Goal: Task Accomplishment & Management: Complete application form

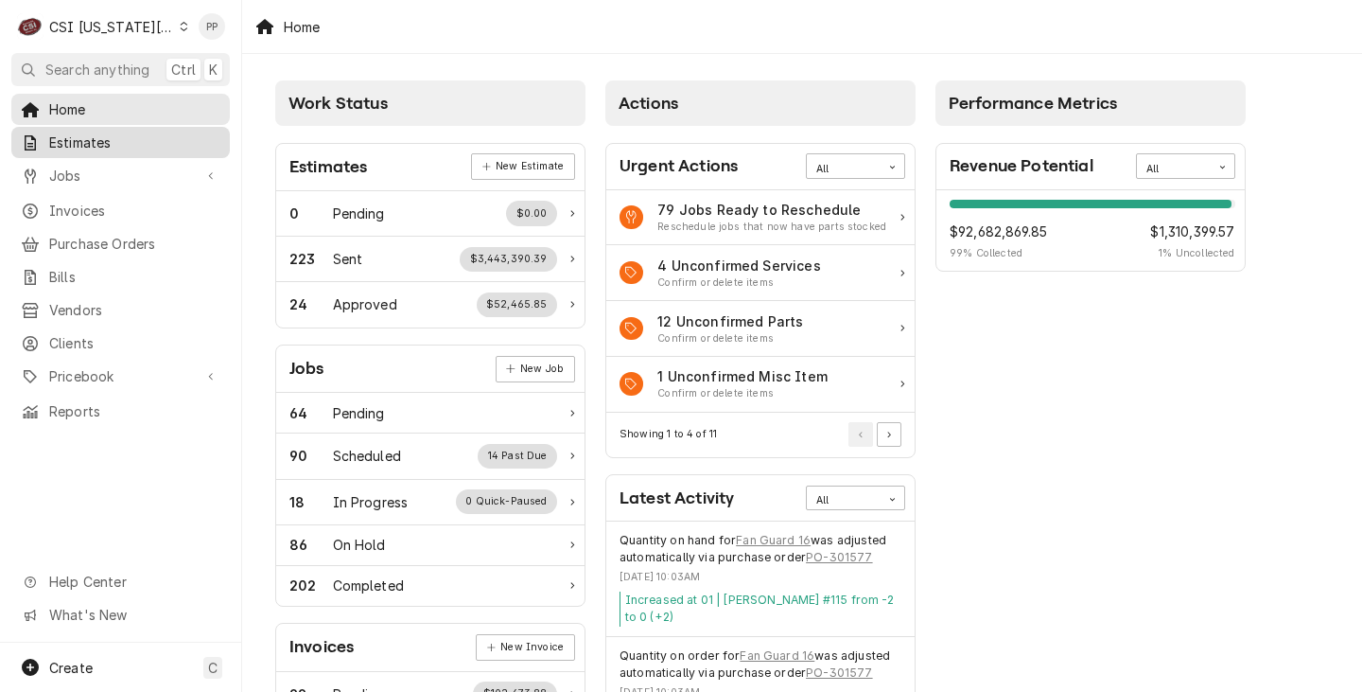
click at [101, 141] on span "Estimates" at bounding box center [134, 142] width 171 height 20
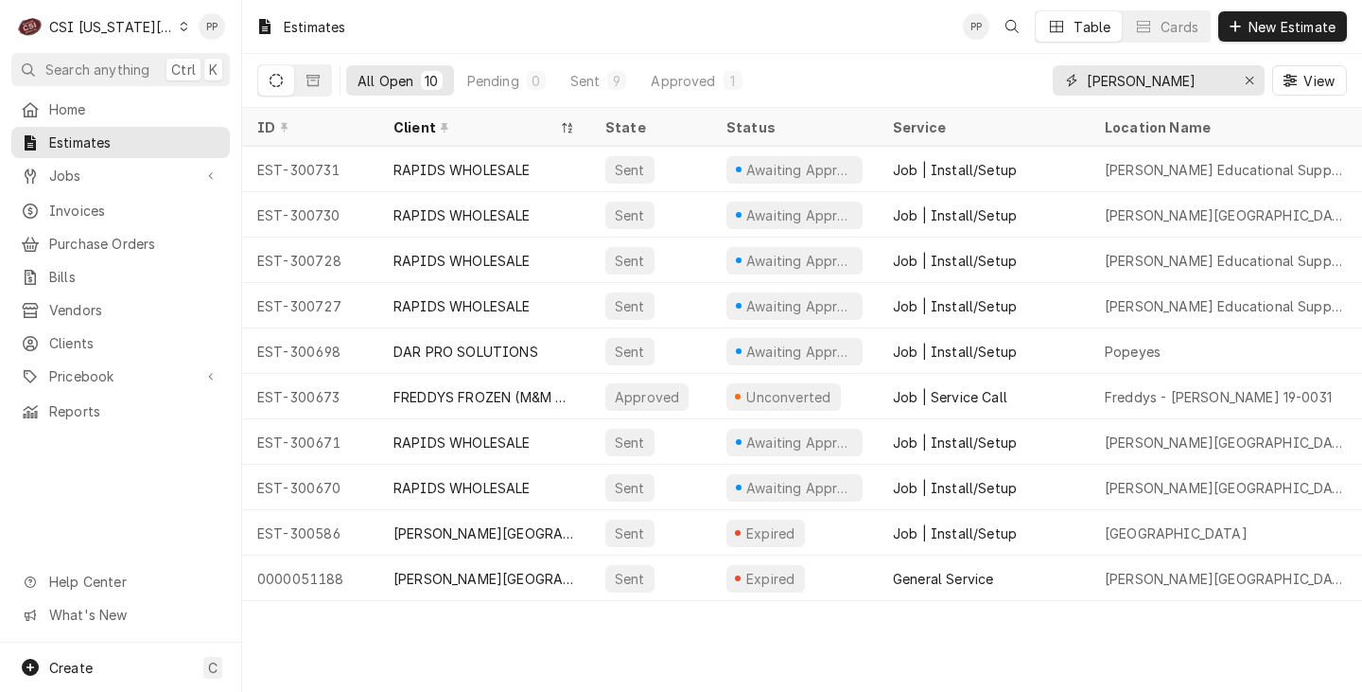
drag, startPoint x: 1240, startPoint y: 86, endPoint x: 1213, endPoint y: 83, distance: 27.6
click at [1240, 85] on div "Erase input" at bounding box center [1249, 80] width 19 height 19
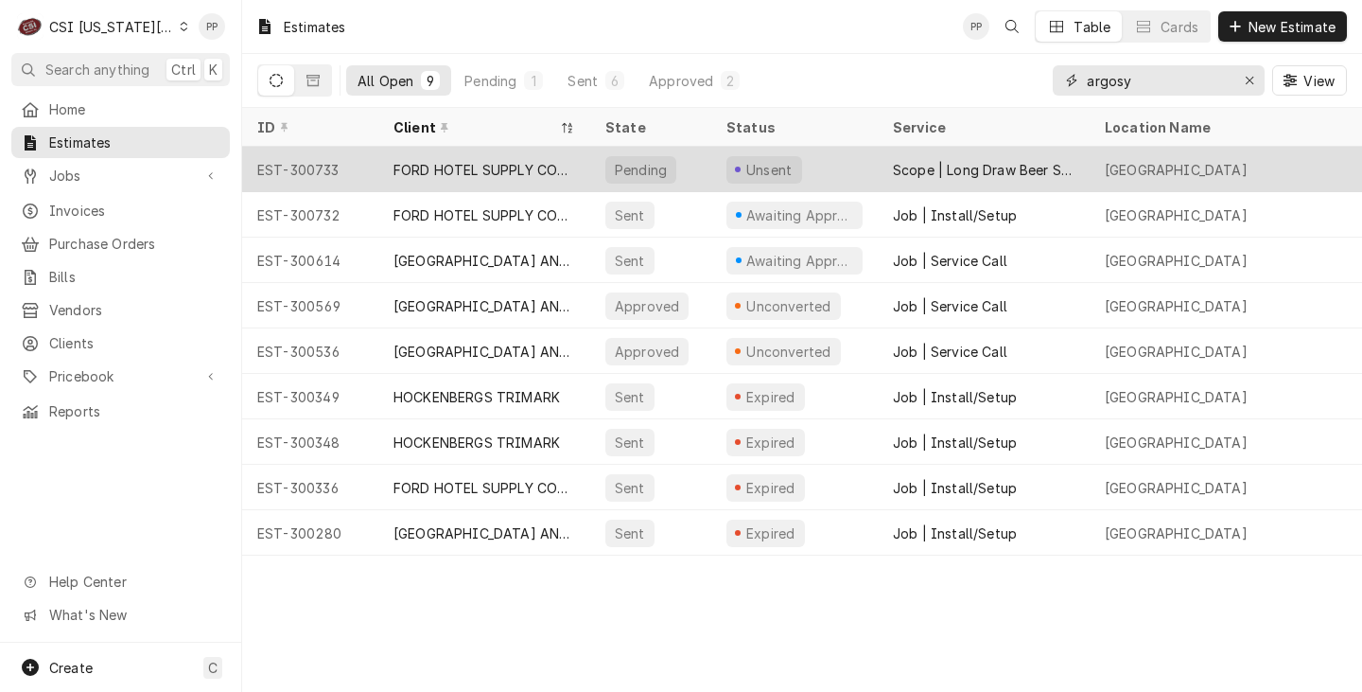
type input "argosy"
click at [844, 167] on div "Unsent" at bounding box center [794, 169] width 167 height 45
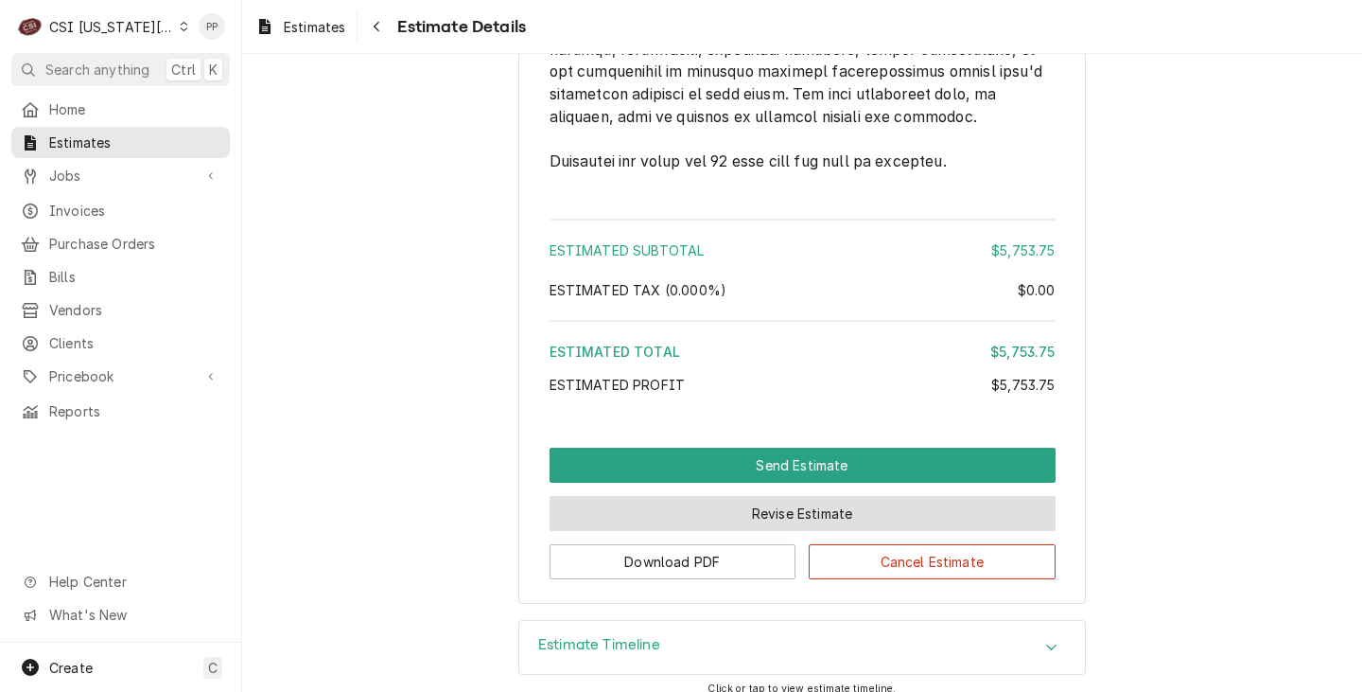
scroll to position [3311, 0]
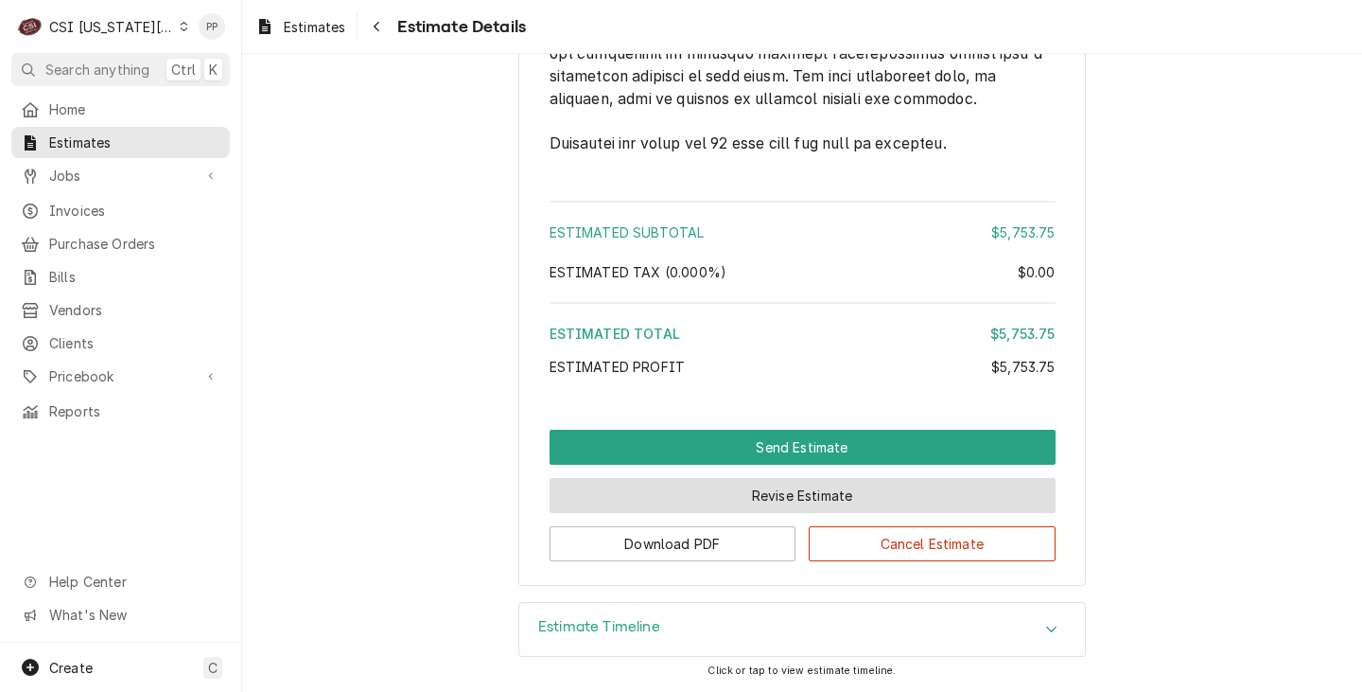
click at [731, 496] on button "Revise Estimate" at bounding box center [803, 495] width 506 height 35
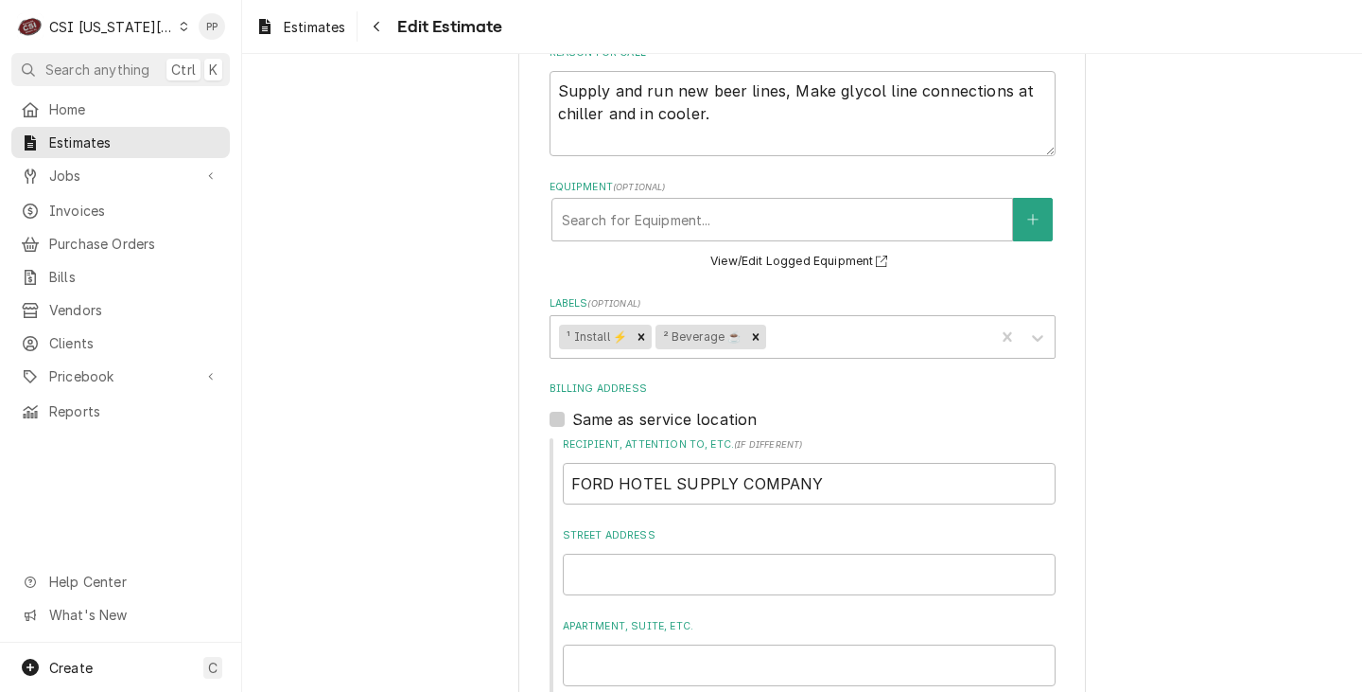
scroll to position [378, 0]
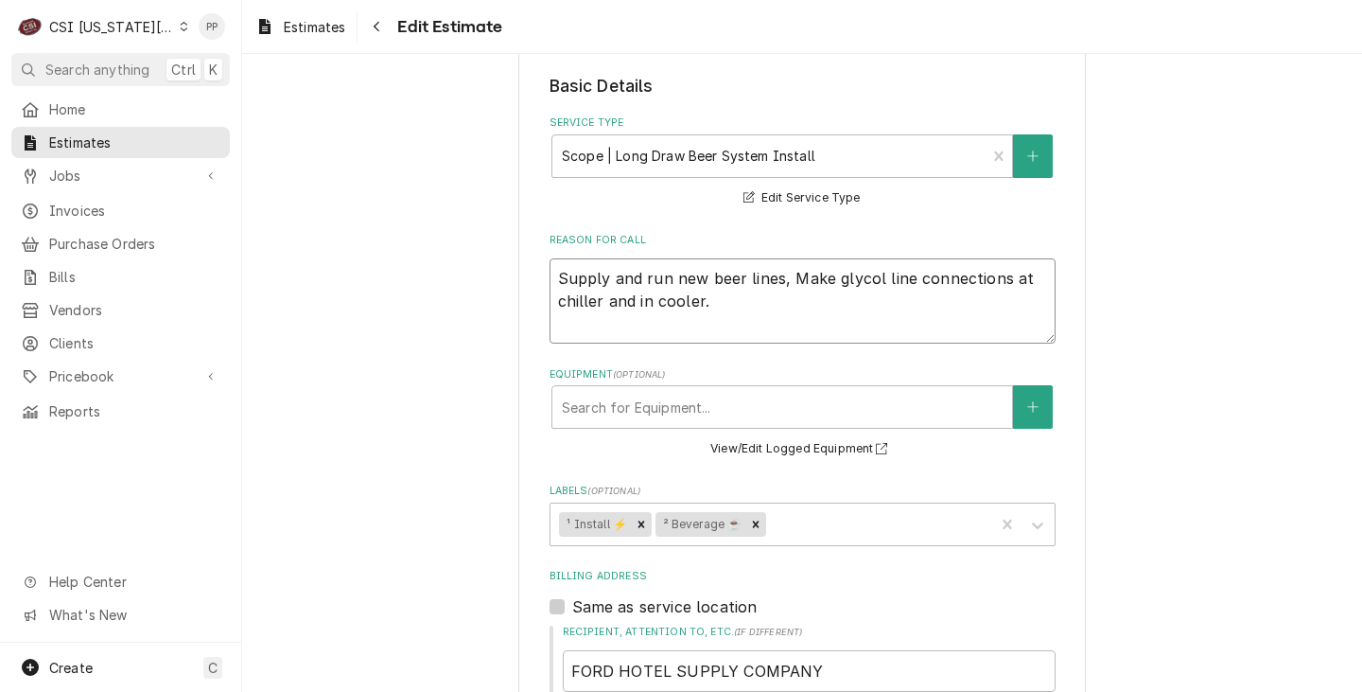
drag, startPoint x: 849, startPoint y: 308, endPoint x: 374, endPoint y: 209, distance: 485.2
type textarea "x"
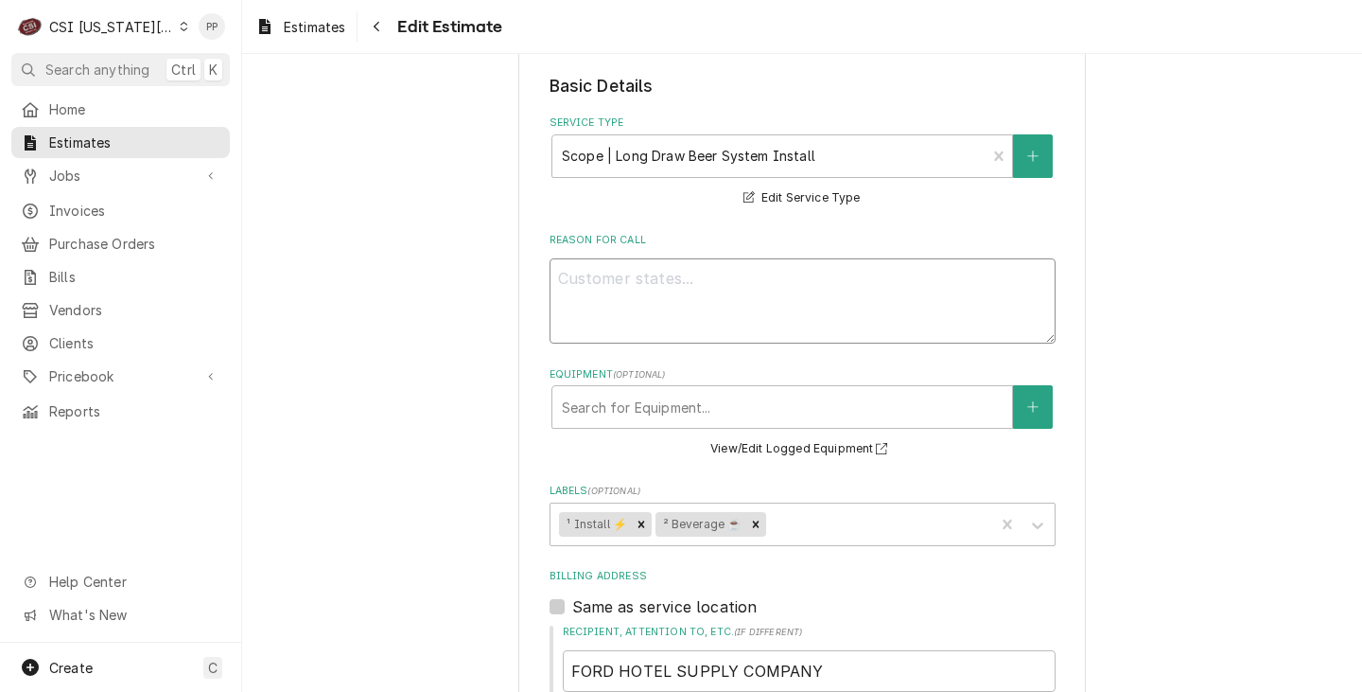
type textarea "x"
type textarea "u"
type textarea "x"
type textarea "Q"
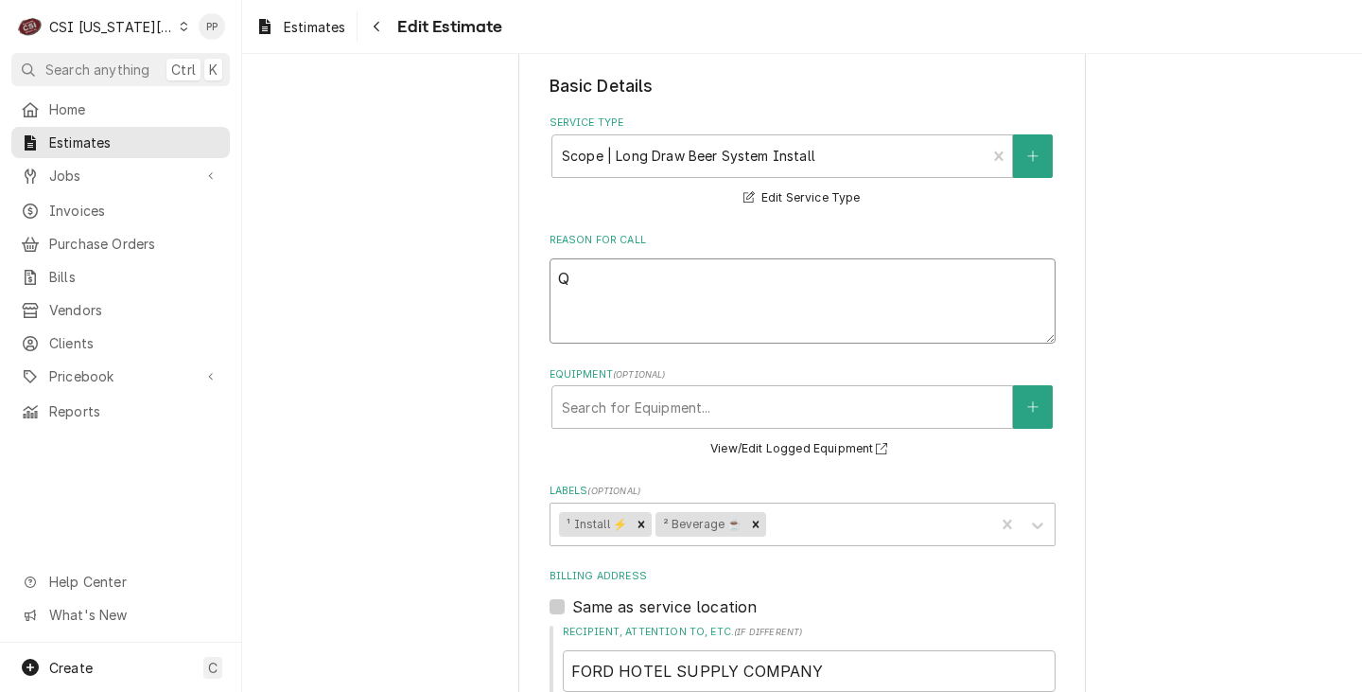
type textarea "x"
type textarea "Qu"
type textarea "x"
type textarea "Quj"
type textarea "x"
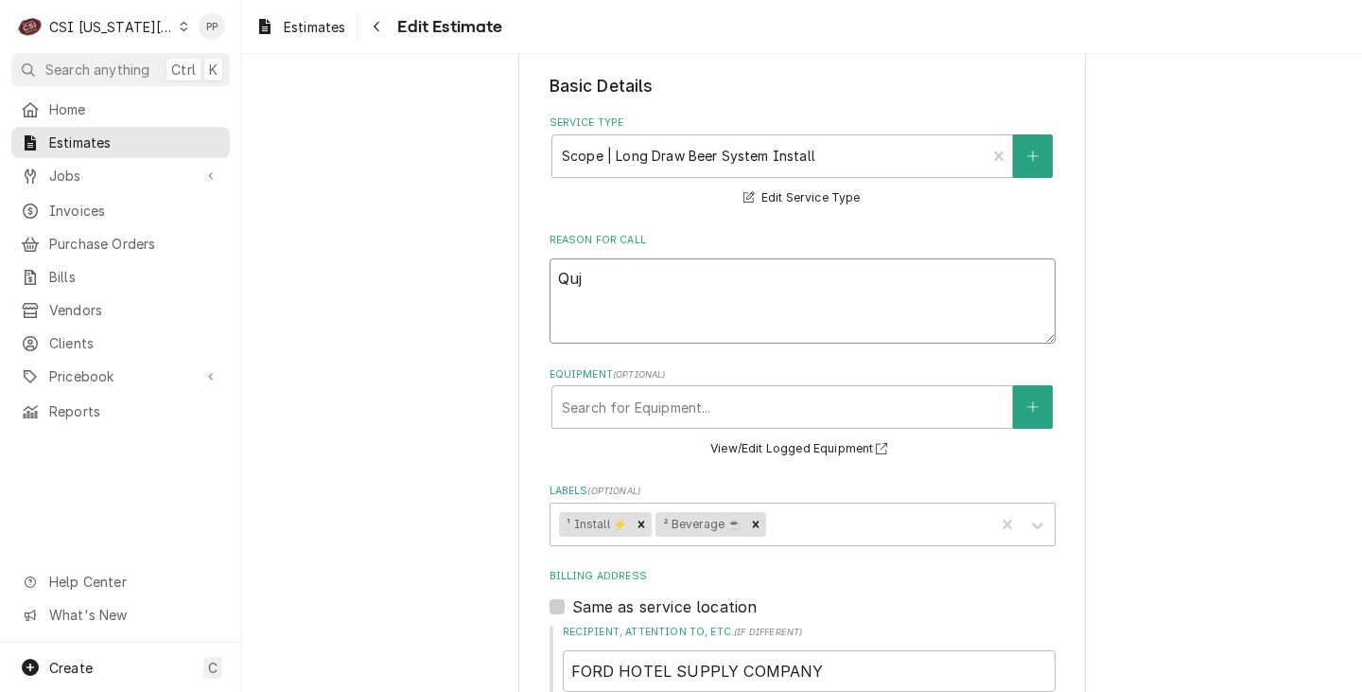
type textarea "Qujo"
type textarea "x"
type textarea "Qujot"
type textarea "x"
type textarea "Qujo"
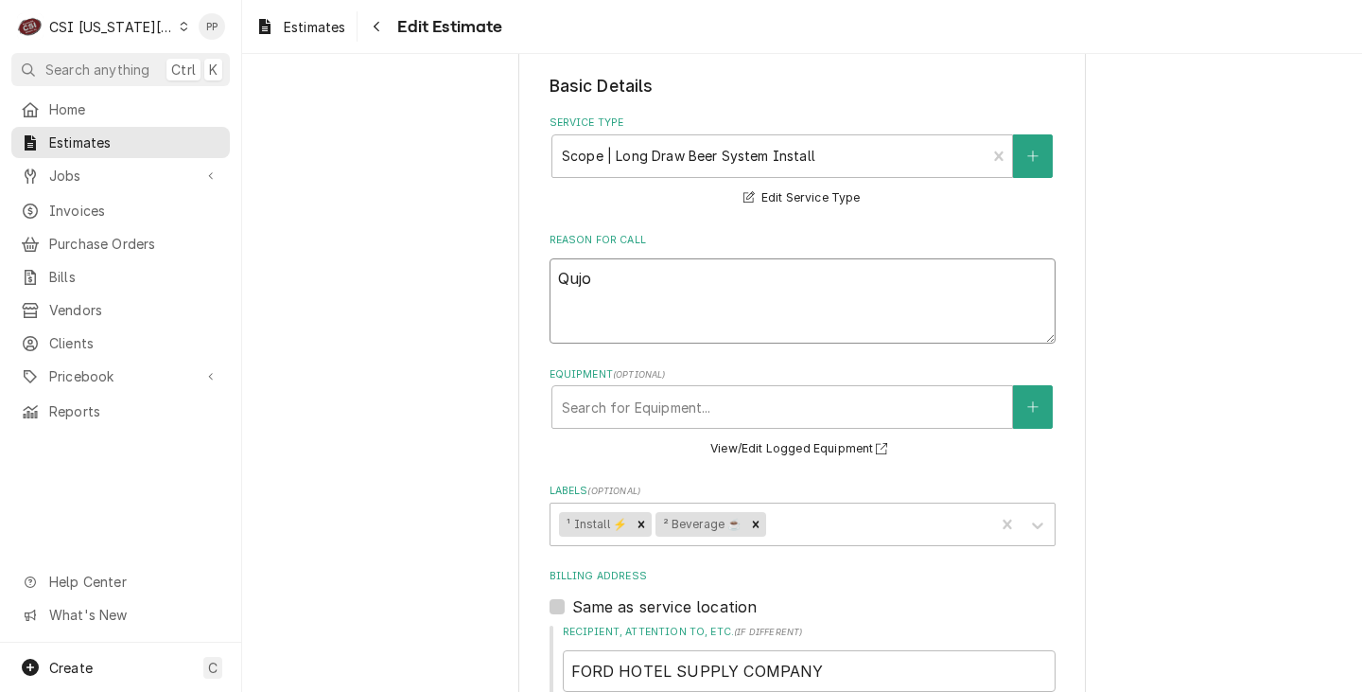
type textarea "x"
type textarea "Quj"
type textarea "x"
type textarea "Qu"
type textarea "x"
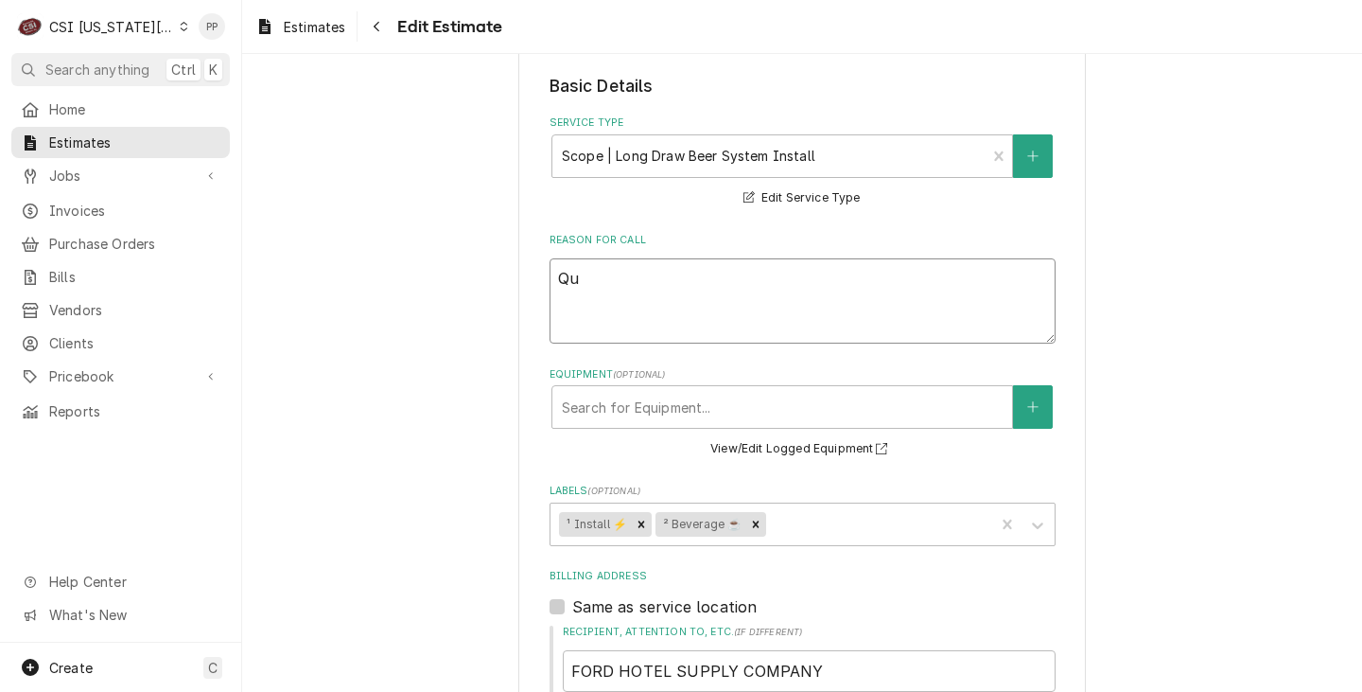
type textarea "Quo"
type textarea "x"
type textarea "Quot"
type textarea "x"
type textarea "Quote"
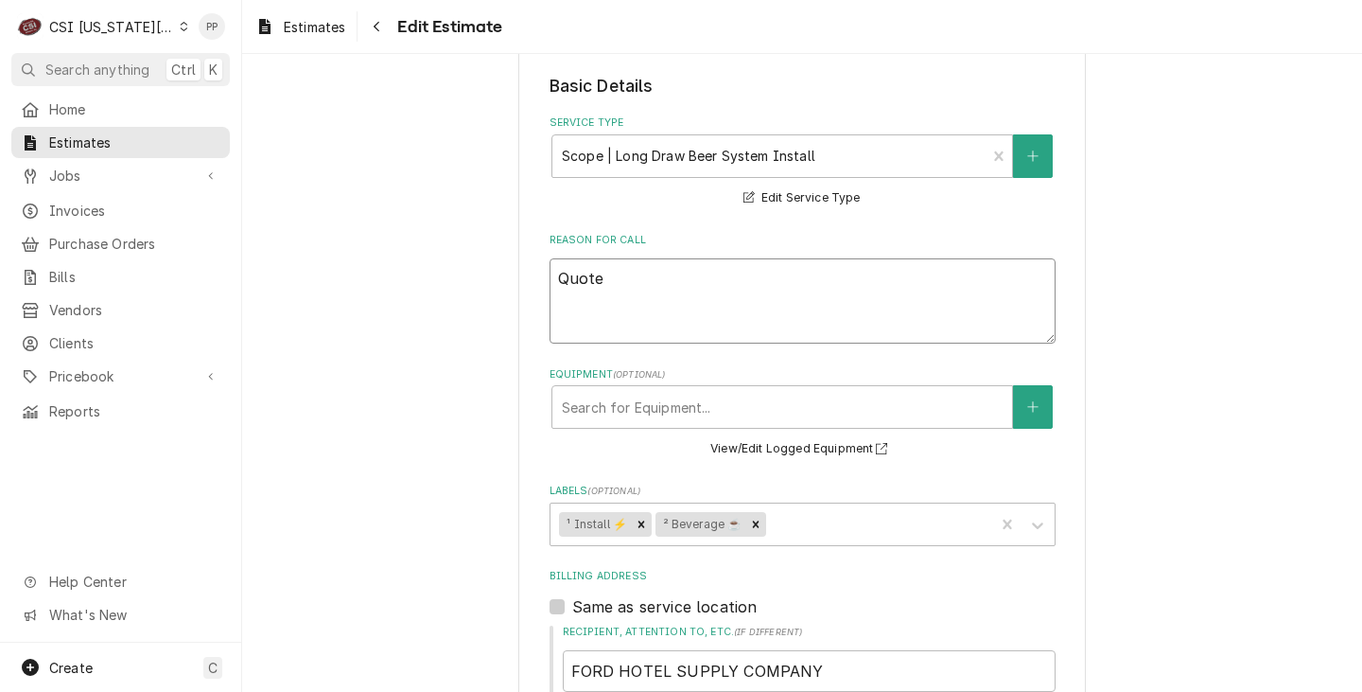
type textarea "x"
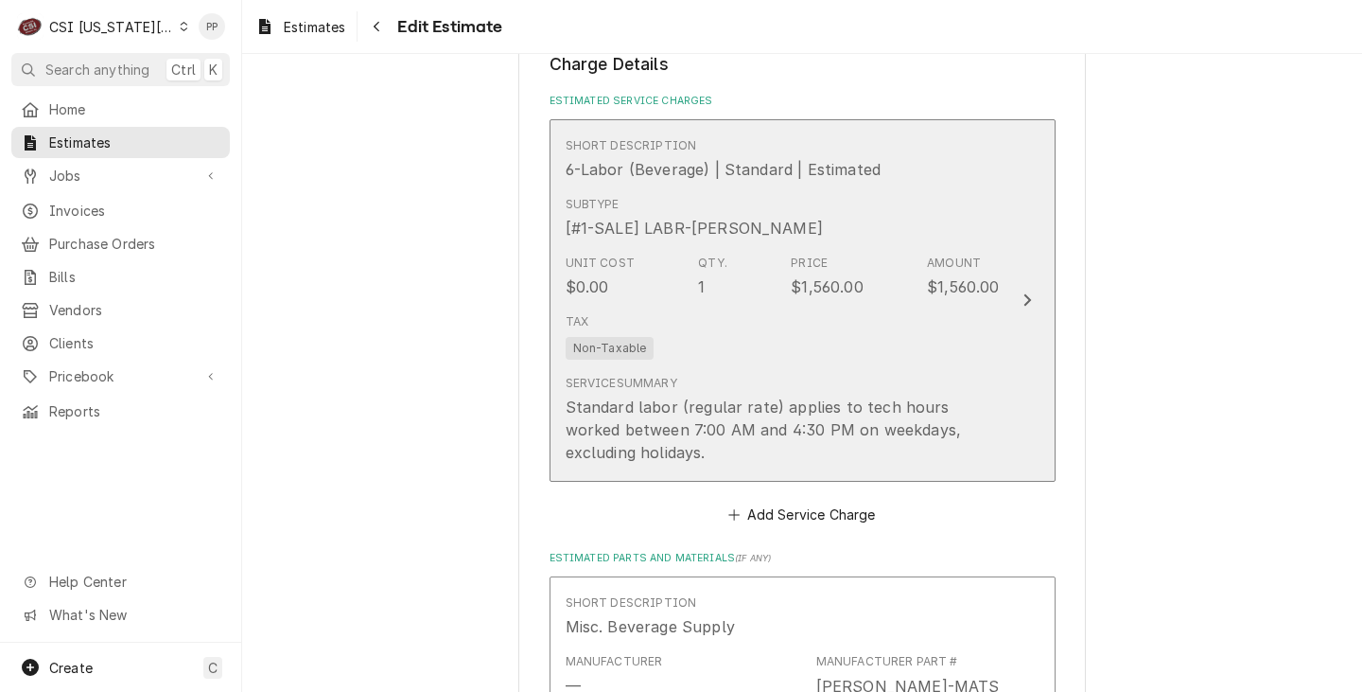
scroll to position [1798, 0]
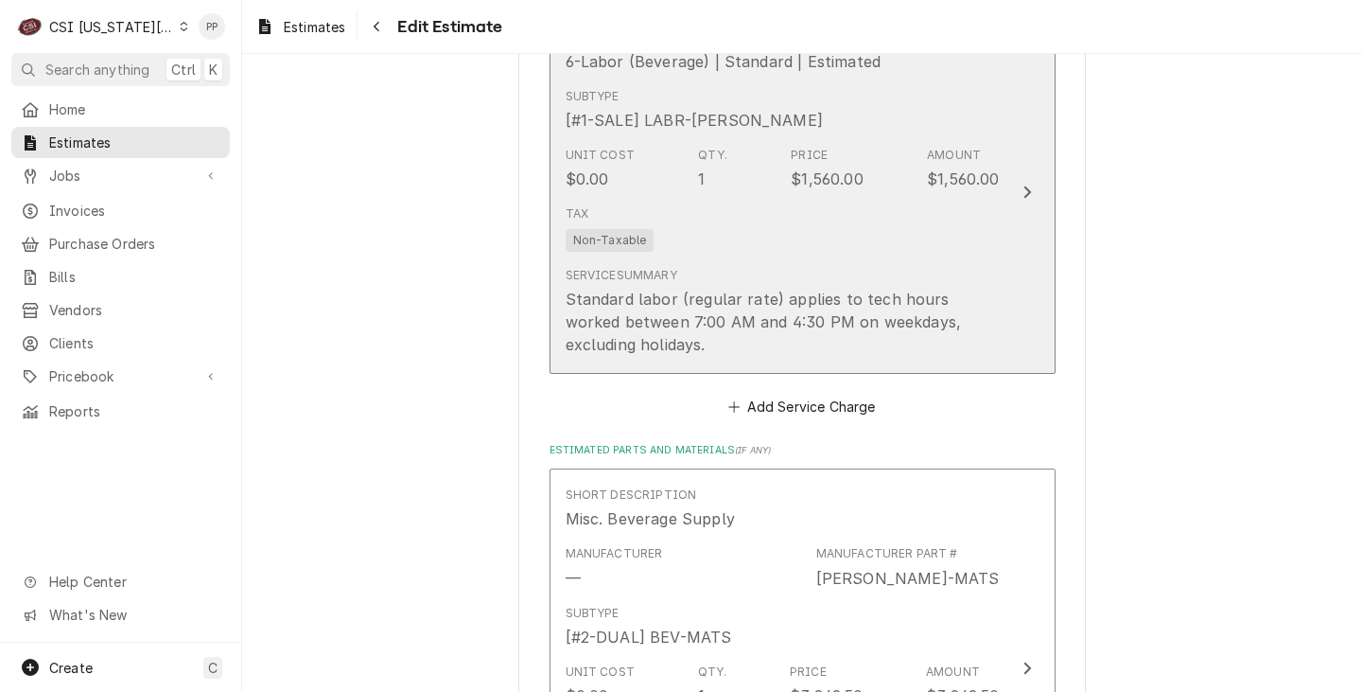
type textarea "Quote"
click at [980, 214] on div "Tax Non-Taxable" at bounding box center [783, 228] width 434 height 61
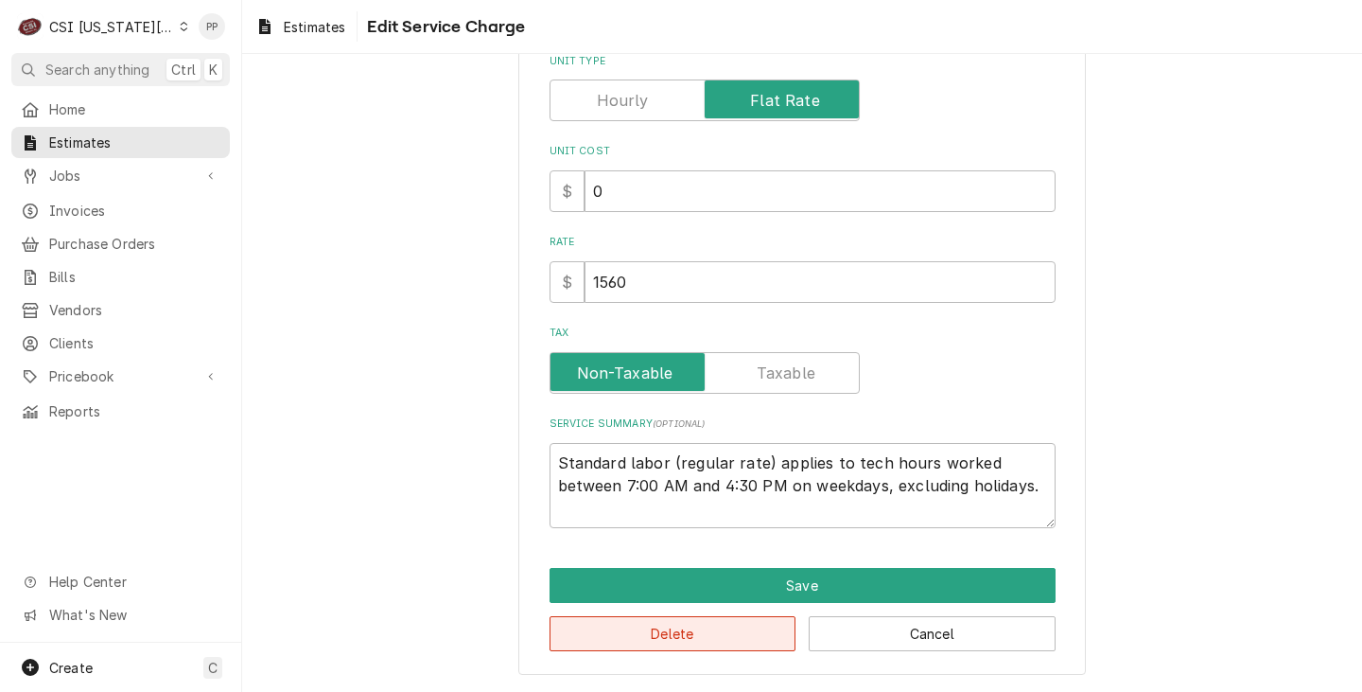
click at [681, 620] on button "Delete" at bounding box center [673, 633] width 247 height 35
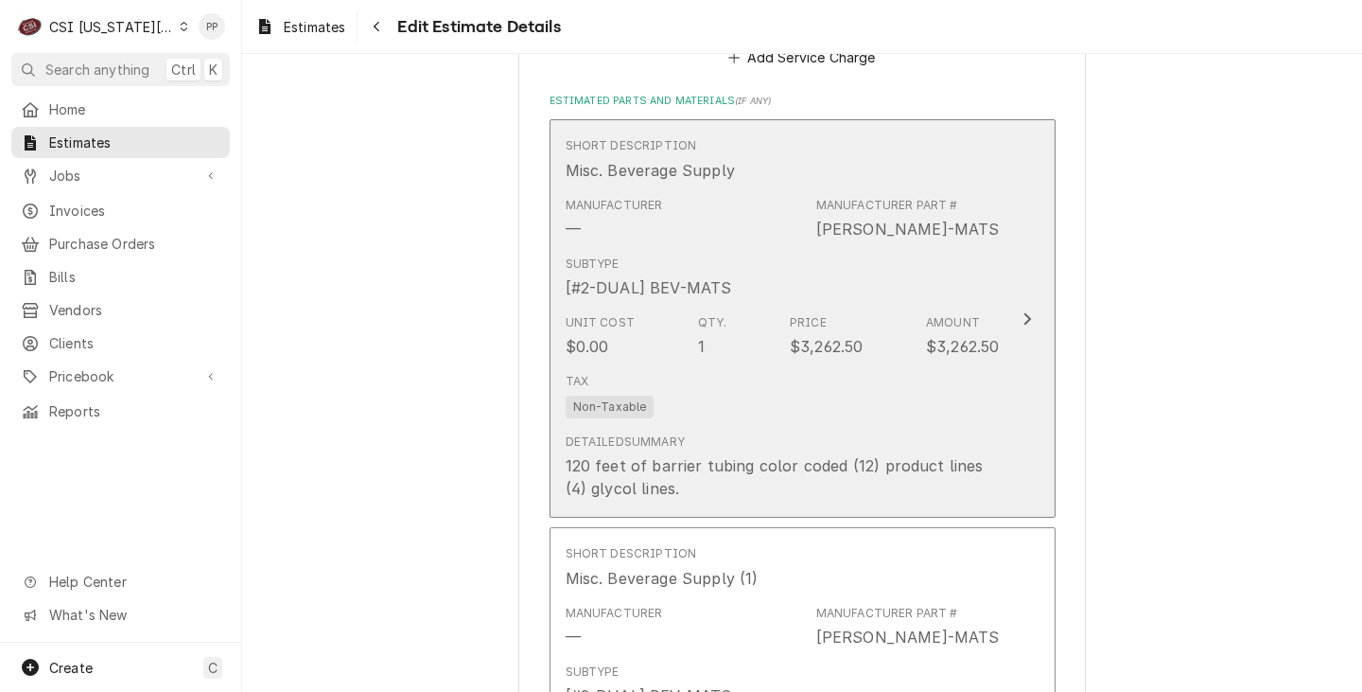
type textarea "x"
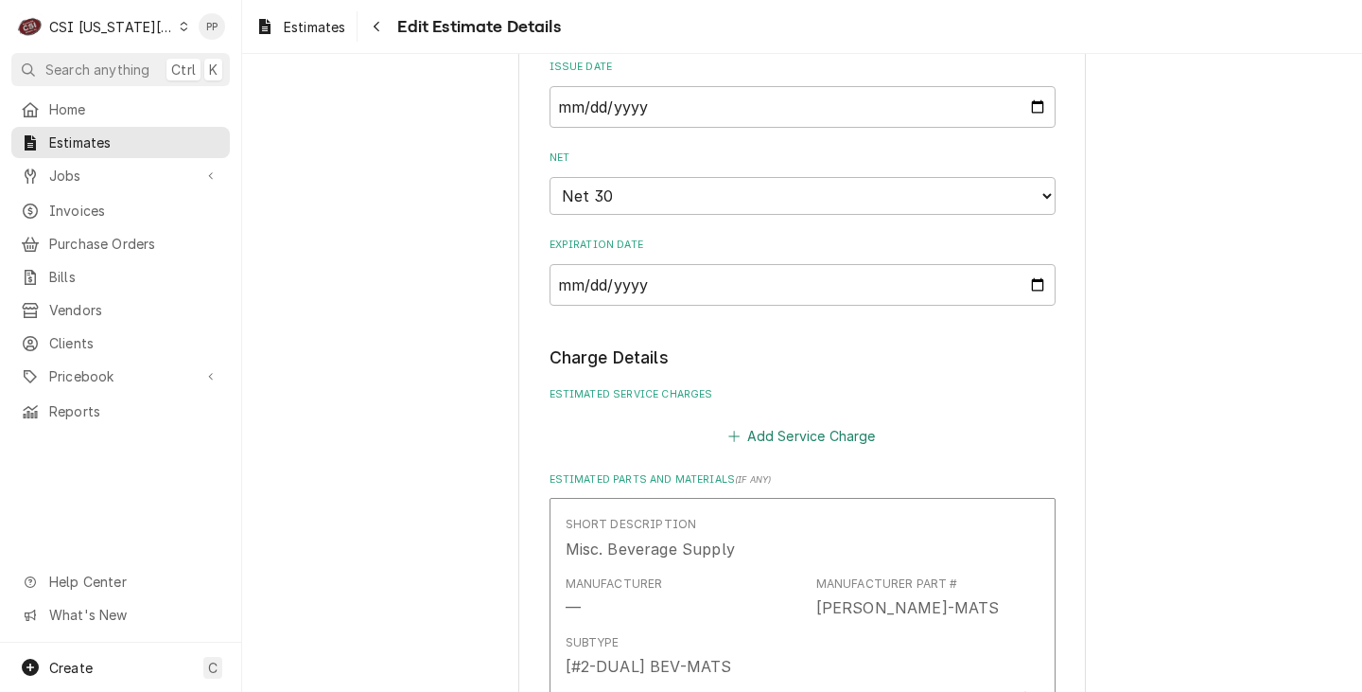
click at [822, 448] on button "Add Service Charge" at bounding box center [802, 435] width 153 height 26
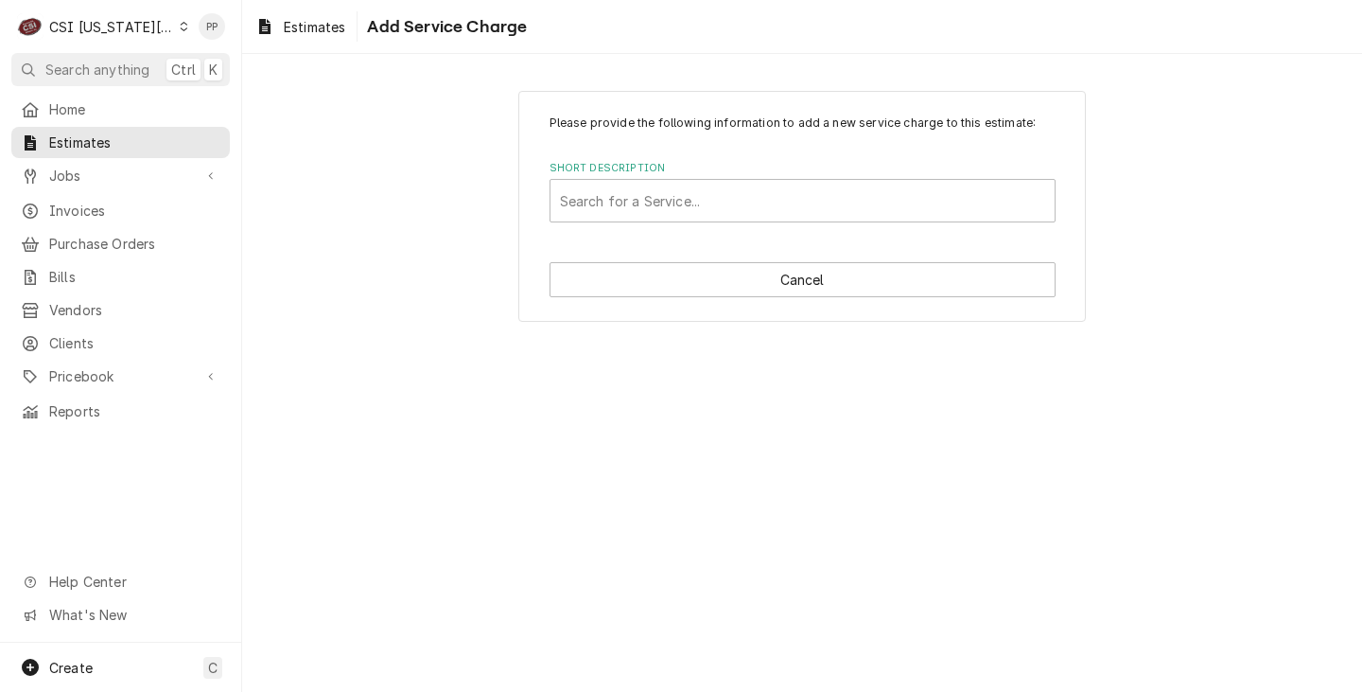
drag, startPoint x: 758, startPoint y: 160, endPoint x: 755, endPoint y: 175, distance: 15.4
click at [754, 170] on div "Please provide the following information to add a new service charge to this es…" at bounding box center [803, 168] width 506 height 108
click at [758, 184] on div "Short Description" at bounding box center [802, 201] width 485 height 34
type input "s"
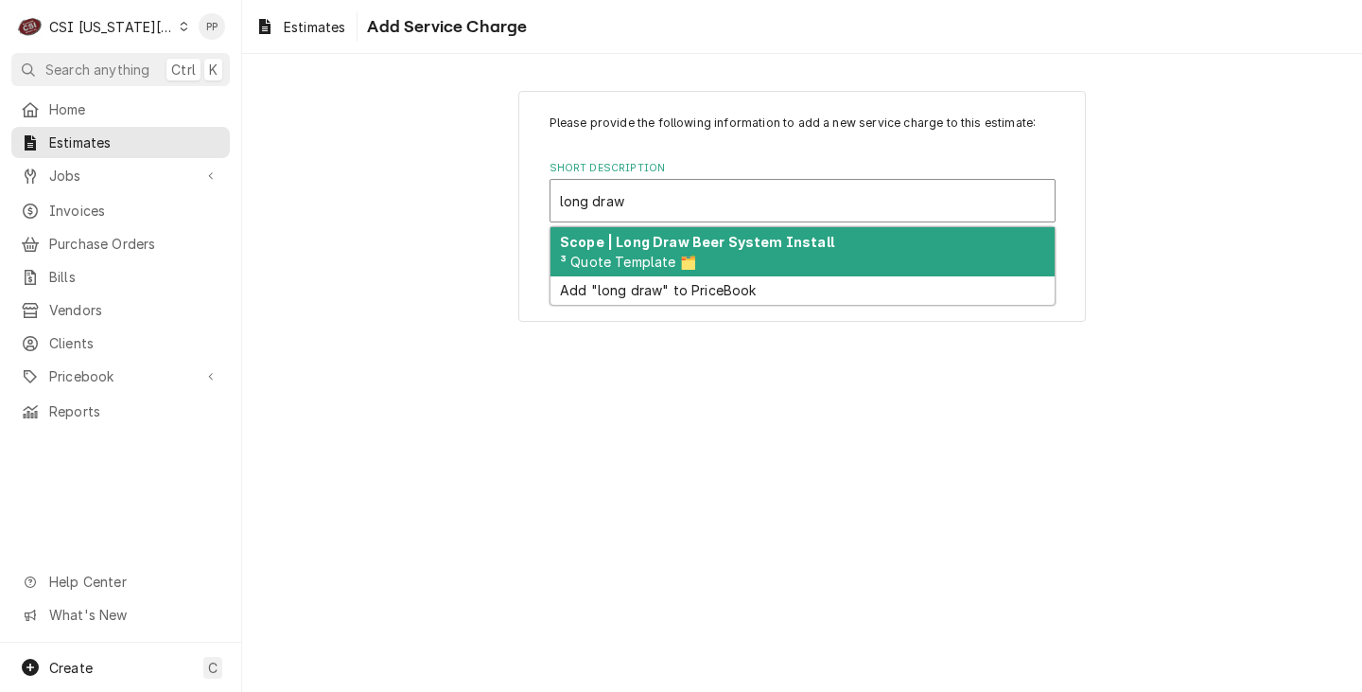
type input "long draw"
click at [756, 177] on div "Short Description All selected options have been cleared. 2 results available f…" at bounding box center [803, 191] width 506 height 61
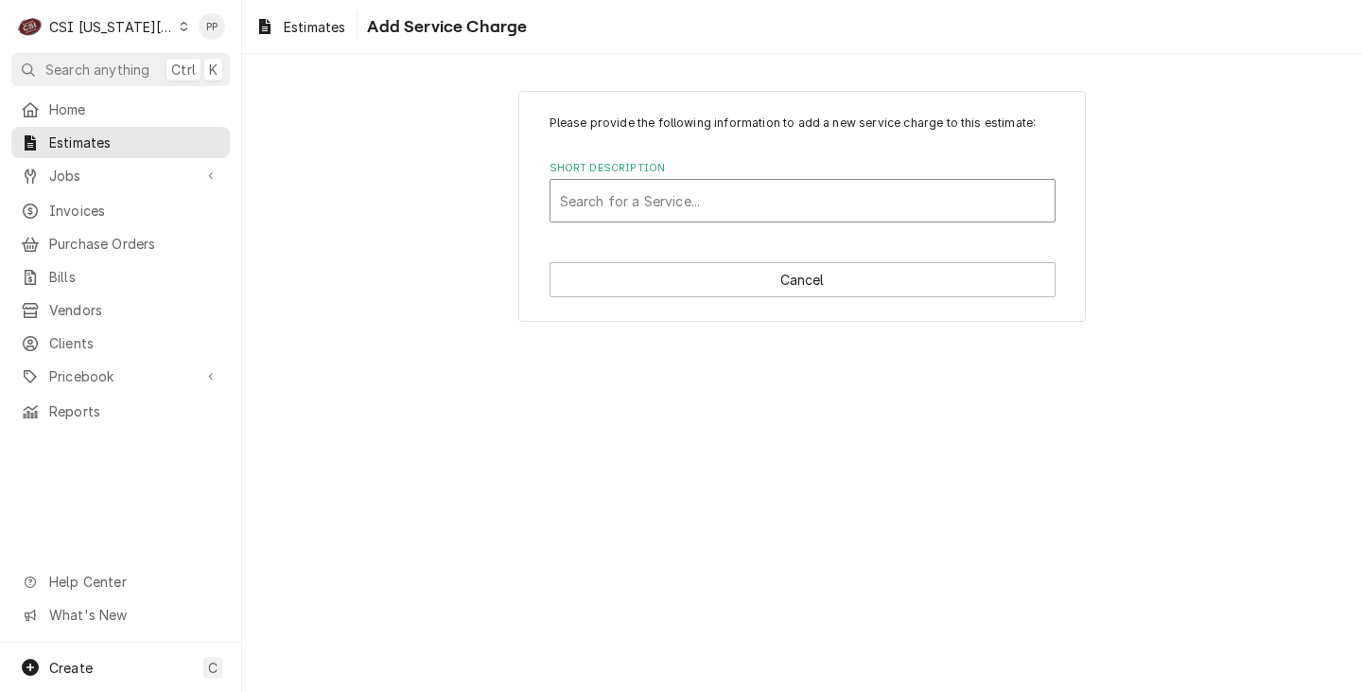
click at [737, 191] on div "Short Description" at bounding box center [802, 201] width 485 height 34
type input "scope blank"
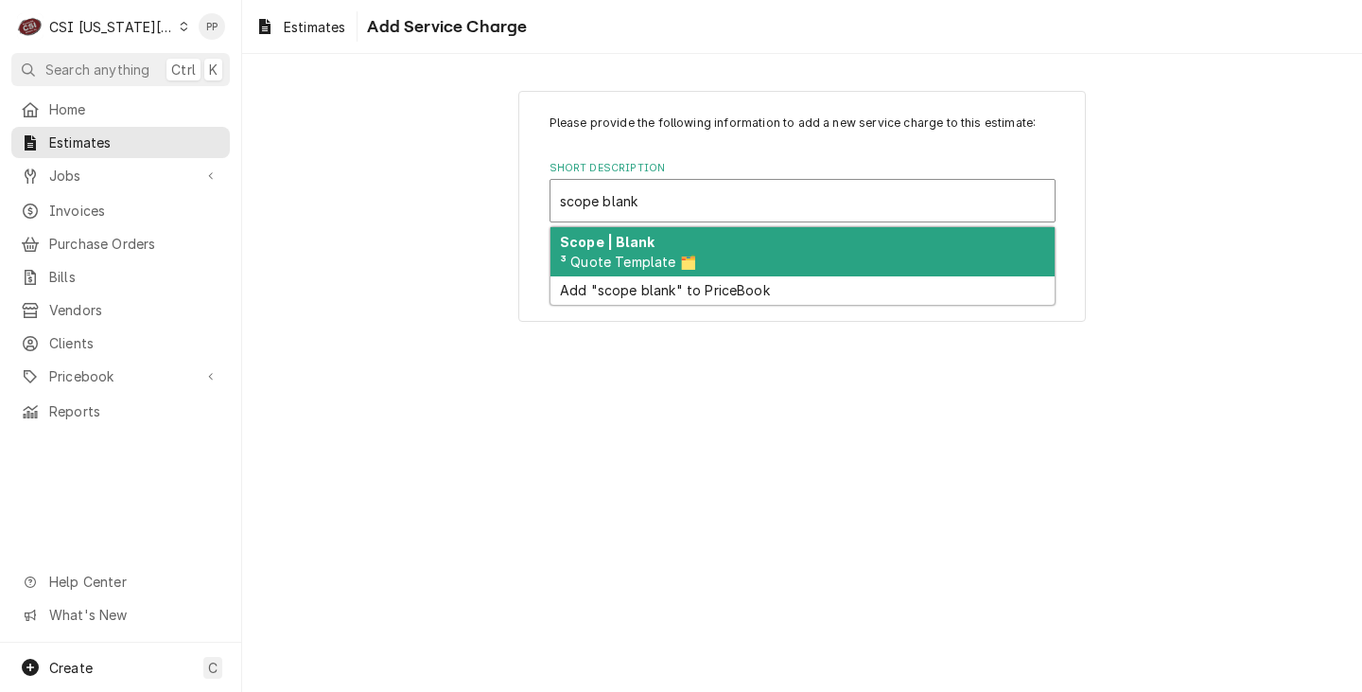
drag, startPoint x: 827, startPoint y: 246, endPoint x: 845, endPoint y: 272, distance: 31.2
click at [827, 245] on div "Scope | Blank ³ Quote Template 🗂️" at bounding box center [803, 251] width 504 height 49
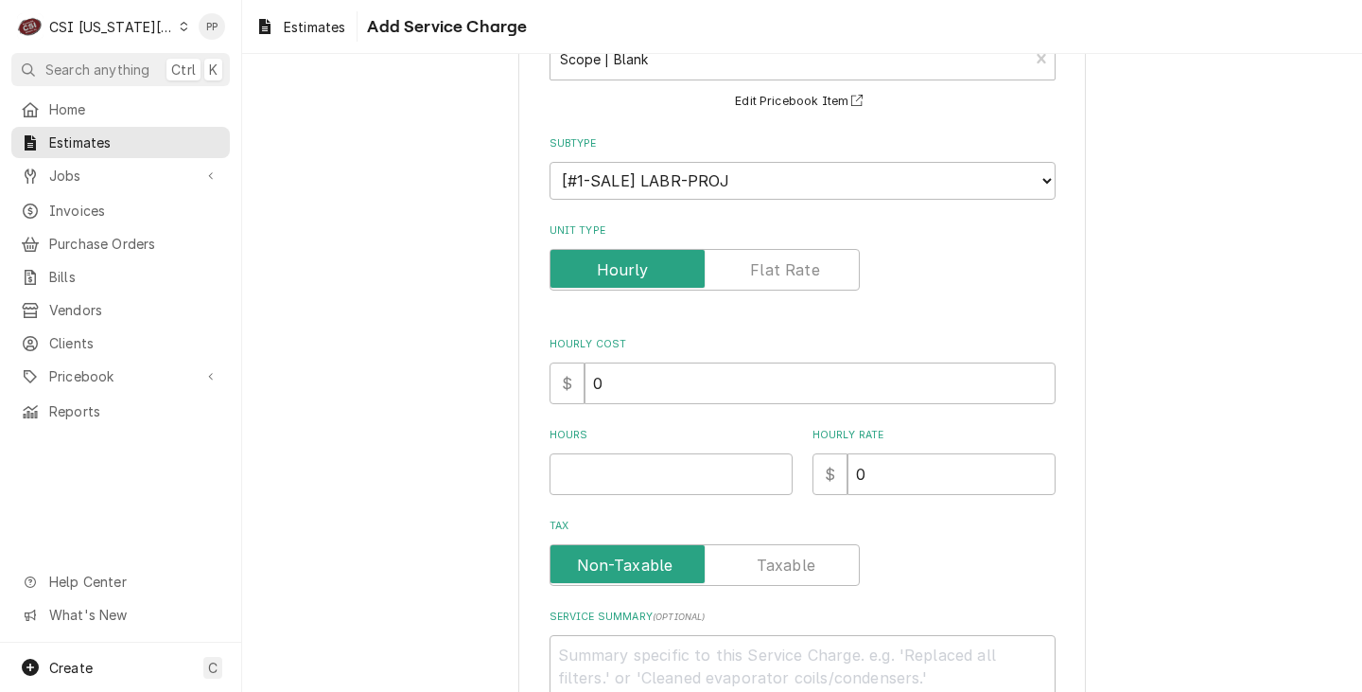
scroll to position [284, 0]
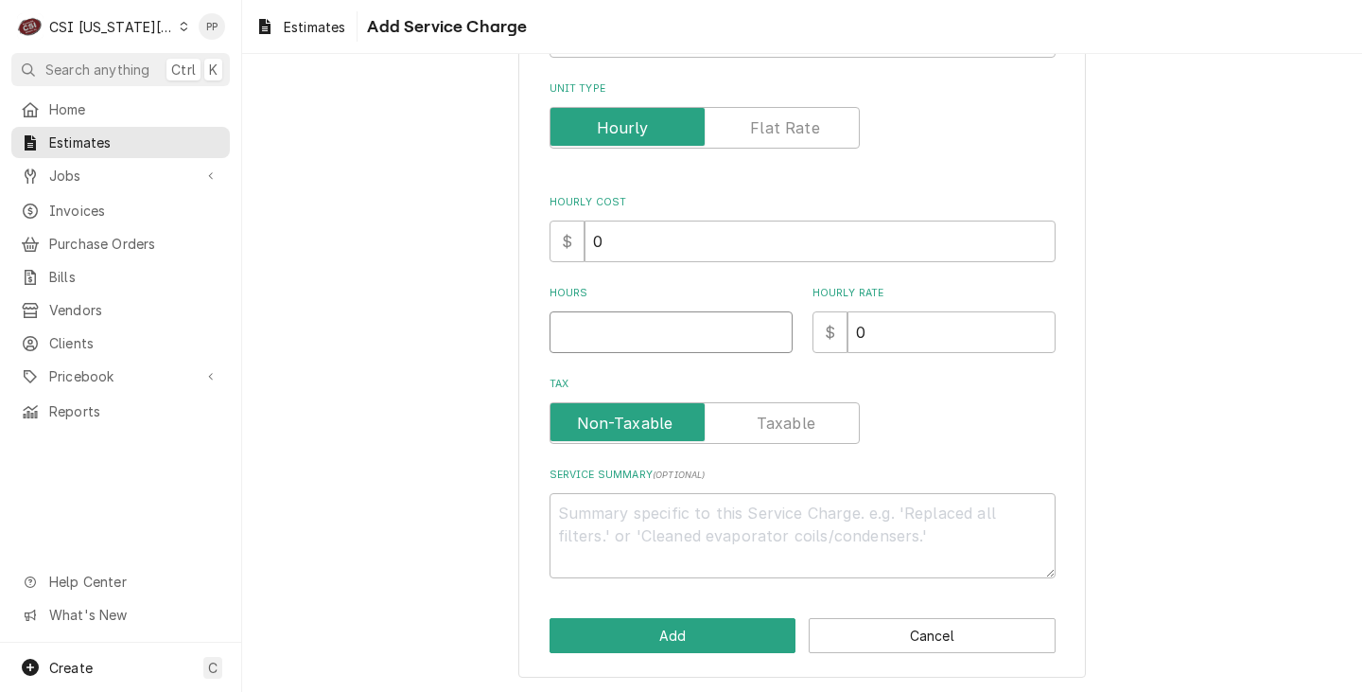
click at [650, 331] on input "Hours" at bounding box center [671, 332] width 243 height 42
type textarea "x"
type input "1"
click at [721, 525] on textarea "Service Summary ( optional )" at bounding box center [803, 535] width 506 height 85
type textarea "x"
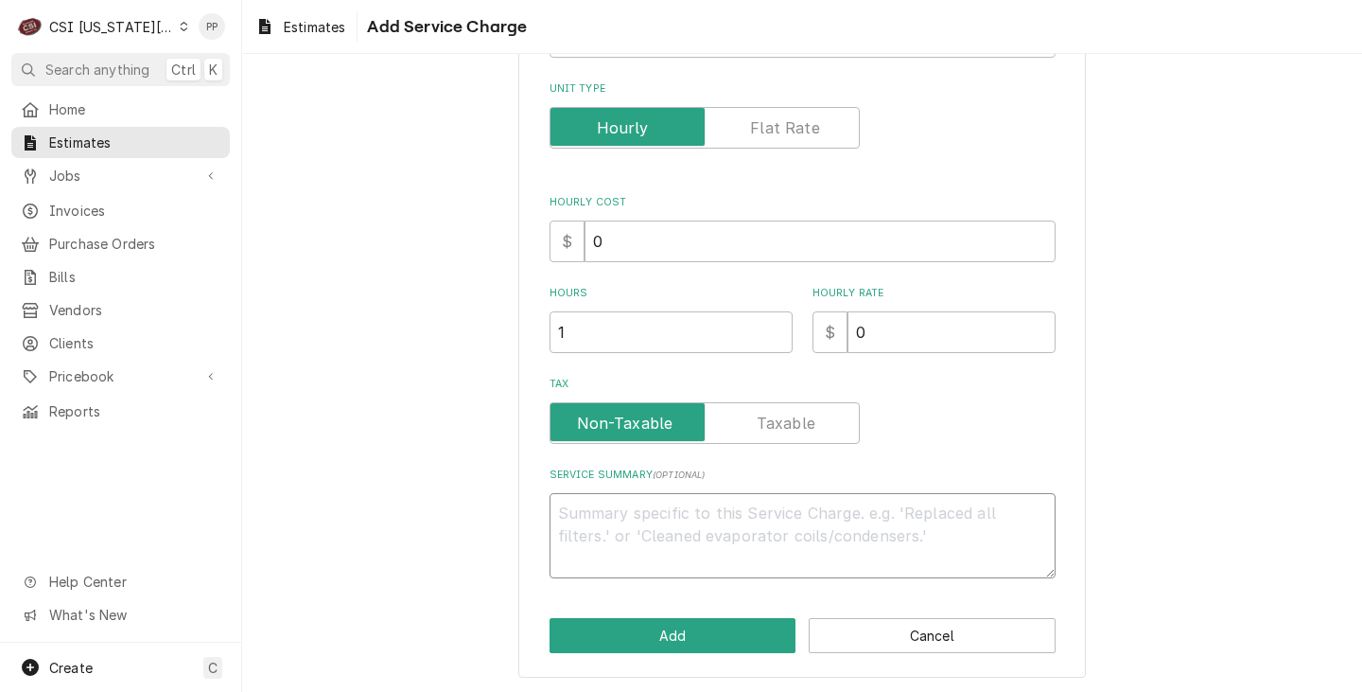
type textarea "Q"
type textarea "x"
type textarea "Qu"
type textarea "x"
type textarea "Quo"
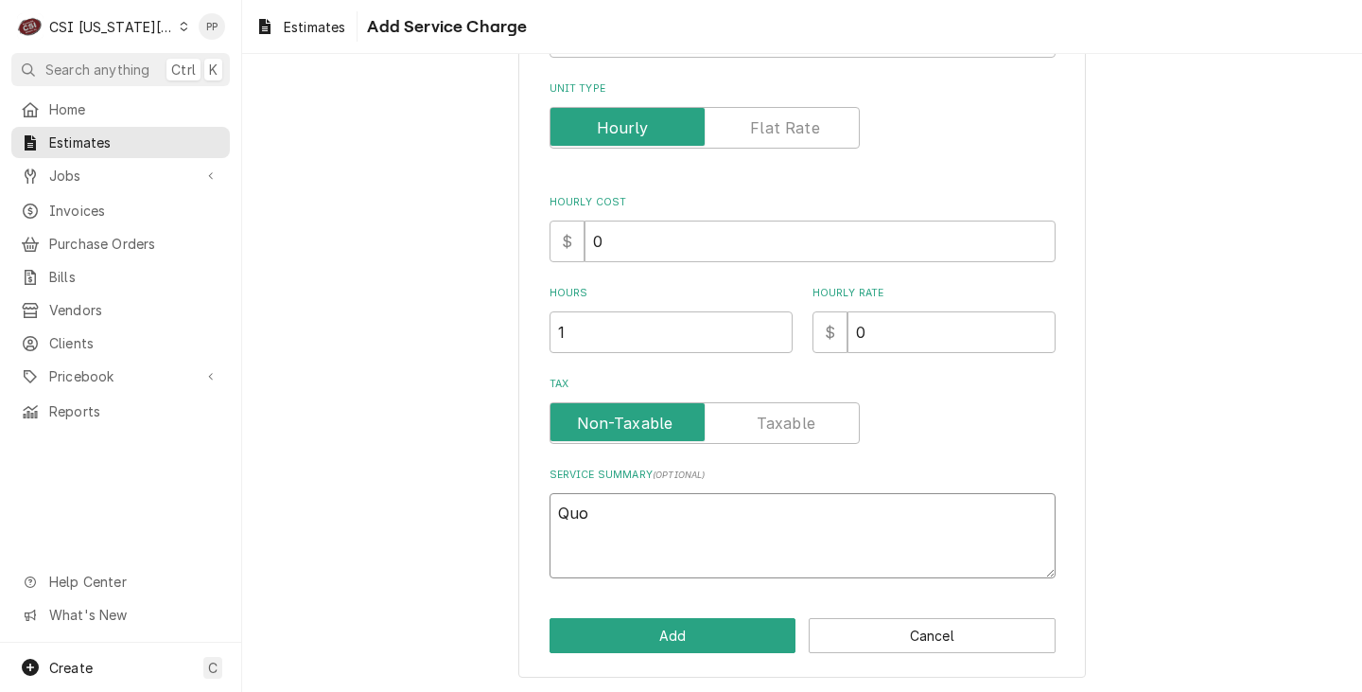
type textarea "x"
type textarea "Quot"
type textarea "x"
type textarea "Quot"
type textarea "x"
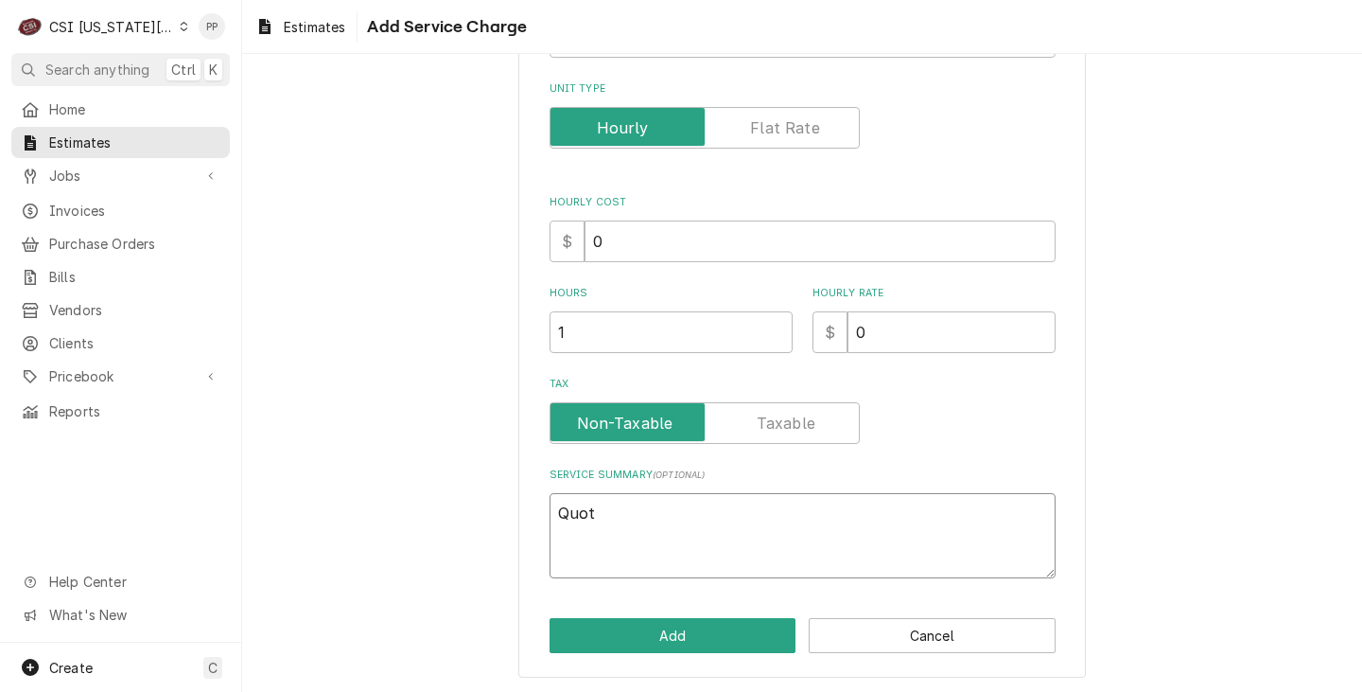
type textarea "Quot t"
type textarea "x"
type textarea "Quot"
type textarea "x"
type textarea "Quot"
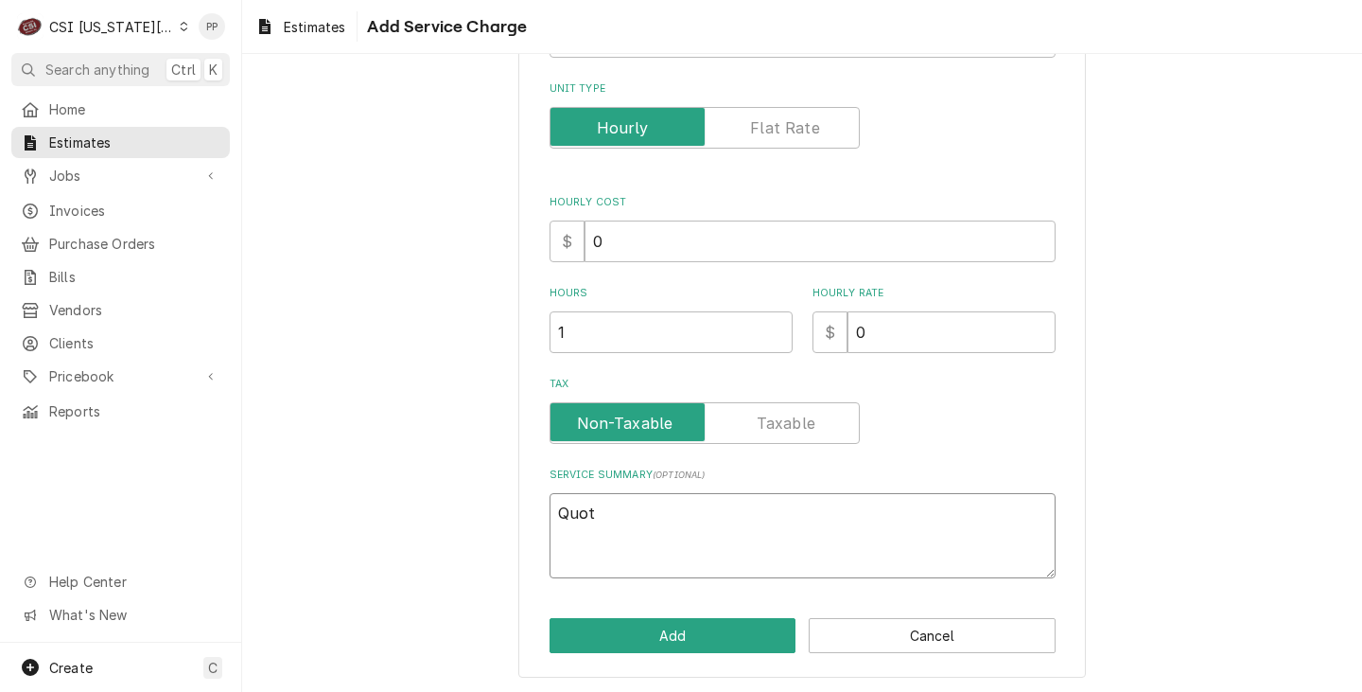
type textarea "x"
type textarea "Quote"
type textarea "x"
type textarea "Quote"
type textarea "x"
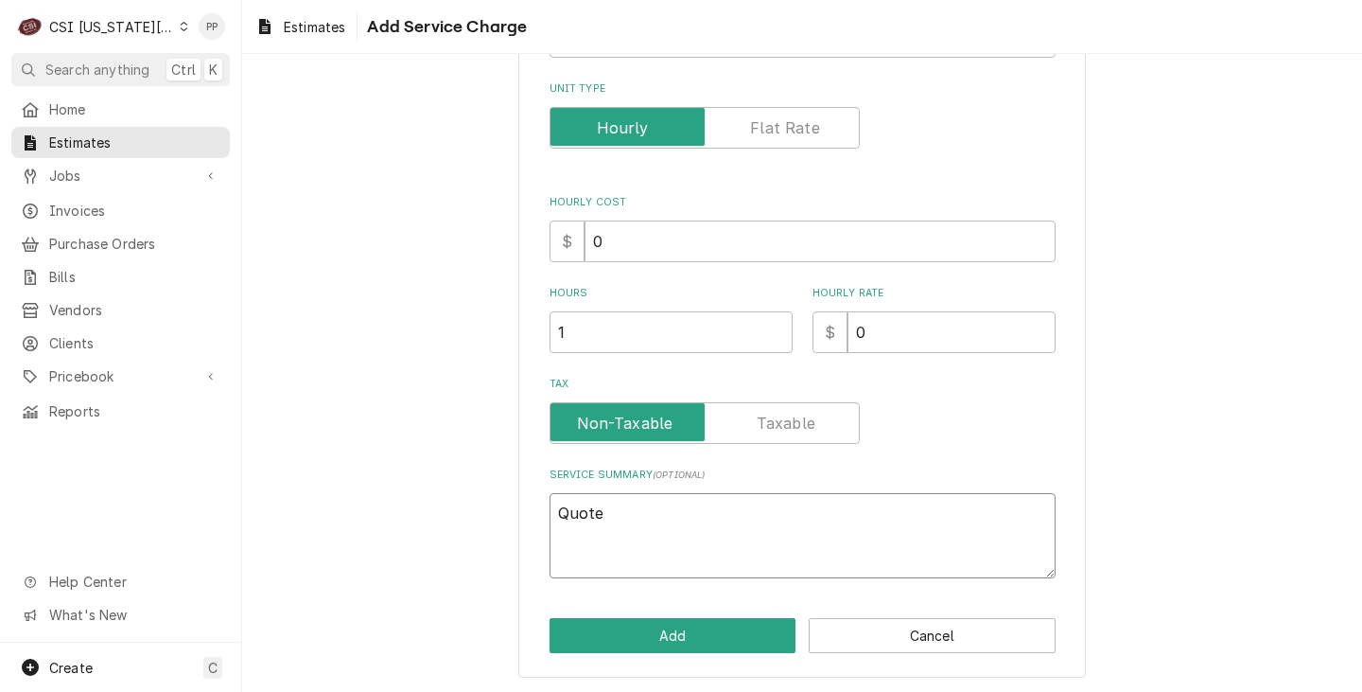
type textarea "Quote t"
type textarea "x"
type textarea "Quote to"
type textarea "x"
type textarea "Quote to"
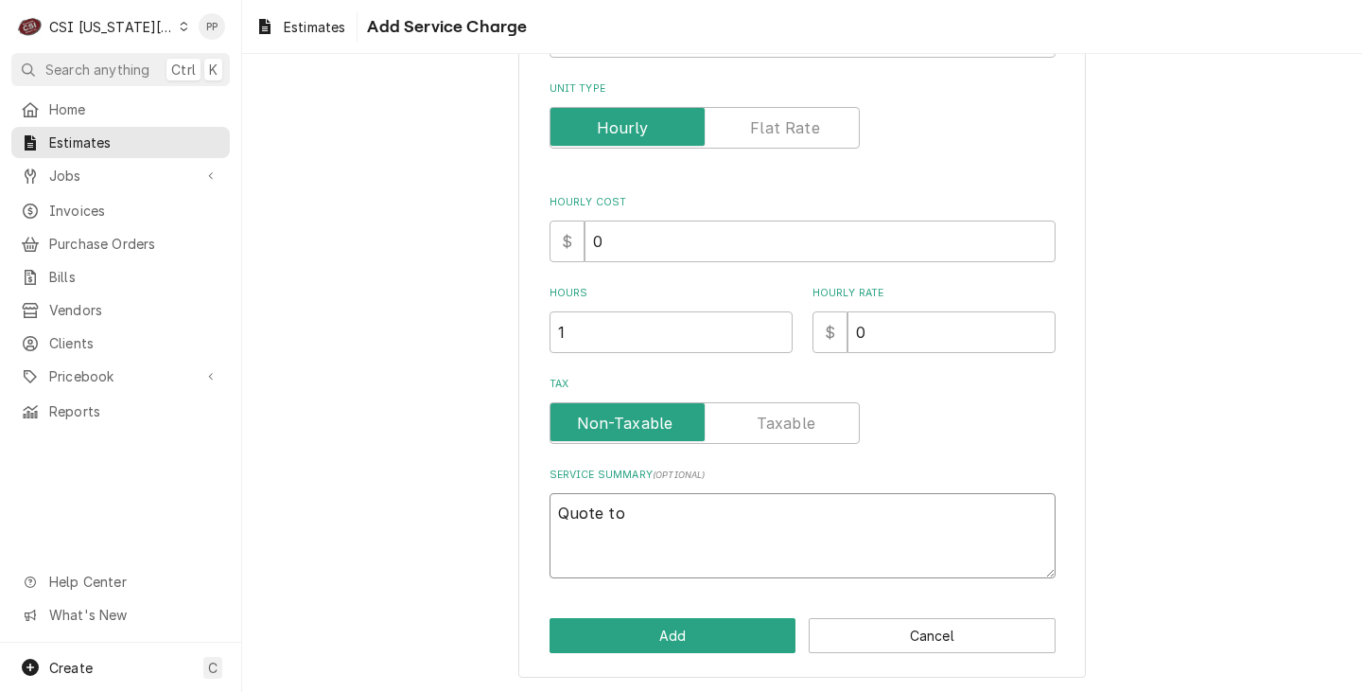
type textarea "x"
type textarea "Quote to r"
type textarea "x"
type textarea "Quote to"
type textarea "x"
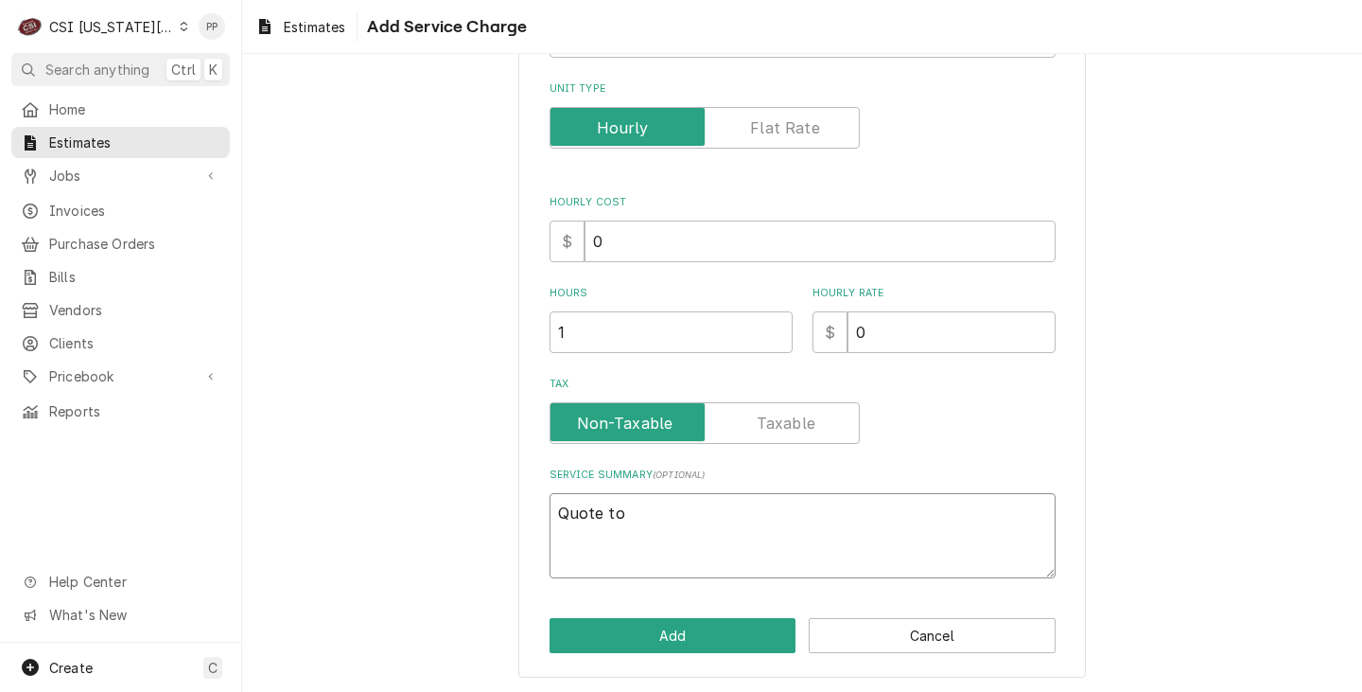
type textarea "Quote to f"
type textarea "x"
type textarea "Quote to fu"
type textarea "x"
type textarea "Quote to fur"
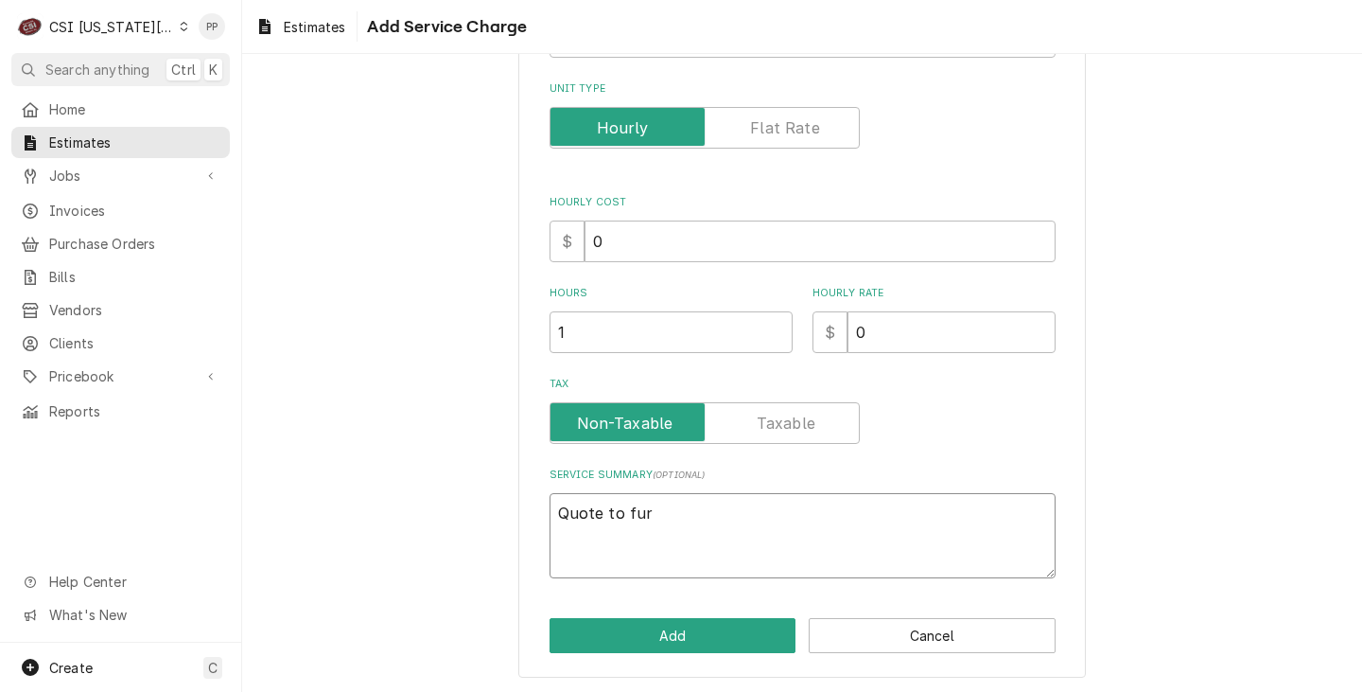
type textarea "x"
type textarea "Quote to furn"
type textarea "x"
type textarea "Quote to furni"
type textarea "x"
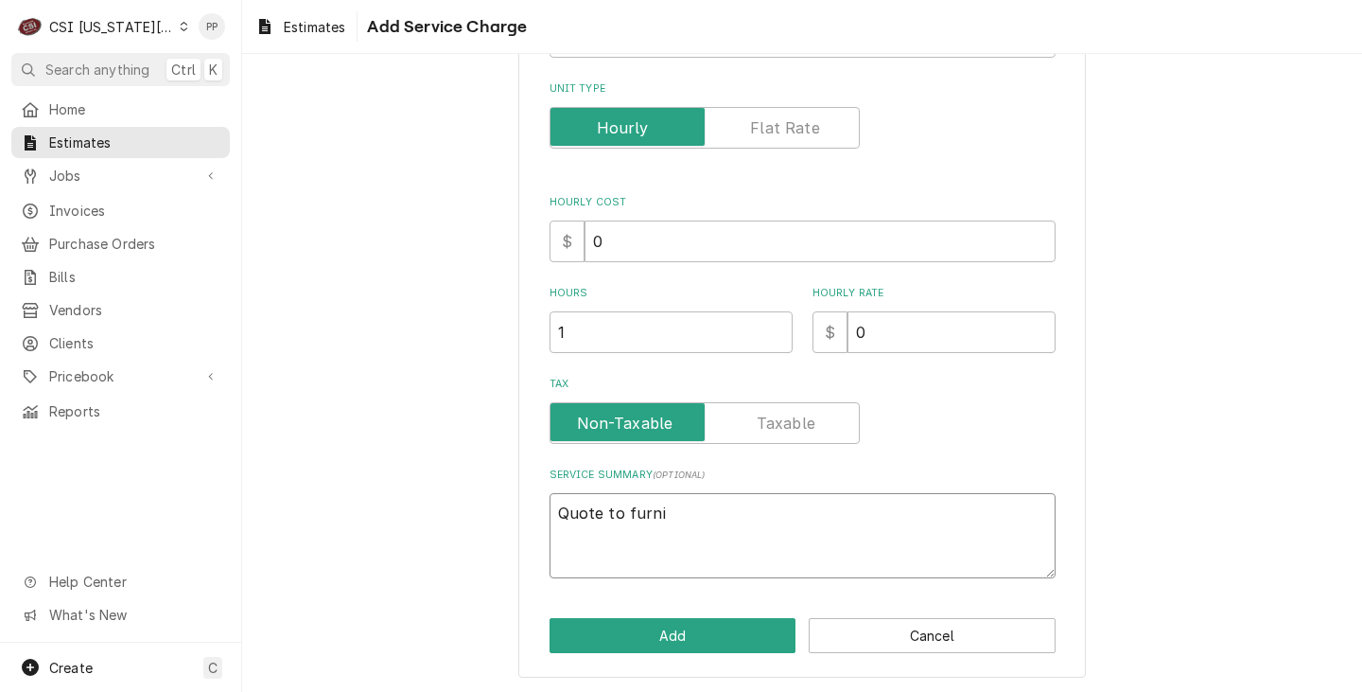
type textarea "Quote to furnis"
type textarea "x"
type textarea "Quote to furnish"
type textarea "x"
type textarea "Quote to furnish"
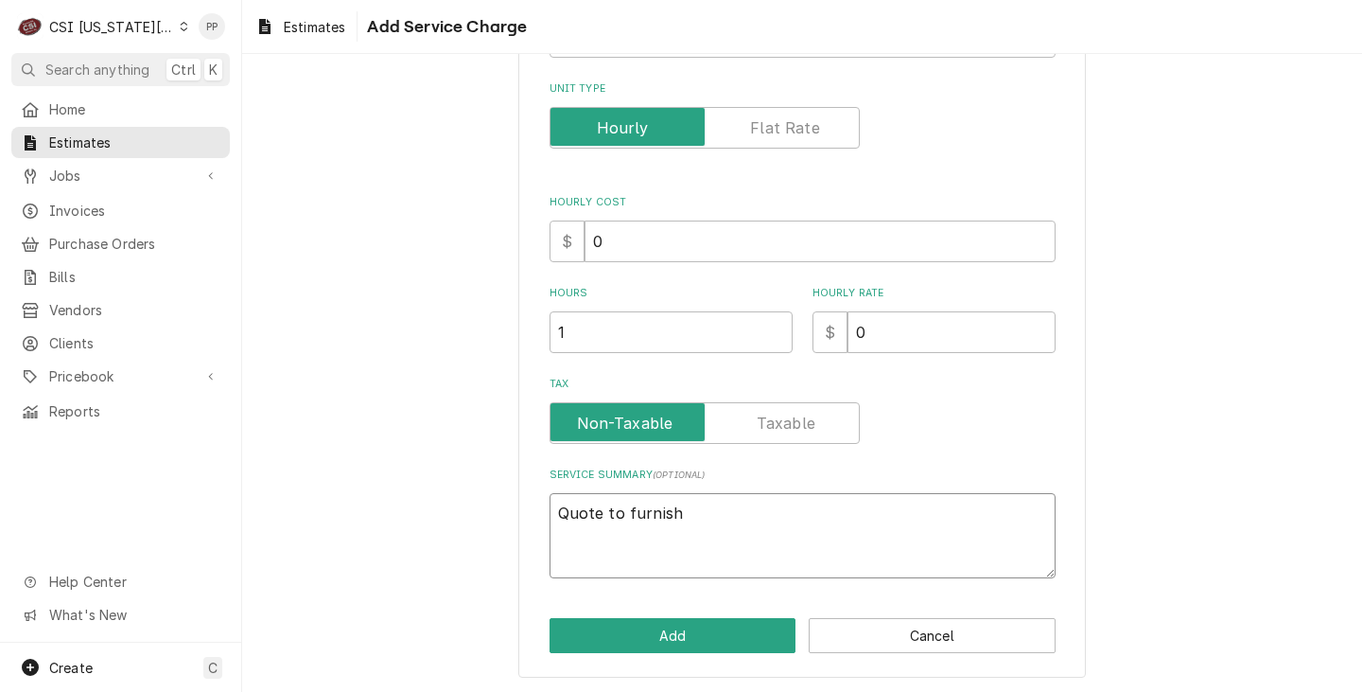
type textarea "x"
type textarea "Quote to furnish a"
type textarea "x"
type textarea "Quote to furnish and"
type textarea "x"
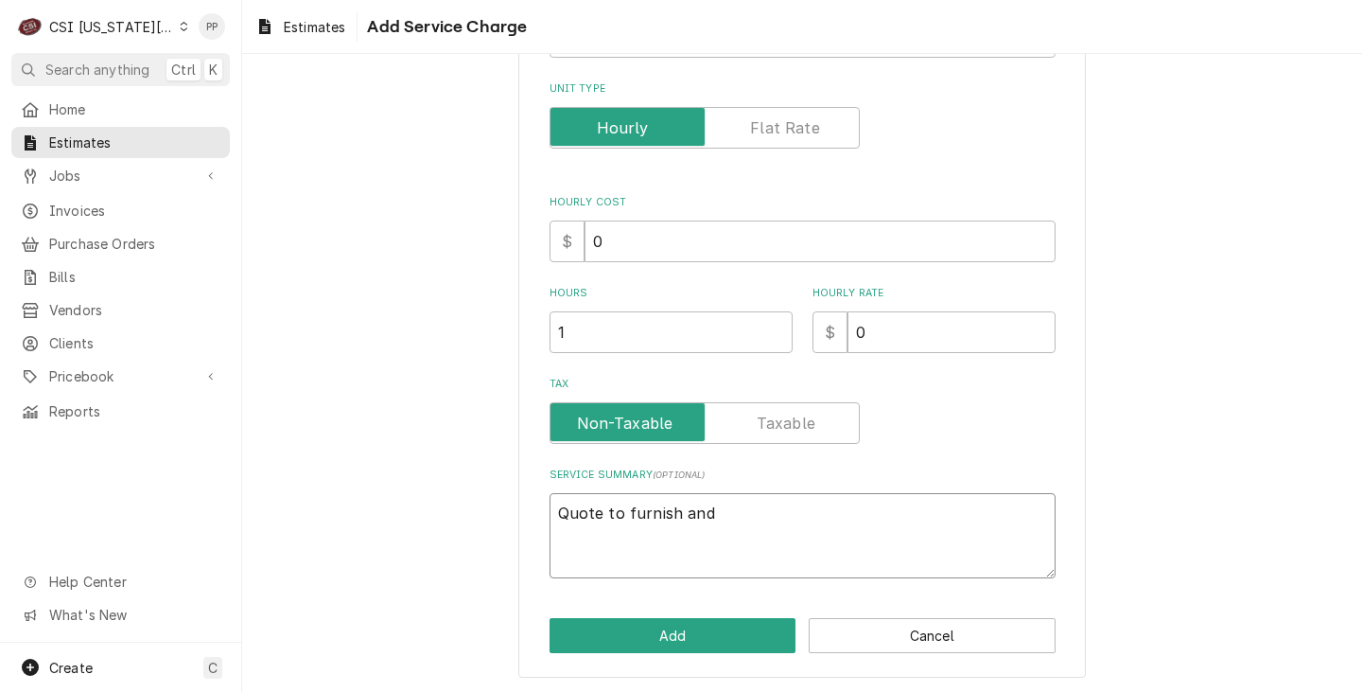
type textarea "Quote to furnish and"
type textarea "x"
type textarea "Quote to furnish and i"
type textarea "x"
type textarea "Quote to furnish and in"
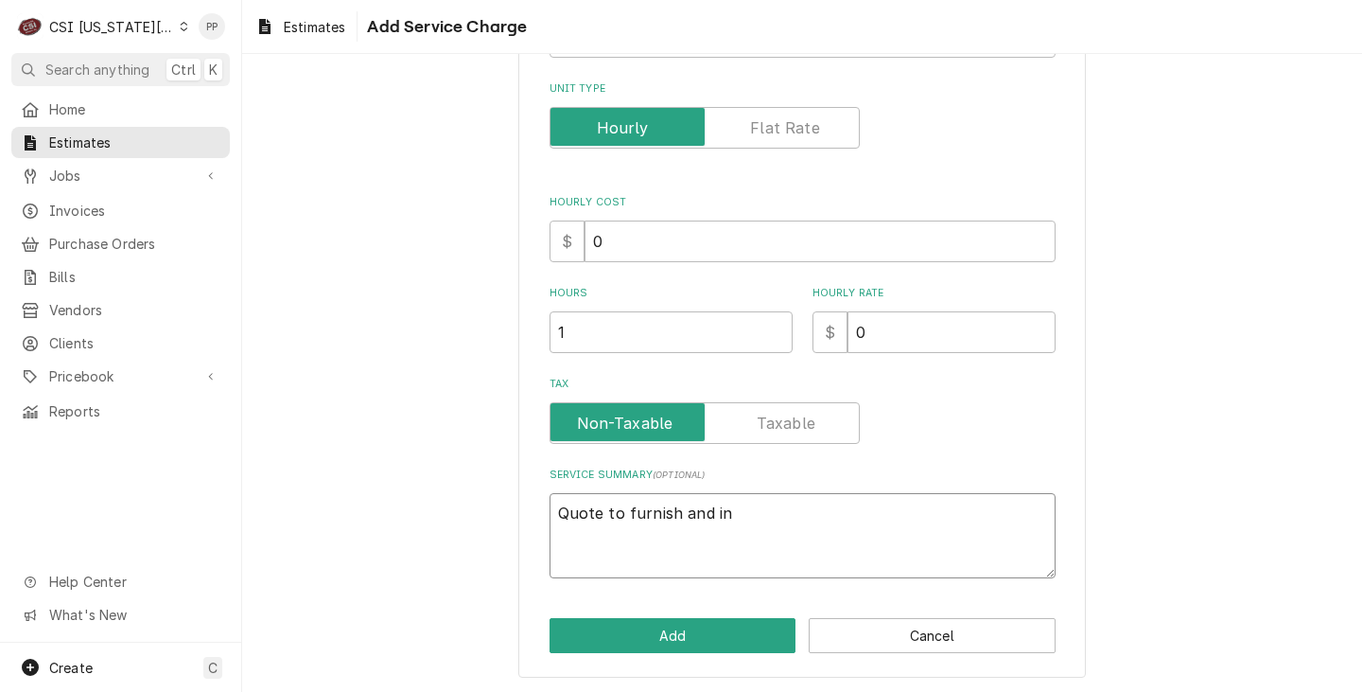
type textarea "x"
type textarea "Quote to furnish and ins"
type textarea "x"
type textarea "Quote to furnish and inst"
type textarea "x"
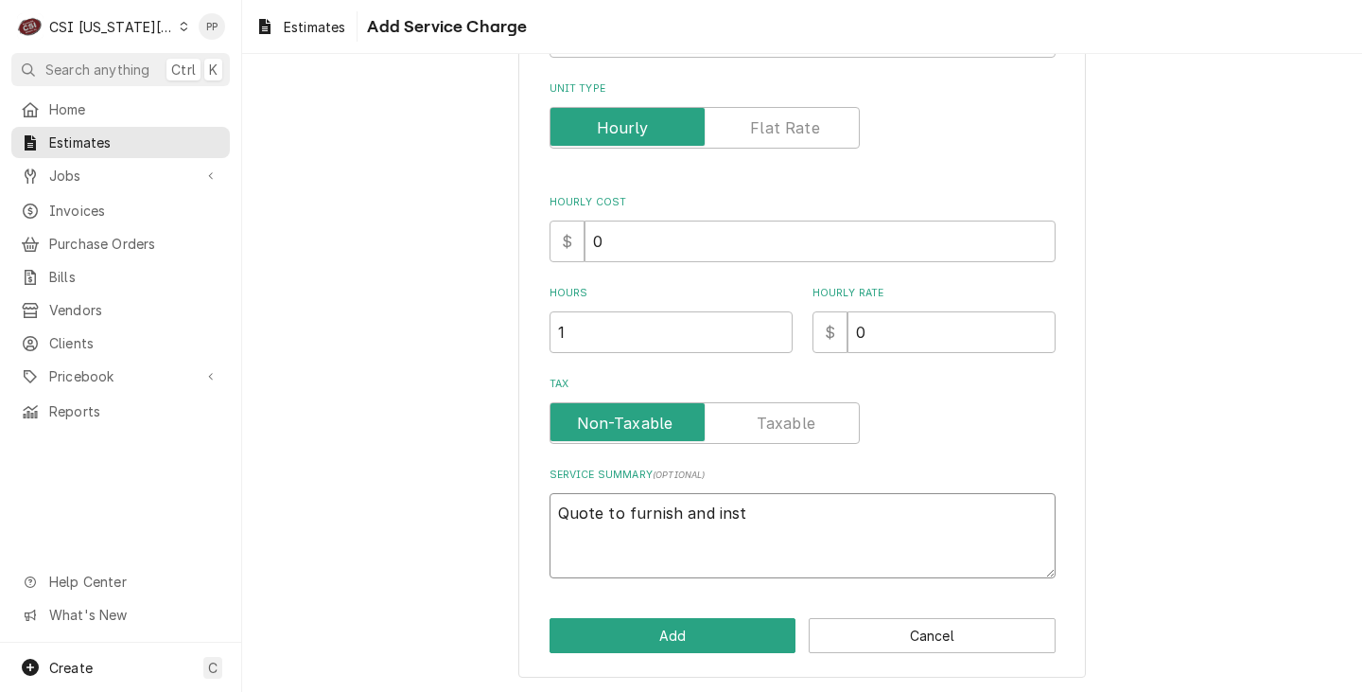
type textarea "Quote to furnish and insta"
type textarea "x"
type textarea "Quote to furnish and instal"
type textarea "x"
type textarea "Quote to furnish and install"
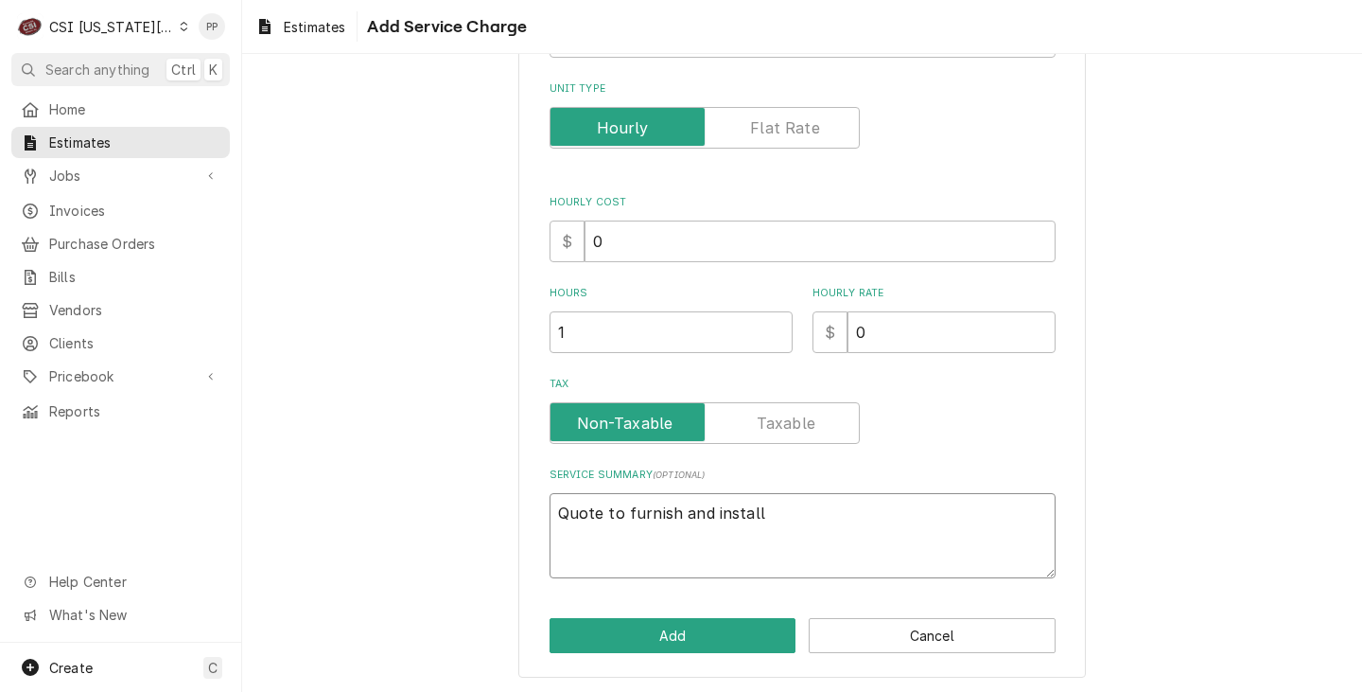
type textarea "x"
type textarea "Quote to furnish and install"
type textarea "x"
type textarea "Quote to furnish and install 1"
type textarea "x"
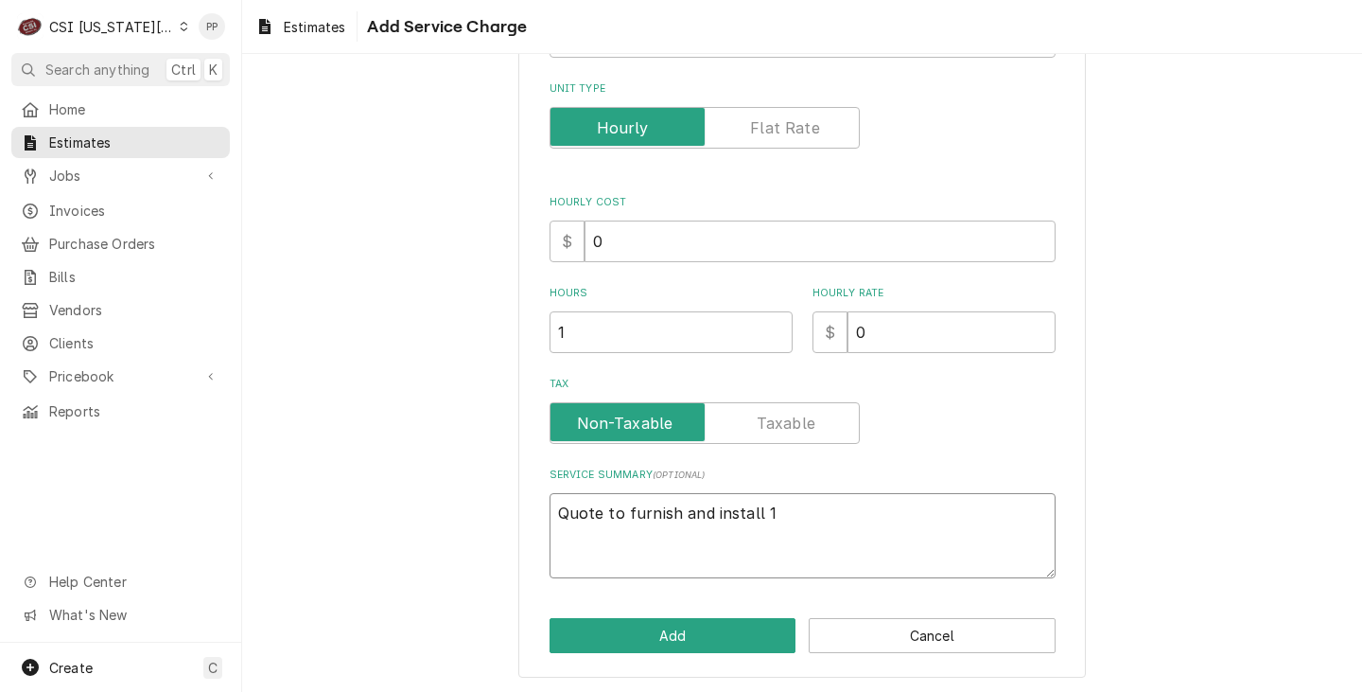
type textarea "Quote to furnish and install 12"
type textarea "x"
type textarea "Quote to furnish and install 12/"
type textarea "x"
type textarea "Quote to furnish and install 12/4"
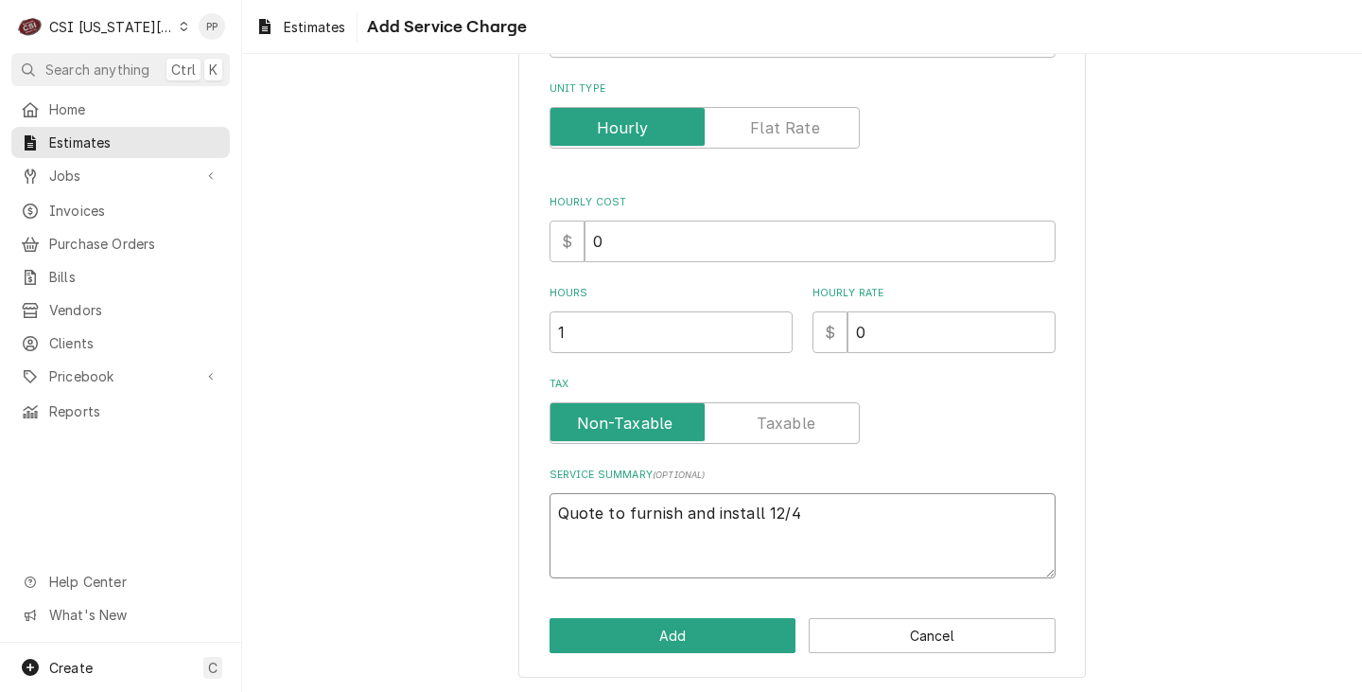
type textarea "x"
type textarea "Quote to furnish and install 12/4"
click at [756, 511] on textarea "Quote to furnish and install 12/4" at bounding box center [803, 535] width 506 height 85
type textarea "x"
type textarea "Quote to furnish and install 112/4"
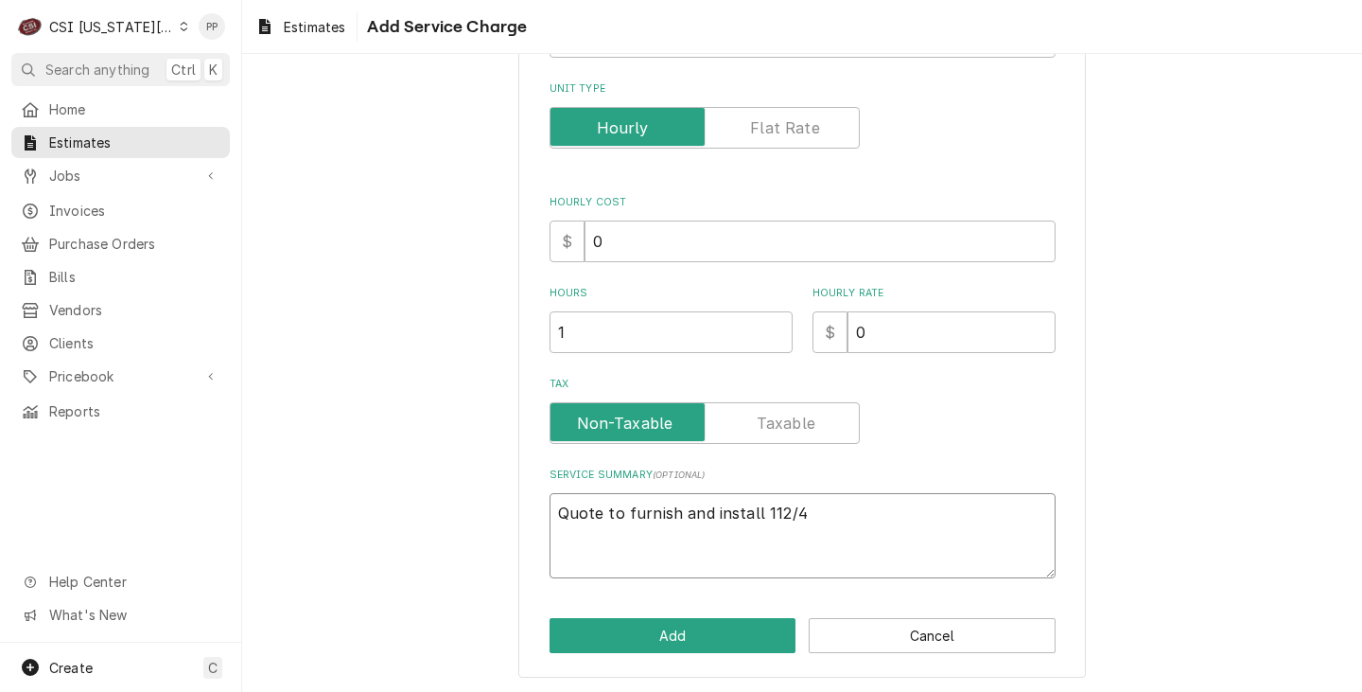
type textarea "x"
type textarea "Quote to furnish and install 1212/4"
type textarea "x"
type textarea "Quote to furnish and install 12012/4"
type textarea "x"
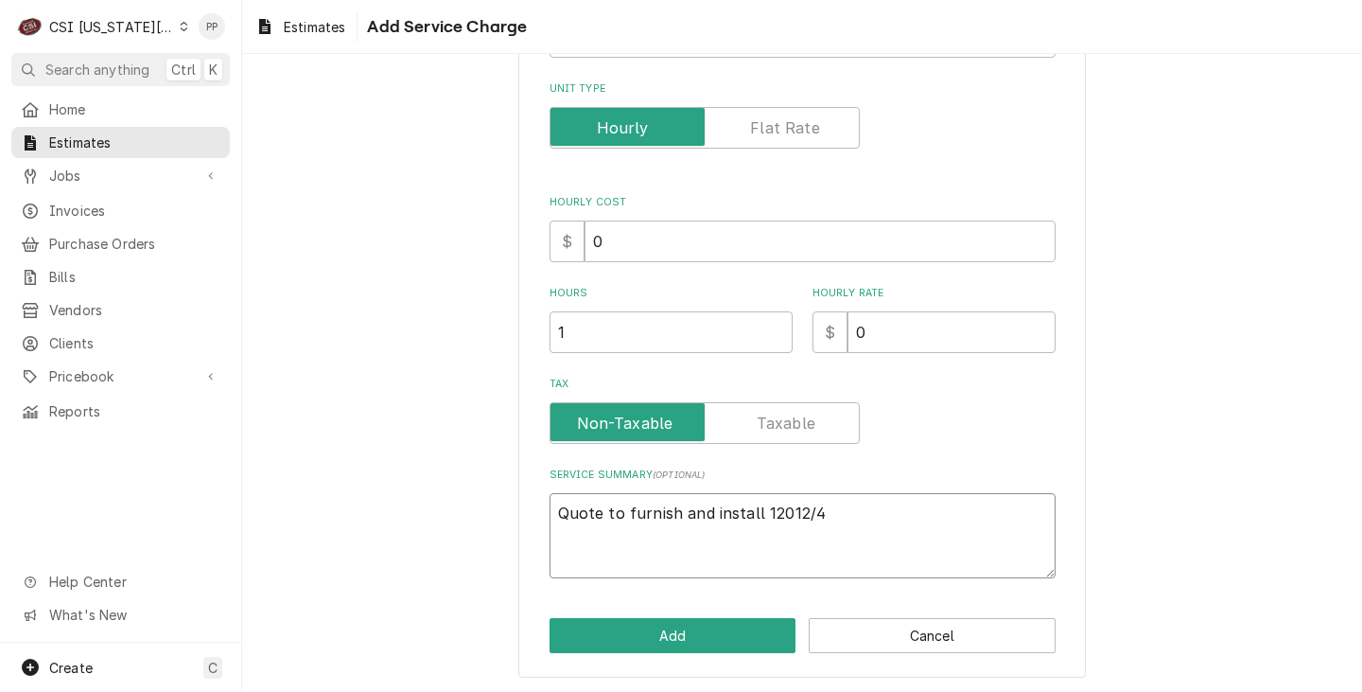
type textarea "Quote to furnish and install 120'12/4"
type textarea "x"
type textarea "Quote to furnish and install 120' 12/4"
click at [897, 514] on textarea "Quote to furnish and install 120' 12/4" at bounding box center [803, 535] width 506 height 85
type textarea "x"
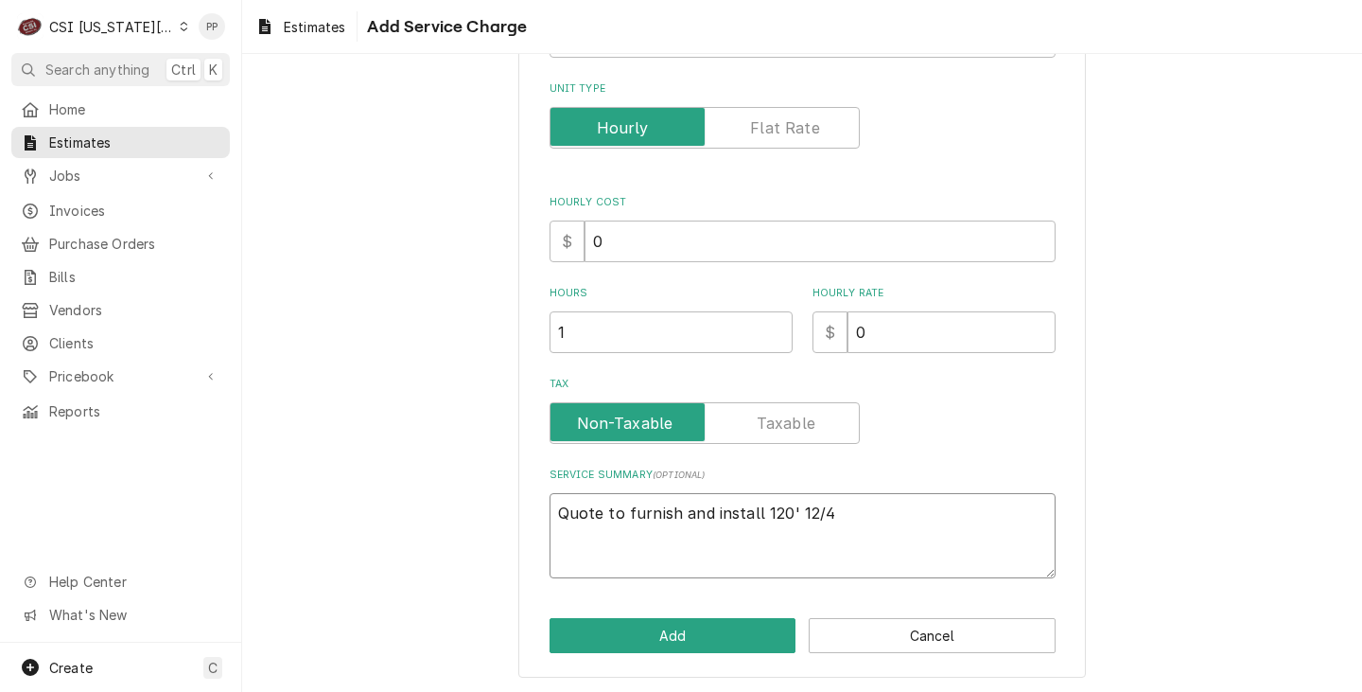
type textarea "Quote to furnish and install 120' 12/4 b"
type textarea "x"
type textarea "Quote to furnish and install 120' 12/4 be"
type textarea "x"
type textarea "Quote to furnish and install 120' 12/4 bee"
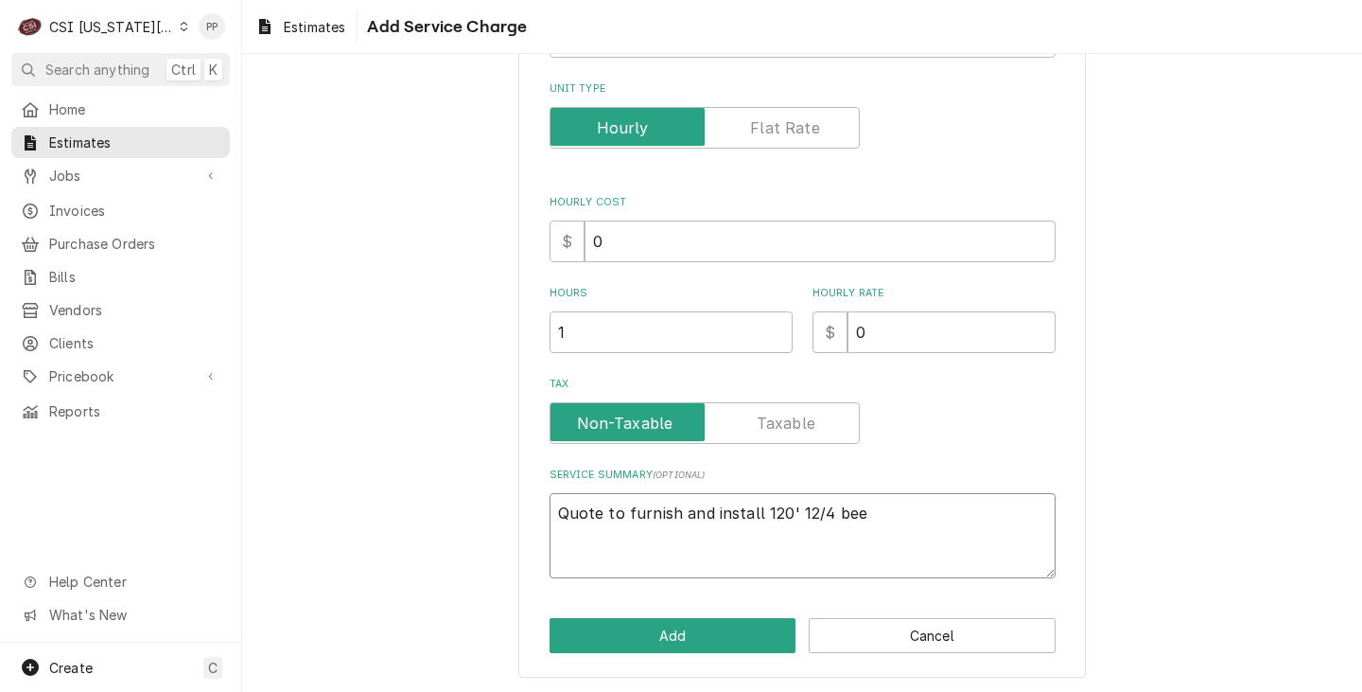
type textarea "x"
type textarea "Quote to furnish and install 120' 12/4 beer"
type textarea "x"
type textarea "Quote to furnish and install 120' 12/4 beer"
type textarea "x"
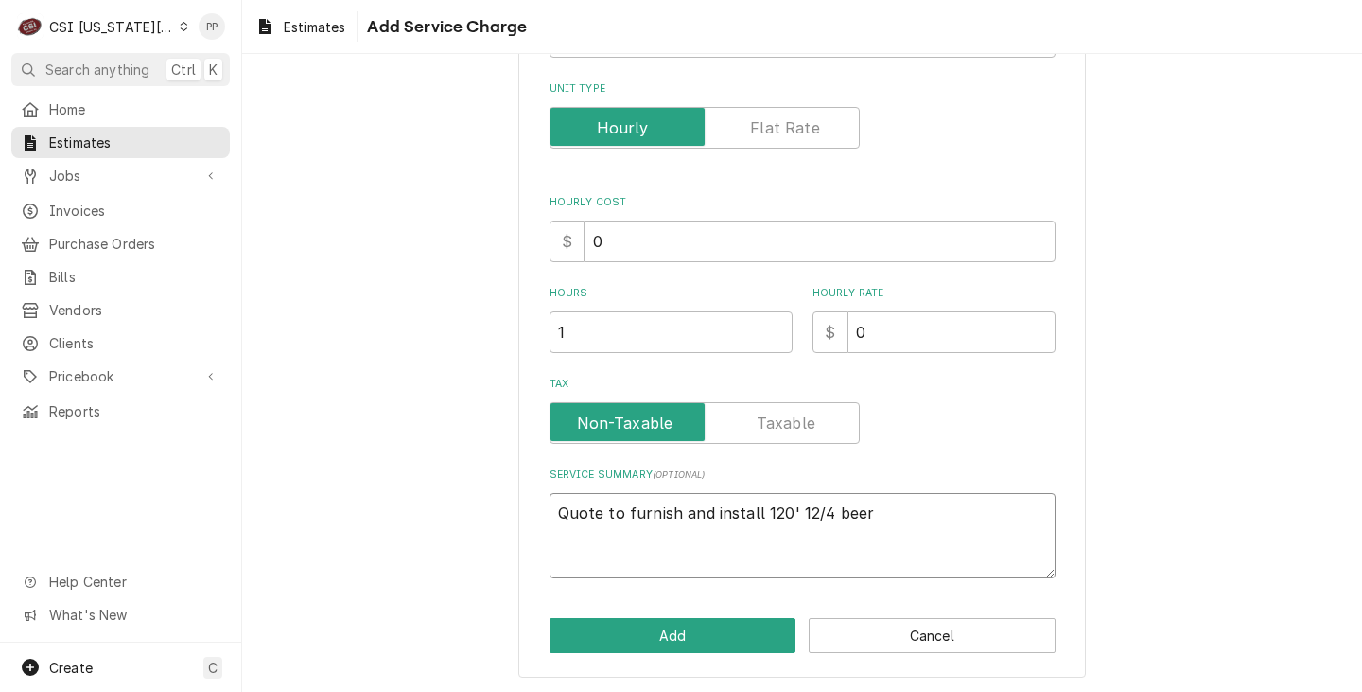
type textarea "Quote to furnish and install 120' 12/4 beer l"
type textarea "x"
type textarea "Quote to furnish and install 120' 12/4 beer li"
type textarea "x"
type textarea "Quote to furnish and install 120' 12/4 beer lin"
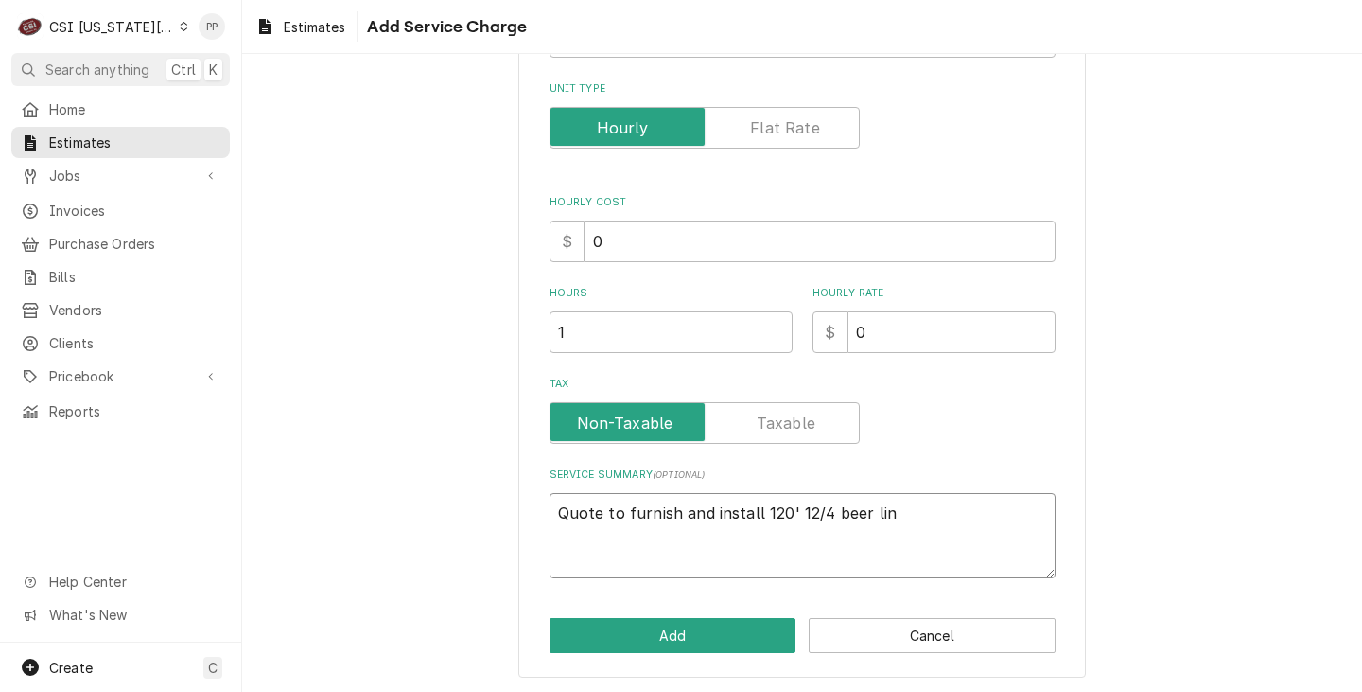
type textarea "x"
type textarea "Quote to furnish and install 120' 12/4 beer line"
type textarea "x"
type textarea "Quote to furnish and install 120' 12/4 beer lin"
type textarea "x"
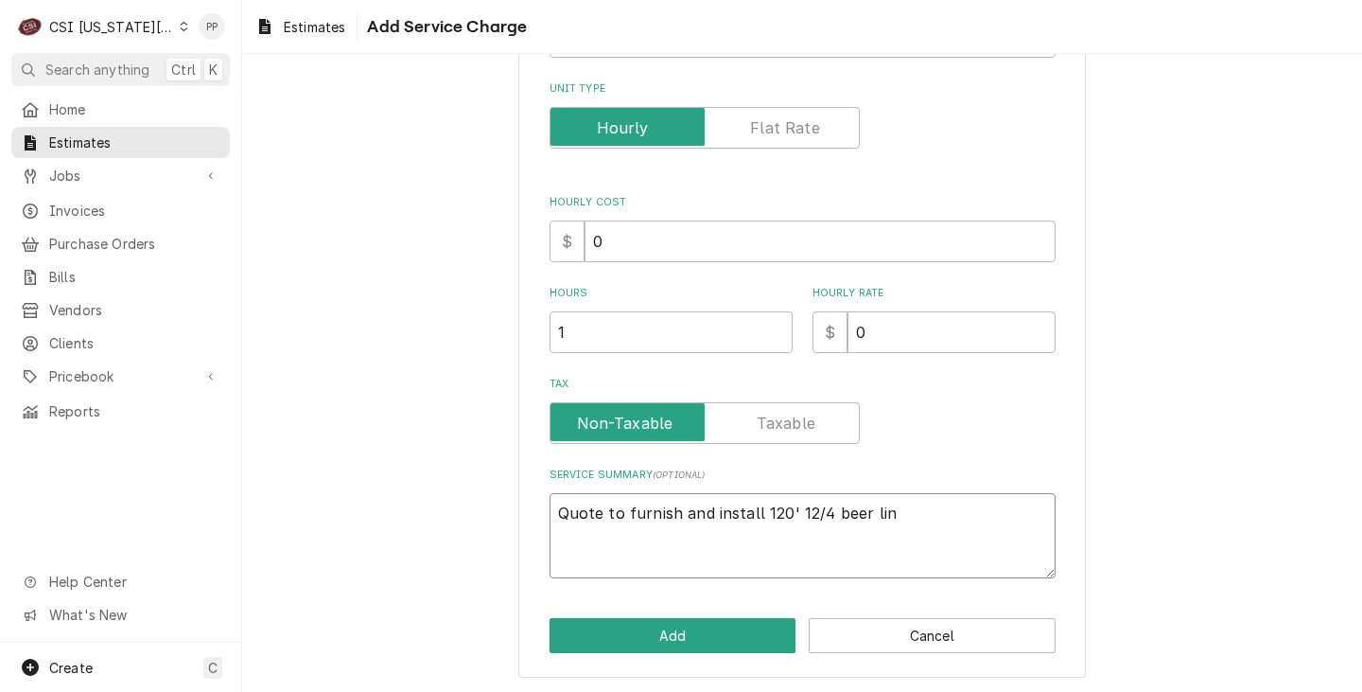
type textarea "Quote to furnish and install 120' 12/4 beer li"
type textarea "x"
type textarea "Quote to furnish and install 120' 12/4 beer l"
type textarea "x"
type textarea "Quote to furnish and install 120' 12/4 beer"
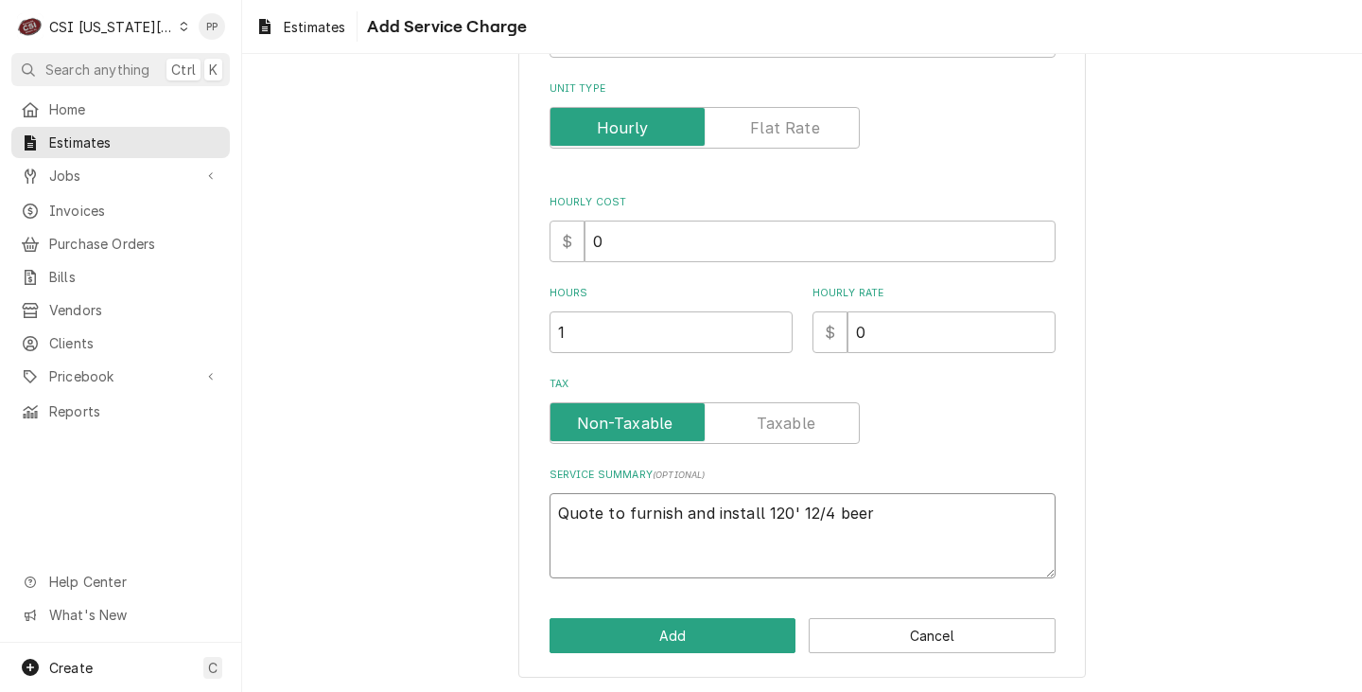
type textarea "x"
type textarea "Quote to furnish and install 120' 12/4 beer"
type textarea "x"
type textarea "Quote to furnish and install 120' 12/4 bee"
type textarea "x"
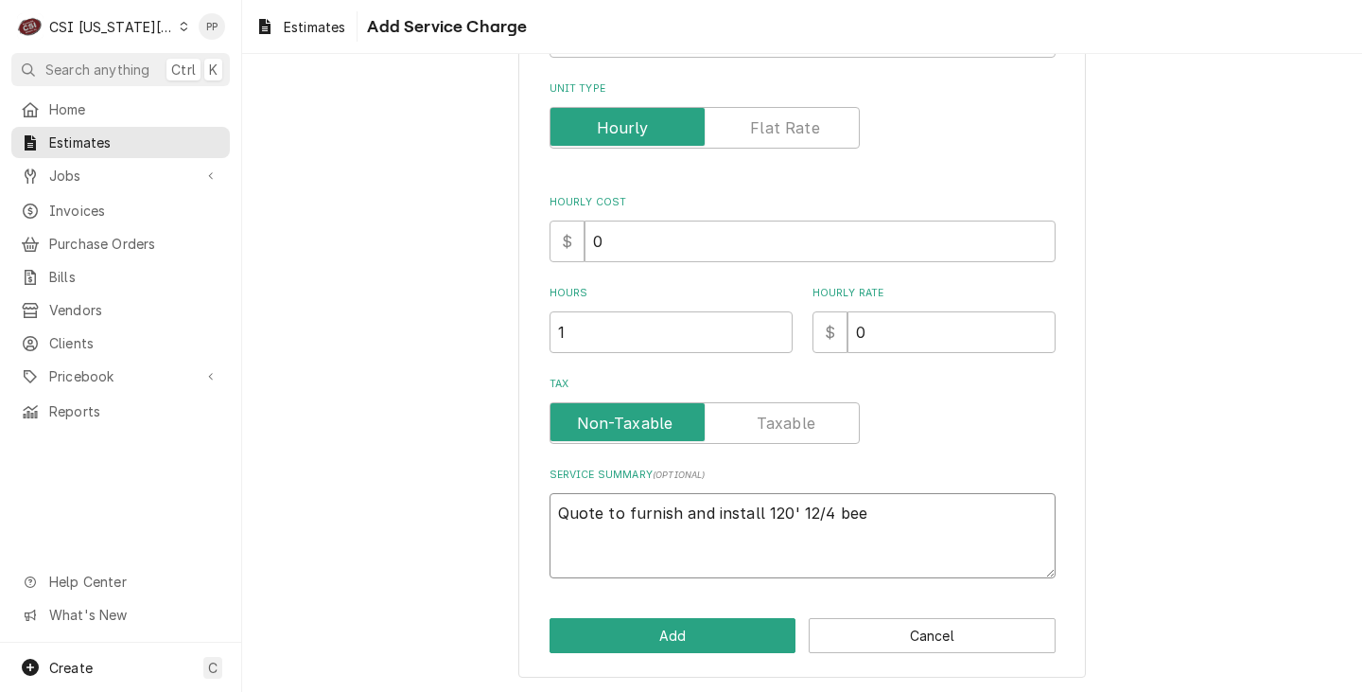
type textarea "Quote to furnish and install 120' 12/4 be"
type textarea "x"
type textarea "Quote to furnish and install 120' 12/4 b"
type textarea "x"
type textarea "Quote to furnish and install 120' 12/4 be"
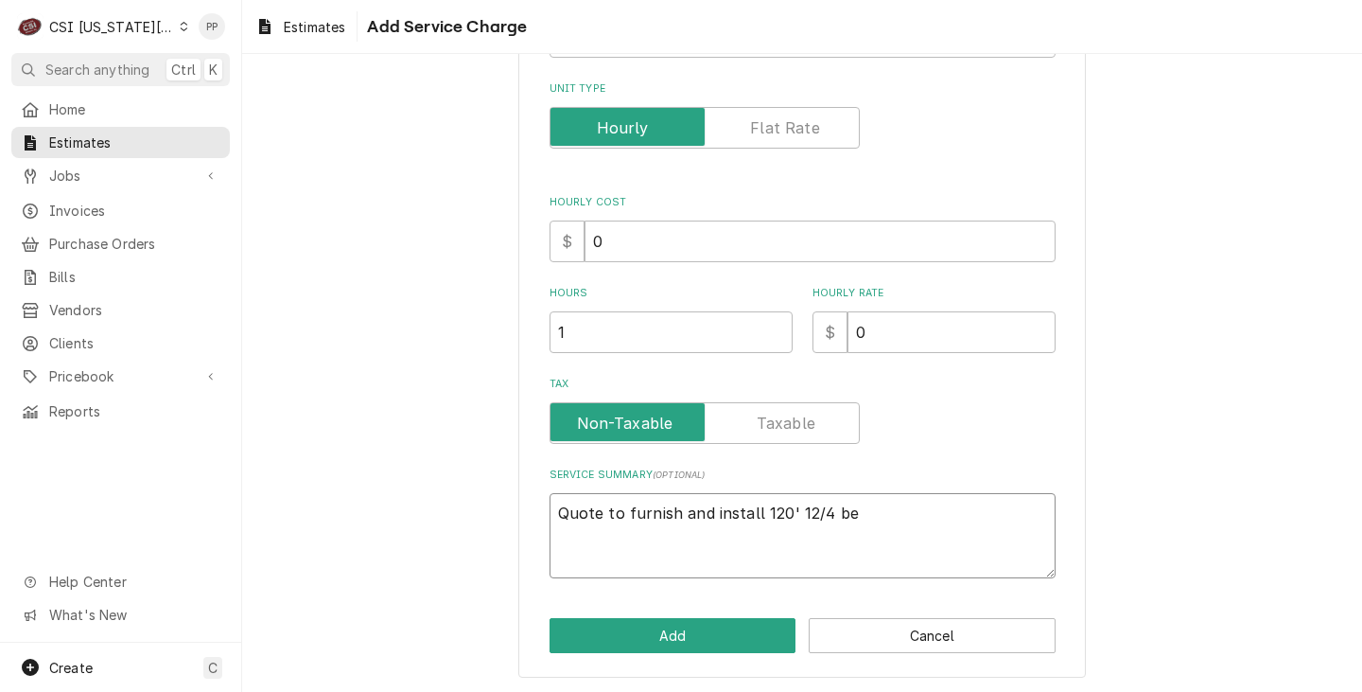
type textarea "x"
type textarea "Quote to furnish and install 120' 12/4 bee"
type textarea "x"
type textarea "Quote to furnish and install 120' 12/4 beer"
type textarea "x"
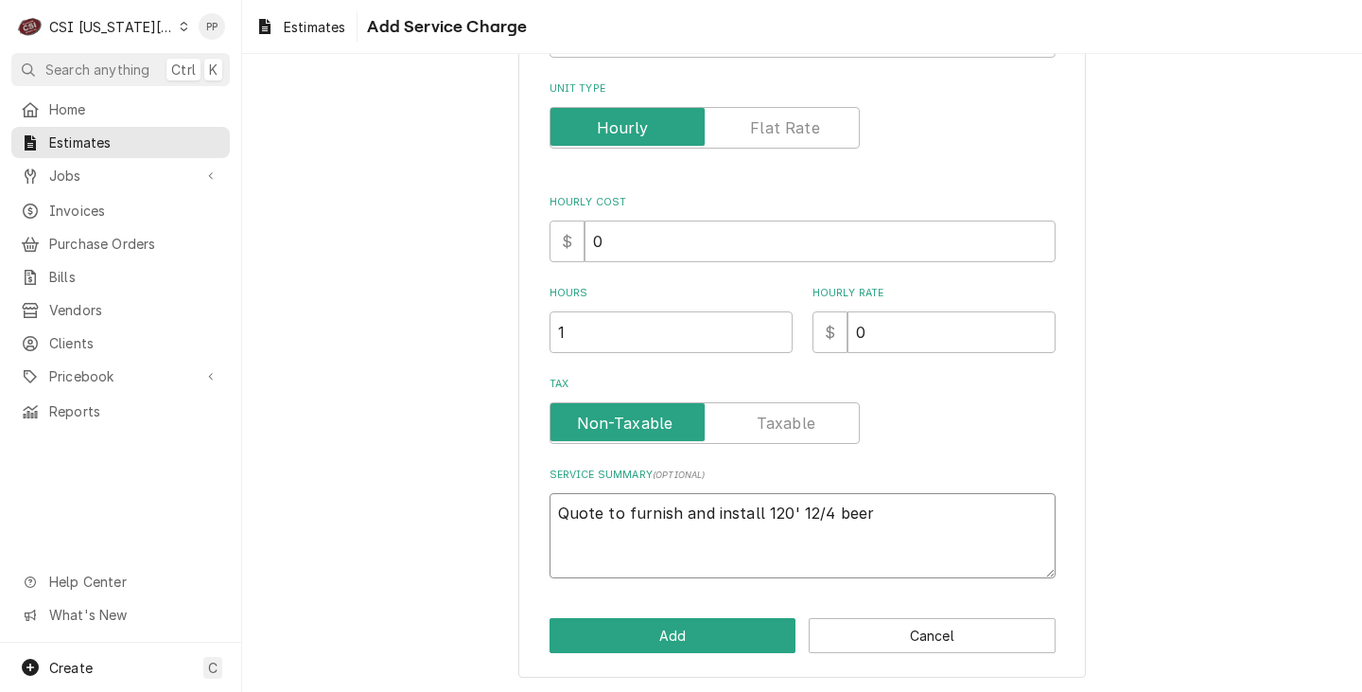
type textarea "Quote to furnish and install 120' 12/4 beer"
type textarea "x"
type textarea "Quote to furnish and install 120' 12/4 beer l"
type textarea "x"
type textarea "Quote to furnish and install 120' 12/4 beer li"
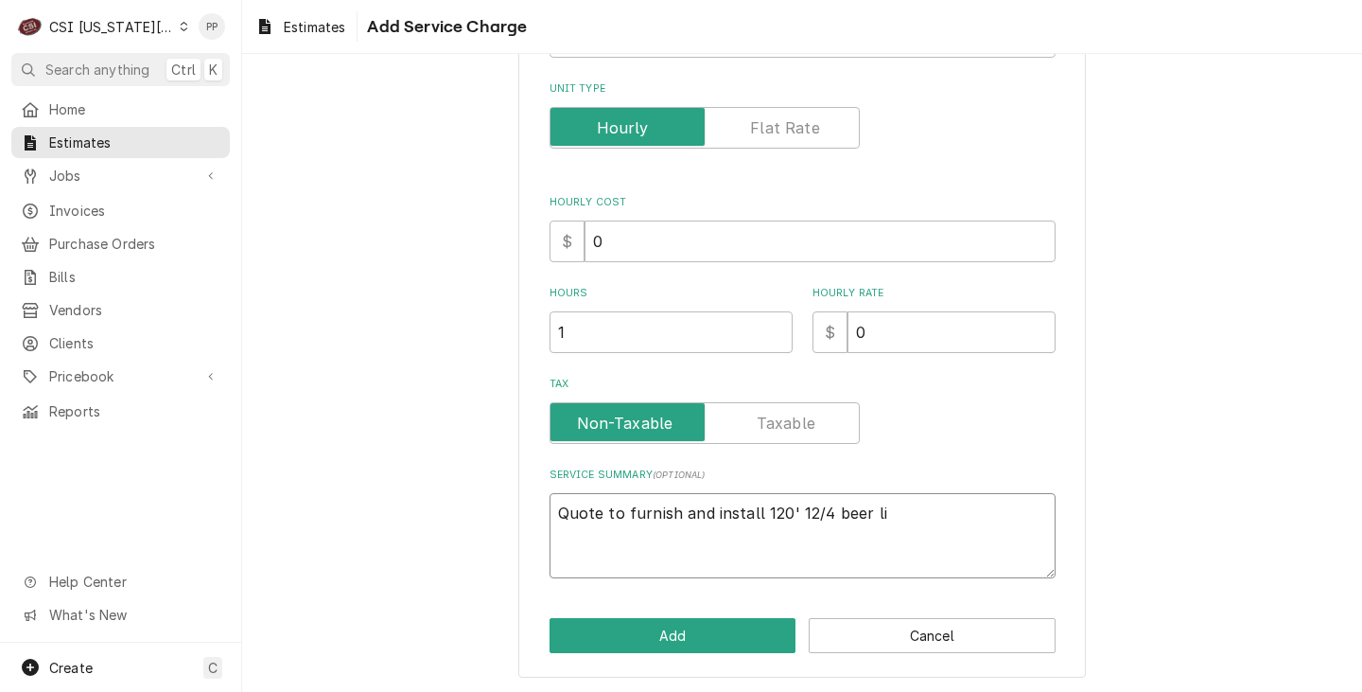
type textarea "x"
type textarea "Quote to furnish and install 120' 12/4 beer lin"
type textarea "x"
type textarea "Quote to furnish and install 120' 12/4 beer line"
type textarea "x"
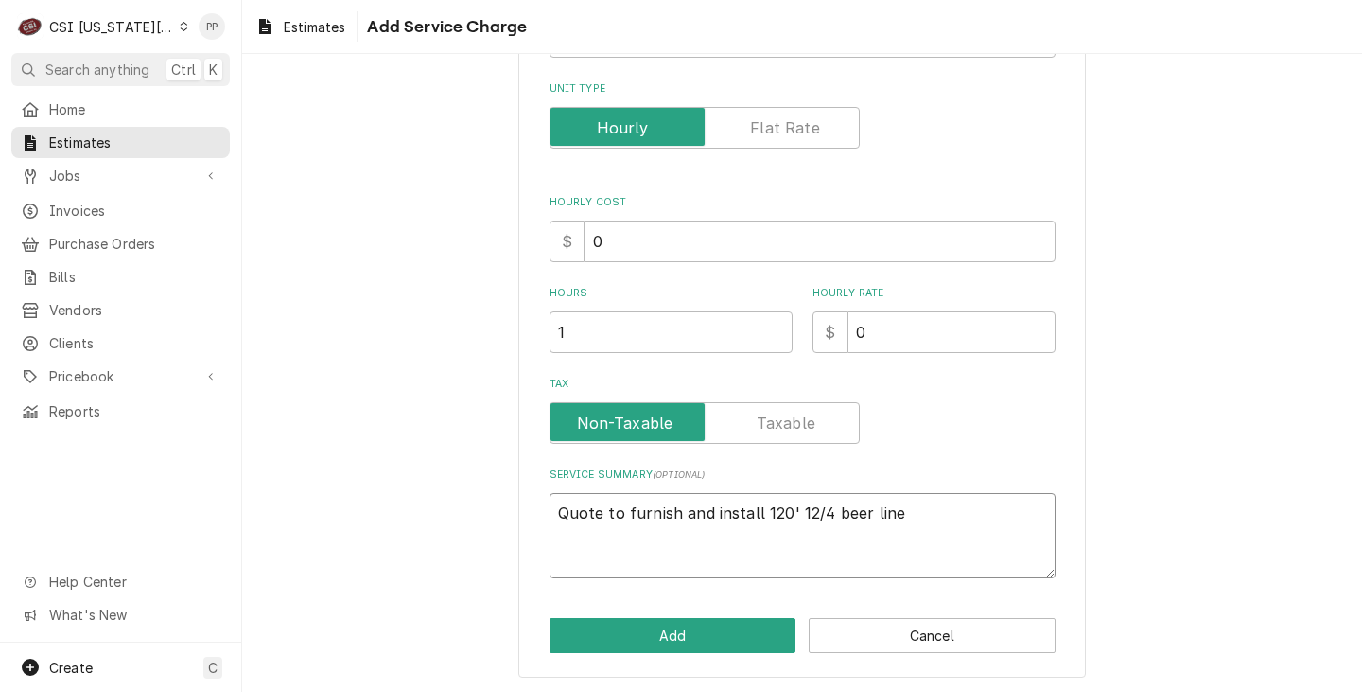
type textarea "Quote to furnish and install 120' 12/4 beer line"
type textarea "x"
type textarea "Quote to furnish and install 120' 12/4 beer line b"
type textarea "x"
type textarea "Quote to furnish and install 120' 12/4 beer line bu"
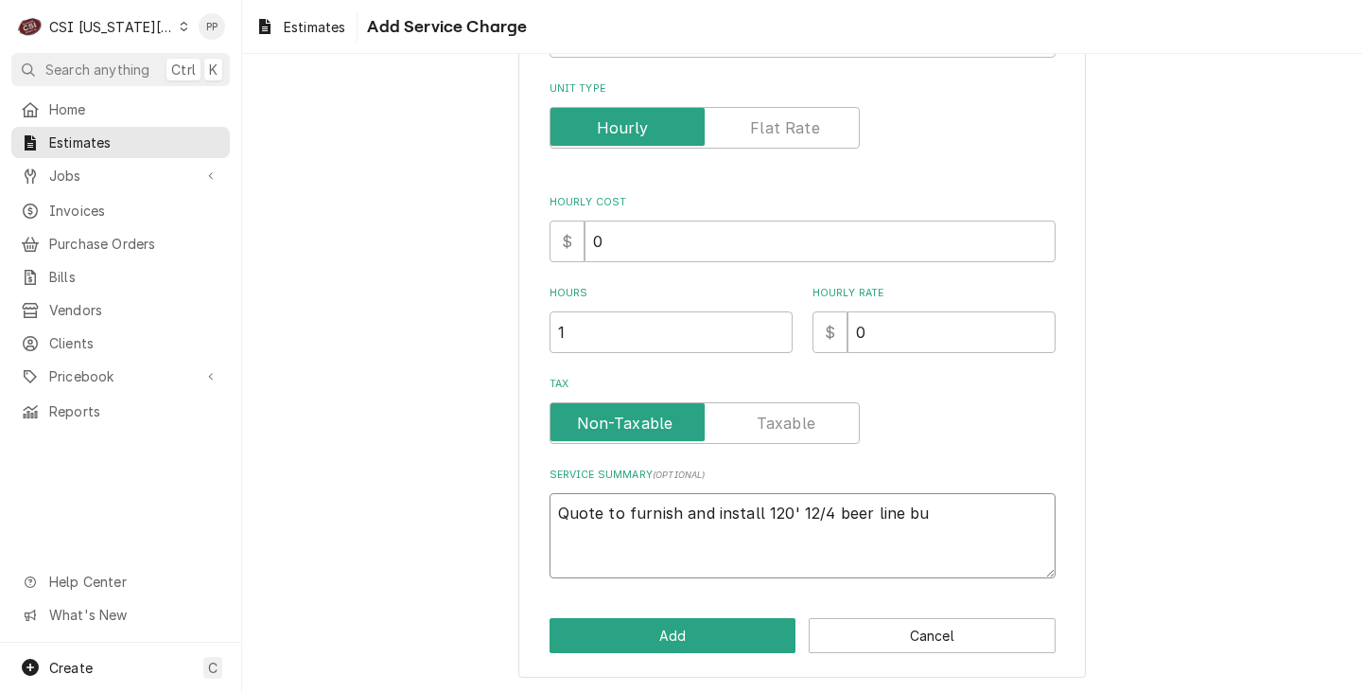
type textarea "x"
type textarea "Quote to furnish and install 120' 12/4 beer line bun"
type textarea "x"
type textarea "Quote to furnish and install 120' 12/4 beer line bund"
type textarea "x"
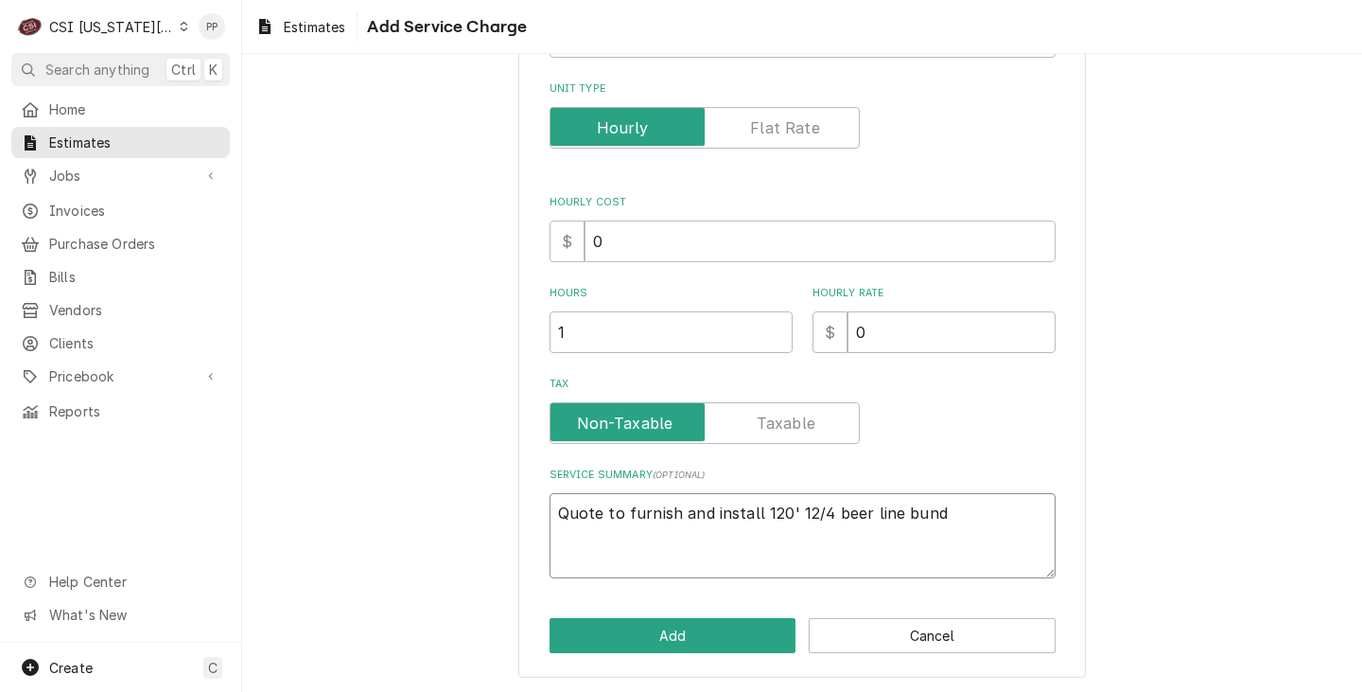
type textarea "Quote to furnish and install 120' 12/4 beer line bundl"
type textarea "x"
type textarea "Quote to furnish and install 120' 12/4 beer line bundle"
type textarea "x"
type textarea "Quote to furnish and install 120' 12/4 beer line bundle"
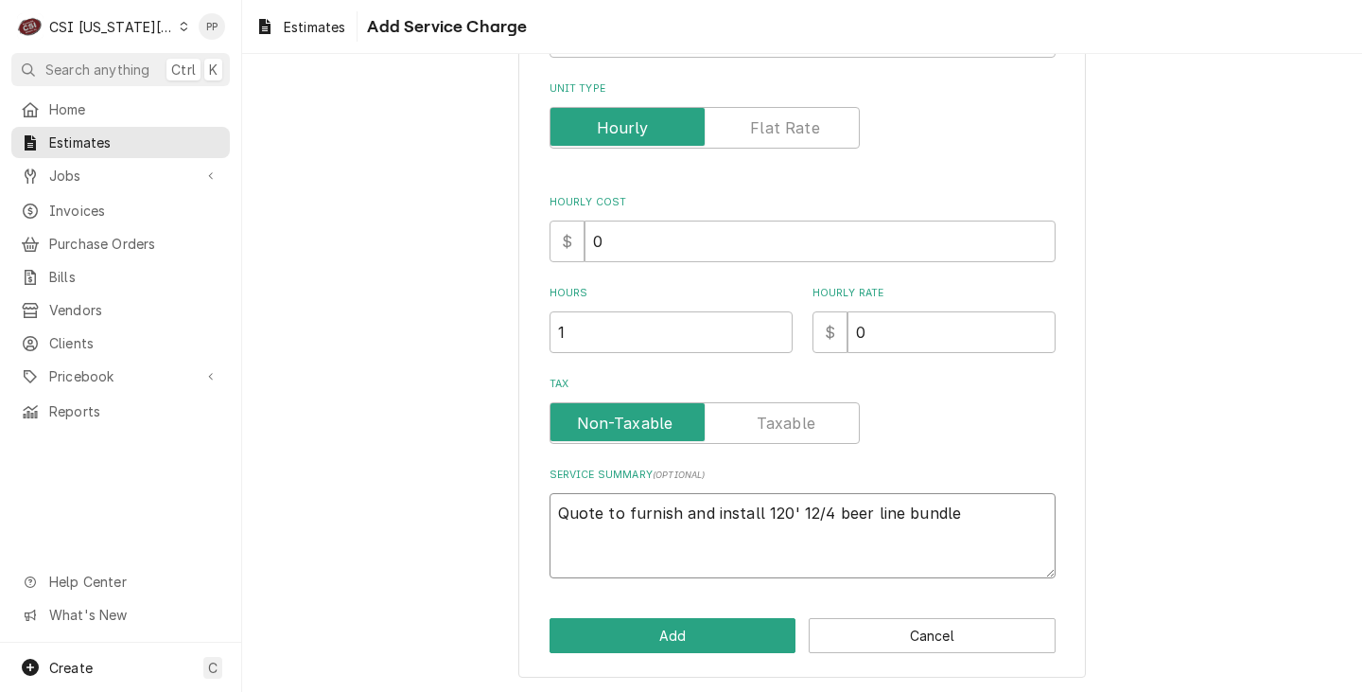
type textarea "x"
type textarea "Quote to furnish and install 120' 12/4 beer line bundle"
type textarea "x"
type textarea "Quote to furnish and install 120' 12/4 beer line bundle."
type textarea "x"
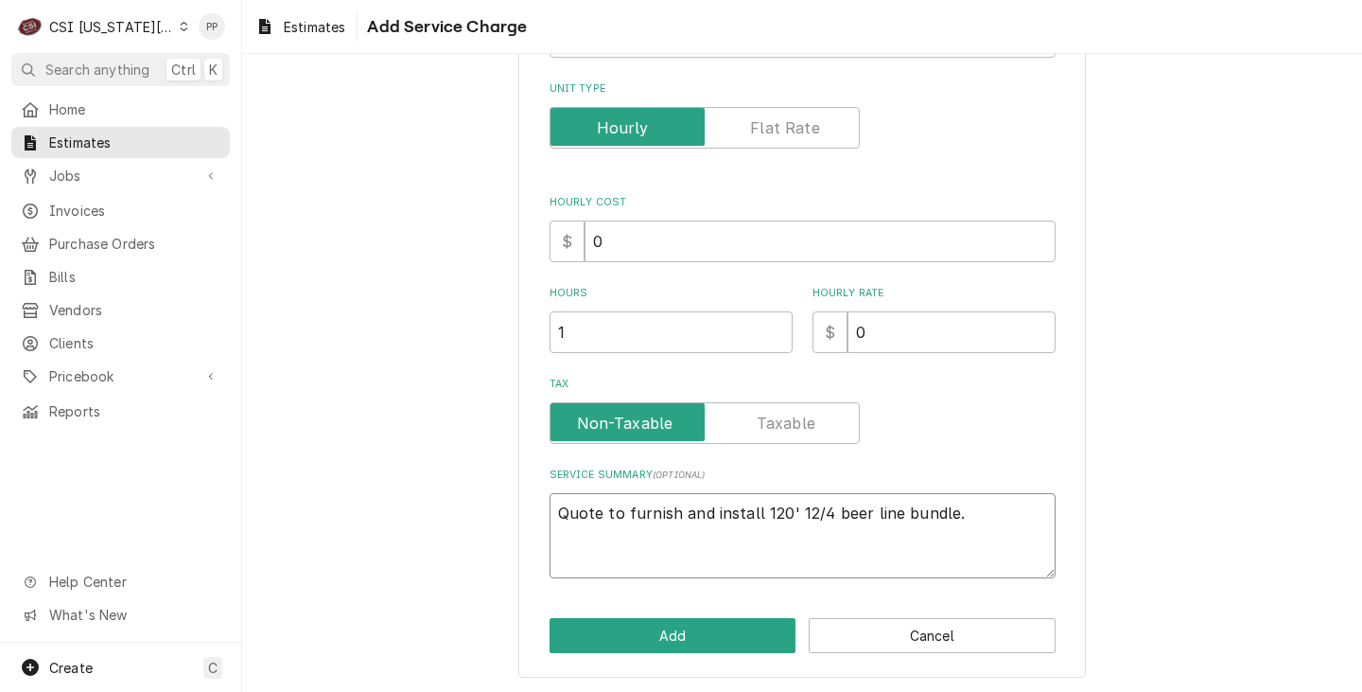
type textarea "Quote to furnish and install 120' 12/4 beer line bundle."
type textarea "x"
type textarea "Quote to furnish and install 120' 12/4 beer line bundle."
type textarea "x"
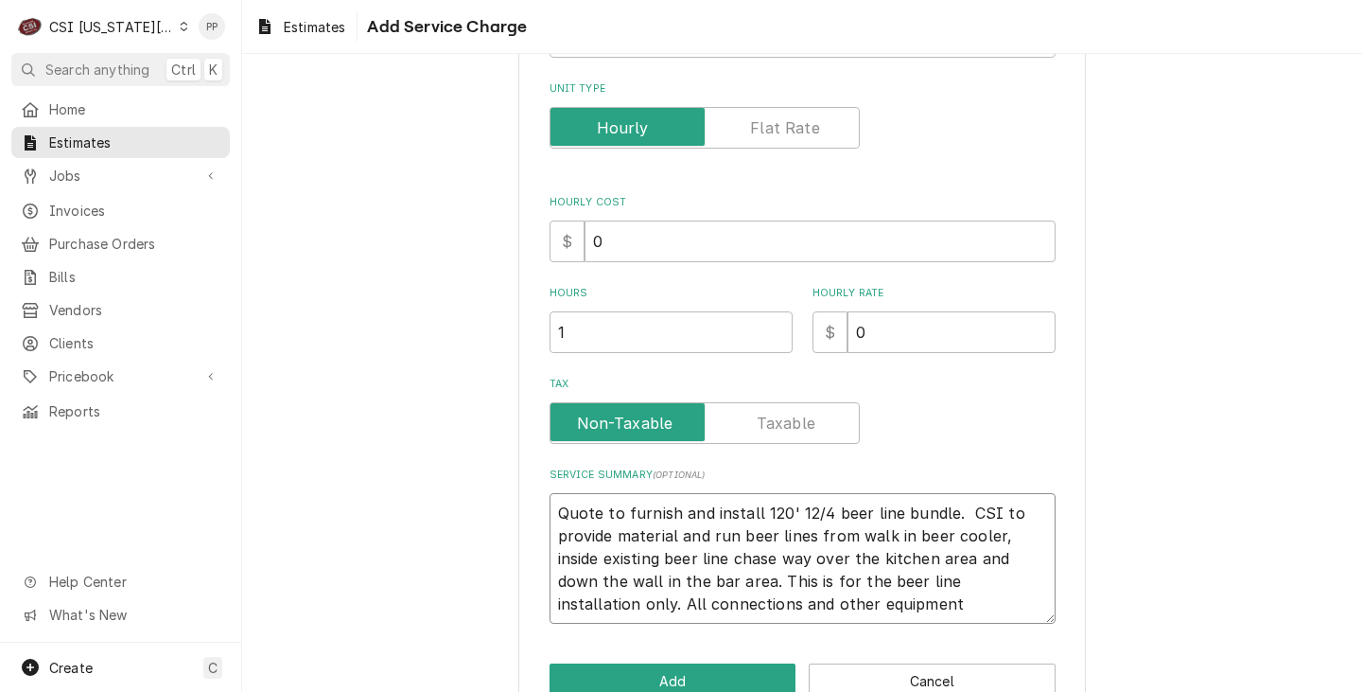
click at [645, 597] on textarea "Quote to furnish and install 120' 12/4 beer line bundle. CSI to provide materia…" at bounding box center [803, 558] width 506 height 131
click at [996, 606] on textarea "Quote to furnish and install 120' 12/4 beer line bundle. CSI to provide materia…" at bounding box center [803, 558] width 506 height 131
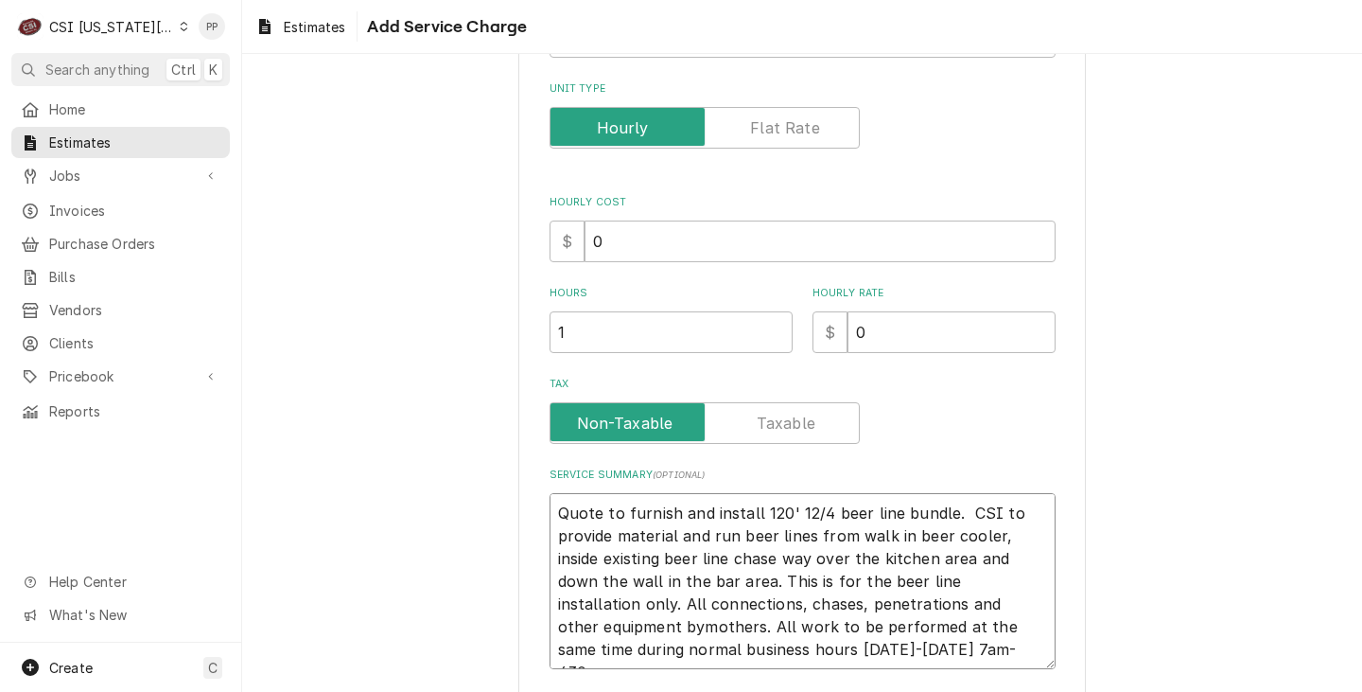
click at [581, 631] on textarea "Quote to furnish and install 120' 12/4 beer line bundle. CSI to provide materia…" at bounding box center [803, 581] width 506 height 176
click at [834, 638] on textarea "Quote to furnish and install 120' 12/4 beer line bundle. CSI to provide materia…" at bounding box center [803, 581] width 506 height 176
click at [840, 655] on textarea "Quote to furnish and install 120' 12/4 beer line bundle. CSI to provide materia…" at bounding box center [803, 581] width 506 height 176
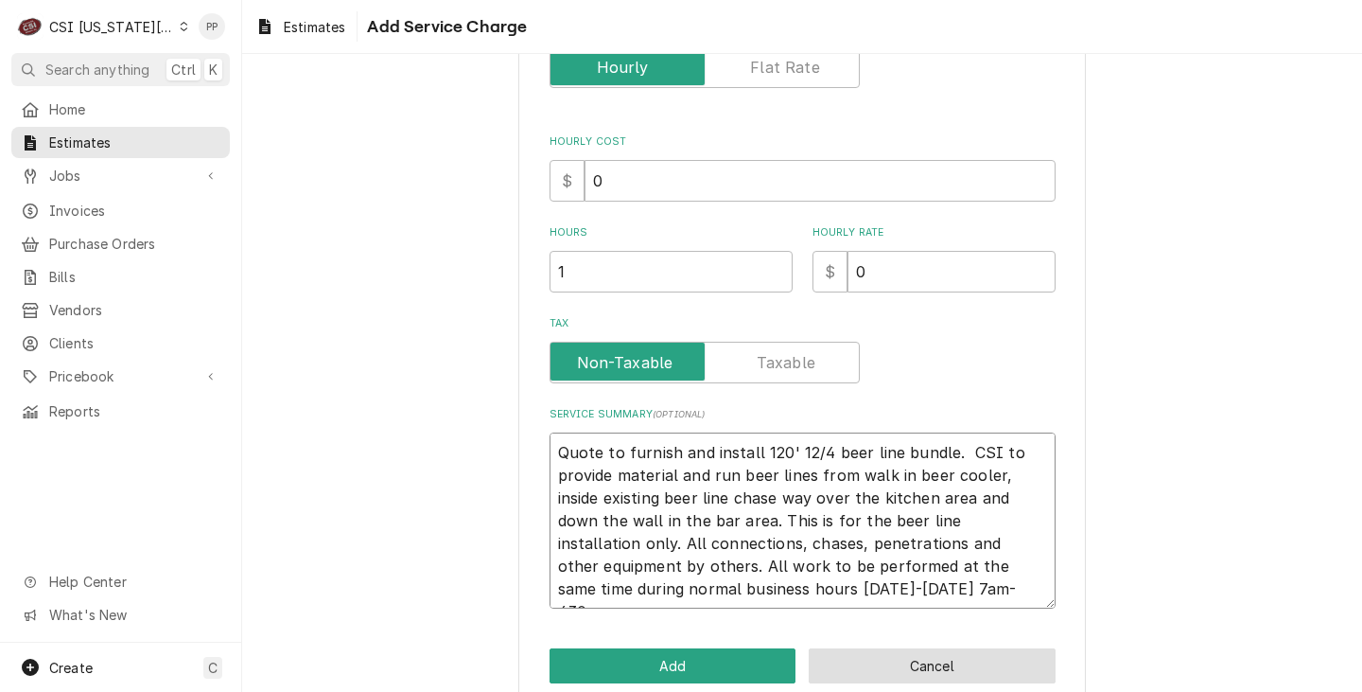
scroll to position [377, 0]
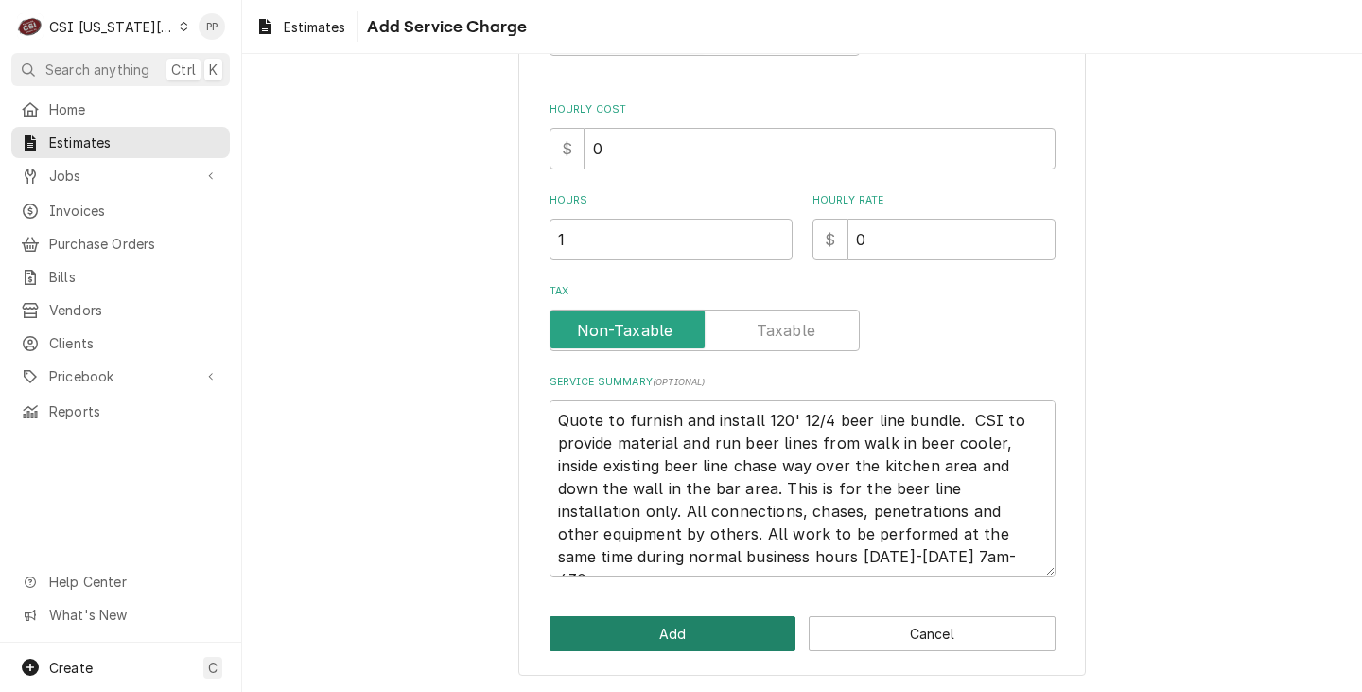
click at [703, 623] on button "Add" at bounding box center [673, 633] width 247 height 35
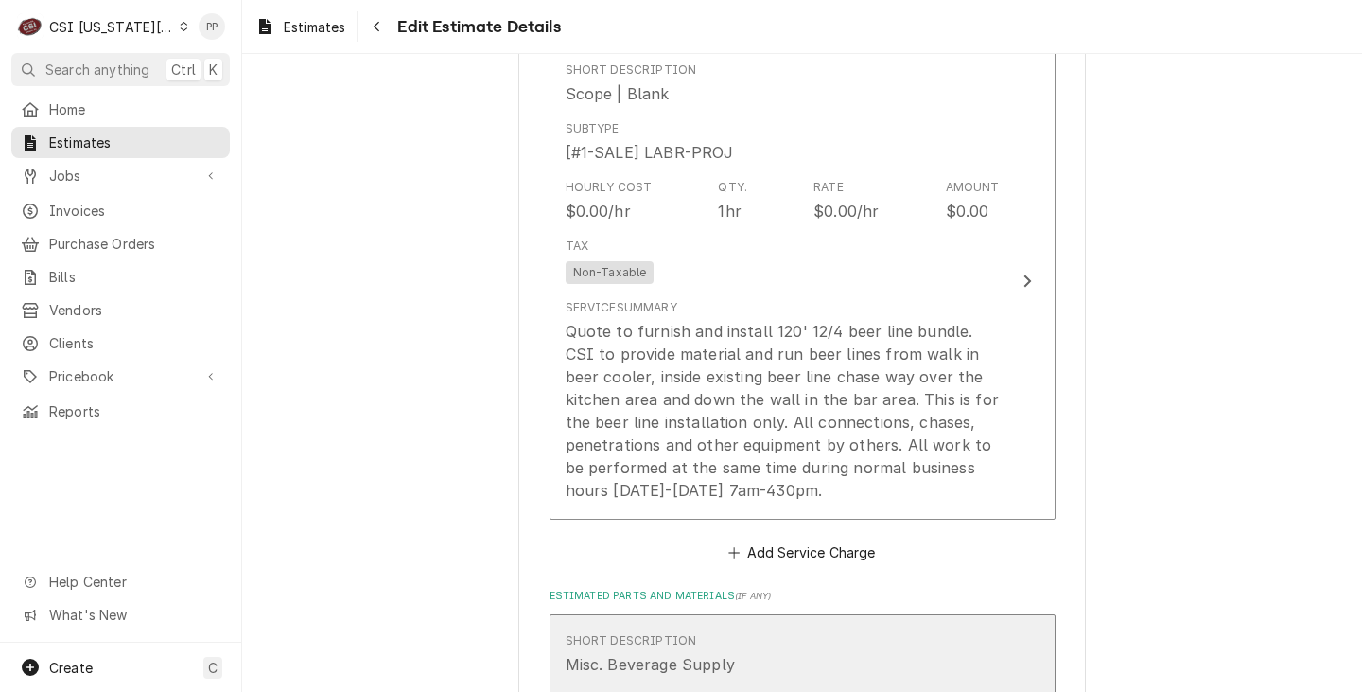
scroll to position [1847, 0]
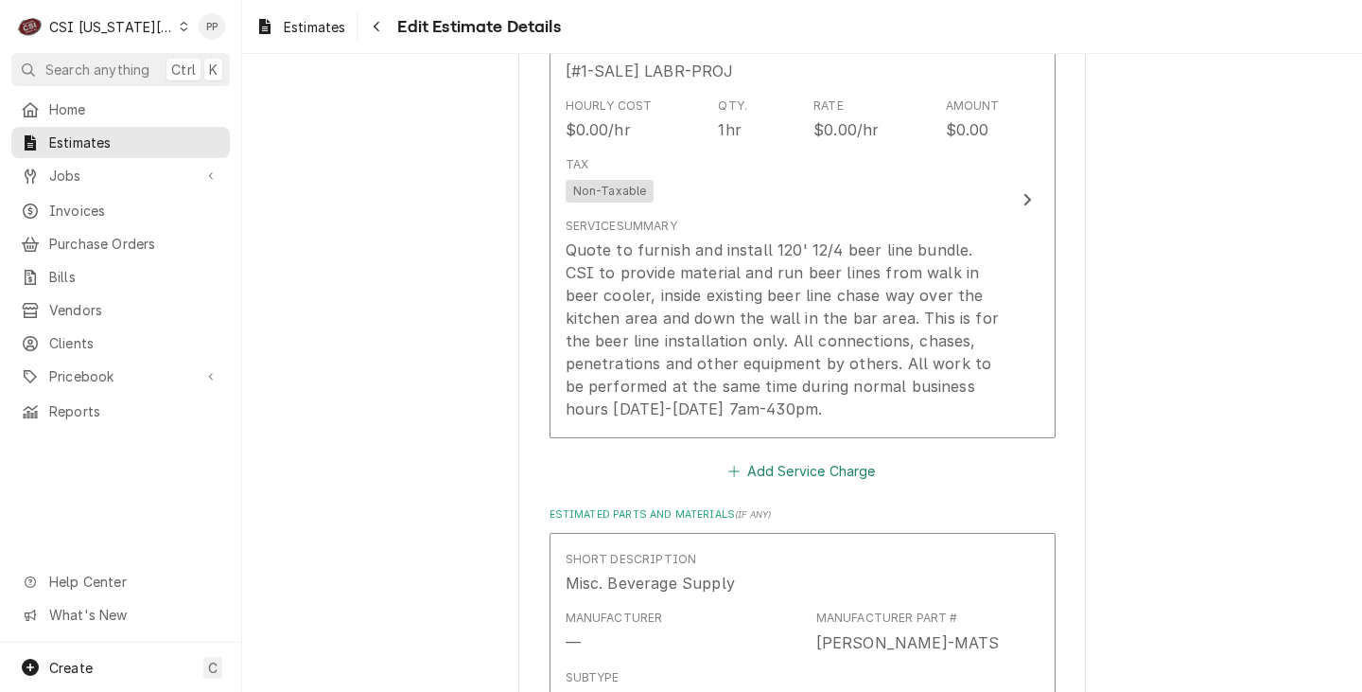
click at [841, 473] on button "Add Service Charge" at bounding box center [802, 470] width 153 height 26
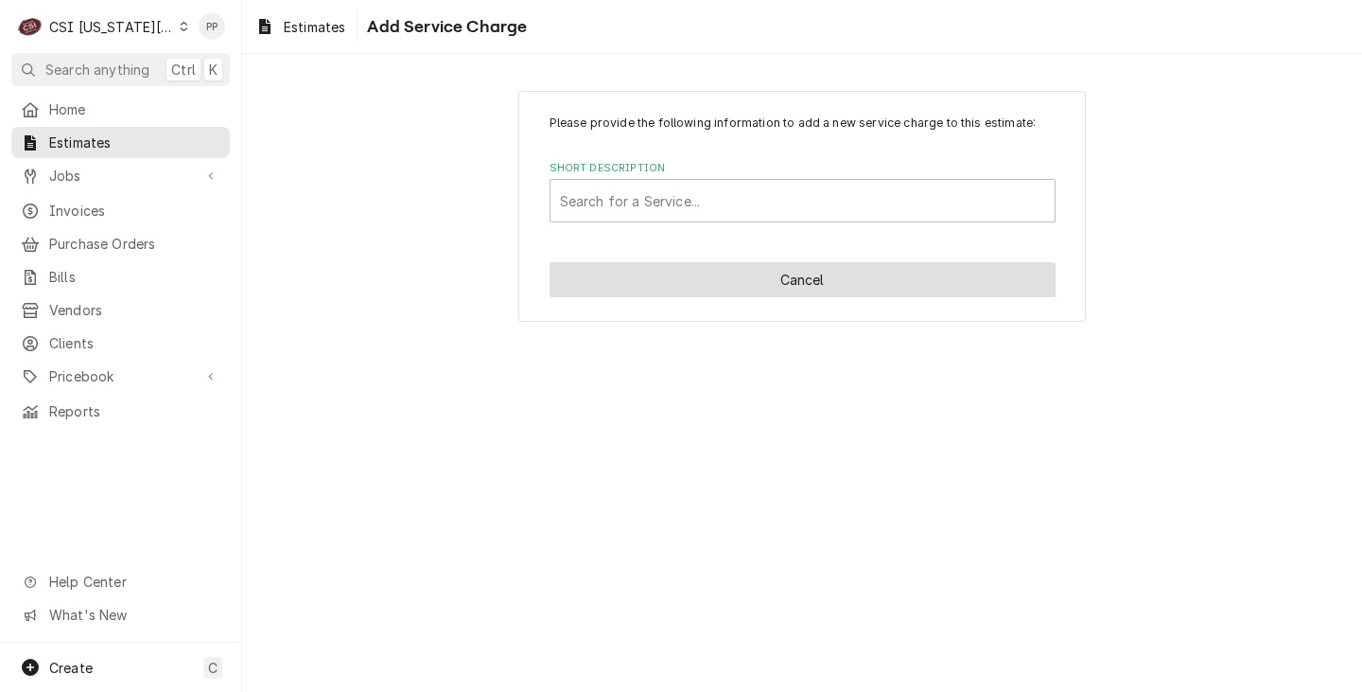
click at [765, 297] on button "Cancel" at bounding box center [803, 279] width 506 height 35
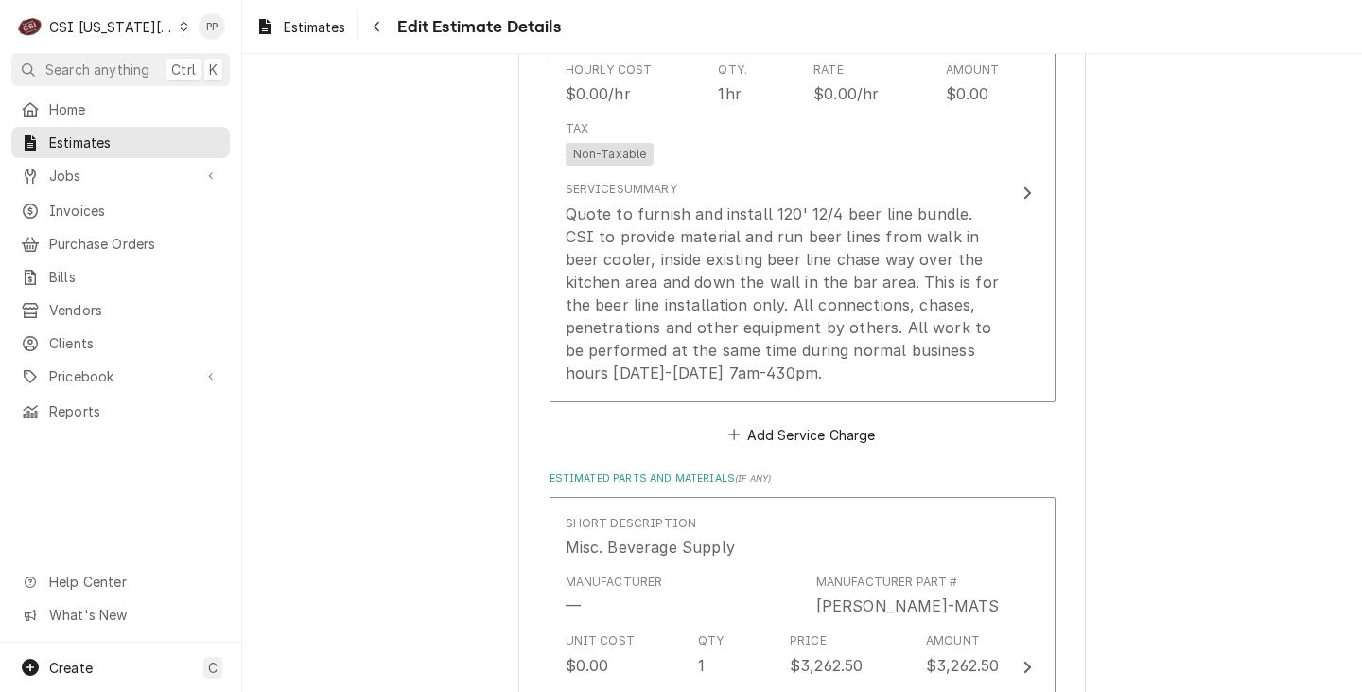
scroll to position [1824, 0]
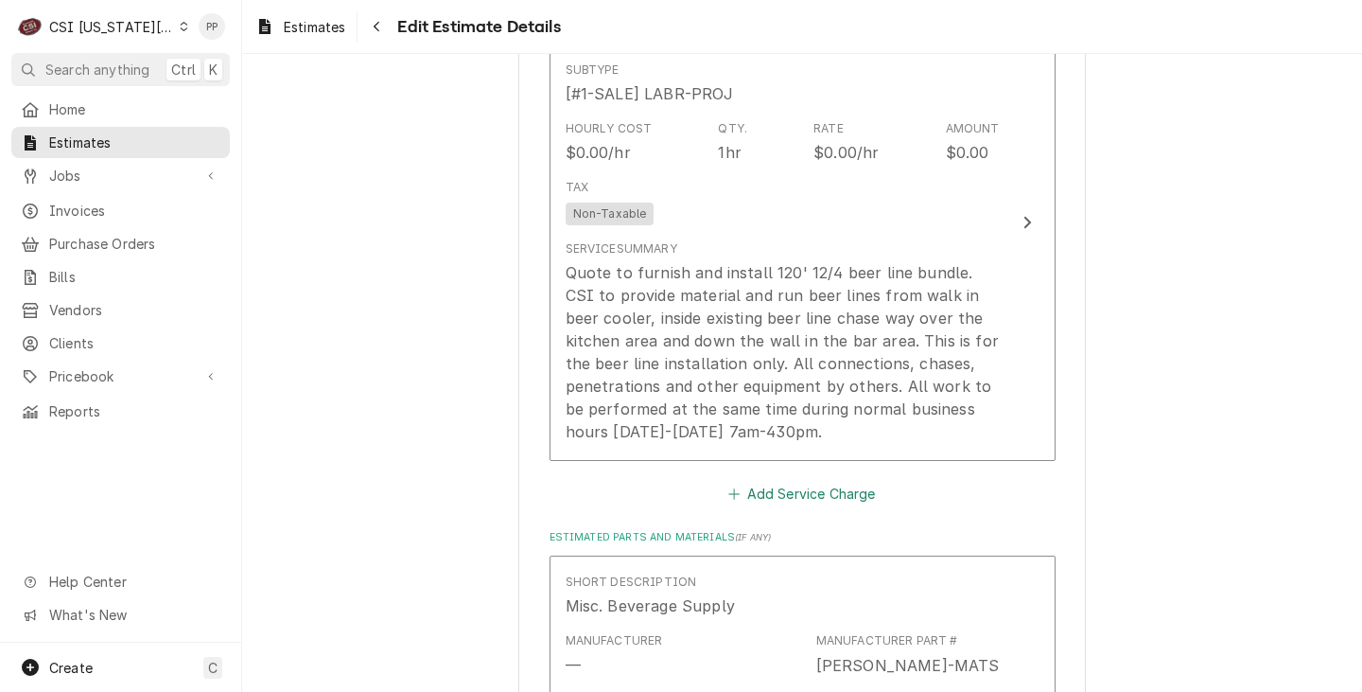
click at [822, 490] on button "Add Service Charge" at bounding box center [802, 493] width 153 height 26
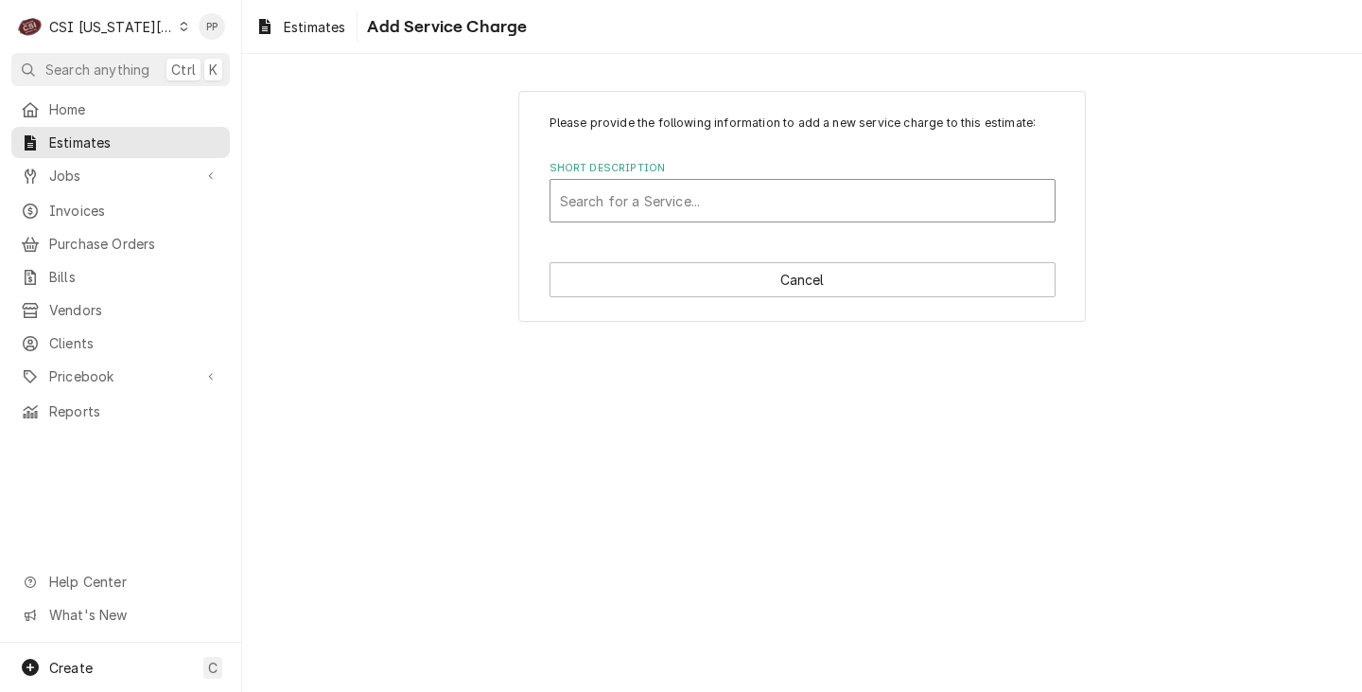
click at [809, 208] on div "Short Description" at bounding box center [802, 201] width 485 height 34
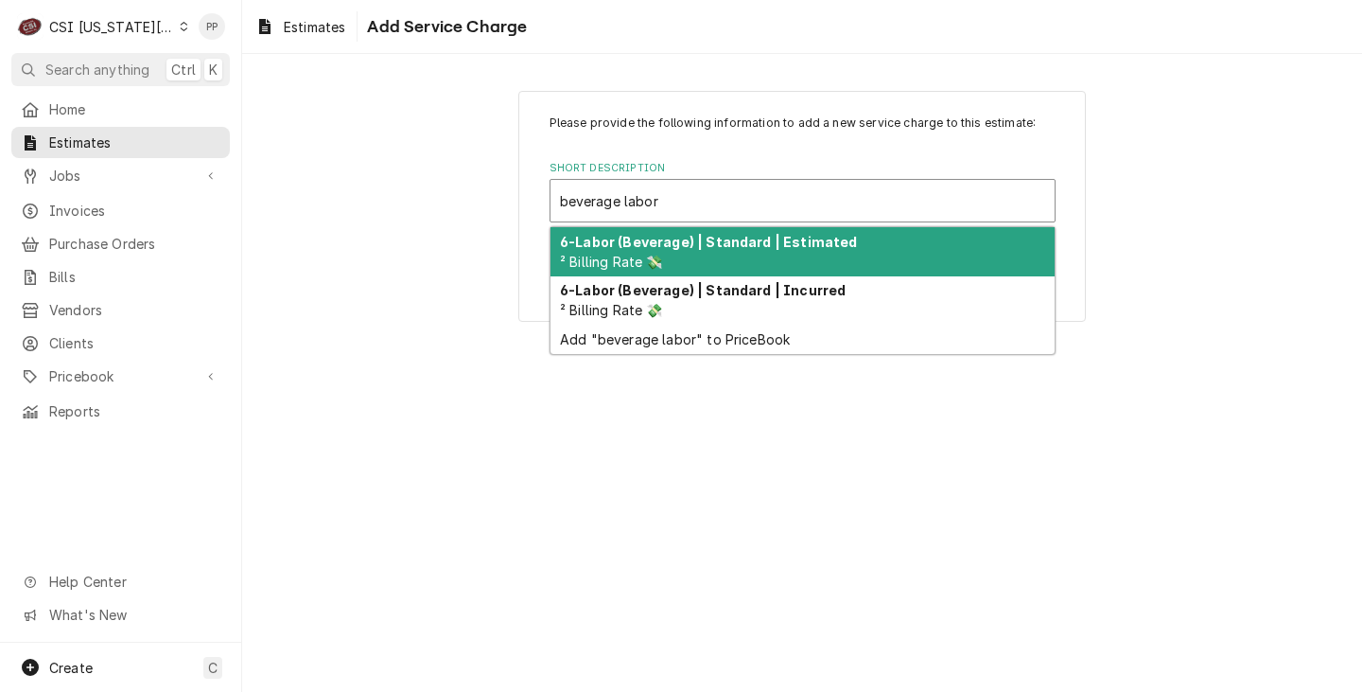
click at [799, 256] on div "6-Labor (Beverage) | Standard | Estimated ² Billing Rate 💸" at bounding box center [803, 251] width 504 height 49
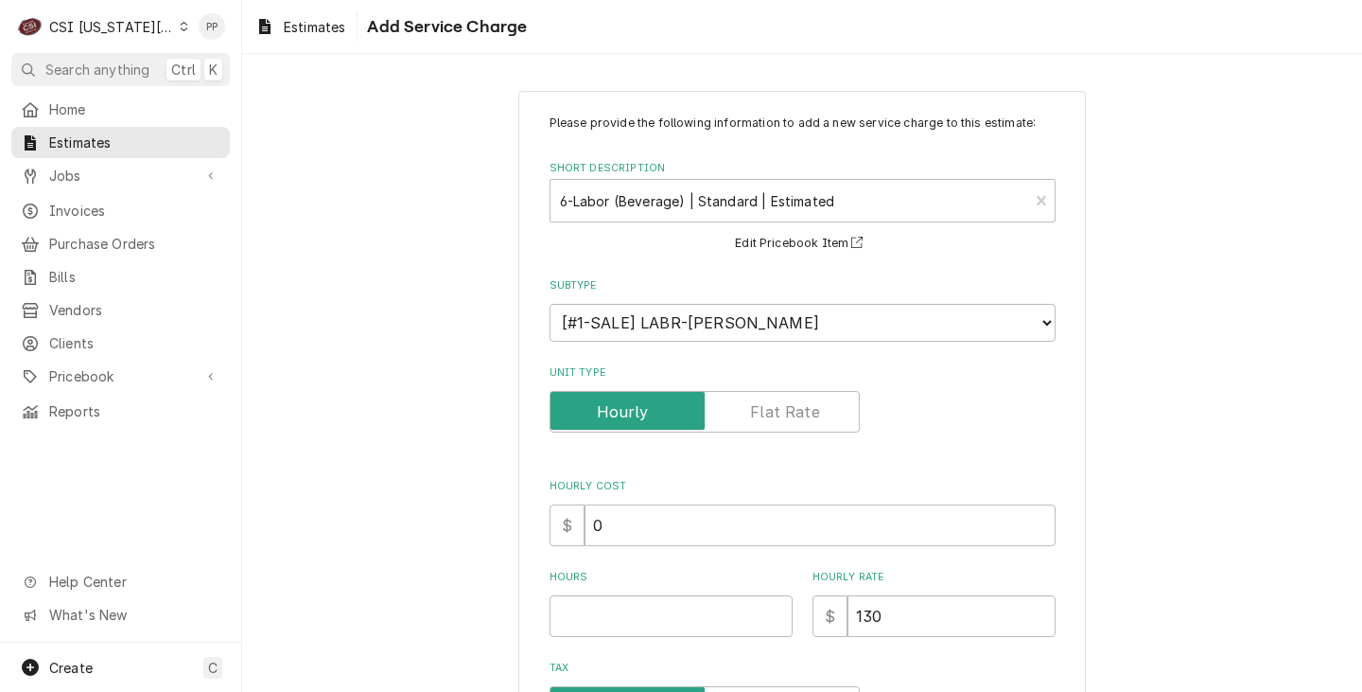
click at [756, 408] on label "Unit Type" at bounding box center [705, 412] width 310 height 42
click at [756, 408] on input "Unit Type" at bounding box center [704, 412] width 293 height 42
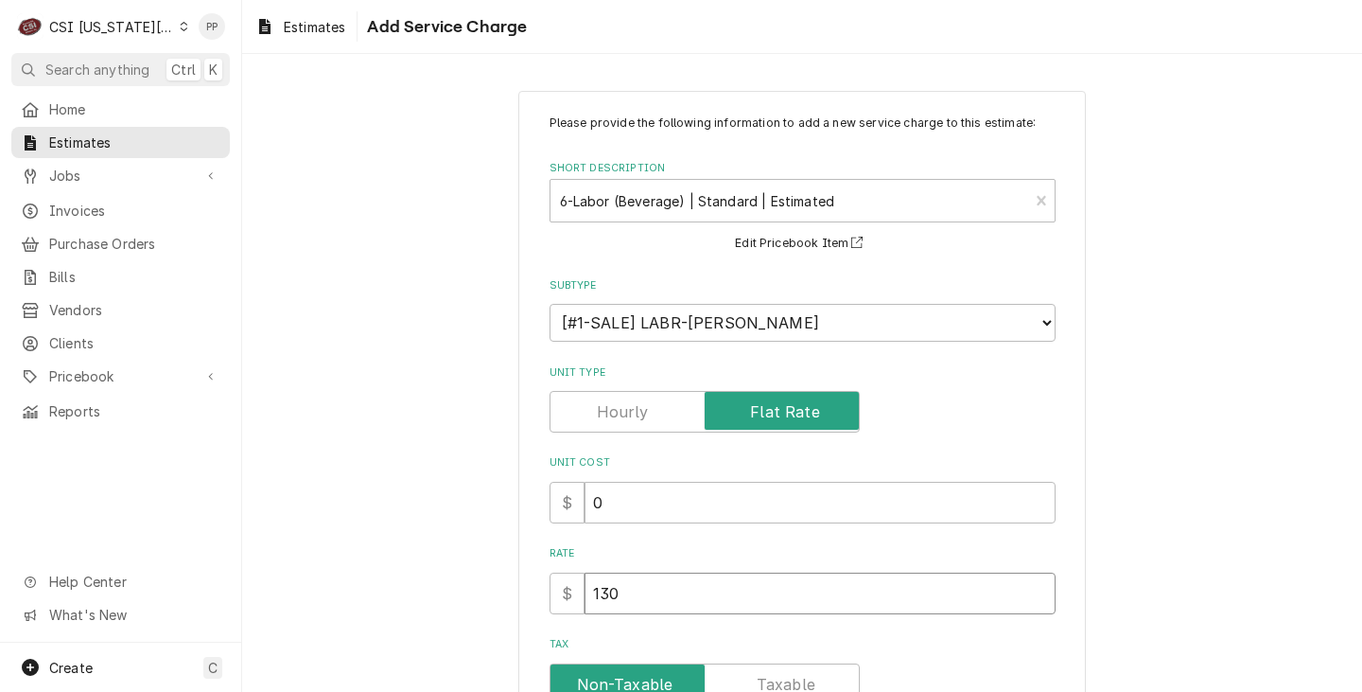
drag, startPoint x: 628, startPoint y: 591, endPoint x: 596, endPoint y: 582, distance: 33.5
click at [550, 588] on div "$ 130" at bounding box center [803, 593] width 506 height 42
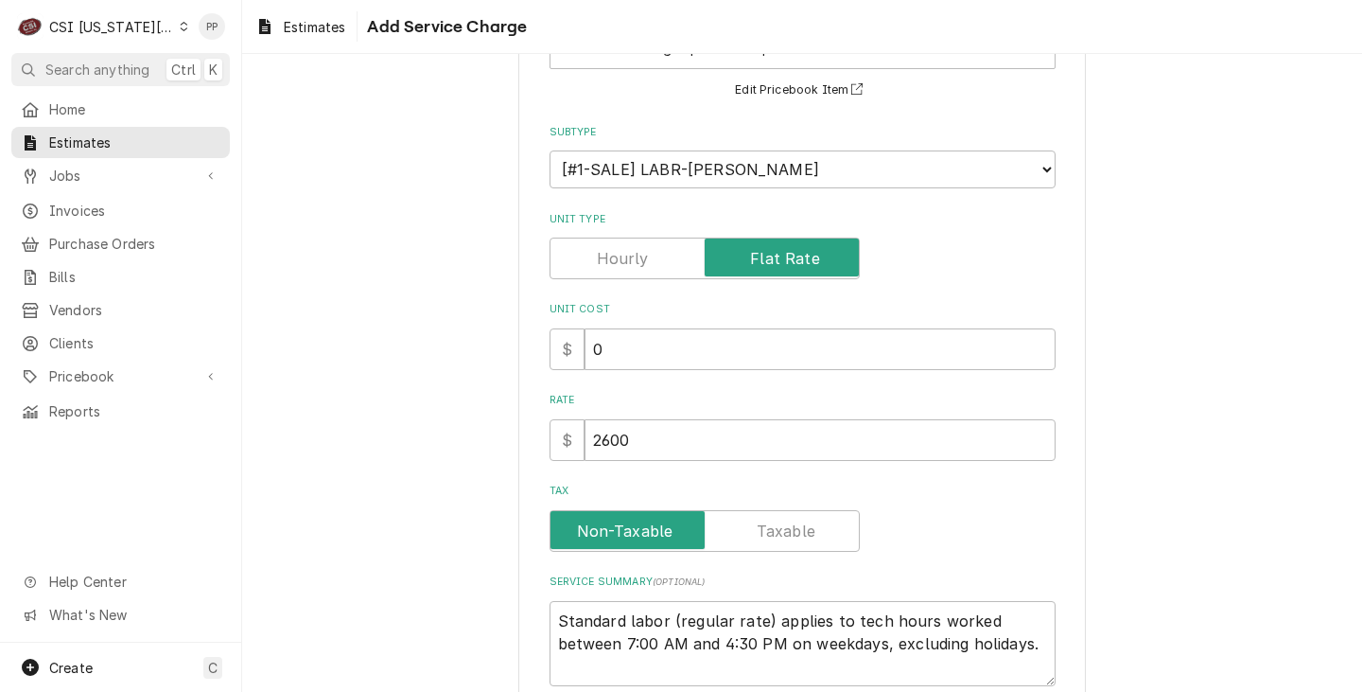
scroll to position [189, 0]
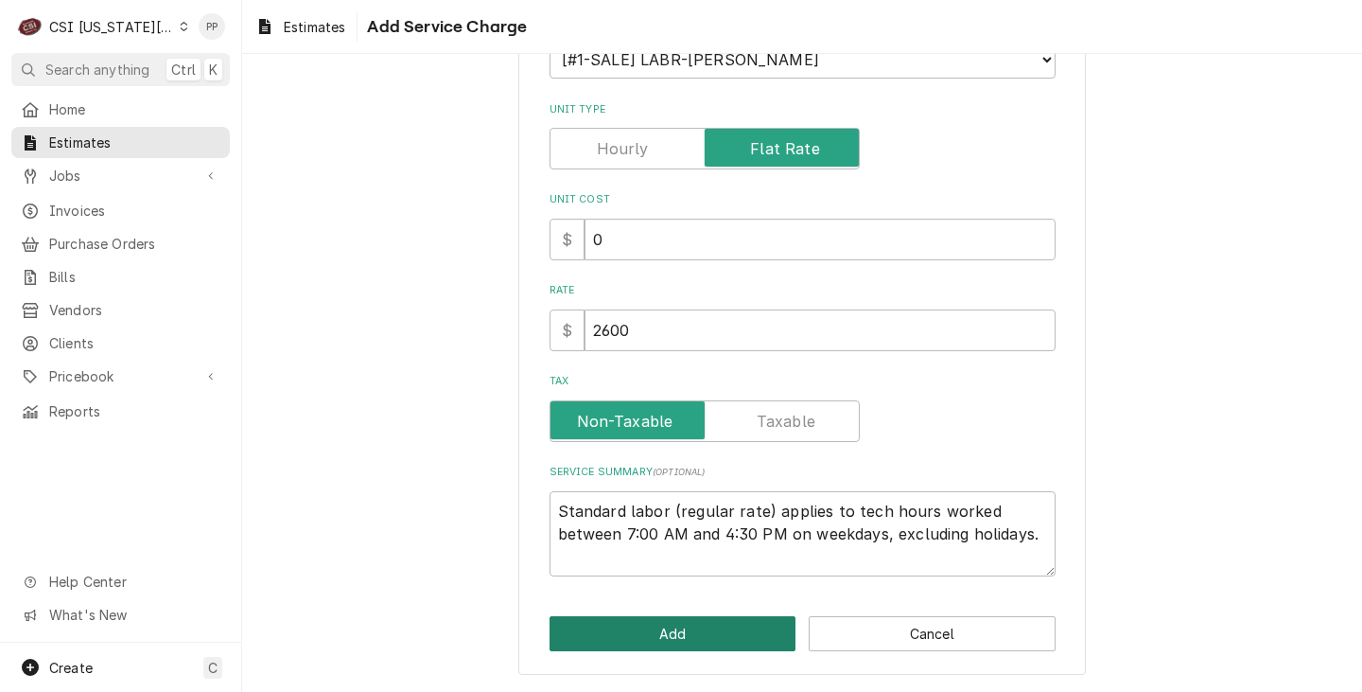
click at [723, 630] on button "Add" at bounding box center [673, 633] width 247 height 35
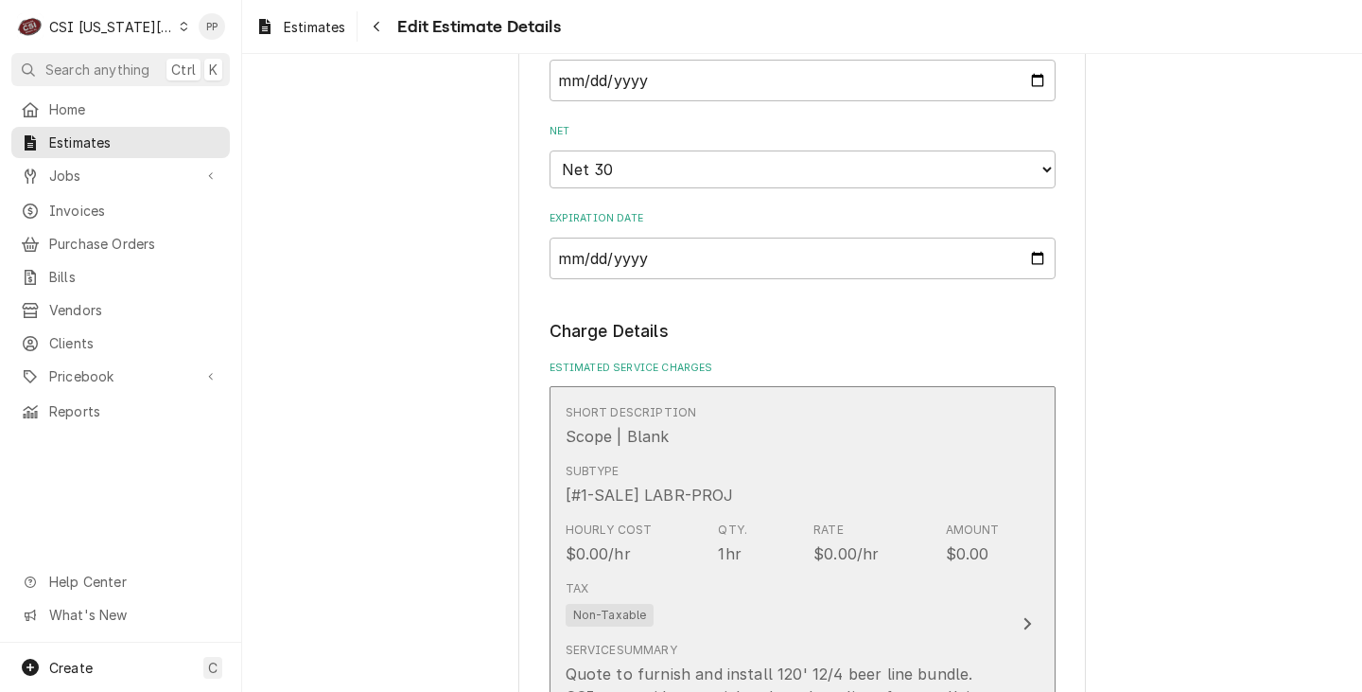
click at [946, 530] on div "Amount" at bounding box center [973, 529] width 54 height 17
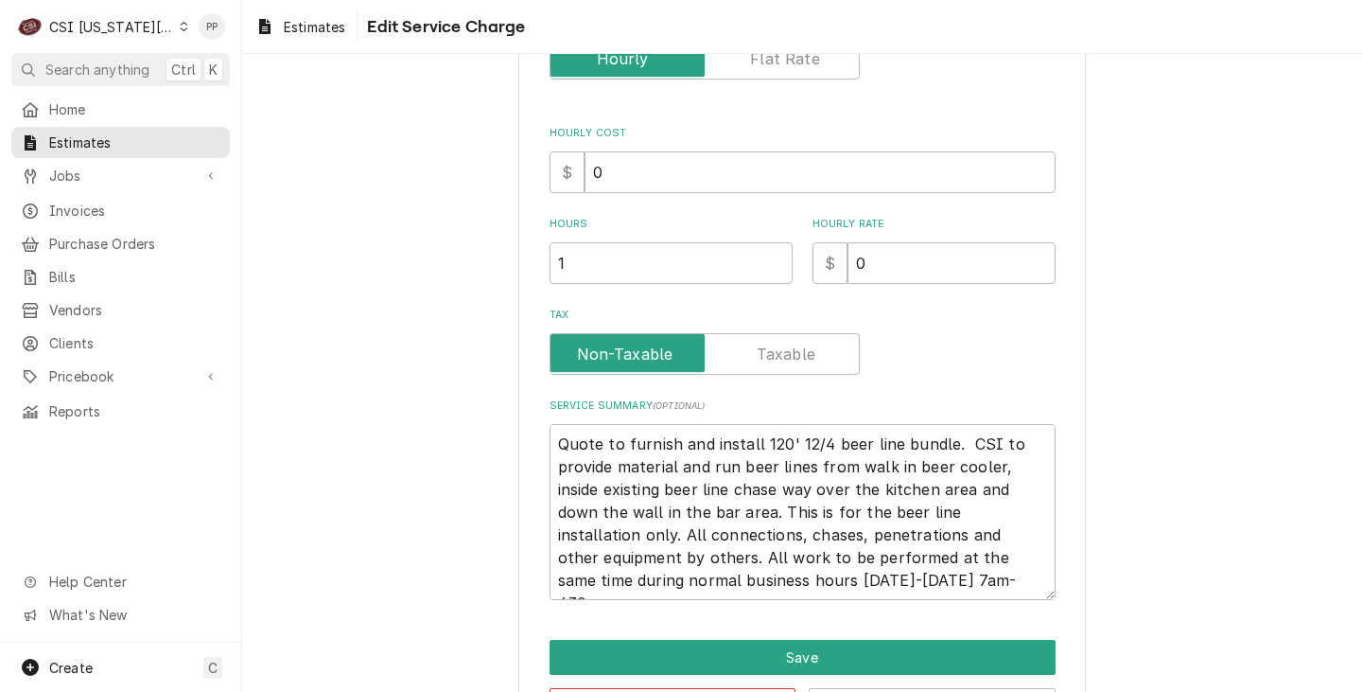
scroll to position [425, 0]
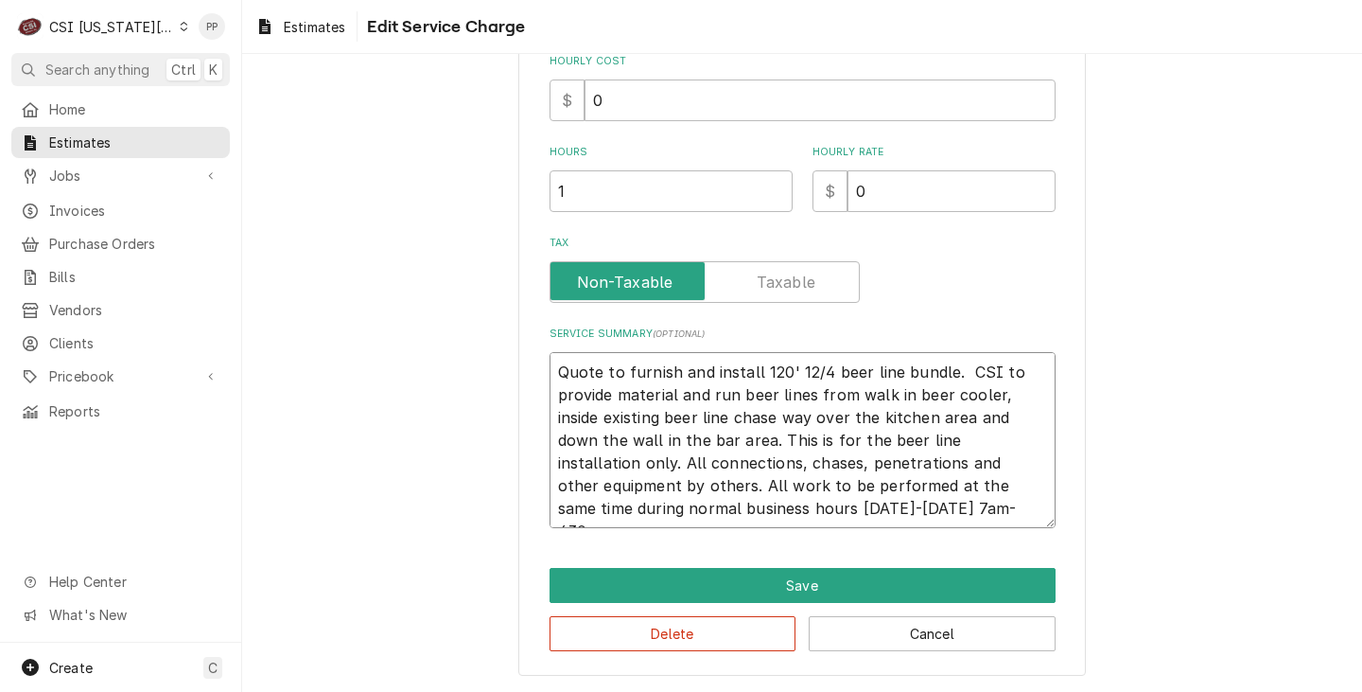
click at [700, 438] on textarea "Quote to furnish and install 120' 12/4 beer line bundle. CSI to provide materia…" at bounding box center [803, 440] width 506 height 176
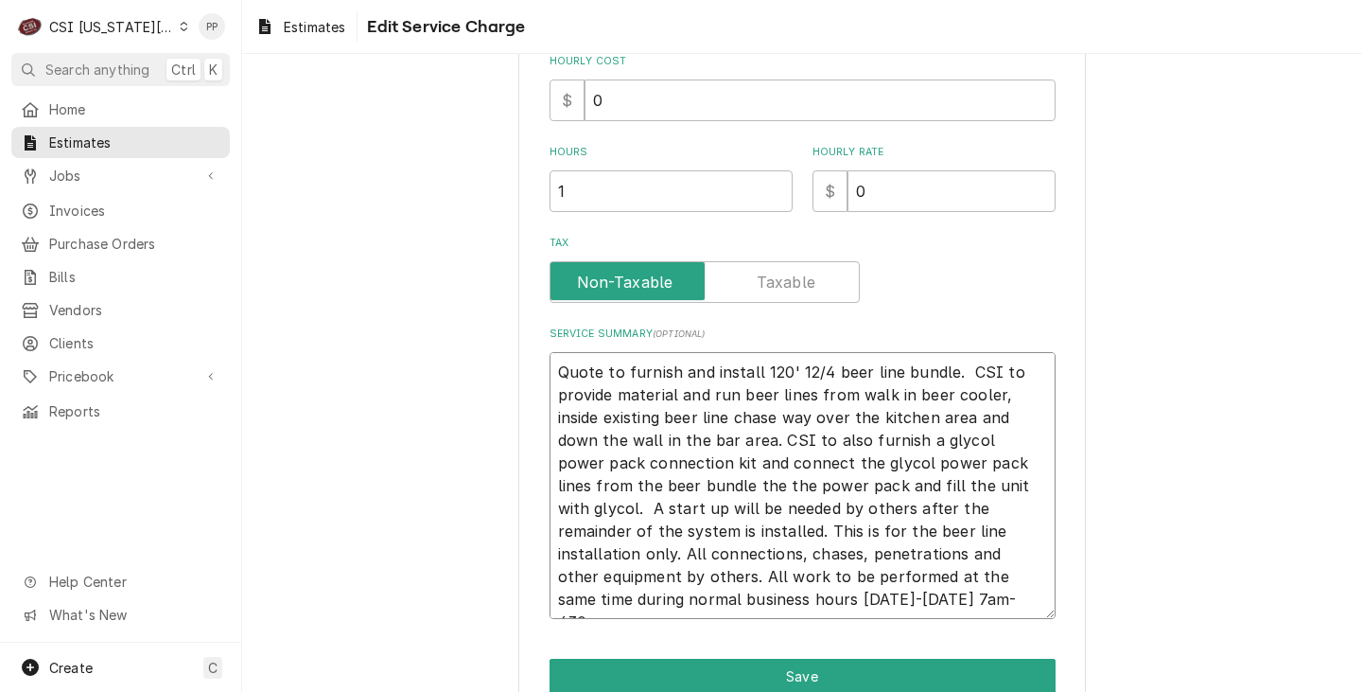
click at [996, 534] on textarea "Quote to furnish and install 120' 12/4 beer line bundle. CSI to provide materia…" at bounding box center [803, 485] width 506 height 267
click at [963, 573] on textarea "Quote to furnish and install 120' 12/4 beer line bundle. CSI to provide materia…" at bounding box center [803, 485] width 506 height 267
click at [914, 604] on textarea "Quote to furnish and install 120' 12/4 beer line bundle. CSI to provide materia…" at bounding box center [803, 485] width 506 height 267
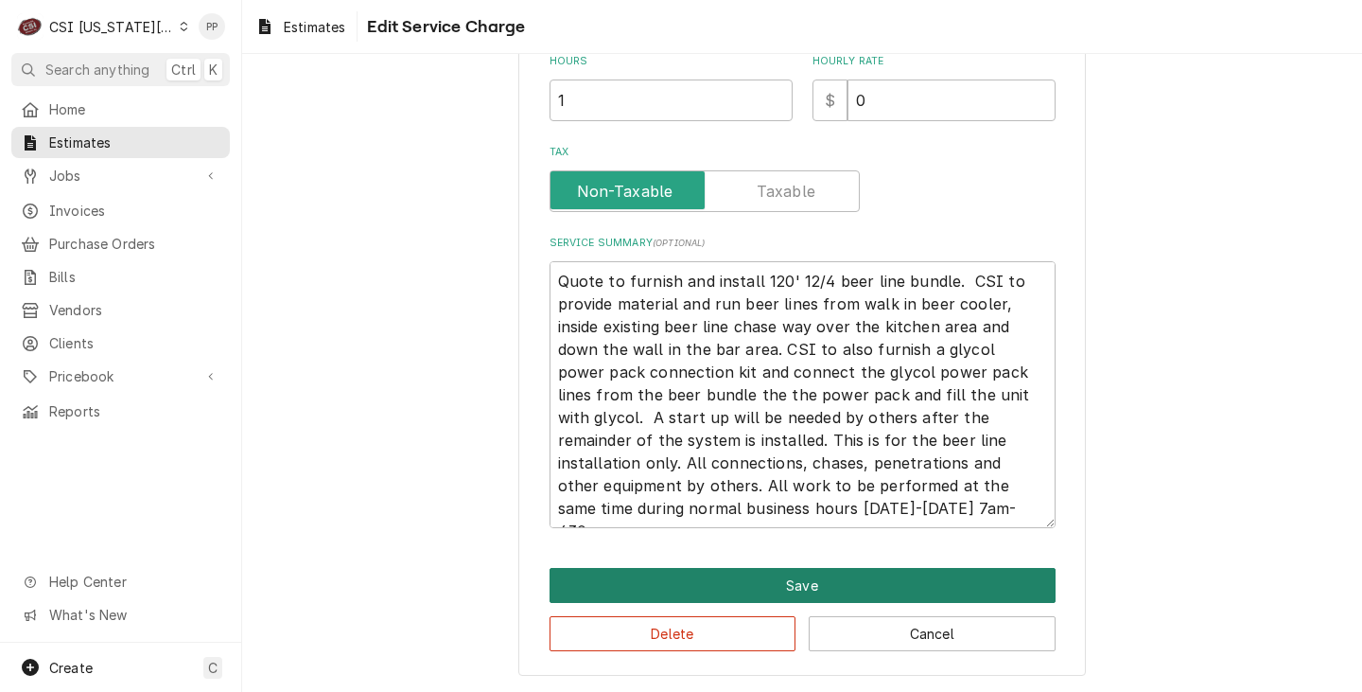
click at [846, 580] on button "Save" at bounding box center [803, 585] width 506 height 35
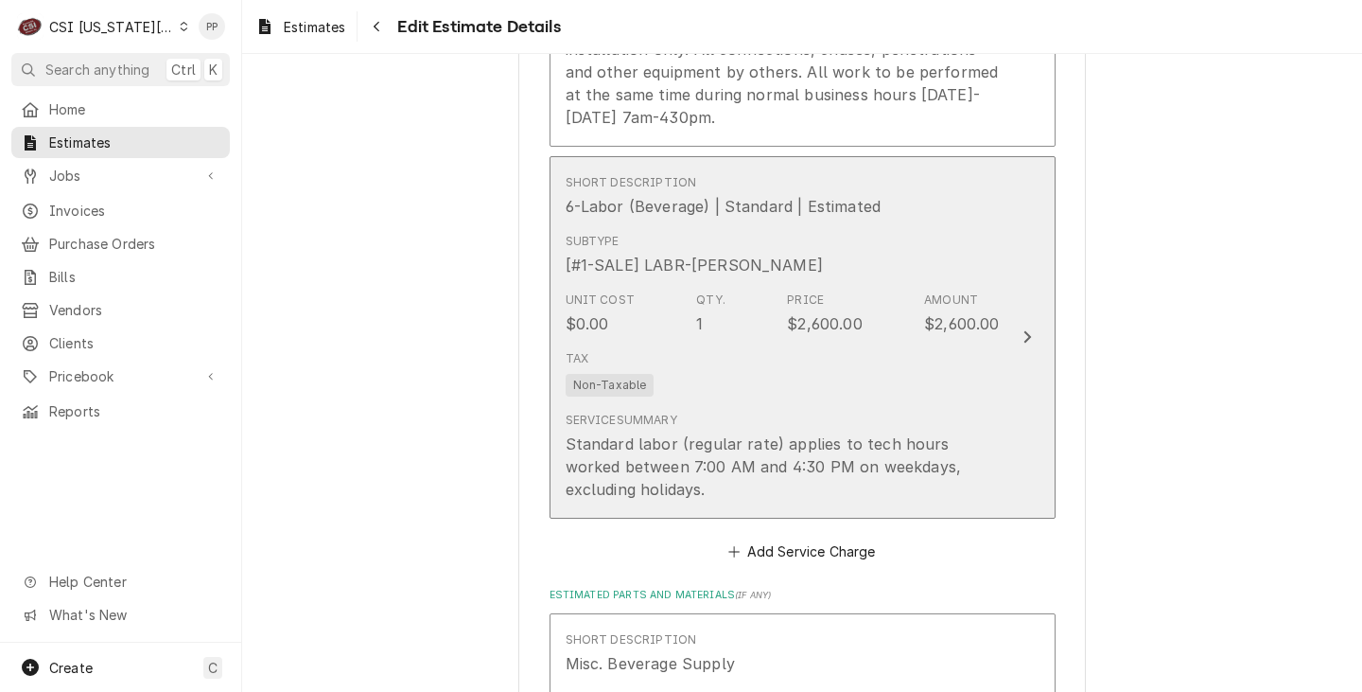
click at [762, 284] on div "Unit Cost $0.00 Qty. 1 Price $2,600.00 Amount $2,600.00" at bounding box center [783, 313] width 434 height 59
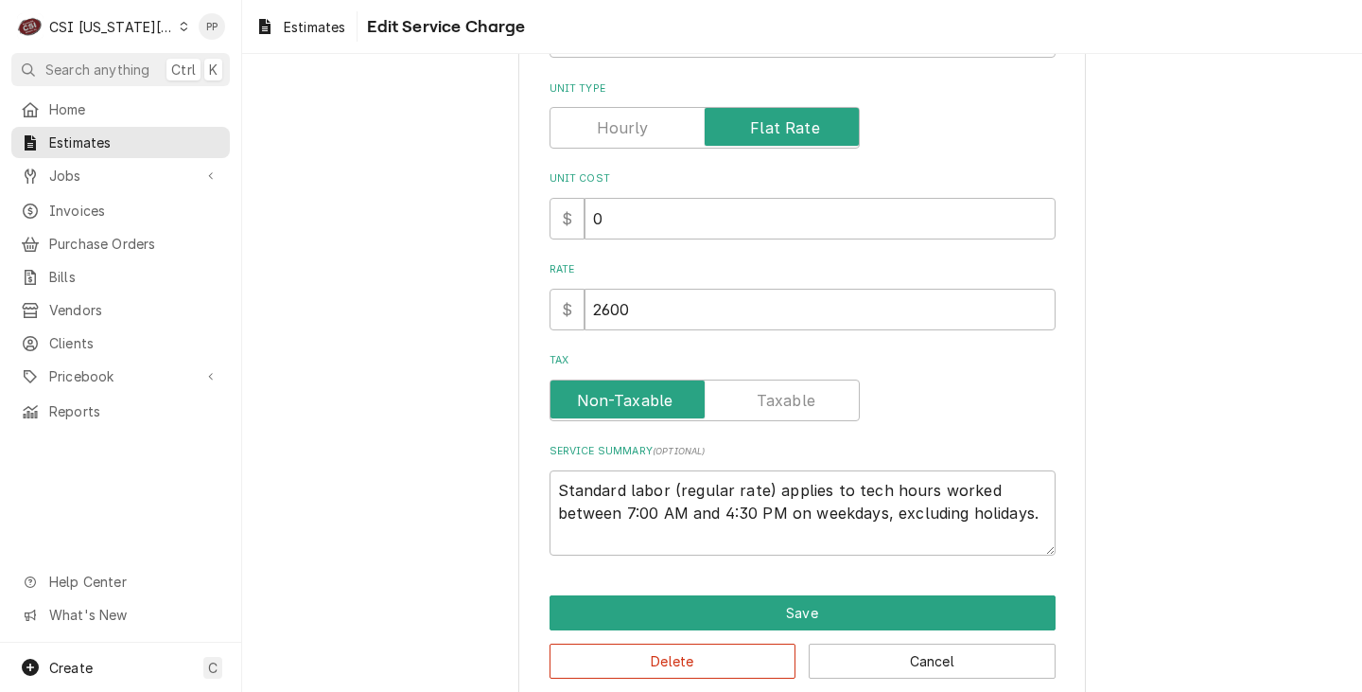
scroll to position [311, 0]
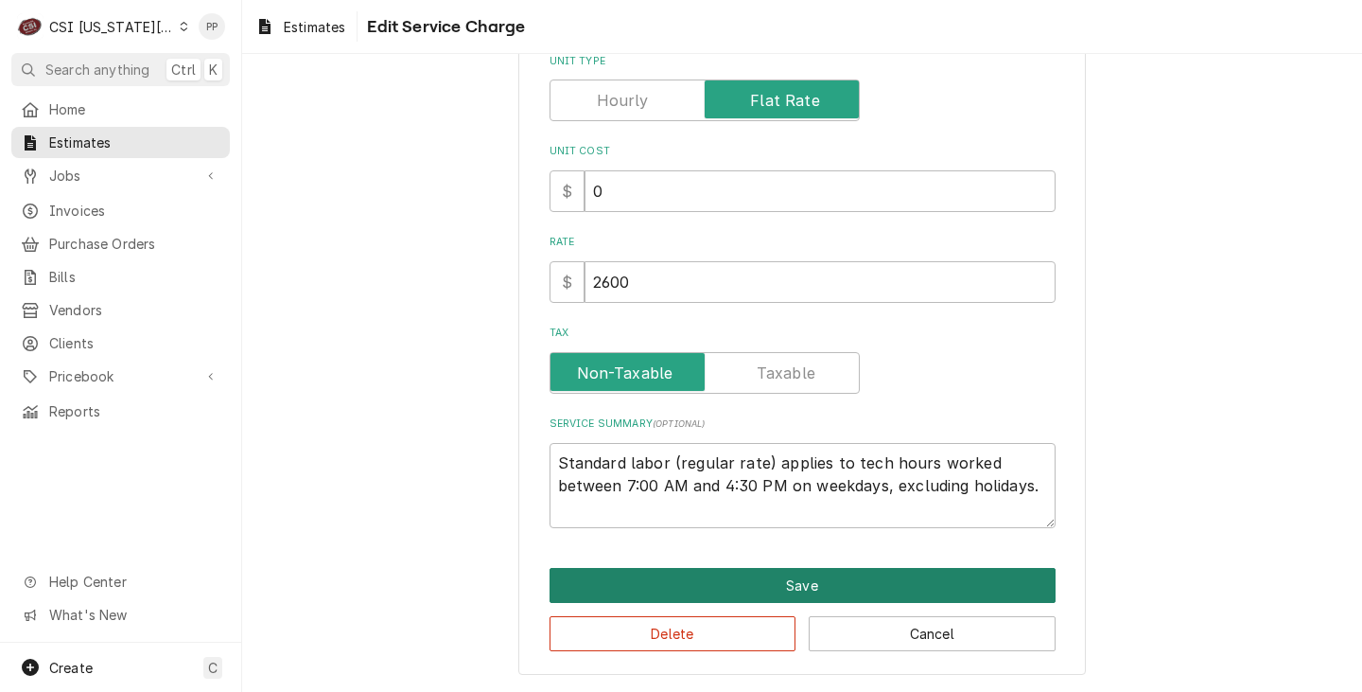
click at [759, 591] on button "Save" at bounding box center [803, 585] width 506 height 35
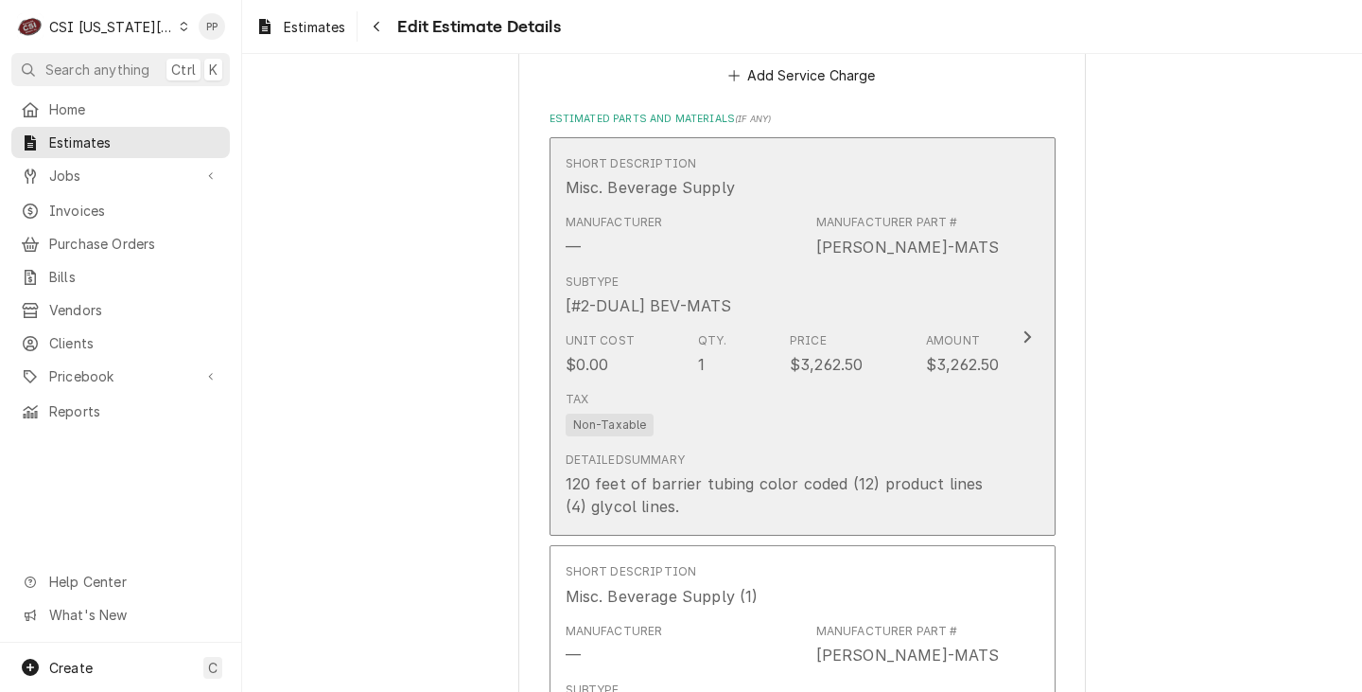
scroll to position [2761, 0]
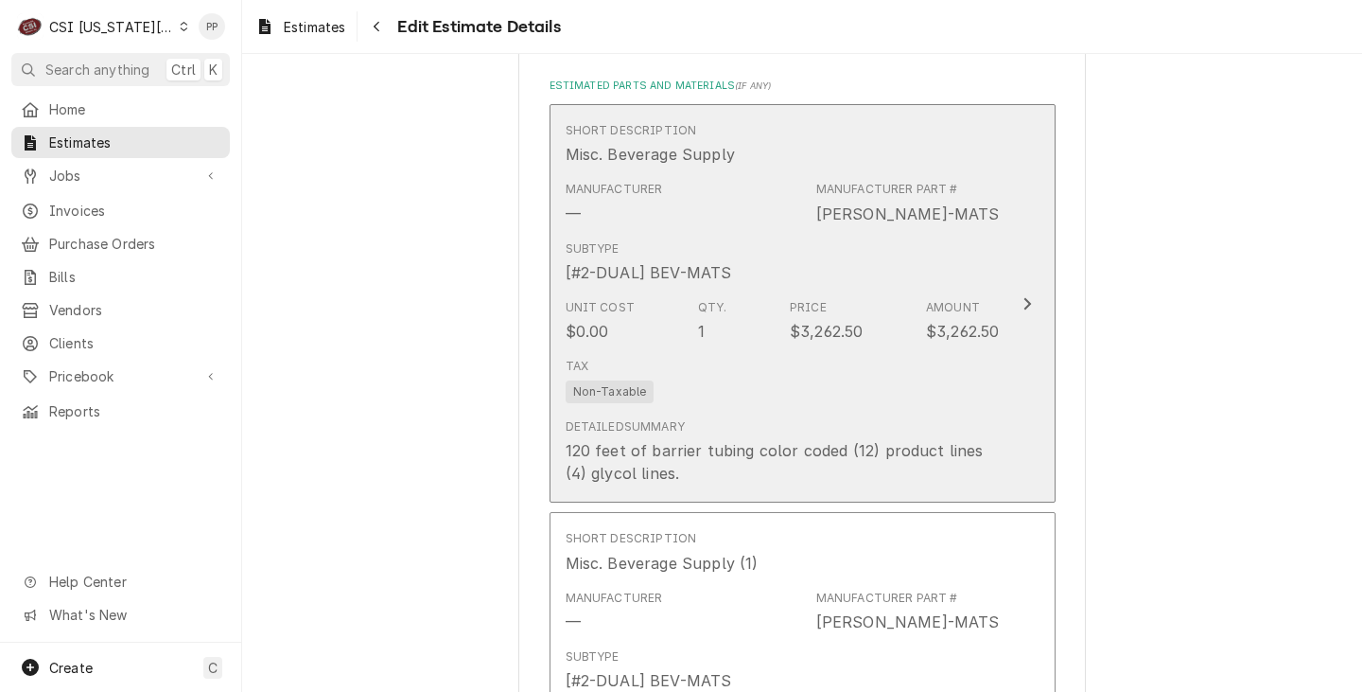
click at [960, 351] on div "Tax Non-Taxable" at bounding box center [783, 380] width 434 height 61
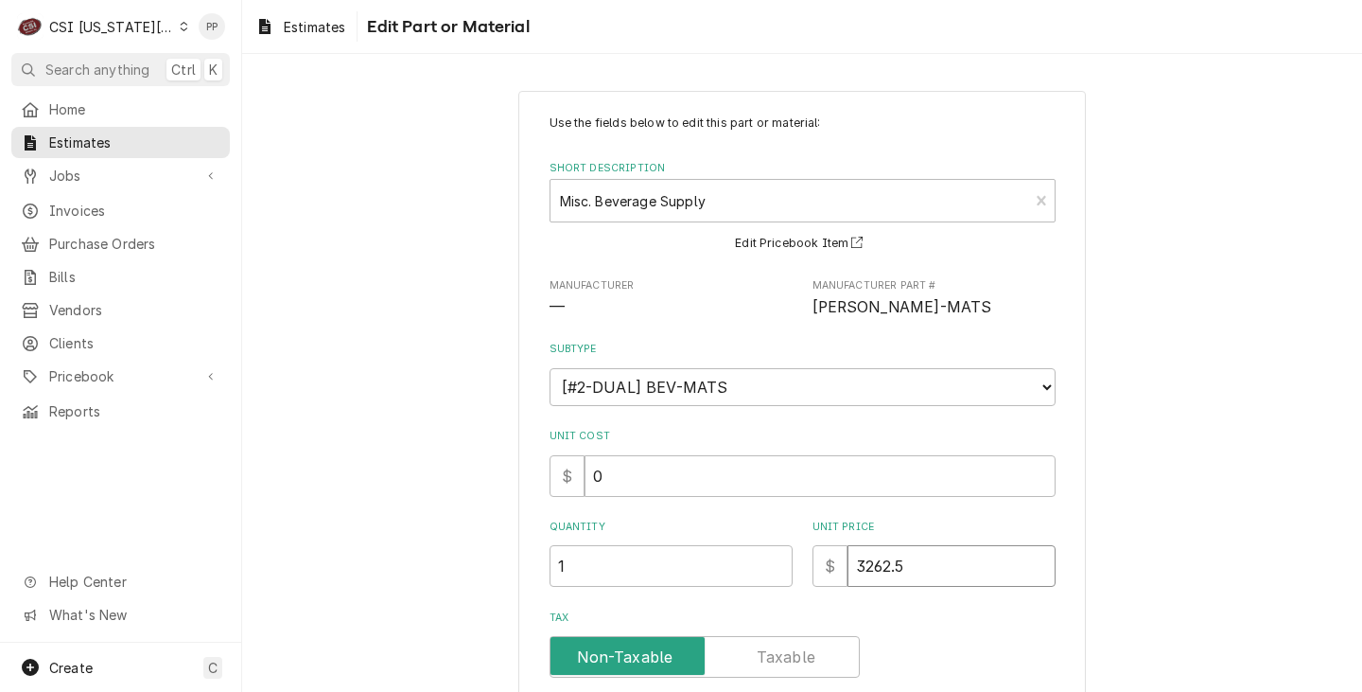
click at [906, 583] on input "3262.5" at bounding box center [952, 566] width 208 height 42
drag, startPoint x: 828, startPoint y: 562, endPoint x: 960, endPoint y: 574, distance: 133.0
click at [799, 559] on div "Quantity 1 Unit Price $ 3262.5" at bounding box center [803, 552] width 506 height 67
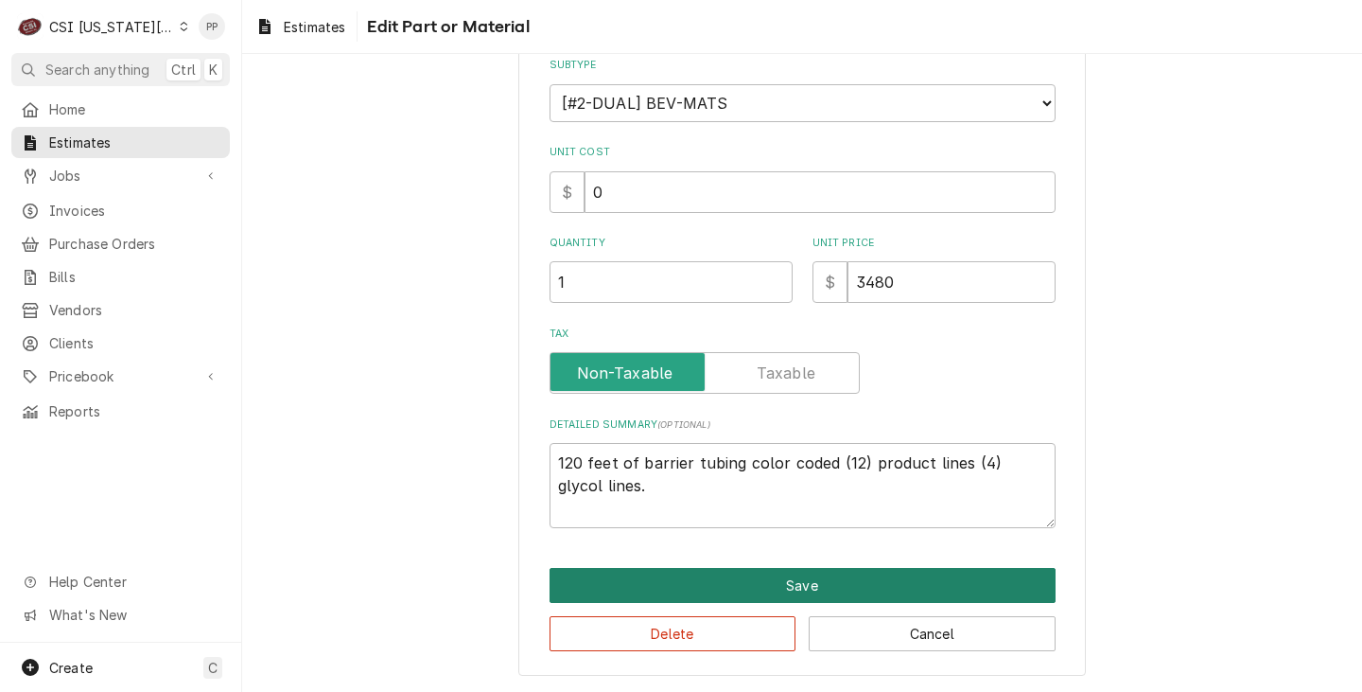
click at [799, 581] on button "Save" at bounding box center [803, 585] width 506 height 35
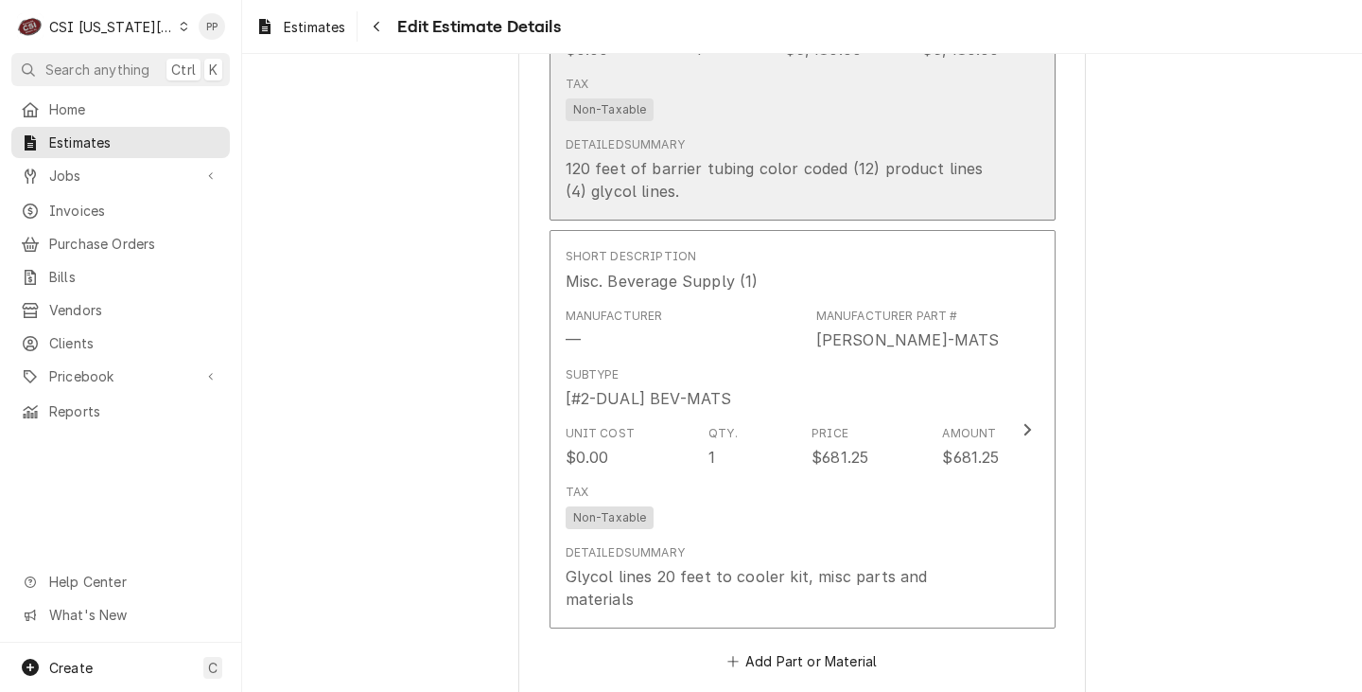
scroll to position [3045, 0]
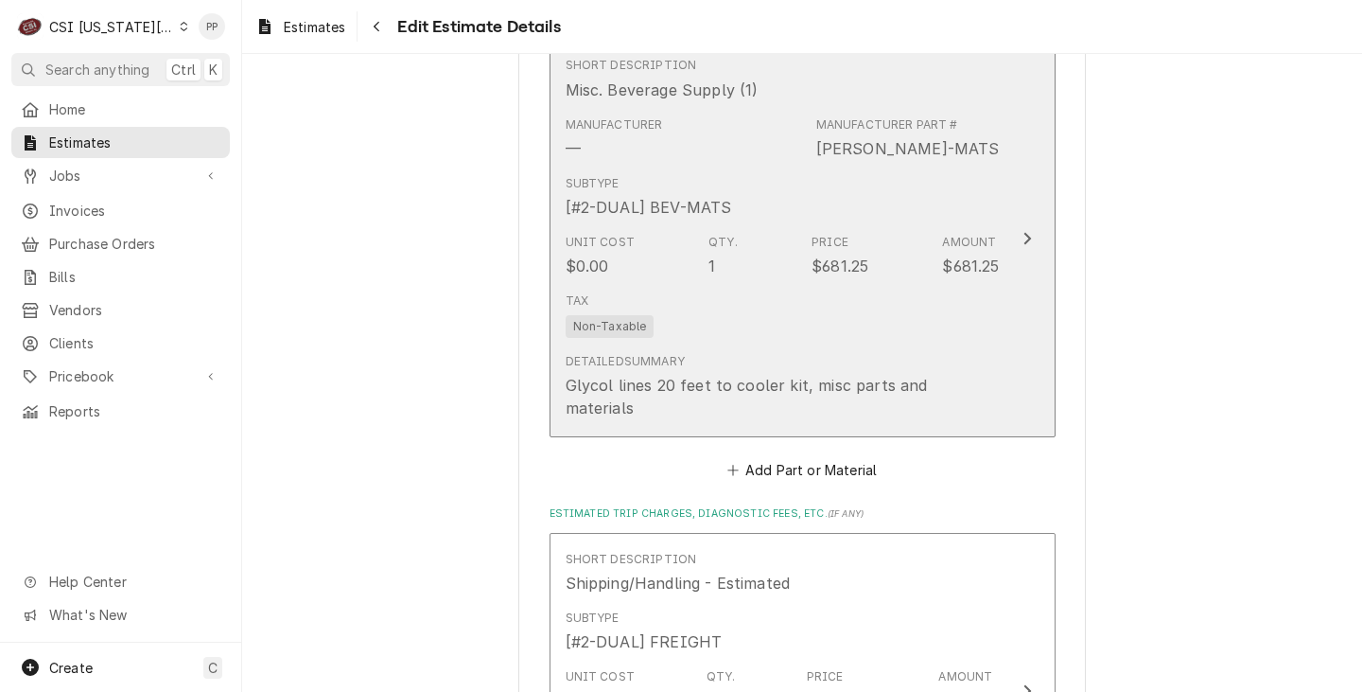
click at [907, 374] on div "Glycol lines 20 feet to cooler kit, misc parts and materials" at bounding box center [783, 396] width 434 height 45
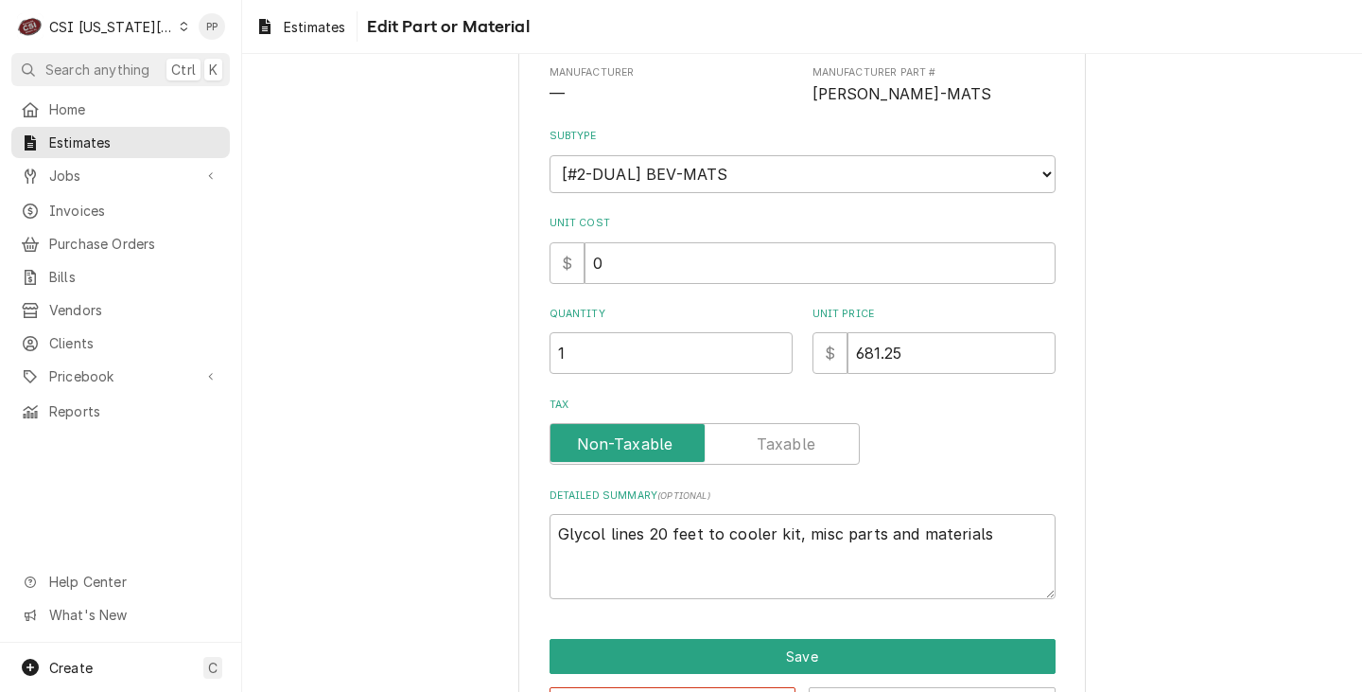
scroll to position [284, 0]
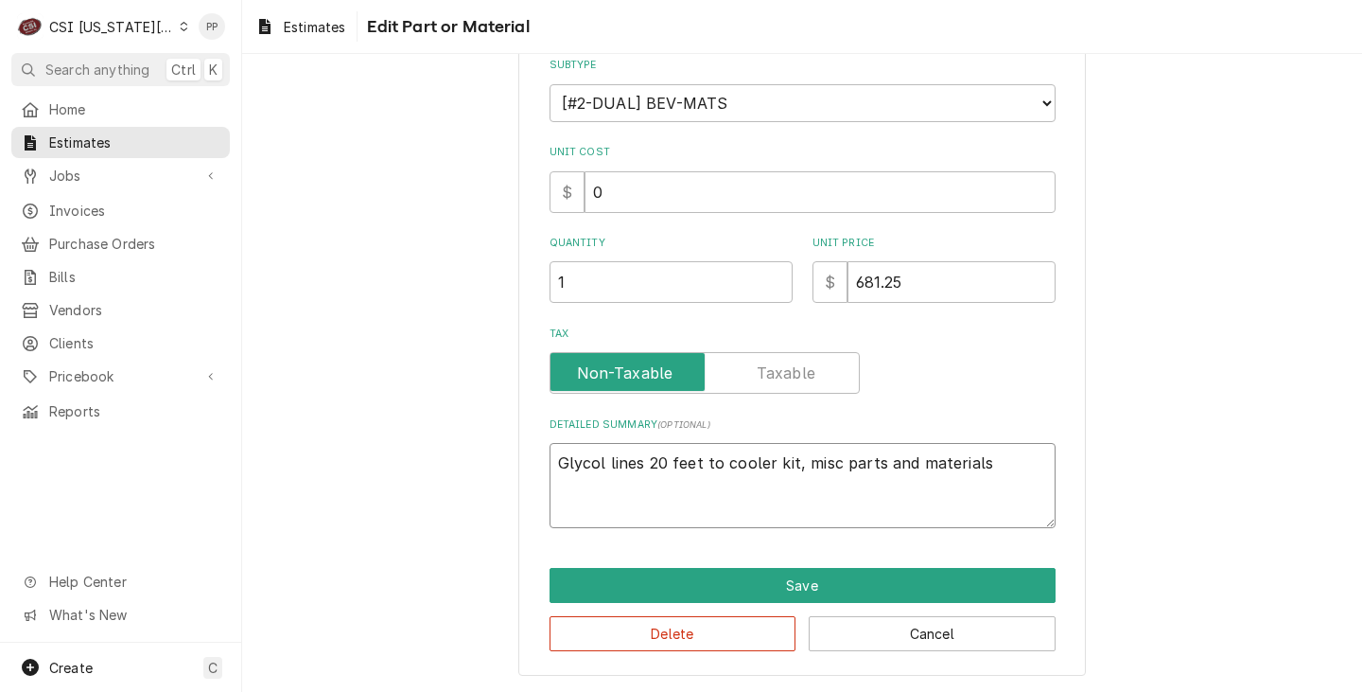
drag, startPoint x: 980, startPoint y: 472, endPoint x: 413, endPoint y: 465, distance: 566.8
click at [413, 465] on div "Use the fields below to edit this part or material: Short Description Misc. Bev…" at bounding box center [802, 241] width 1120 height 902
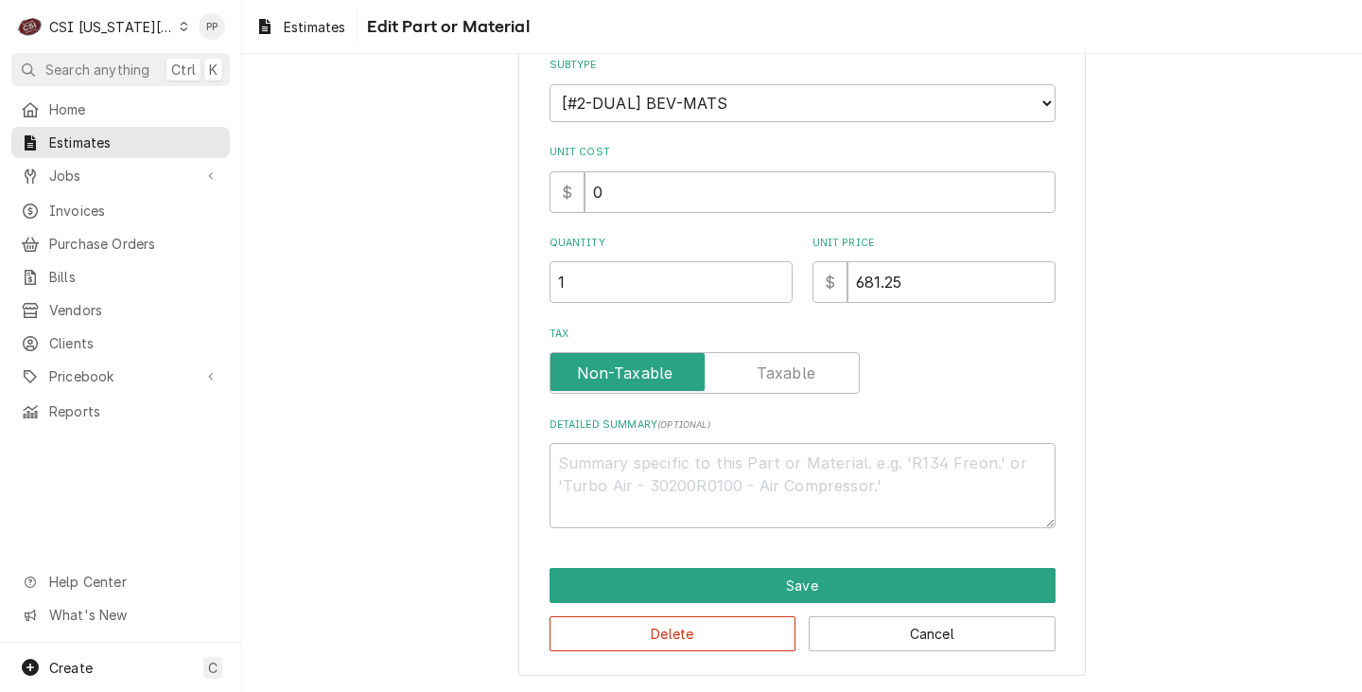
click at [933, 615] on div "Delete Cancel" at bounding box center [803, 627] width 506 height 48
click at [961, 623] on button "Cancel" at bounding box center [932, 633] width 247 height 35
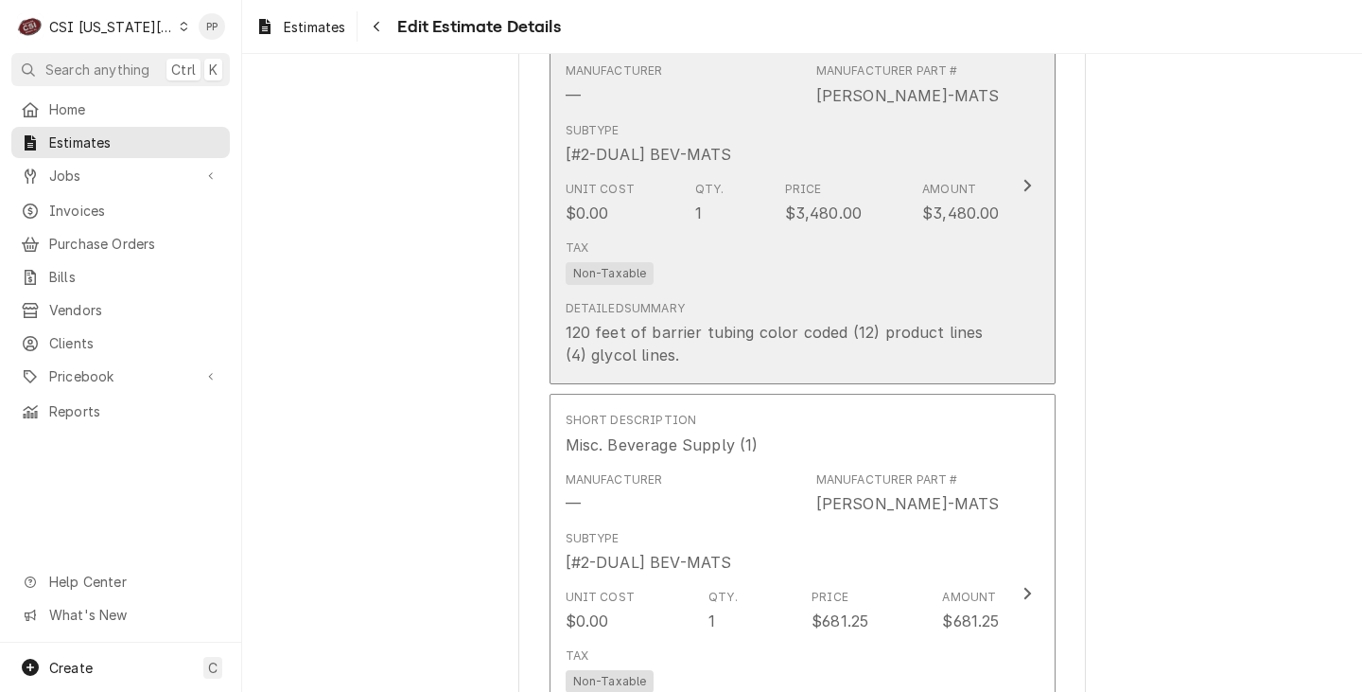
click at [939, 321] on div "120 feet of barrier tubing color coded (12) product lines (4) glycol lines." at bounding box center [783, 343] width 434 height 45
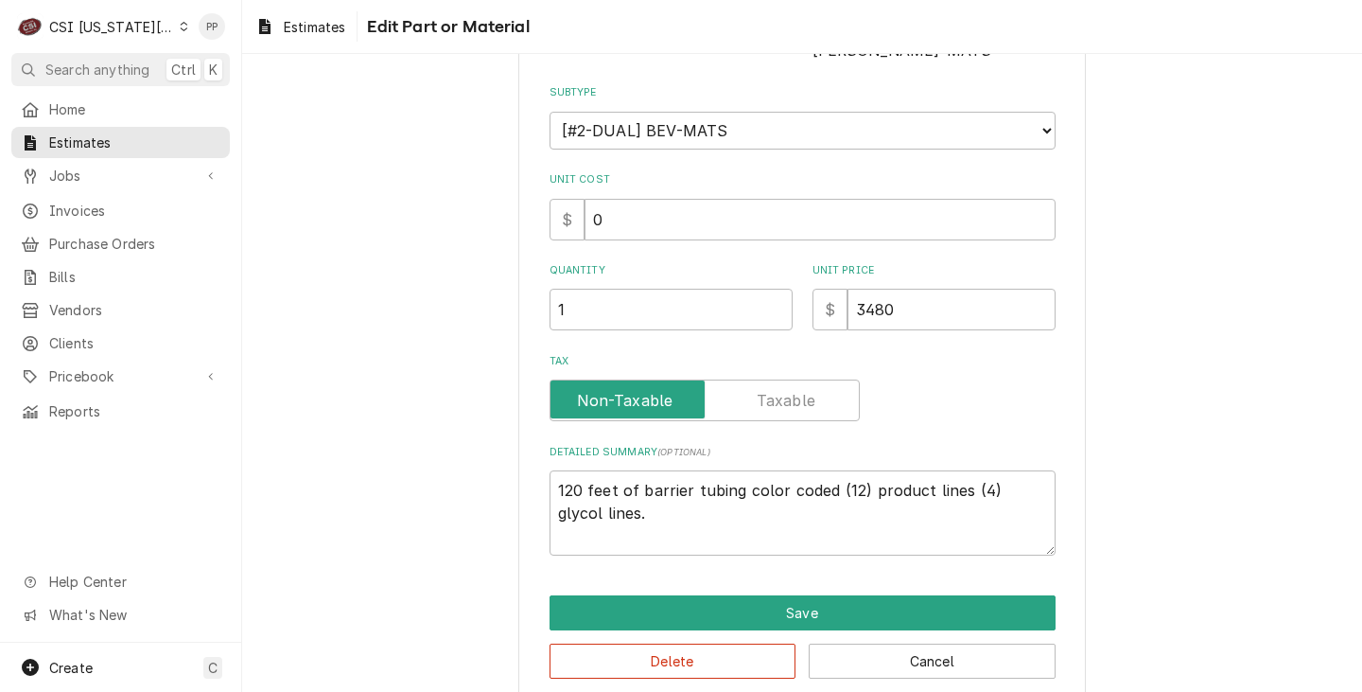
scroll to position [284, 0]
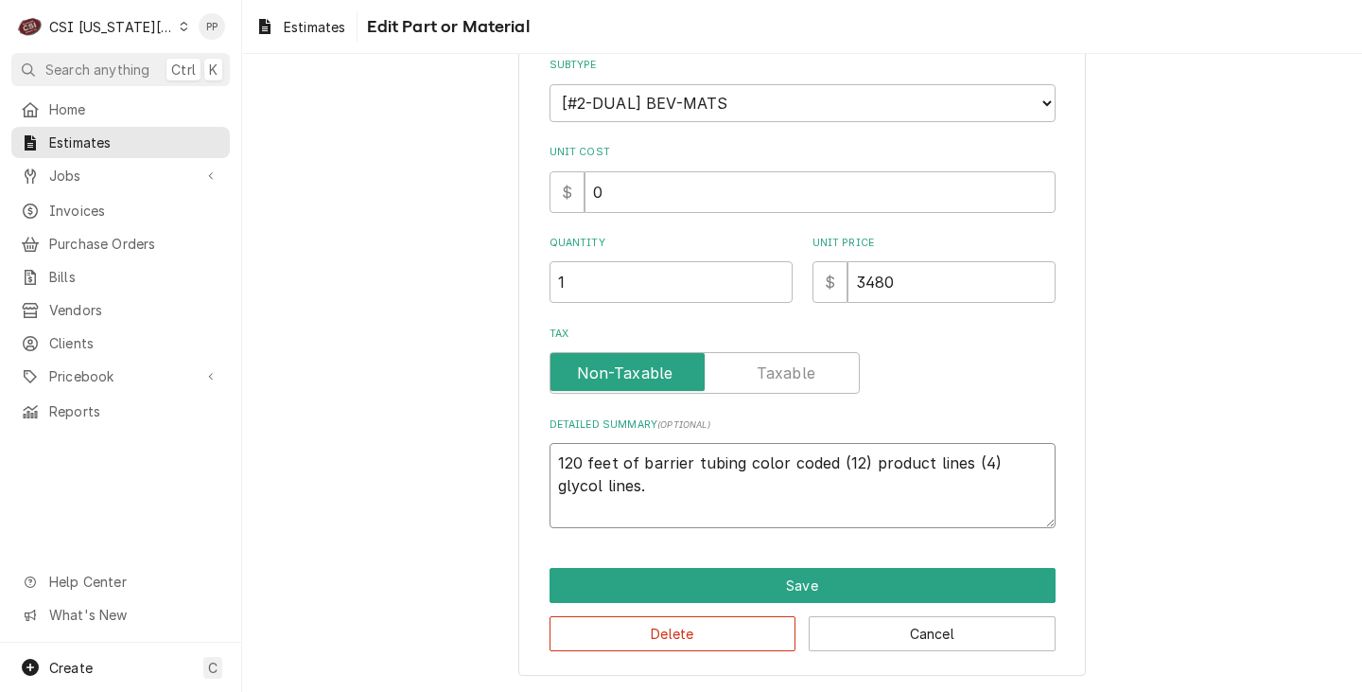
click at [751, 495] on textarea "120 feet of barrier tubing color coded (12) product lines (4) glycol lines." at bounding box center [803, 485] width 506 height 85
paste textarea "Glycol lines 20 feet to cooler kit, misc parts and materials"
drag, startPoint x: 729, startPoint y: 505, endPoint x: 854, endPoint y: 486, distance: 126.3
click at [854, 486] on textarea "120 feet of barrier tubing color coded (12) product lines (4) glycol lines and …" at bounding box center [803, 485] width 506 height 85
drag, startPoint x: 962, startPoint y: 255, endPoint x: 890, endPoint y: 266, distance: 72.7
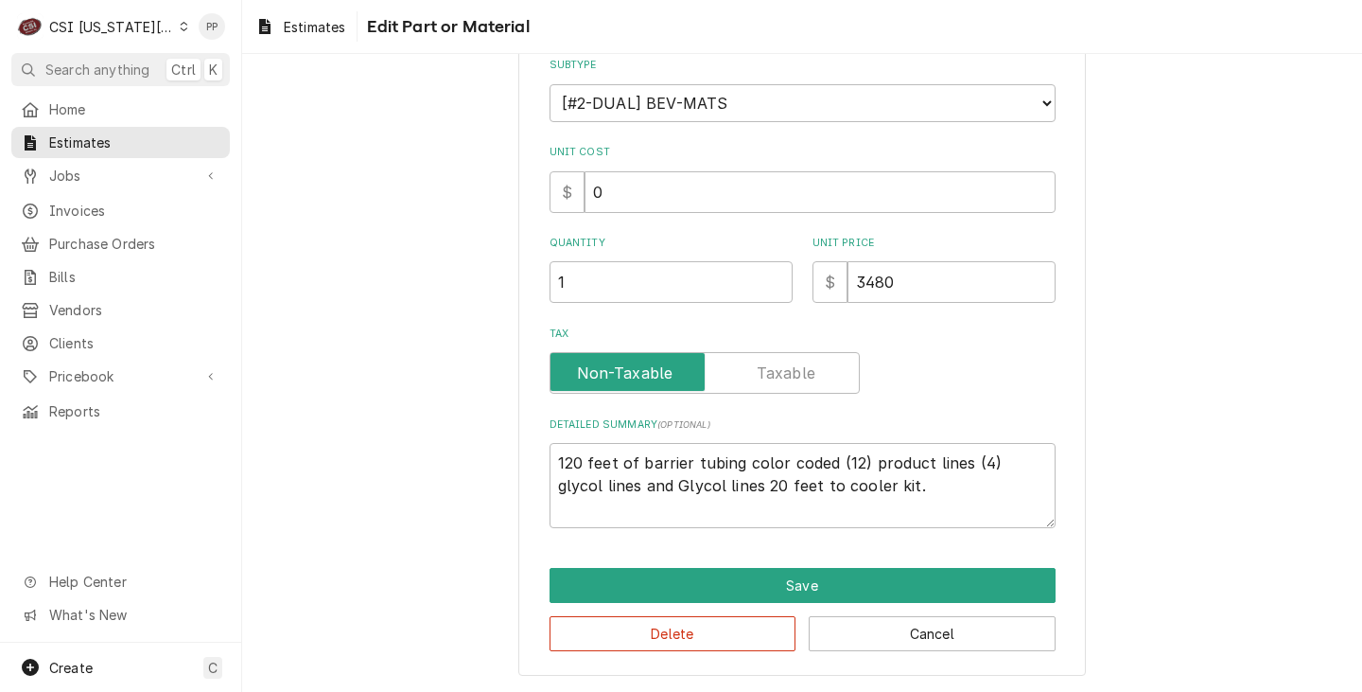
click at [878, 256] on div "Unit Price $ 3480" at bounding box center [934, 269] width 243 height 67
click at [769, 275] on div "Quantity 1 Unit Price $ 3480" at bounding box center [803, 269] width 506 height 67
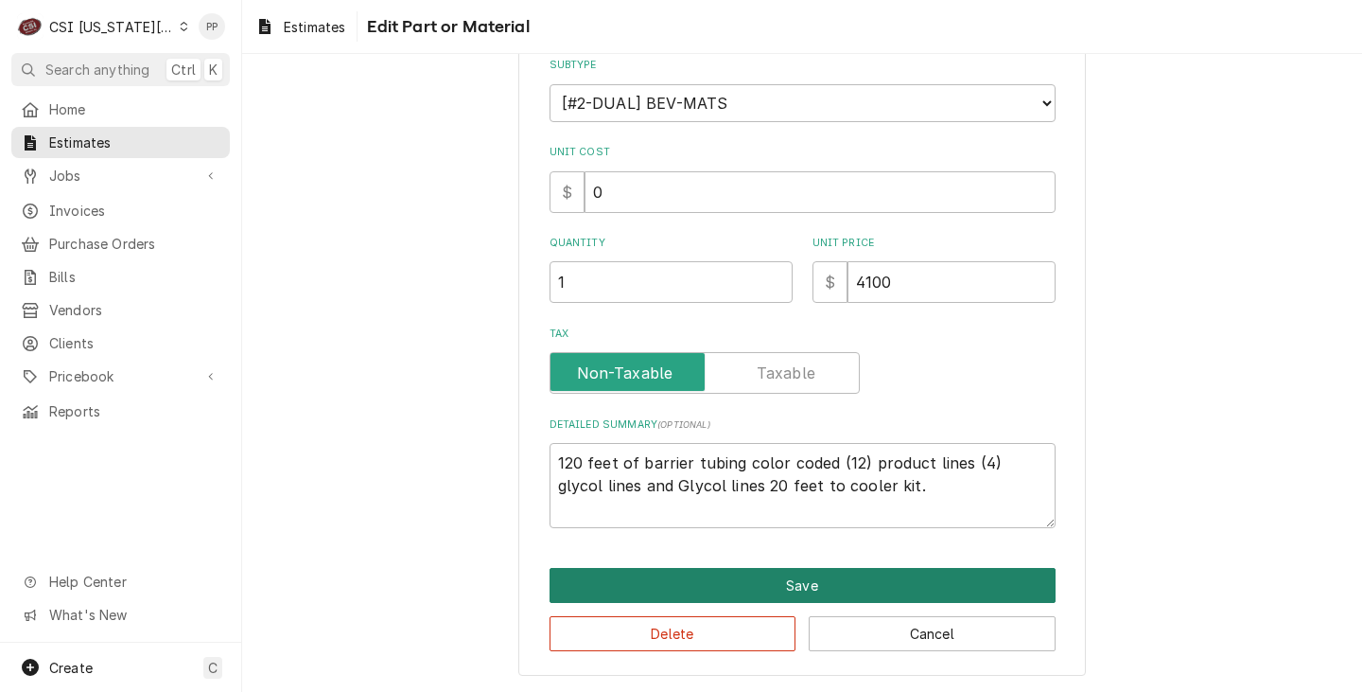
click at [834, 582] on button "Save" at bounding box center [803, 585] width 506 height 35
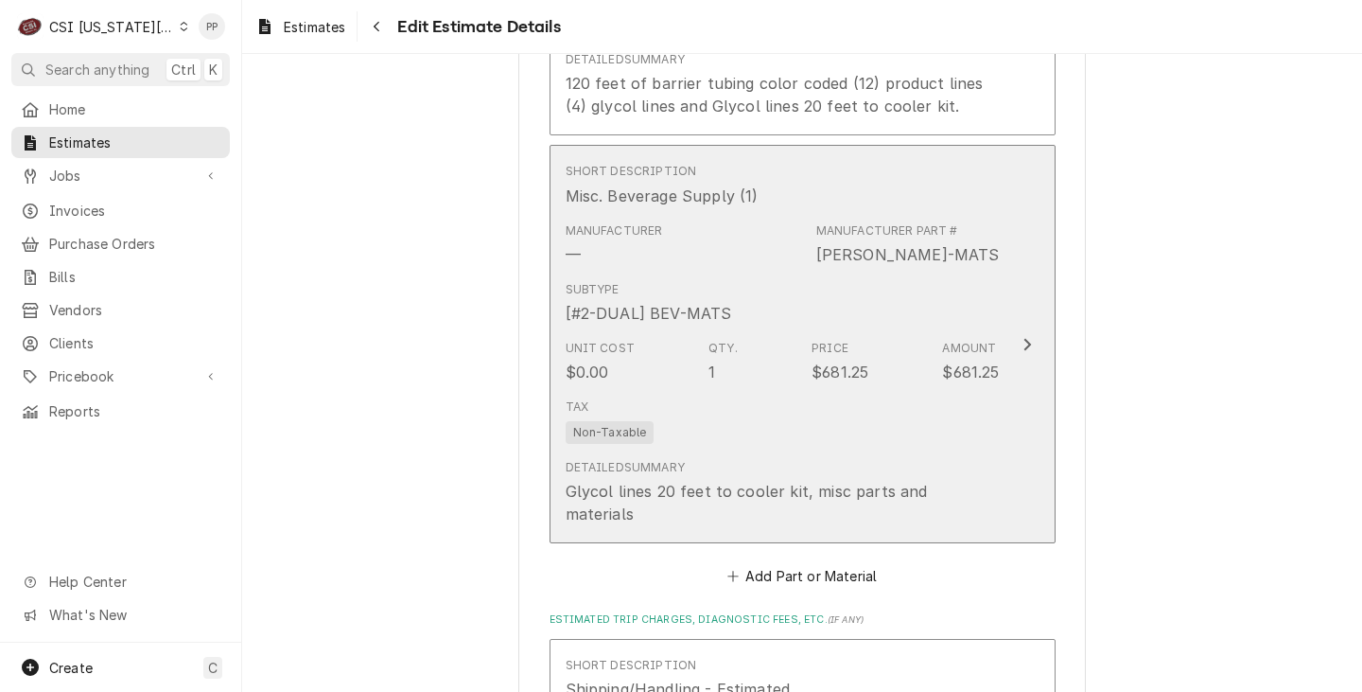
click at [902, 222] on div "Manufacturer Part #" at bounding box center [887, 230] width 142 height 17
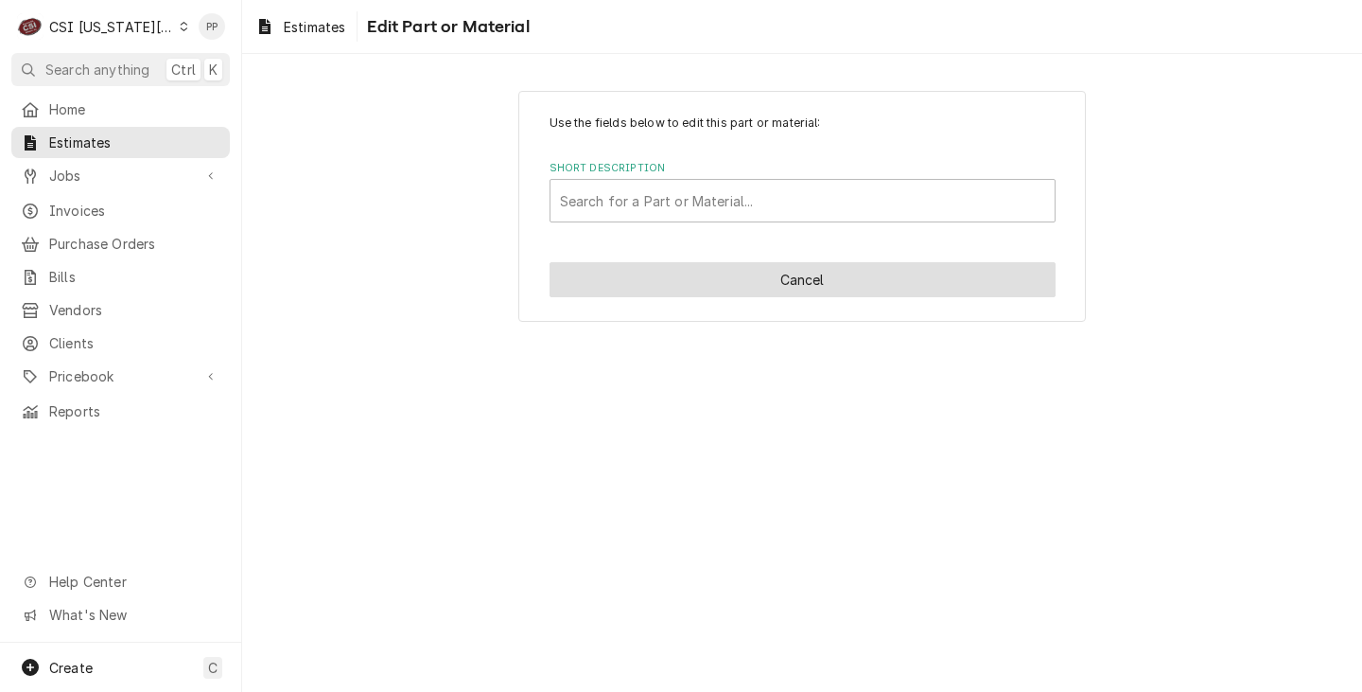
click at [943, 290] on button "Cancel" at bounding box center [803, 279] width 506 height 35
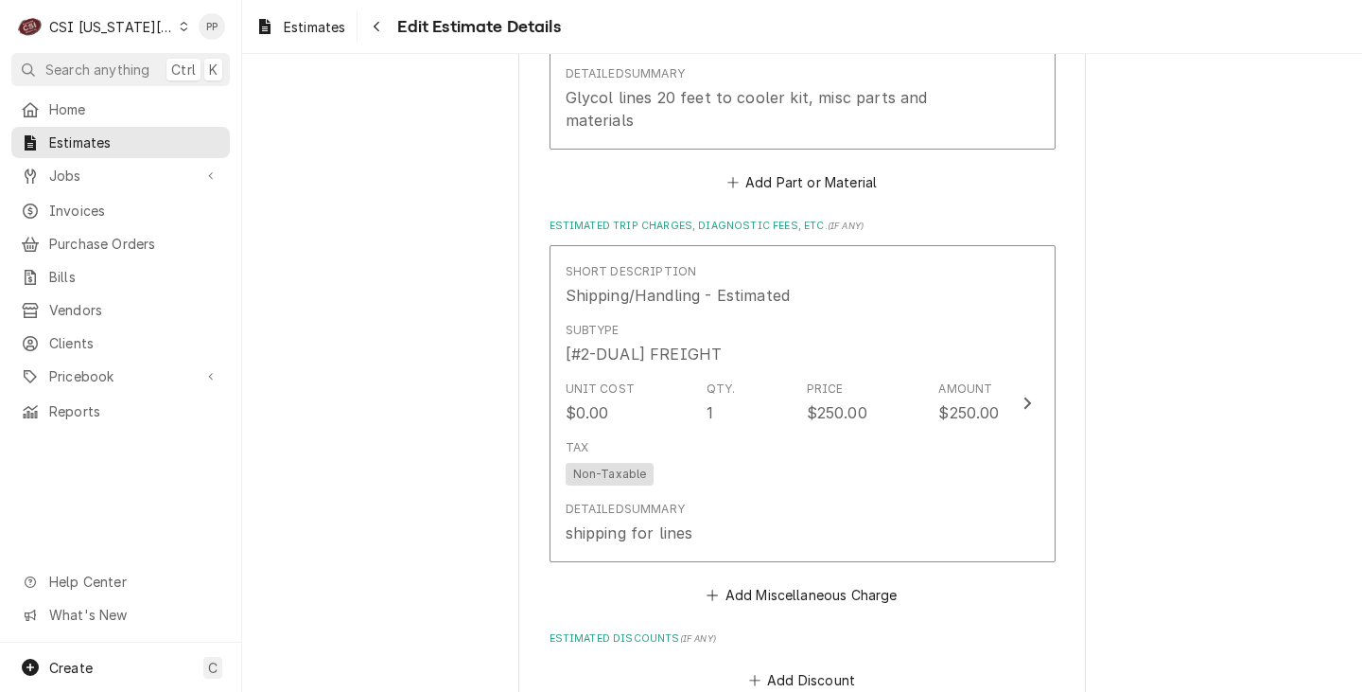
scroll to position [3282, 0]
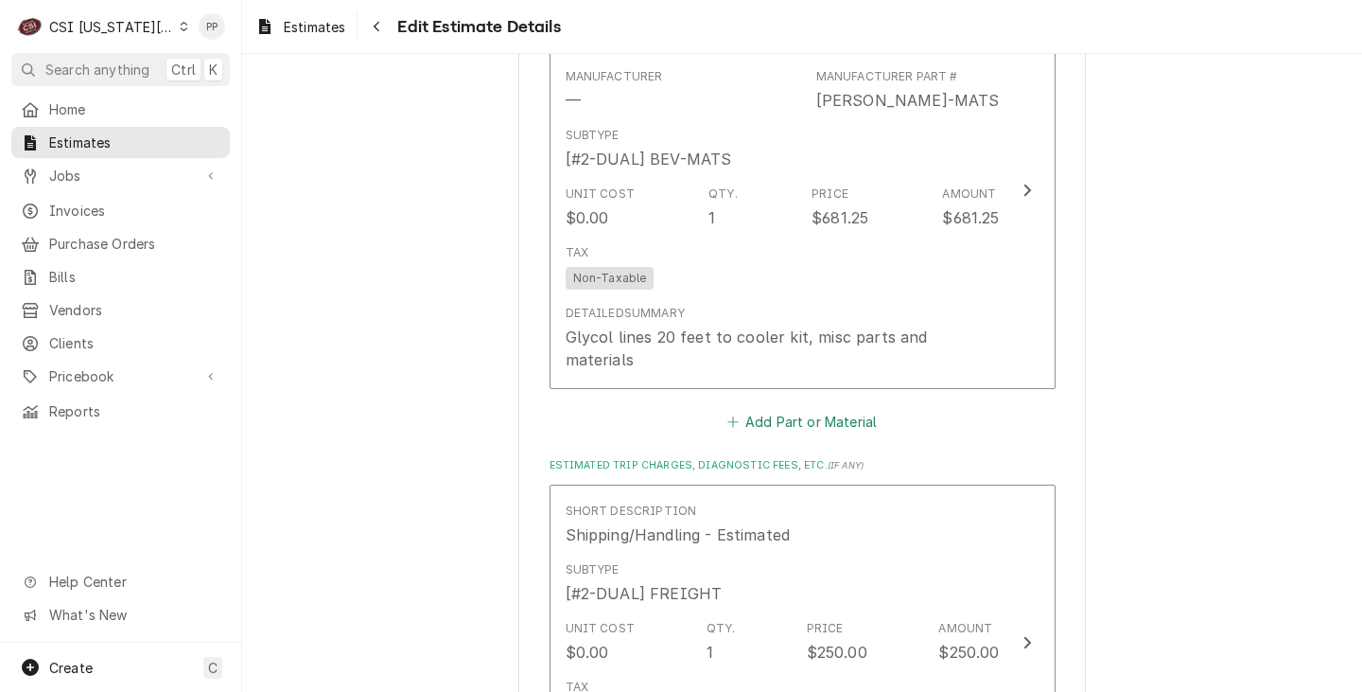
click at [849, 409] on button "Add Part or Material" at bounding box center [802, 422] width 156 height 26
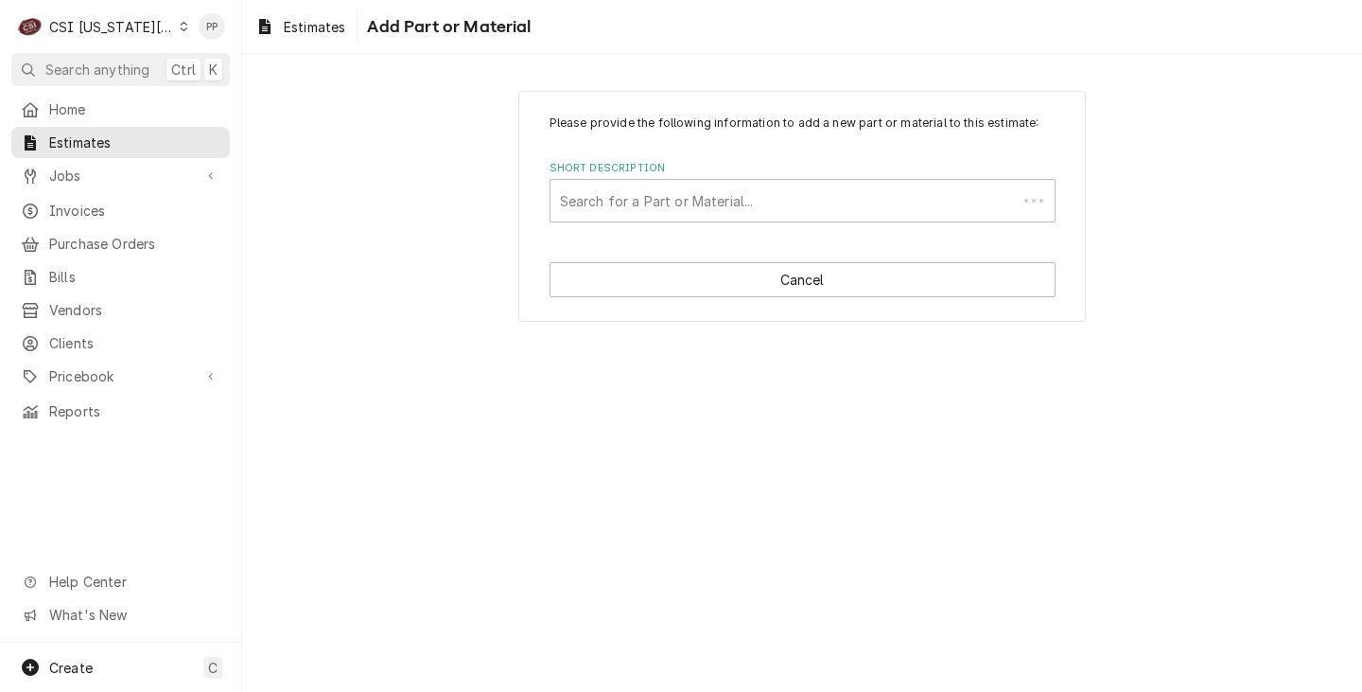
click at [886, 202] on div "Short Description" at bounding box center [784, 201] width 448 height 34
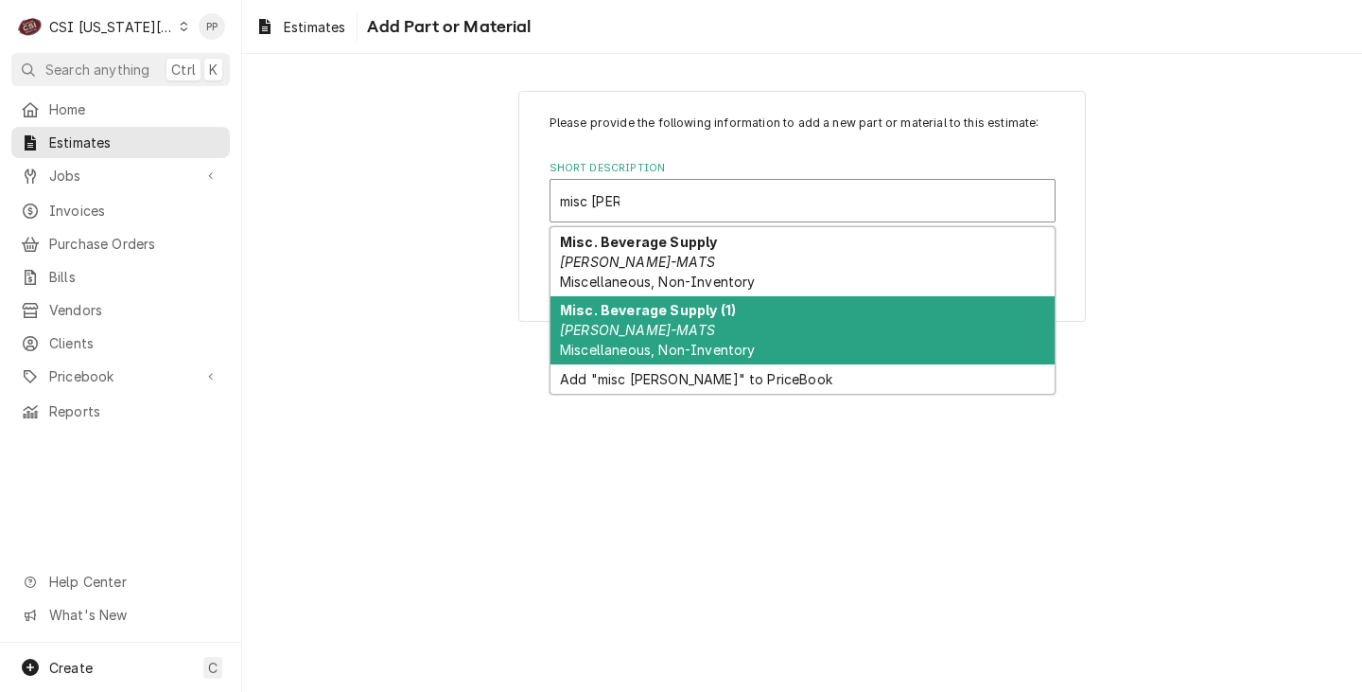
click at [839, 316] on div "Misc. Beverage Supply (1) BEV-MATS Miscellaneous, Non-Inventory" at bounding box center [803, 330] width 504 height 69
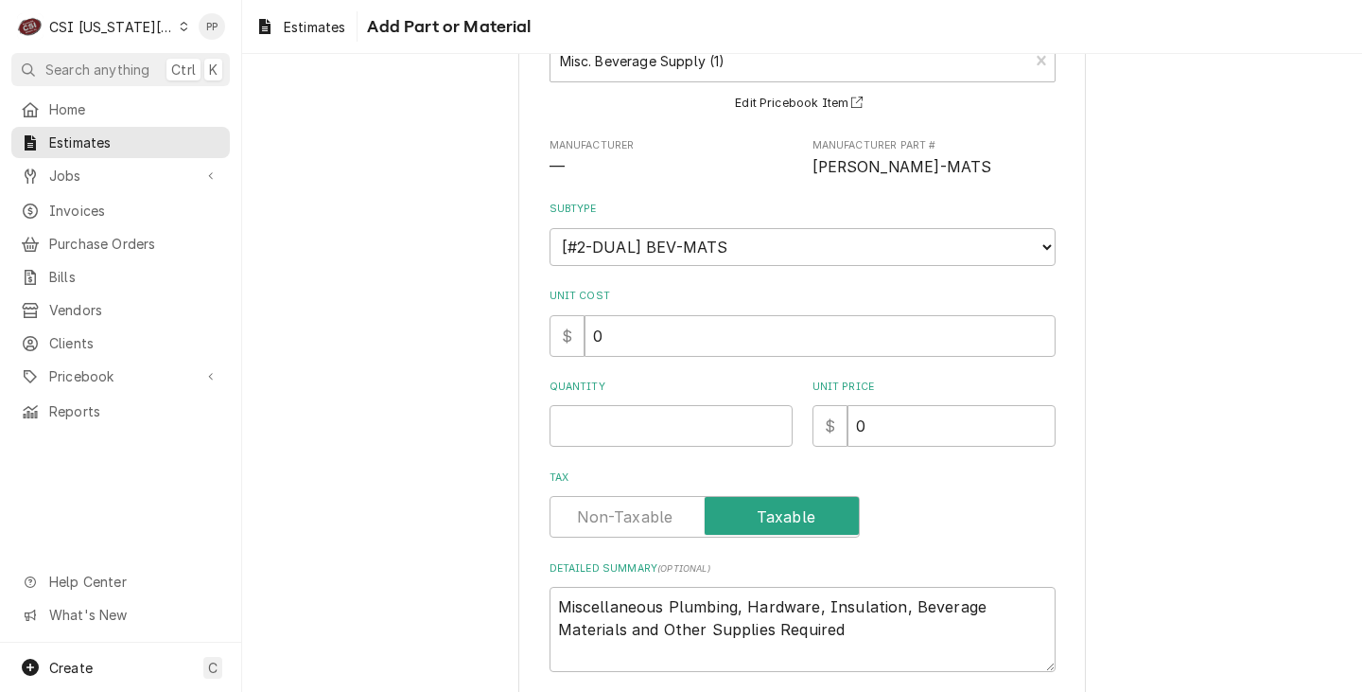
scroll to position [189, 0]
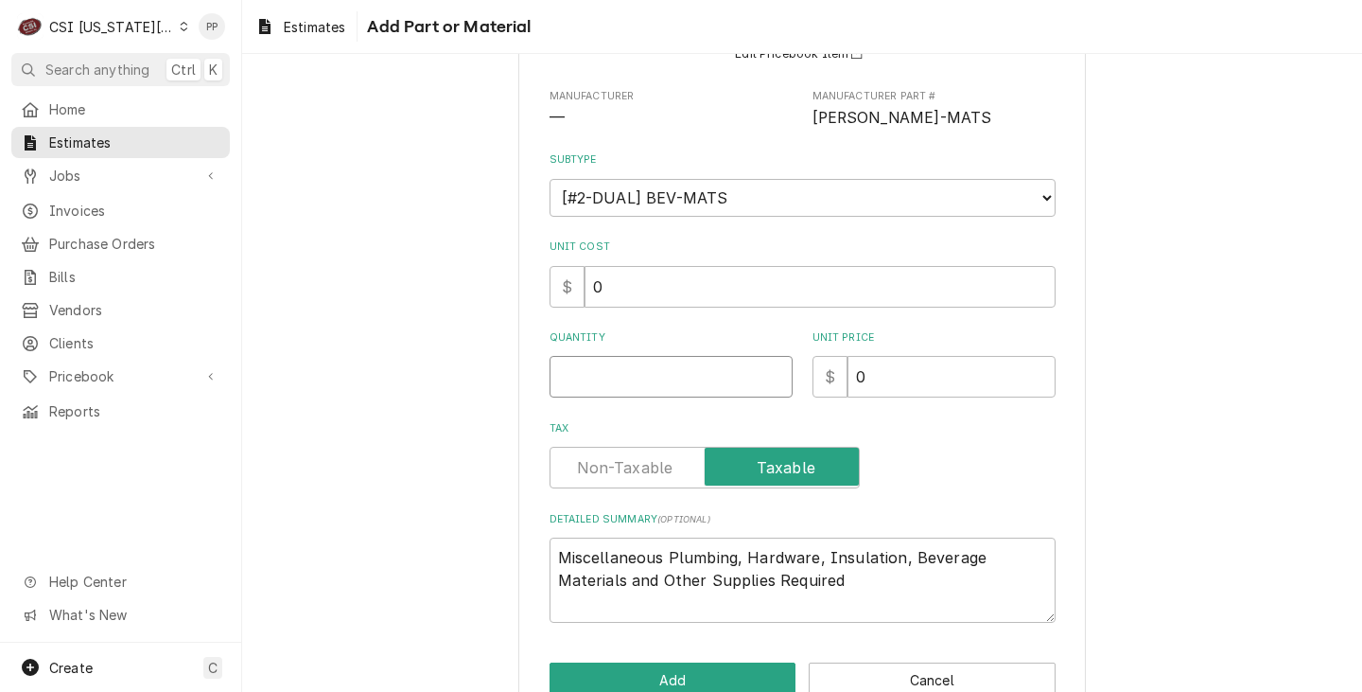
click at [693, 379] on input "Quantity" at bounding box center [671, 377] width 243 height 42
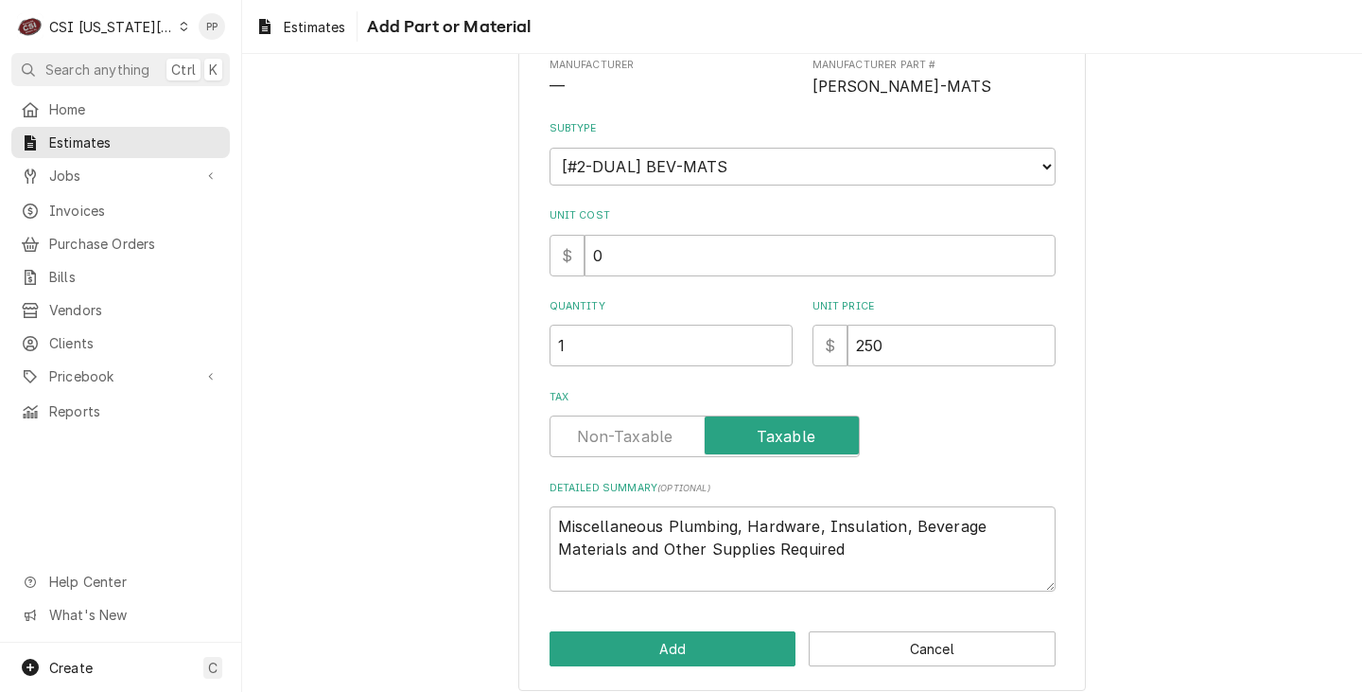
scroll to position [236, 0]
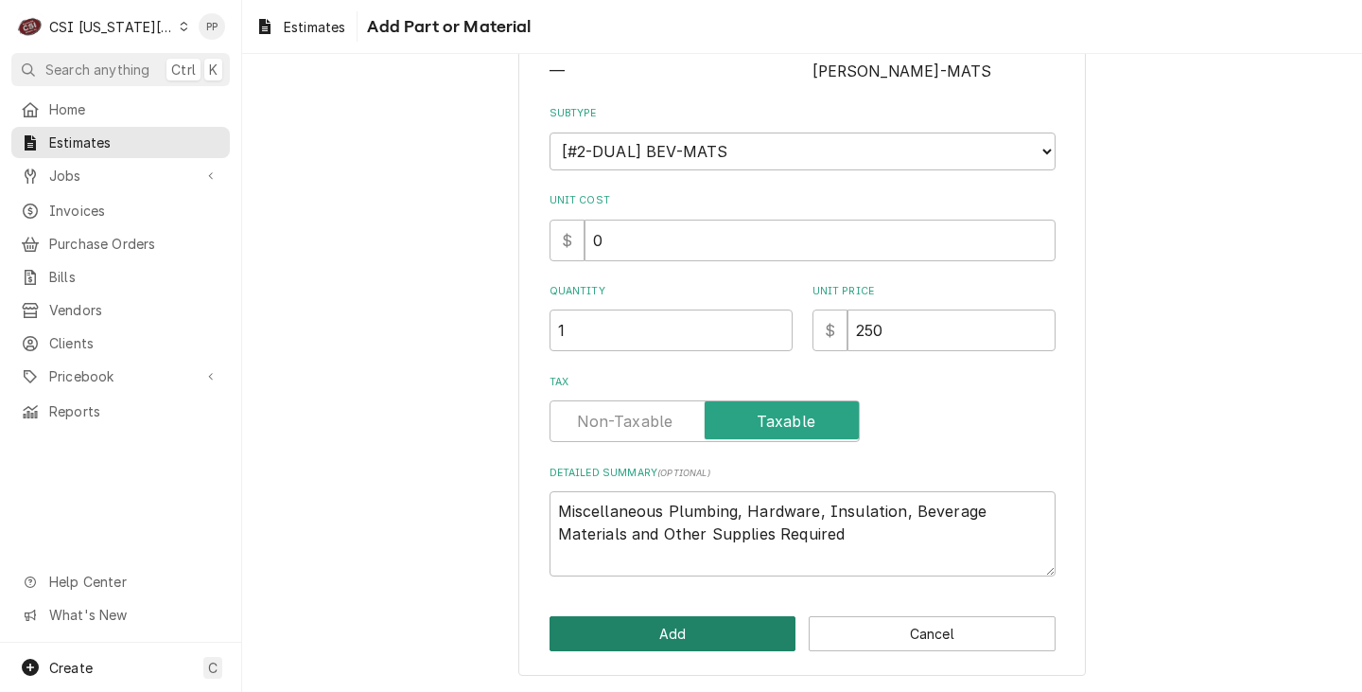
click at [707, 632] on button "Add" at bounding box center [673, 633] width 247 height 35
click at [658, 634] on button "Add" at bounding box center [673, 634] width 247 height 35
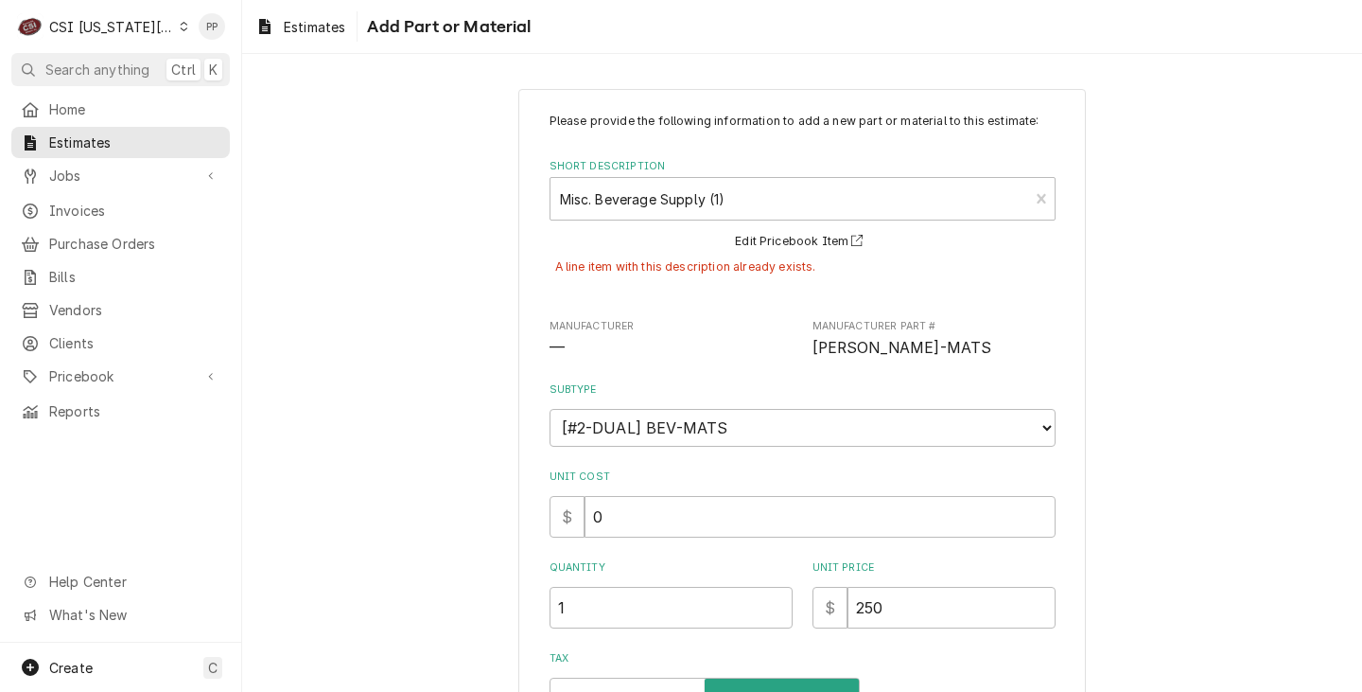
scroll to position [0, 0]
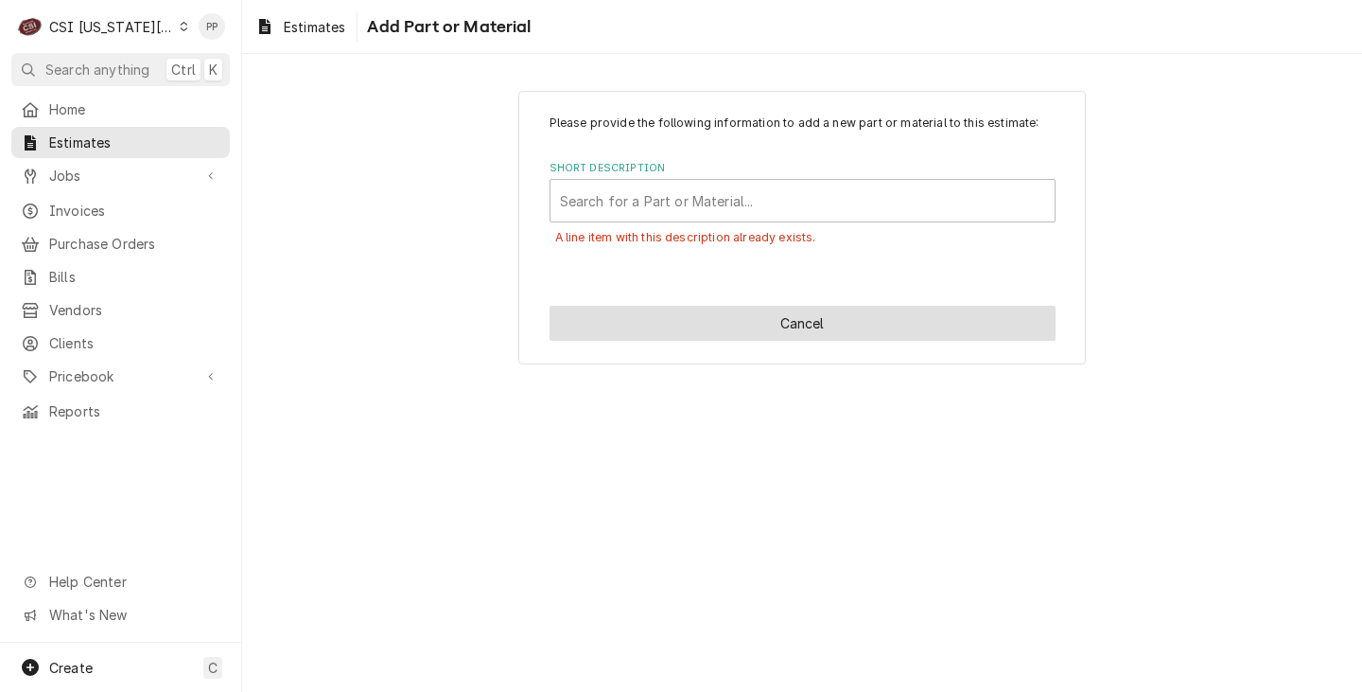
click at [900, 328] on button "Cancel" at bounding box center [803, 323] width 506 height 35
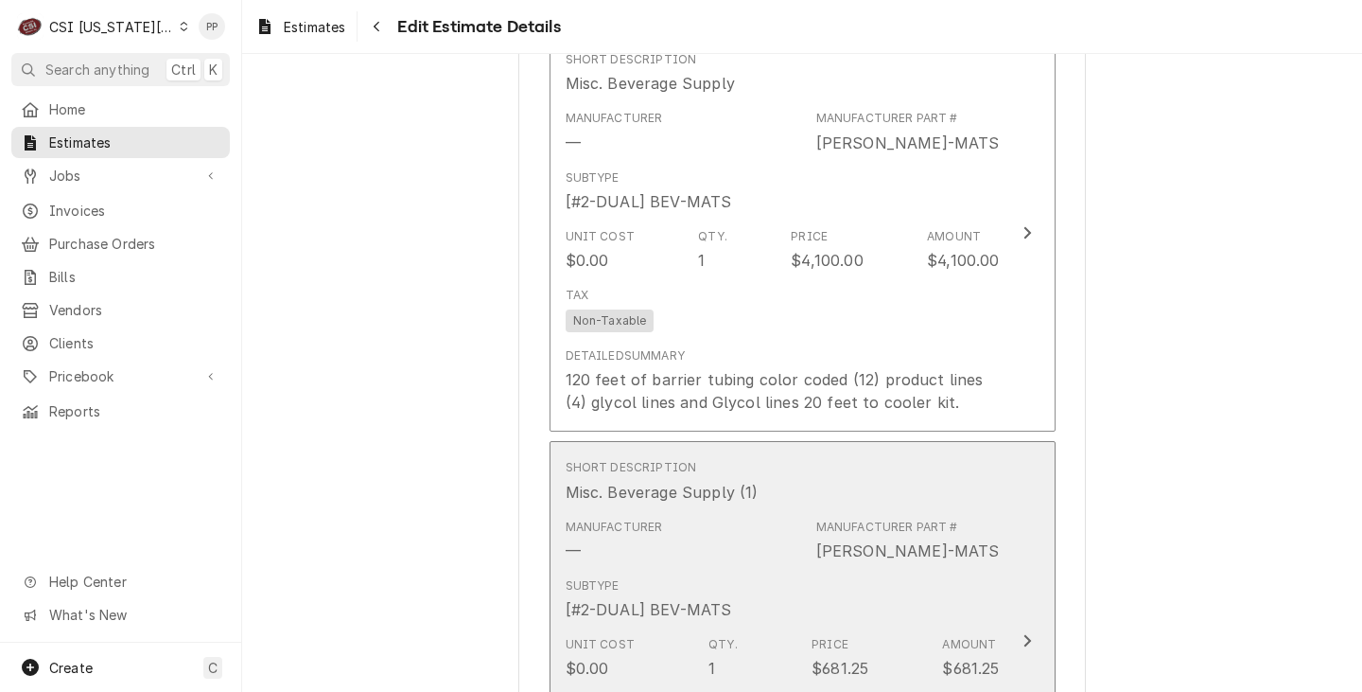
click at [913, 511] on div "Manufacturer — Manufacturer Part # BEV-MATS" at bounding box center [783, 540] width 434 height 59
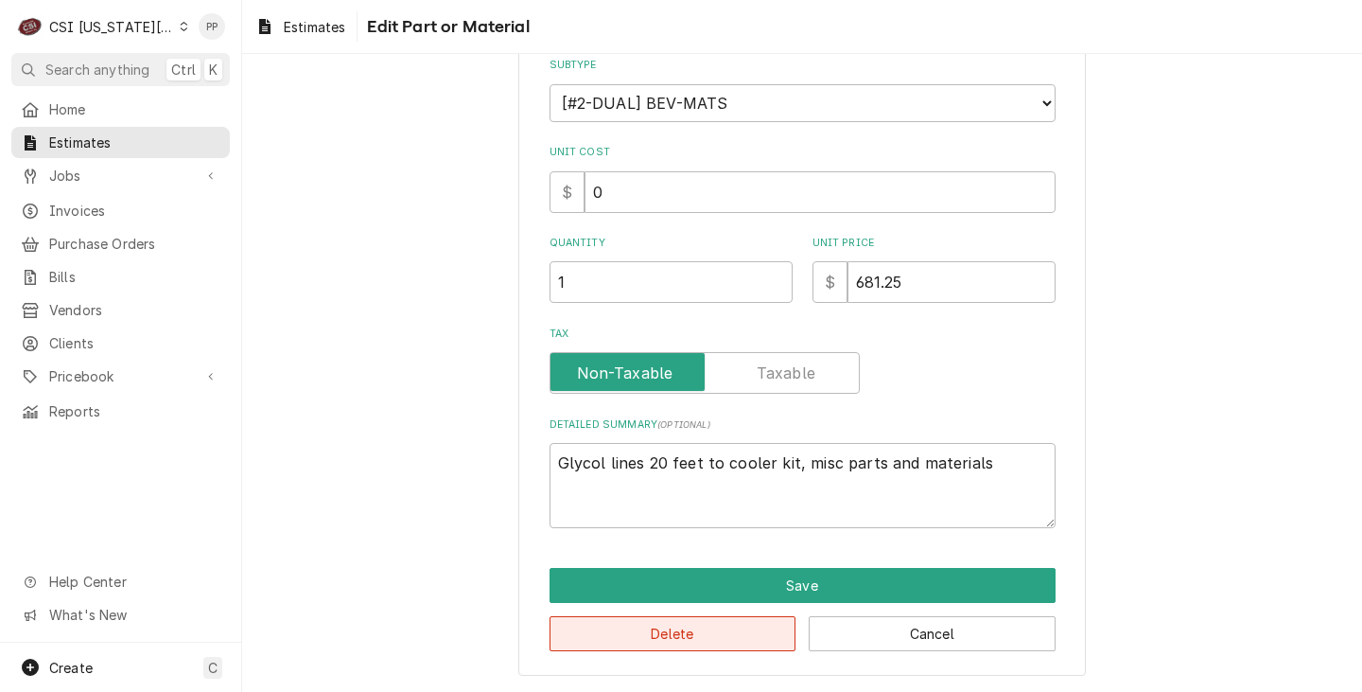
click at [733, 623] on button "Delete" at bounding box center [673, 633] width 247 height 35
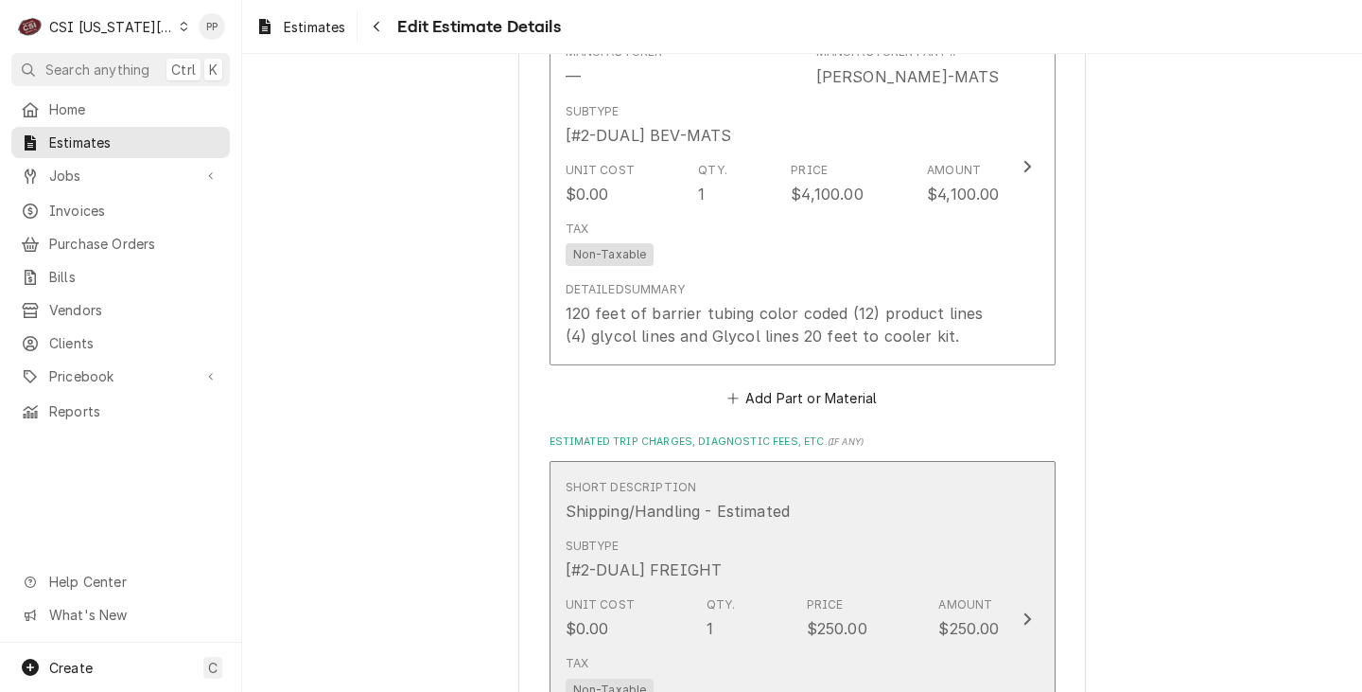
scroll to position [2702, 0]
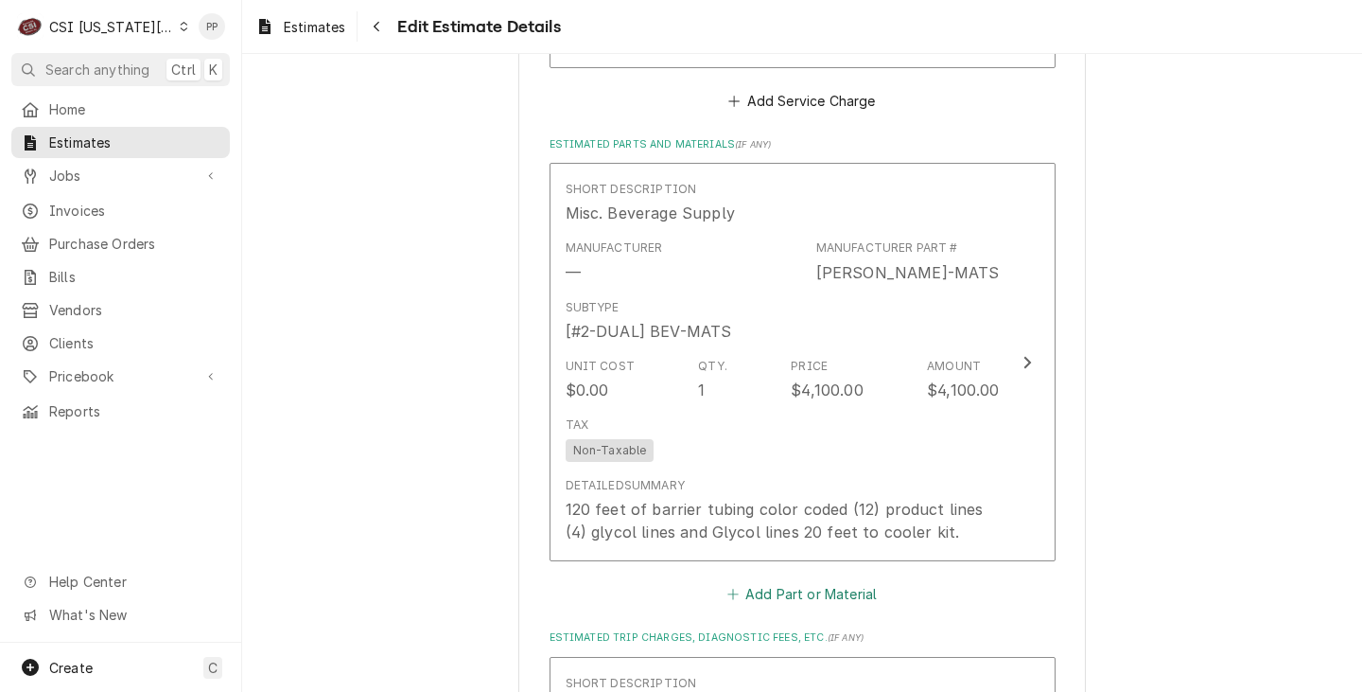
click at [838, 581] on button "Add Part or Material" at bounding box center [802, 594] width 156 height 26
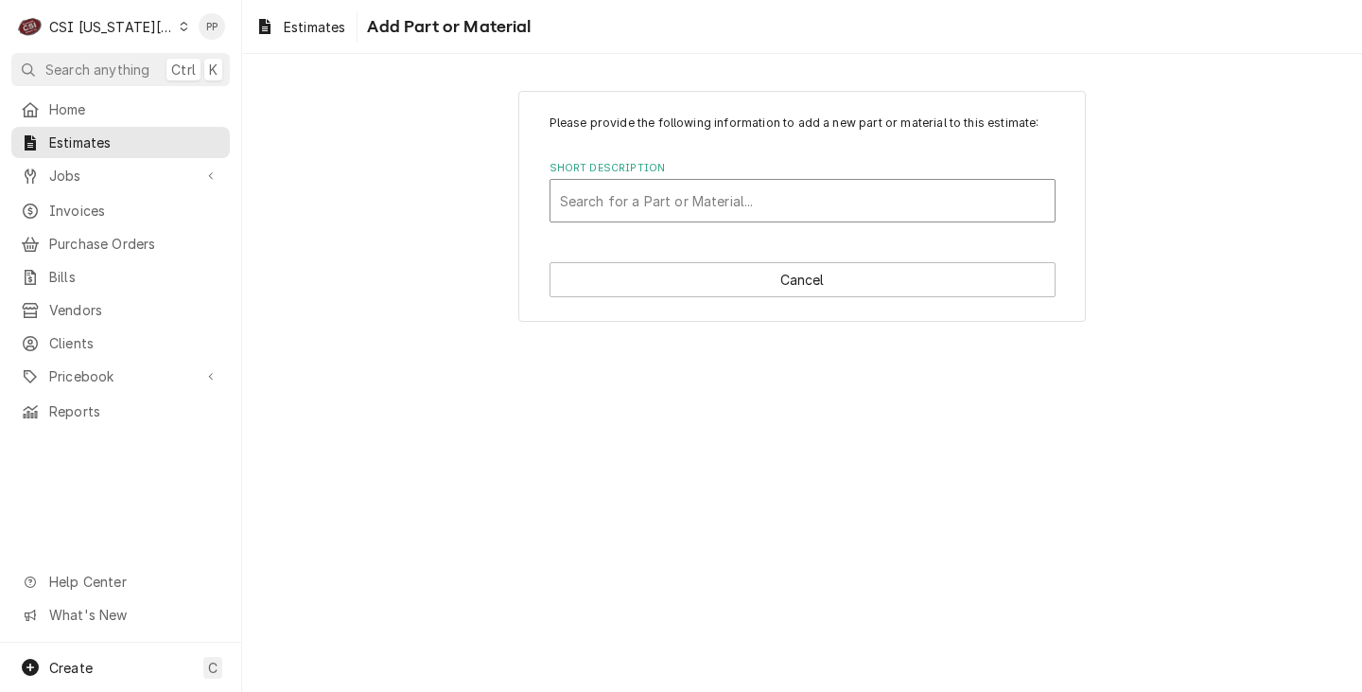
click at [886, 192] on div "Short Description" at bounding box center [802, 201] width 485 height 34
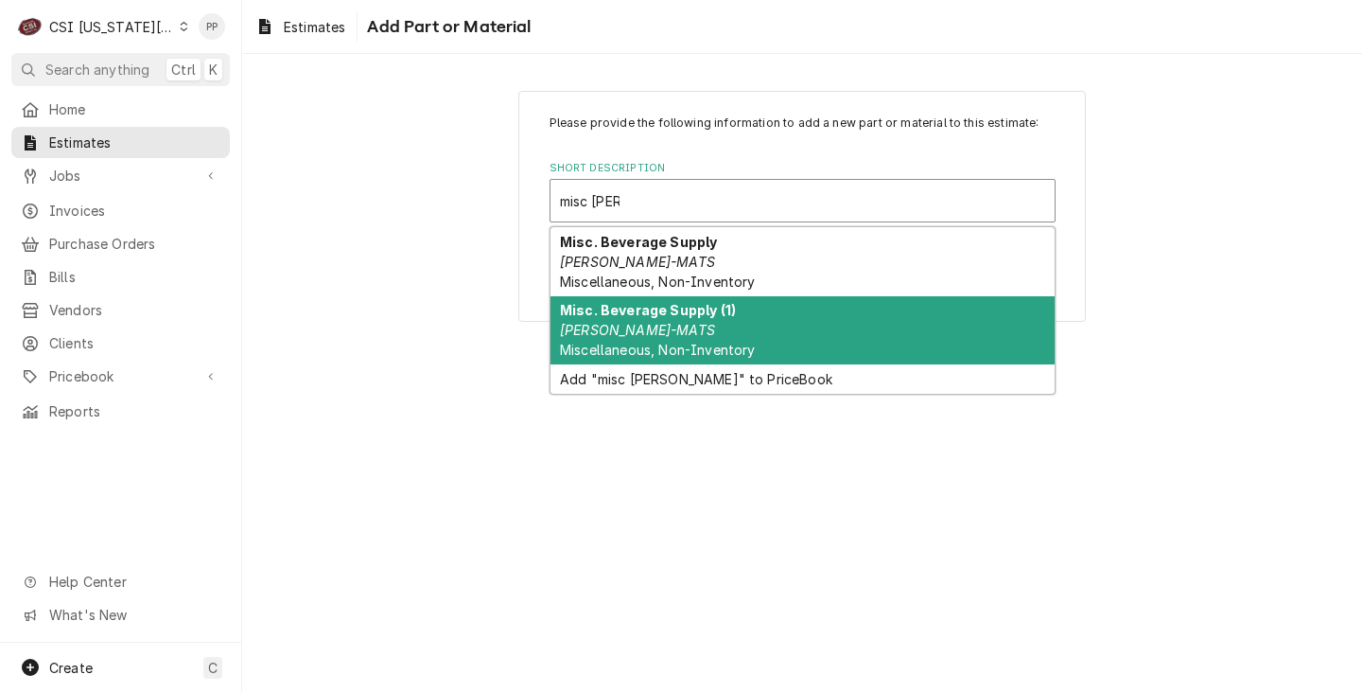
click at [793, 301] on div "Misc. Beverage Supply (1) BEV-MATS Miscellaneous, Non-Inventory" at bounding box center [803, 330] width 504 height 69
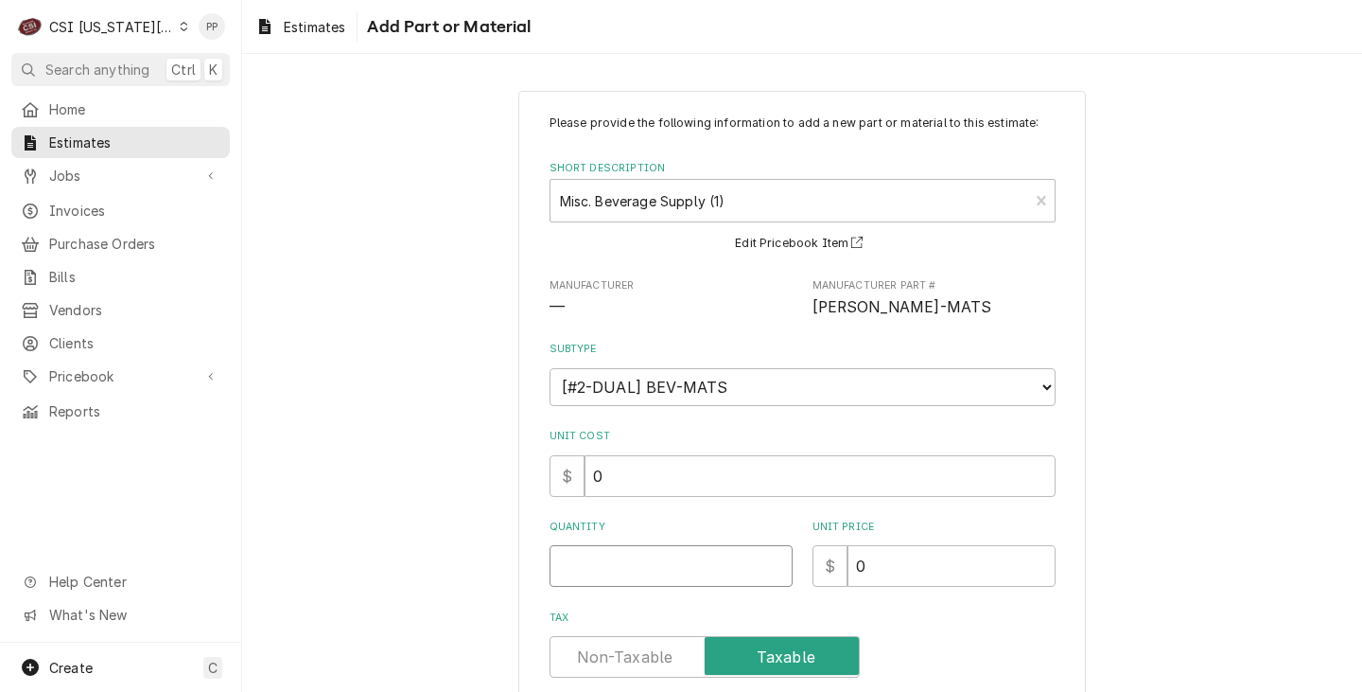
click at [651, 559] on input "Quantity" at bounding box center [671, 566] width 243 height 42
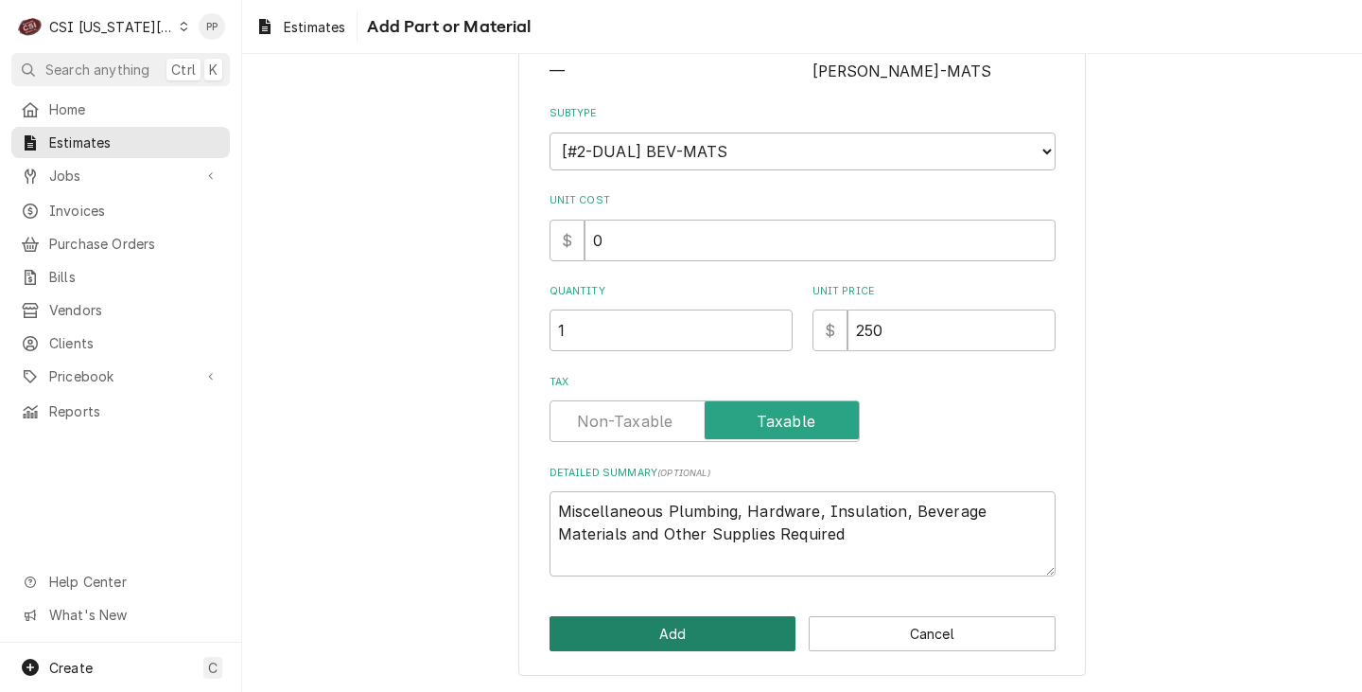
click at [694, 620] on button "Add" at bounding box center [673, 633] width 247 height 35
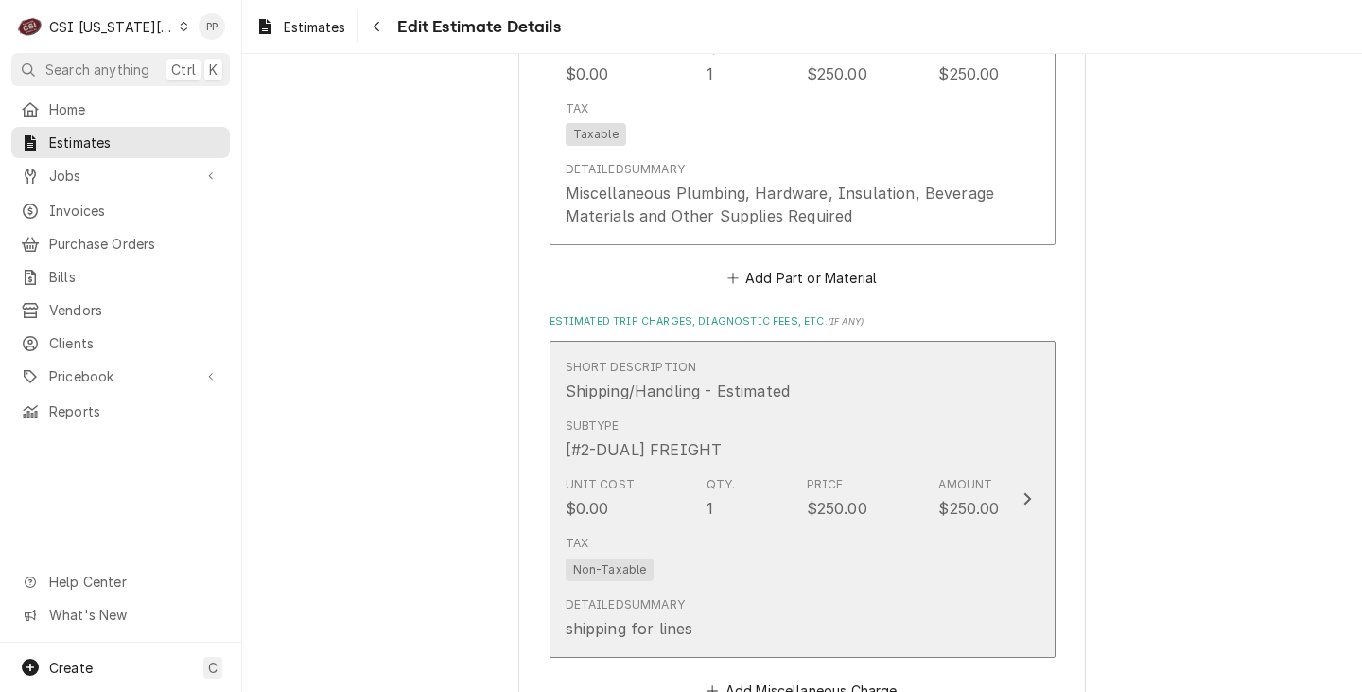
scroll to position [3554, 0]
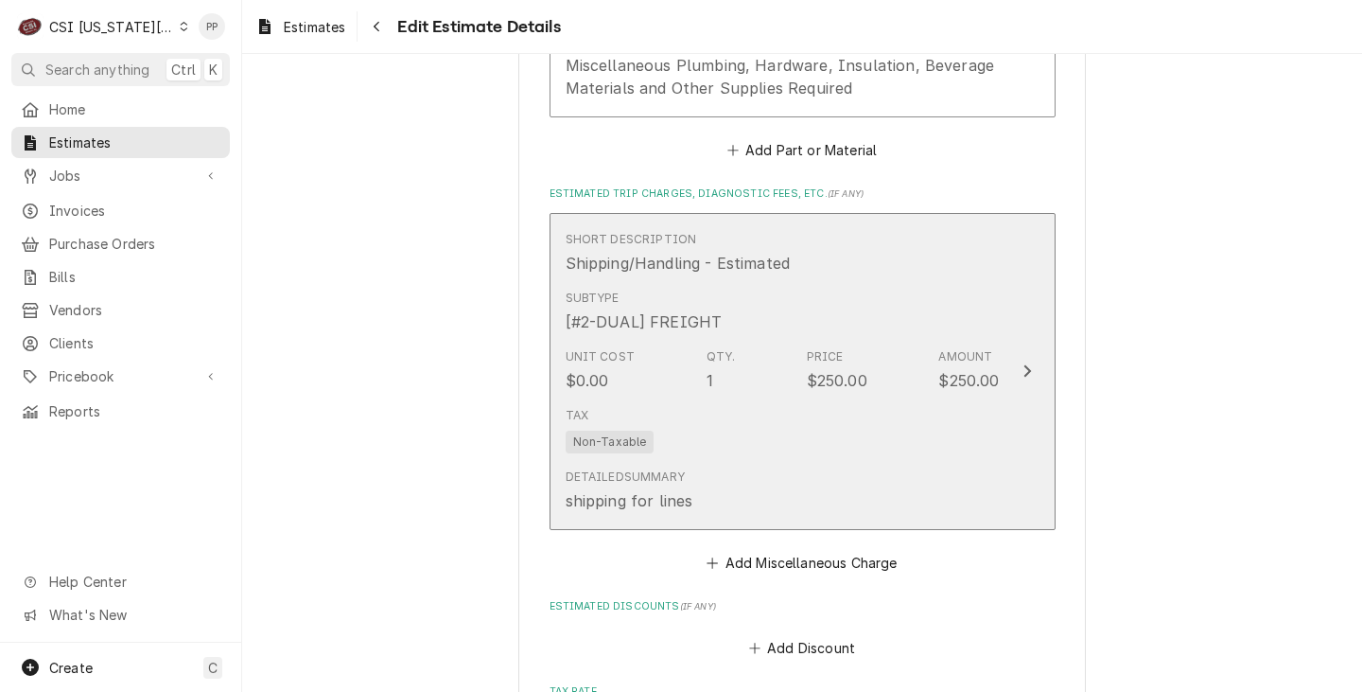
click at [881, 411] on div "Tax Non-Taxable" at bounding box center [783, 429] width 434 height 61
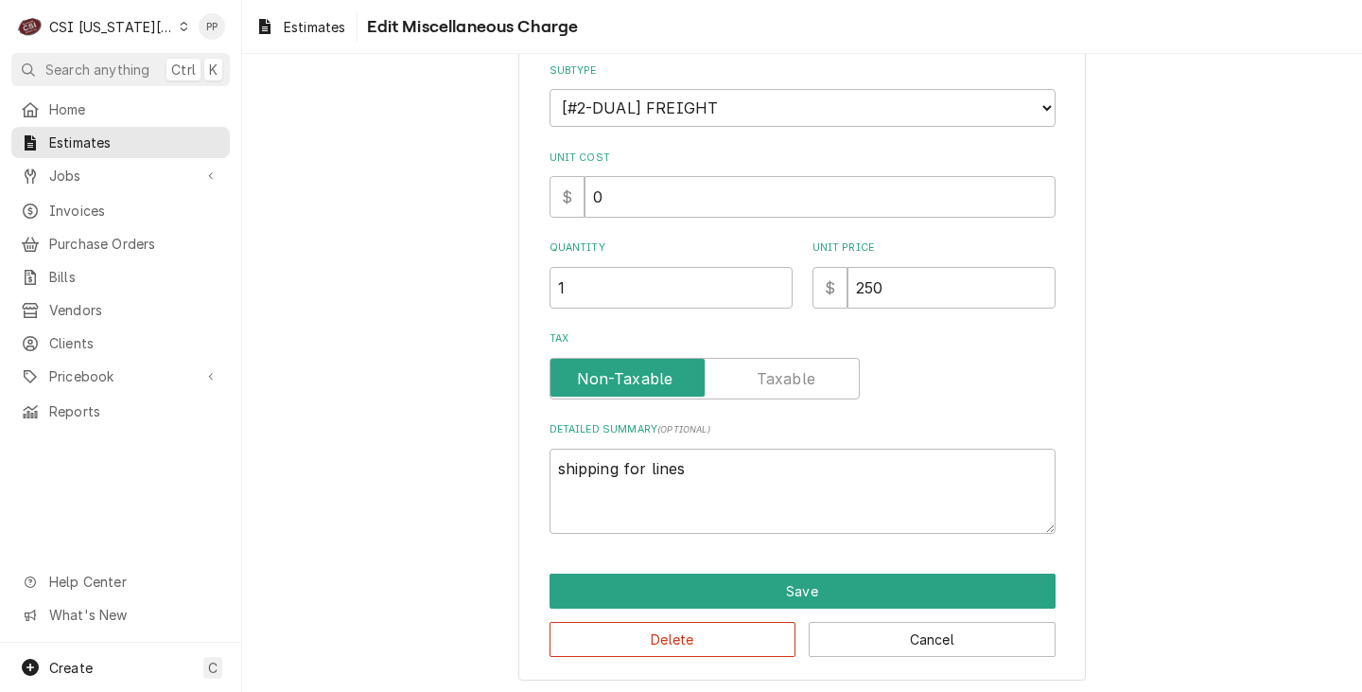
scroll to position [220, 0]
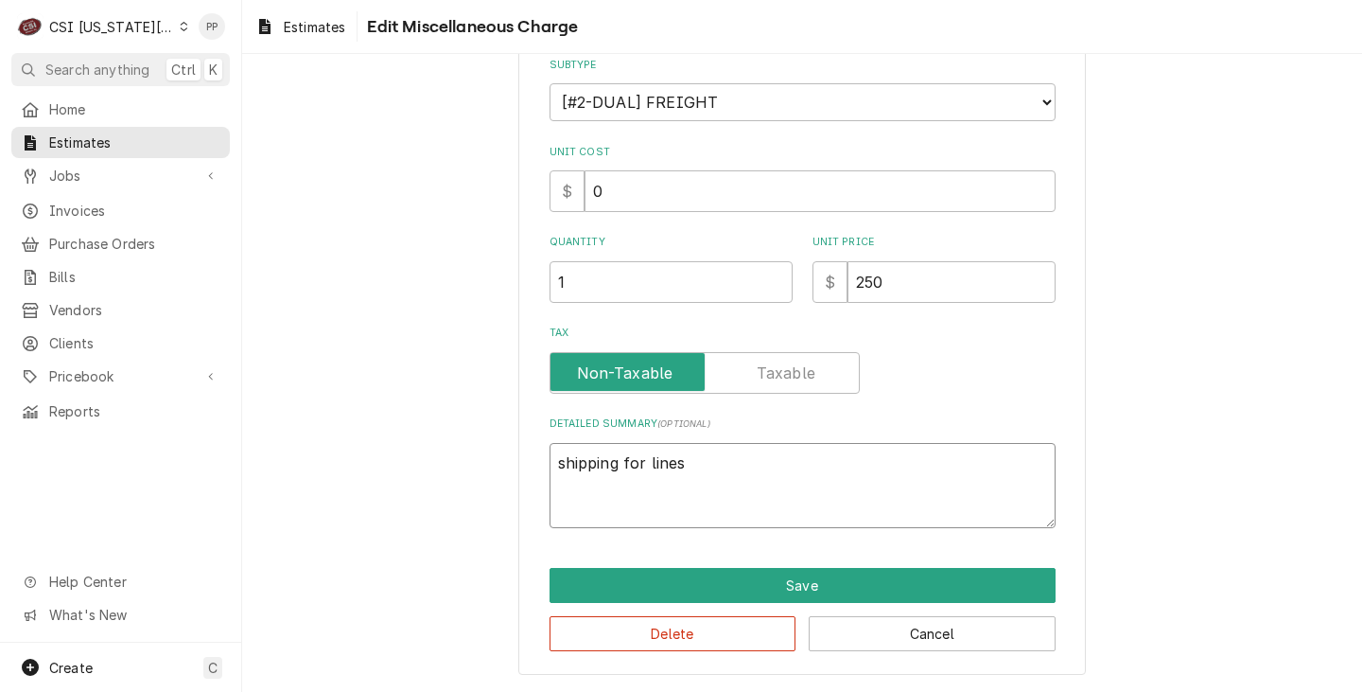
click at [772, 474] on textarea "shipping for lines" at bounding box center [803, 485] width 506 height 85
click at [748, 644] on button "Delete" at bounding box center [673, 633] width 247 height 35
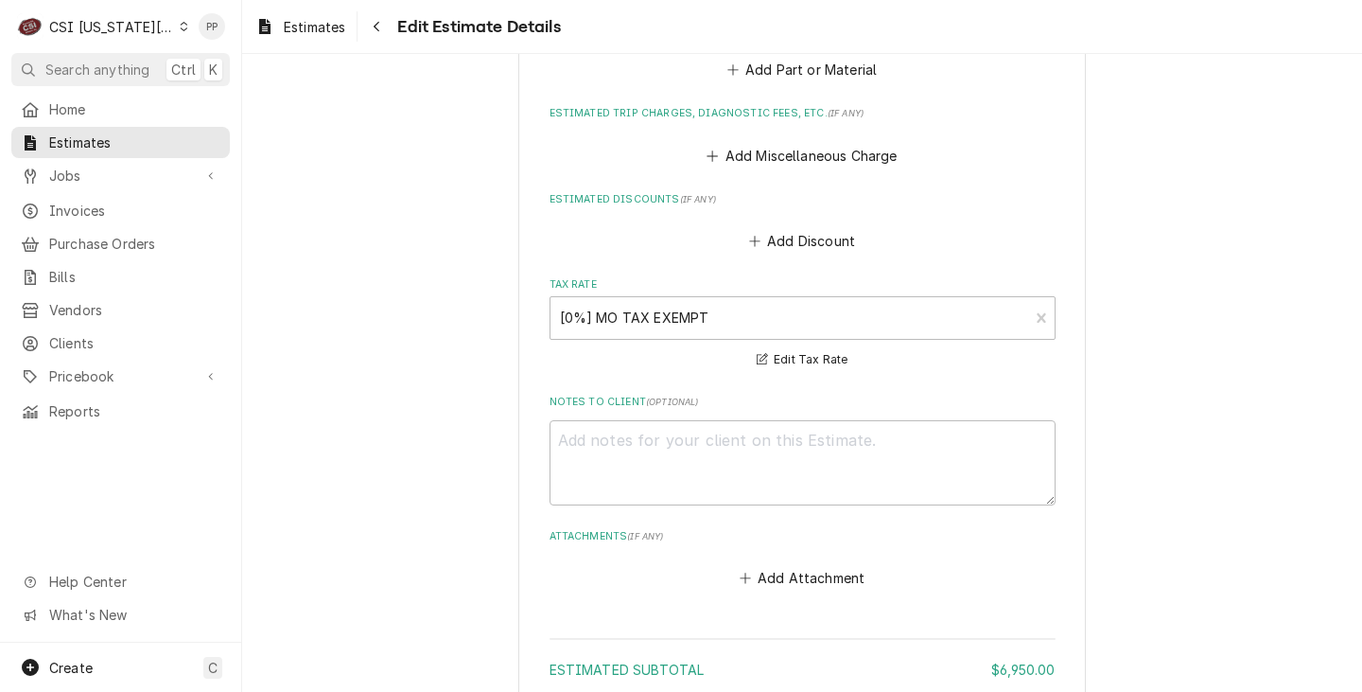
scroll to position [3445, 0]
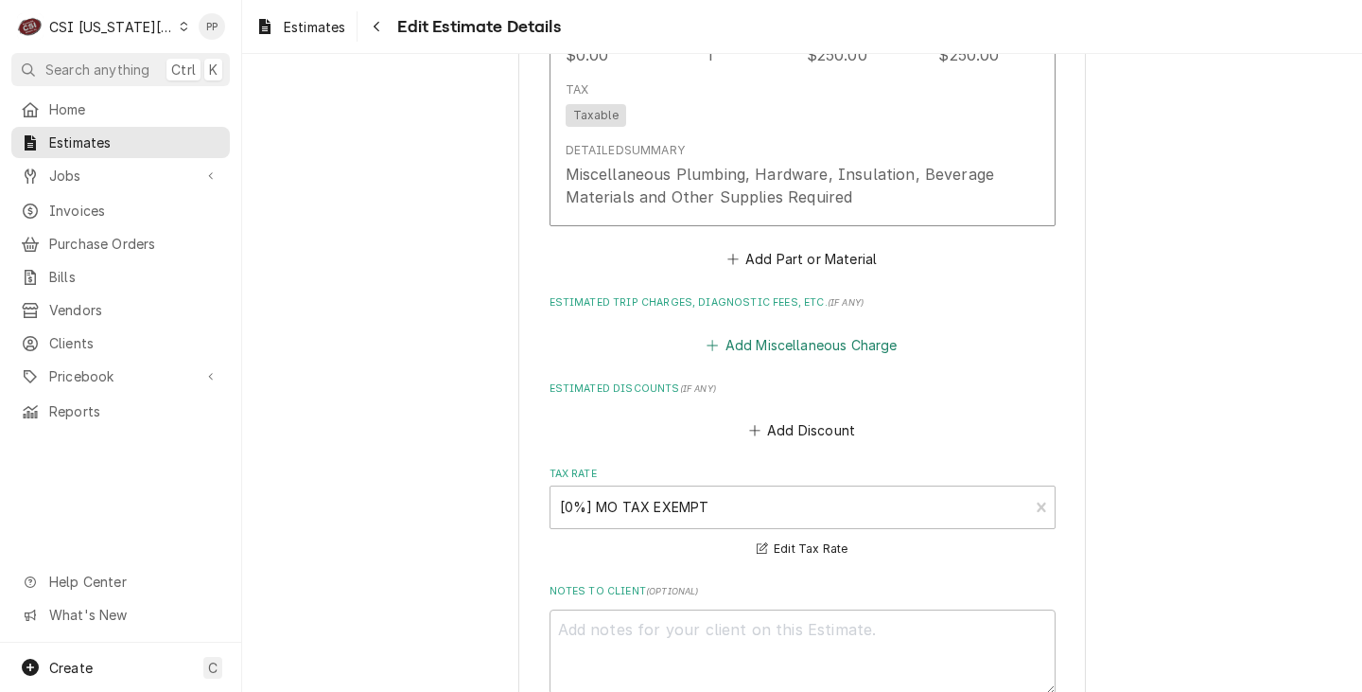
click at [823, 331] on button "Add Miscellaneous Charge" at bounding box center [802, 344] width 197 height 26
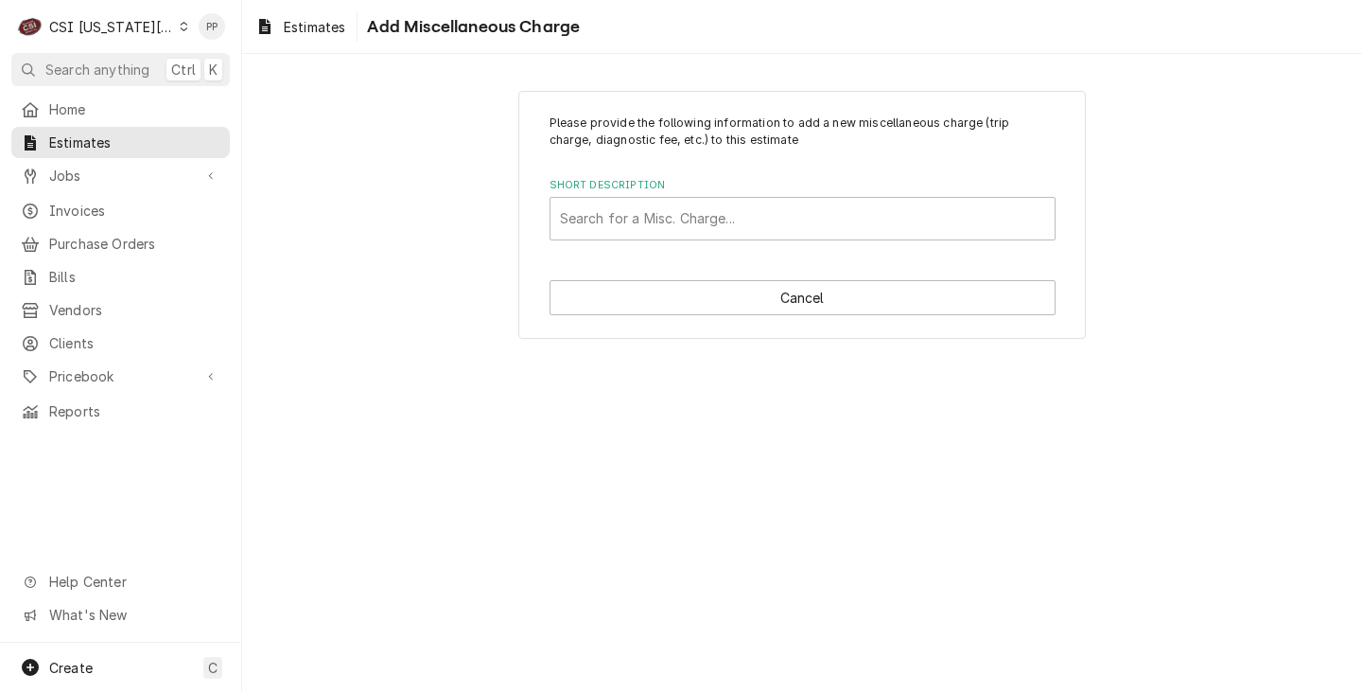
click at [781, 198] on div "Search for a Misc. Charge..." at bounding box center [803, 219] width 504 height 42
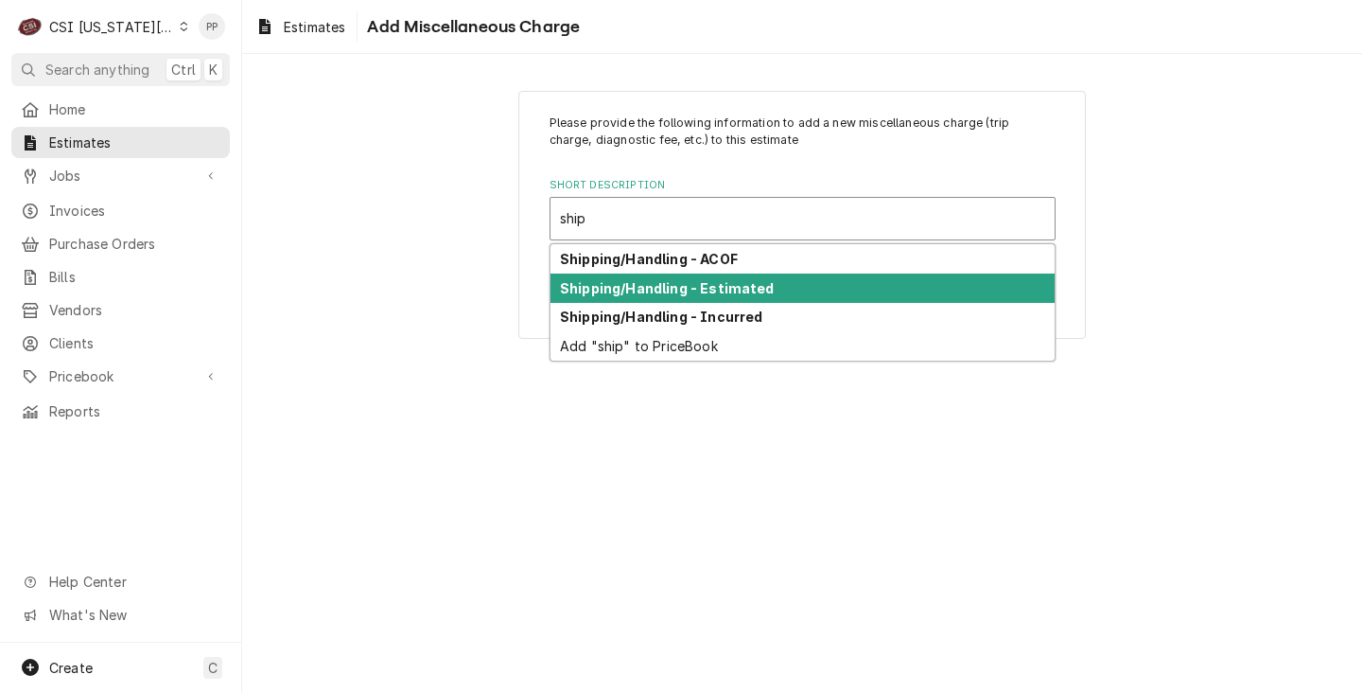
click at [743, 294] on strong "Shipping/Handling - Estimated" at bounding box center [667, 288] width 215 height 16
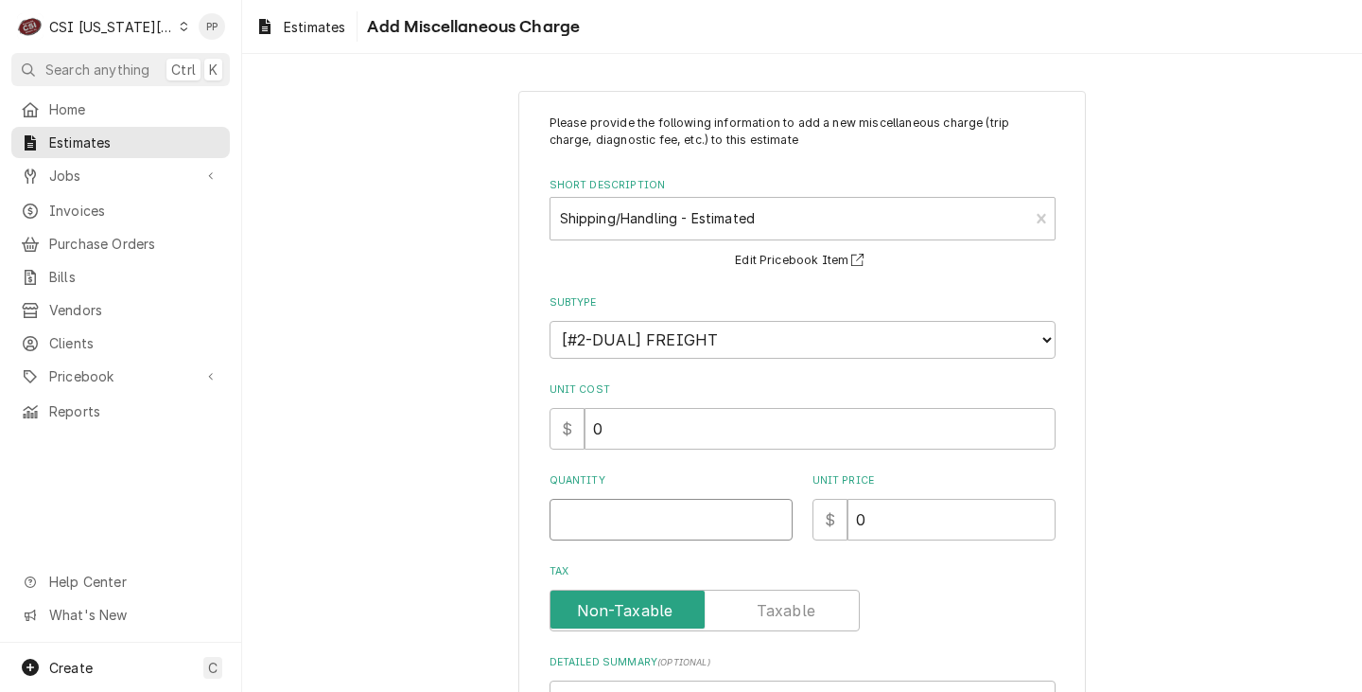
click at [674, 517] on input "Quantity" at bounding box center [671, 520] width 243 height 42
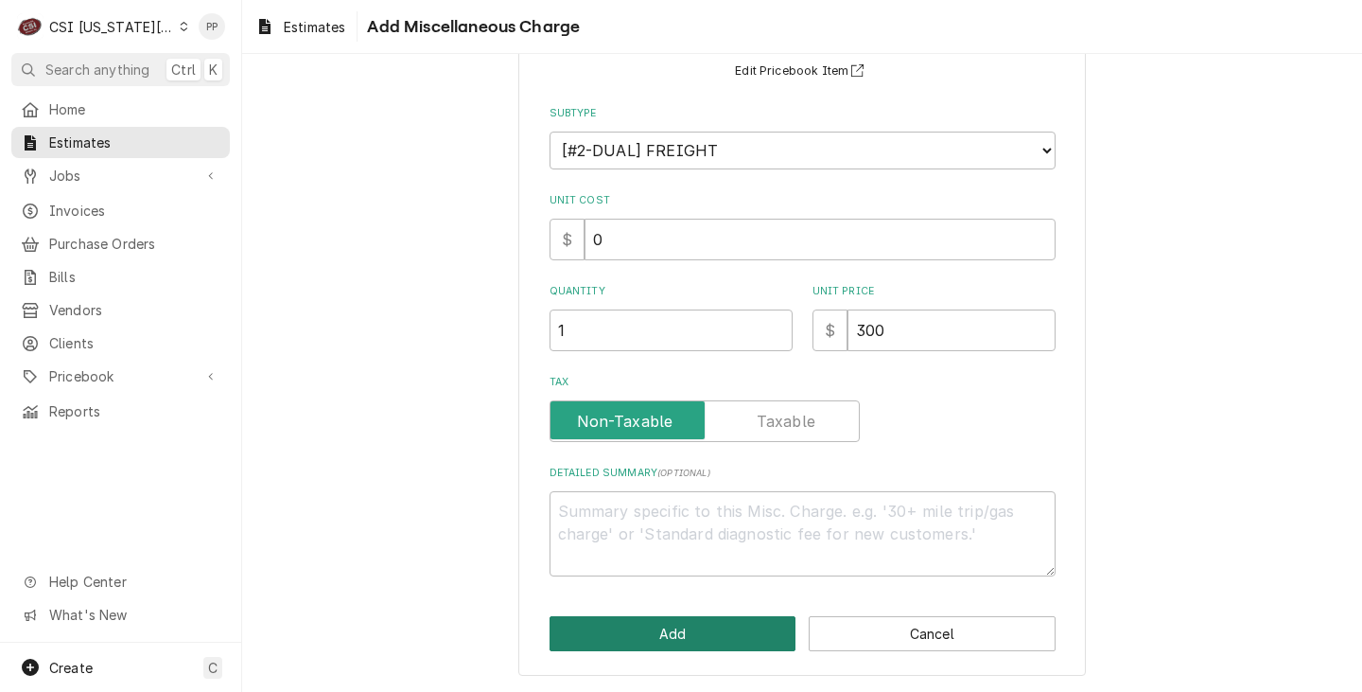
click at [670, 628] on button "Add" at bounding box center [673, 633] width 247 height 35
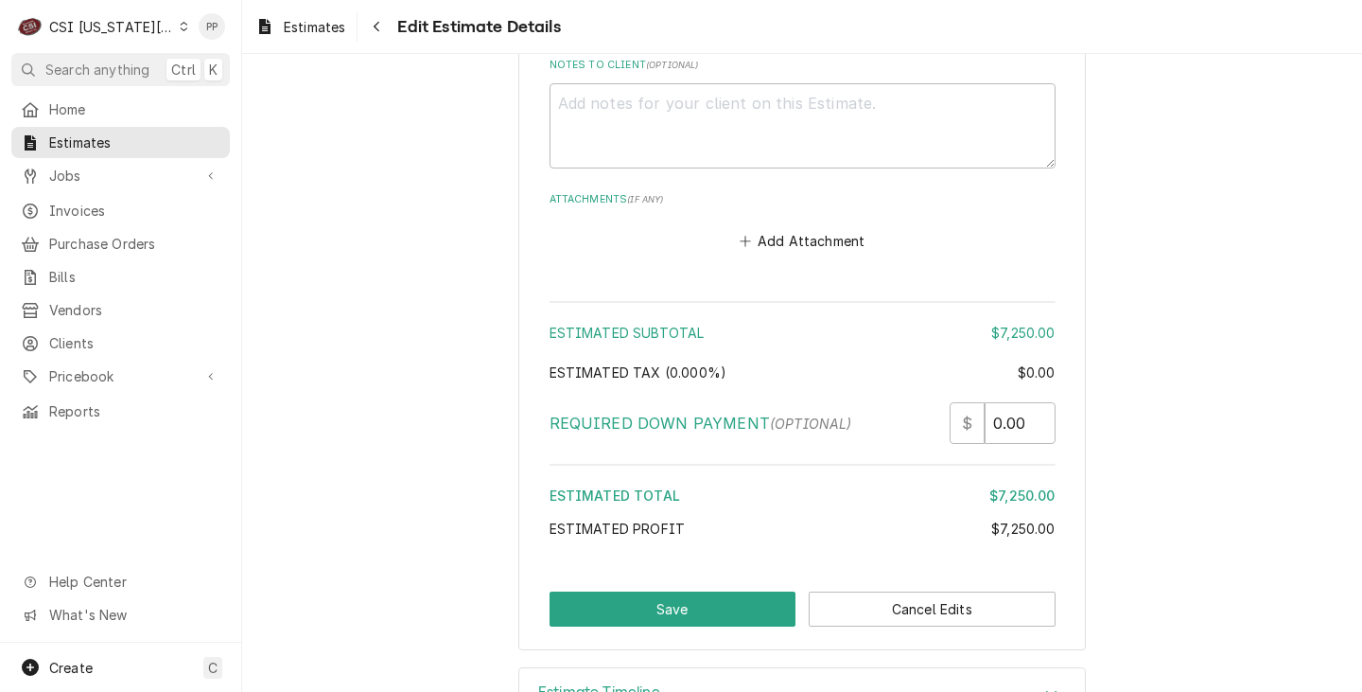
scroll to position [4280, 0]
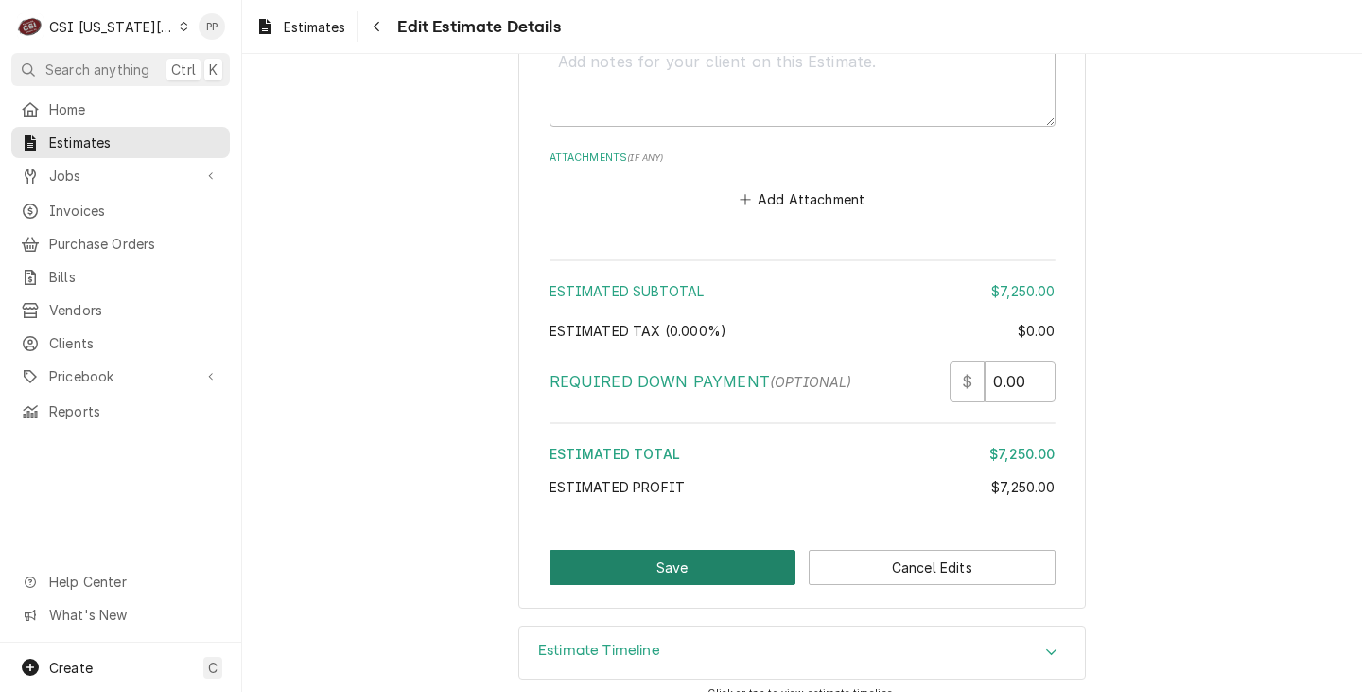
click at [698, 550] on button "Save" at bounding box center [673, 567] width 247 height 35
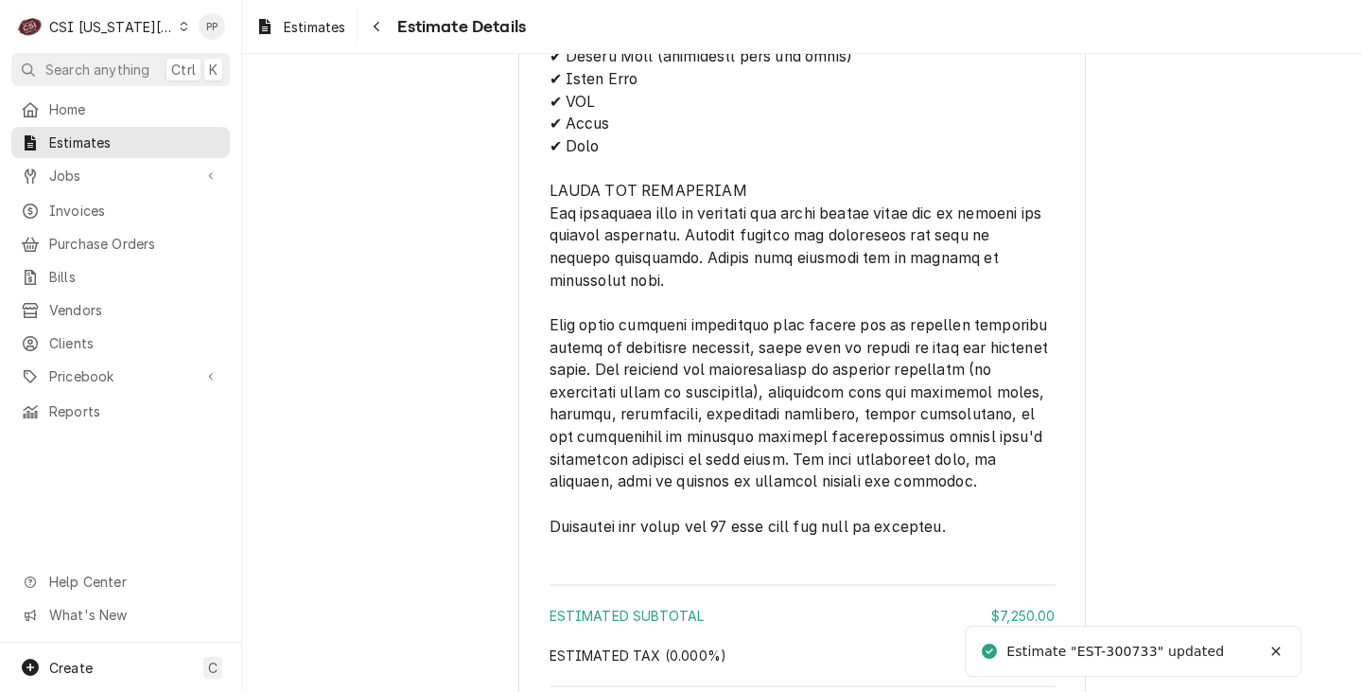
scroll to position [3742, 0]
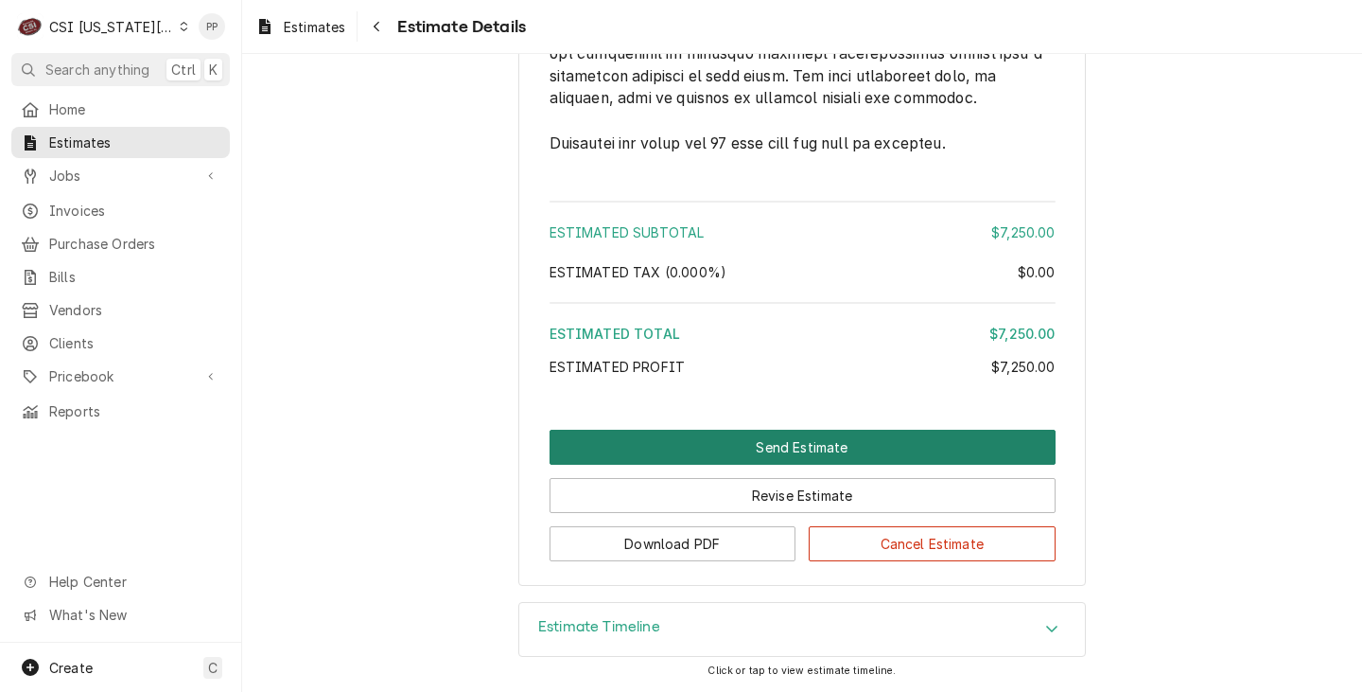
click at [785, 446] on button "Send Estimate" at bounding box center [803, 447] width 506 height 35
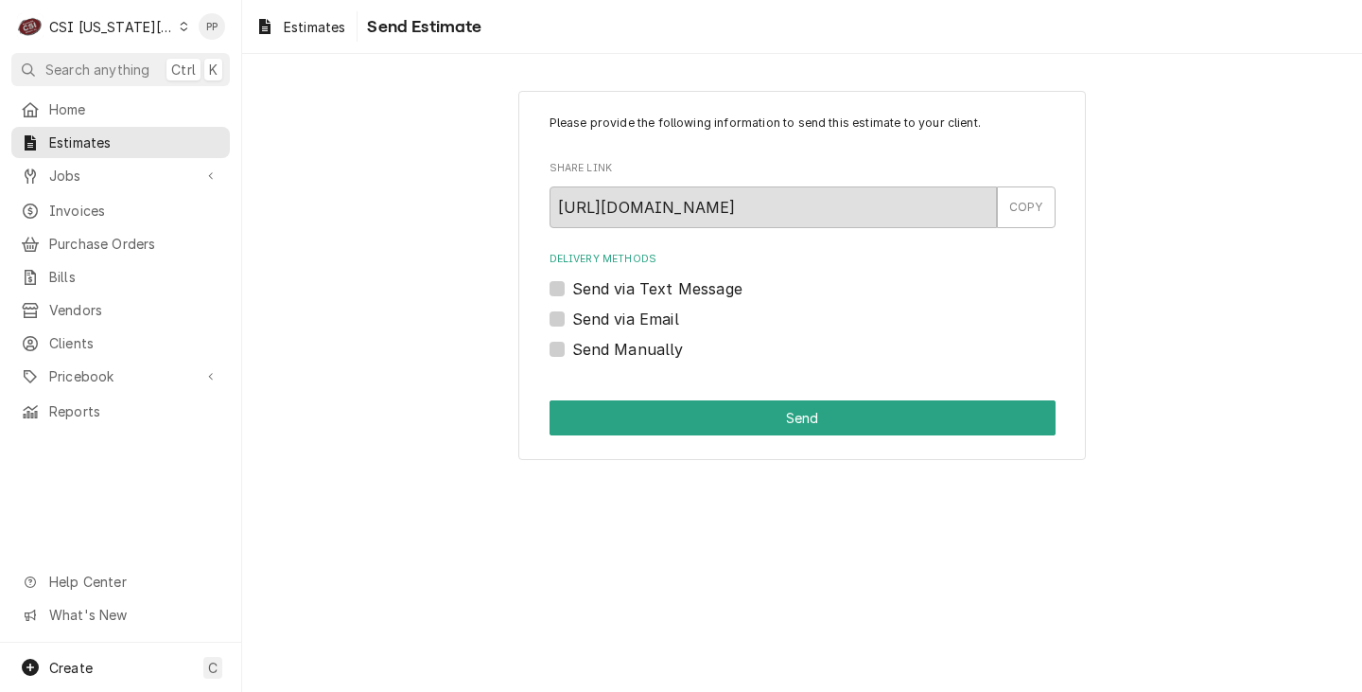
click at [572, 319] on label "Send via Email" at bounding box center [625, 318] width 107 height 23
click at [572, 319] on input "Send via Email" at bounding box center [825, 328] width 506 height 42
checkbox input "true"
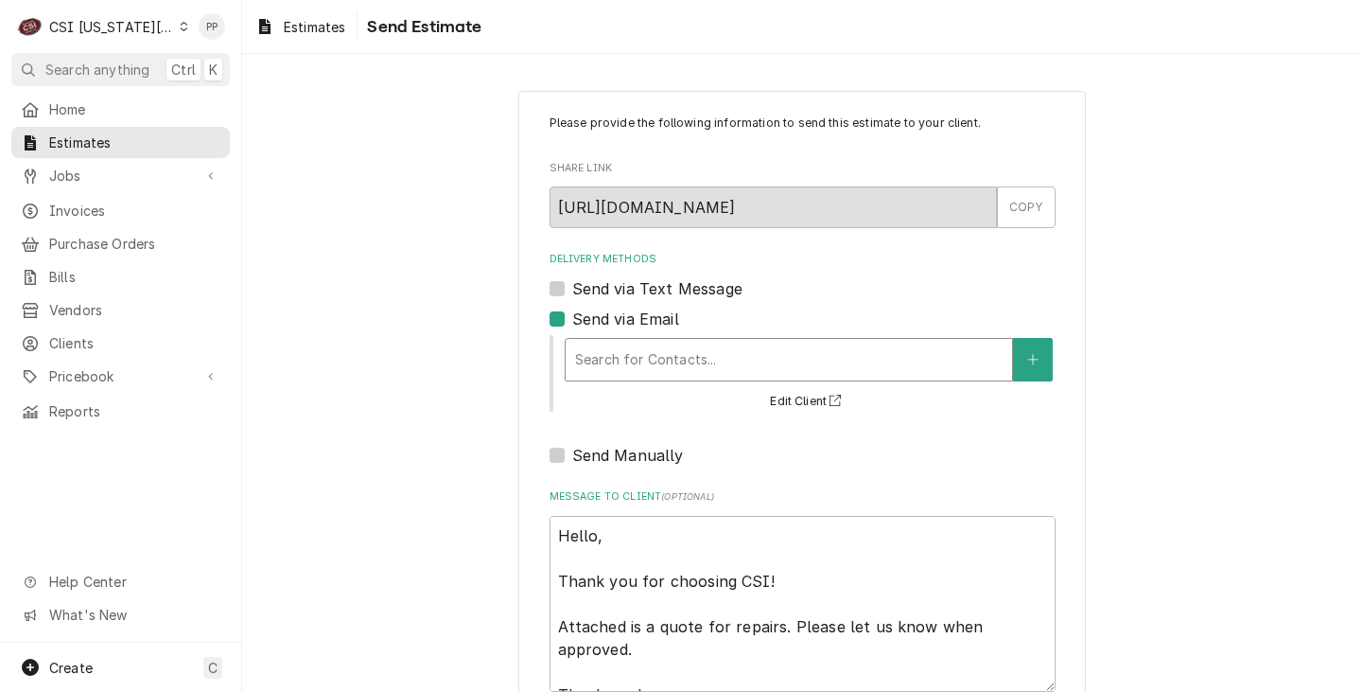
click at [648, 346] on div "Delivery Methods" at bounding box center [789, 359] width 428 height 34
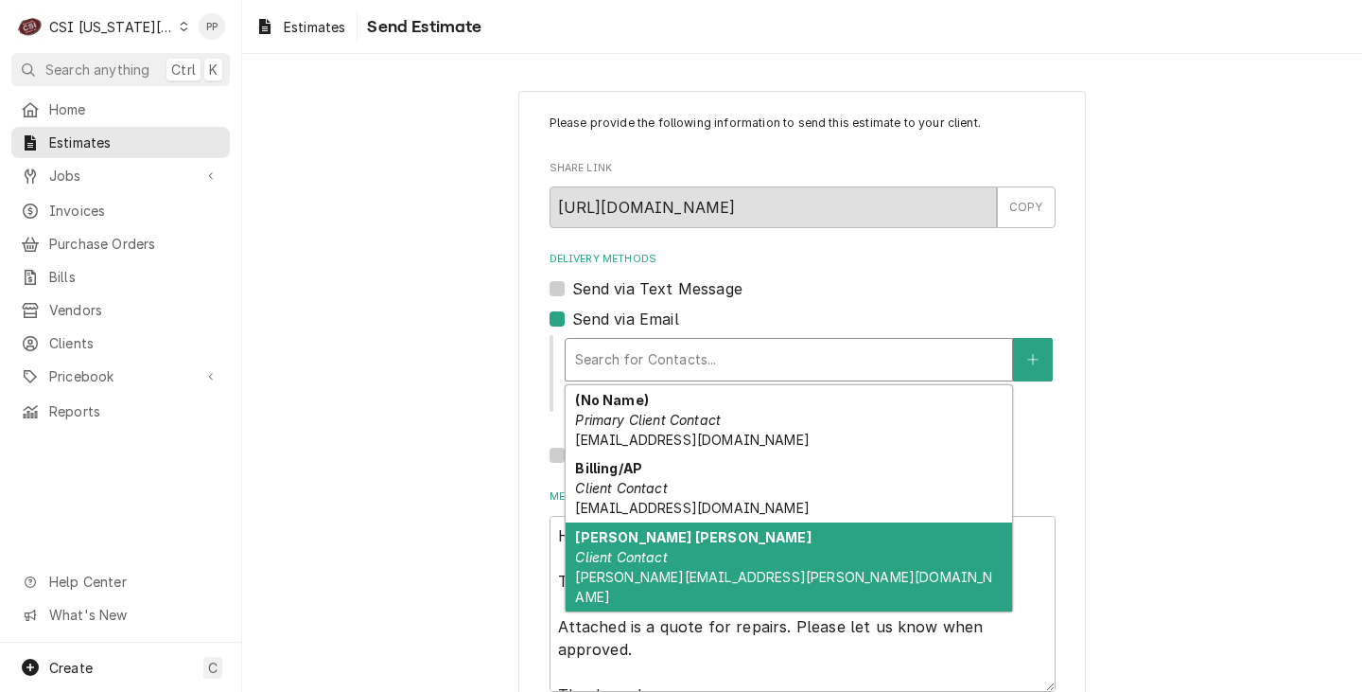
click at [696, 543] on strong "[PERSON_NAME] [PERSON_NAME]" at bounding box center [693, 537] width 236 height 16
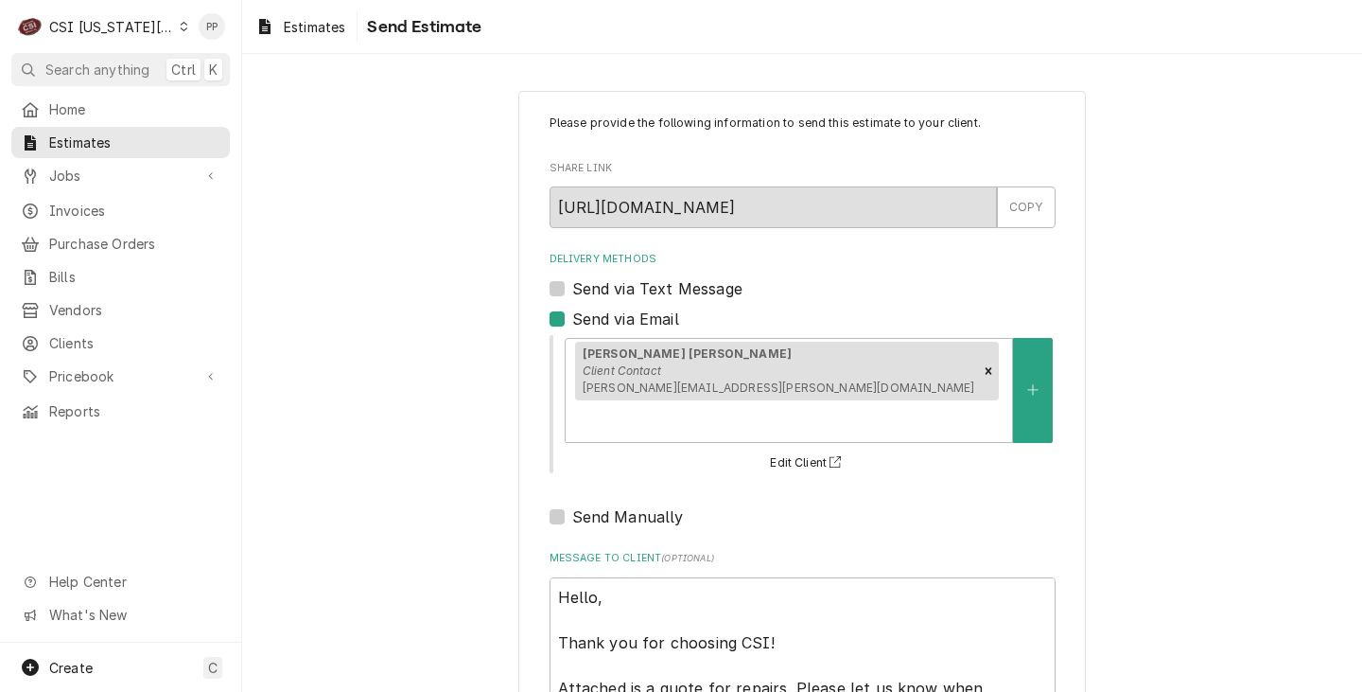
click at [999, 505] on div "Send Manually" at bounding box center [803, 516] width 506 height 23
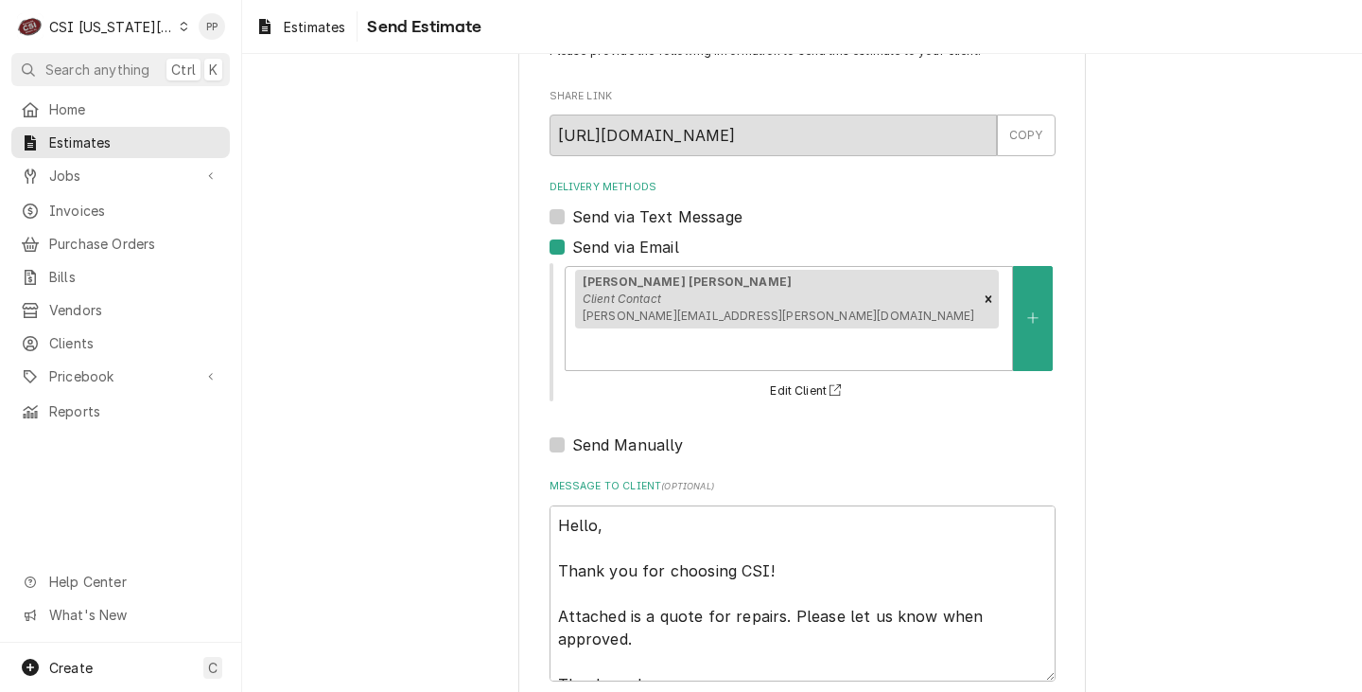
scroll to position [139, 0]
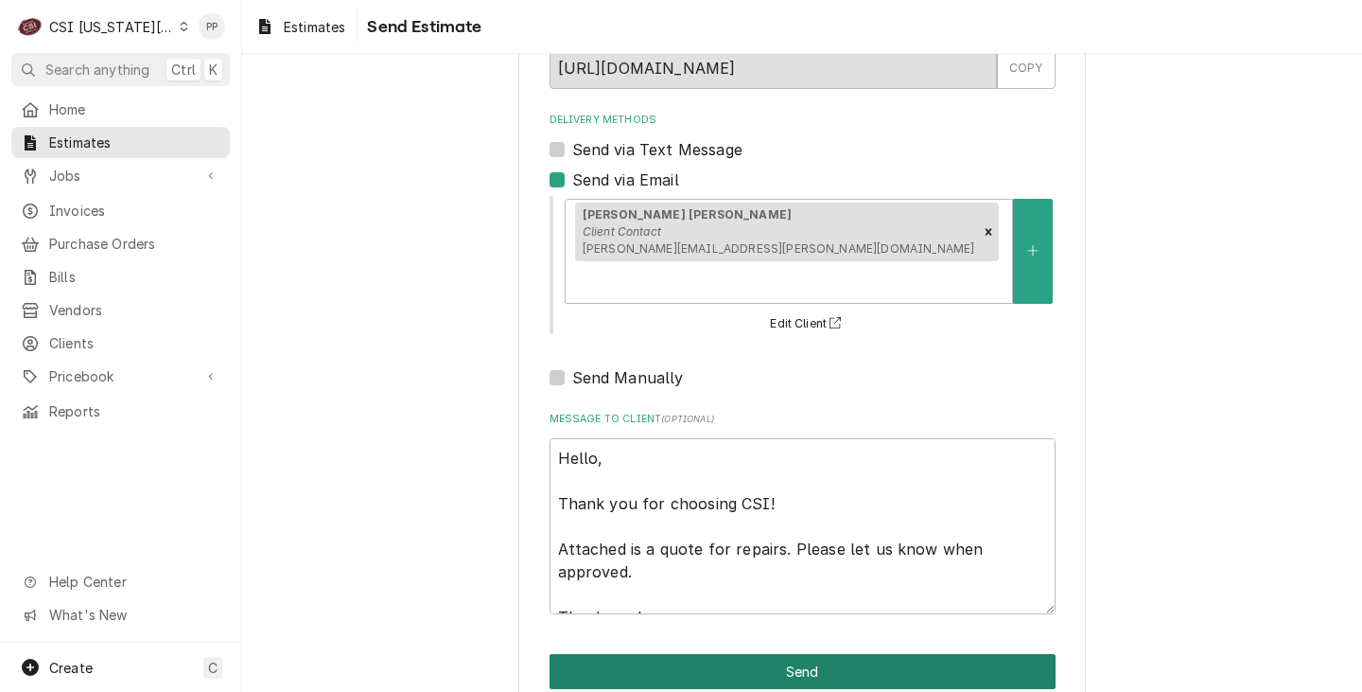
click at [816, 654] on button "Send" at bounding box center [803, 671] width 506 height 35
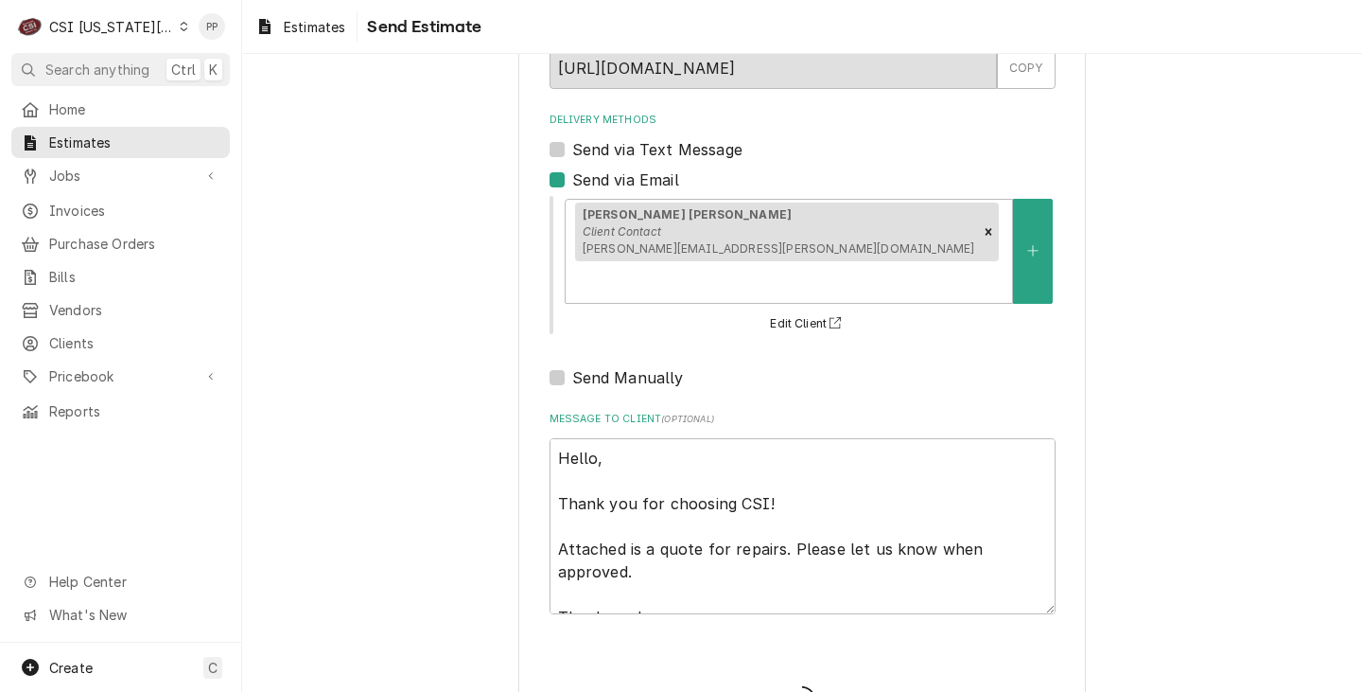
type textarea "x"
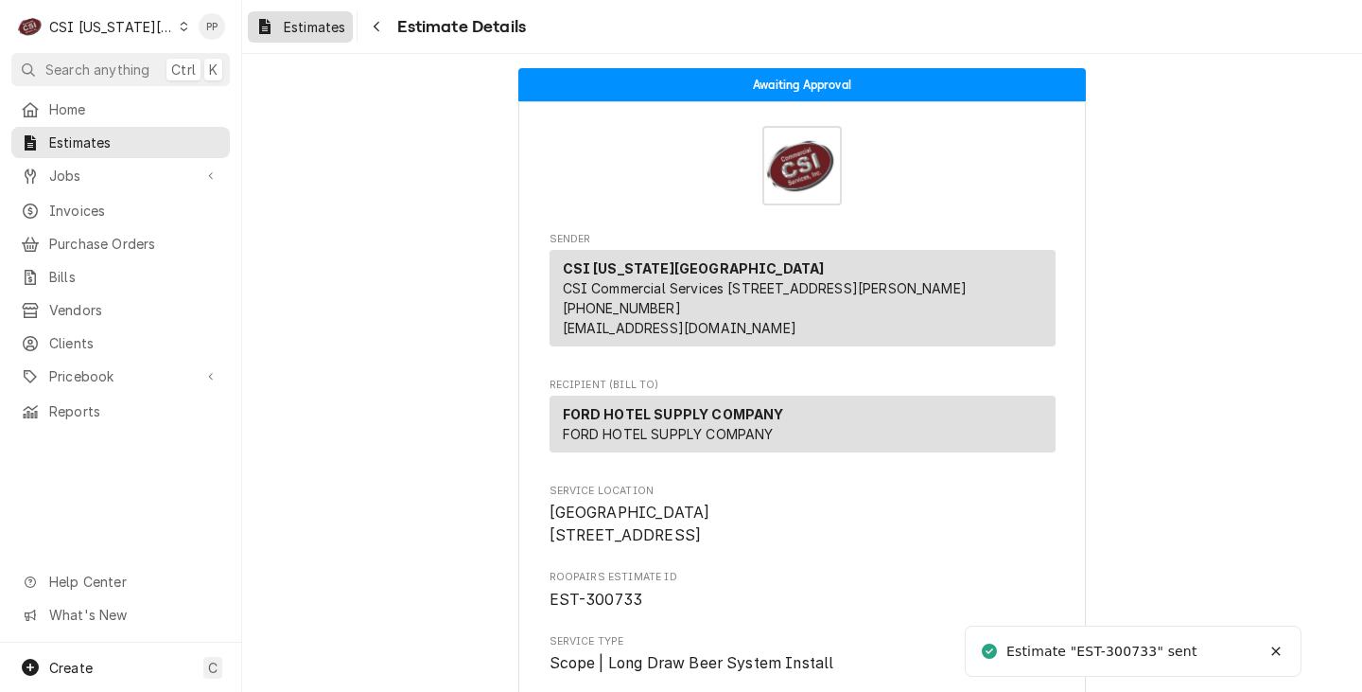
click at [321, 34] on span "Estimates" at bounding box center [314, 27] width 61 height 20
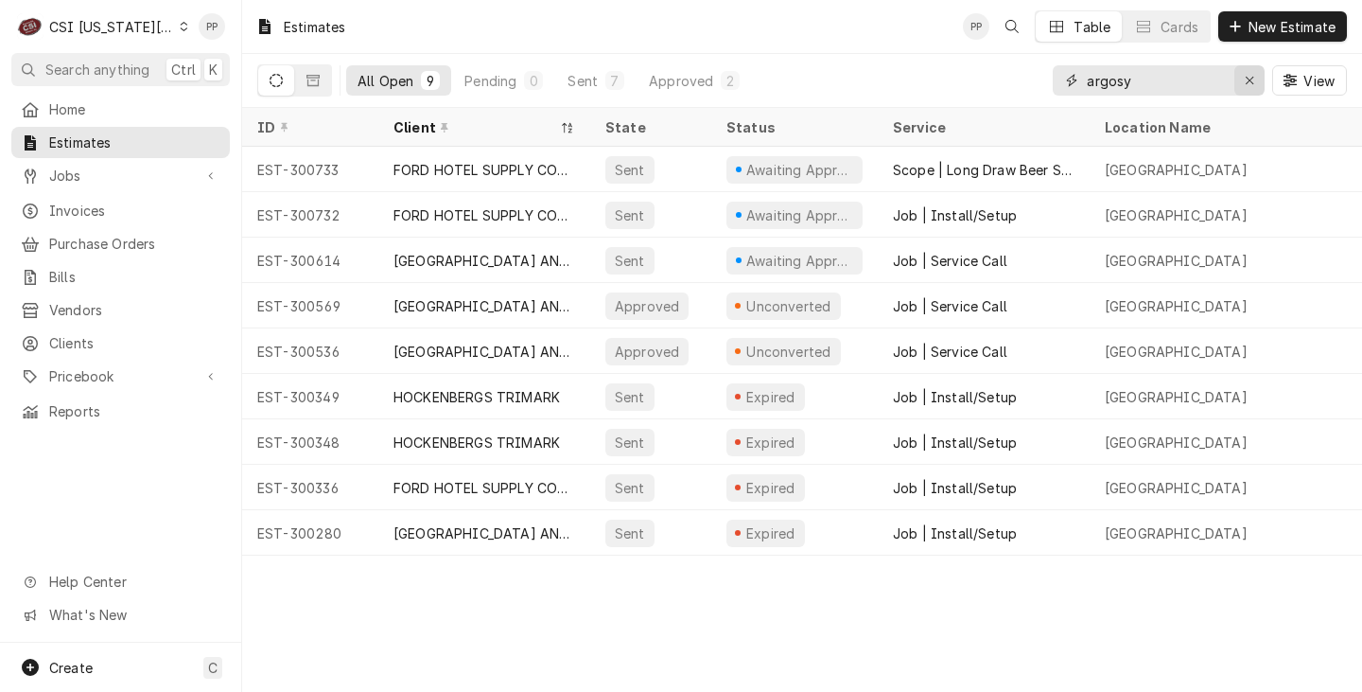
click at [1243, 88] on div "Erase input" at bounding box center [1249, 80] width 19 height 19
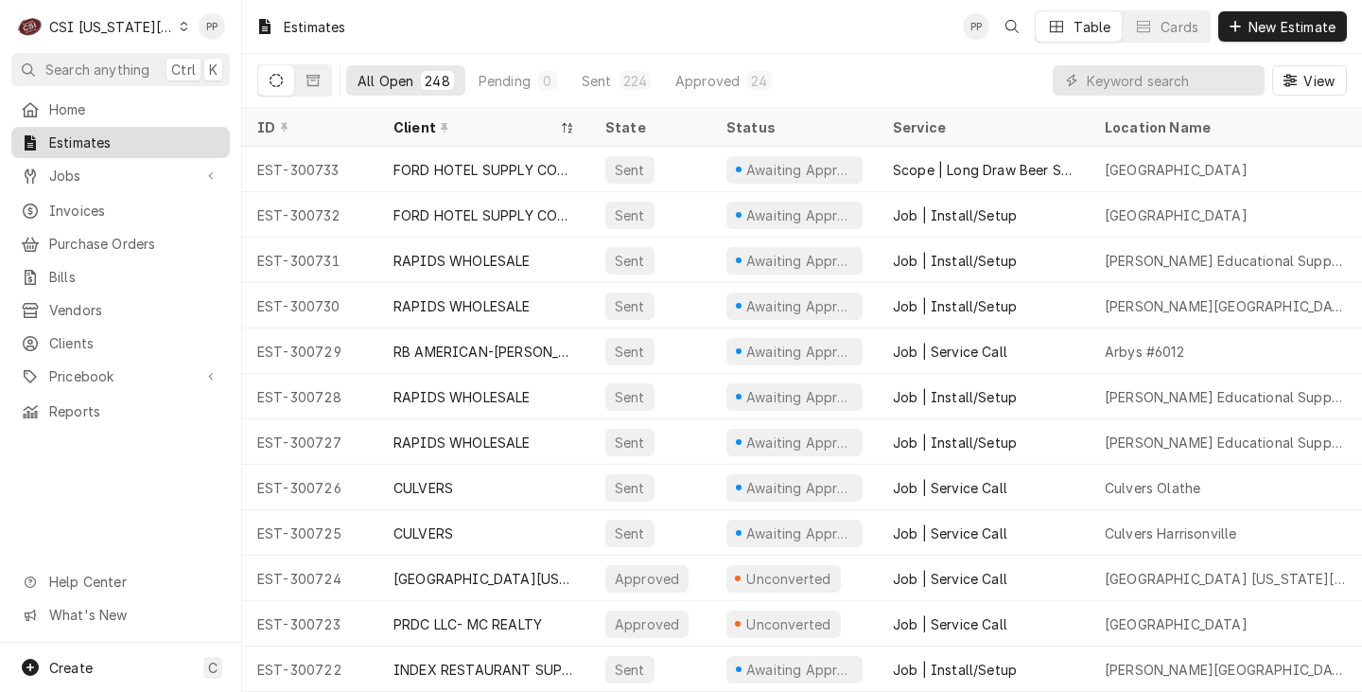
click at [148, 142] on span "Estimates" at bounding box center [134, 142] width 171 height 20
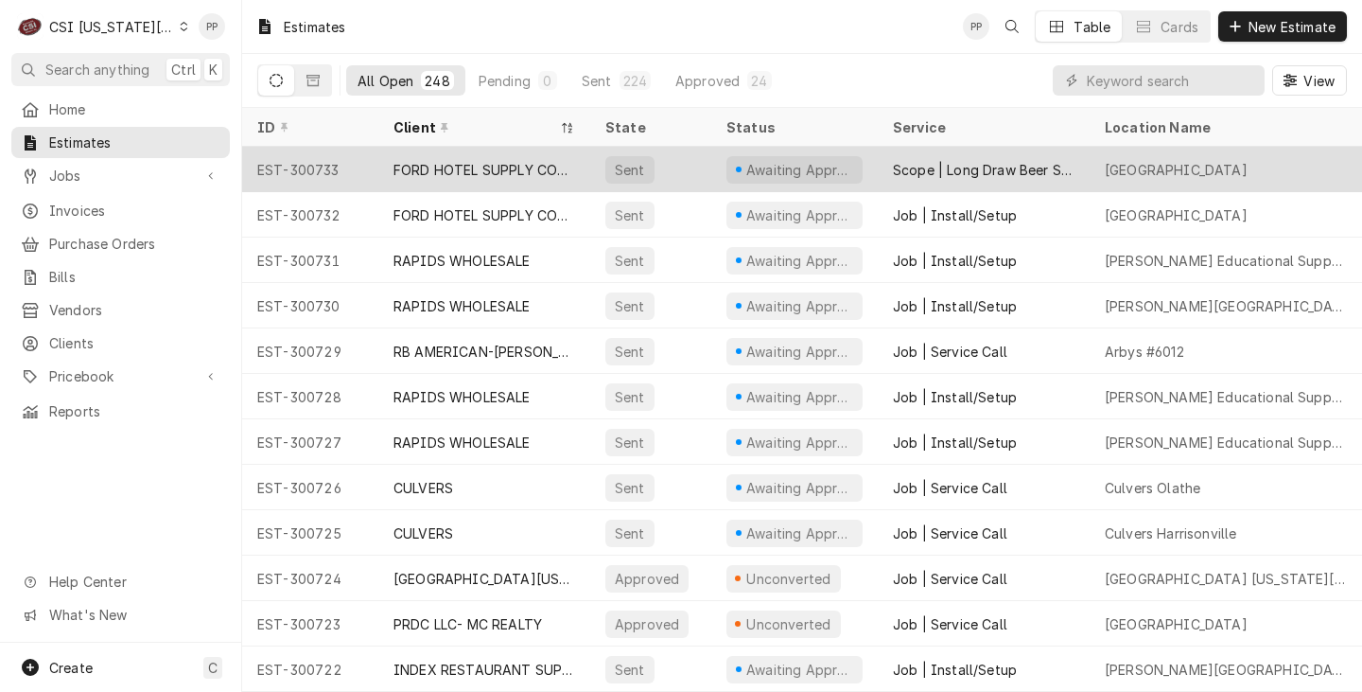
click at [573, 174] on div "FORD HOTEL SUPPLY COMPANY" at bounding box center [485, 170] width 182 height 20
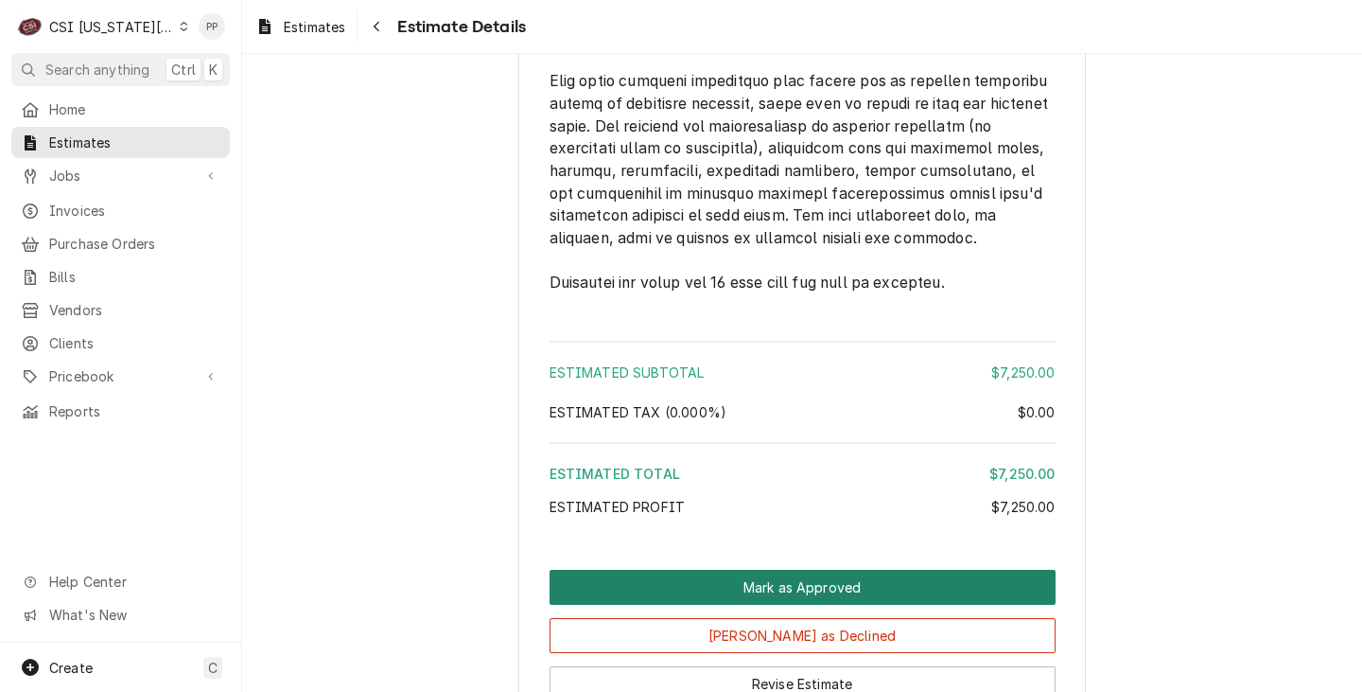
scroll to position [3854, 0]
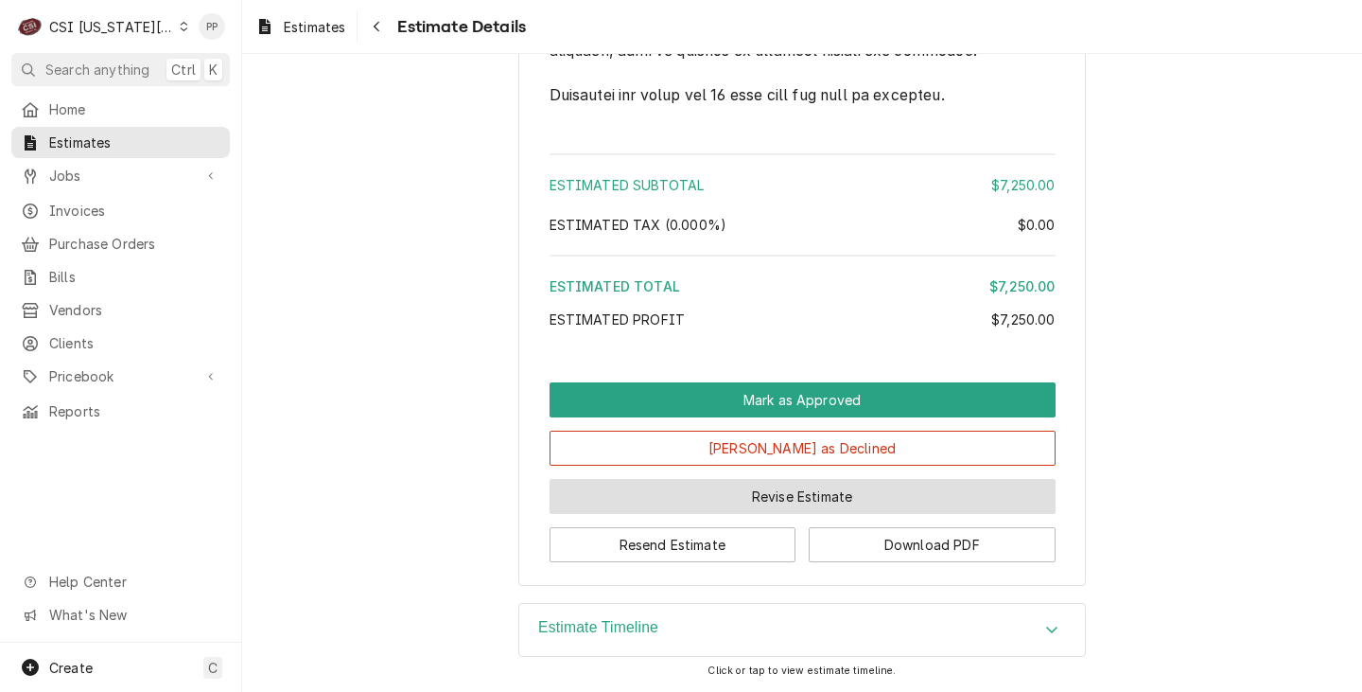
click at [720, 497] on button "Revise Estimate" at bounding box center [803, 496] width 506 height 35
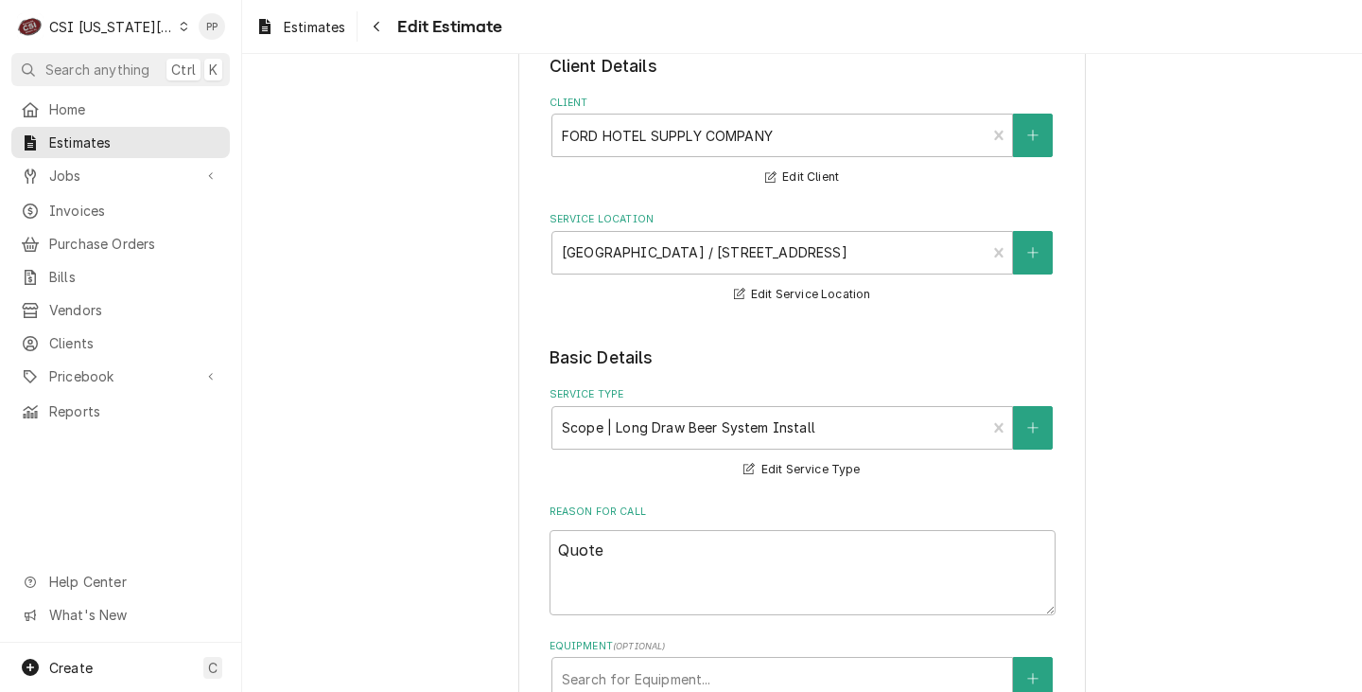
scroll to position [284, 0]
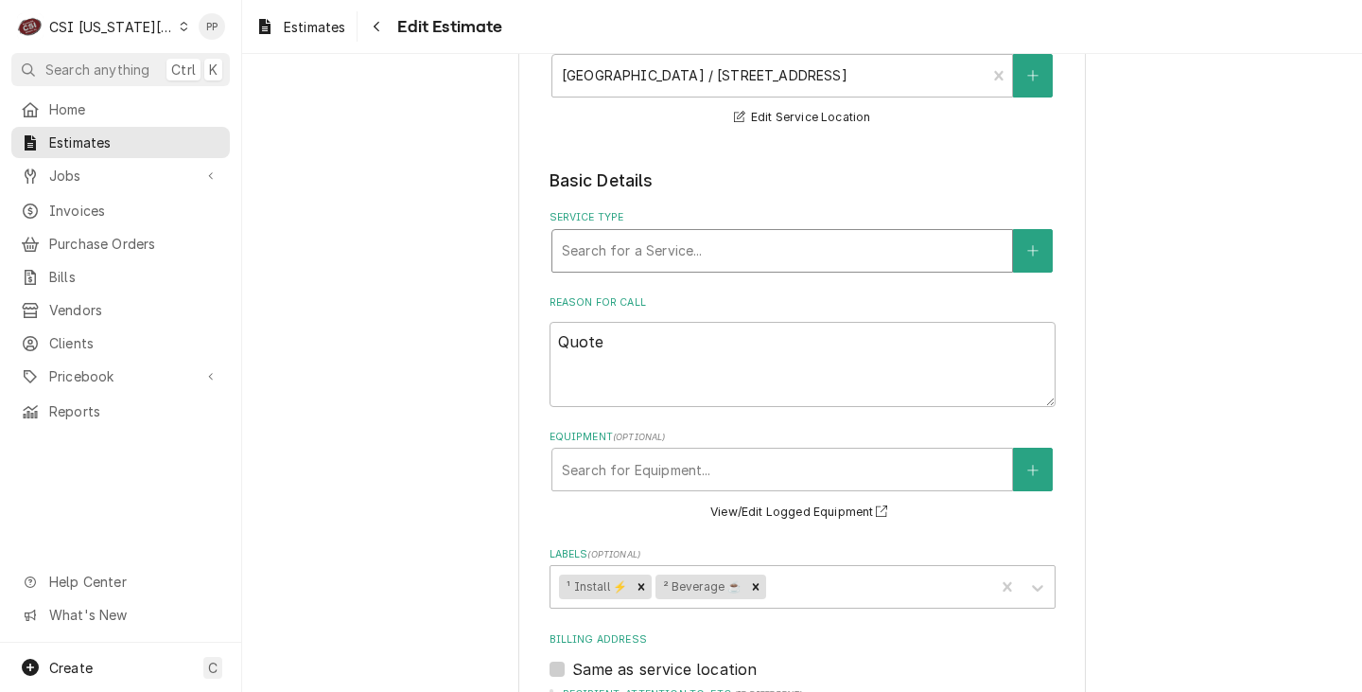
type textarea "x"
type input "j"
type textarea "x"
type input "jo"
type textarea "x"
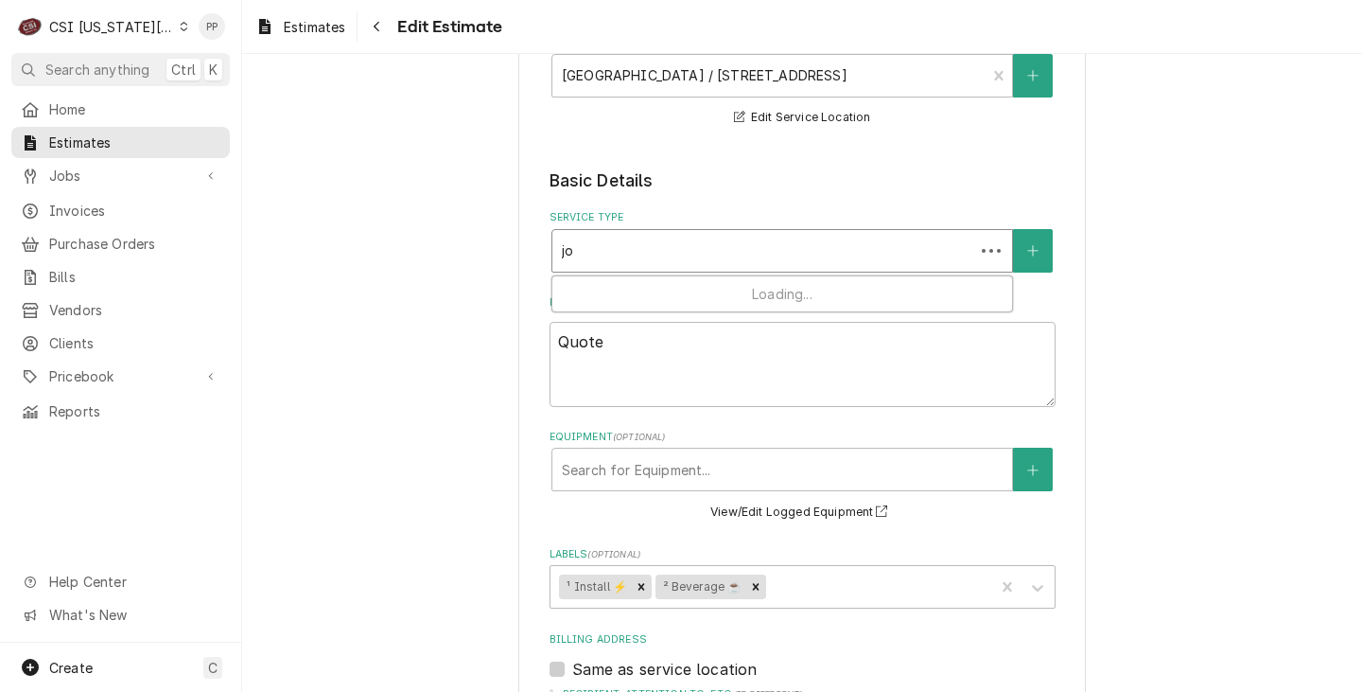
type input "job"
type textarea "x"
type input "job"
type textarea "x"
type input "job i"
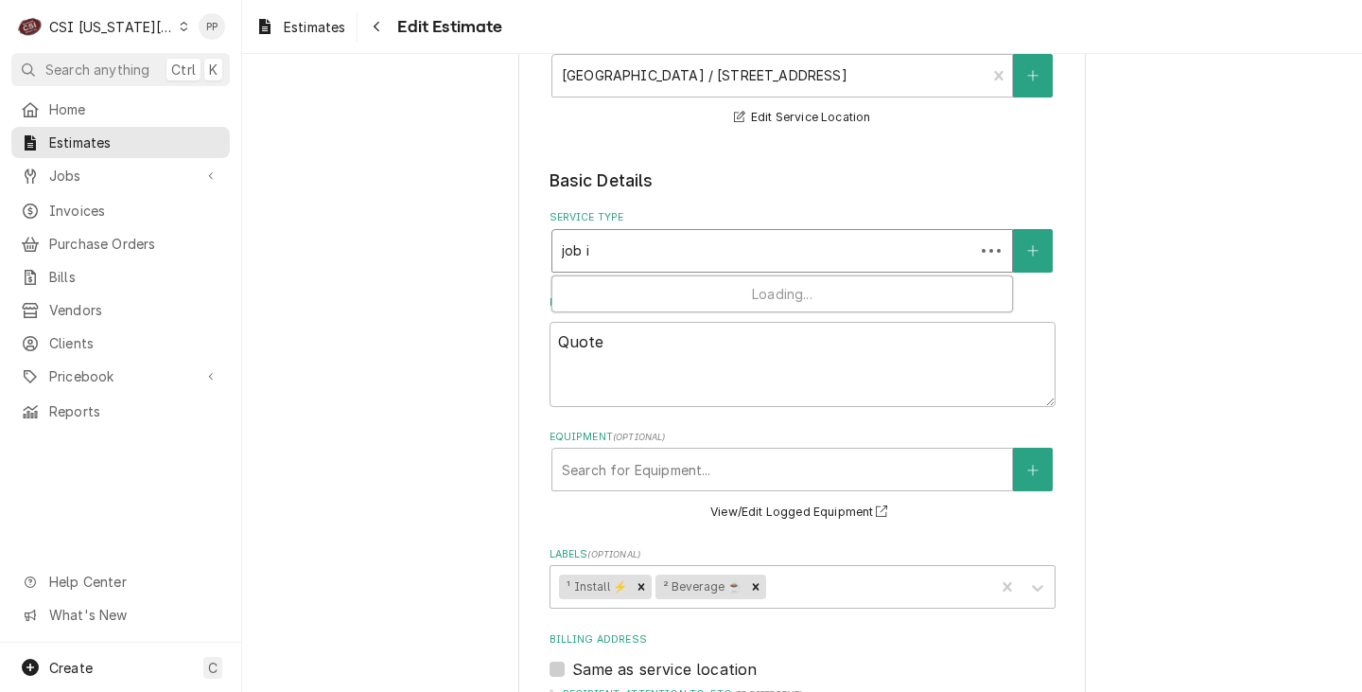
type textarea "x"
type input "job in"
type textarea "x"
type input "job ins"
type textarea "x"
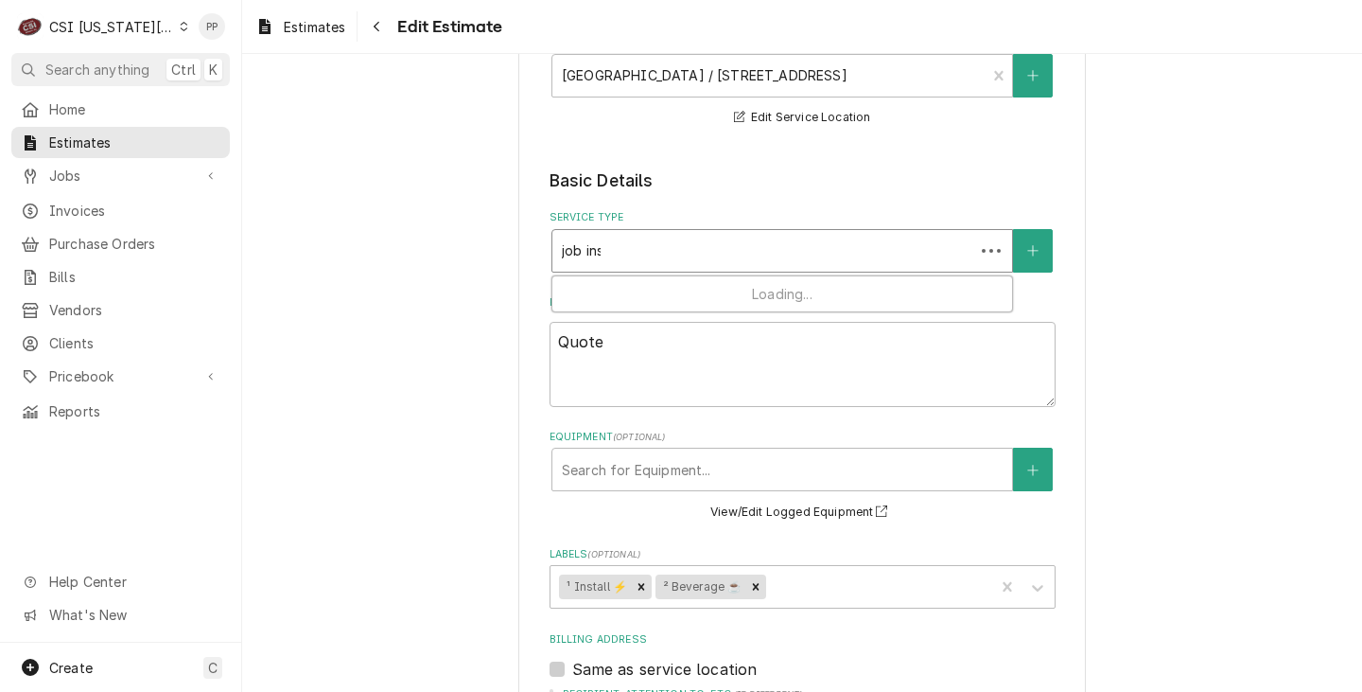
type input "job inst"
type textarea "x"
type input "job insta"
type textarea "x"
type input "job instal"
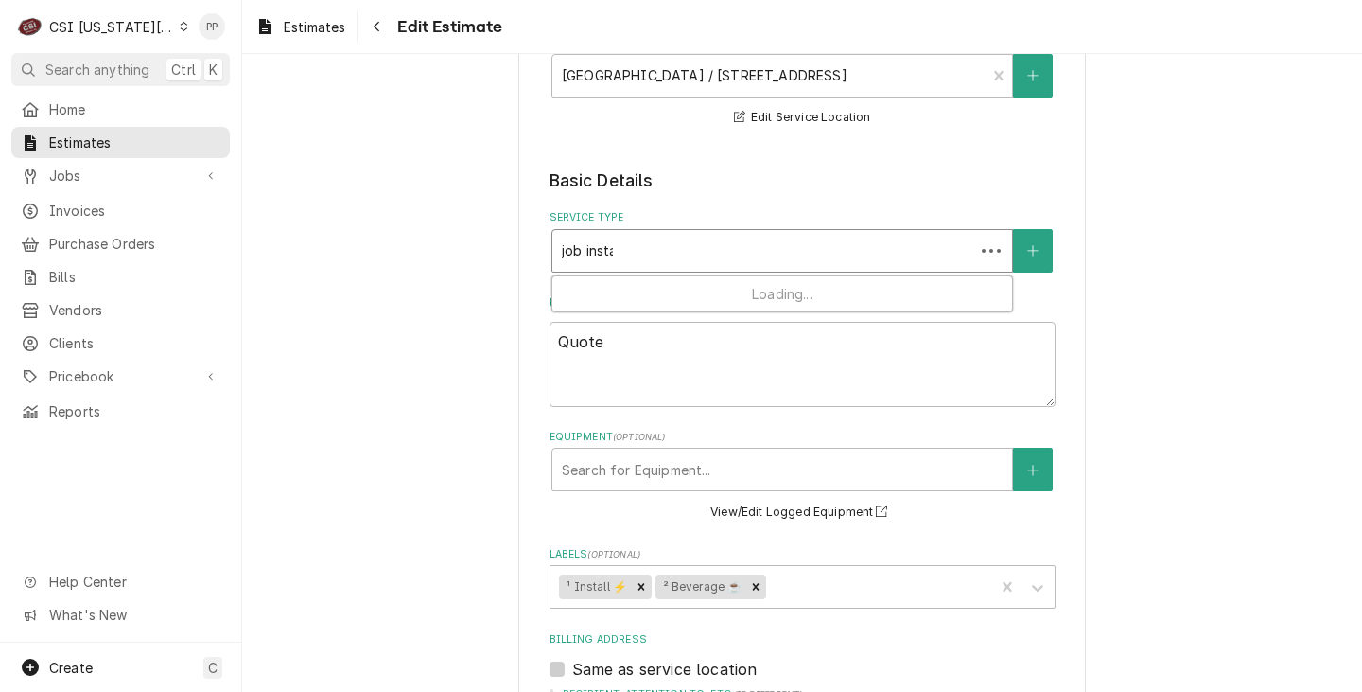
type textarea "x"
type input "job install"
type textarea "x"
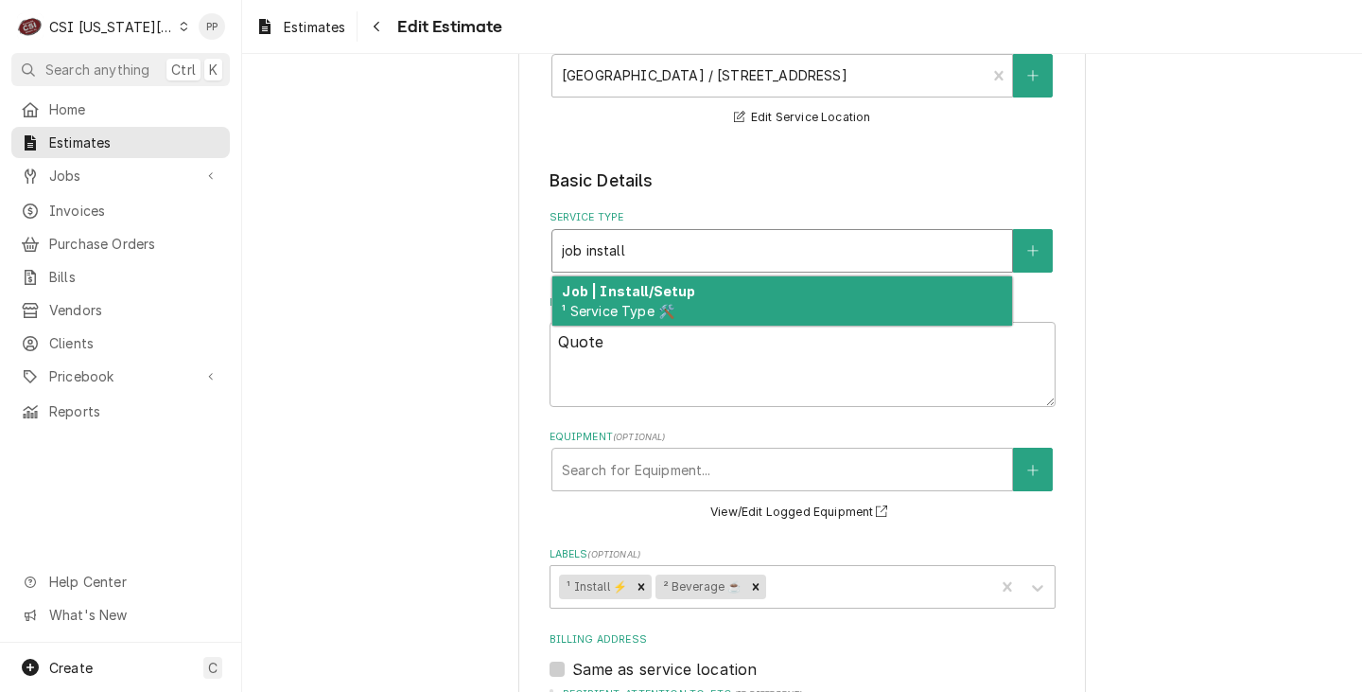
click at [712, 291] on div "Job | Install/Setup ¹ Service Type 🛠️" at bounding box center [783, 300] width 460 height 49
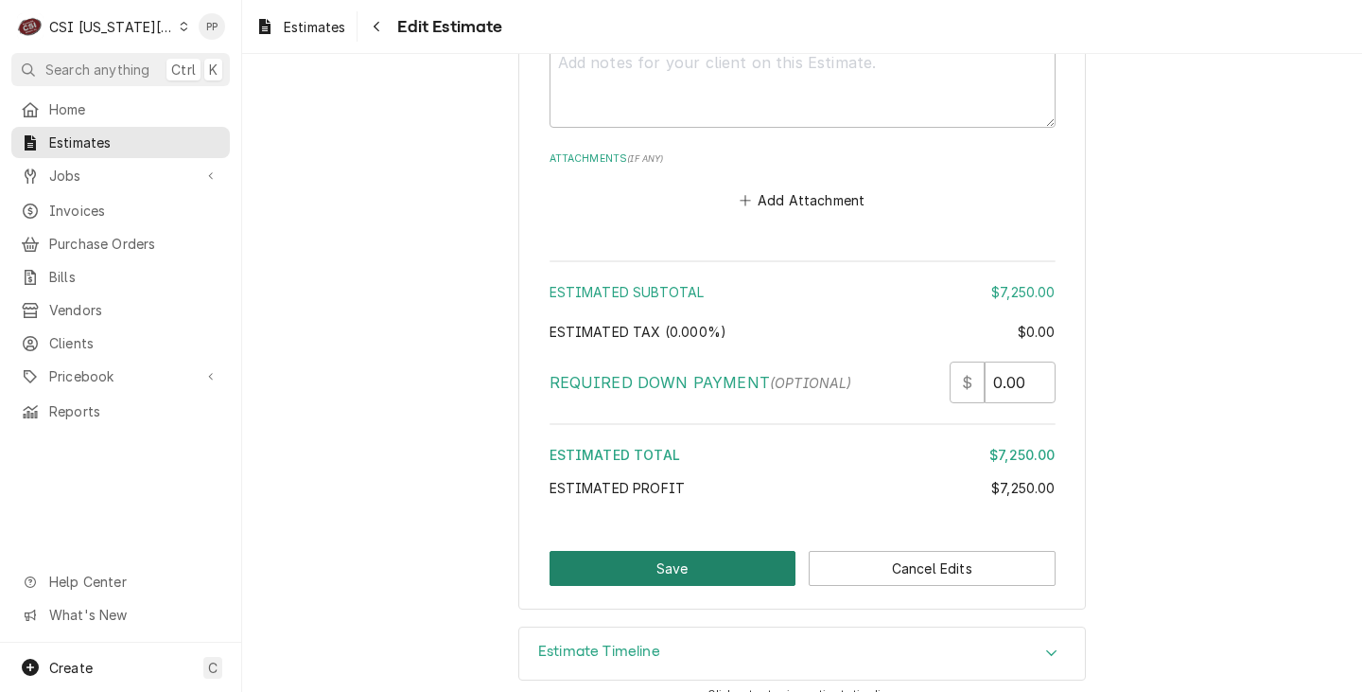
scroll to position [4280, 0]
click at [671, 551] on button "Save" at bounding box center [673, 567] width 247 height 35
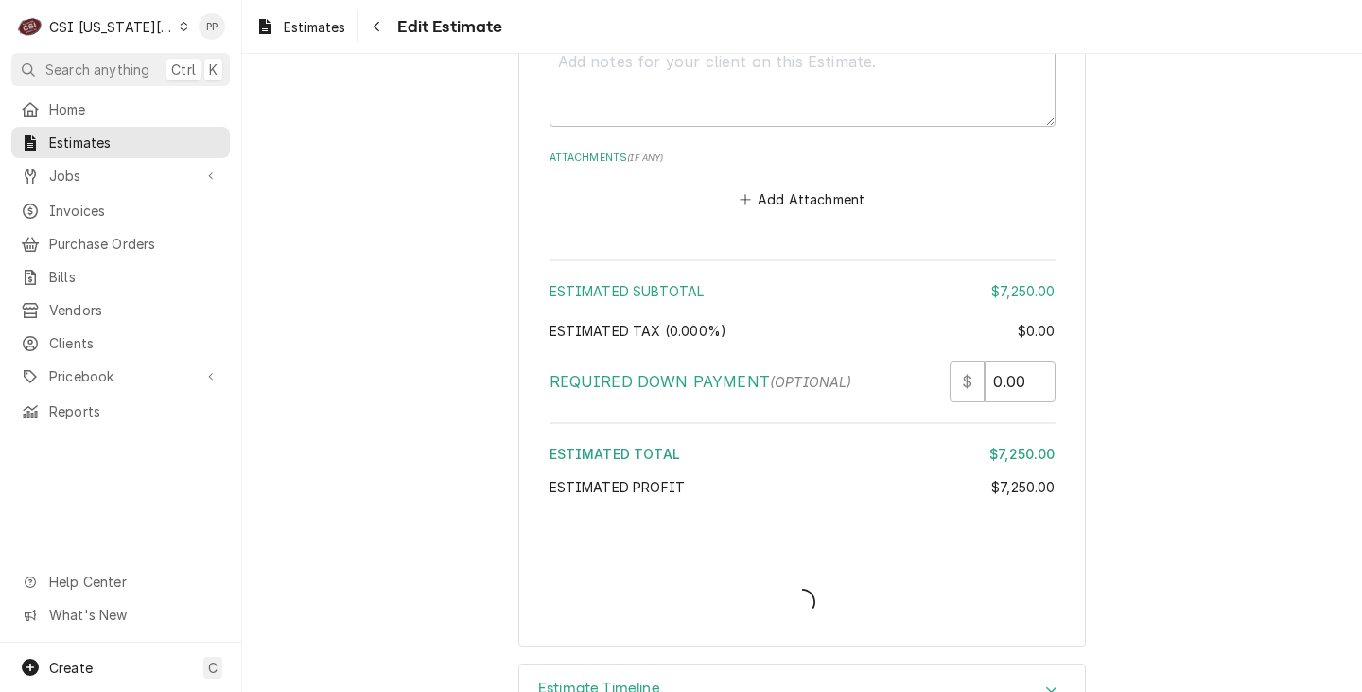
type textarea "x"
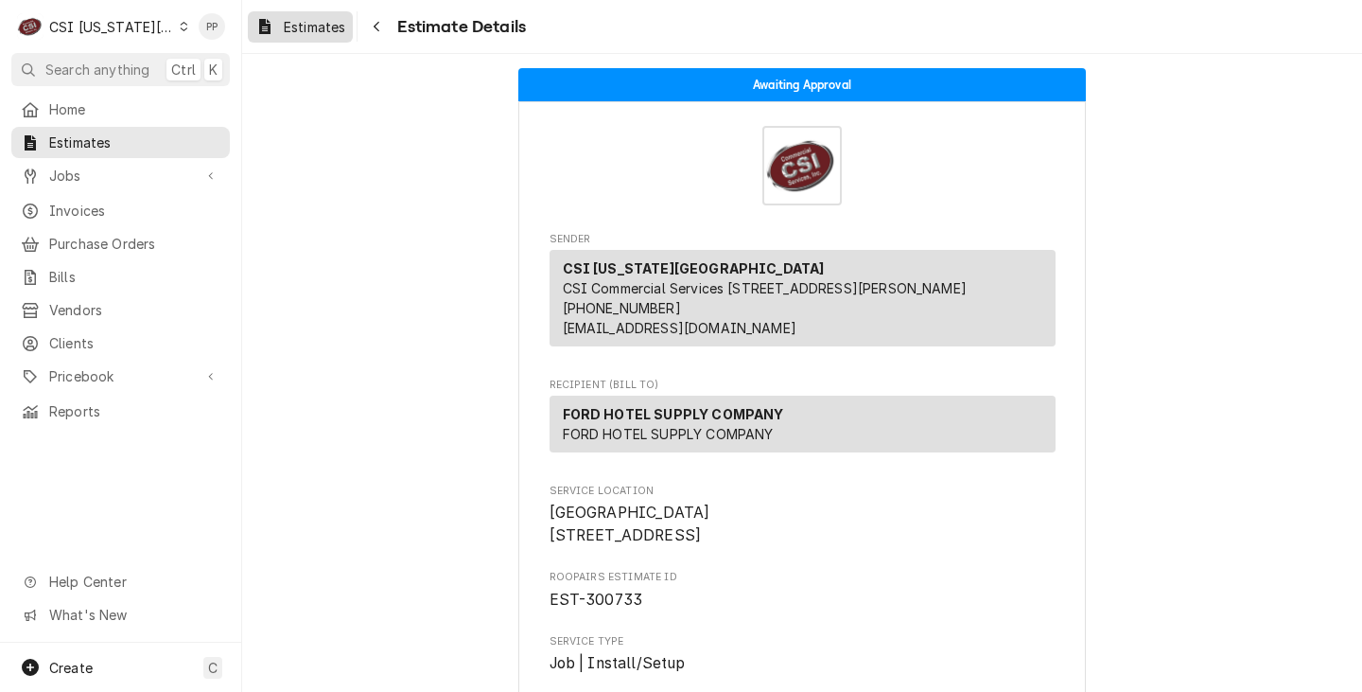
click at [283, 27] on div "Estimates" at bounding box center [300, 27] width 97 height 24
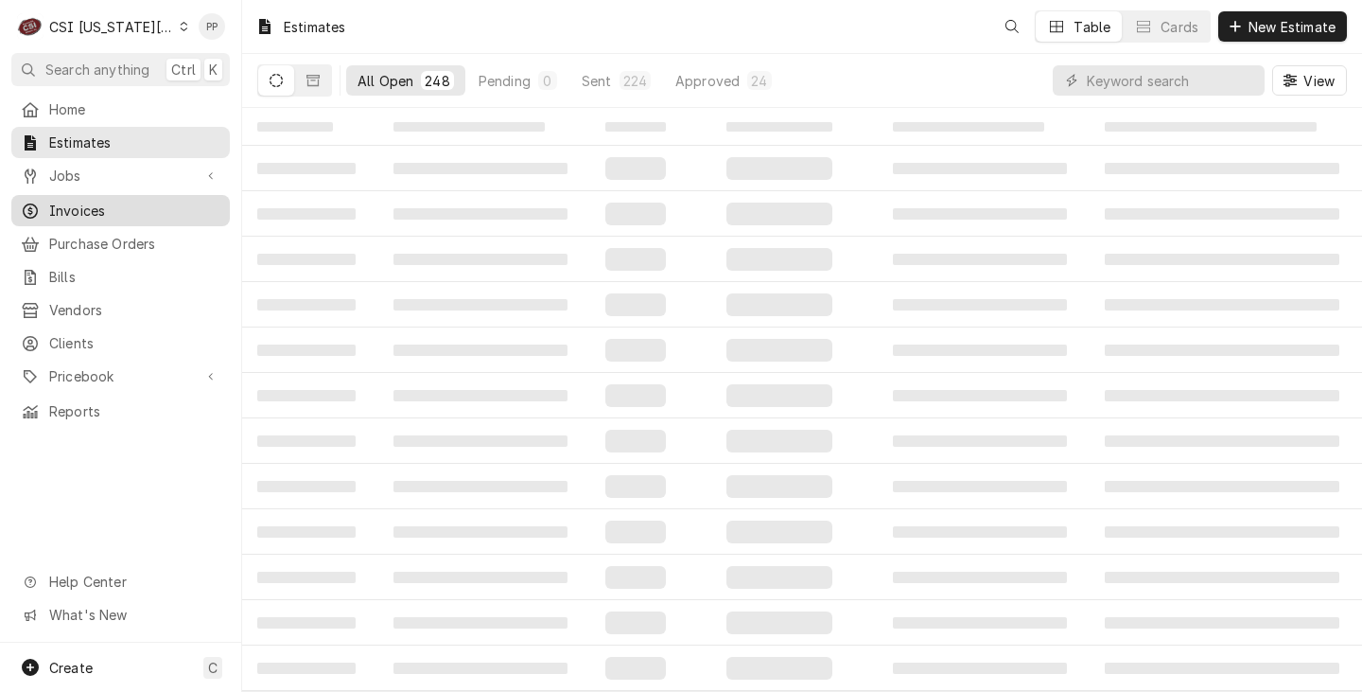
click at [89, 211] on span "Invoices" at bounding box center [134, 211] width 171 height 20
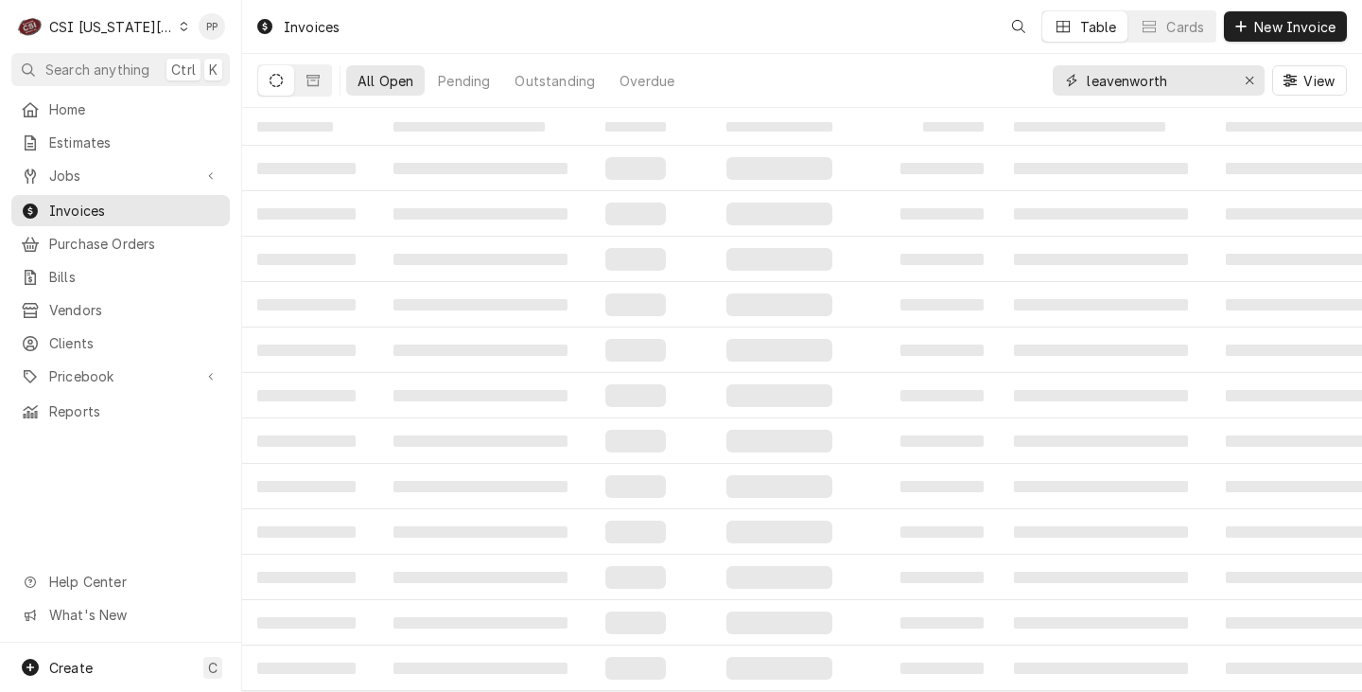
click at [1111, 85] on input "leavenworth" at bounding box center [1158, 80] width 142 height 30
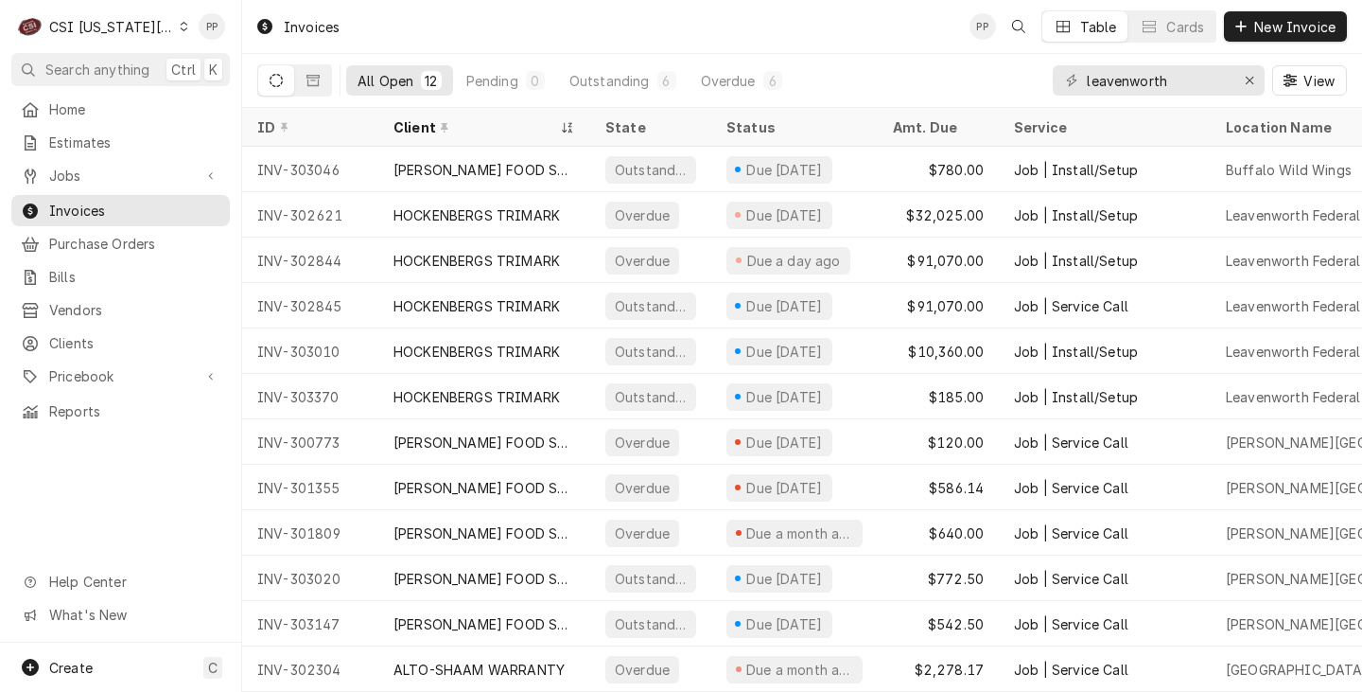
click at [1230, 78] on div "leavenworth" at bounding box center [1159, 80] width 212 height 30
click at [1239, 79] on button "Erase input" at bounding box center [1250, 80] width 30 height 30
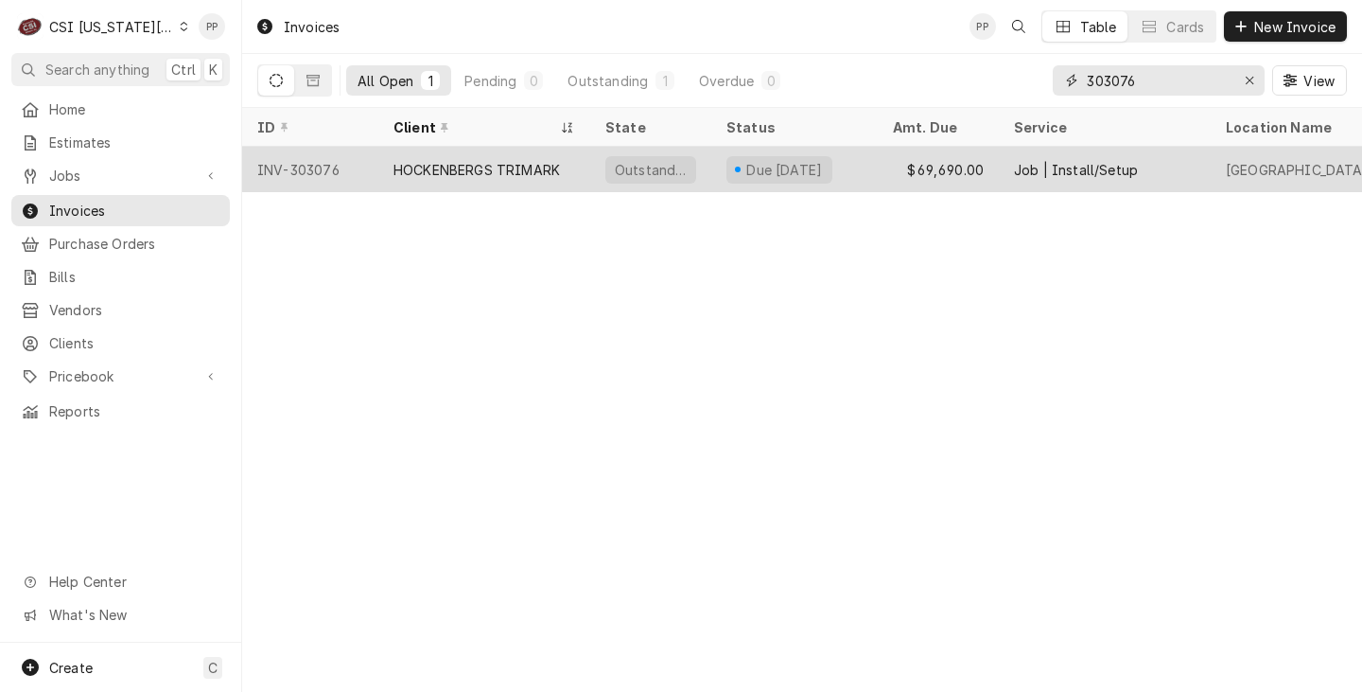
type input "303076"
click at [548, 160] on div "HOCKENBERGS TRIMARK" at bounding box center [477, 170] width 167 height 20
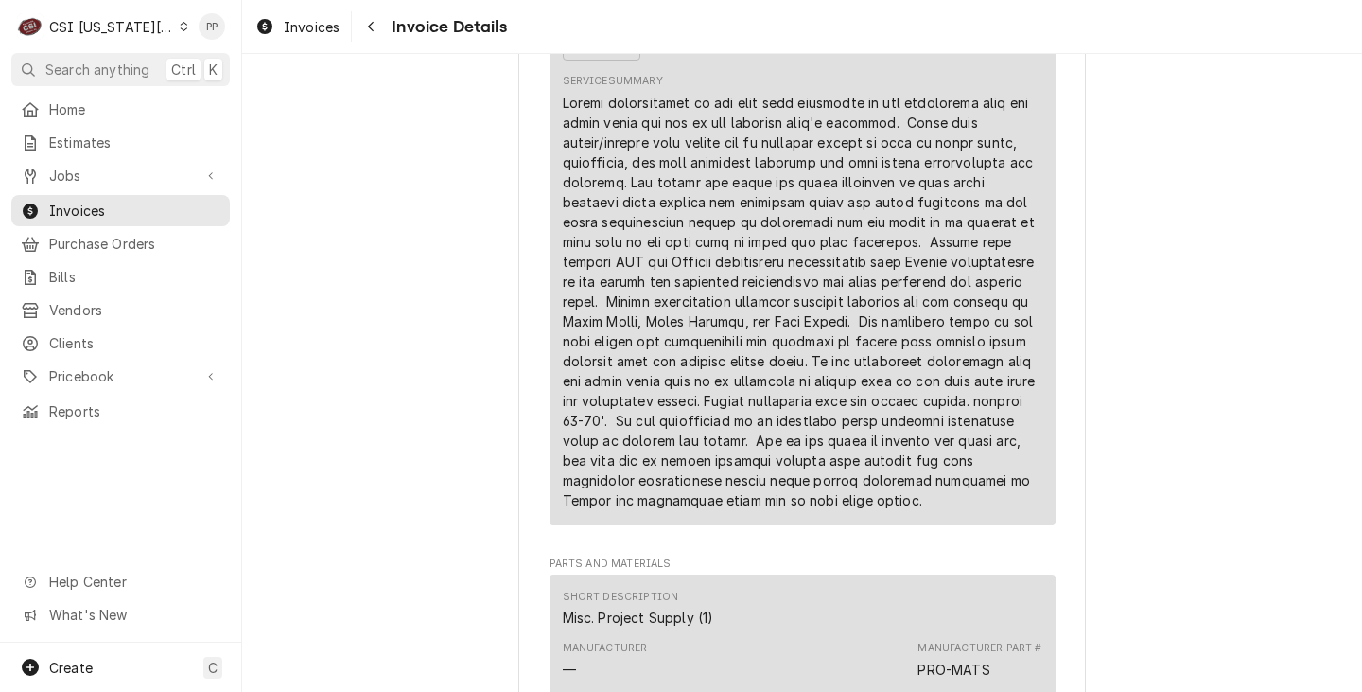
scroll to position [1608, 0]
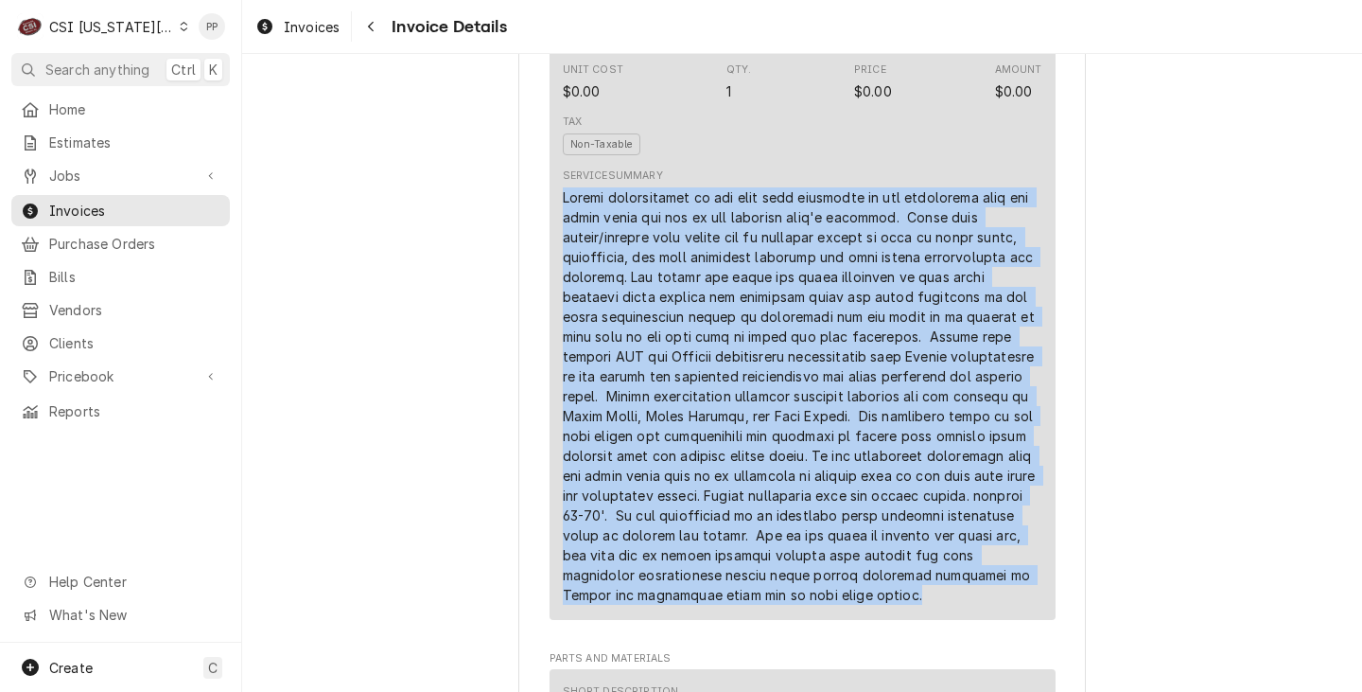
drag, startPoint x: 764, startPoint y: 643, endPoint x: 534, endPoint y: 244, distance: 460.7
copy div "During coordination of the roof rail placement it was discovered that the units…"
click at [889, 216] on div "Service Summary" at bounding box center [803, 385] width 480 height 435
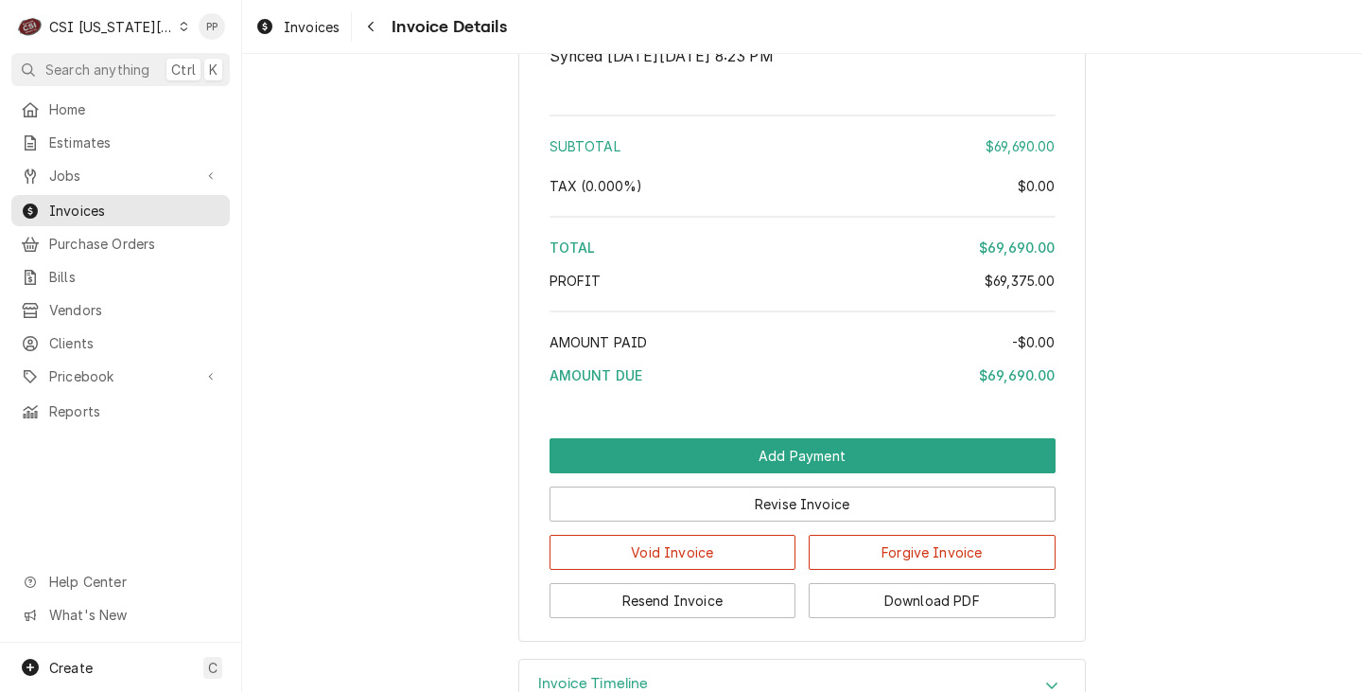
scroll to position [4573, 0]
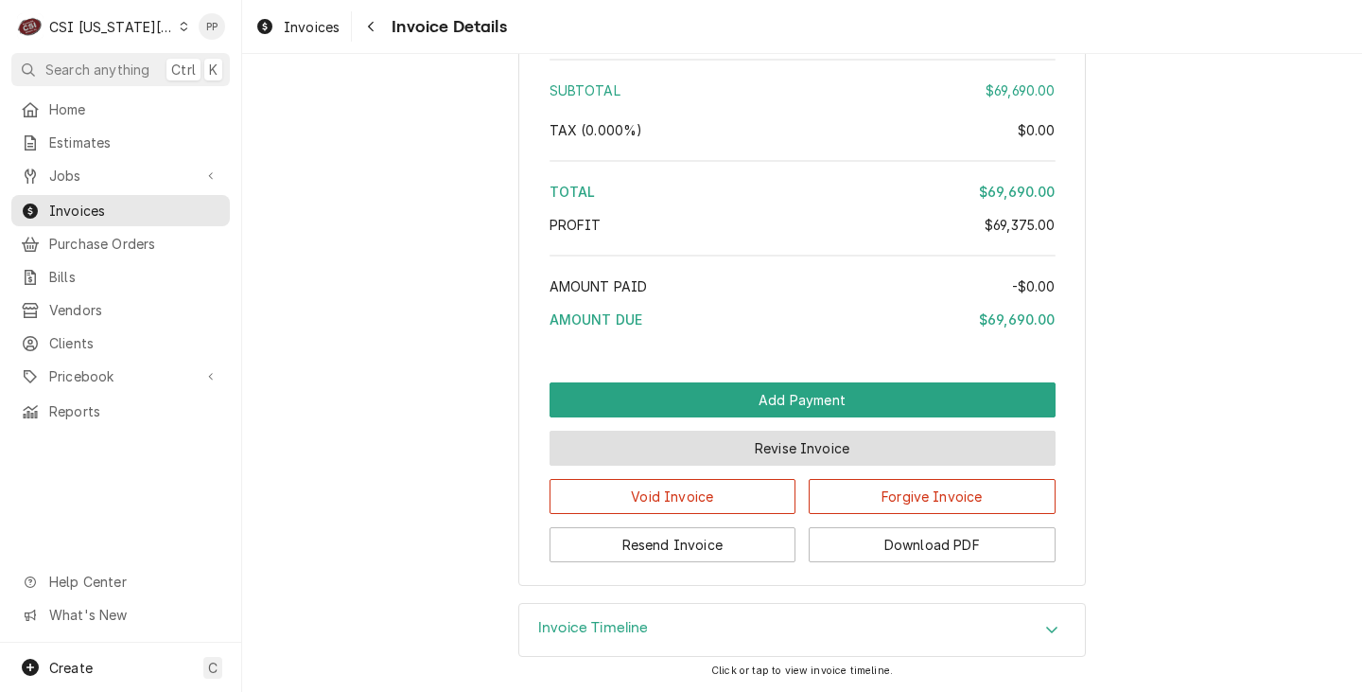
click at [754, 442] on button "Revise Invoice" at bounding box center [803, 447] width 506 height 35
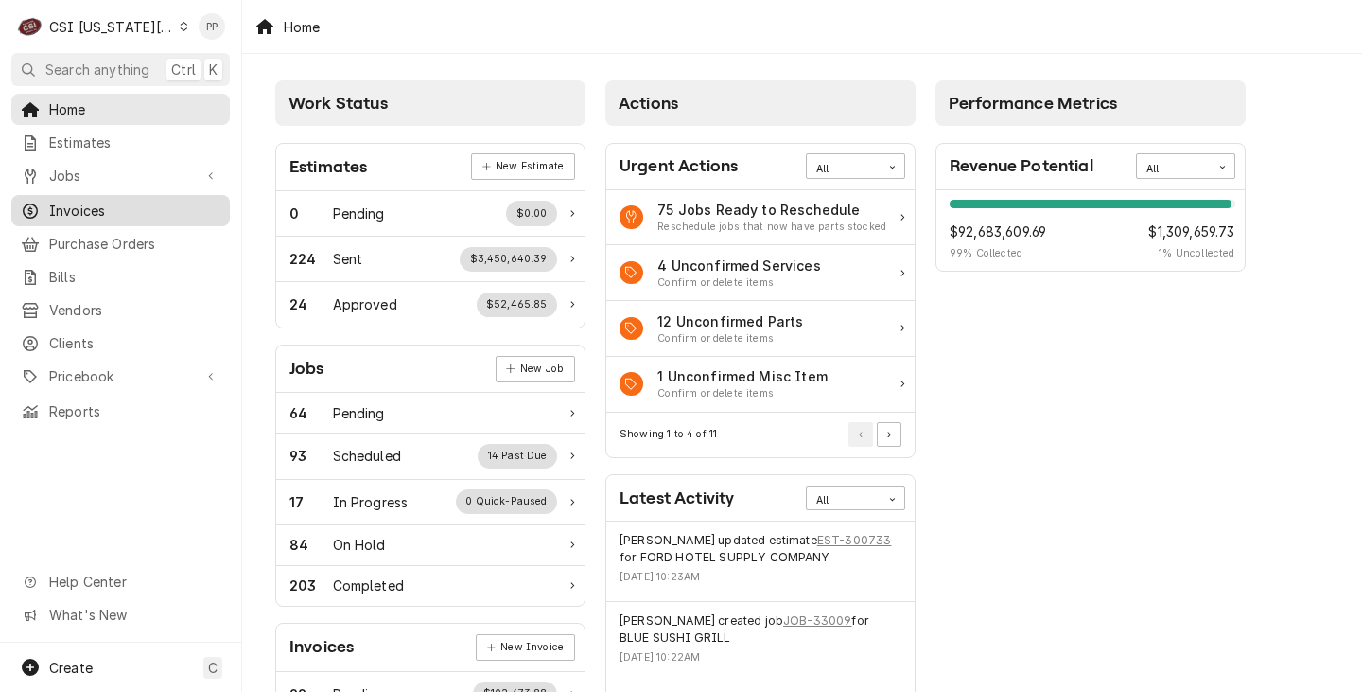
click at [130, 201] on span "Invoices" at bounding box center [134, 211] width 171 height 20
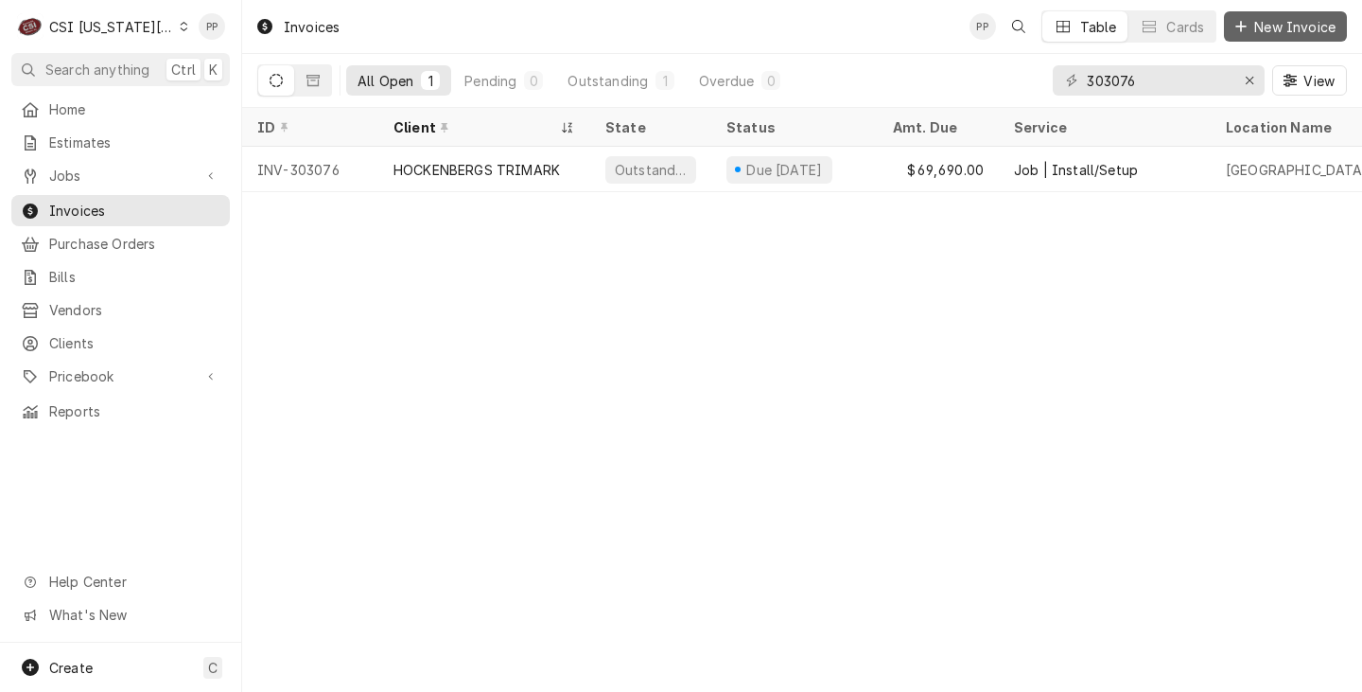
click at [1232, 33] on div "Dynamic Content Wrapper" at bounding box center [1241, 26] width 19 height 19
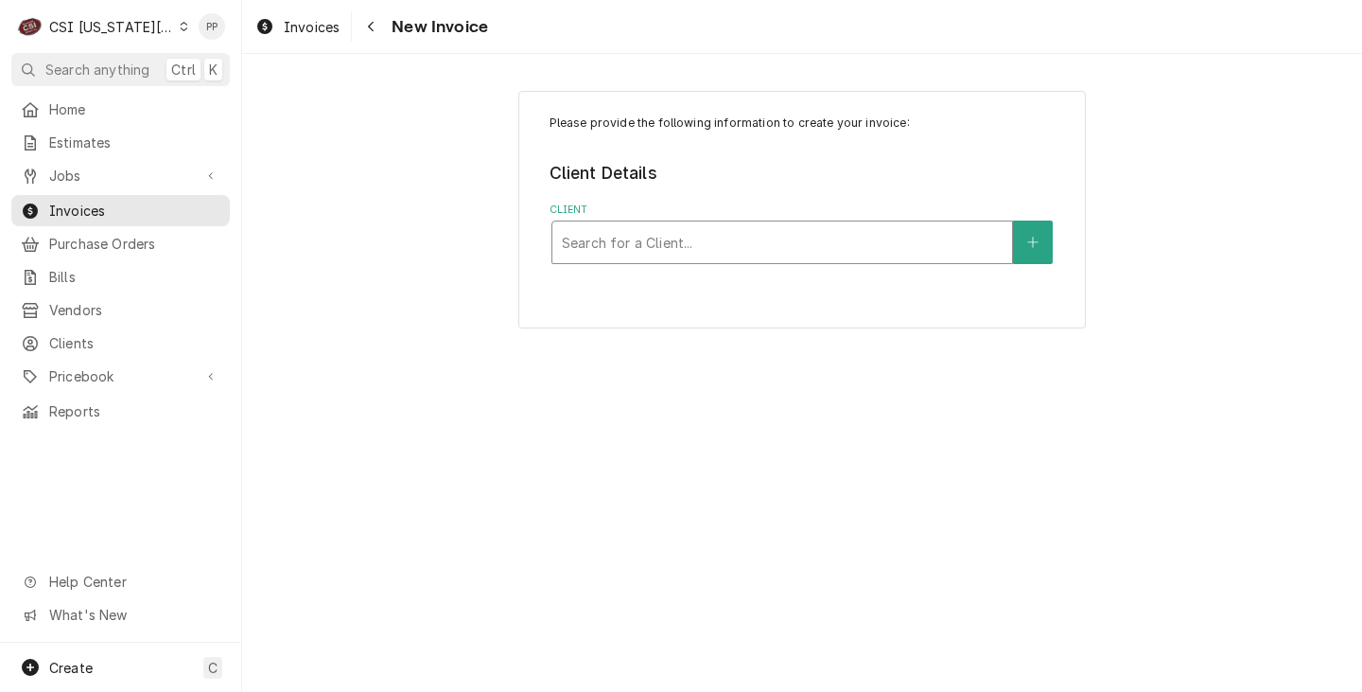
click at [619, 233] on div "Client" at bounding box center [782, 242] width 441 height 34
type input "hockenbergs"
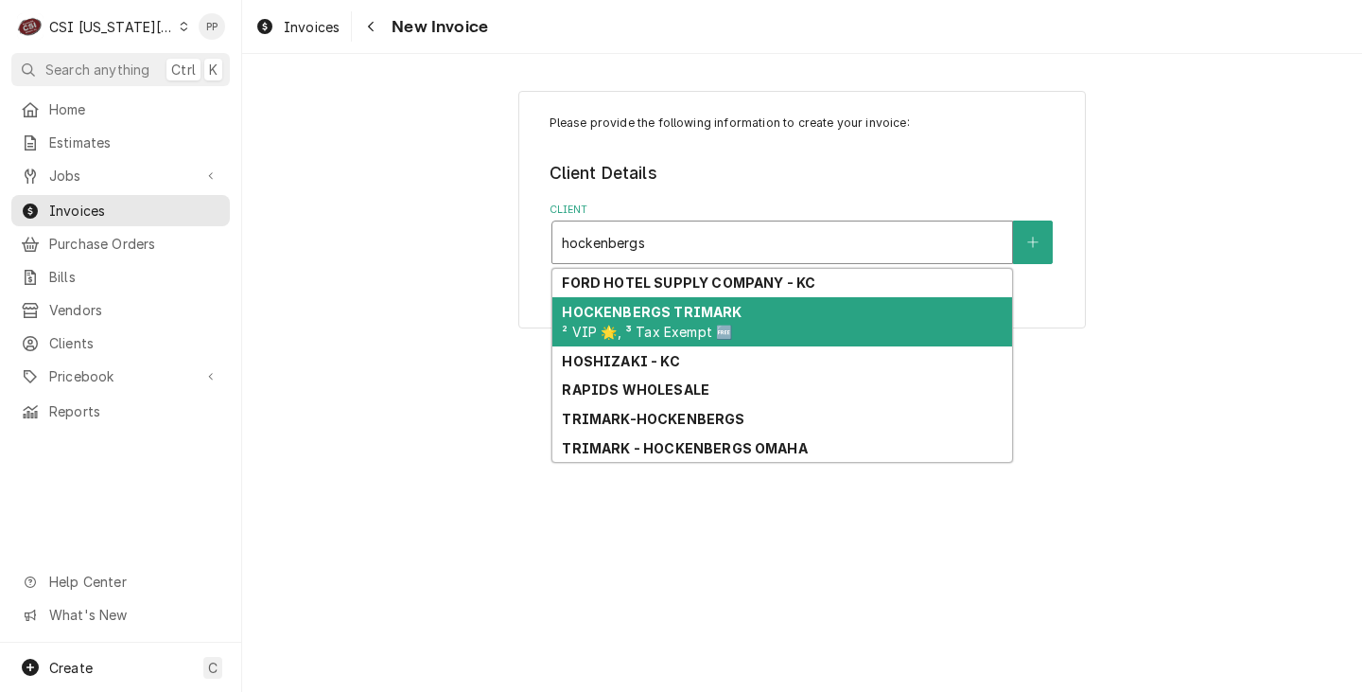
click at [722, 304] on strong "HOCKENBERGS TRIMARK" at bounding box center [652, 312] width 180 height 16
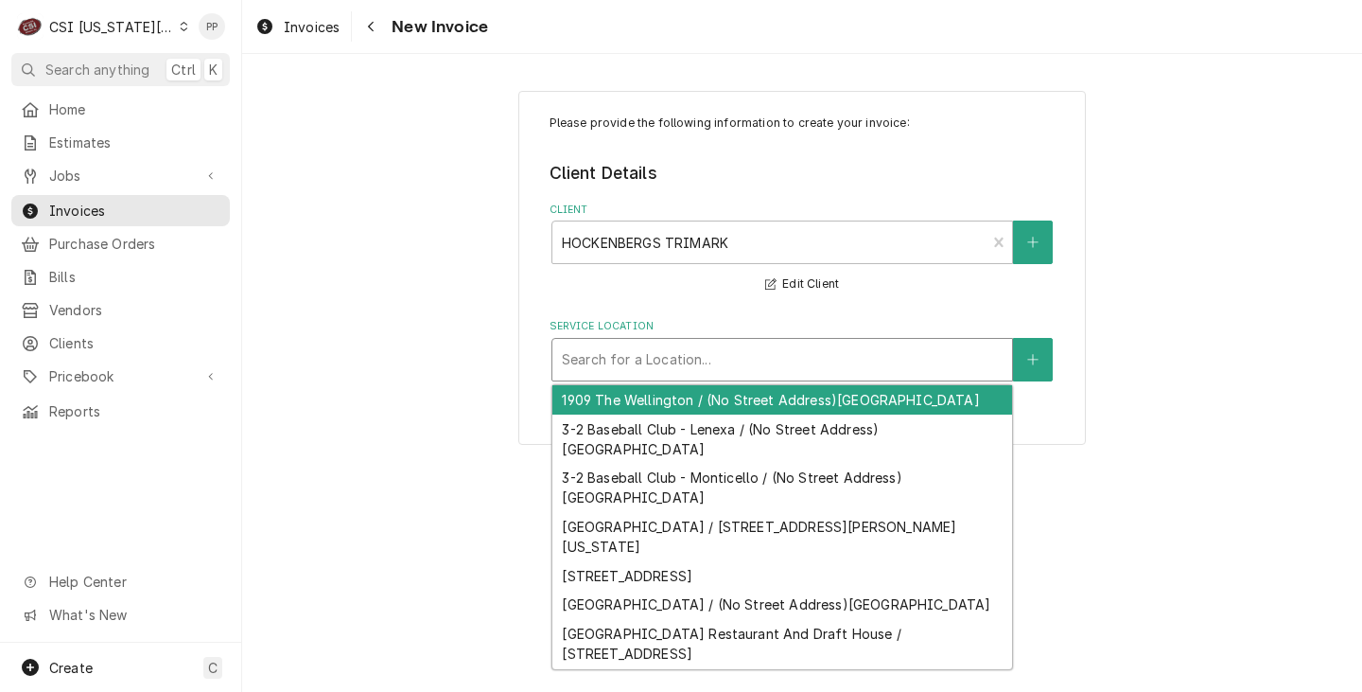
click at [750, 368] on div "Service Location" at bounding box center [782, 359] width 441 height 34
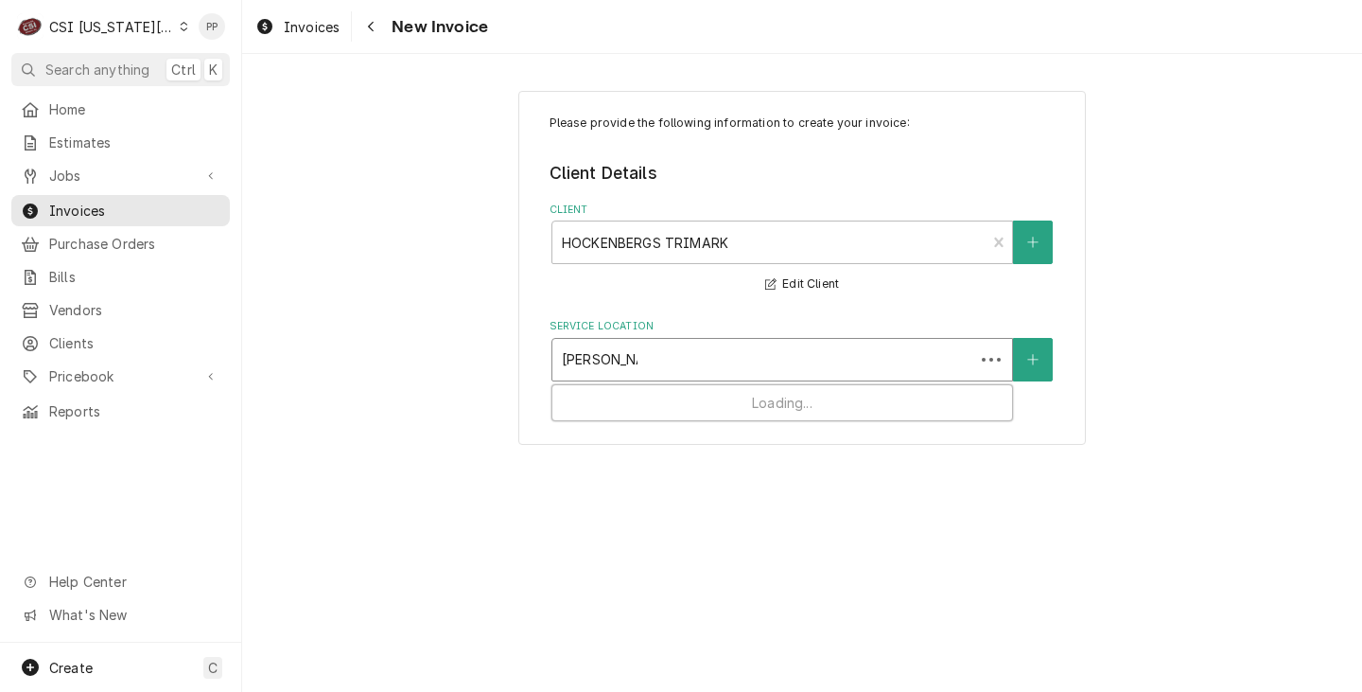
type input "[PERSON_NAME]"
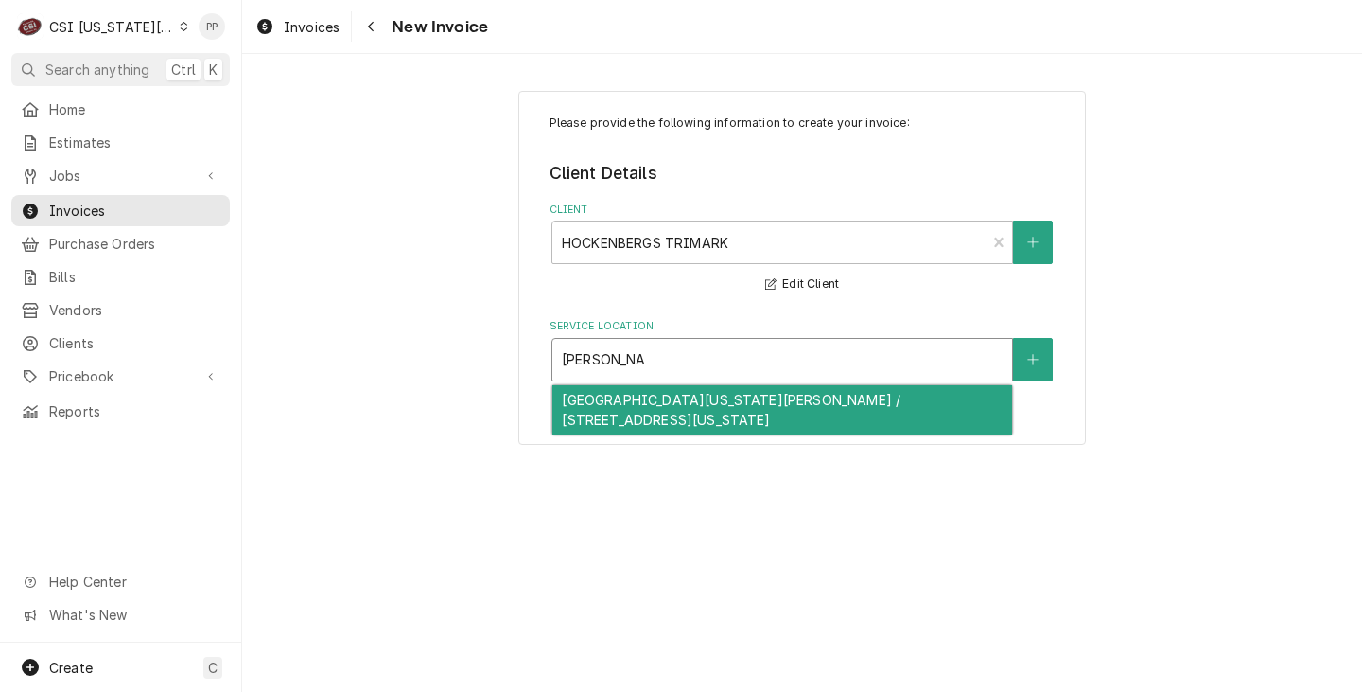
click at [764, 418] on div "[GEOGRAPHIC_DATA][US_STATE][PERSON_NAME] / [STREET_ADDRESS][US_STATE]" at bounding box center [783, 409] width 460 height 49
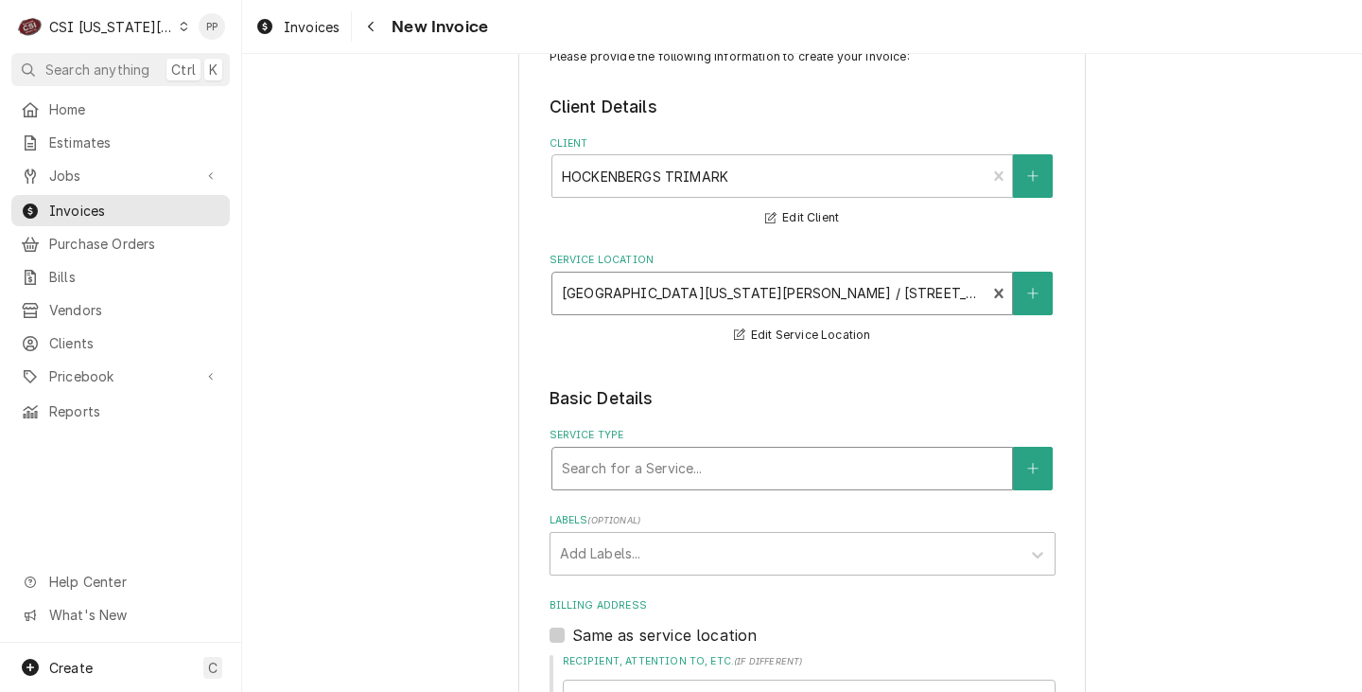
scroll to position [95, 0]
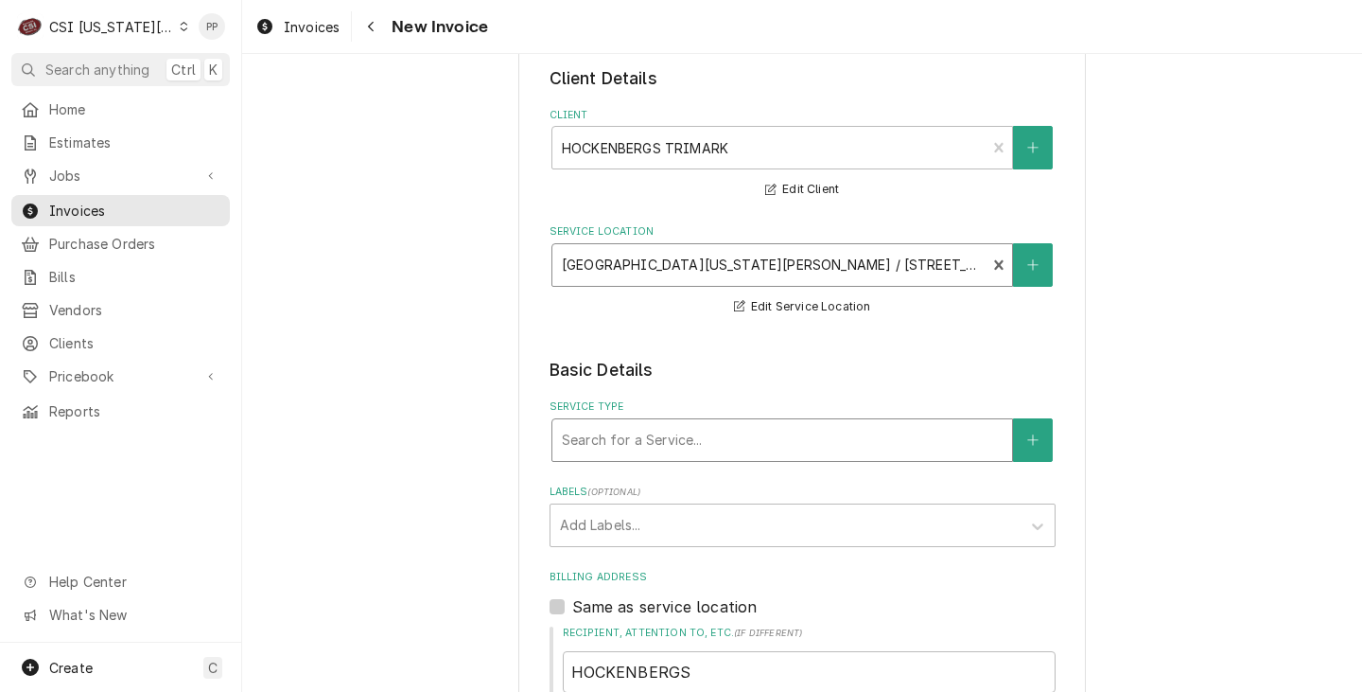
click at [742, 442] on div "Service Type" at bounding box center [782, 440] width 441 height 34
type input "job install"
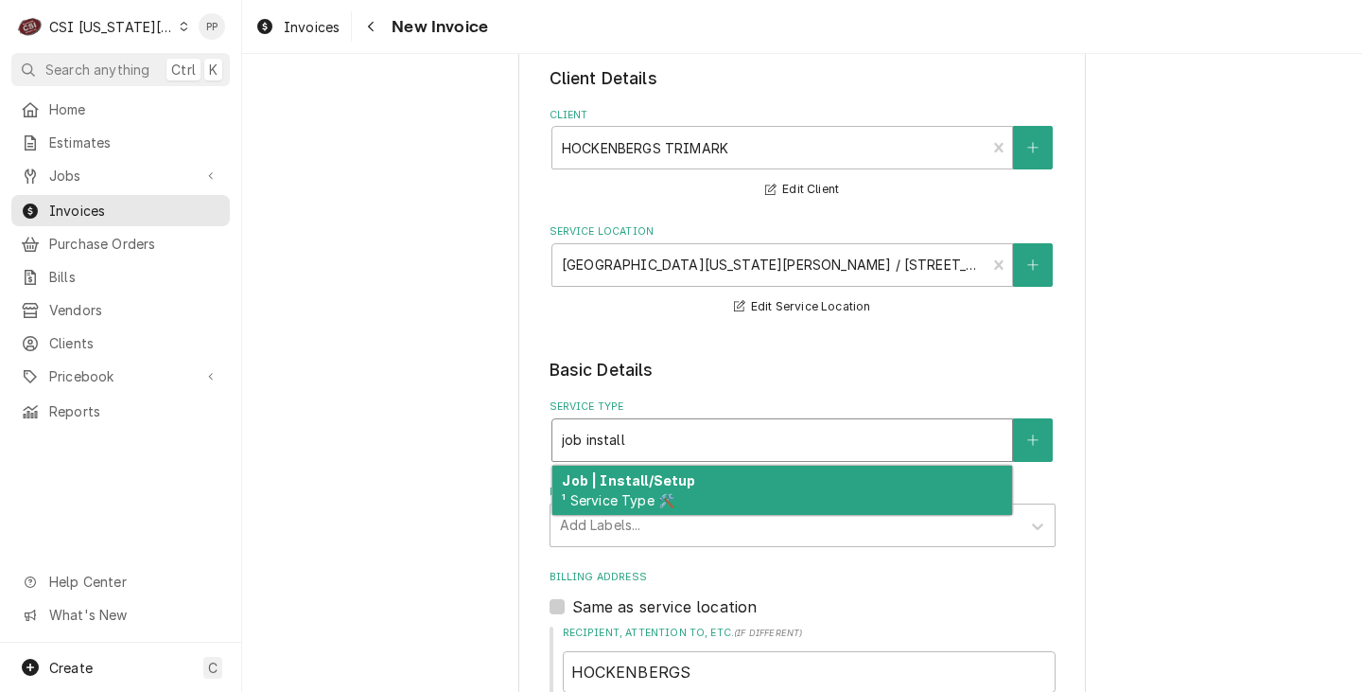
click at [723, 496] on div "Job | Install/Setup ¹ Service Type 🛠️" at bounding box center [783, 489] width 460 height 49
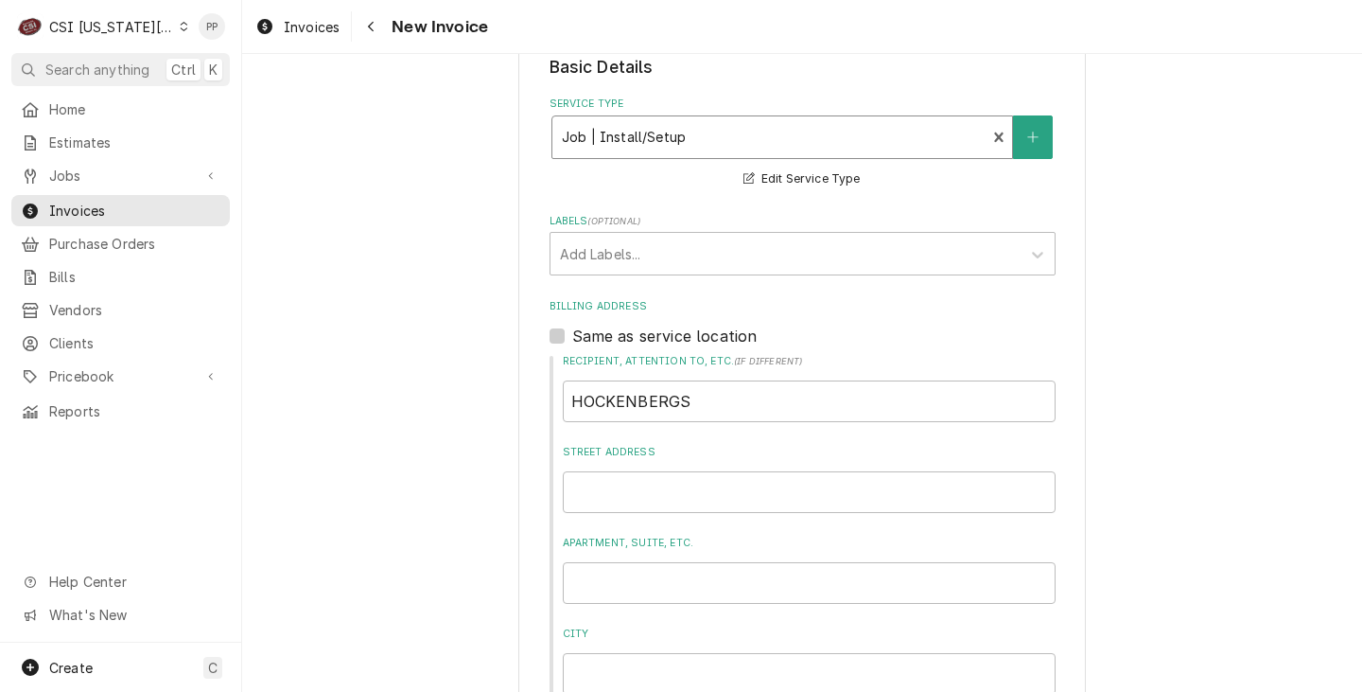
scroll to position [473, 0]
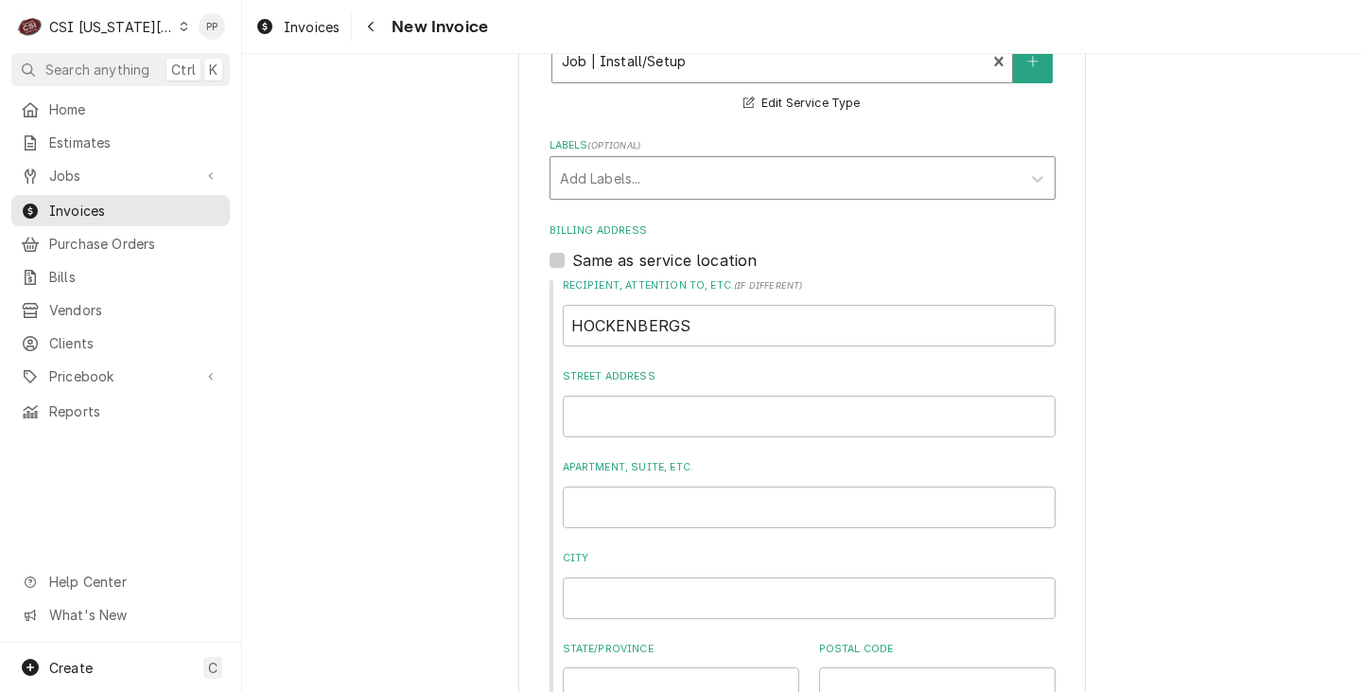
click at [684, 191] on div "Labels" at bounding box center [785, 178] width 451 height 34
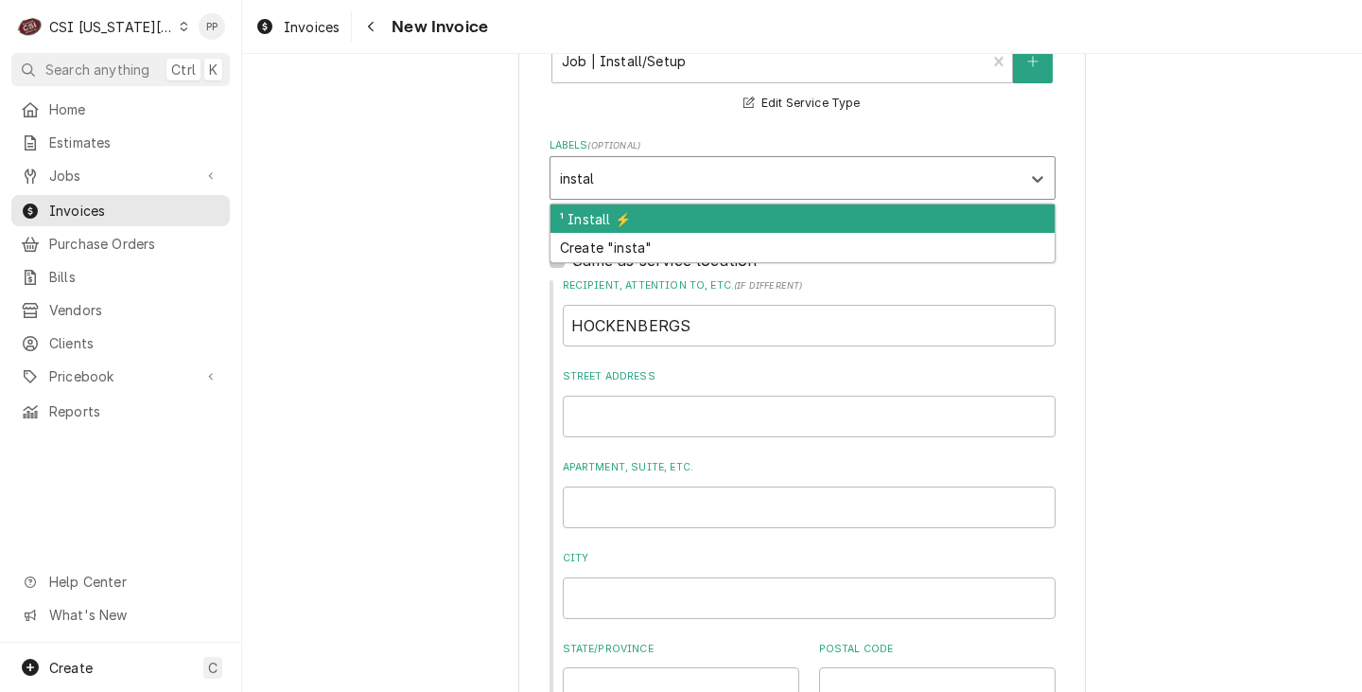
type input "install"
type textarea "x"
type input "refr"
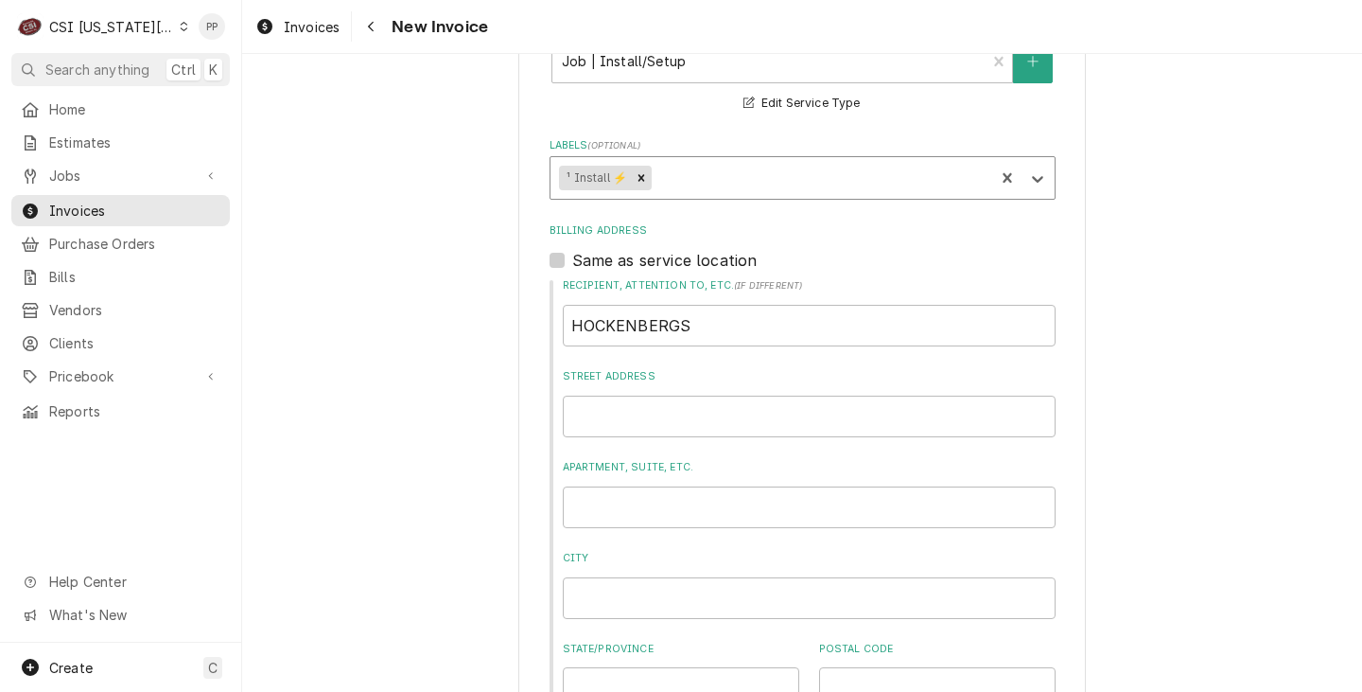
type textarea "x"
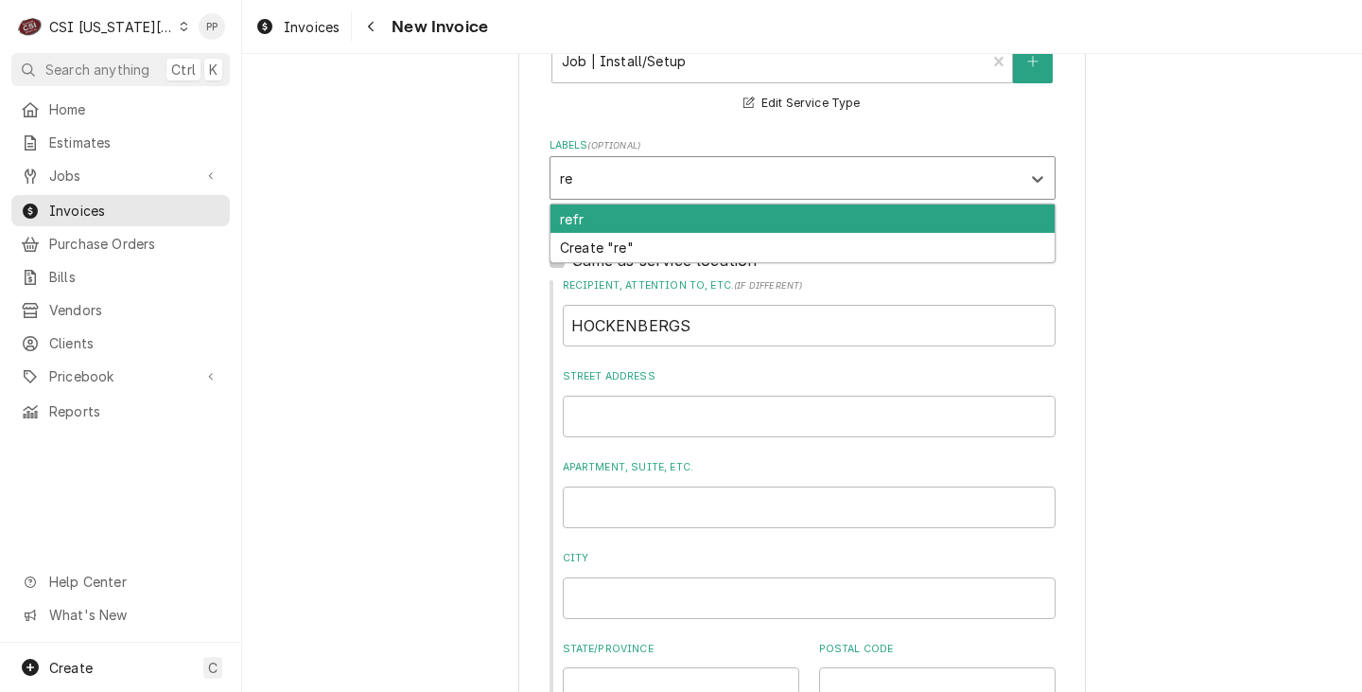
type input "r"
type input "i"
type input "install"
type textarea "x"
type input "r"
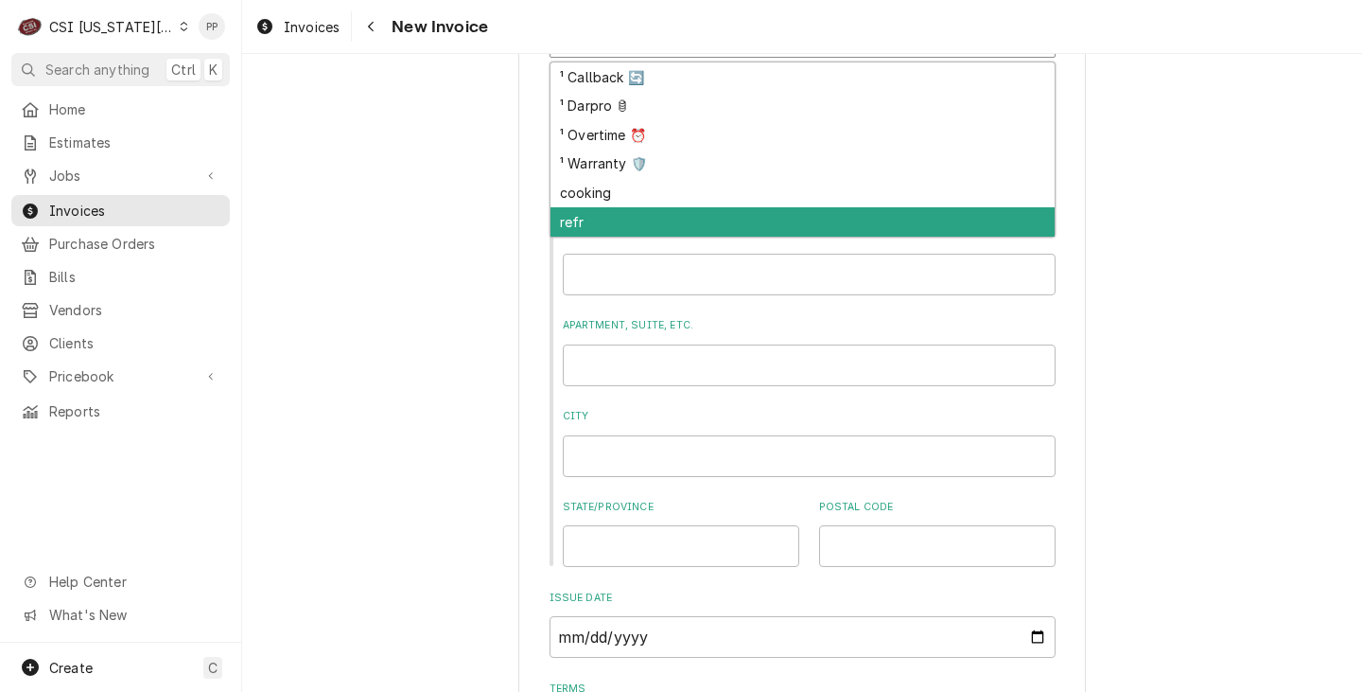
scroll to position [662, 0]
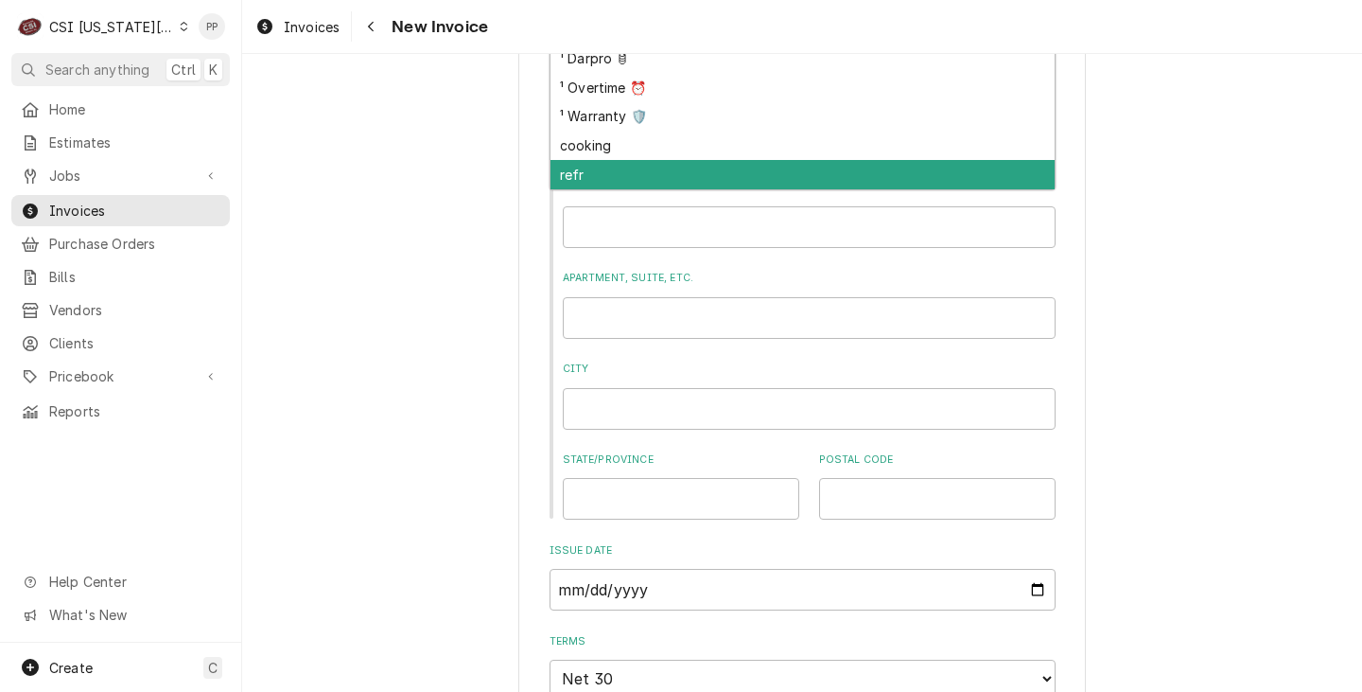
click at [1175, 265] on div "Please provide the following information to create your invoice: Client Details…" at bounding box center [802, 668] width 1120 height 2513
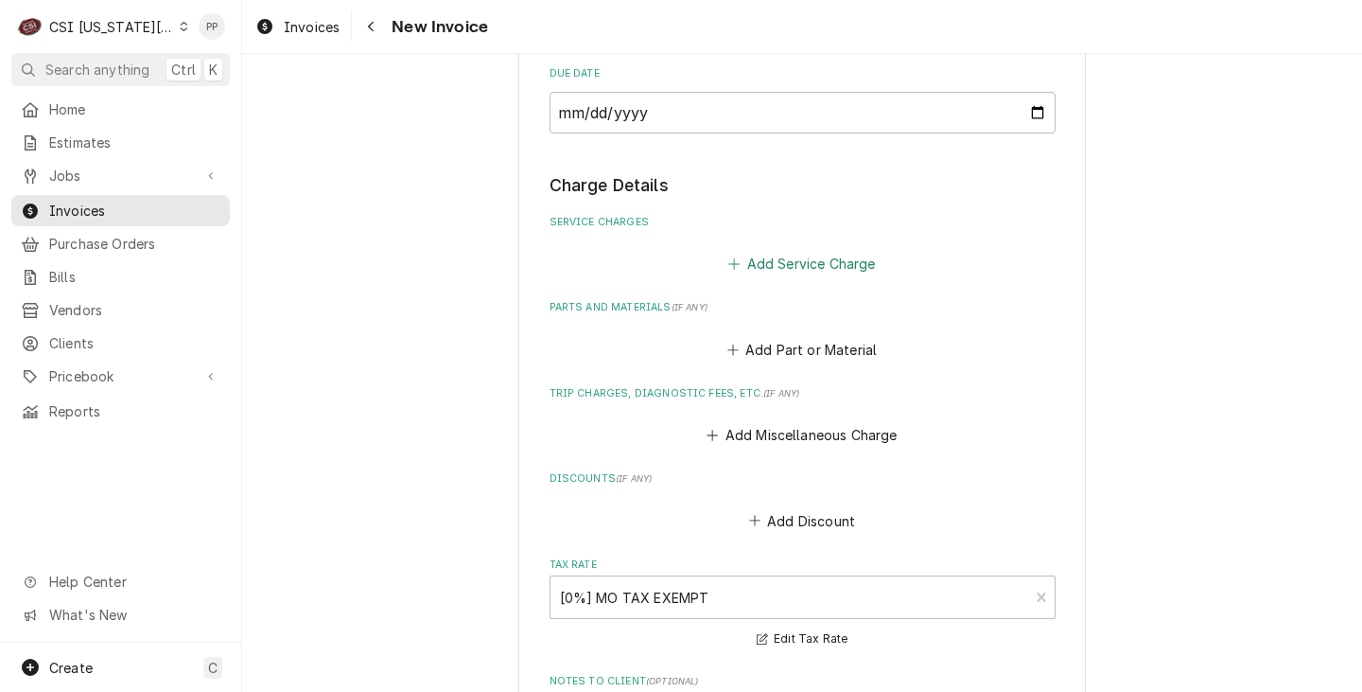
scroll to position [1325, 0]
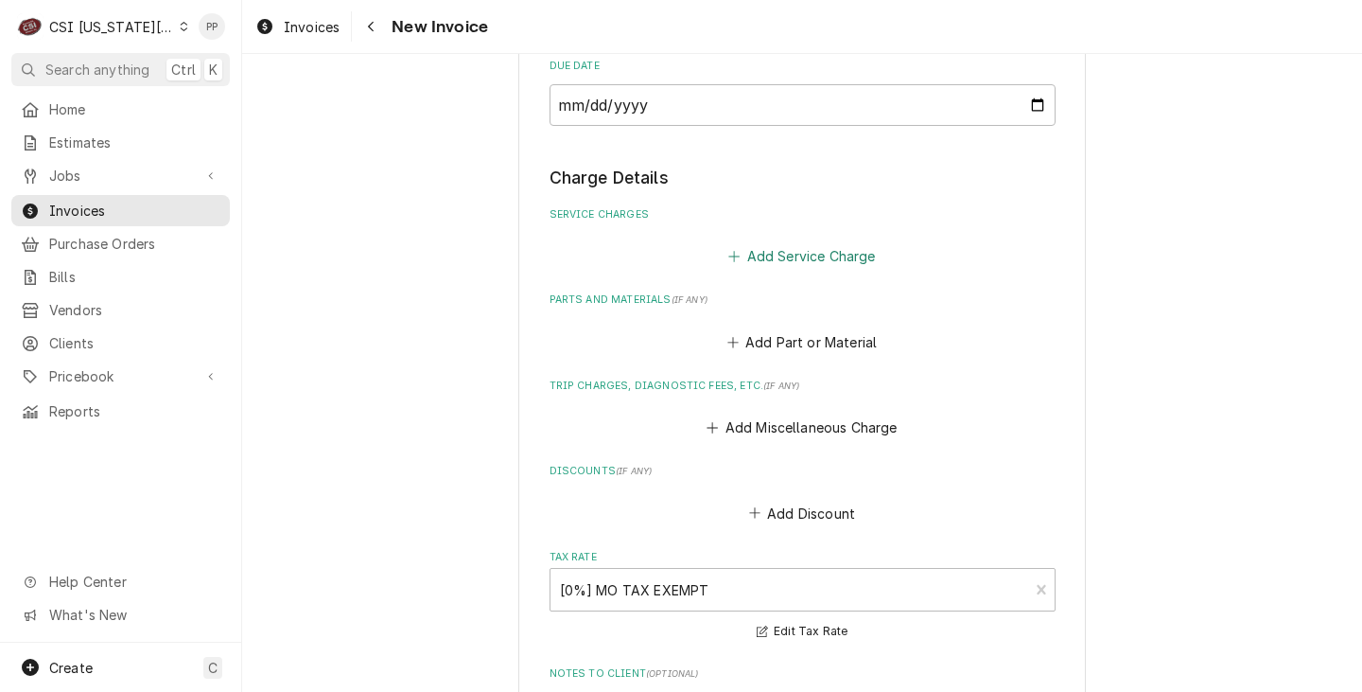
click at [833, 256] on button "Add Service Charge" at bounding box center [802, 256] width 153 height 26
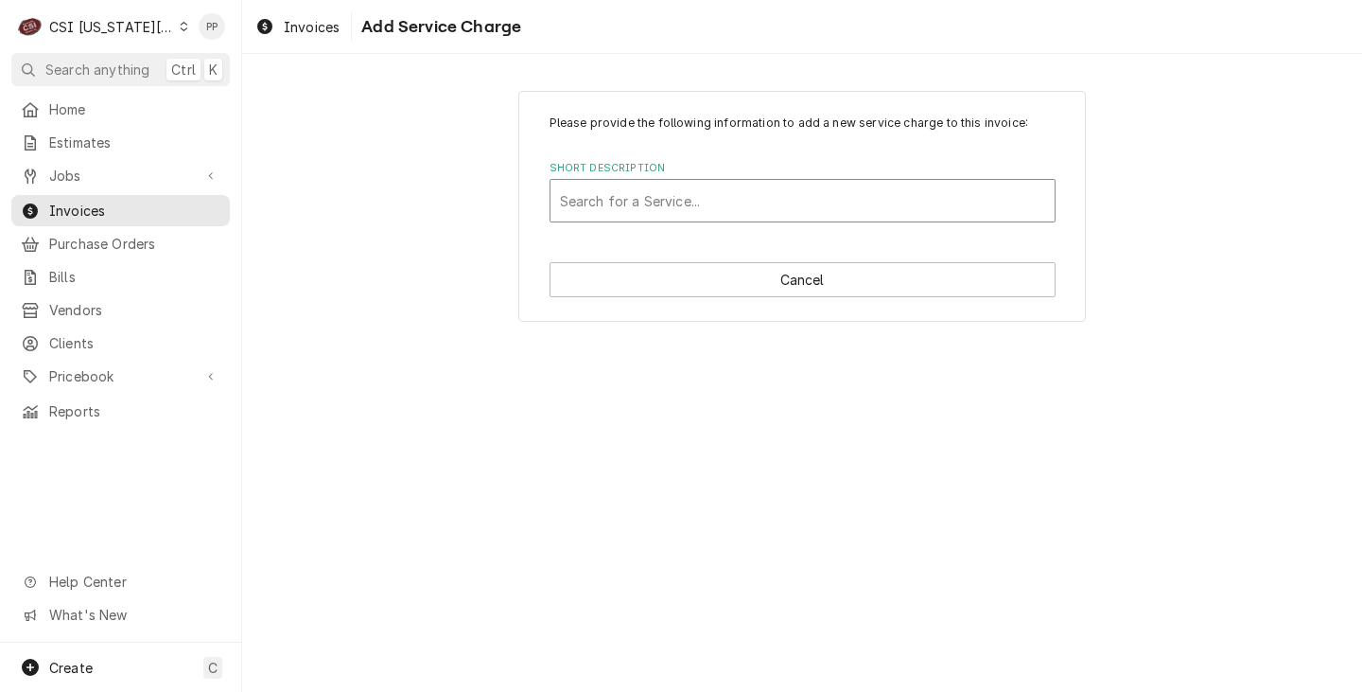
click at [772, 206] on div "Short Description" at bounding box center [802, 201] width 485 height 34
type input "scope blank"
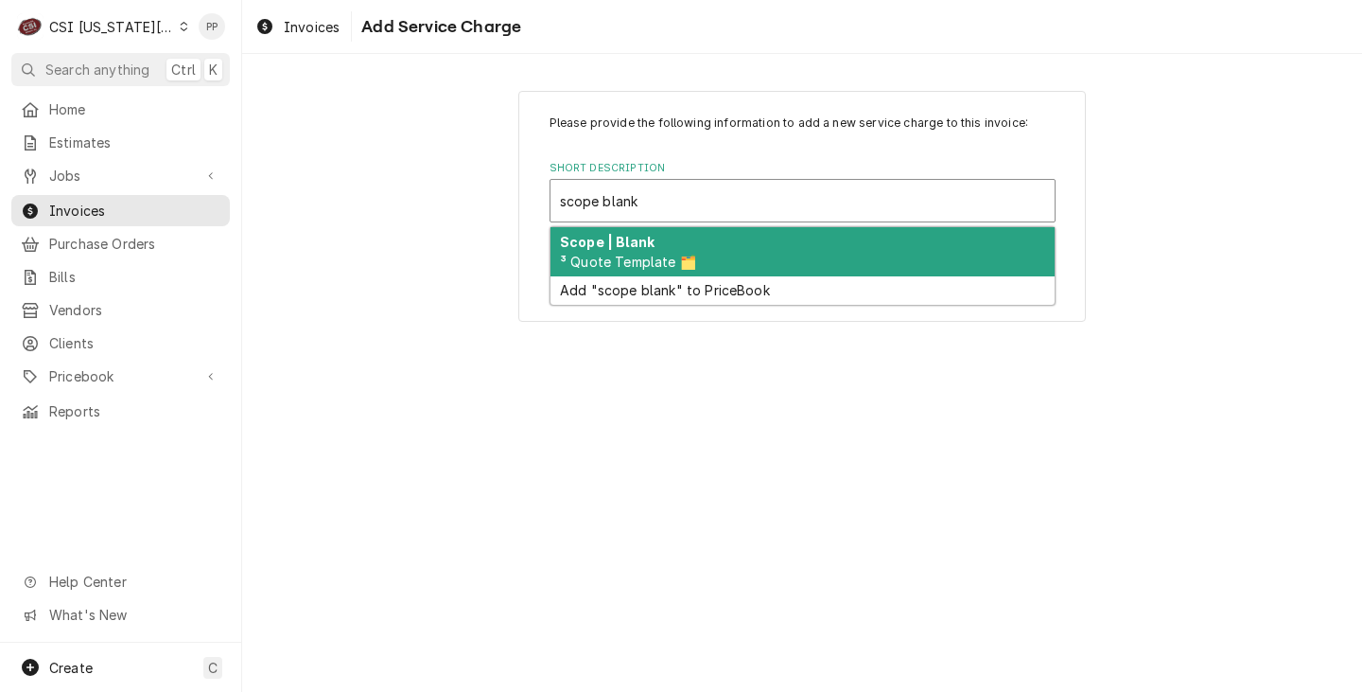
click at [706, 234] on div "Scope | Blank ³ Quote Template 🗂️" at bounding box center [803, 251] width 504 height 49
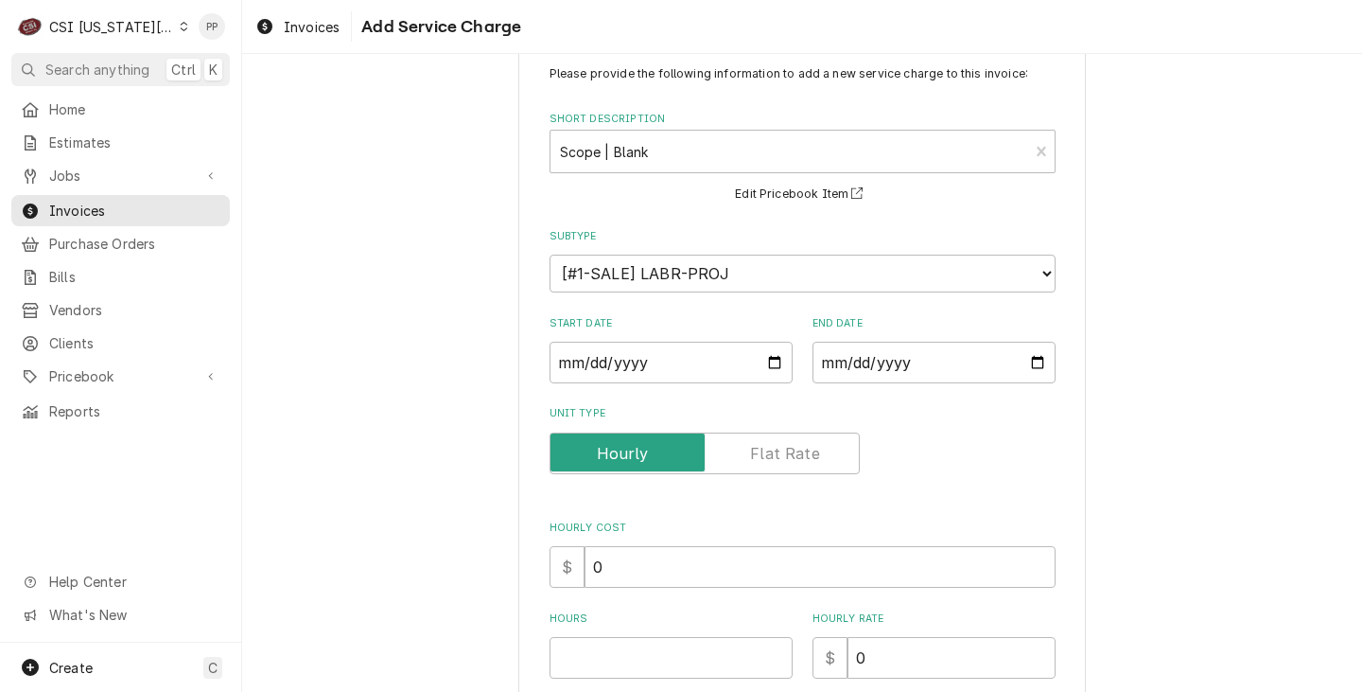
scroll to position [284, 0]
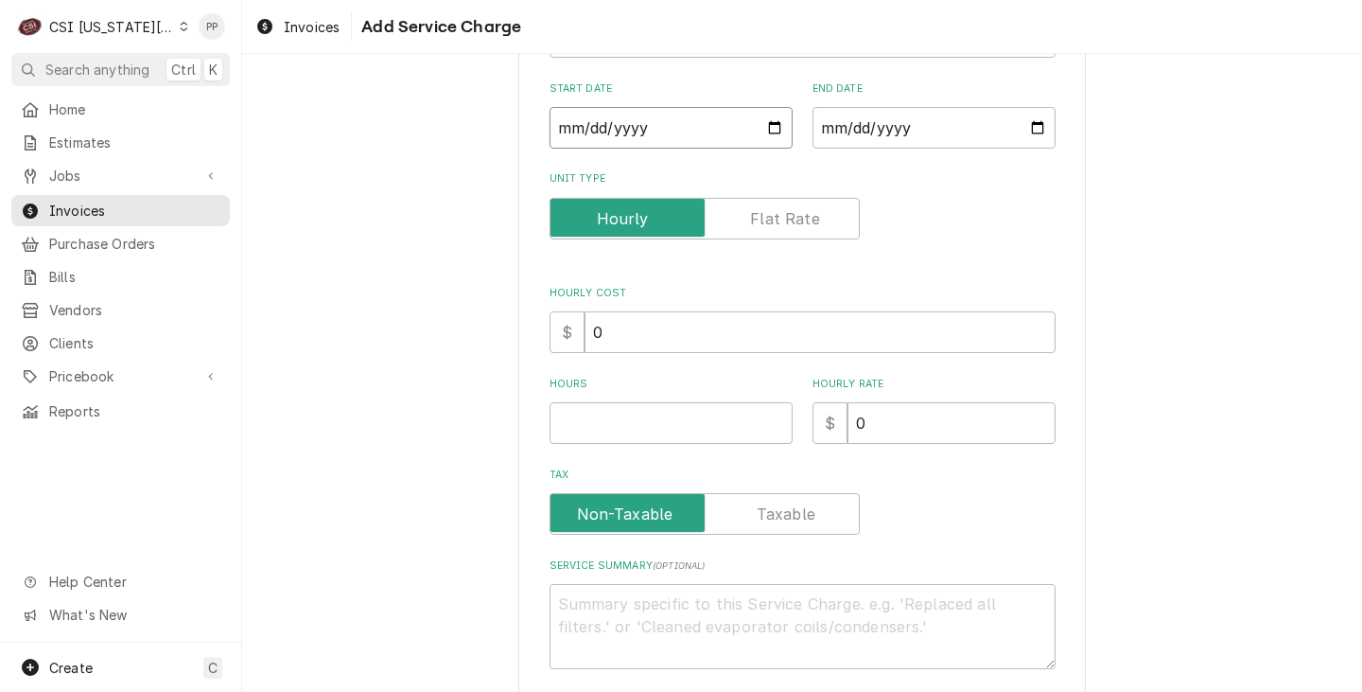
click at [769, 131] on input "Start Date" at bounding box center [671, 128] width 243 height 42
type textarea "x"
type input "2025-08-26"
type textarea "x"
type input "[DATE]"
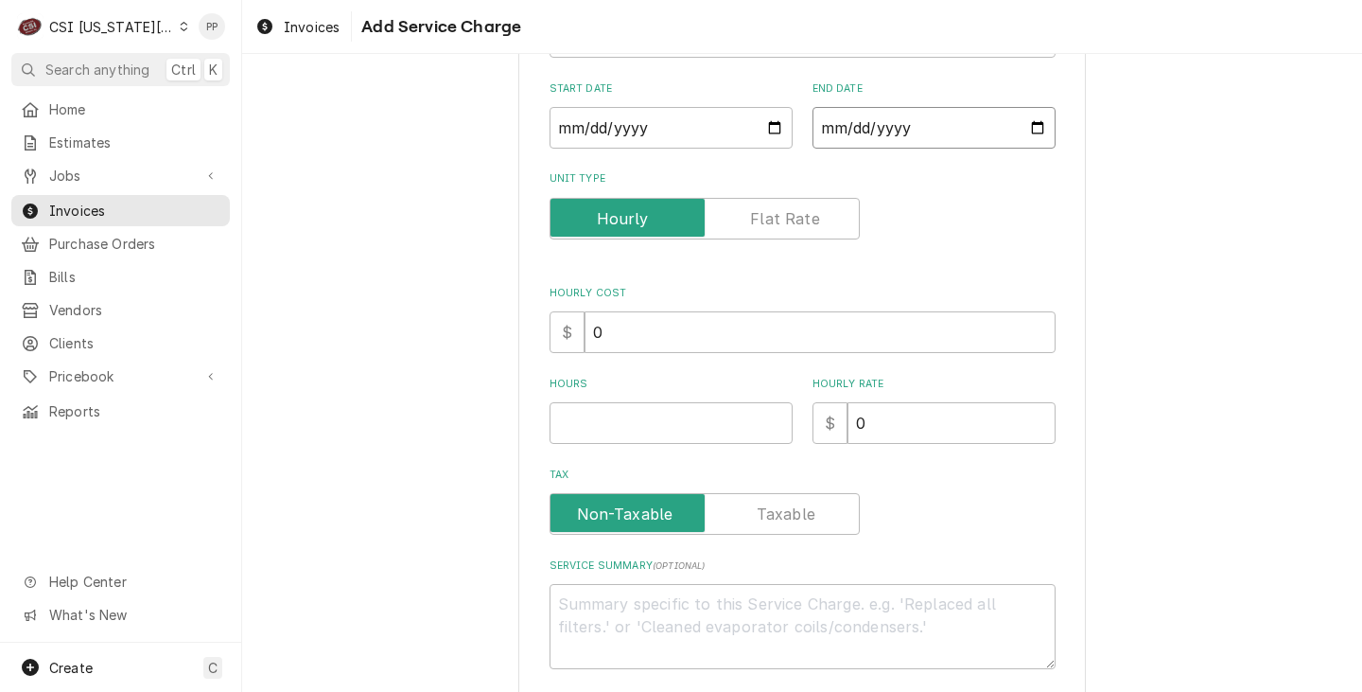
click at [1039, 130] on input "End Date" at bounding box center [934, 128] width 243 height 42
type textarea "x"
type input "[DATE]"
click at [784, 238] on input "Unit Type" at bounding box center [704, 219] width 293 height 42
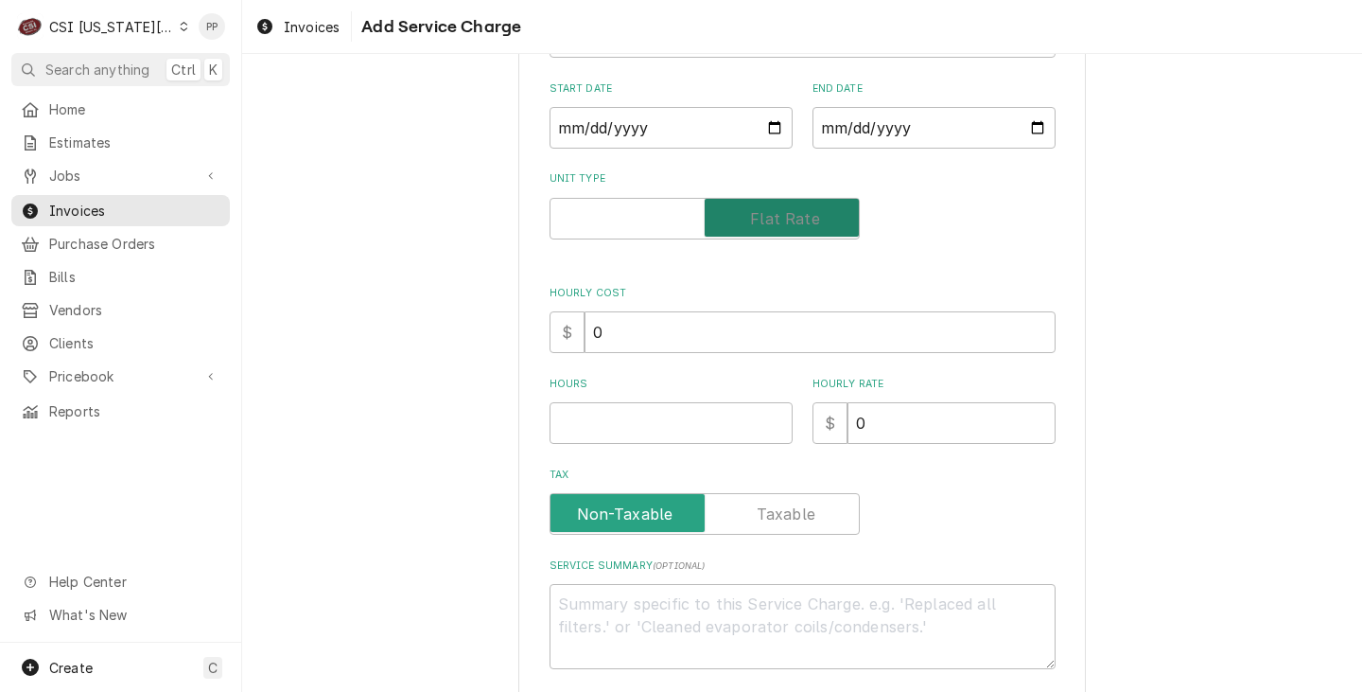
checkbox input "true"
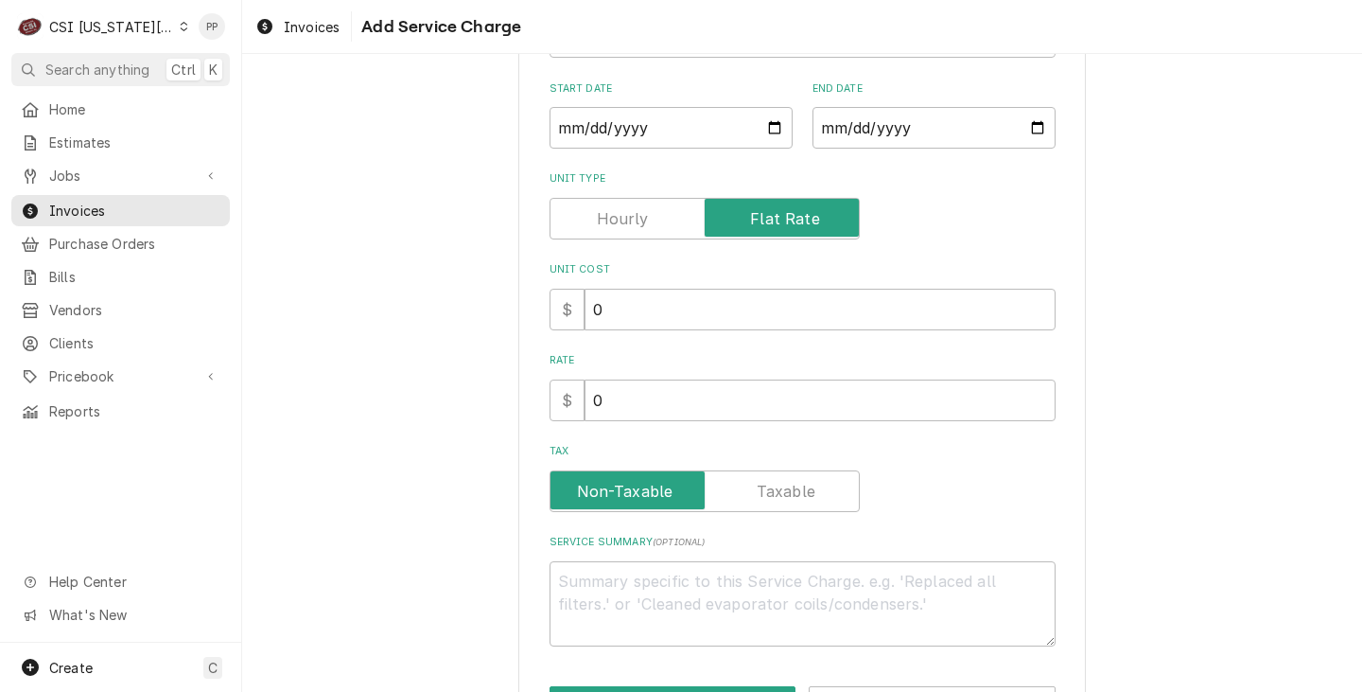
drag, startPoint x: 637, startPoint y: 538, endPoint x: 634, endPoint y: 560, distance: 21.9
click at [637, 539] on label "Service Summary ( optional )" at bounding box center [803, 542] width 506 height 15
click at [637, 561] on textarea "Service Summary ( optional )" at bounding box center [803, 603] width 506 height 85
click at [630, 577] on textarea "Service Summary ( optional )" at bounding box center [803, 603] width 506 height 85
paste textarea "During coordination of the roof rail placement it was discovered that the units…"
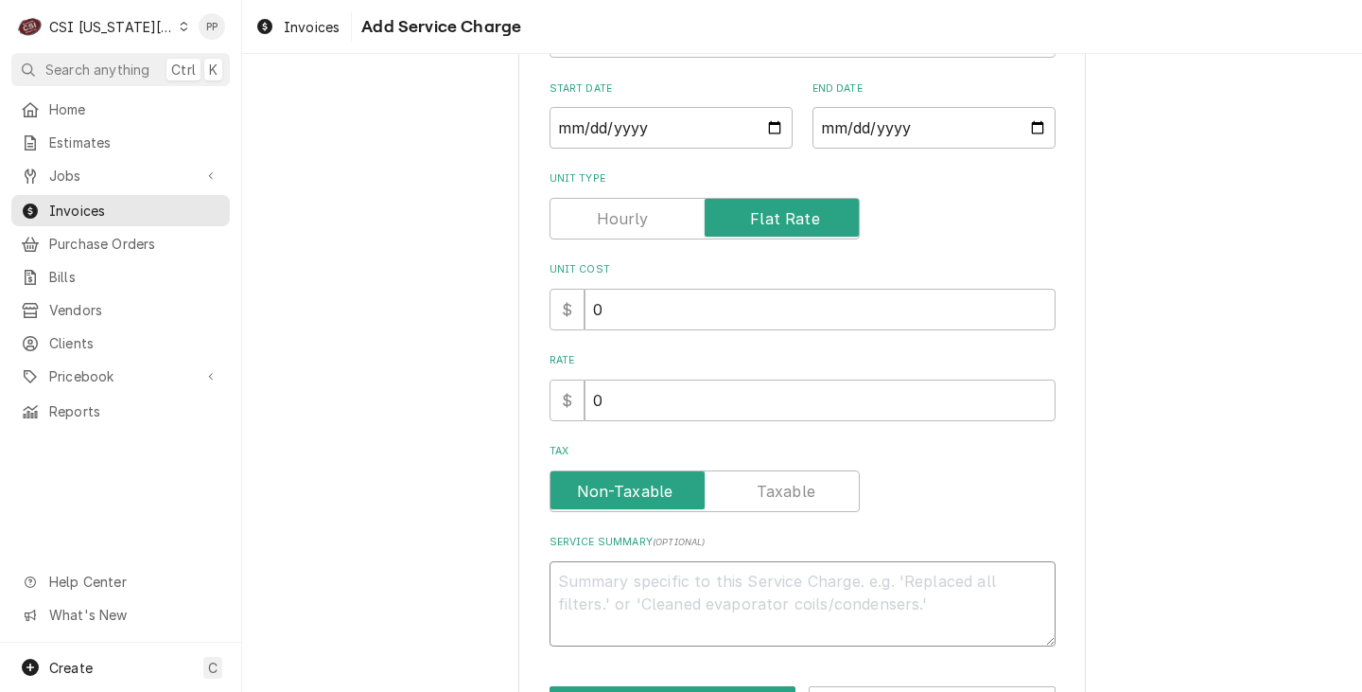
type textarea "x"
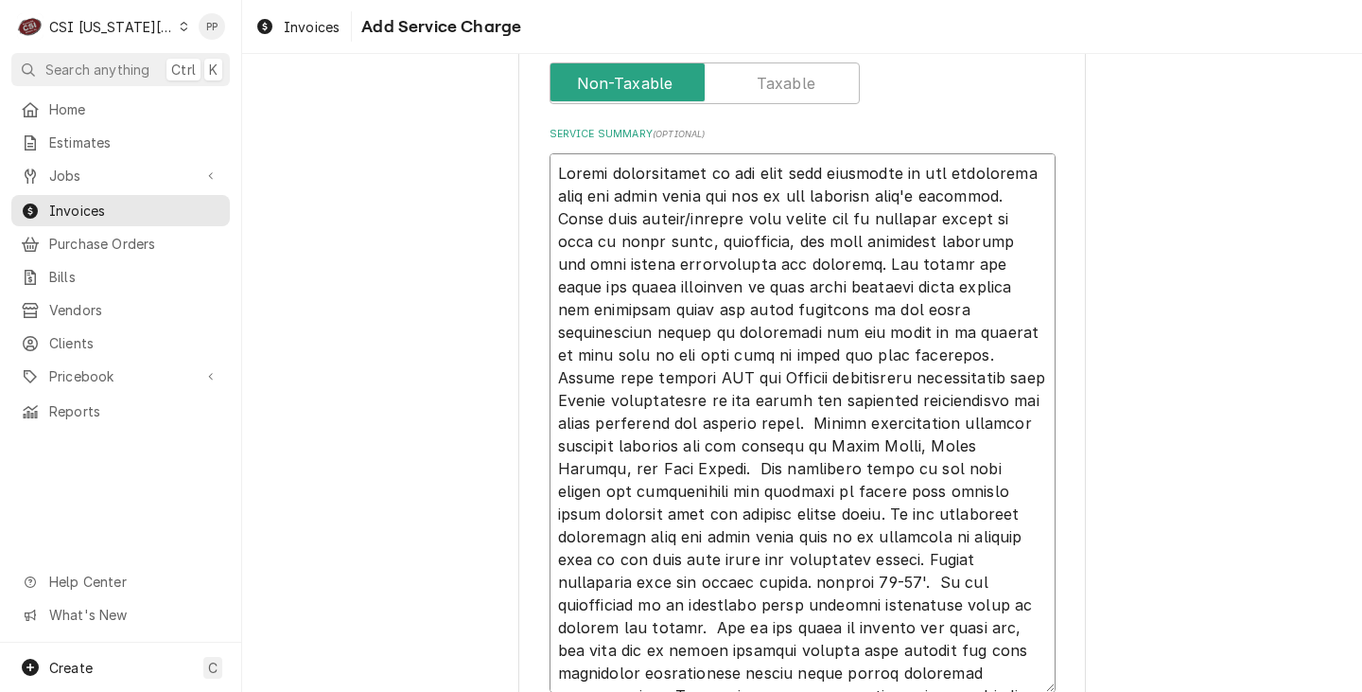
scroll to position [313, 0]
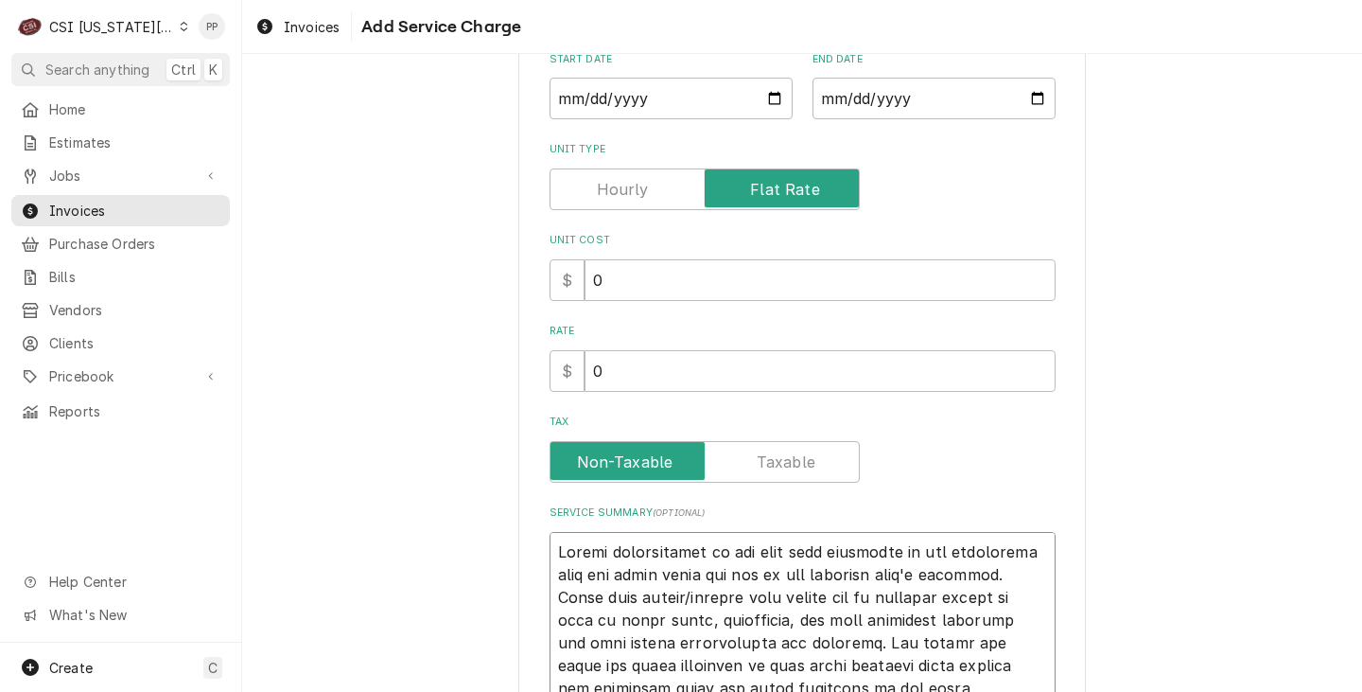
type textarea "During coordination of the roof rail placement it was discovered that the units…"
click at [632, 199] on label "Unit Type" at bounding box center [705, 189] width 310 height 42
click at [632, 199] on input "Unit Type" at bounding box center [704, 189] width 293 height 42
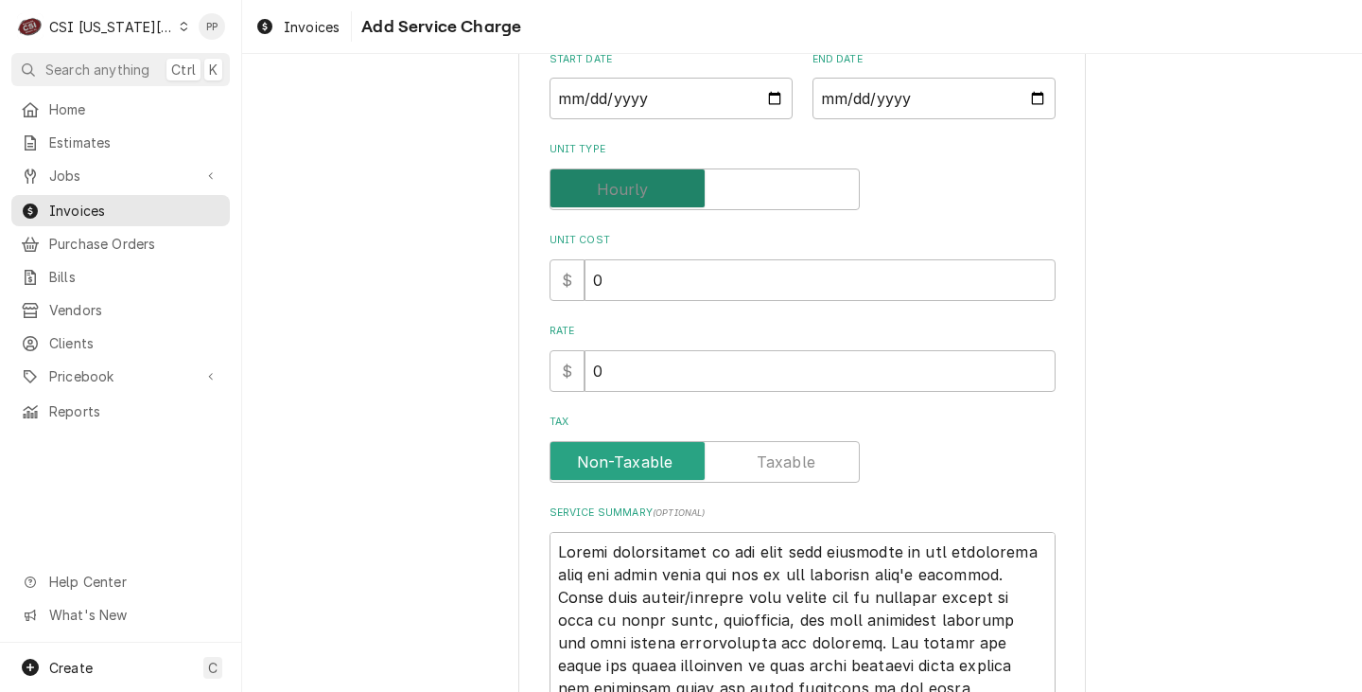
checkbox input "false"
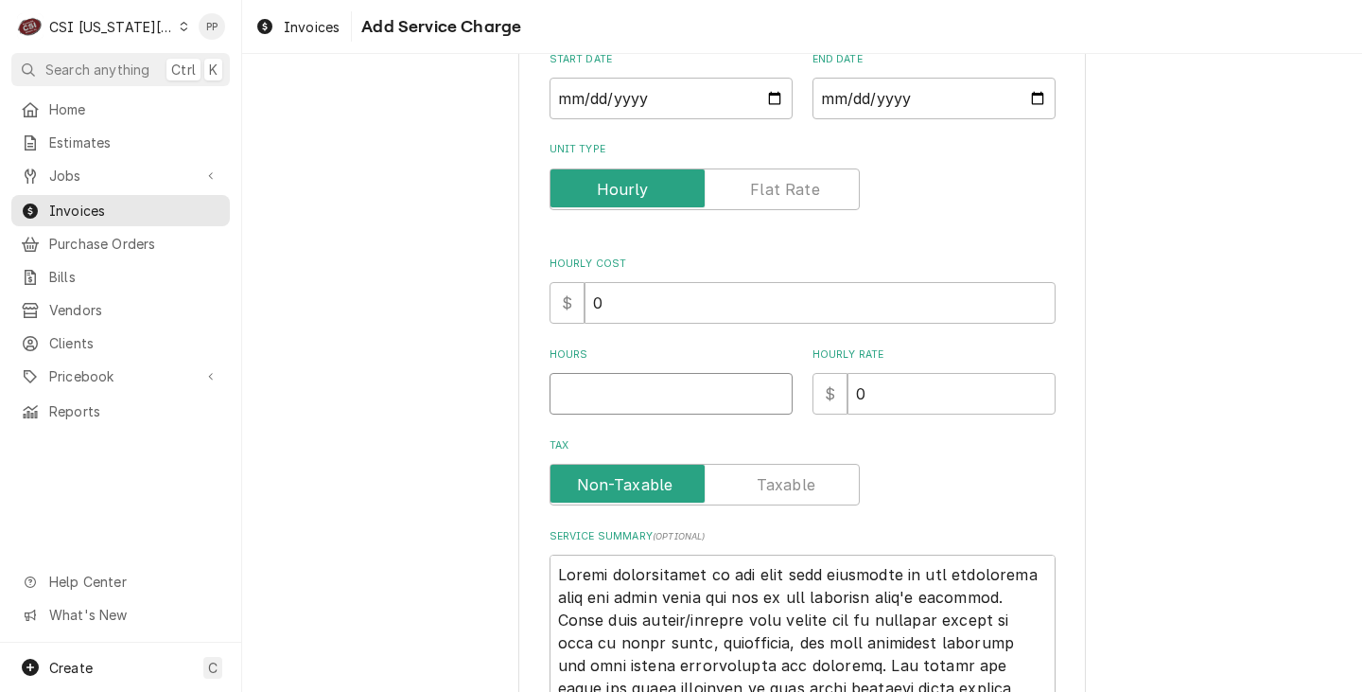
click at [600, 382] on input "Hours" at bounding box center [671, 394] width 243 height 42
type textarea "x"
type input "1"
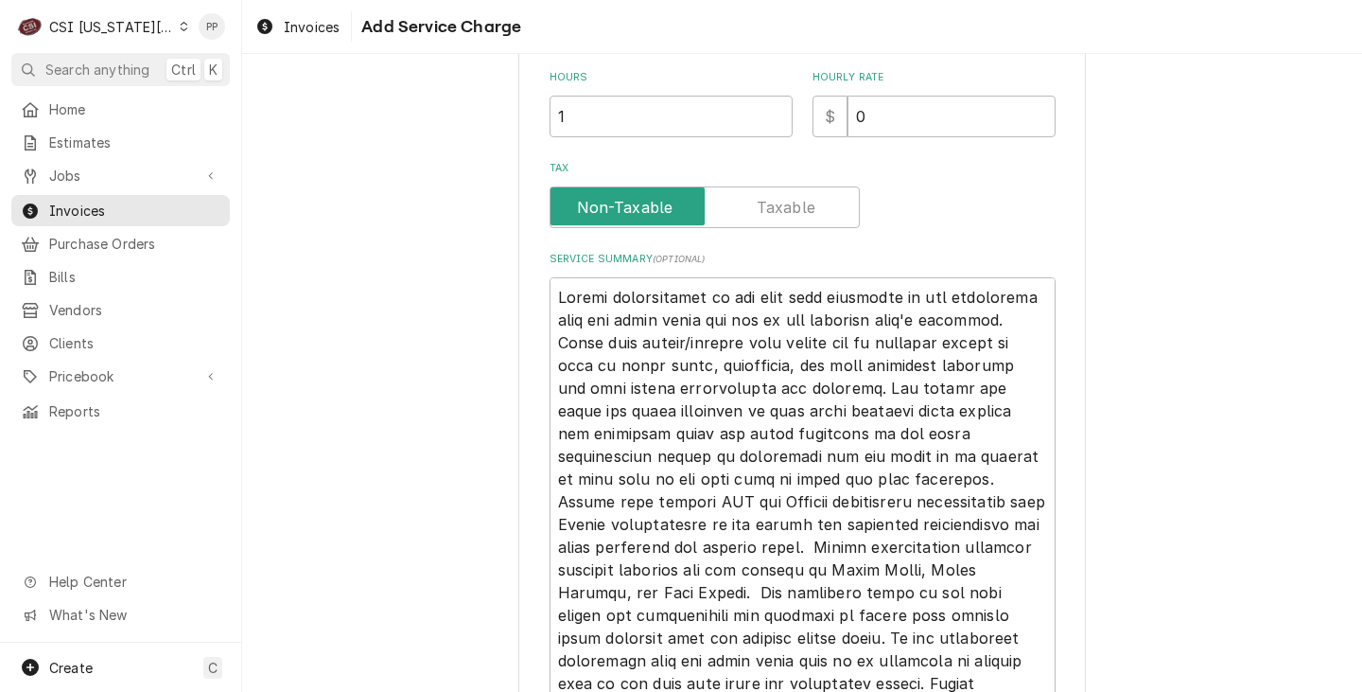
scroll to position [597, 0]
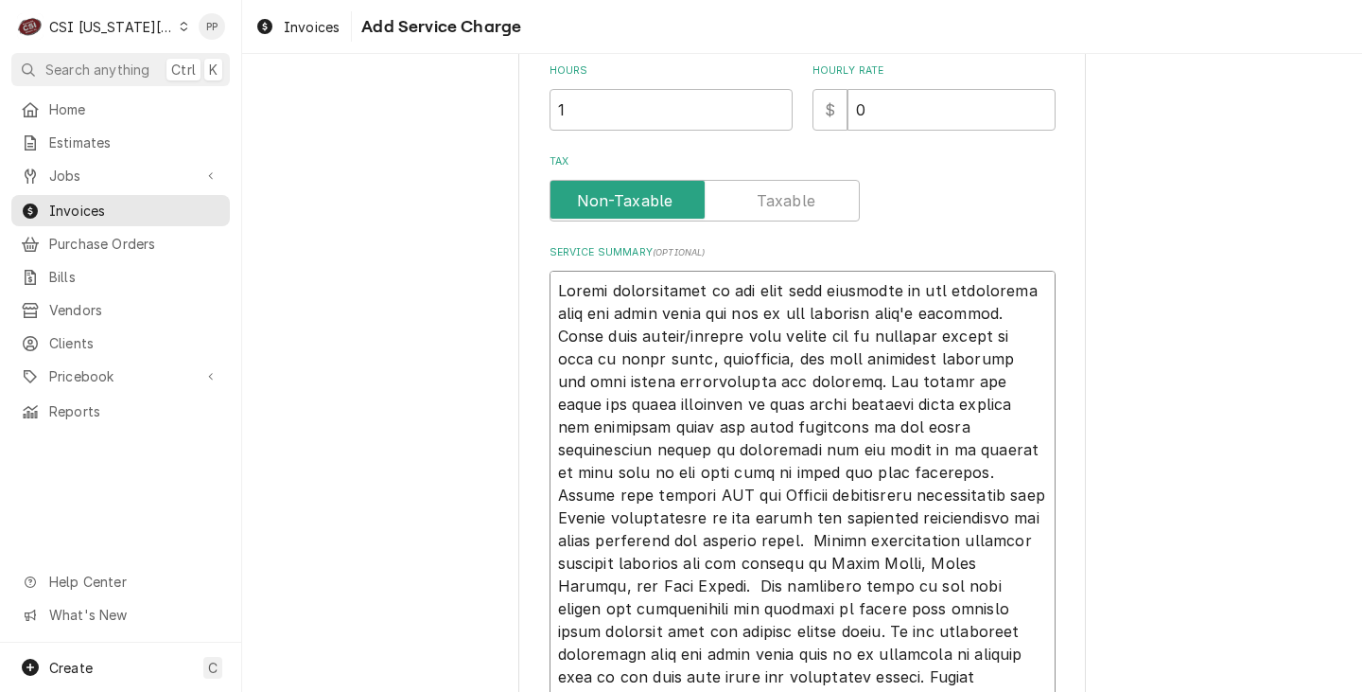
click at [550, 296] on textarea "Service Summary ( optional )" at bounding box center [803, 540] width 506 height 539
type textarea "x"
type textarea "During coordination of the roof rail placement it was discovered that the units…"
type textarea "x"
type textarea "During coordination of the roof rail placement it was discovered that the units…"
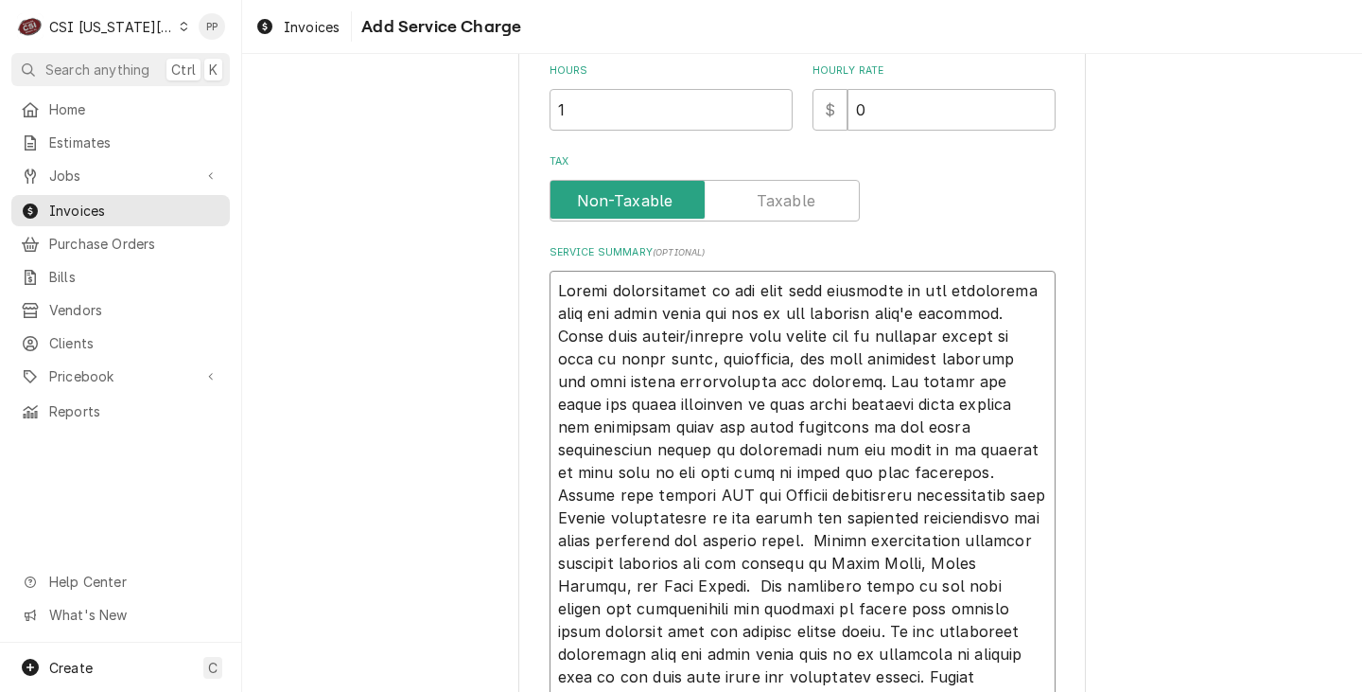
type textarea "x"
type textarea "I During coordination of the roof rail placement it was discovered that the uni…"
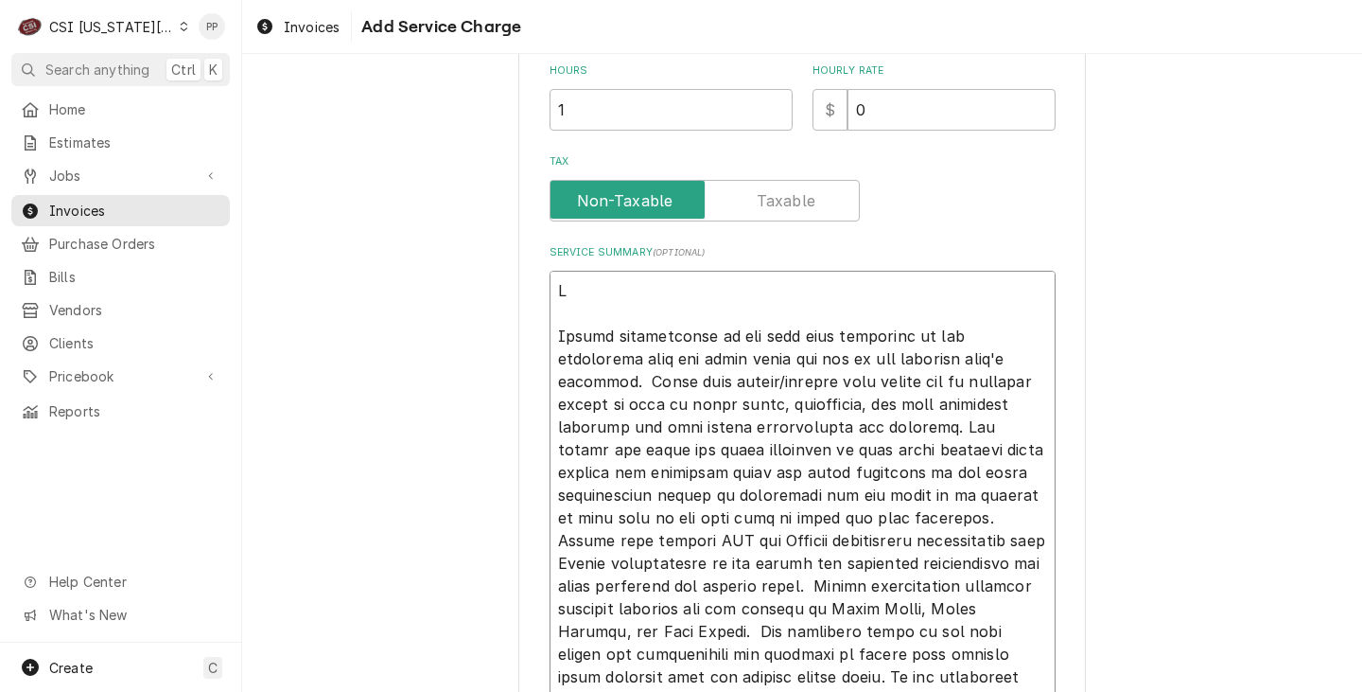
type textarea "x"
type textarea "In During coordination of the roof rail placement it was discovered that the un…"
type textarea "x"
type textarea "Inv During coordination of the roof rail placement it was discovered that the u…"
type textarea "x"
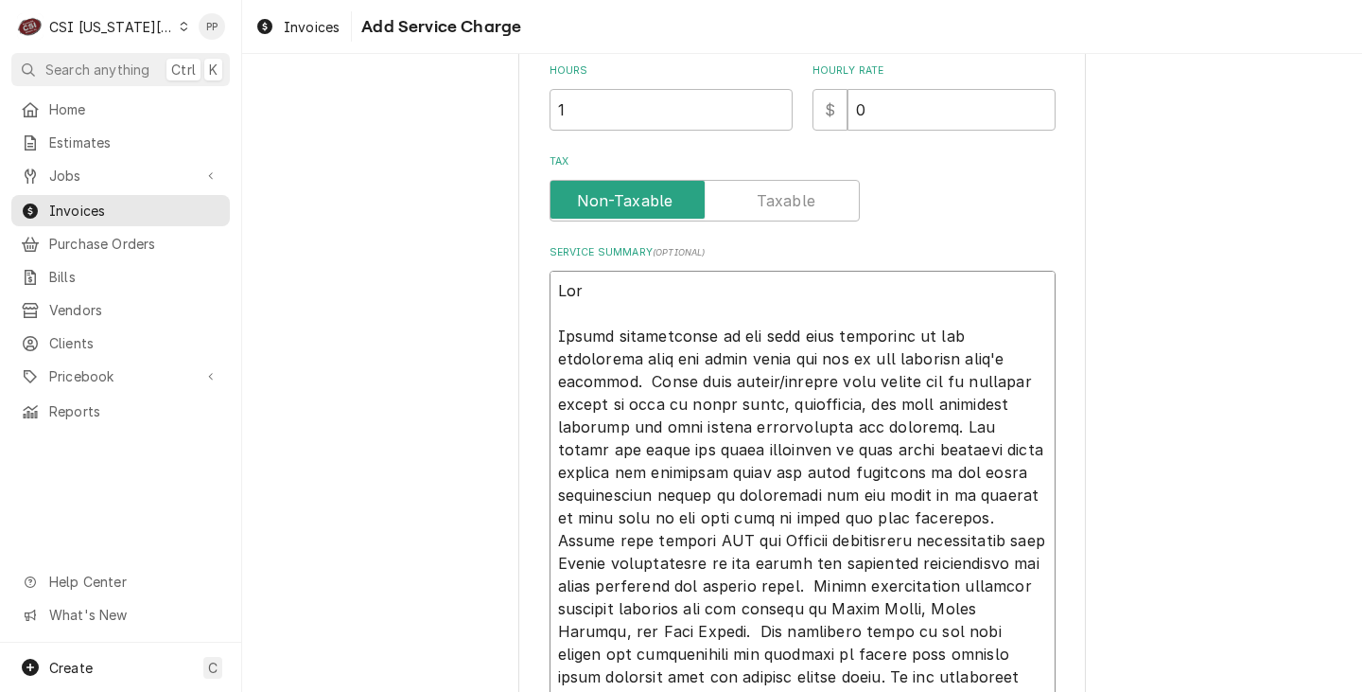
type textarea "Invo During coordination of the roof rail placement it was discovered that the …"
type textarea "x"
type textarea "Invoi During coordination of the roof rail placement it was discovered that the…"
type textarea "x"
type textarea "Invoic During coordination of the roof rail placement it was discovered that th…"
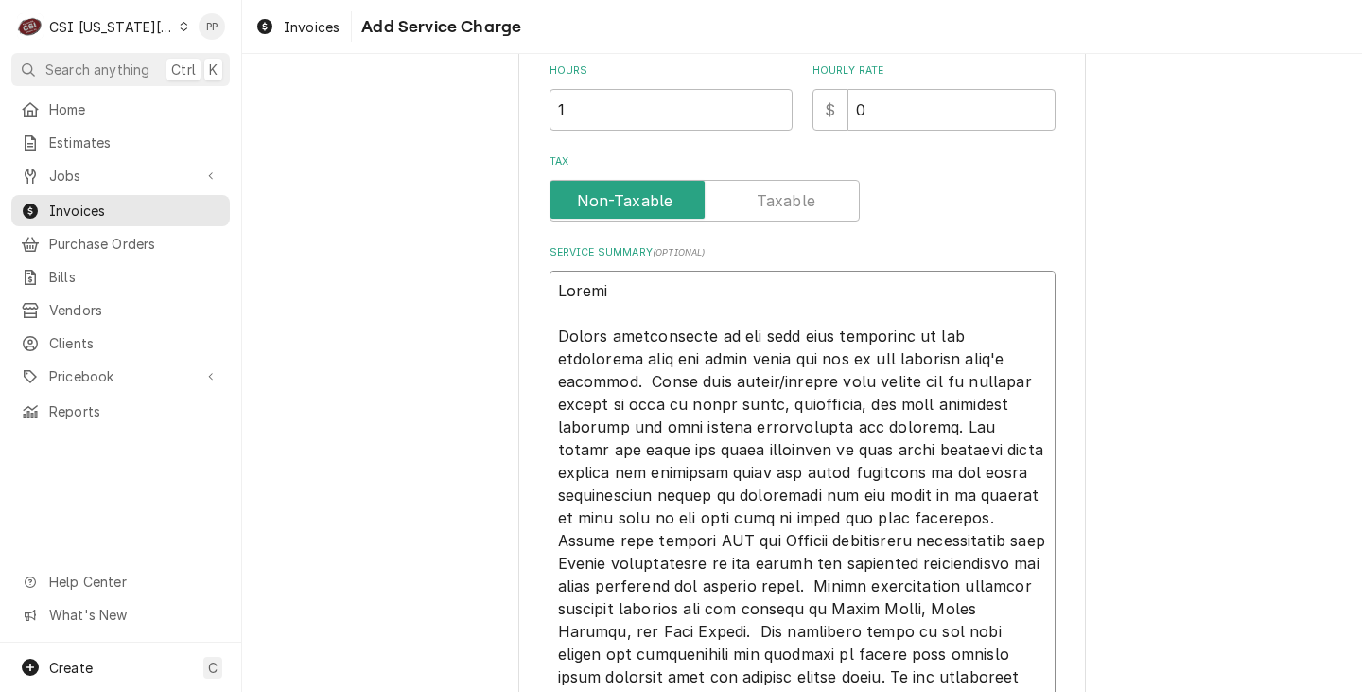
type textarea "x"
type textarea "Invoice During coordination of the roof rail placement it was discovered that t…"
type textarea "x"
type textarea "Invoice During coordination of the roof rail placement it was discovered that t…"
type textarea "x"
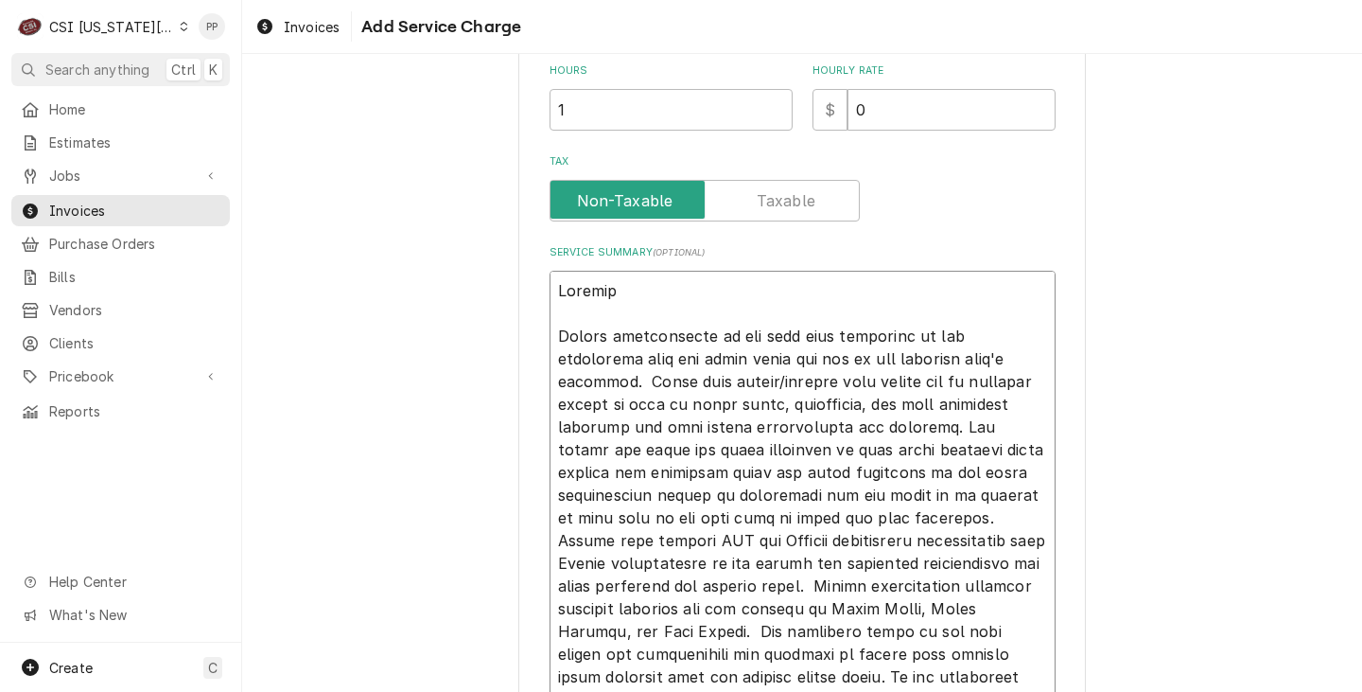
type textarea "Invoice 1 During coordination of the roof rail placement it was discovered that…"
type textarea "x"
type textarea "Invoice 1 During coordination of the roof rail placement it was discovered that…"
type textarea "x"
type textarea "Invoice 1 0 During coordination of the roof rail placement it was discovered th…"
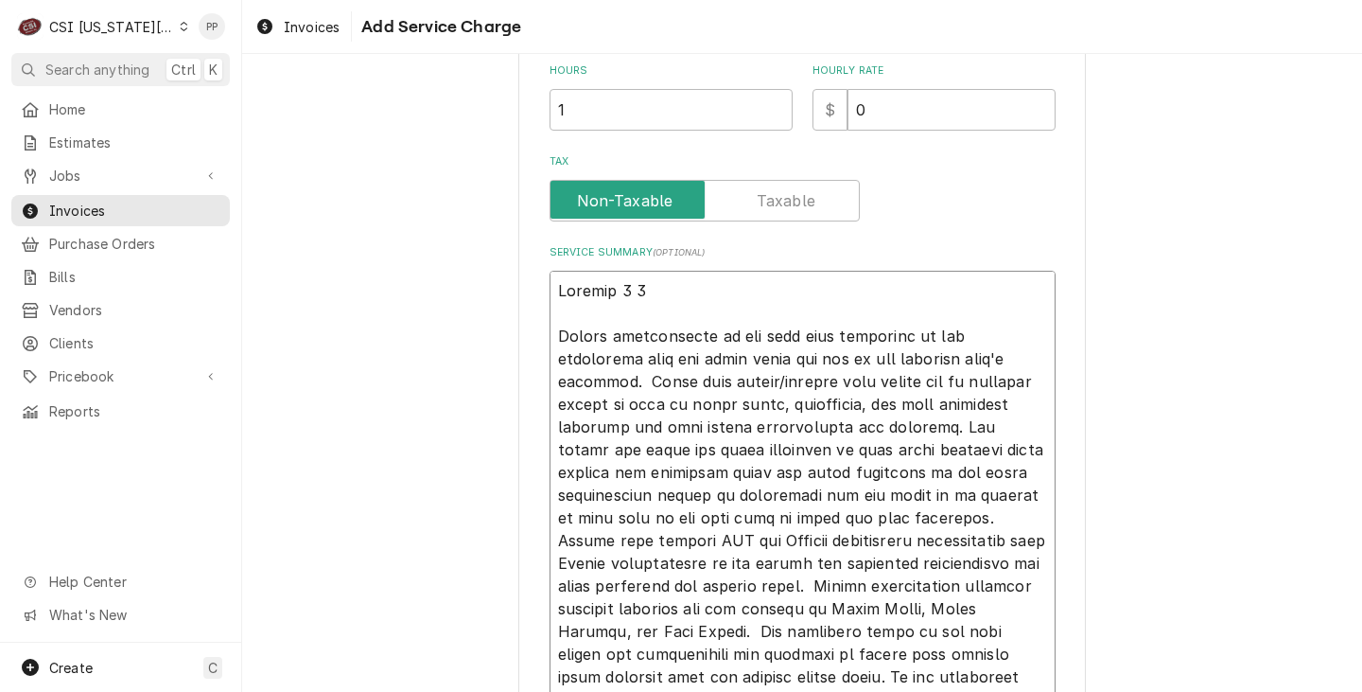
type textarea "x"
type textarea "Invoice 1 0f During coordination of the roof rail placement it was discovered t…"
type textarea "x"
type textarea "Invoice 1 0f During coordination of the roof rail placement it was discovered t…"
type textarea "x"
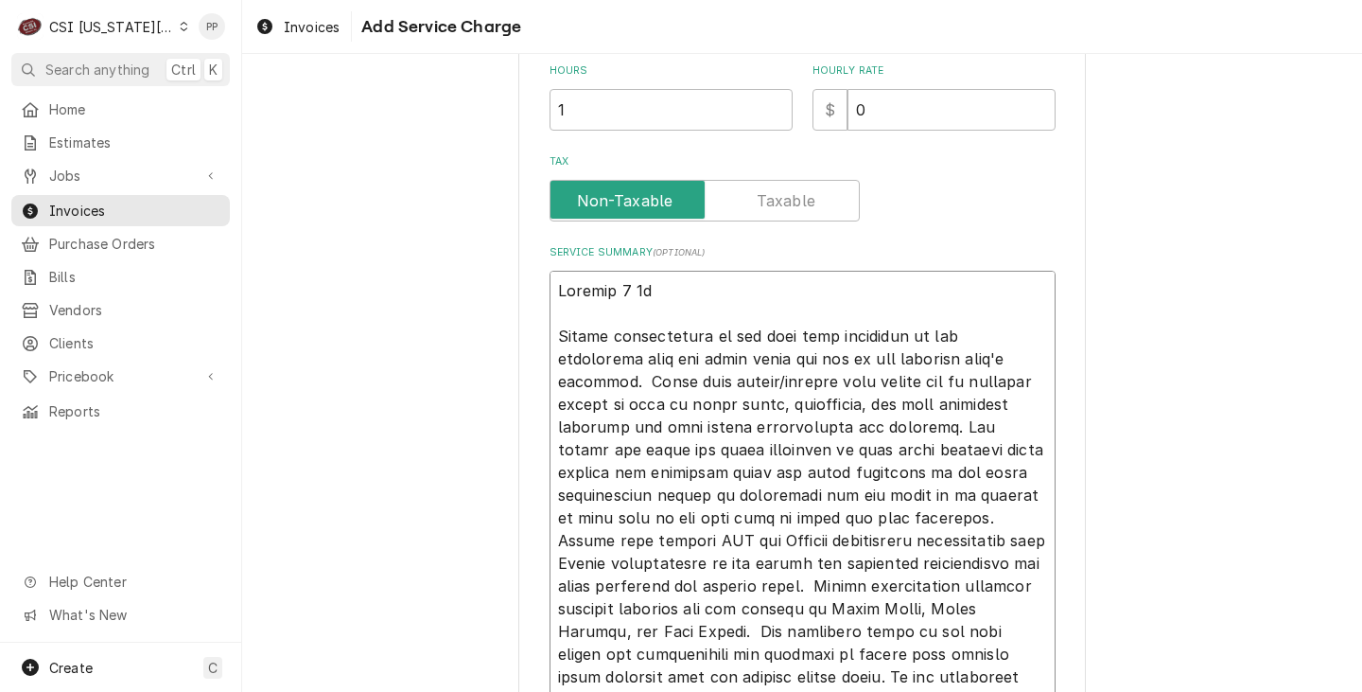
type textarea "Invoice 1 0f 2 During coordination of the roof rail placement it was discovered…"
type textarea "x"
type textarea "Invoice 1 0f 2 During coordination of the roof rail placement it was discovered…"
type textarea "x"
type textarea "Invoice 1 0f 2 During coordination of the roof rail placement it was discovered…"
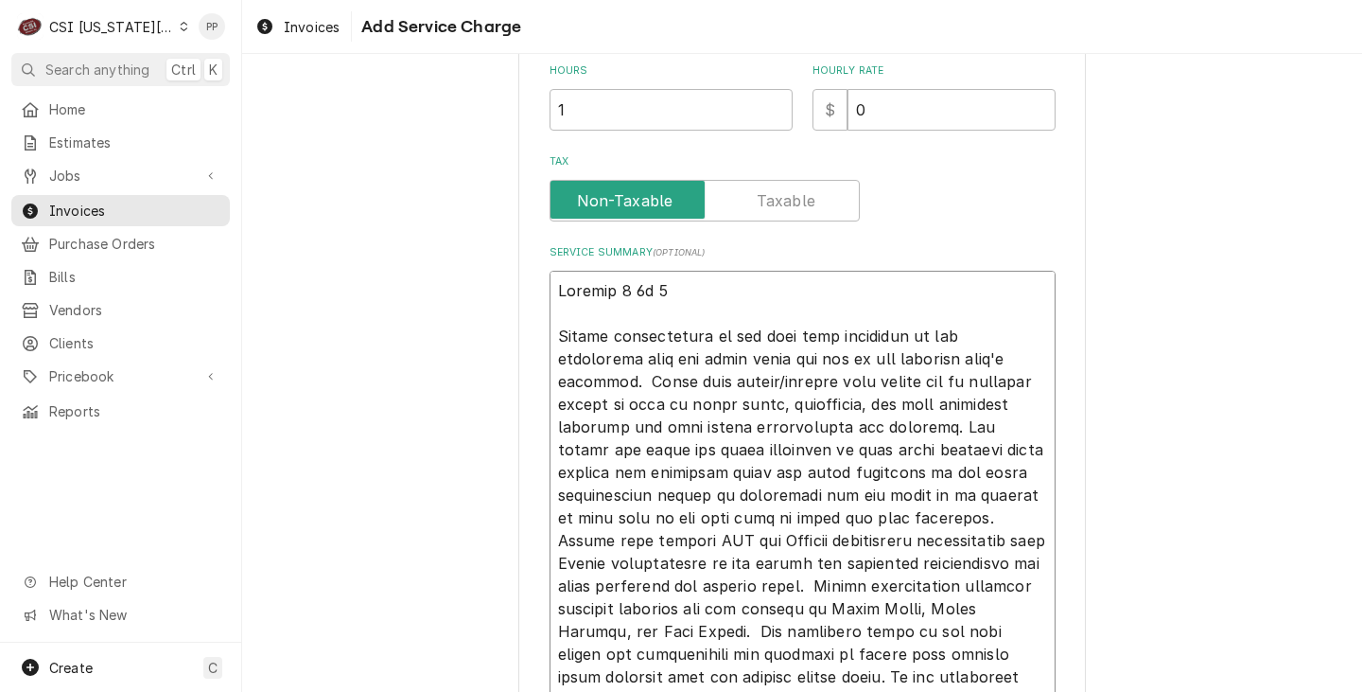
type textarea "x"
type textarea "Invoice 1 0f During coordination of the roof rail placement it was discovered t…"
type textarea "x"
type textarea "Invoice 1 0f During coordination of the roof rail placement it was discovered t…"
type textarea "x"
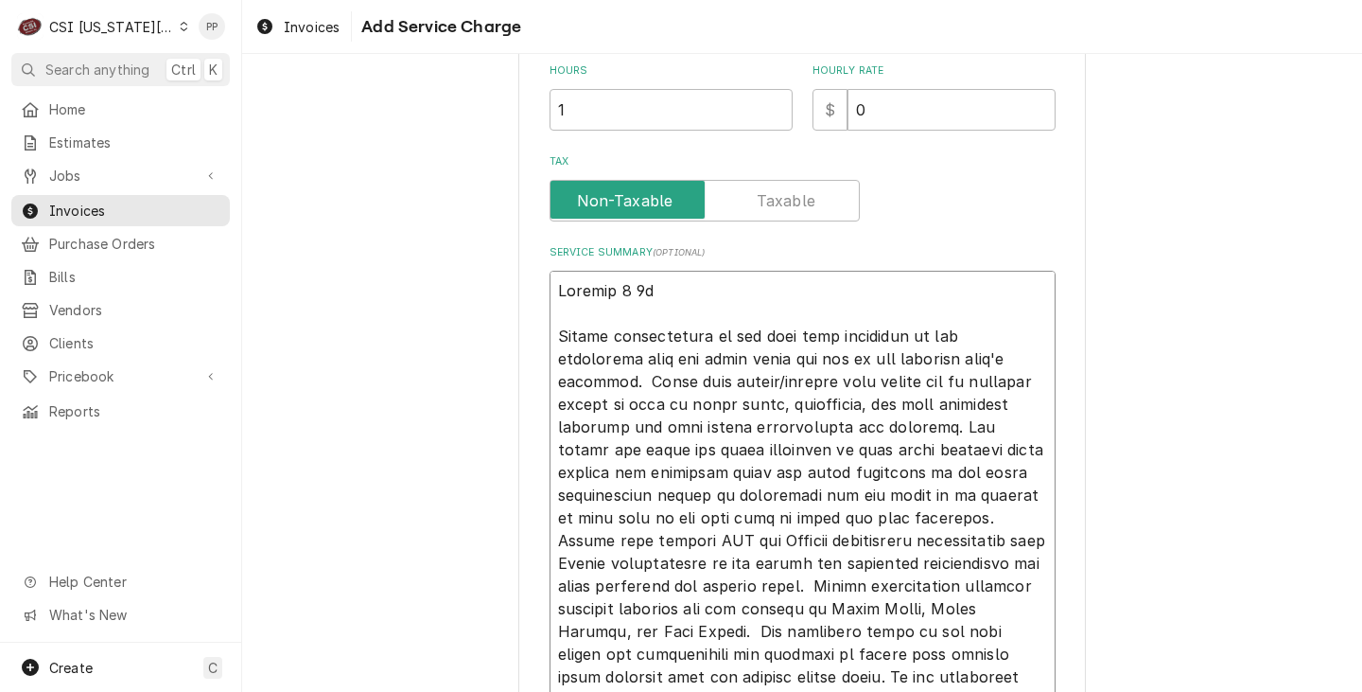
type textarea "Invoice 1 0 During coordination of the roof rail placement it was discovered th…"
type textarea "x"
type textarea "Invoice 1 During coordination of the roof rail placement it was discovered that…"
type textarea "x"
type textarea "Invoice 1 o During coordination of the roof rail placement it was discovered th…"
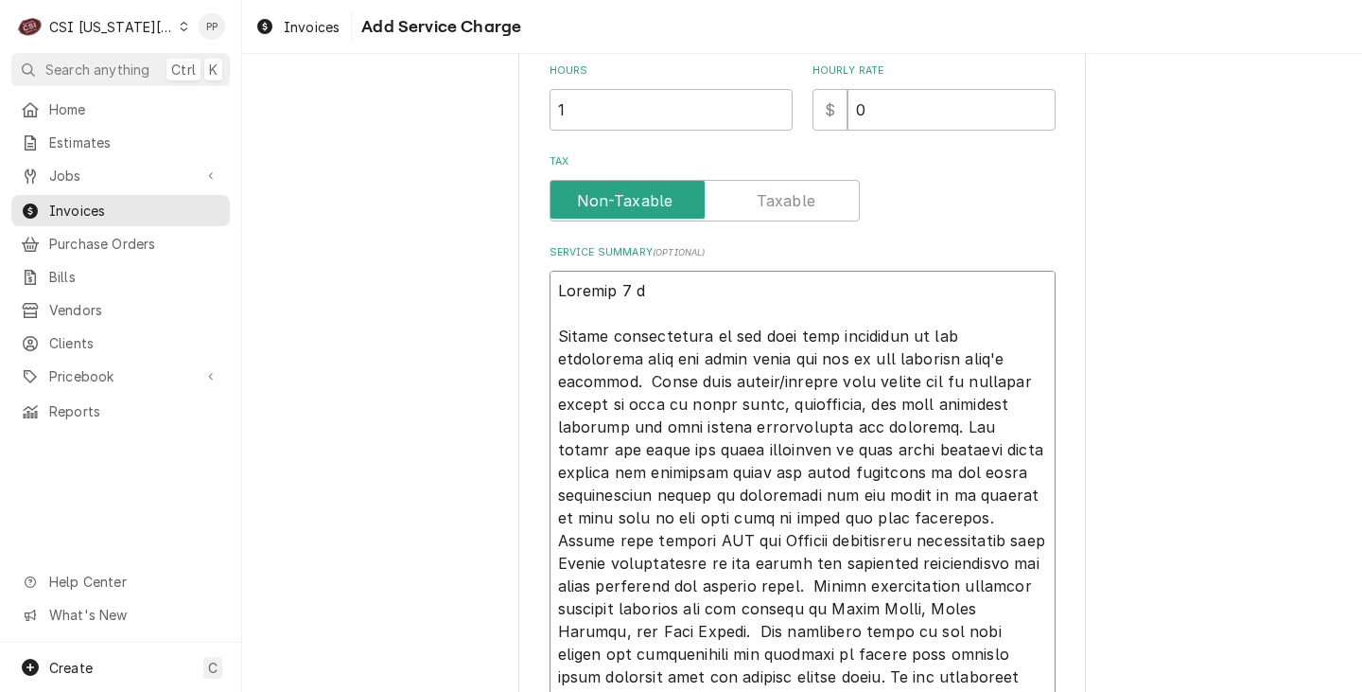
type textarea "x"
type textarea "Invoice 1 of During coordination of the roof rail placement it was discovered t…"
type textarea "x"
type textarea "Invoice 1 of During coordination of the roof rail placement it was discovered t…"
type textarea "x"
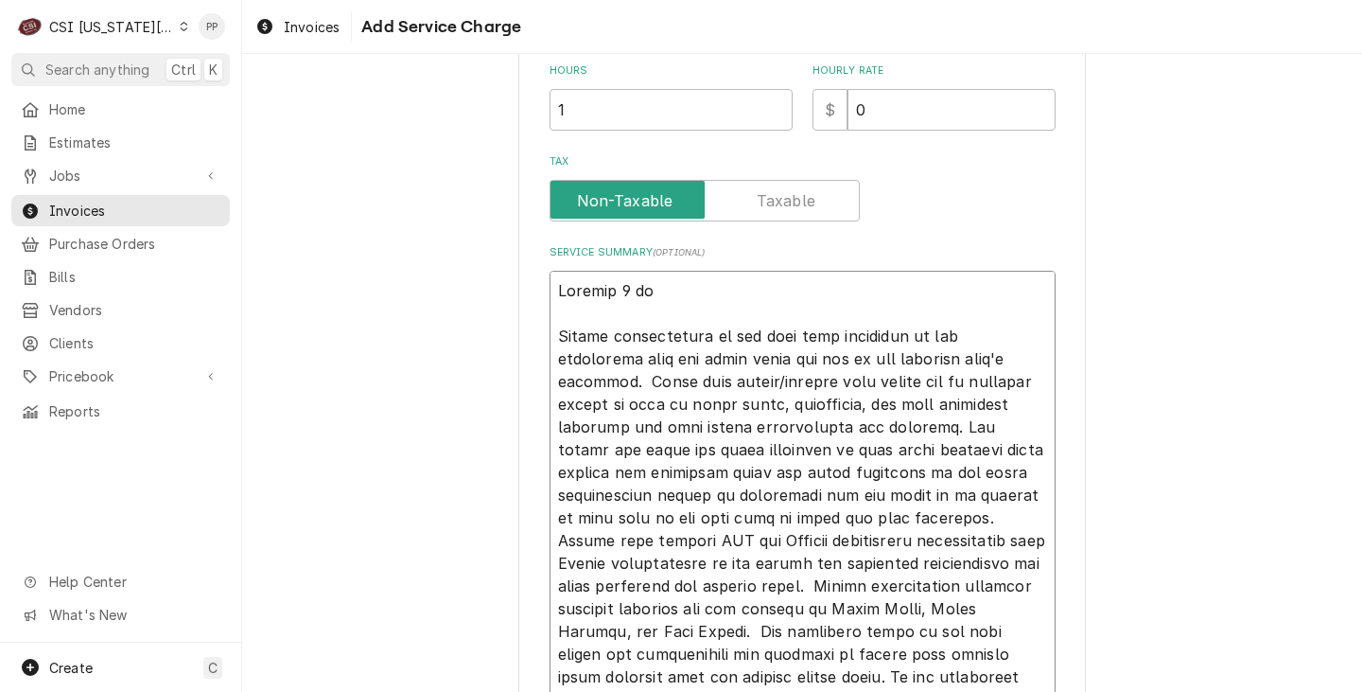
type textarea "Invoice 1 of During coordination of the roof rail placement it was discovered t…"
type textarea "x"
type textarea "Invoice 1 o During coordination of the roof rail placement it was discovered th…"
type textarea "x"
type textarea "Invoice 1 During coordination of the roof rail placement it was discovered that…"
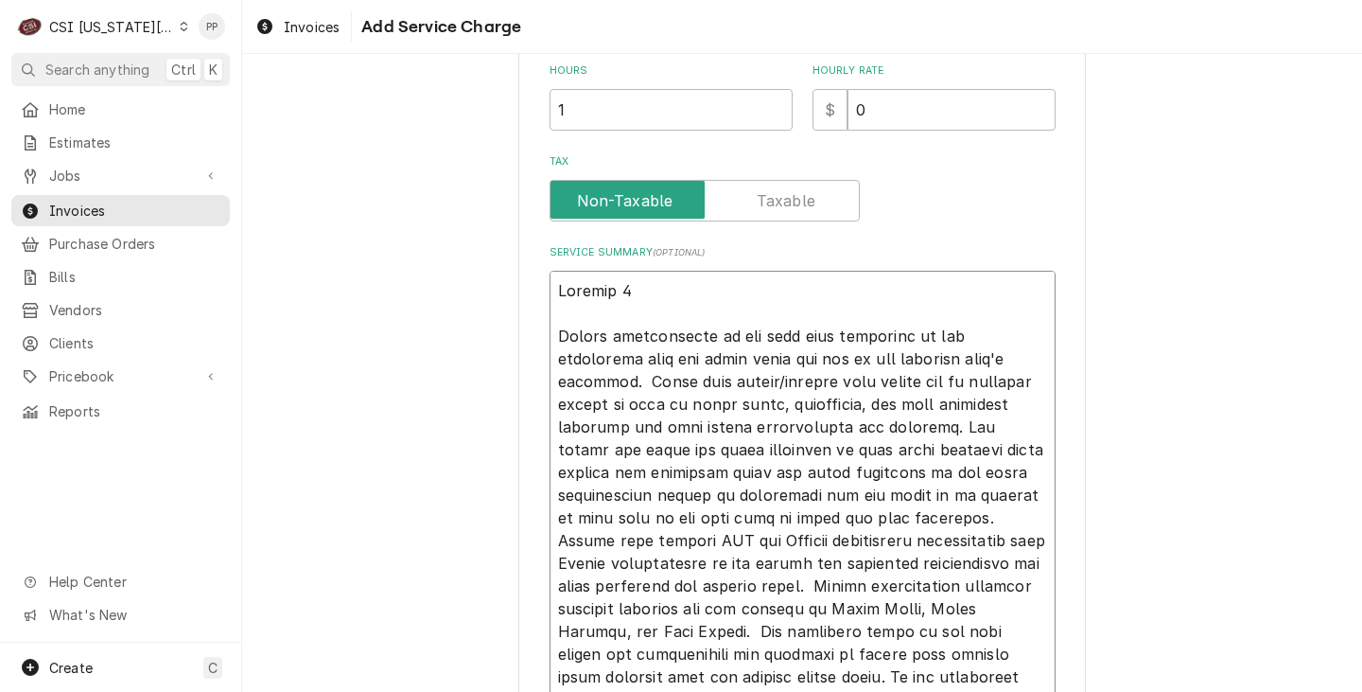
type textarea "x"
type textarea "Invoice 1 During coordination of the roof rail placement it was discovered that…"
type textarea "x"
type textarea "Invoice During coordination of the roof rail placement it was discovered that t…"
type textarea "x"
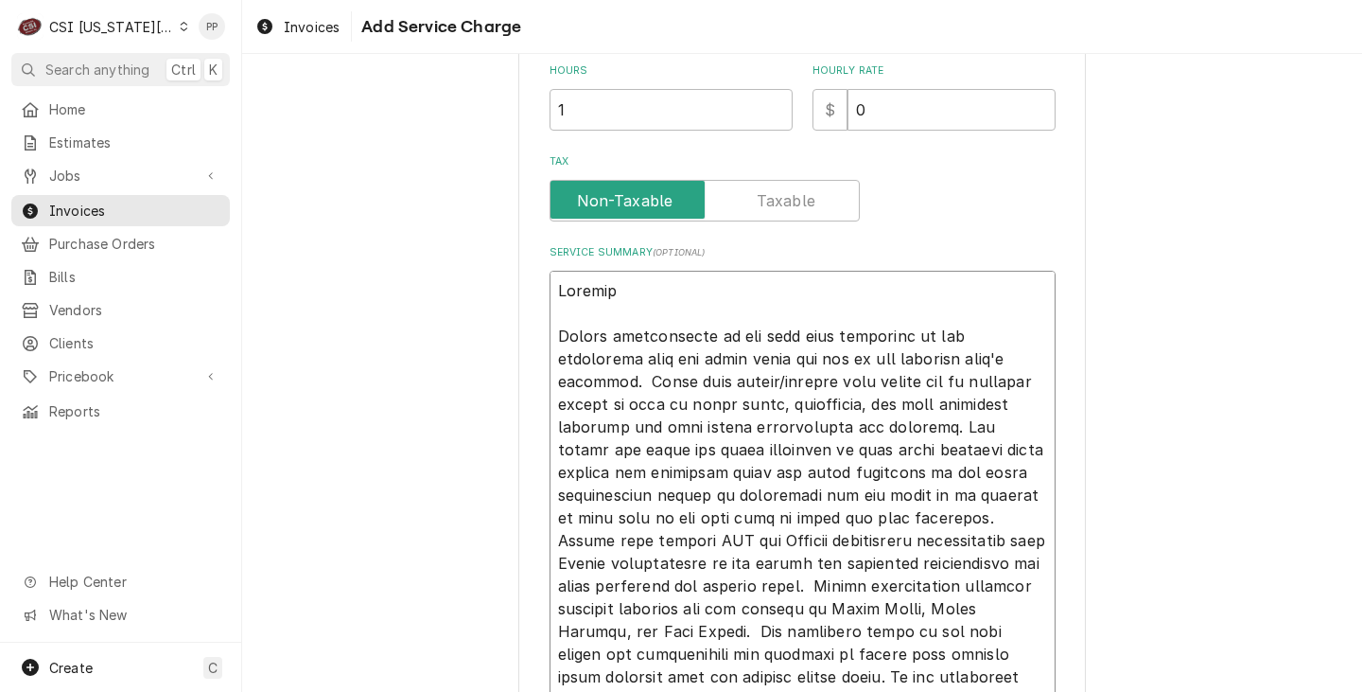
type textarea "Invoice 2 During coordination of the roof rail placement it was discovered that…"
type textarea "x"
type textarea "Invoice 2 During coordination of the roof rail placement it was discovered that…"
type textarea "x"
type textarea "Invoice 2 o During coordination of the roof rail placement it was discovered th…"
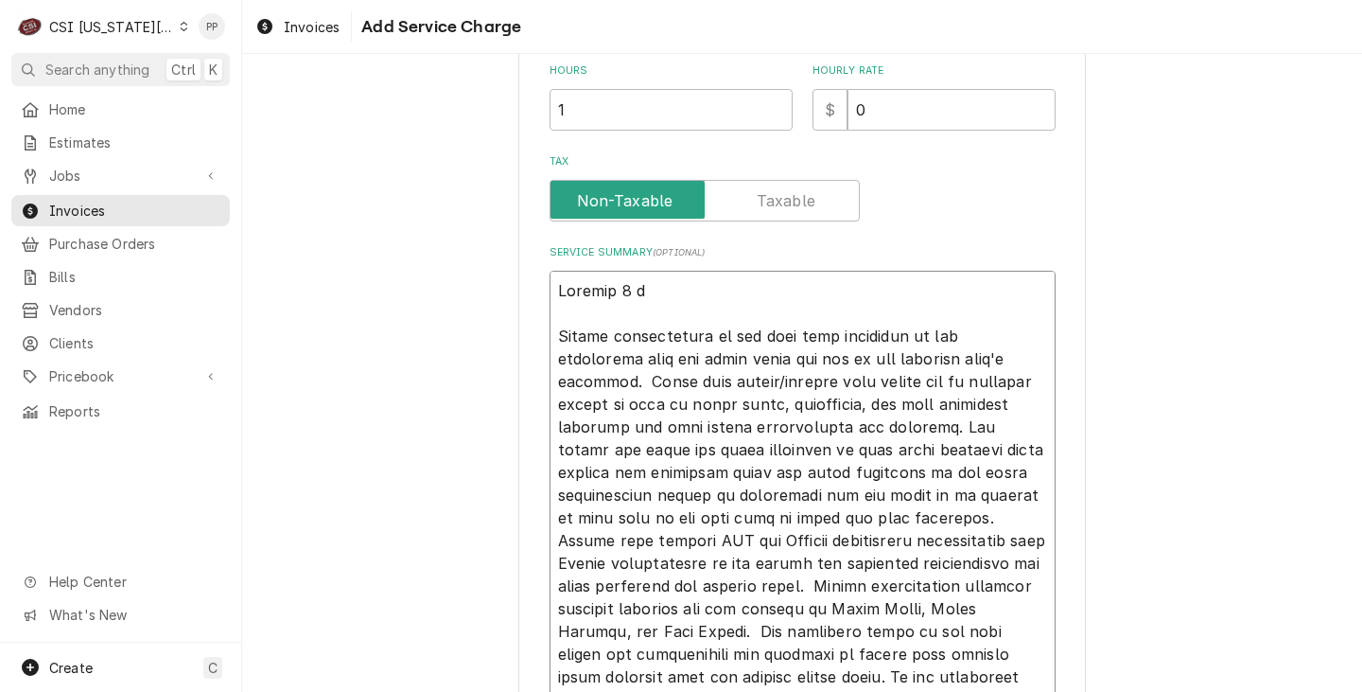
type textarea "x"
type textarea "Invoice 2 of During coordination of the roof rail placement it was discovered t…"
type textarea "x"
type textarea "Invoice 2 of During coordination of the roof rail placement it was discovered t…"
type textarea "x"
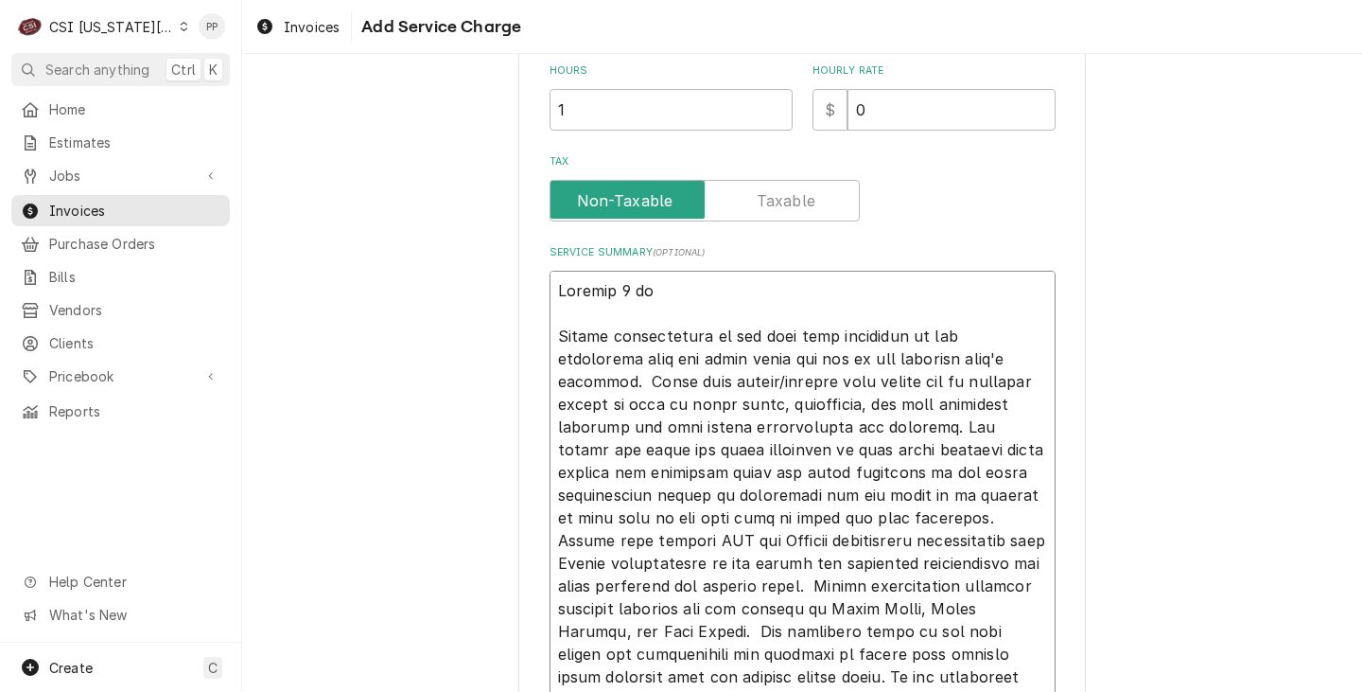
type textarea "Invoice 2 of 2 During coordination of the roof rail placement it was discovered…"
type textarea "x"
type textarea "Invoice 2 of 2 During coordination of the roof rail placement it was discovered…"
type textarea "x"
type textarea "Invoice 2 of 2 - During coordination of the roof rail placement it was discover…"
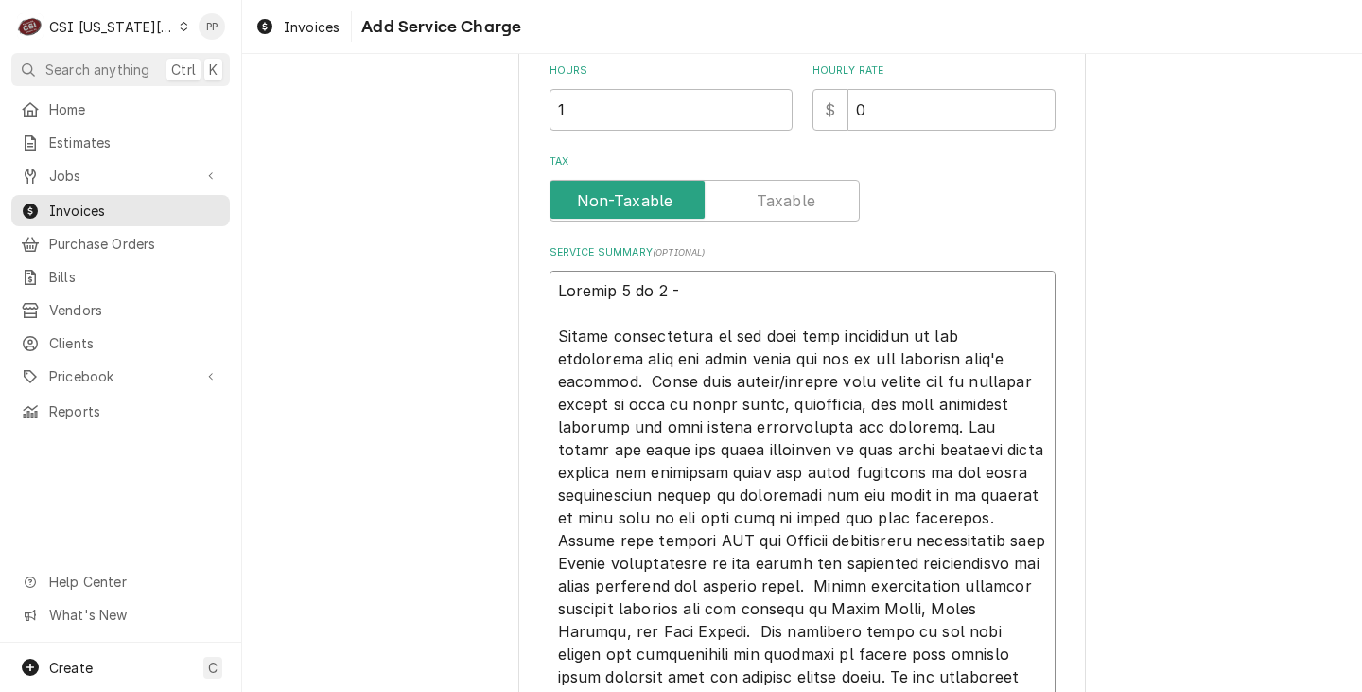
type textarea "x"
type textarea "Invoice 2 of 2 - During coordination of the roof rail placement it was discover…"
type textarea "x"
type textarea "Invoice 2 of 2 - s During coordination of the roof rail placement it was discov…"
type textarea "x"
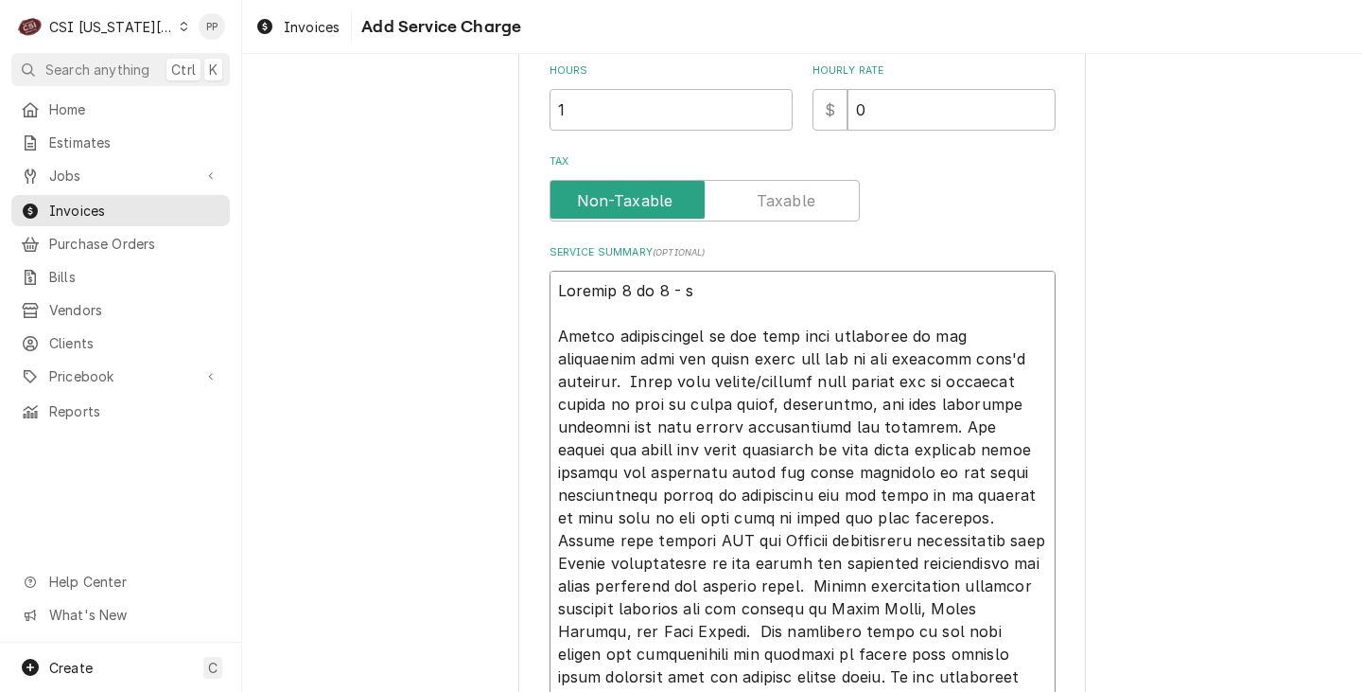
type textarea "Invoice 2 of 2 - sp During coordination of the roof rail placement it was disco…"
type textarea "x"
type textarea "Invoice 2 of 2 - spl During coordination of the roof rail placement it was disc…"
type textarea "x"
type textarea "Invoice 2 of 2 - spli During coordination of the roof rail placement it was dis…"
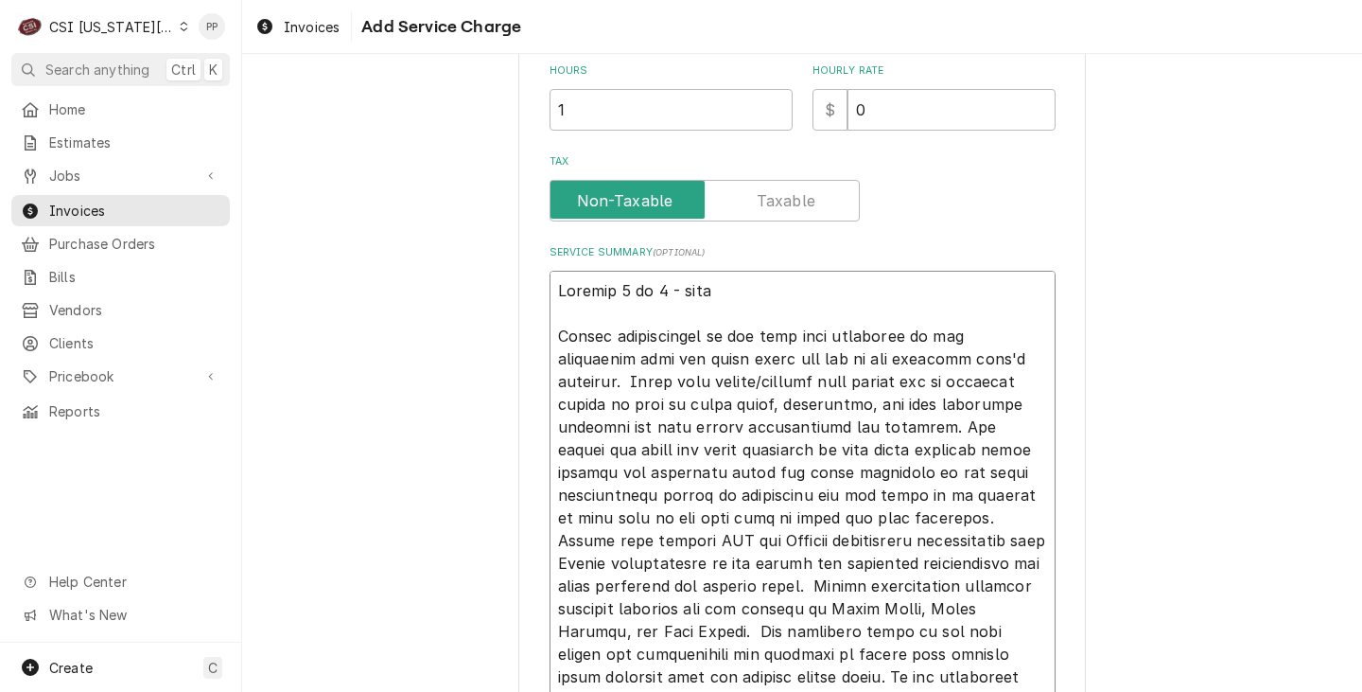
type textarea "x"
type textarea "Invoice 2 of 2 - split During coordination of the roof rail placement it was di…"
type textarea "x"
type textarea "Invoice 2 of 2 - split During coordination of the roof rail placement it was di…"
type textarea "x"
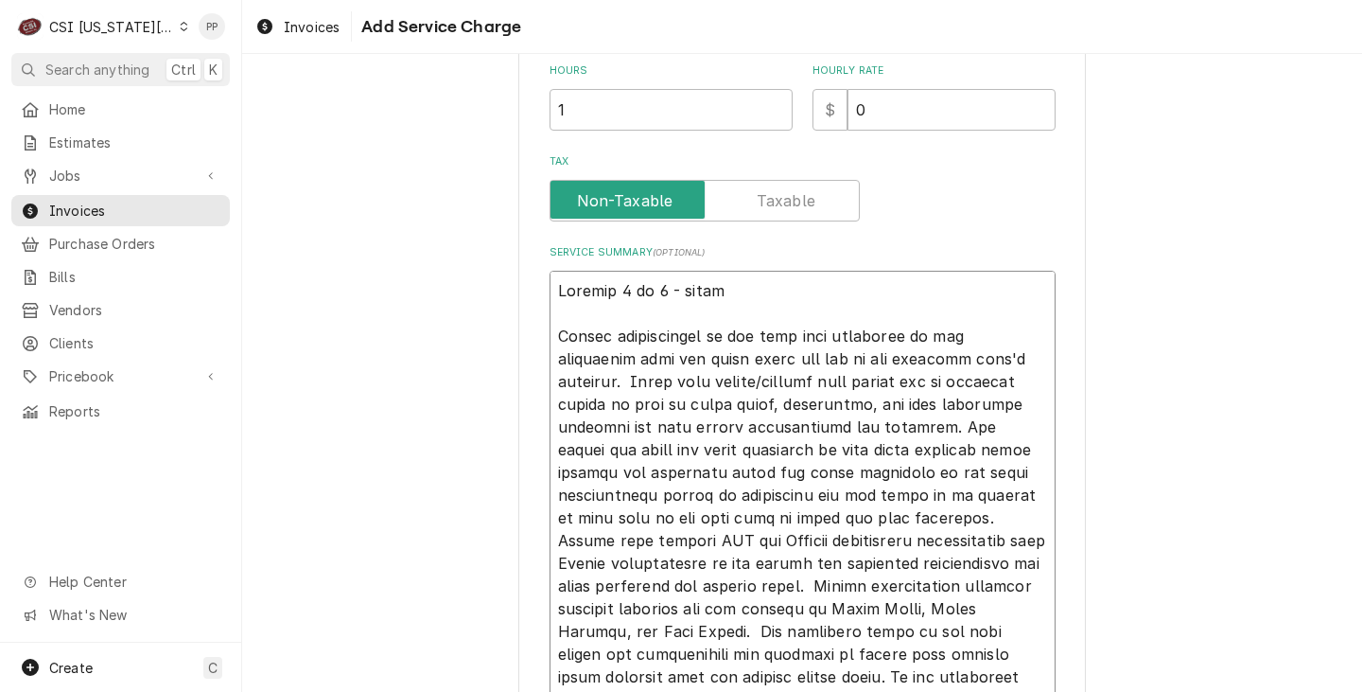
type textarea "Invoice 2 of 2 - split i During coordination of the roof rail placement it was …"
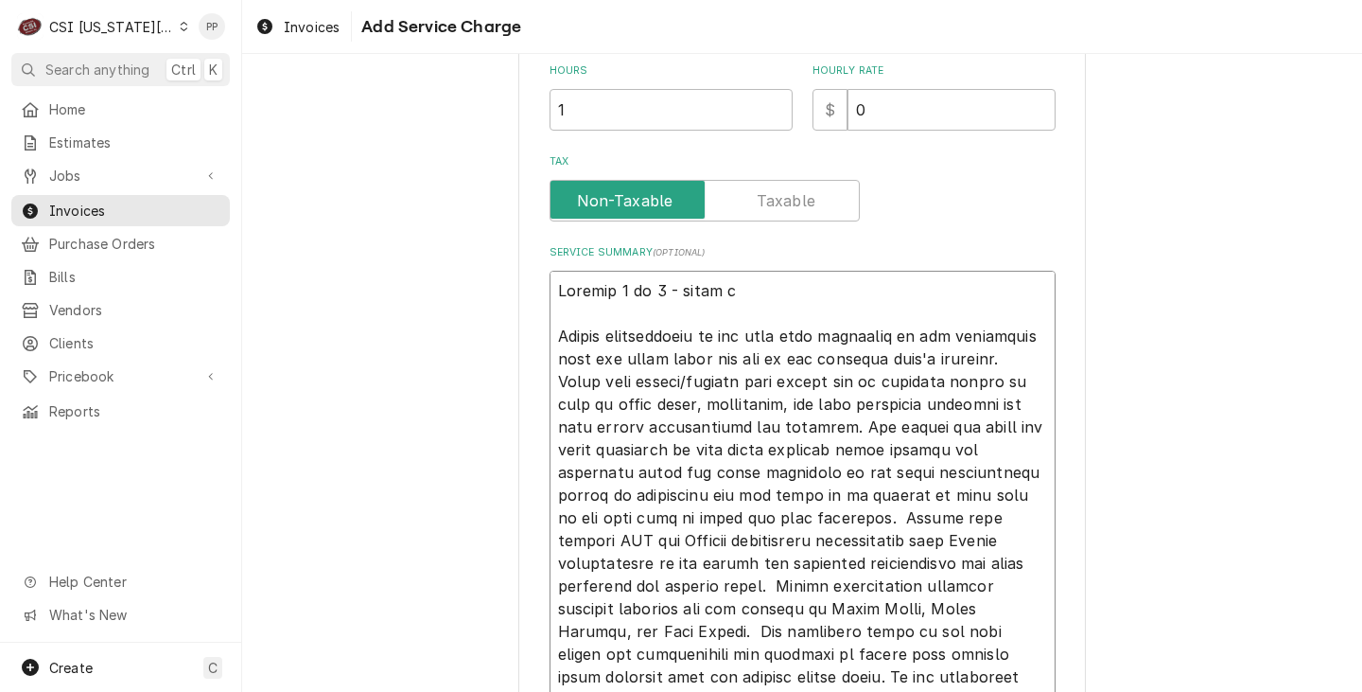
type textarea "x"
type textarea "Invoice 2 of 2 - split in During coordination of the roof rail placement it was…"
type textarea "x"
type textarea "Invoice 2 of 2 - split in During coordination of the roof rail placement it was…"
type textarea "x"
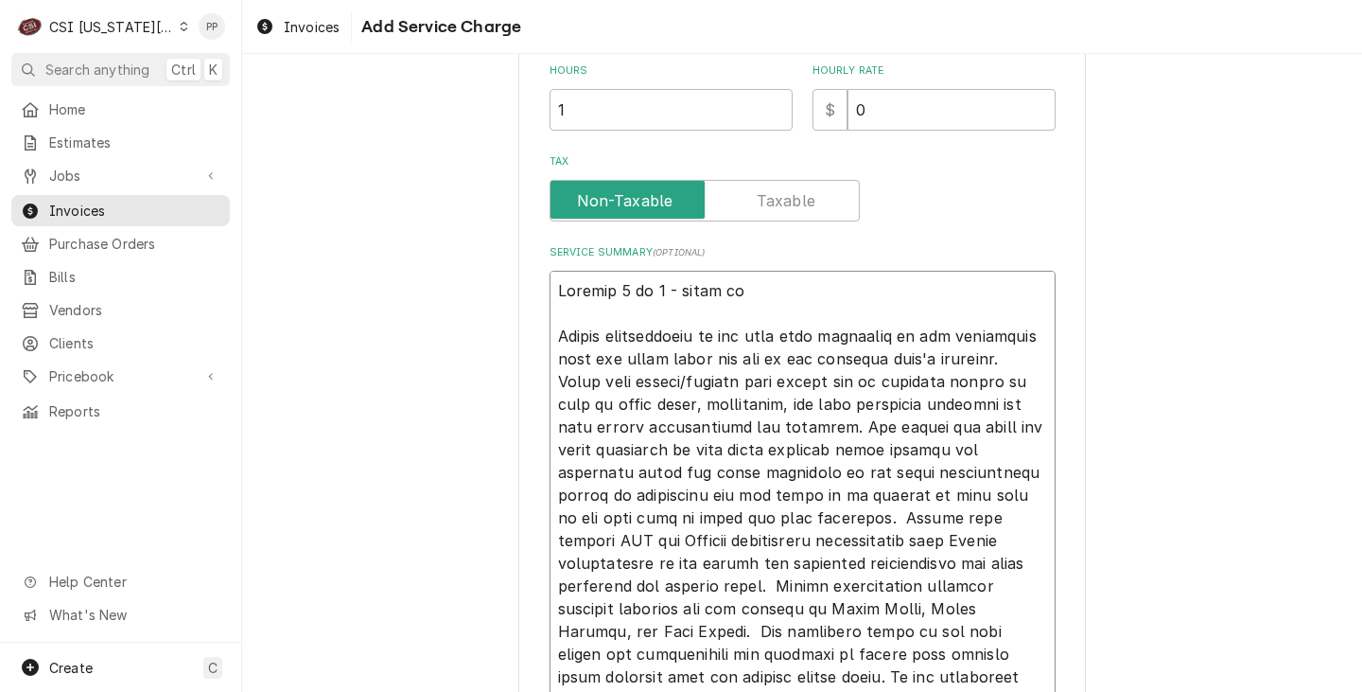
type textarea "Invoice 2 of 2 - split in t During coordination of the roof rail placement it w…"
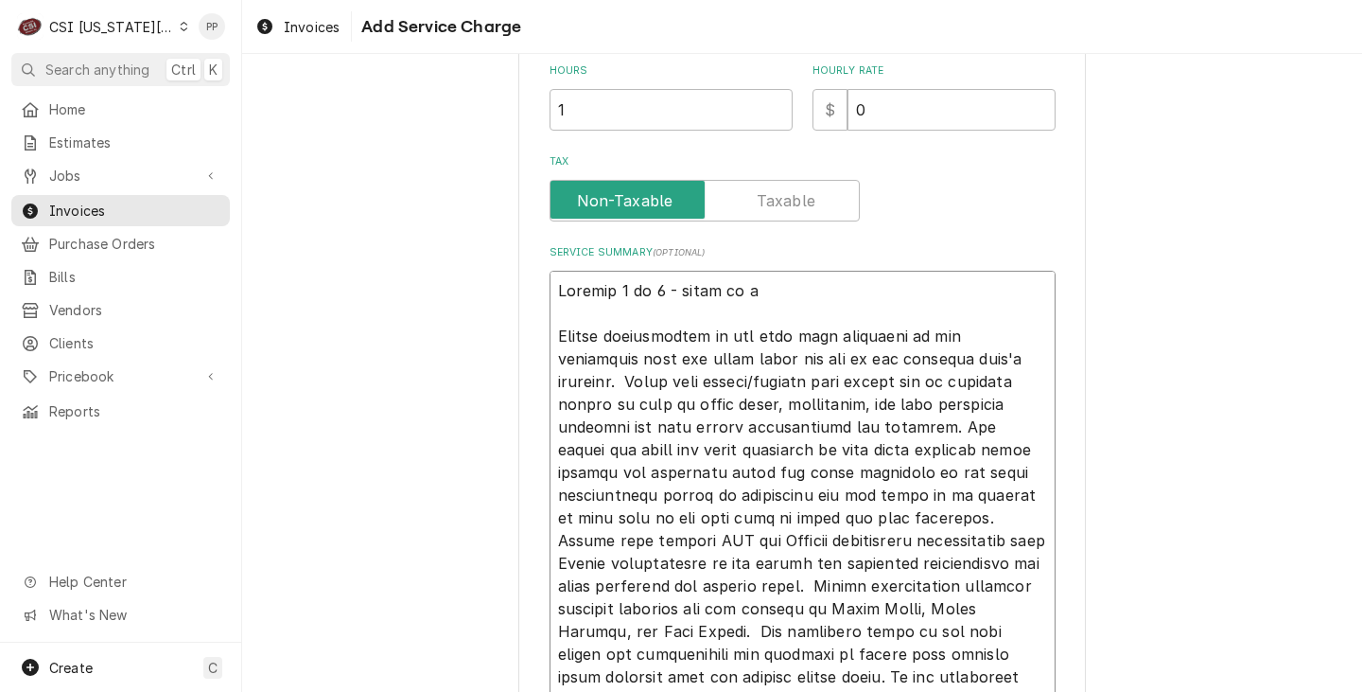
type textarea "x"
type textarea "Invoice 2 of 2 - split in to During coordination of the roof rail placement it …"
type textarea "x"
type textarea "Invoice 2 of 2 - split in to During coordination of the roof rail placement it …"
type textarea "x"
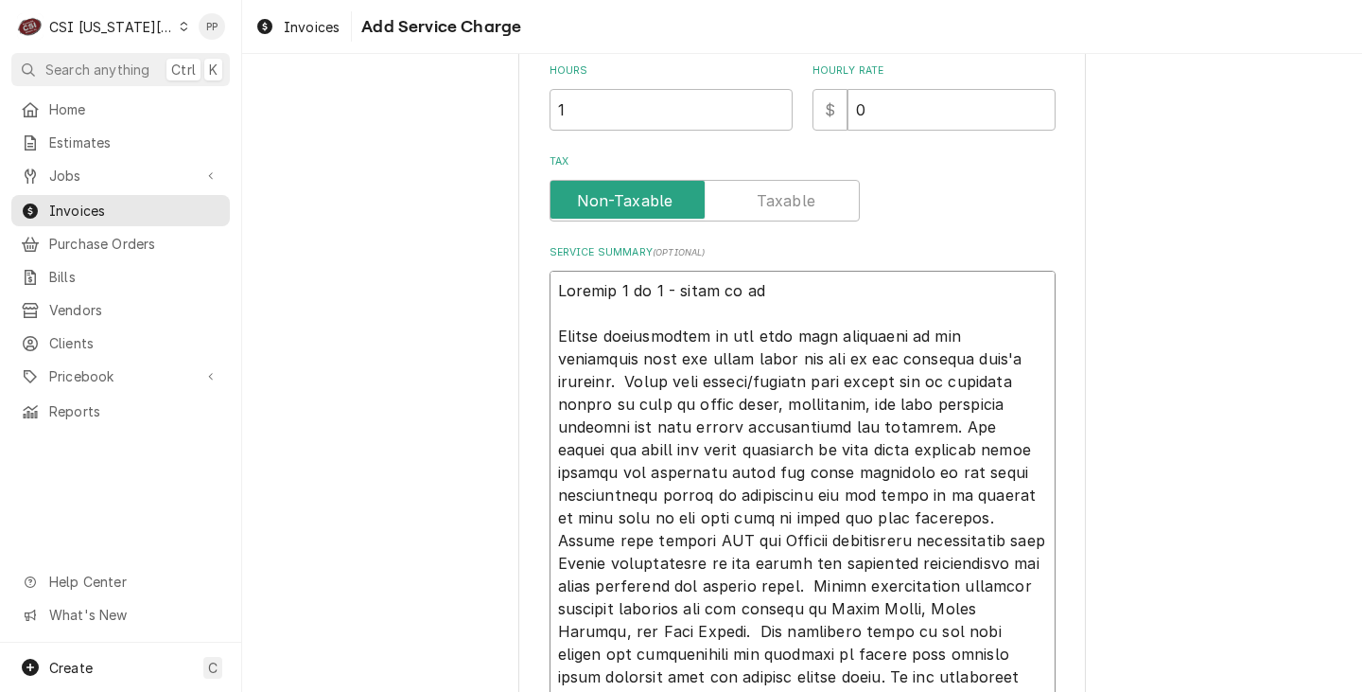
type textarea "Invoice 2 of 2 - split in to t During coordination of the roof rail placement i…"
type textarea "x"
type textarea "Invoice 2 of 2 - split in to to During coordination of the roof rail placement …"
type textarea "x"
type textarea "Invoice 2 of 2 - split in to t During coordination of the roof rail placement i…"
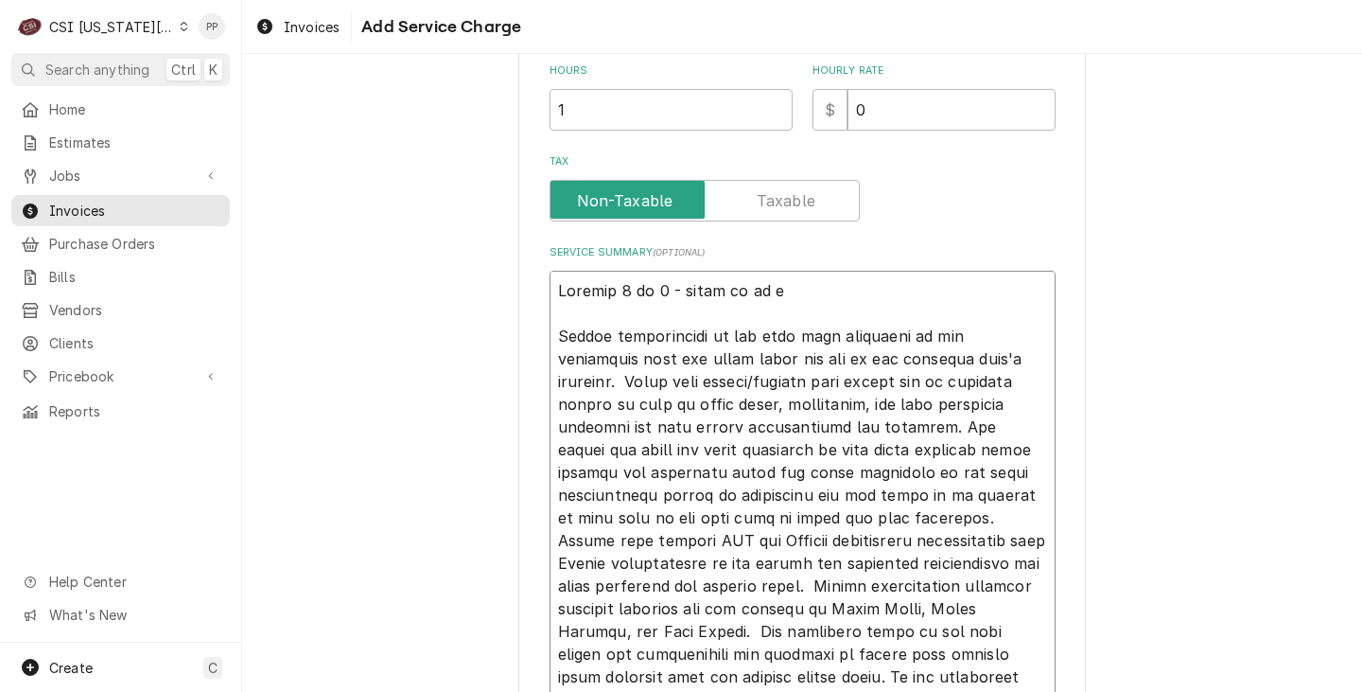
type textarea "x"
type textarea "Invoice 2 of 2 - split in to tw During coordination of the roof rail placement …"
type textarea "x"
type textarea "Invoice 2 of 2 - split in to two During coordination of the roof rail placement…"
type textarea "x"
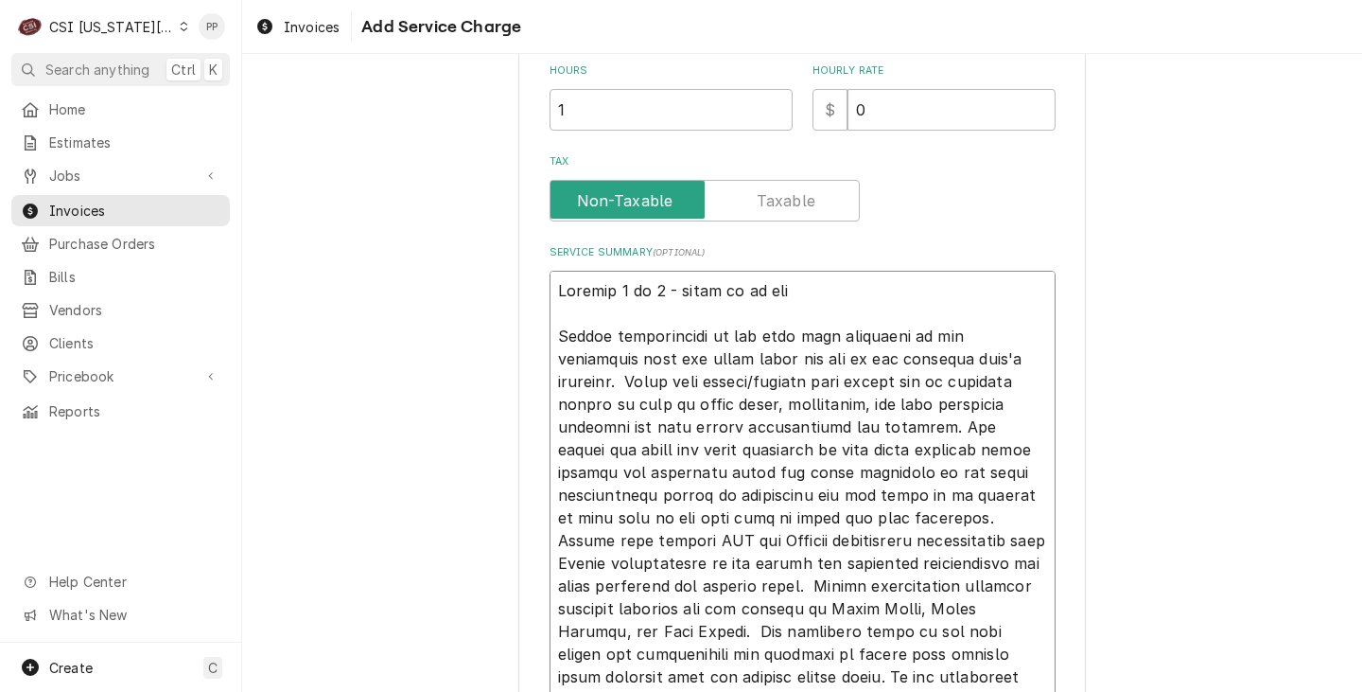
type textarea "Invoice 2 of 2 - split in to two During coordination of the roof rail placement…"
type textarea "x"
type textarea "Invoice 2 of 2 - split in to two i During coordination of the roof rail placeme…"
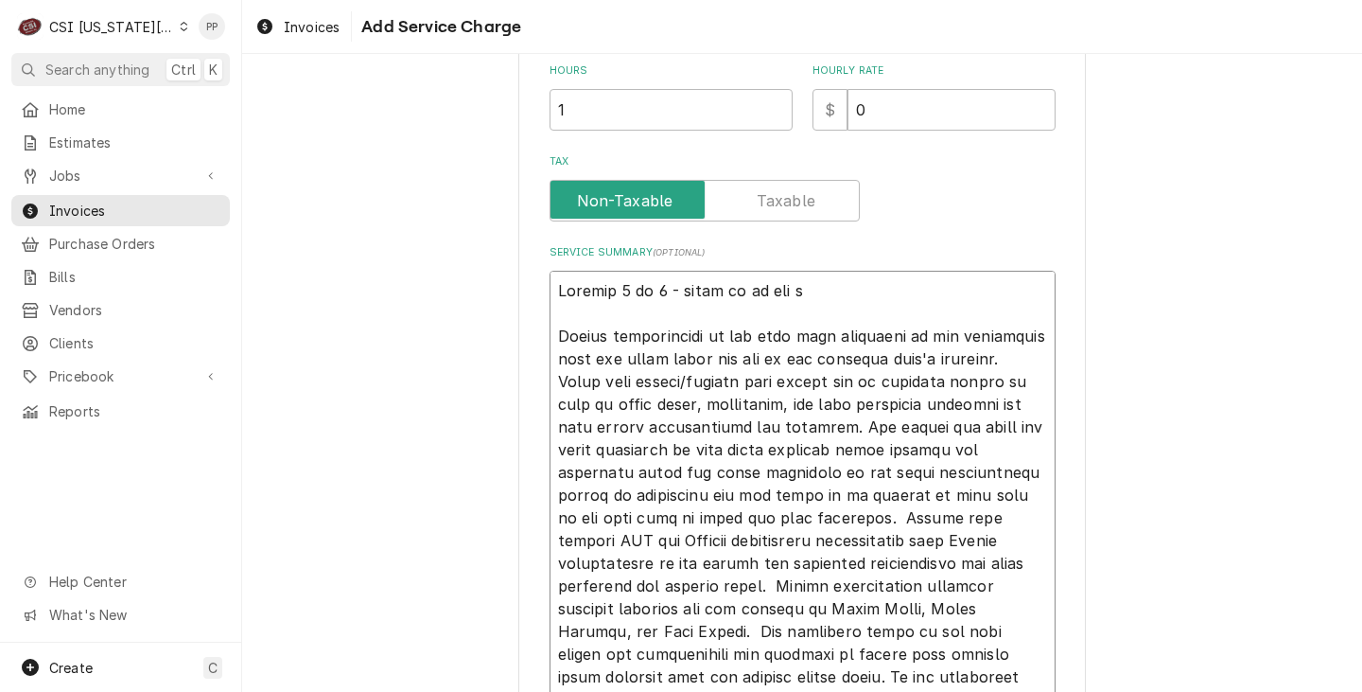
type textarea "x"
type textarea "Invoice 2 of 2 - split in to two in During coordination of the roof rail placem…"
type textarea "x"
type textarea "Invoice 2 of 2 - split in to two inv During coordination of the roof rail place…"
type textarea "x"
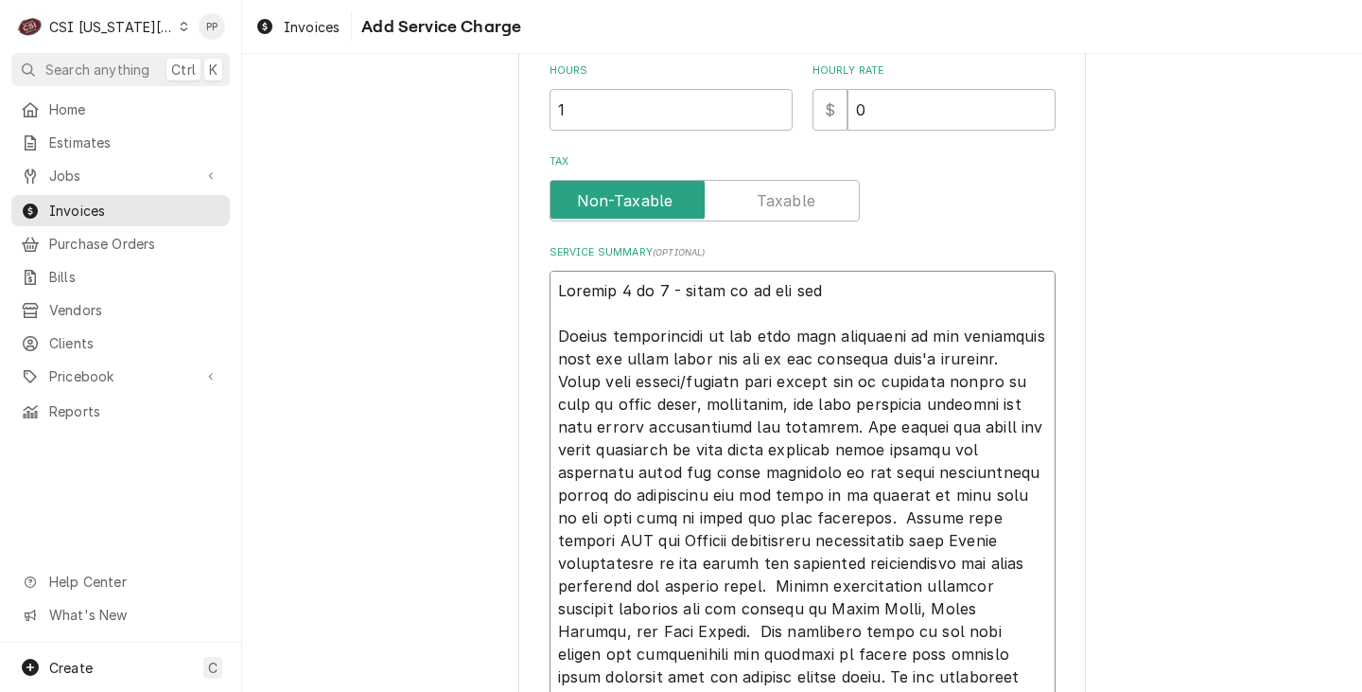
type textarea "Invoice 2 of 2 - split in to two invo During coordination of the roof rail plac…"
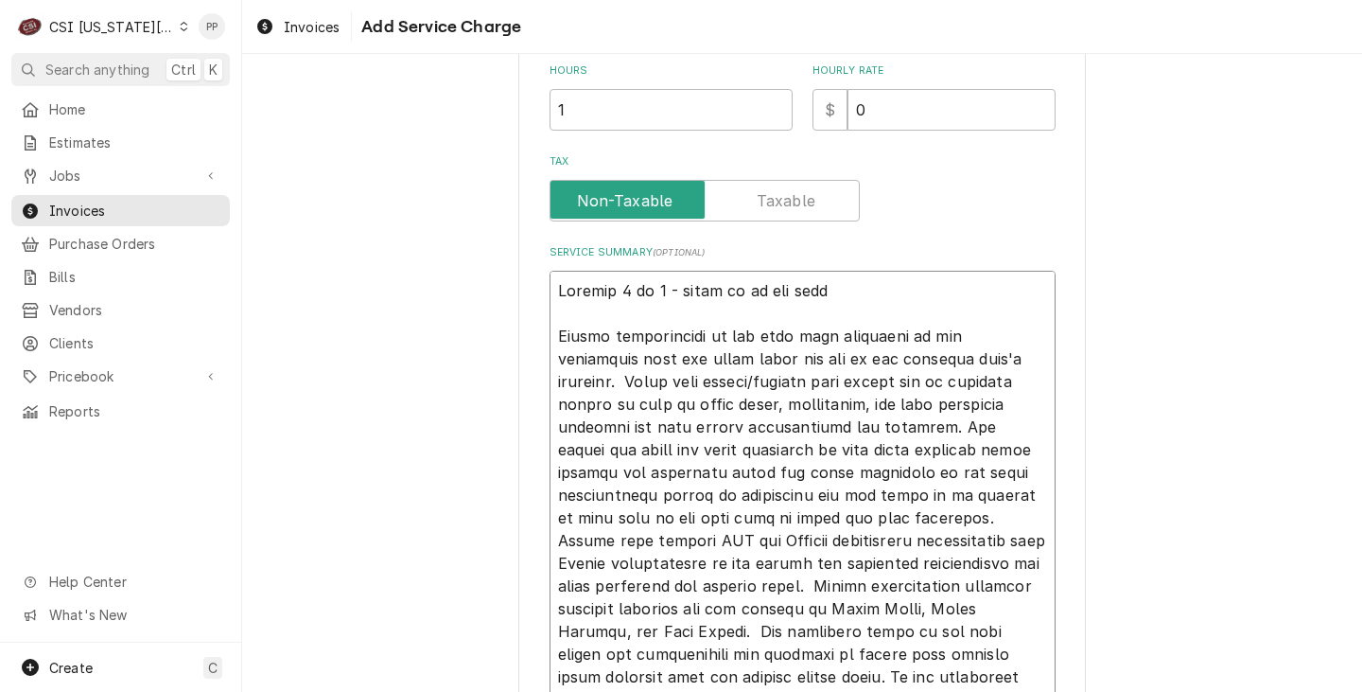
type textarea "x"
type textarea "Invoice 2 of 2 - split in to two invoi During coordination of the roof rail pla…"
type textarea "x"
type textarea "Invoice 2 of 2 - split in to two invoic During coordination of the roof rail pl…"
type textarea "x"
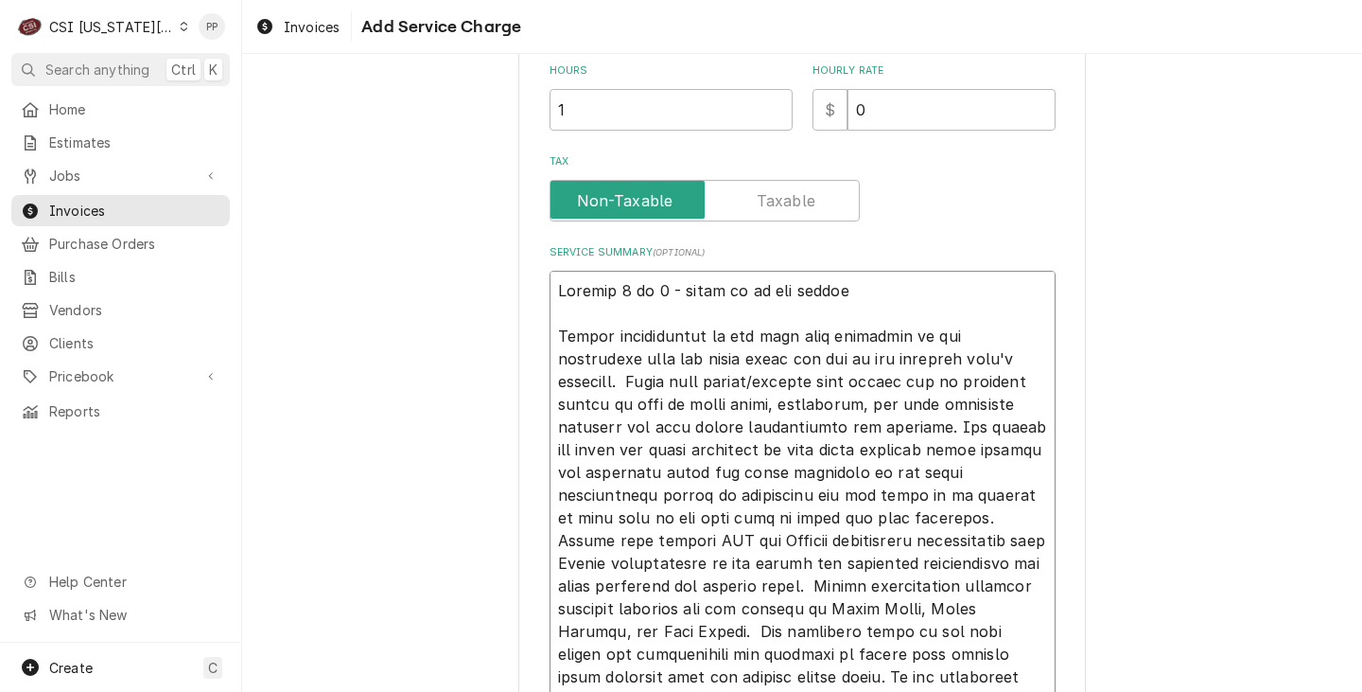
type textarea "Invoice 2 of 2 - split in to two invoice During coordination of the roof rail p…"
type textarea "x"
type textarea "Invoice 2 of 2 - split in to two invoices During coordination of the roof rail …"
type textarea "x"
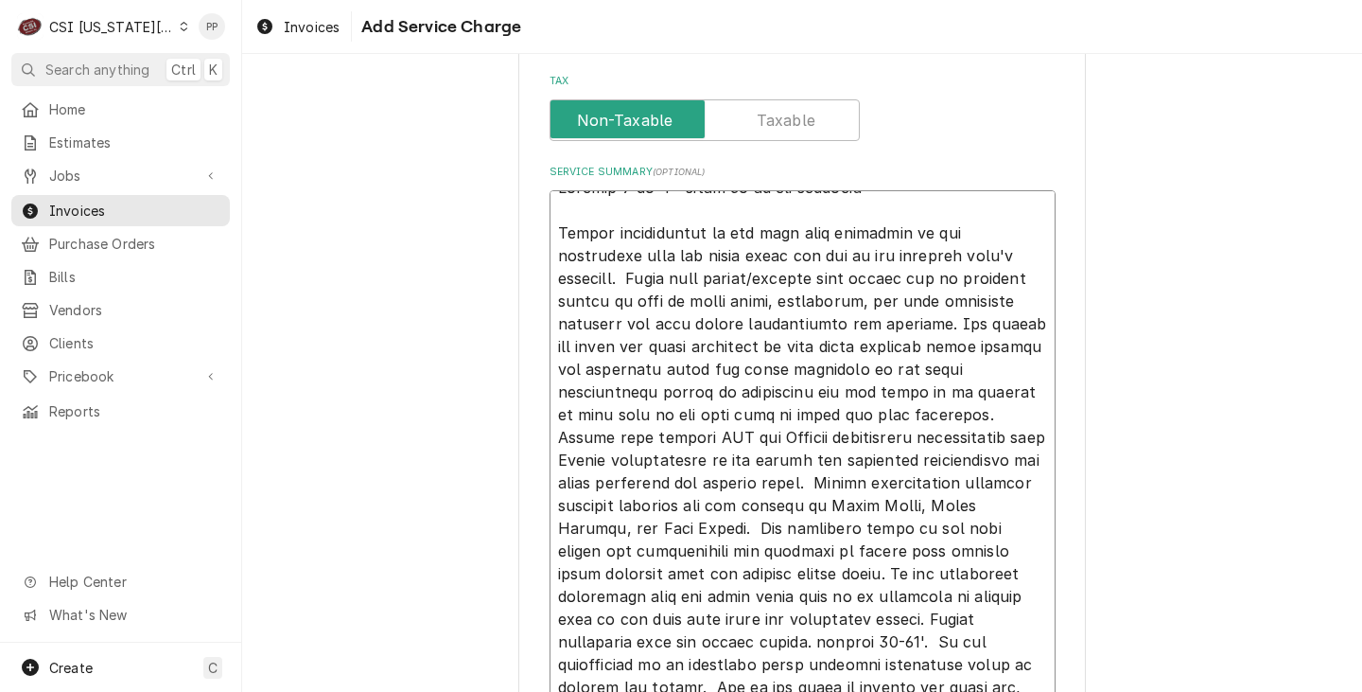
scroll to position [876, 0]
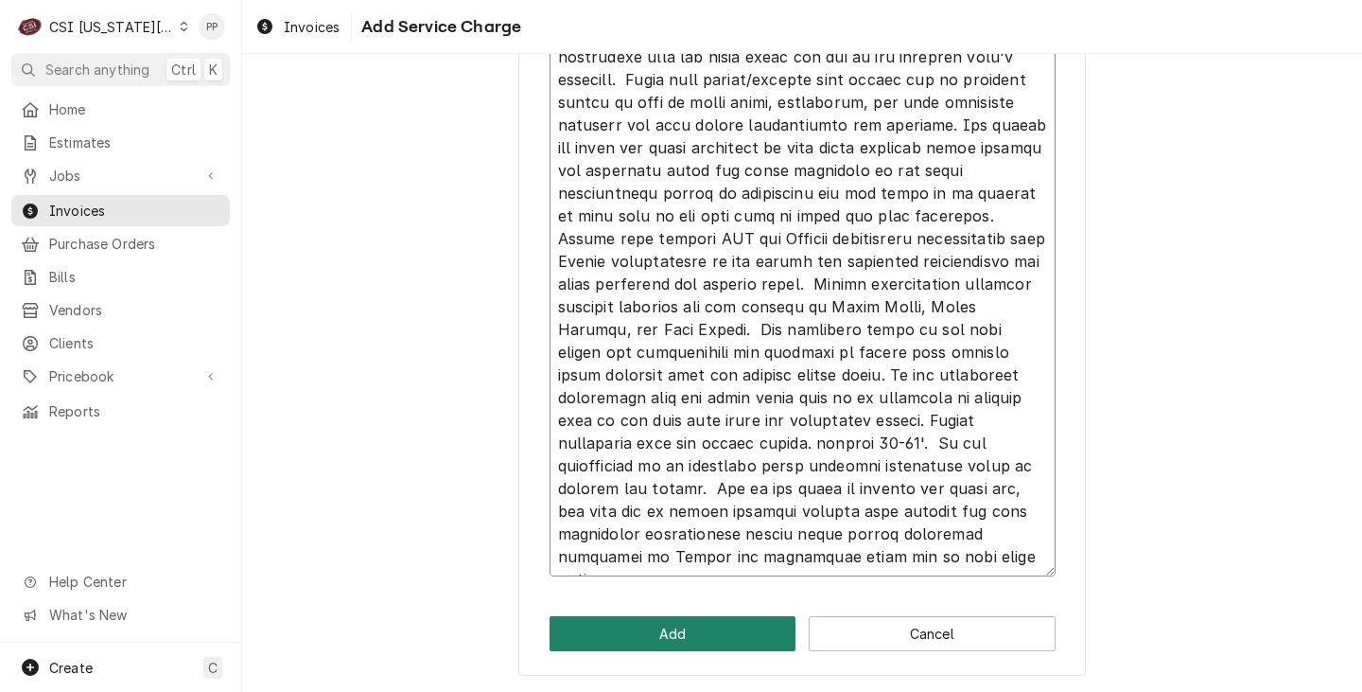
type textarea "Invoice 2 of 2 - split in to two invoices During coordination of the roof rail …"
click at [676, 620] on button "Add" at bounding box center [673, 633] width 247 height 35
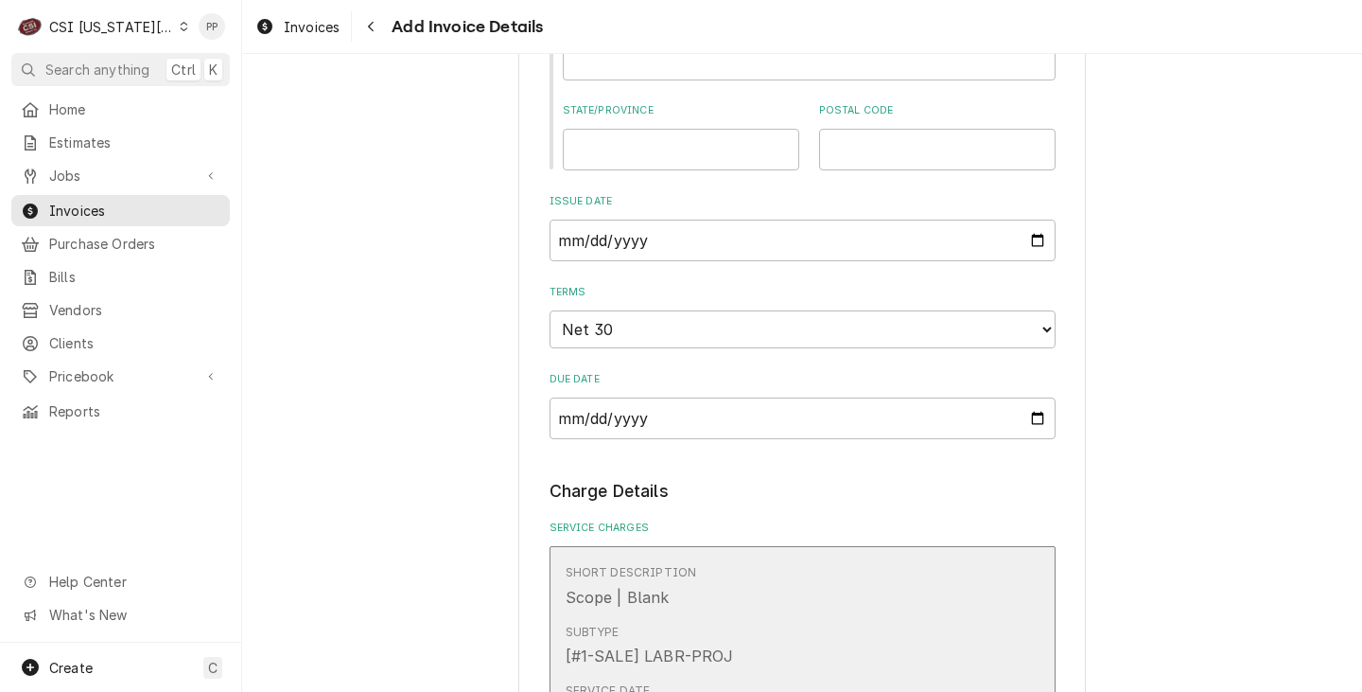
scroll to position [734, 0]
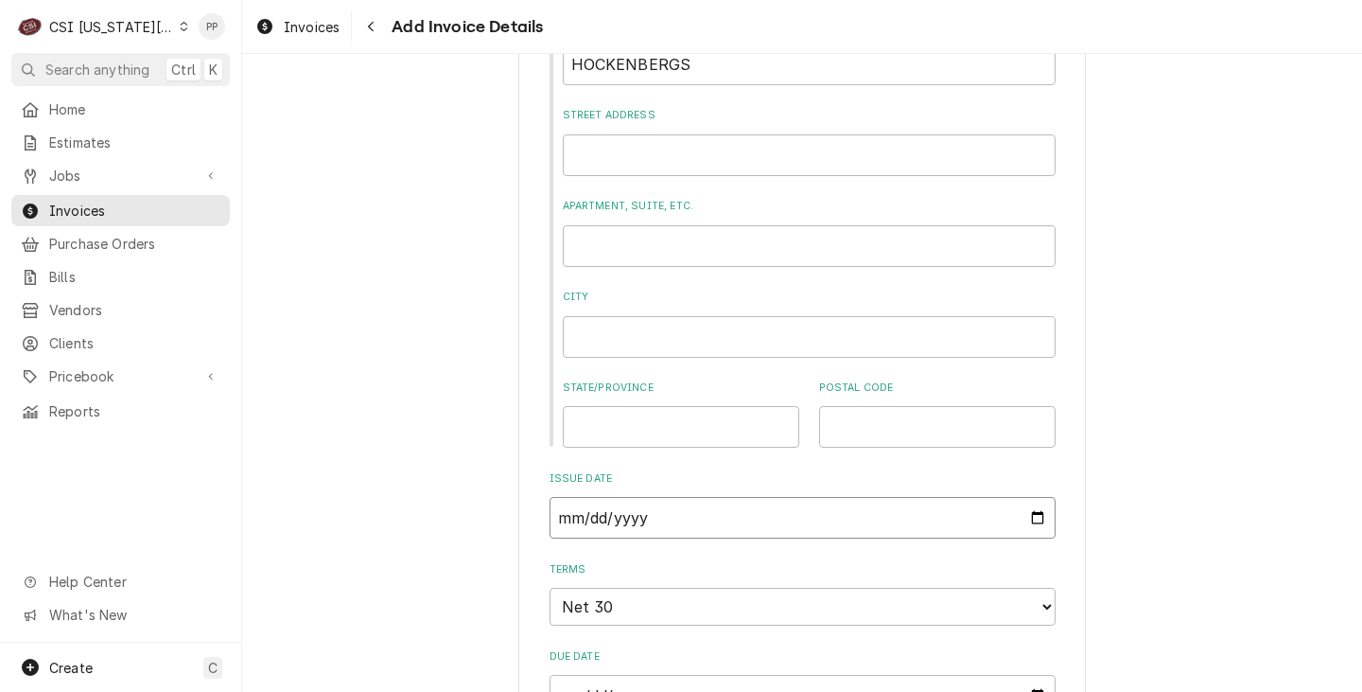
click at [1026, 520] on input "2025-09-26" at bounding box center [803, 518] width 506 height 42
type textarea "x"
type input "2025-08-31"
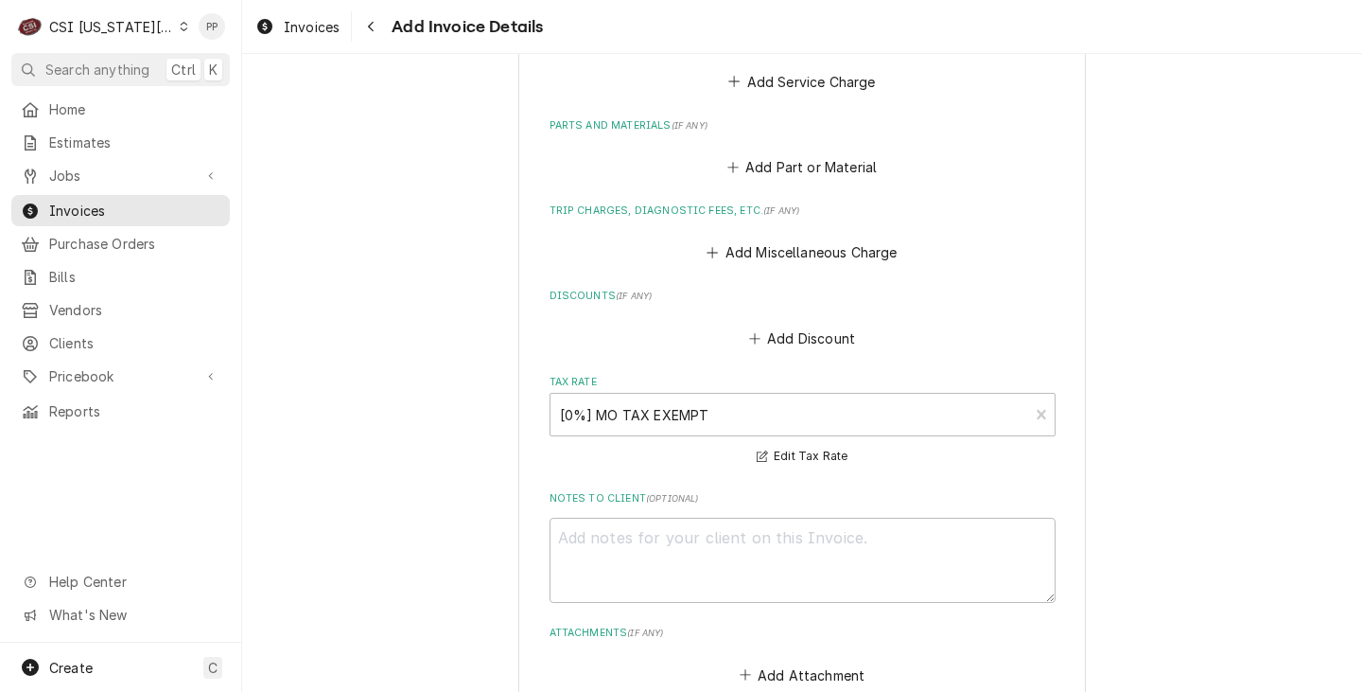
scroll to position [2532, 0]
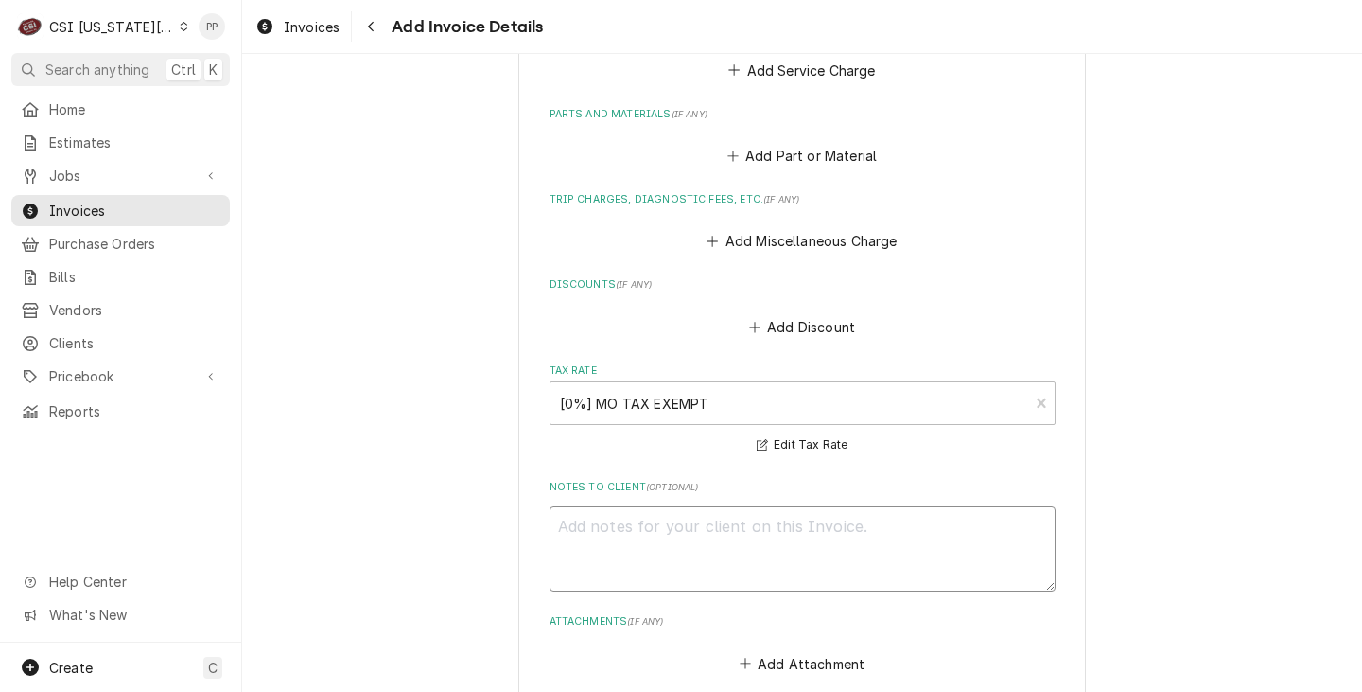
click at [718, 554] on textarea "Notes to Client ( optional )" at bounding box center [803, 548] width 506 height 85
type textarea "x"
type textarea "P"
type textarea "x"
type textarea "PO"
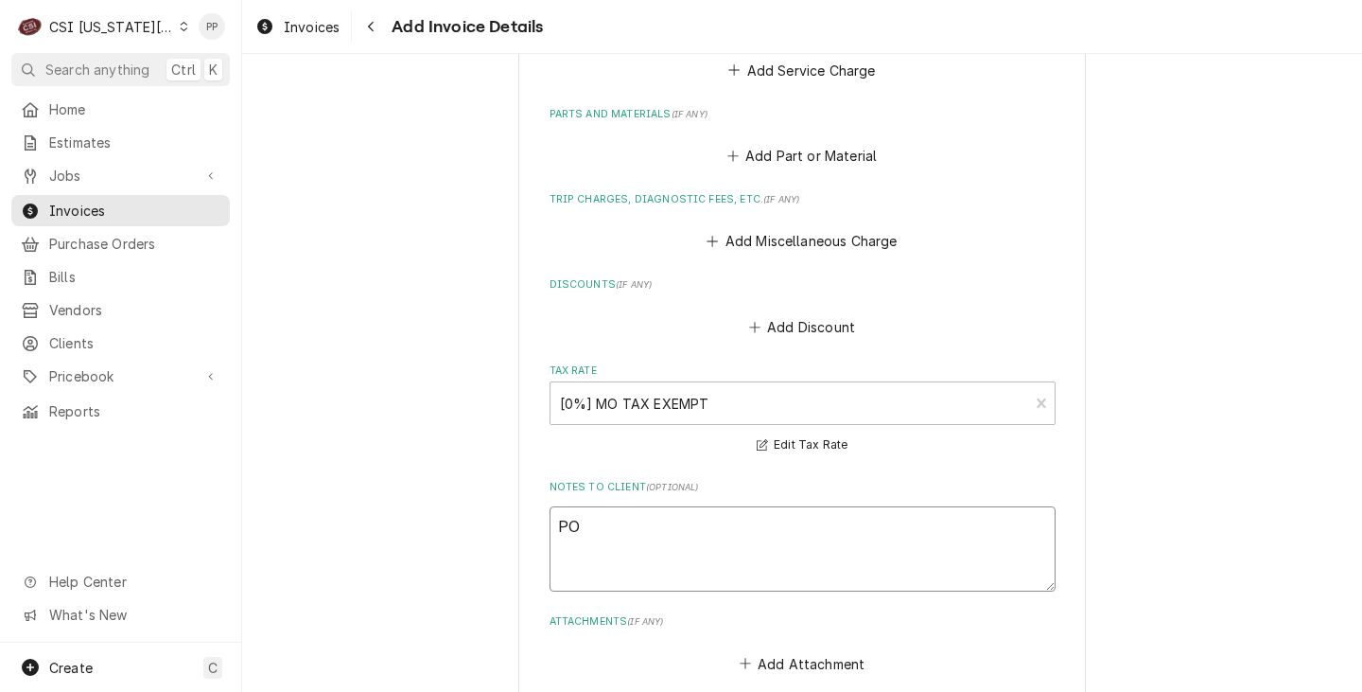
type textarea "x"
type textarea "PO"
type textarea "x"
type textarea "PO T"
type textarea "x"
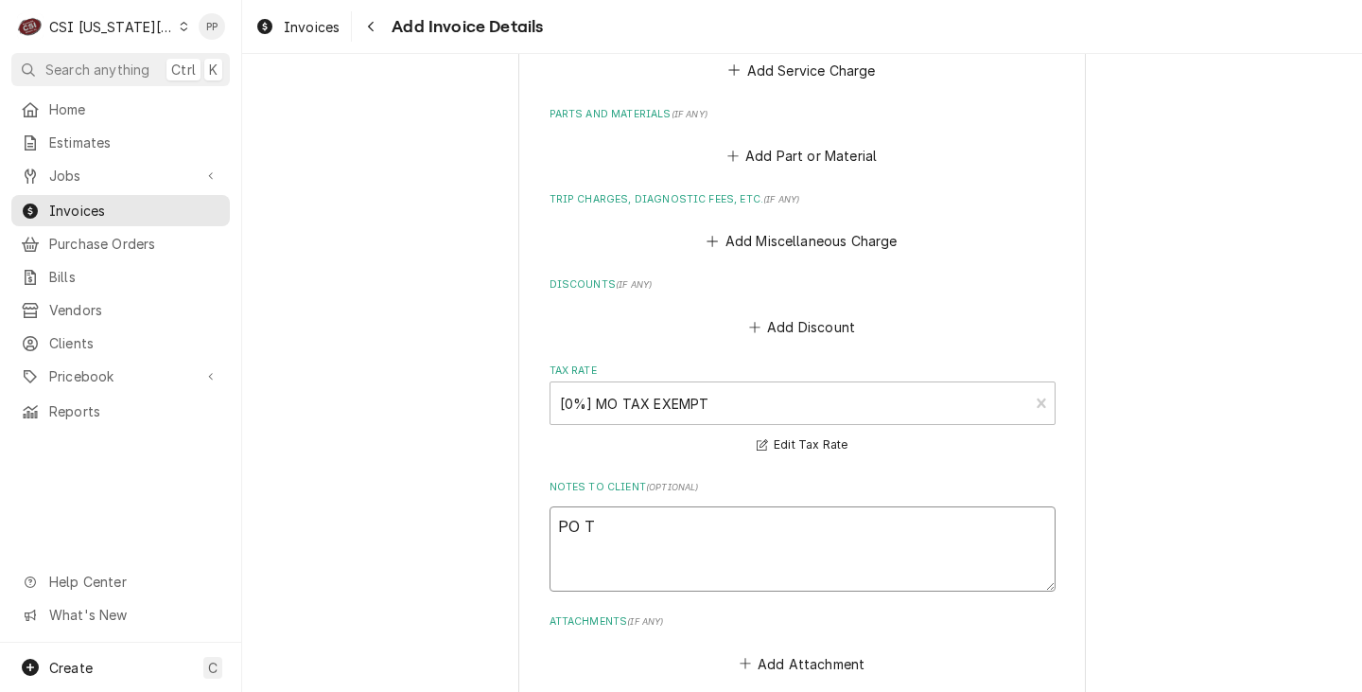
type textarea "PO Te"
type textarea "x"
type textarea "PO Ter"
type textarea "x"
type textarea "PO Terr"
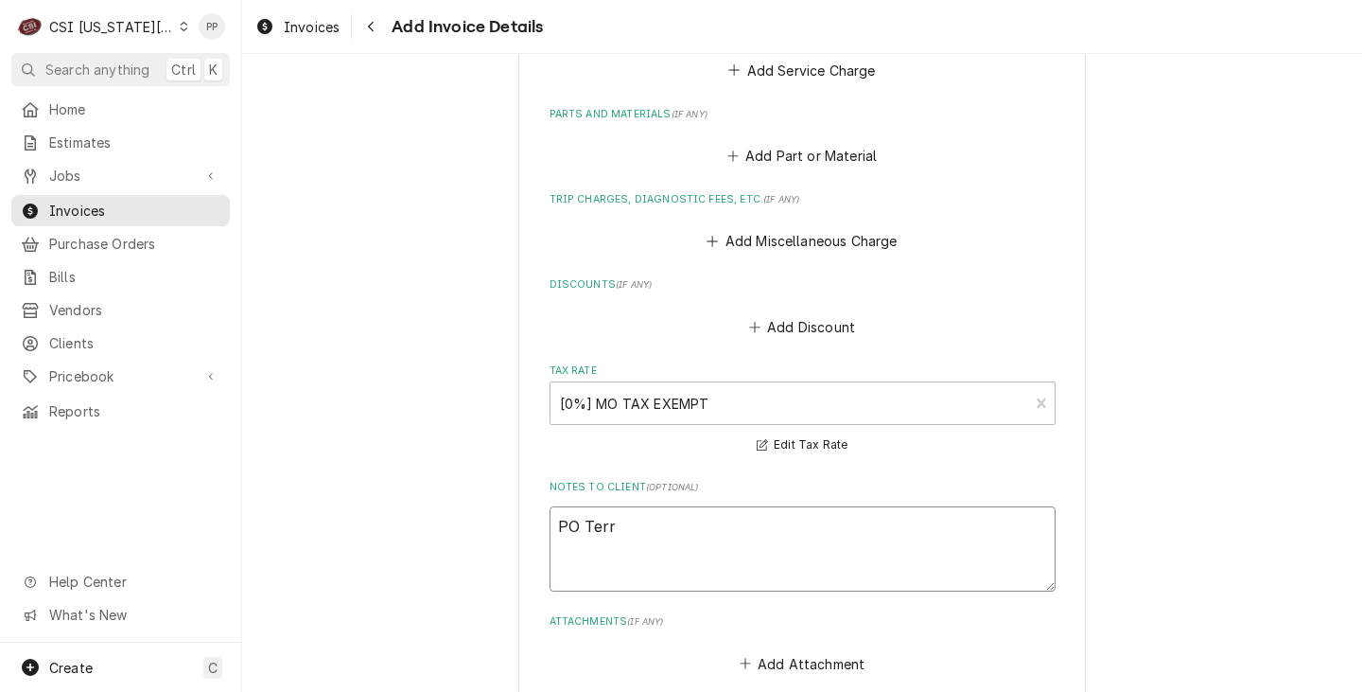
type textarea "x"
type textarea "PO Terry"
type textarea "x"
type textarea "PO Terry"
type textarea "x"
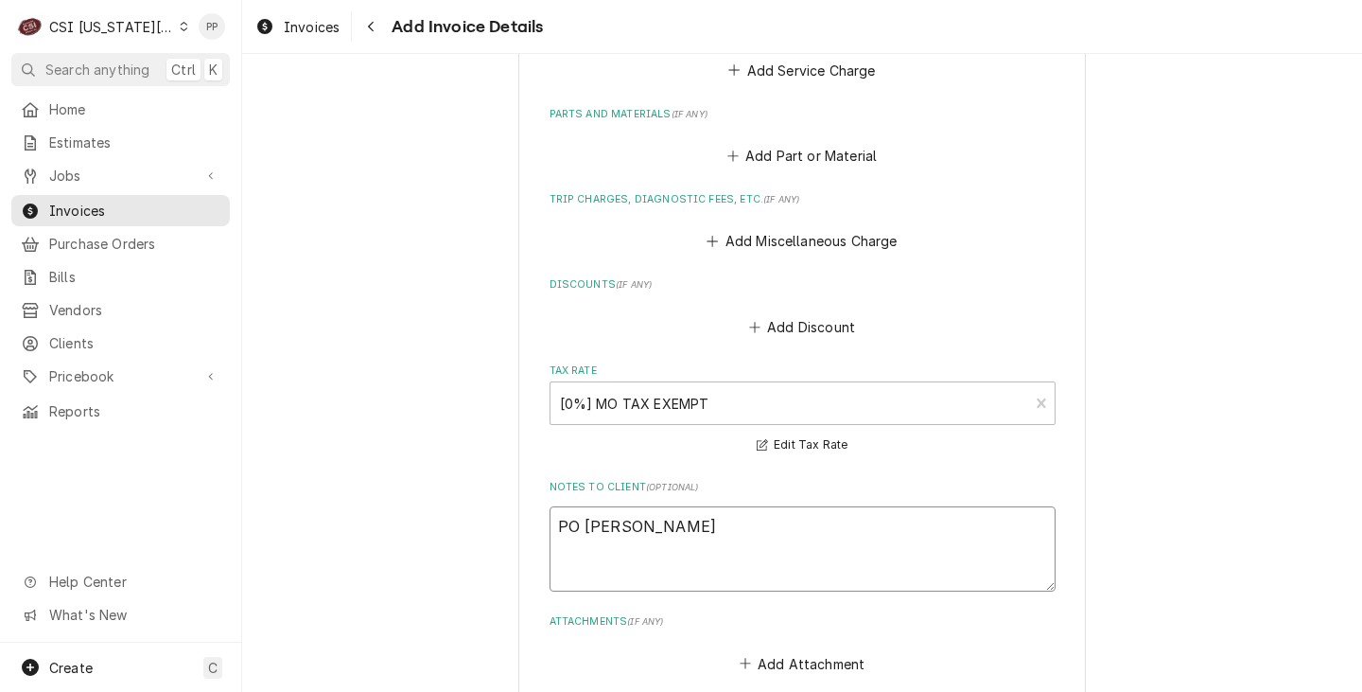
type textarea "PO Terry A"
type textarea "x"
type textarea "PO Terry An"
type textarea "x"
type textarea "PO Terry And"
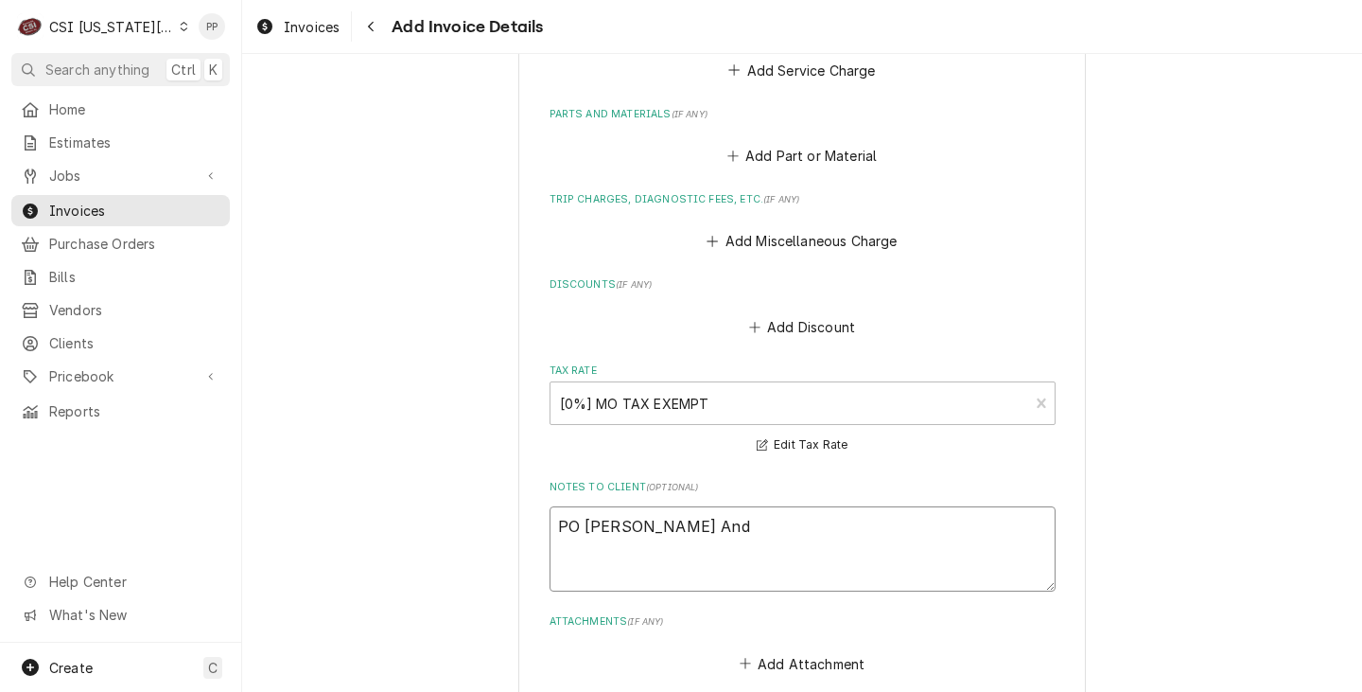
type textarea "x"
type textarea "PO Terry Ande"
type textarea "x"
type textarea "PO Terry Ander"
type textarea "x"
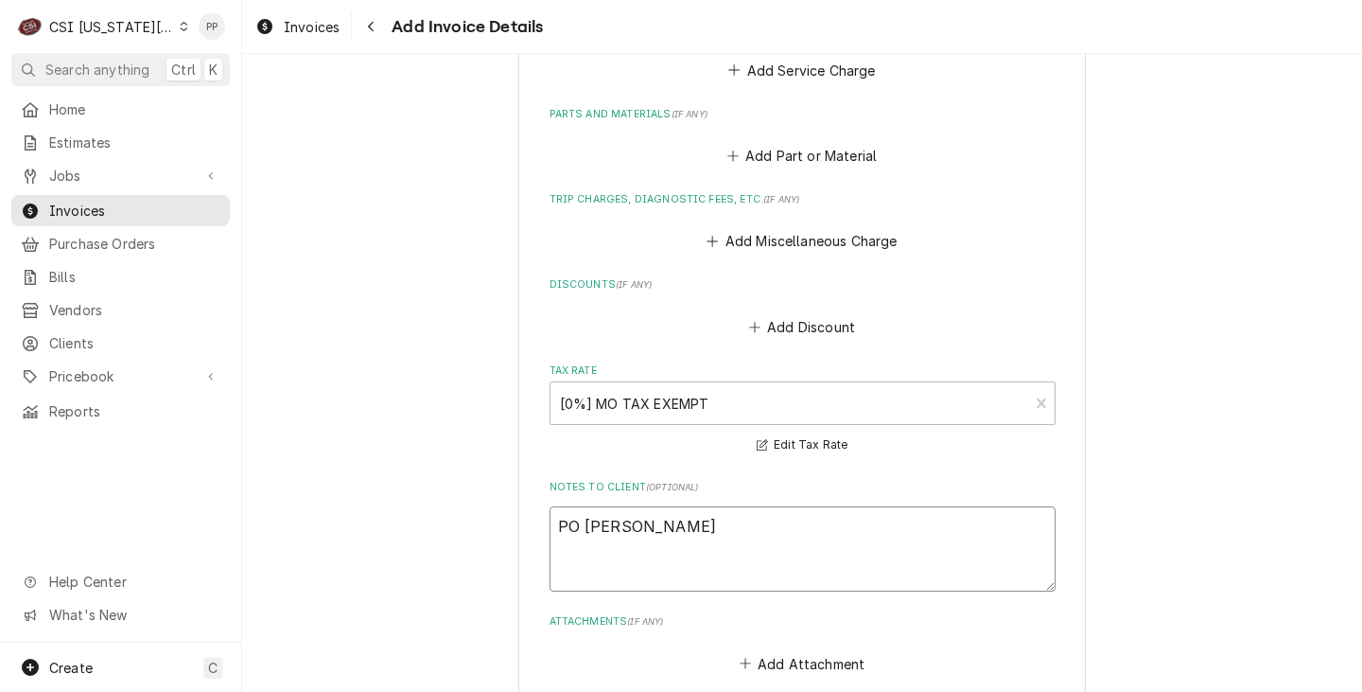
type textarea "PO Terry Anders"
type textarea "x"
type textarea "PO Terry Anderso"
type textarea "x"
click at [822, 228] on button "Add Miscellaneous Charge" at bounding box center [802, 241] width 197 height 26
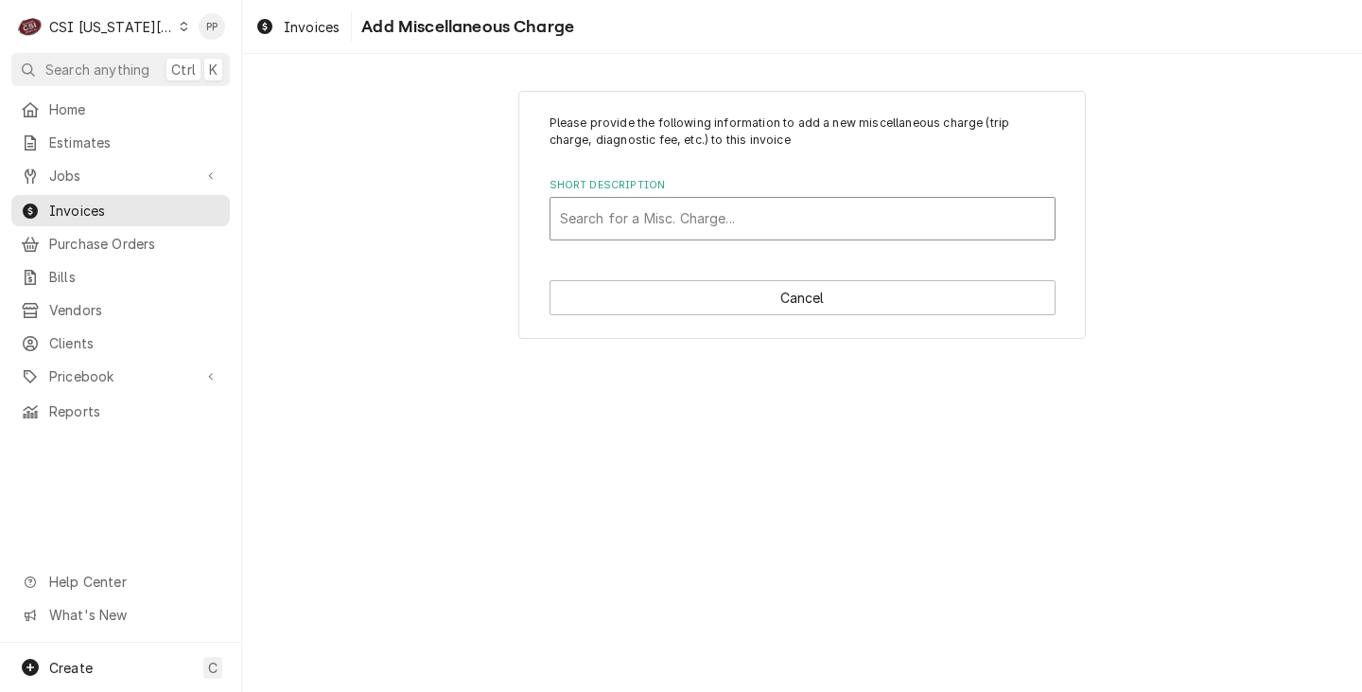
click at [773, 209] on div "Short Description" at bounding box center [802, 219] width 485 height 34
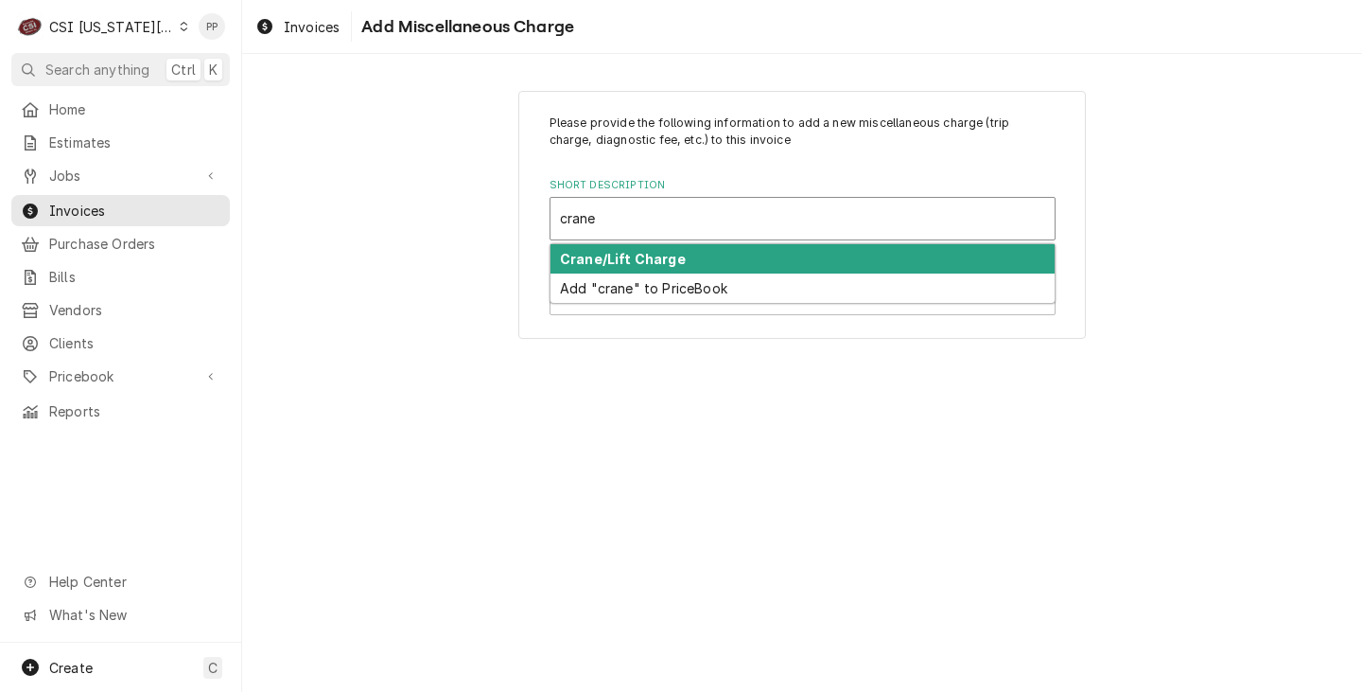
click at [747, 259] on div "Crane/Lift Charge" at bounding box center [803, 258] width 504 height 29
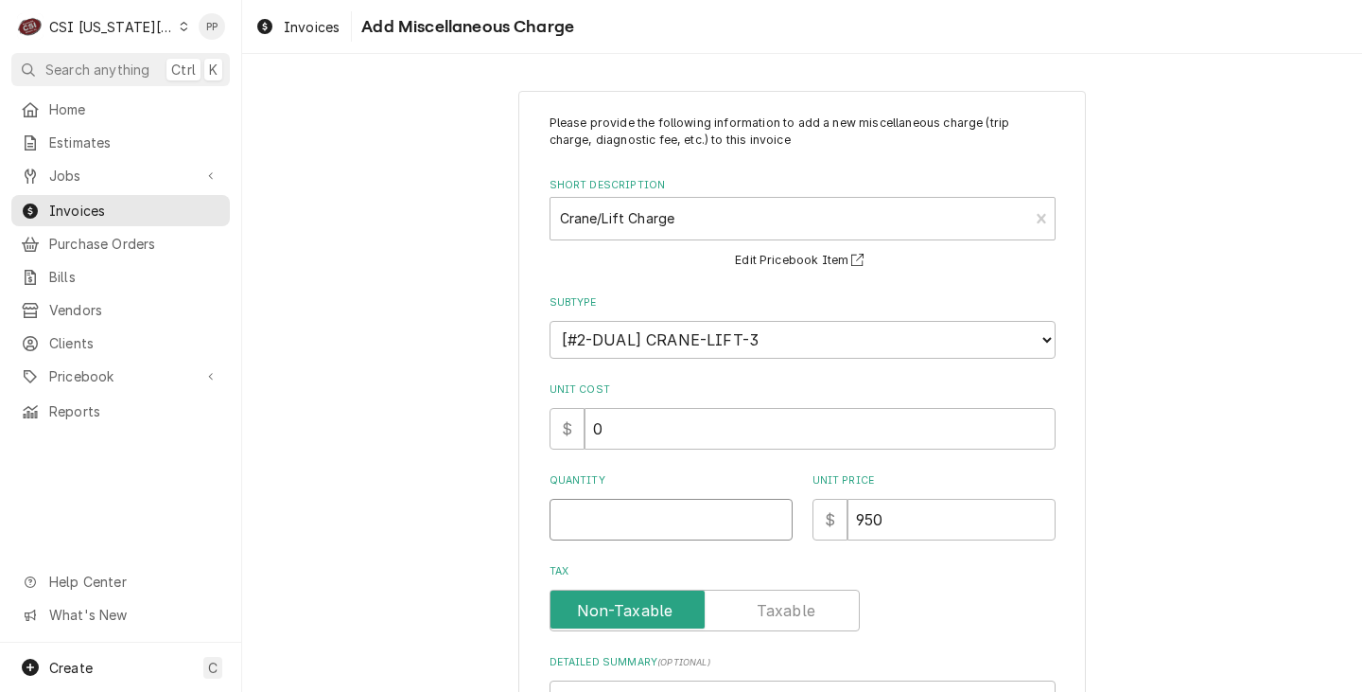
click at [685, 514] on input "Quantity" at bounding box center [671, 520] width 243 height 42
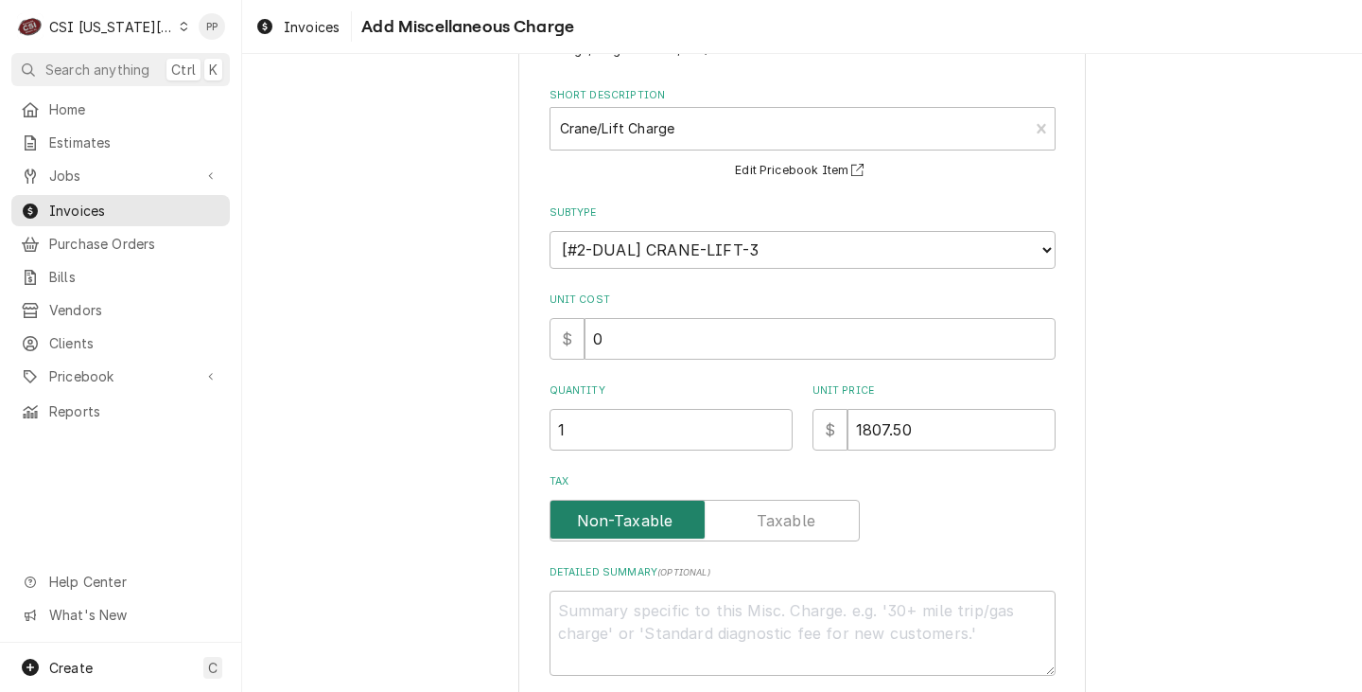
scroll to position [189, 0]
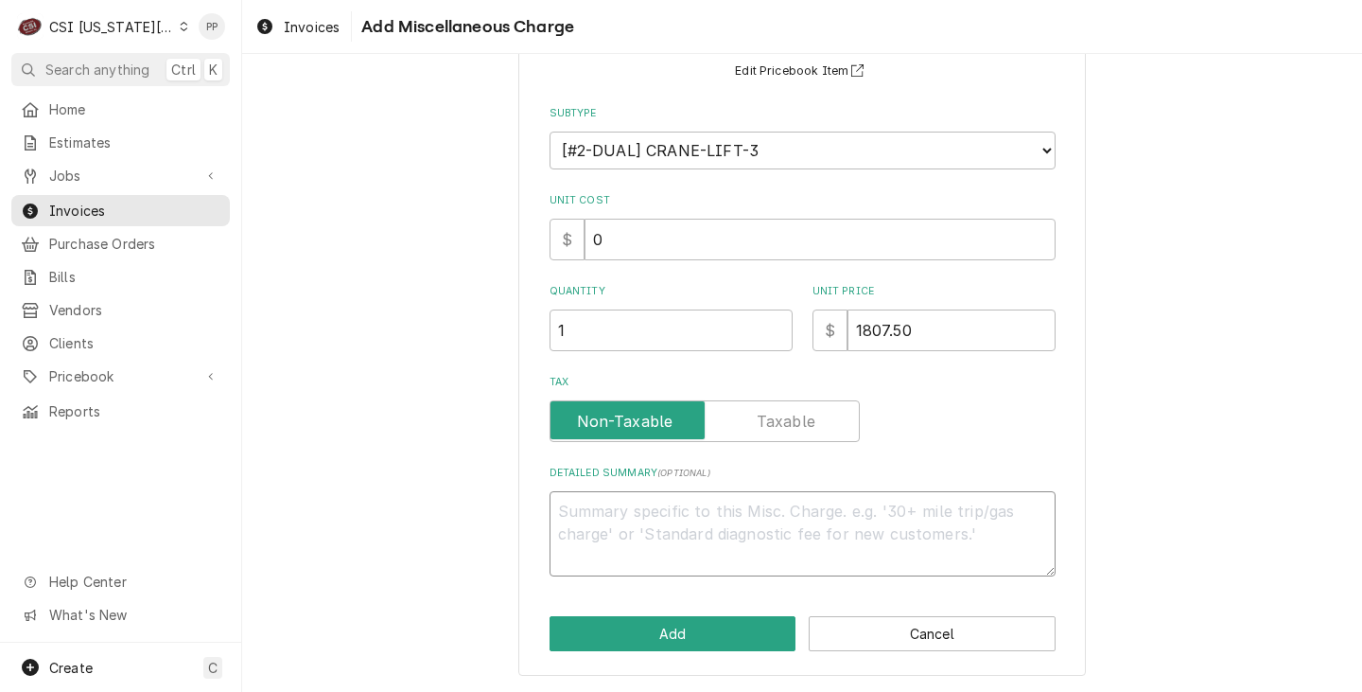
click at [870, 517] on textarea "Detailed Summary ( optional )" at bounding box center [803, 533] width 506 height 85
paste textarea "Additional crane fee for 150 ton crane jib and 3rd party inspection due to dist…"
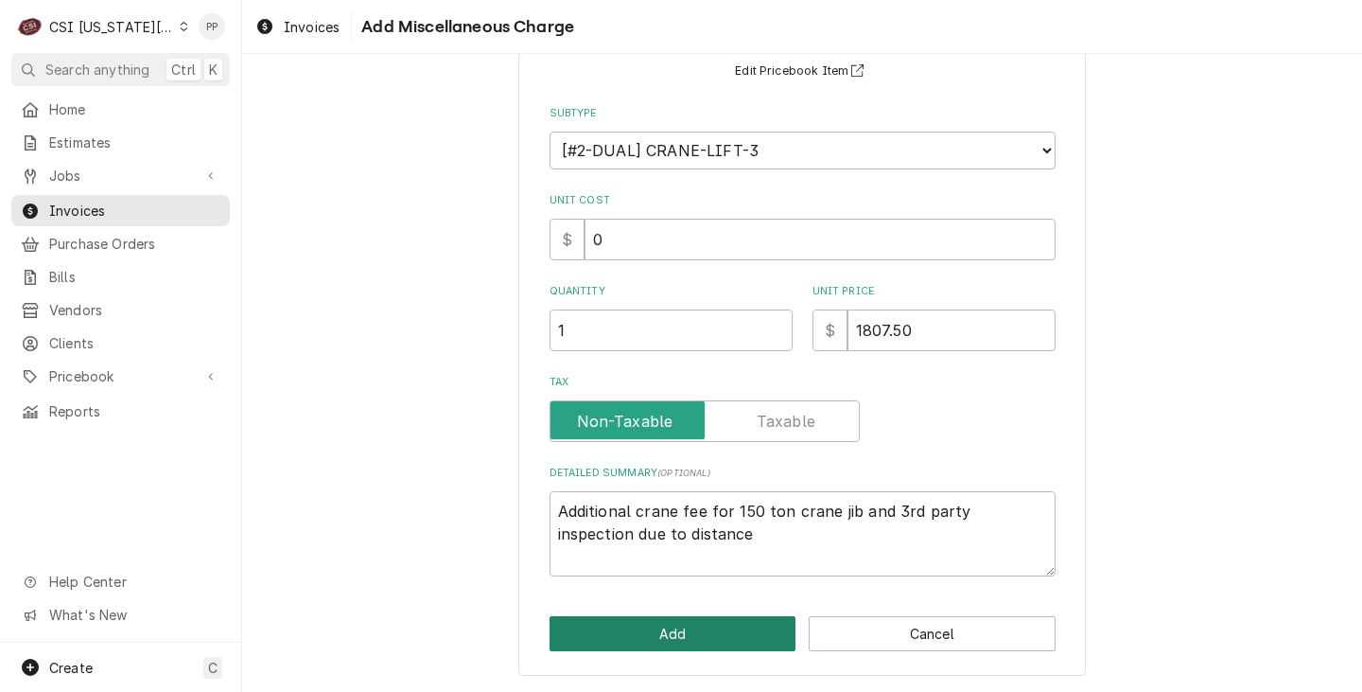
click at [749, 621] on button "Add" at bounding box center [673, 633] width 247 height 35
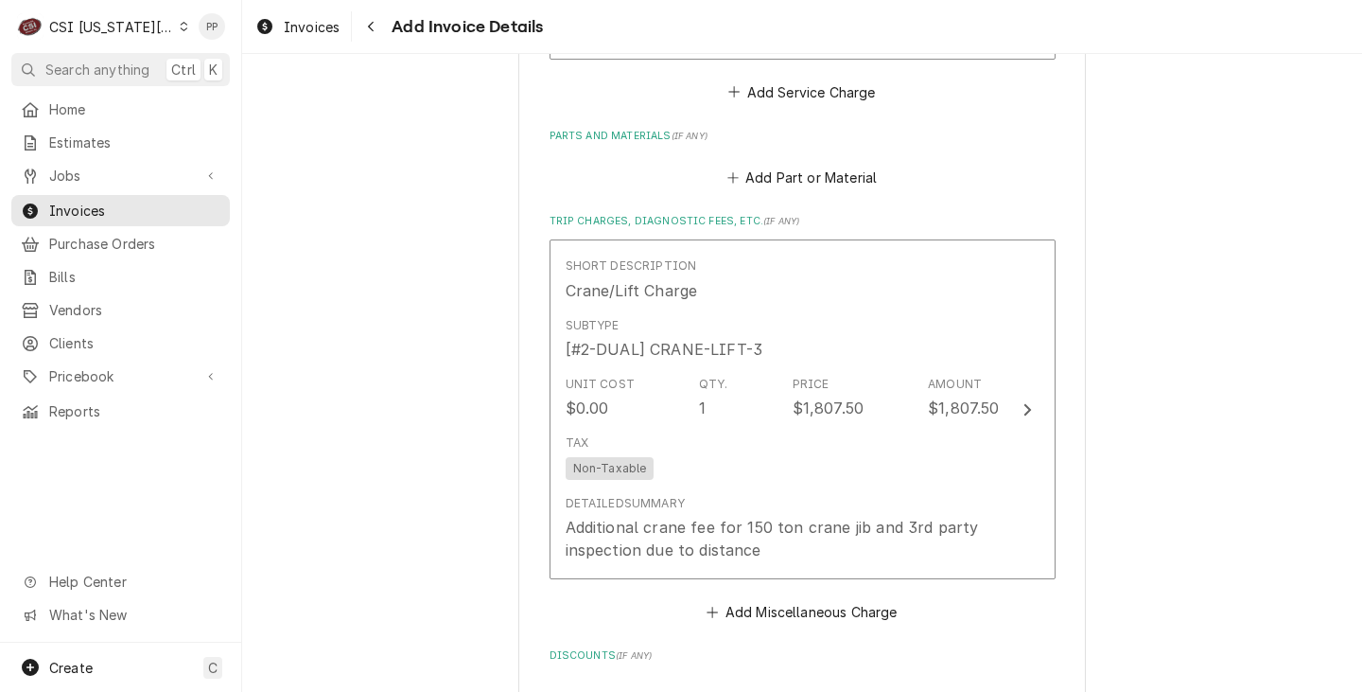
scroll to position [2401, 0]
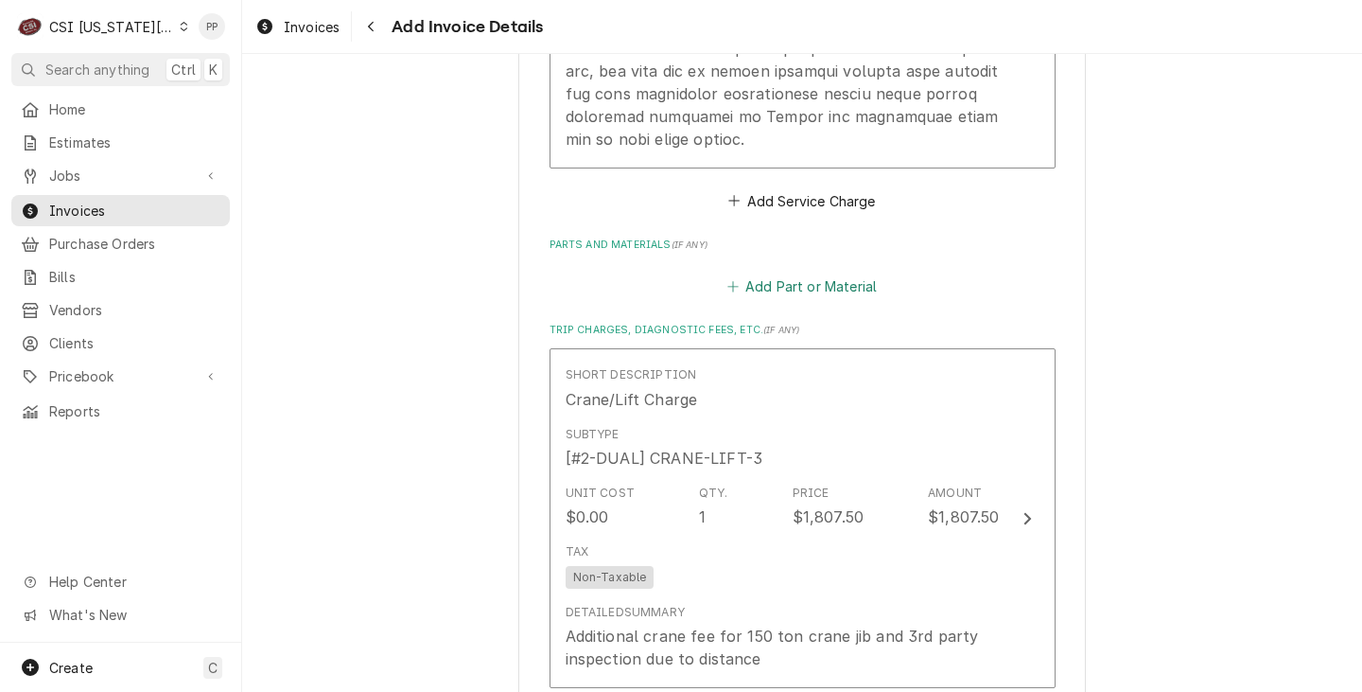
click at [818, 272] on button "Add Part or Material" at bounding box center [802, 285] width 156 height 26
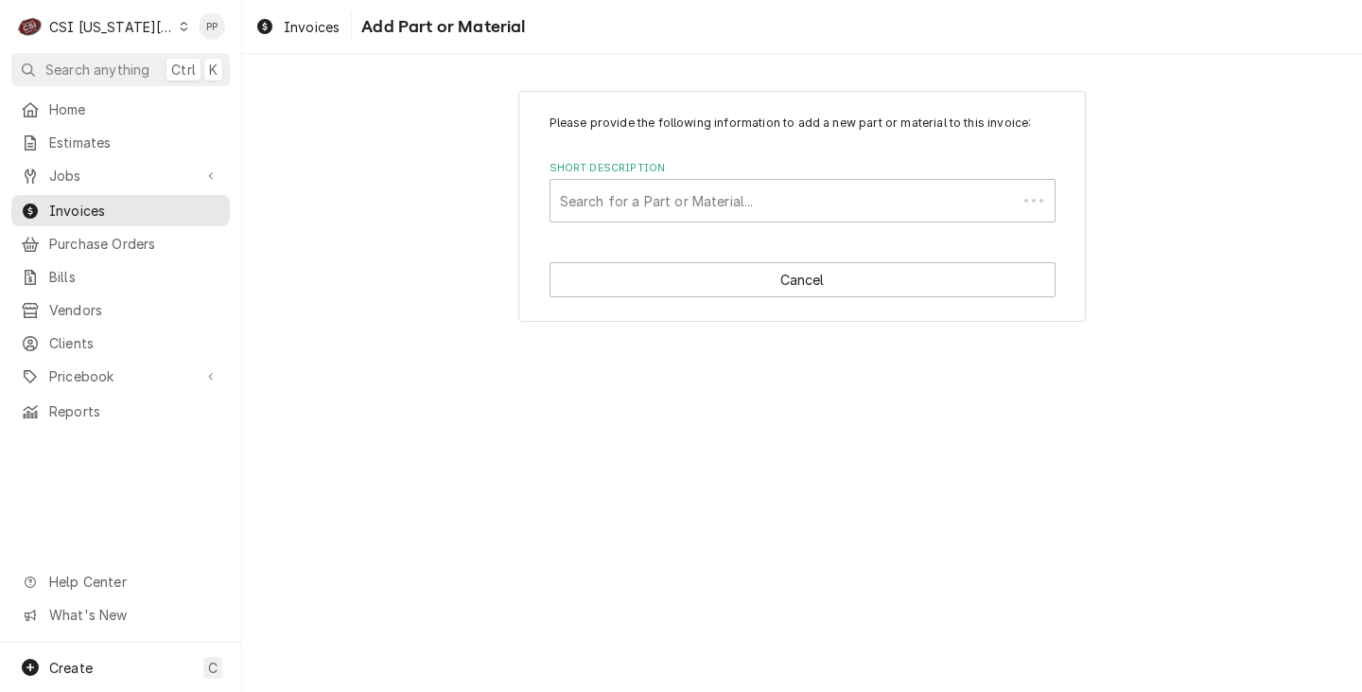
click at [752, 166] on label "Short Description" at bounding box center [803, 168] width 506 height 15
click at [746, 198] on div "Short Description" at bounding box center [784, 201] width 448 height 34
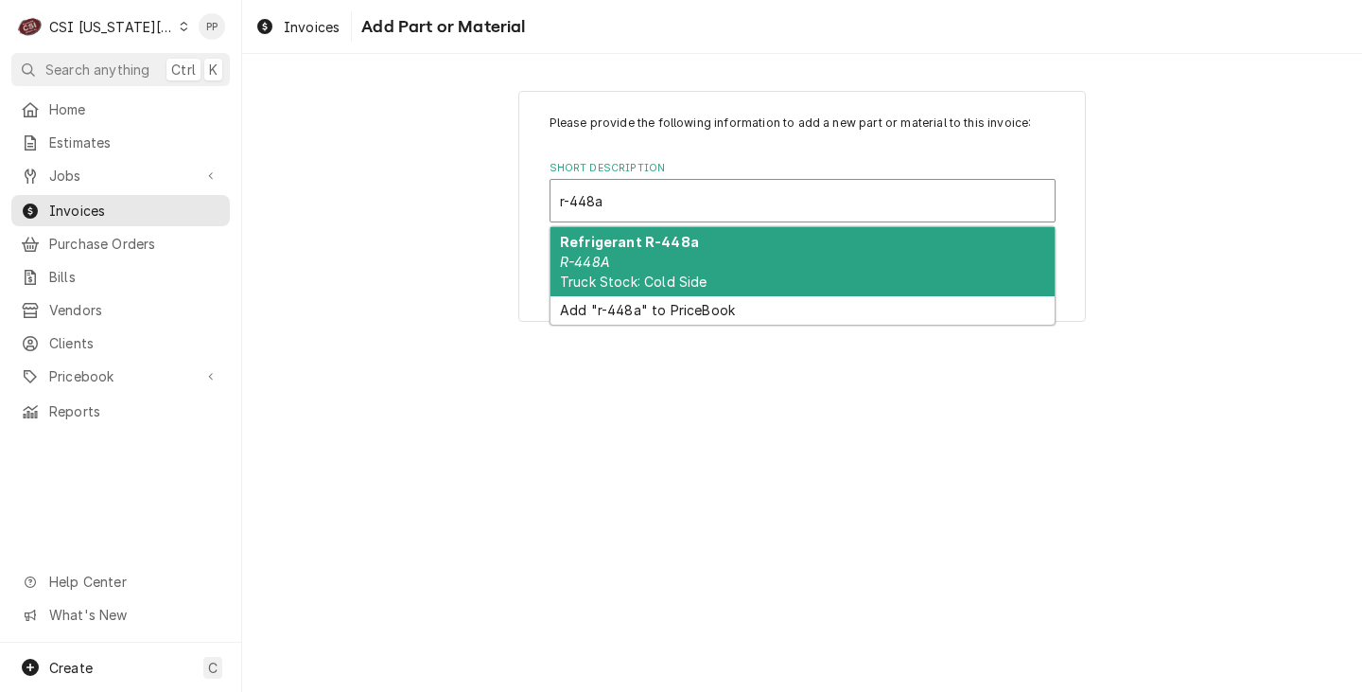
click at [698, 245] on div "Refrigerant R-448a R-448A Truck Stock: Cold Side" at bounding box center [803, 261] width 504 height 69
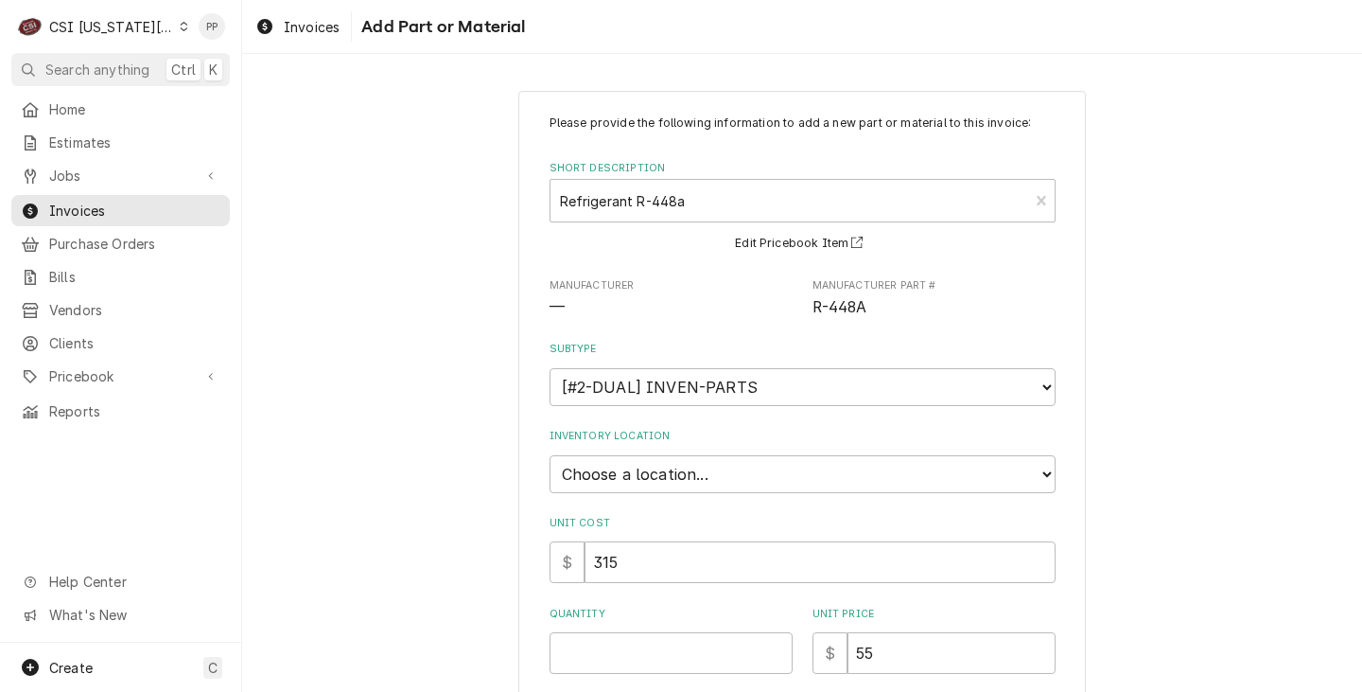
drag, startPoint x: 636, startPoint y: 625, endPoint x: 670, endPoint y: 649, distance: 41.5
click at [638, 626] on div "Quantity" at bounding box center [671, 639] width 243 height 67
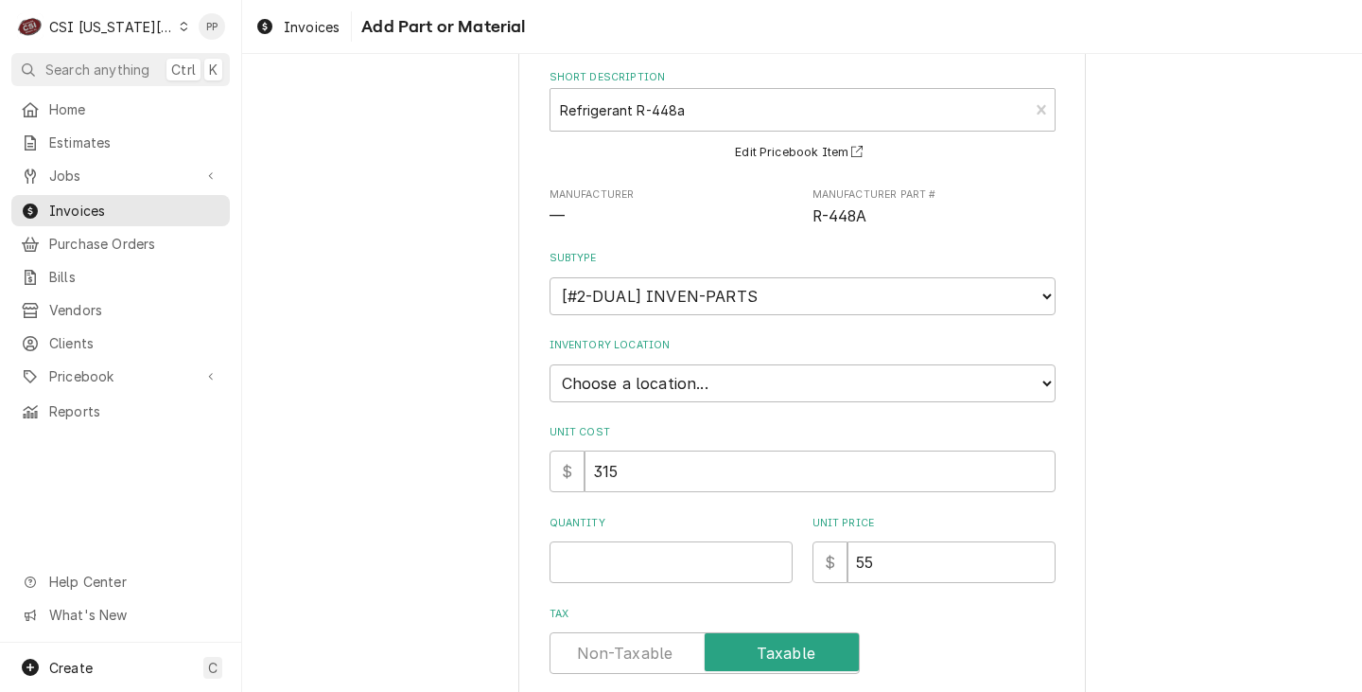
scroll to position [189, 0]
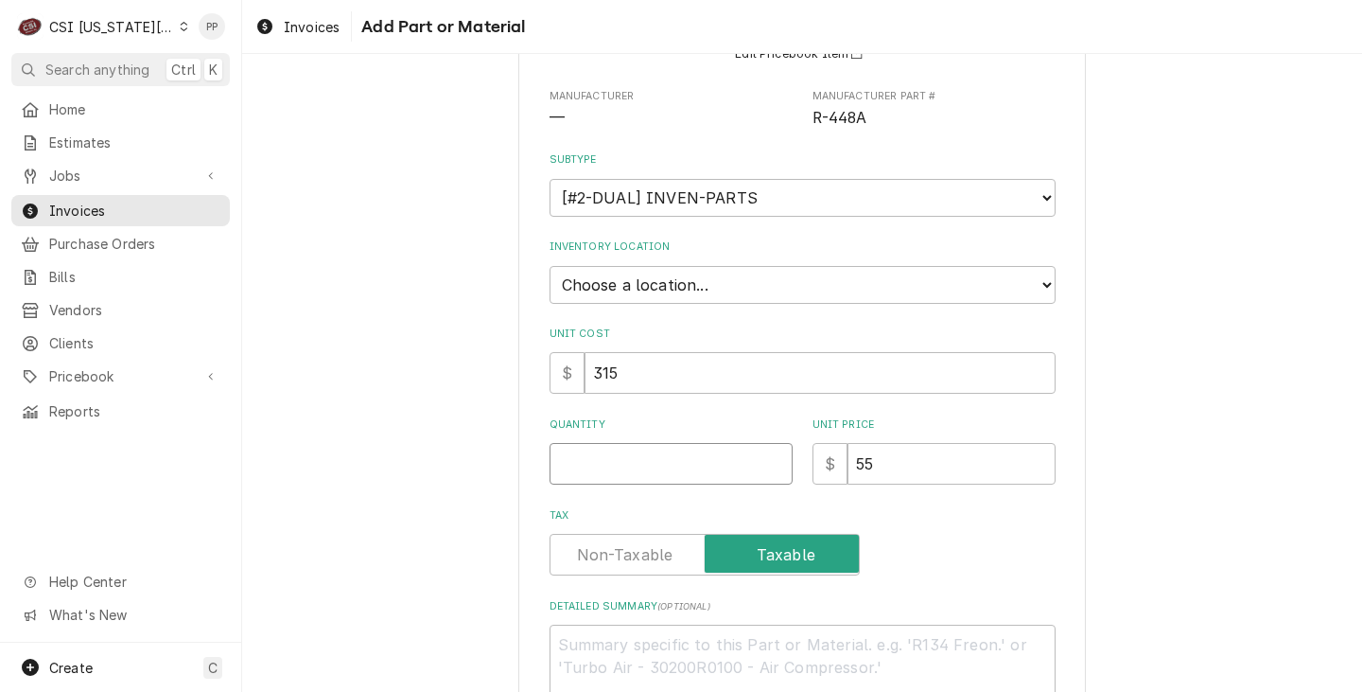
click at [718, 477] on input "Quantity" at bounding box center [671, 464] width 243 height 42
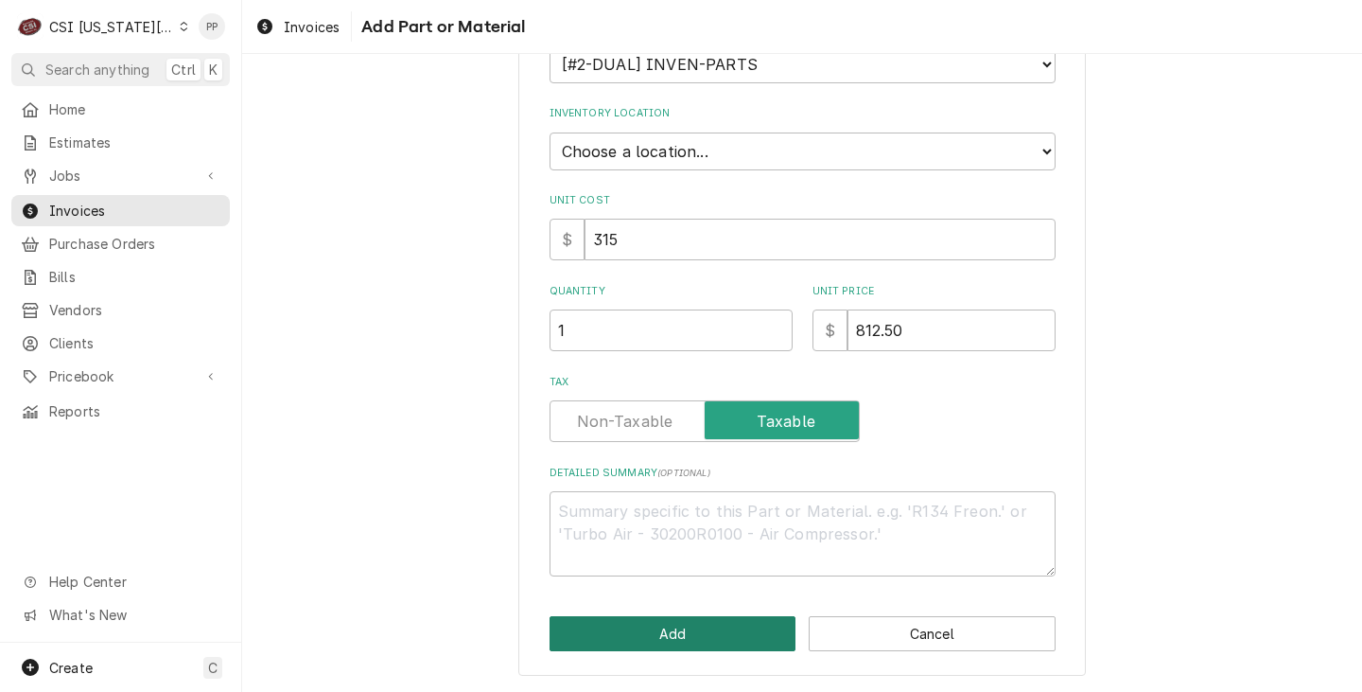
click at [729, 631] on button "Add" at bounding box center [673, 633] width 247 height 35
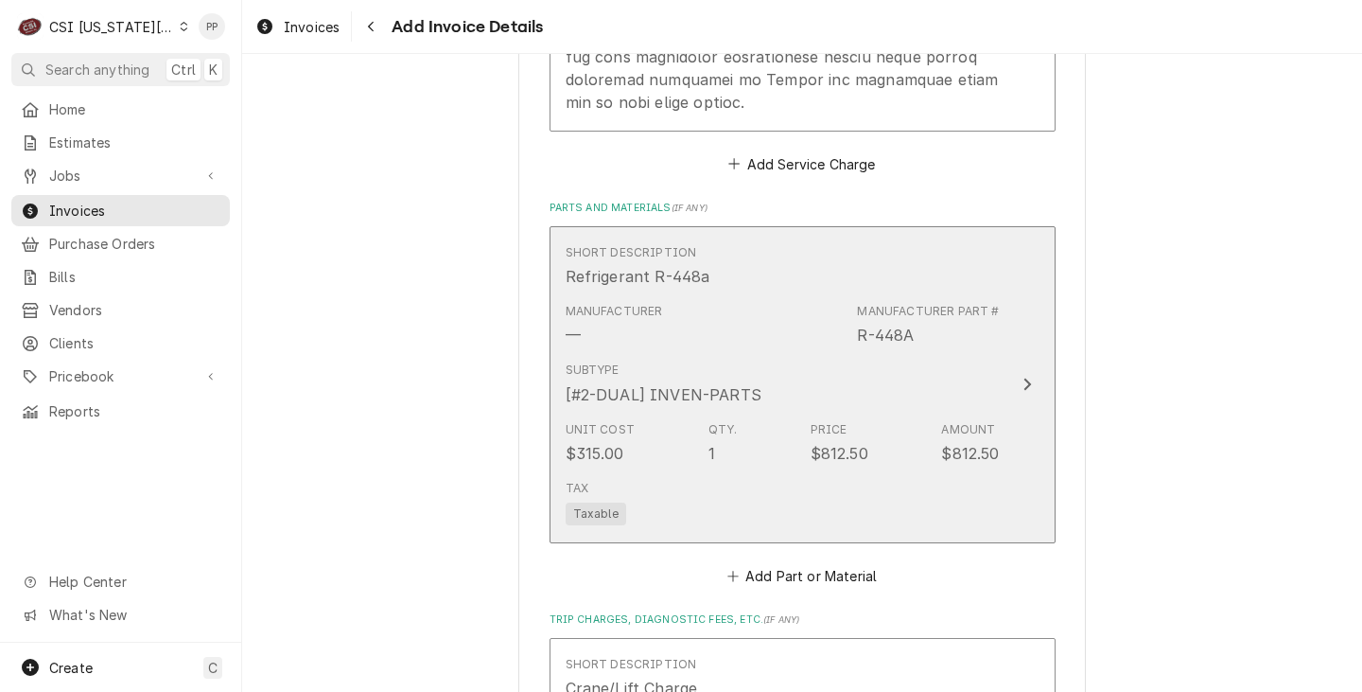
click at [983, 442] on div "$812.50" at bounding box center [970, 453] width 58 height 23
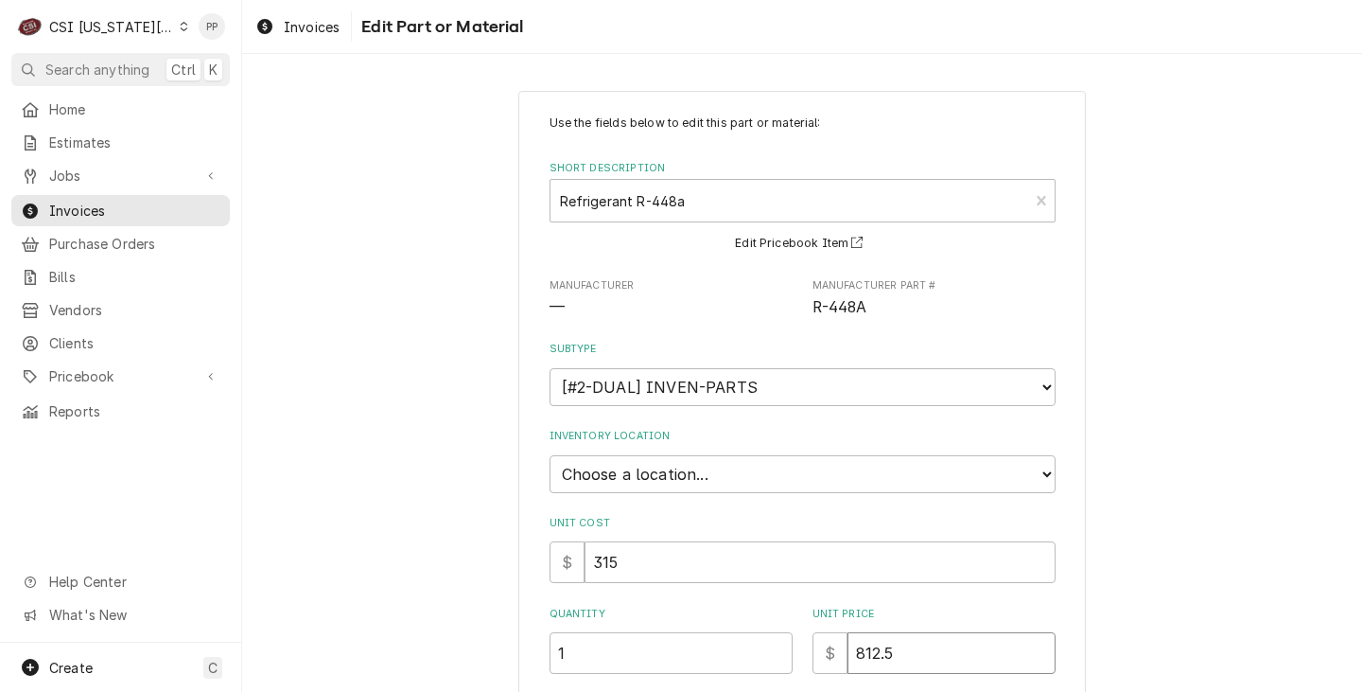
drag, startPoint x: 906, startPoint y: 636, endPoint x: 793, endPoint y: 635, distance: 113.5
click at [793, 635] on div "Quantity 1 Unit Price $ 812.5" at bounding box center [803, 639] width 506 height 67
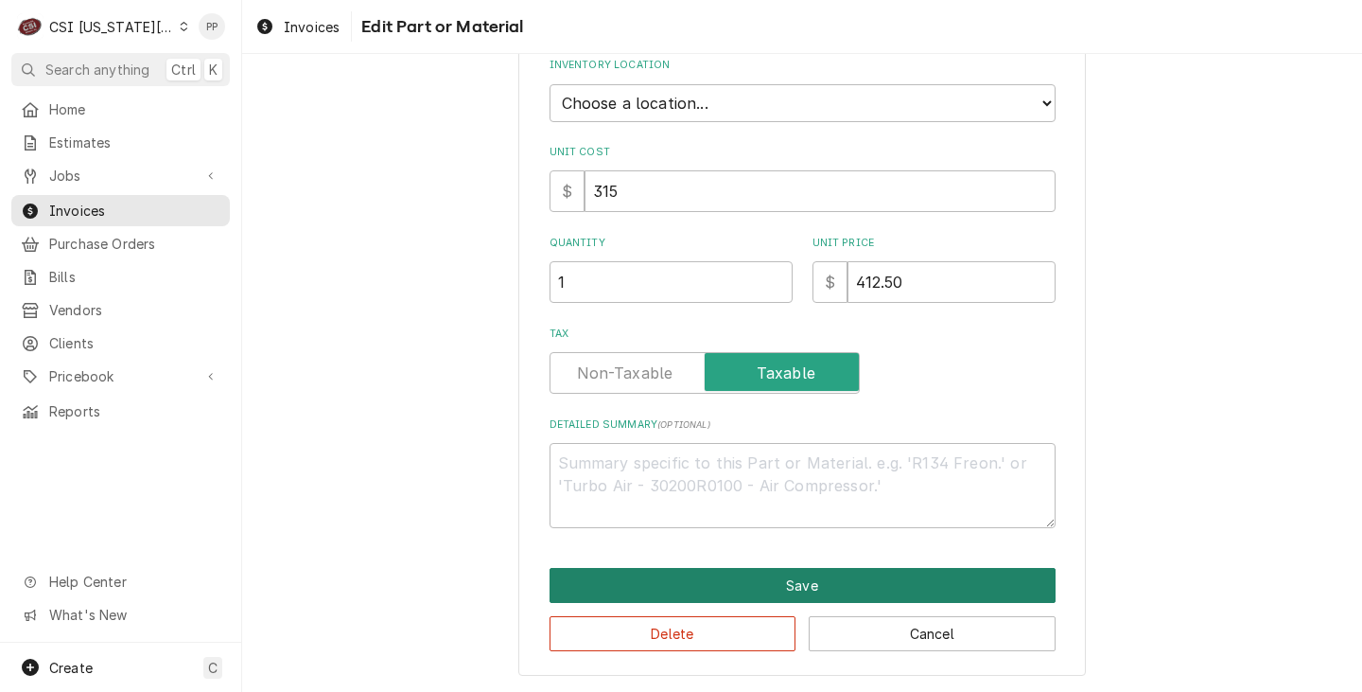
click at [837, 589] on button "Save" at bounding box center [803, 585] width 506 height 35
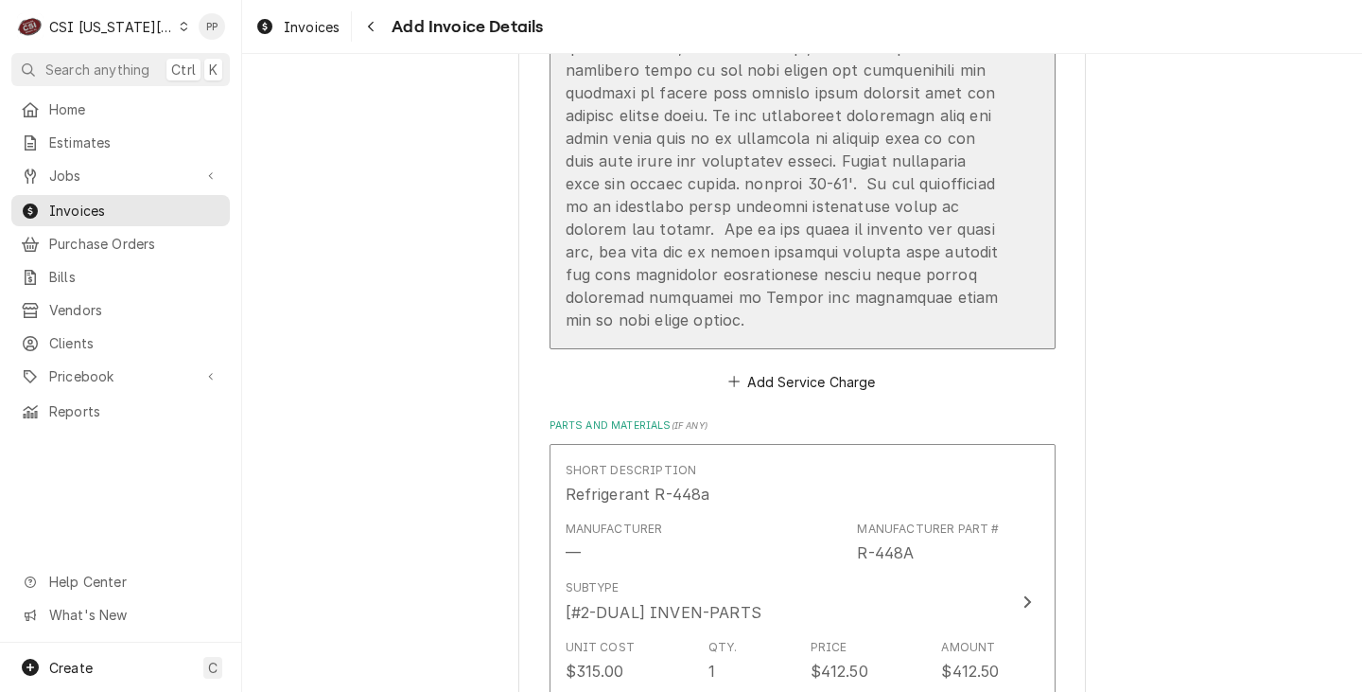
scroll to position [2226, 0]
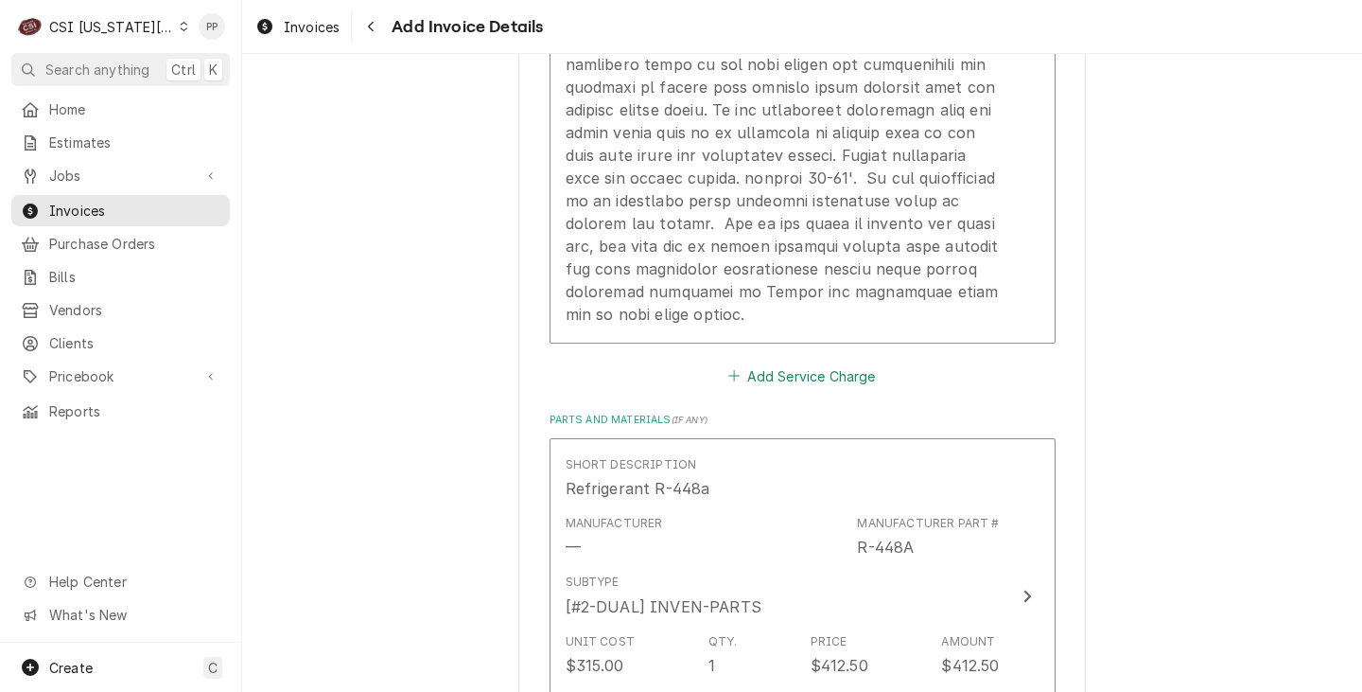
click at [825, 362] on button "Add Service Charge" at bounding box center [802, 375] width 153 height 26
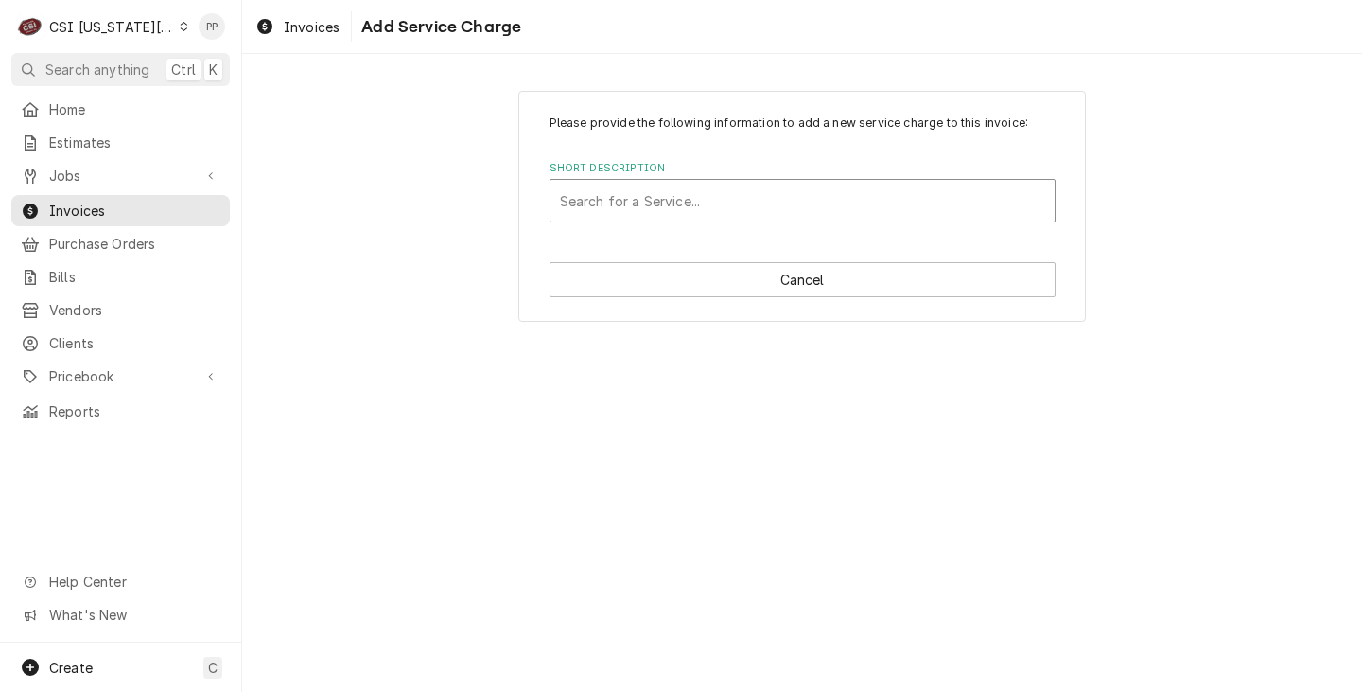
click at [772, 189] on div "Short Description" at bounding box center [802, 201] width 485 height 34
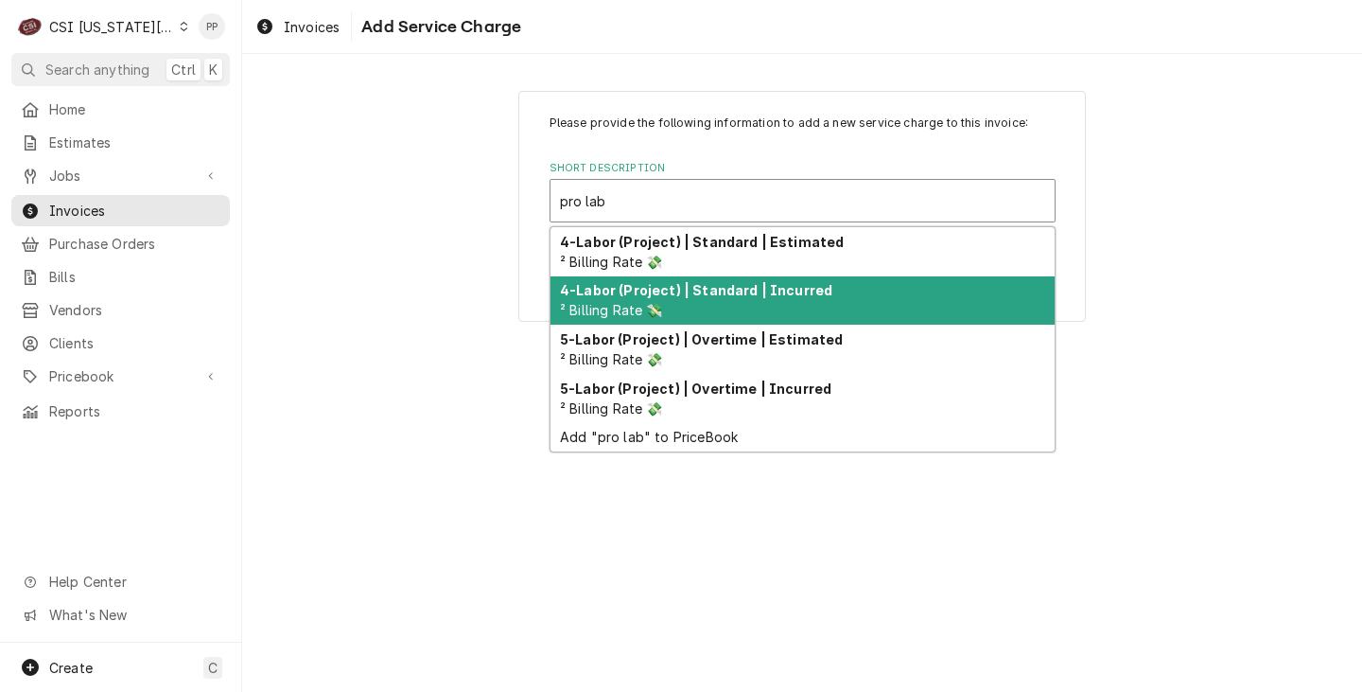
click at [764, 298] on strong "4-Labor (Project) | Standard | Incurred" at bounding box center [696, 290] width 272 height 16
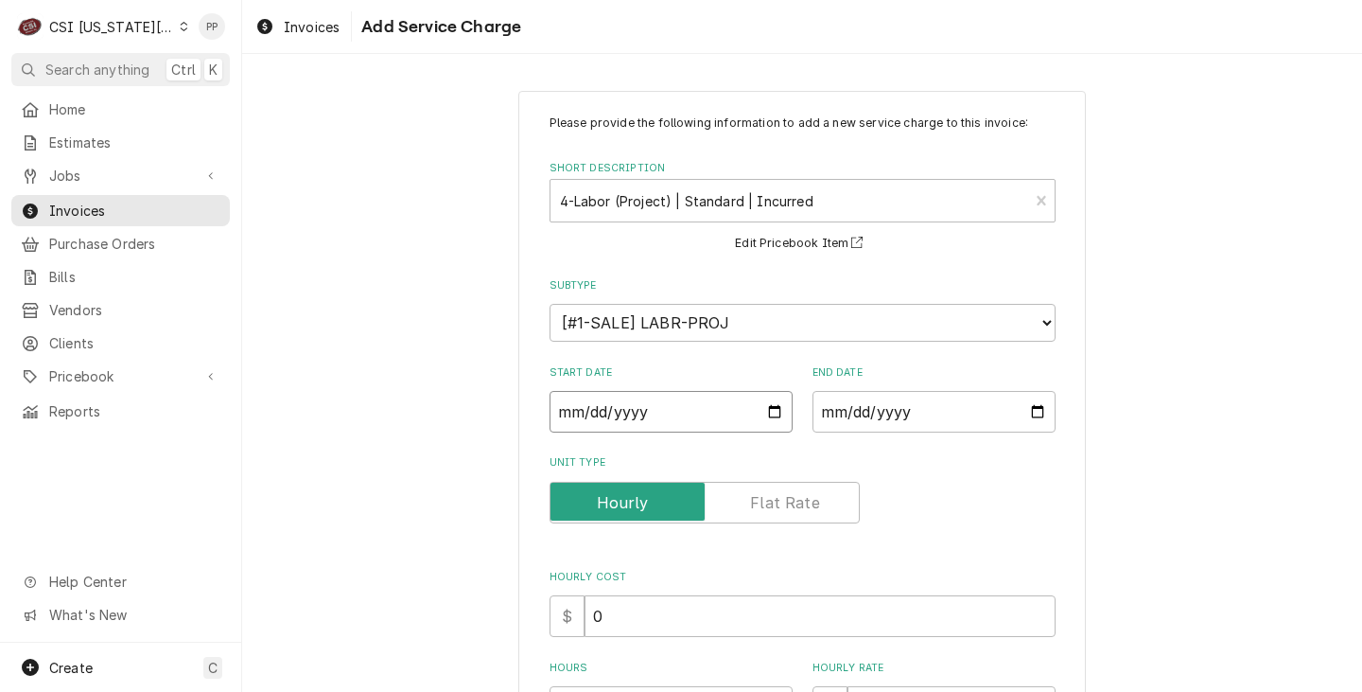
click at [775, 411] on input "Start Date" at bounding box center [671, 412] width 243 height 42
click at [1012, 407] on input "End Date" at bounding box center [934, 412] width 243 height 42
click at [1038, 410] on input "End Date" at bounding box center [934, 412] width 243 height 42
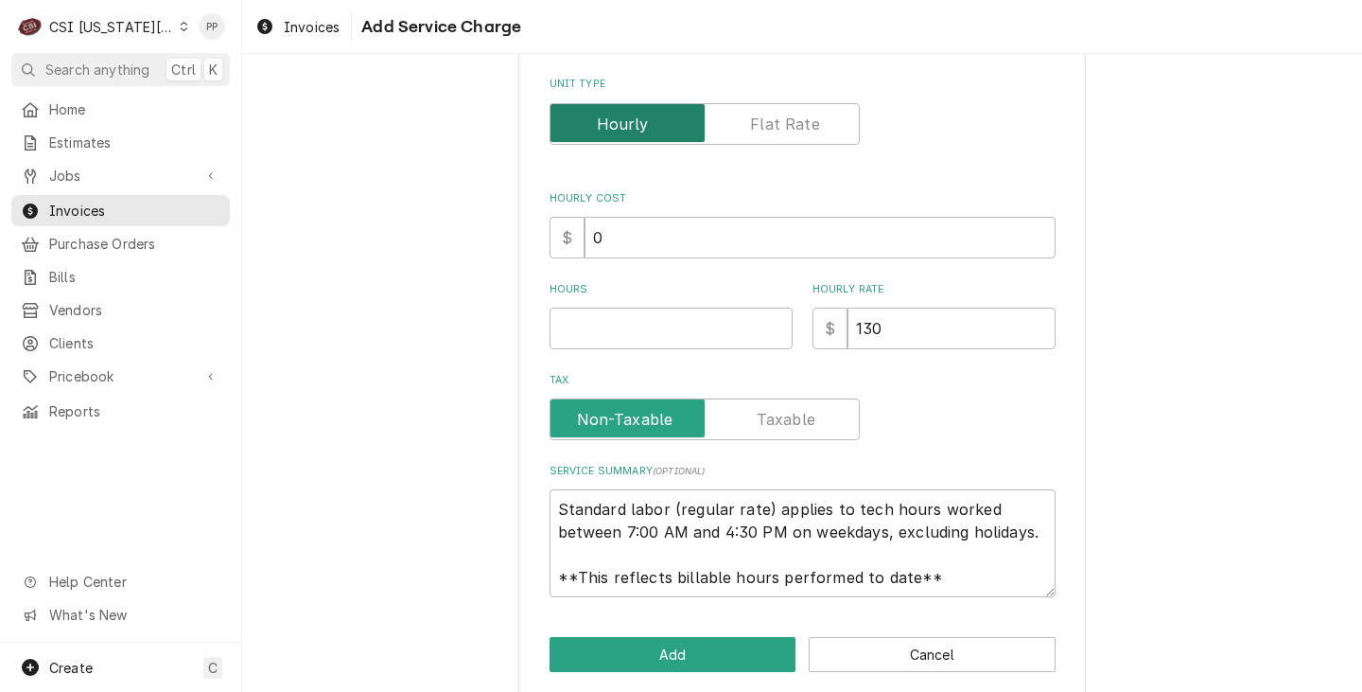
click at [785, 137] on input "Unit Type" at bounding box center [704, 124] width 293 height 42
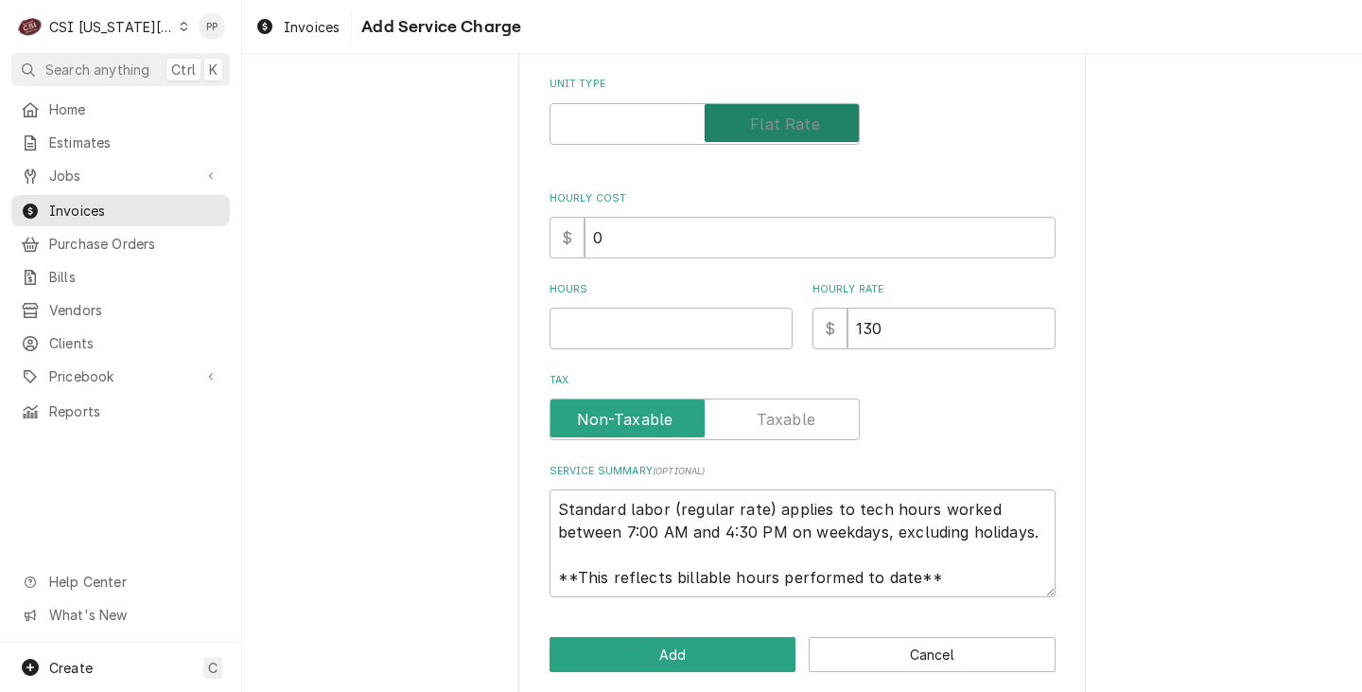
scroll to position [377, 0]
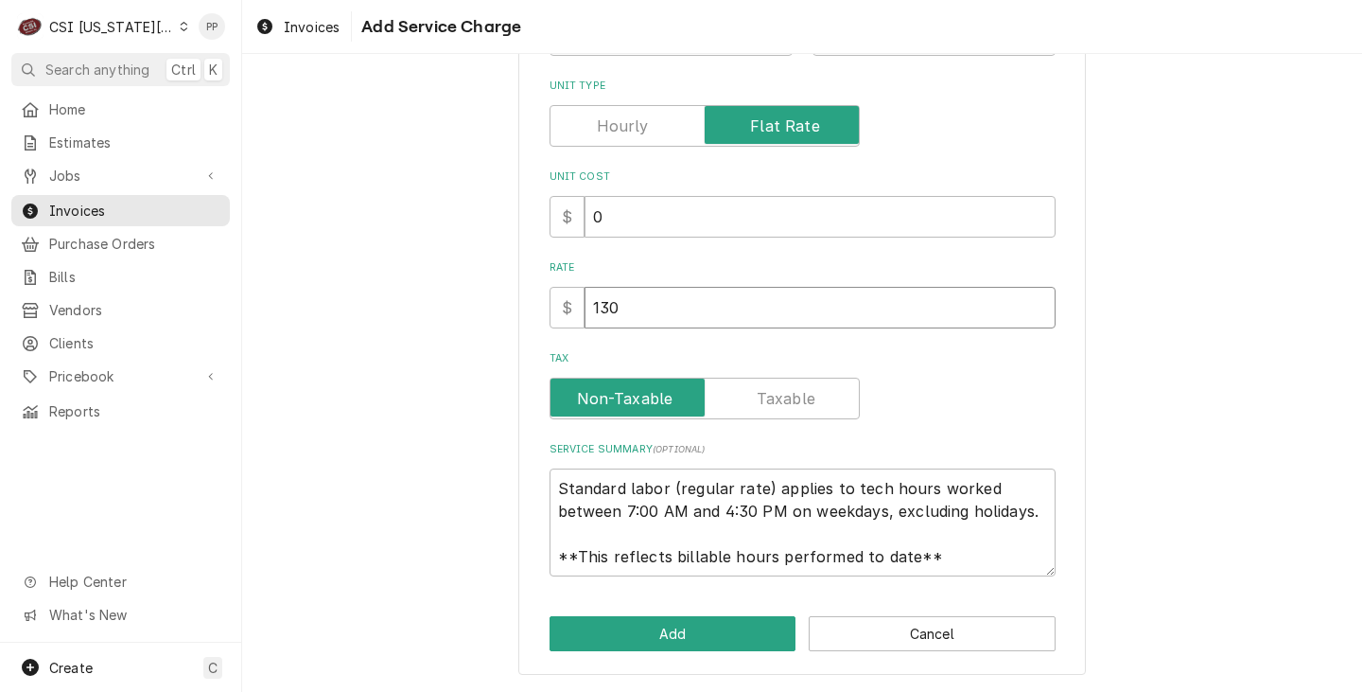
click at [709, 316] on input "130" at bounding box center [820, 308] width 471 height 42
drag, startPoint x: 696, startPoint y: 307, endPoint x: 578, endPoint y: 297, distance: 118.7
click at [585, 297] on input "130" at bounding box center [820, 308] width 471 height 42
click at [682, 641] on button "Add" at bounding box center [673, 633] width 247 height 35
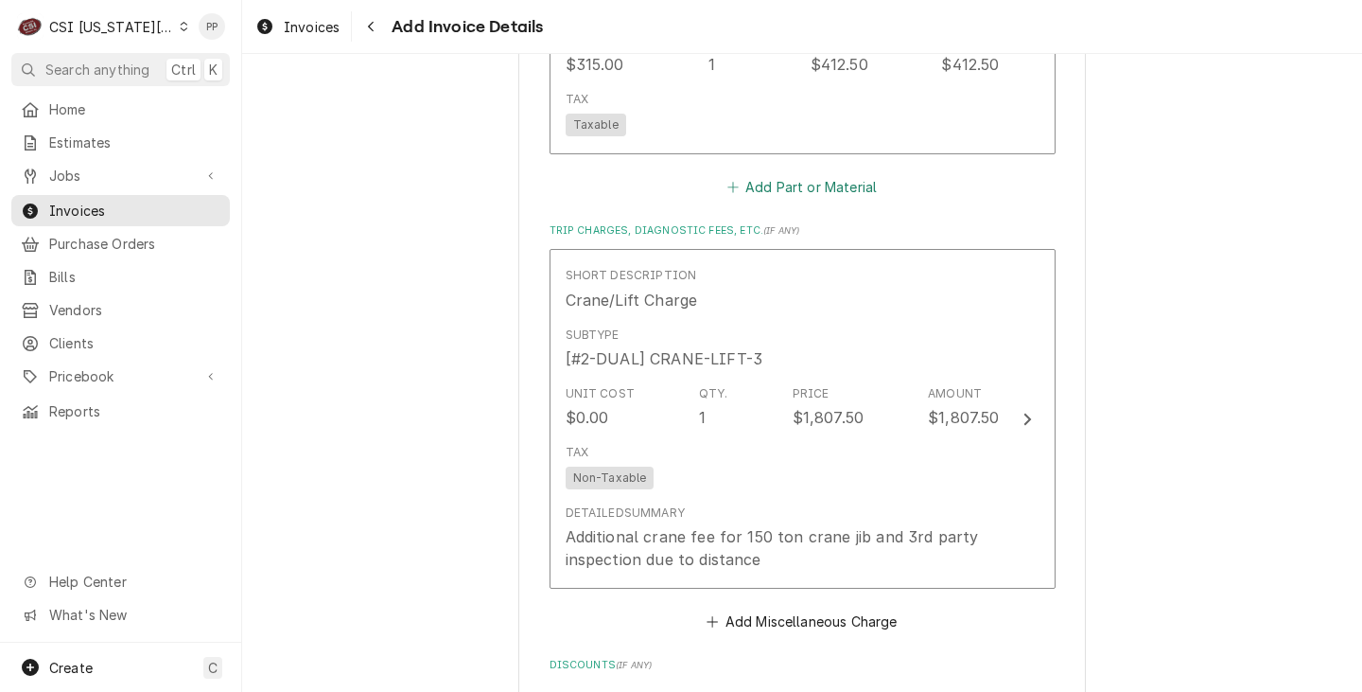
scroll to position [3193, 0]
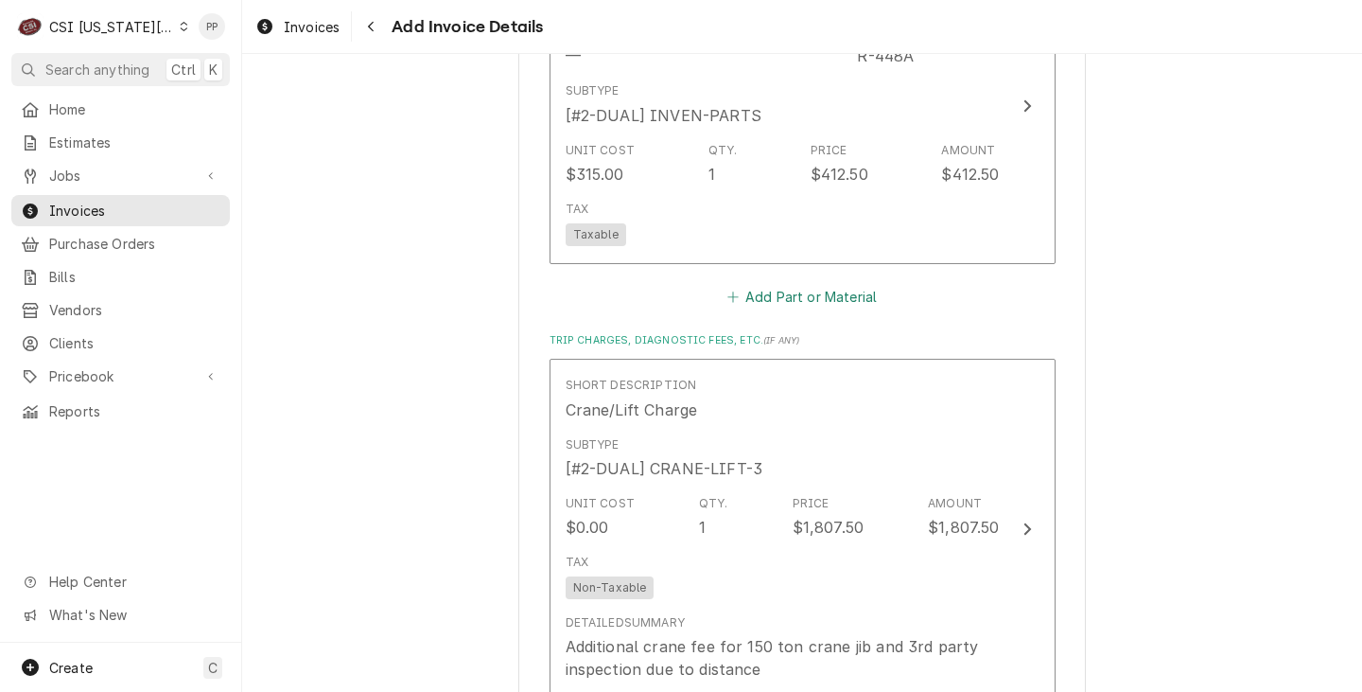
click at [835, 284] on button "Add Part or Material" at bounding box center [802, 297] width 156 height 26
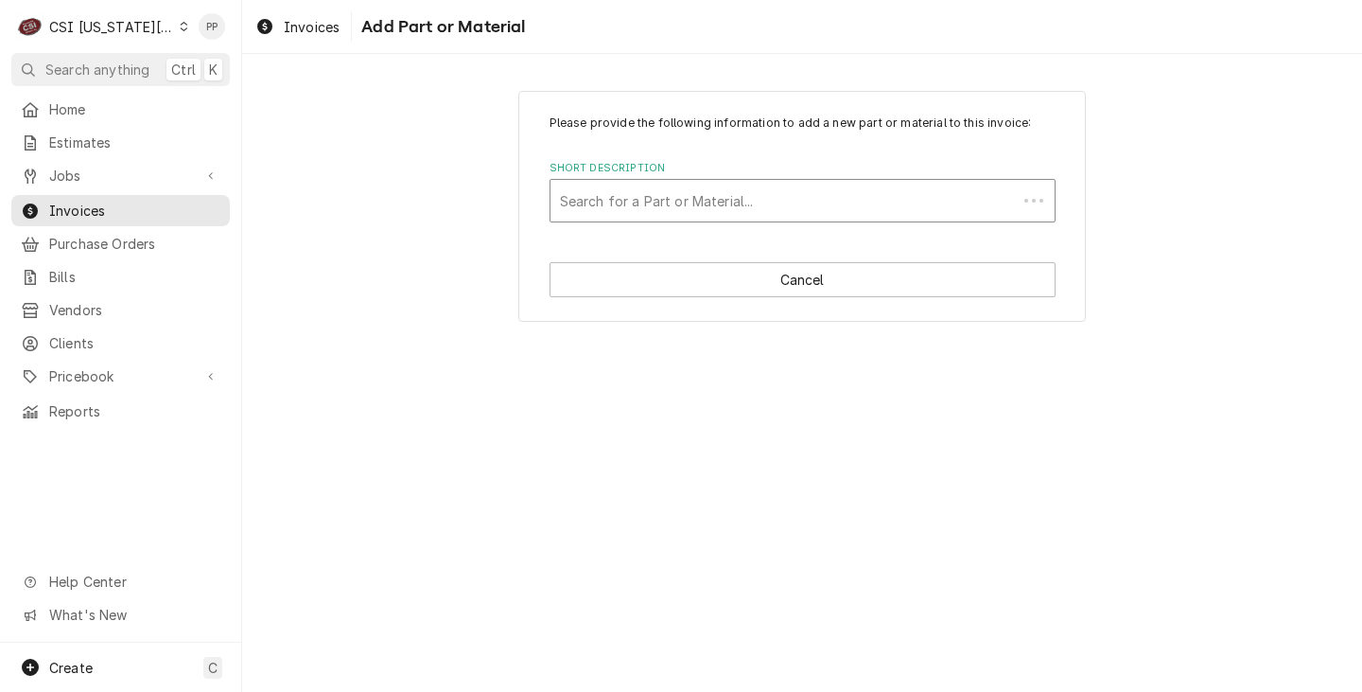
click at [793, 205] on div "Short Description" at bounding box center [784, 201] width 448 height 34
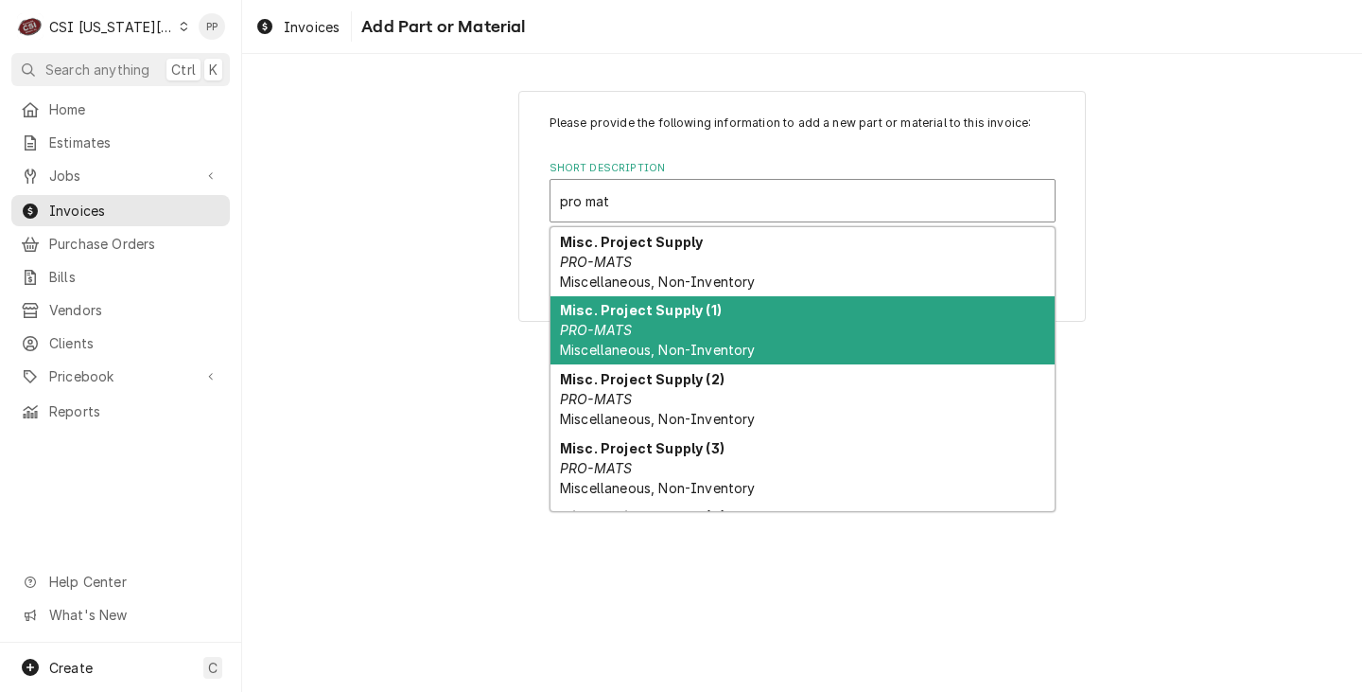
click at [771, 306] on div "Misc. Project Supply (1) PRO-MATS Miscellaneous, Non-Inventory" at bounding box center [803, 330] width 504 height 69
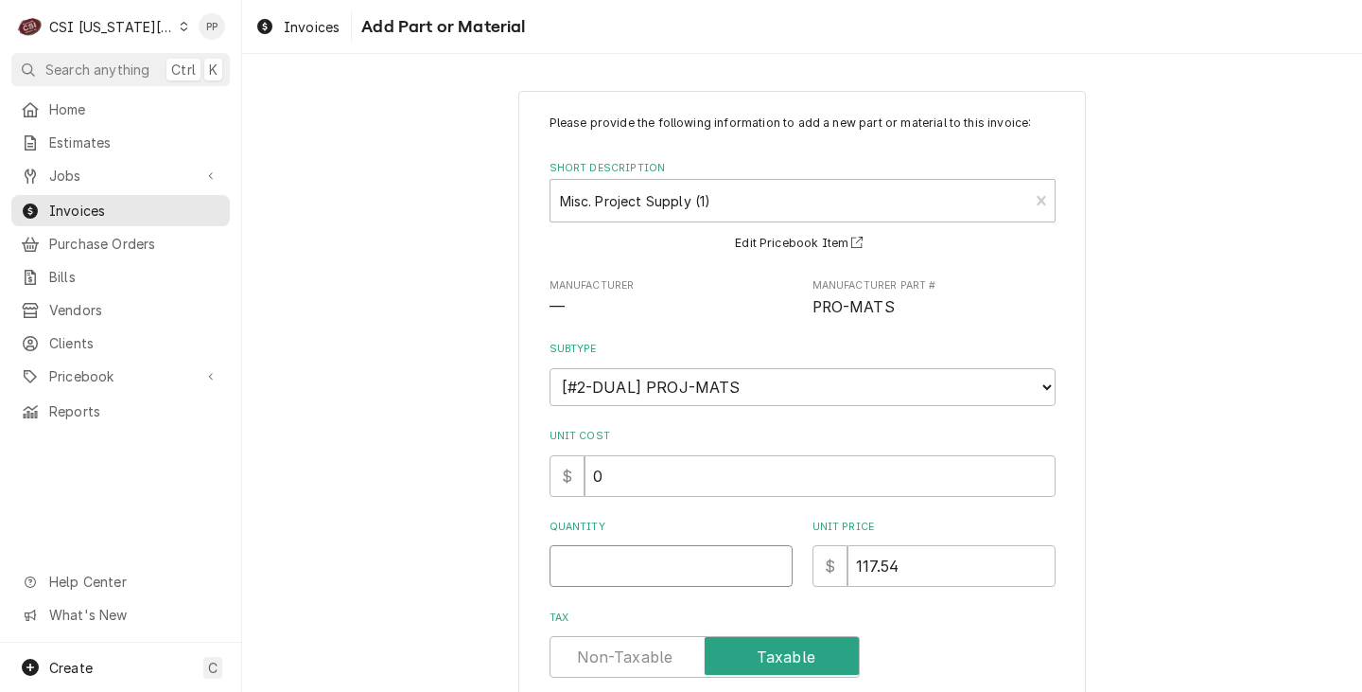
click at [663, 550] on input "Quantity" at bounding box center [671, 566] width 243 height 42
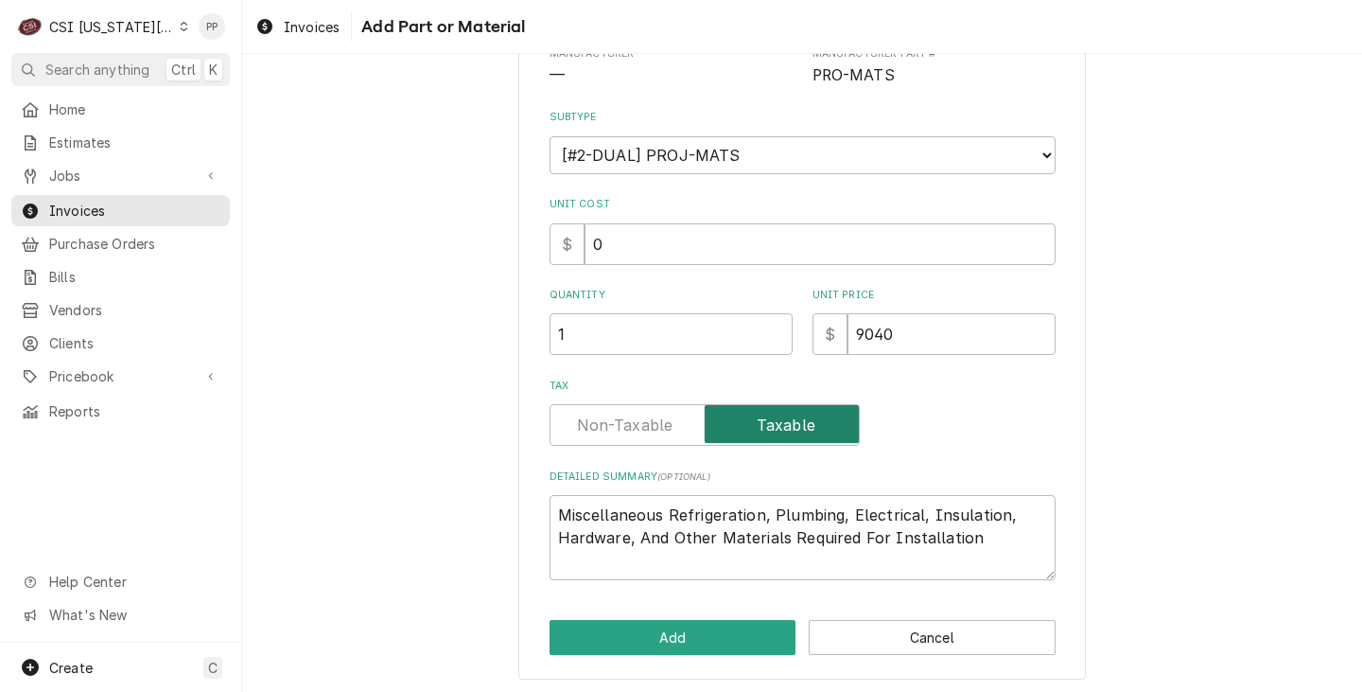
scroll to position [236, 0]
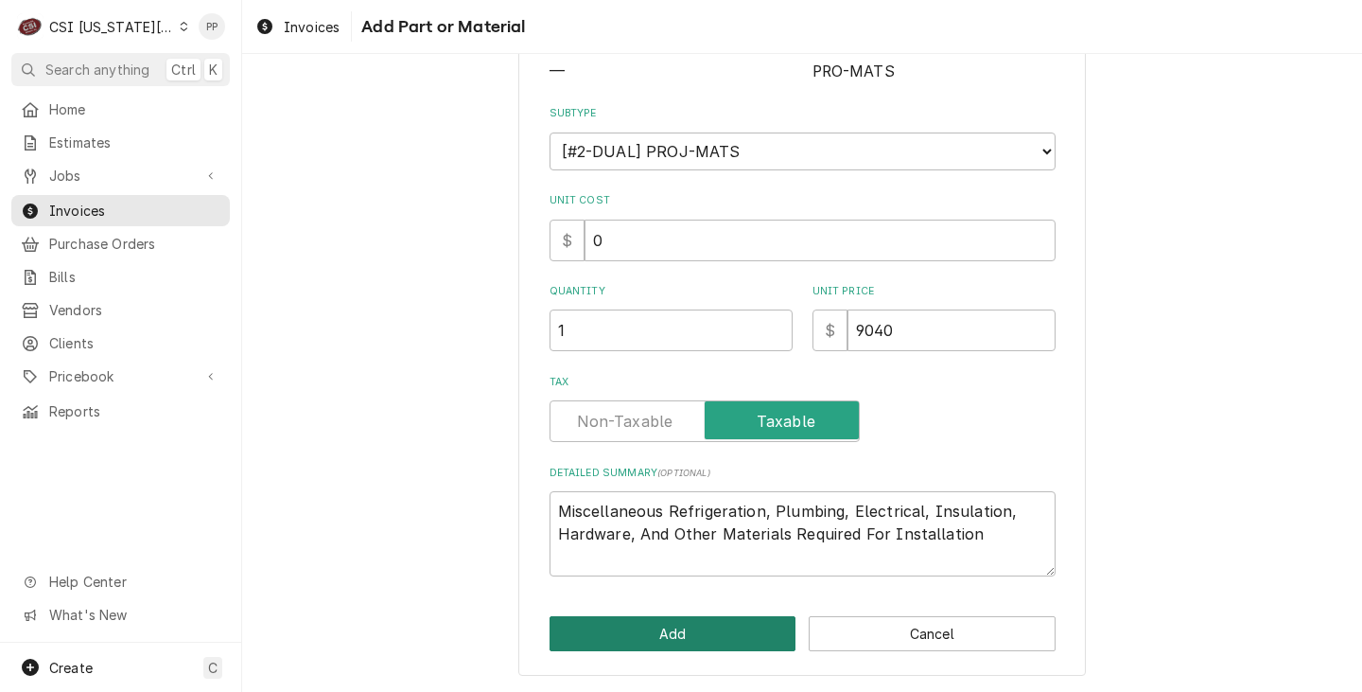
click at [718, 626] on button "Add" at bounding box center [673, 633] width 247 height 35
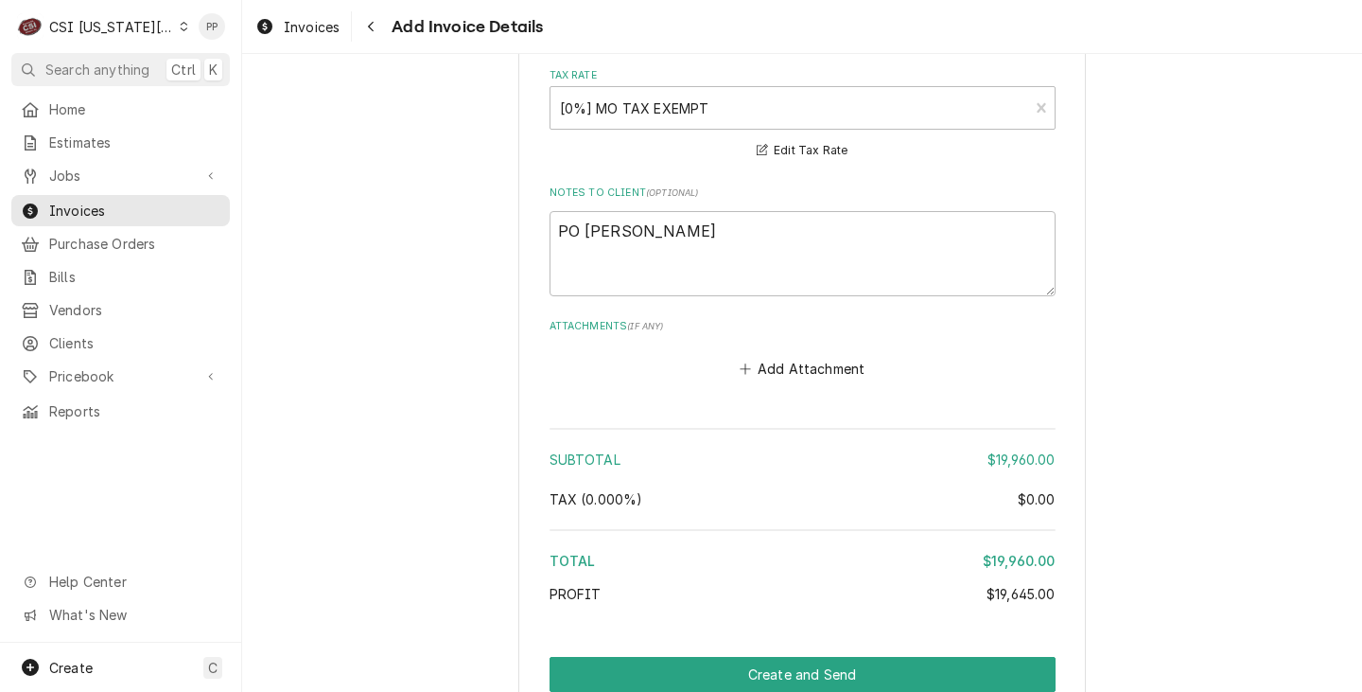
scroll to position [4380, 0]
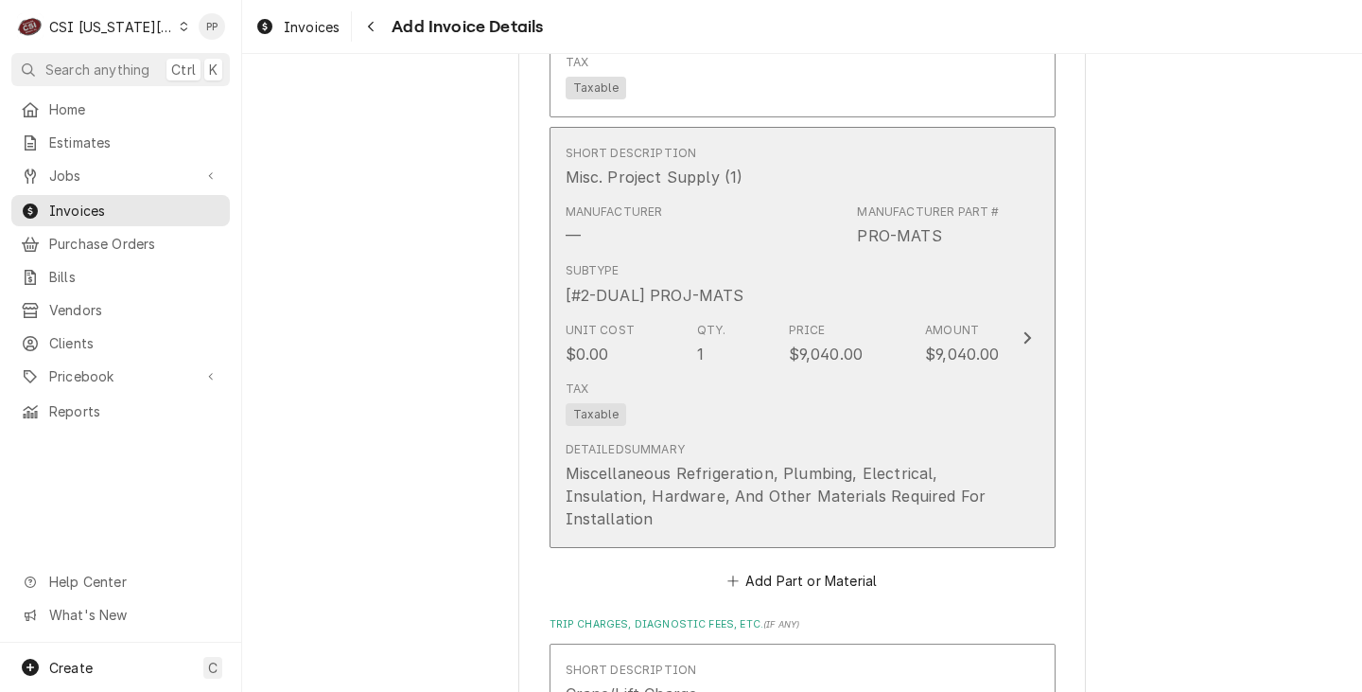
click at [946, 441] on div "Detailed Summary Miscellaneous Refrigeration, Plumbing, Electrical, Insulation,…" at bounding box center [783, 485] width 434 height 89
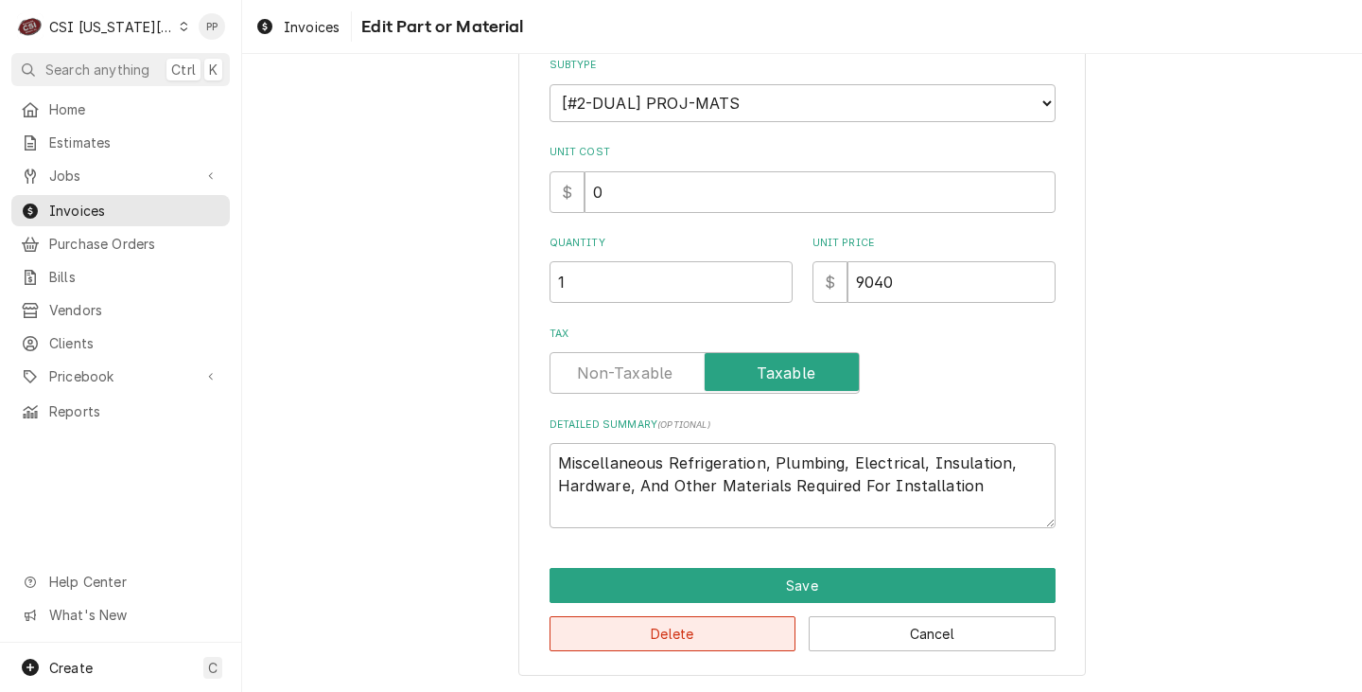
click at [715, 639] on button "Delete" at bounding box center [673, 633] width 247 height 35
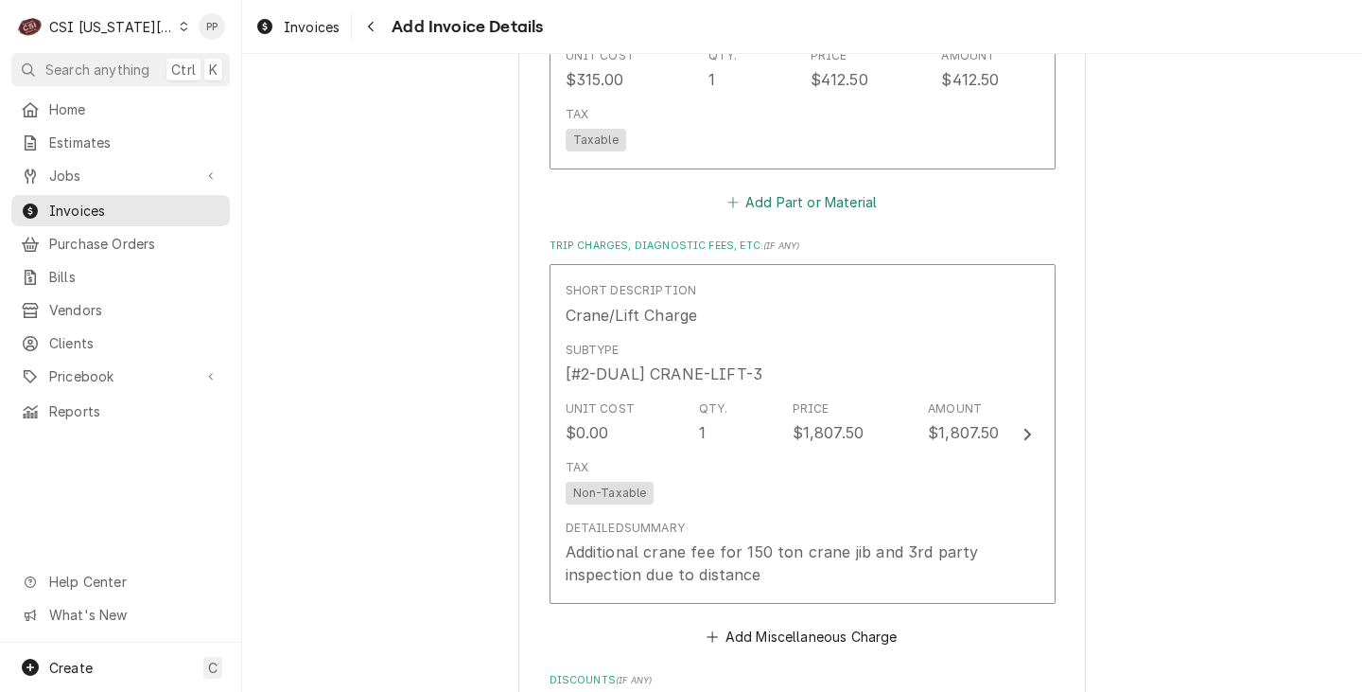
scroll to position [3193, 0]
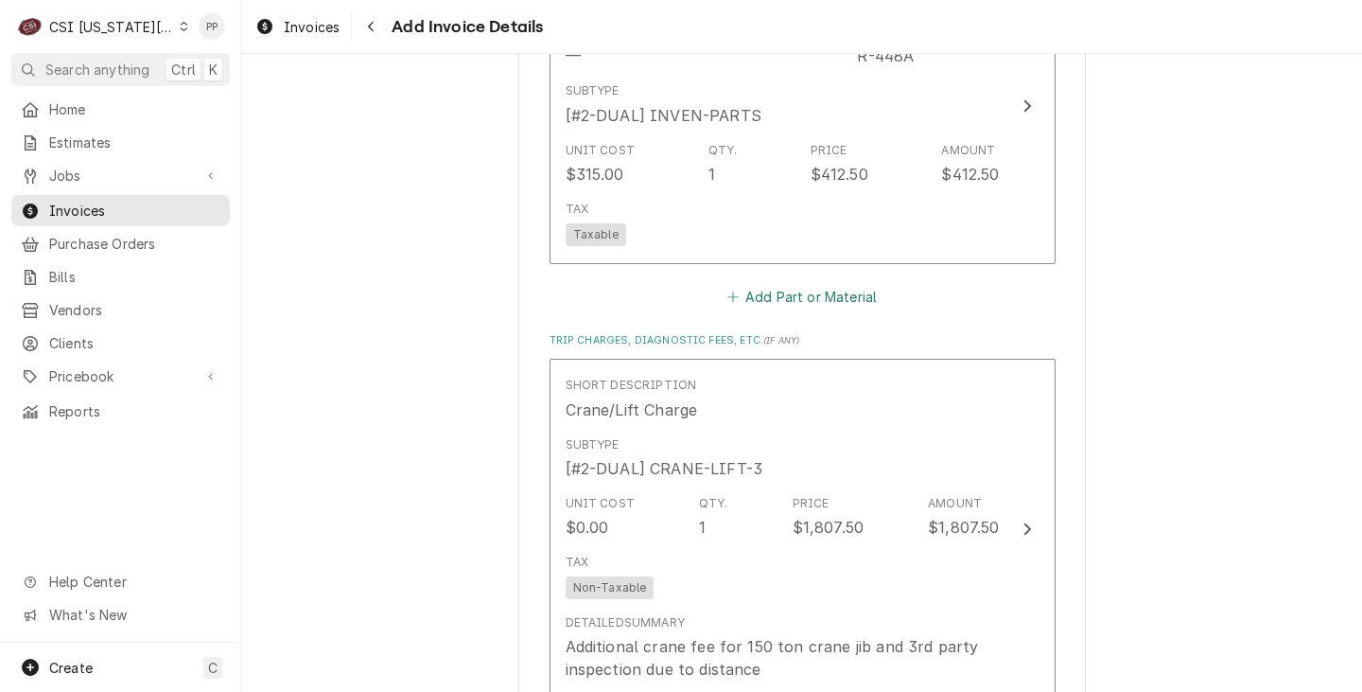
click at [853, 284] on button "Add Part or Material" at bounding box center [802, 297] width 156 height 26
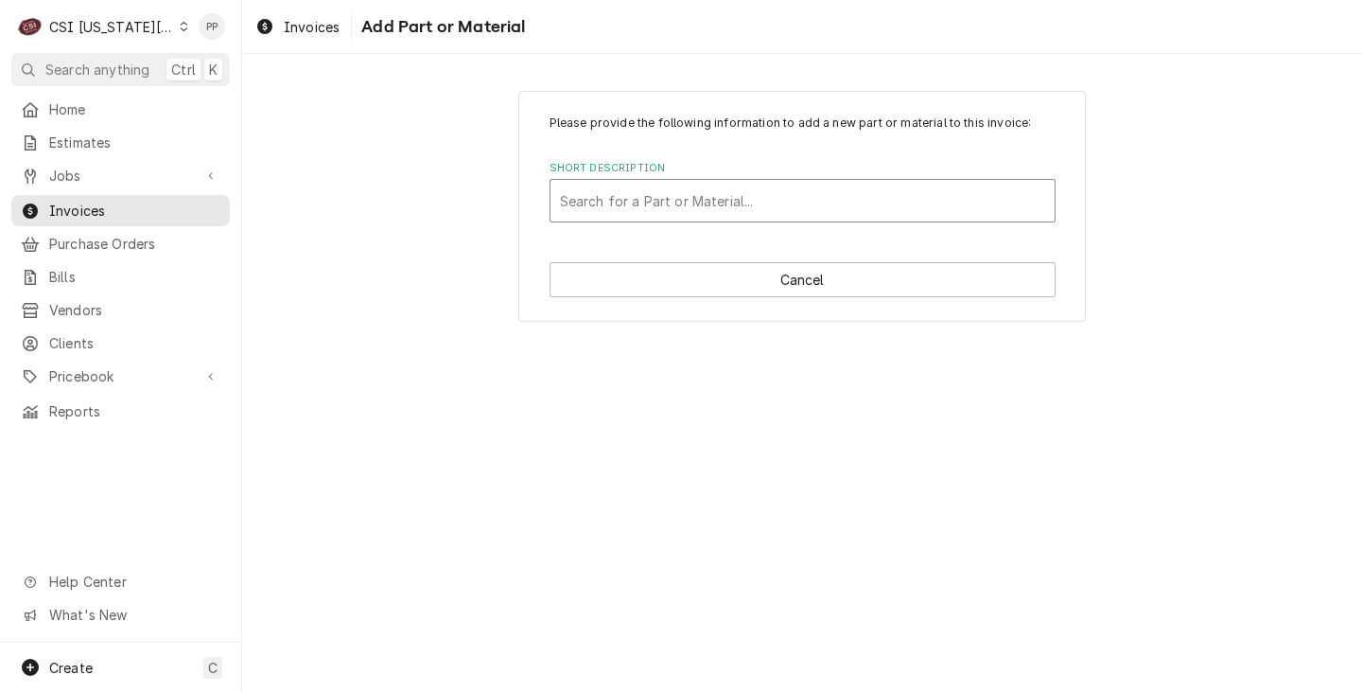
drag, startPoint x: 821, startPoint y: 192, endPoint x: 815, endPoint y: 184, distance: 10.1
click at [819, 188] on div "Short Description" at bounding box center [802, 201] width 485 height 34
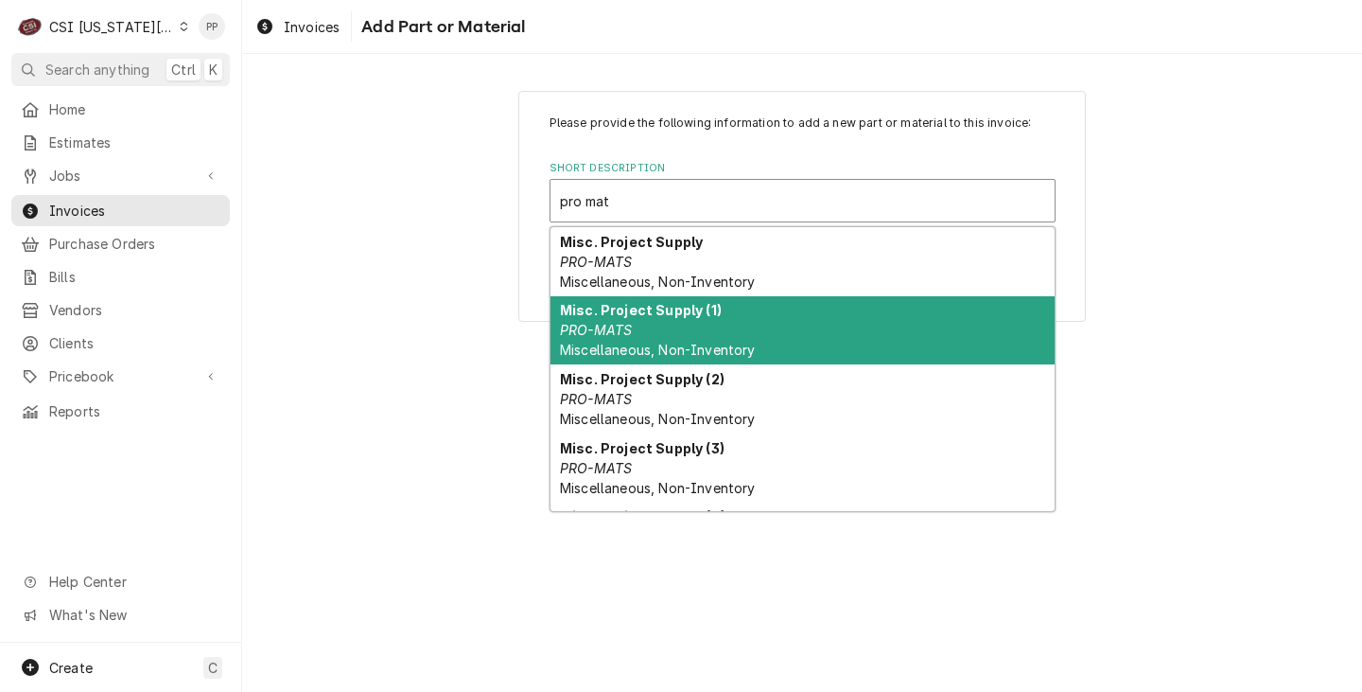
click at [712, 315] on strong "Misc. Project Supply (1)" at bounding box center [641, 310] width 162 height 16
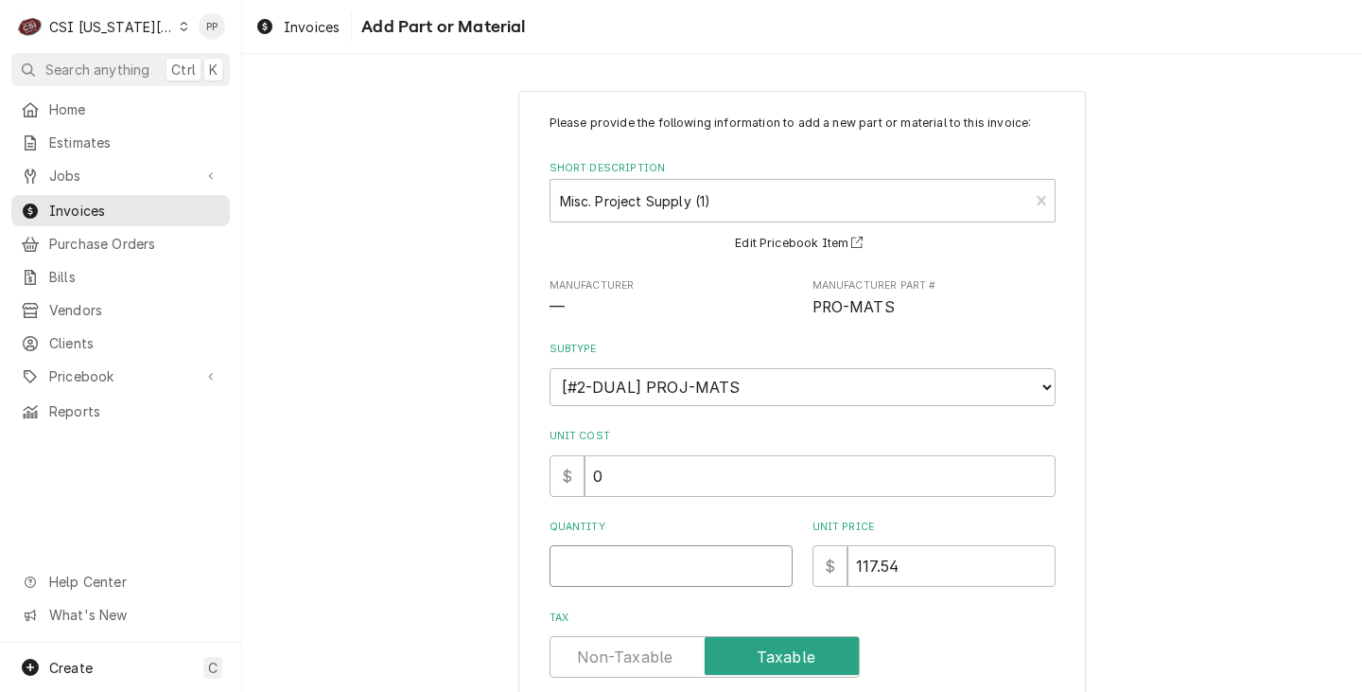
click at [635, 565] on input "Quantity" at bounding box center [671, 566] width 243 height 42
click at [1122, 592] on div "Please provide the following information to add a new part or material to this …" at bounding box center [802, 500] width 1120 height 853
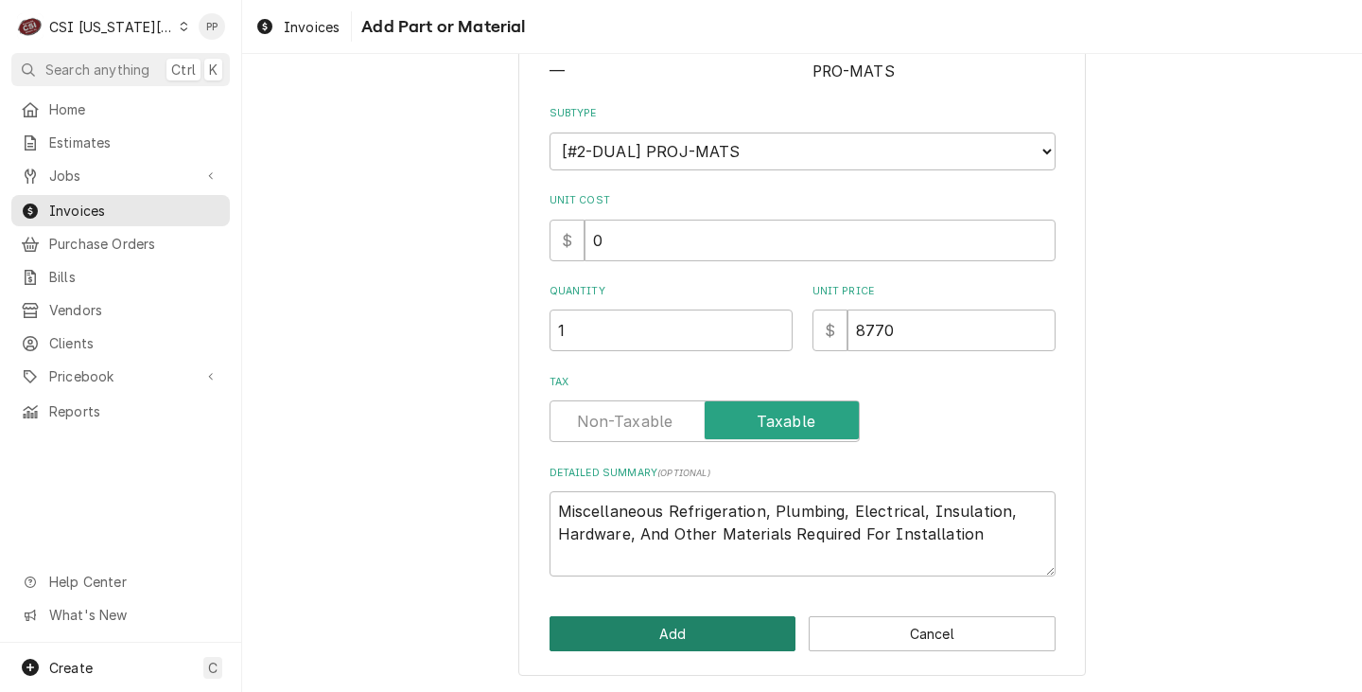
click at [689, 626] on button "Add" at bounding box center [673, 633] width 247 height 35
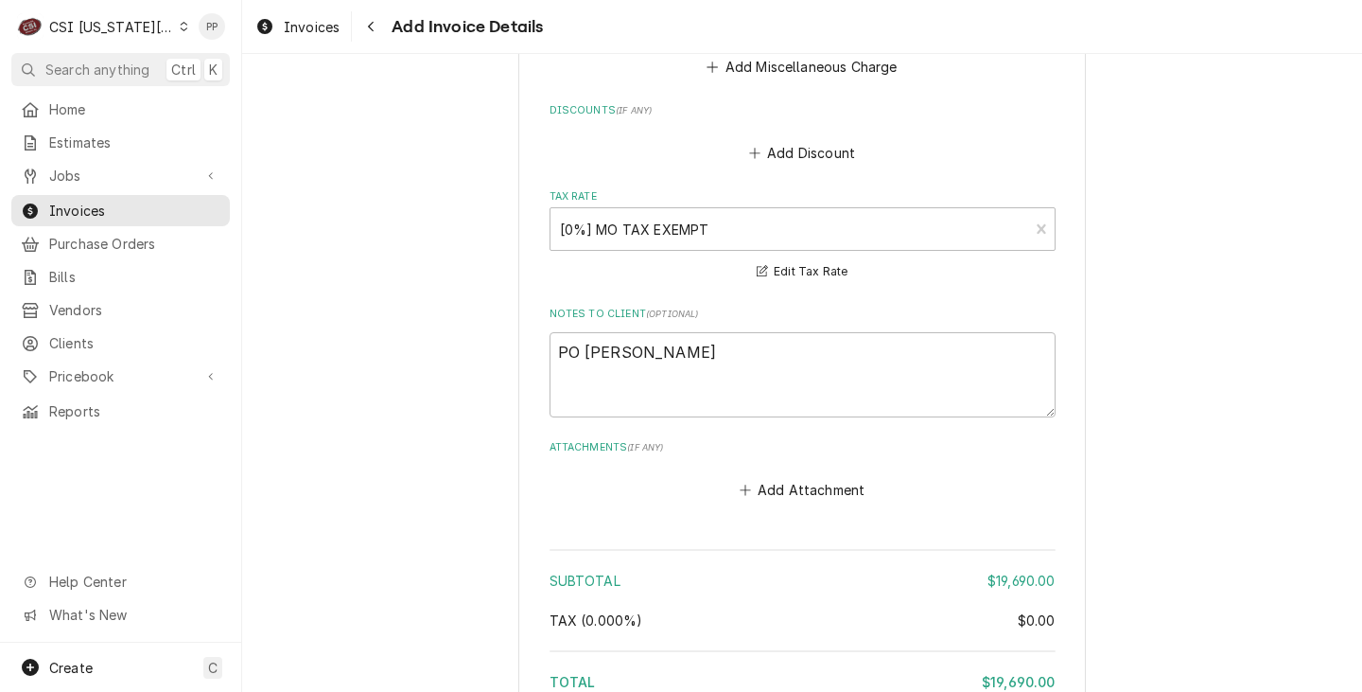
scroll to position [4475, 0]
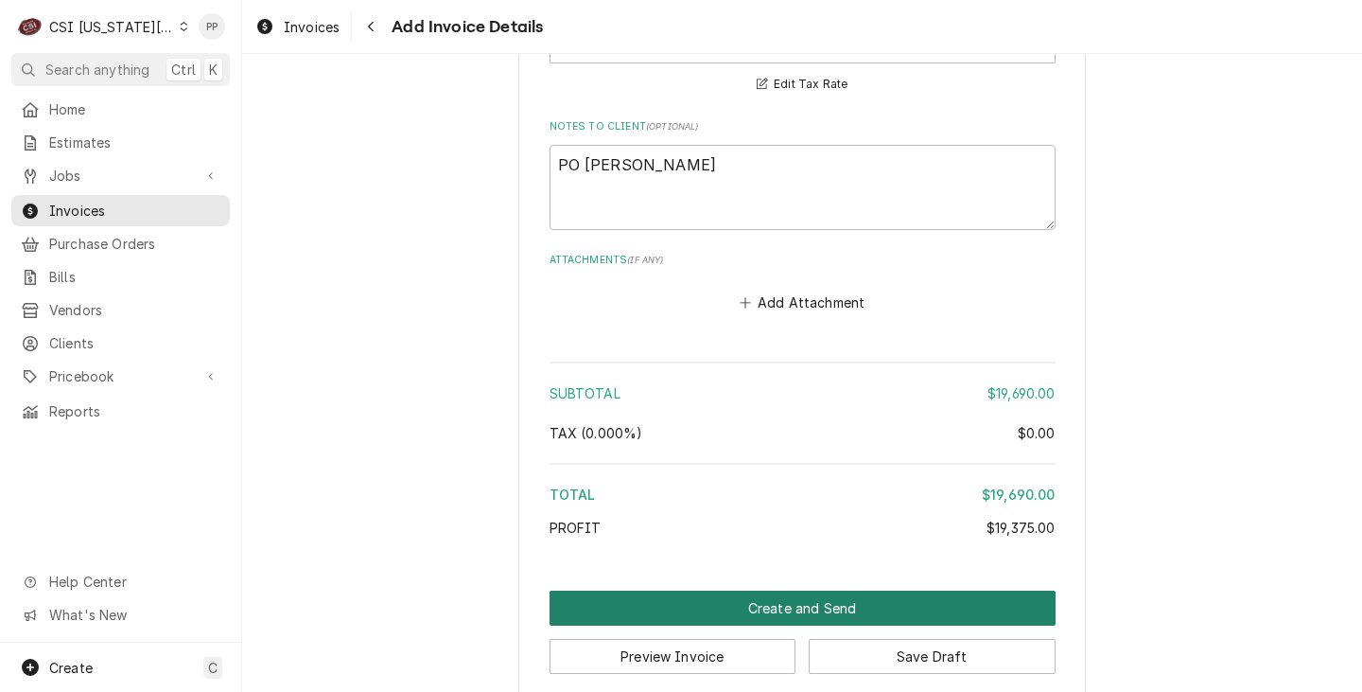
click at [811, 590] on button "Create and Send" at bounding box center [803, 607] width 506 height 35
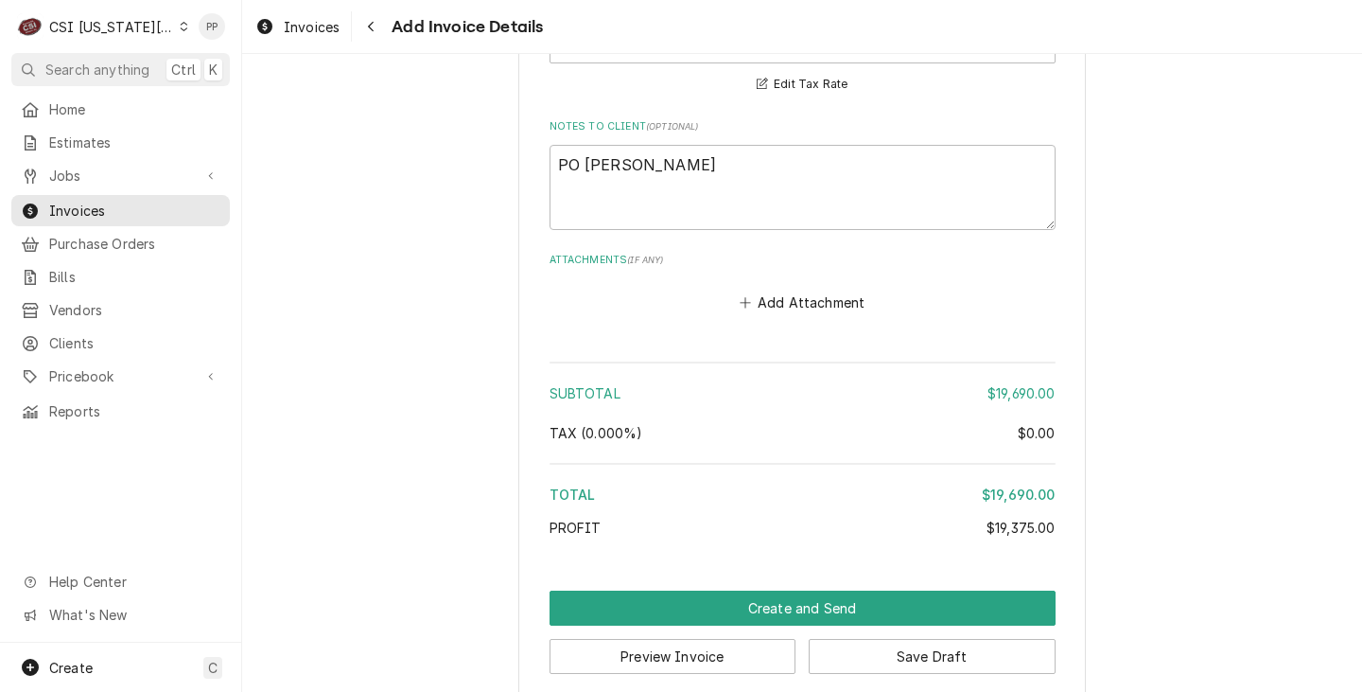
scroll to position [4465, 0]
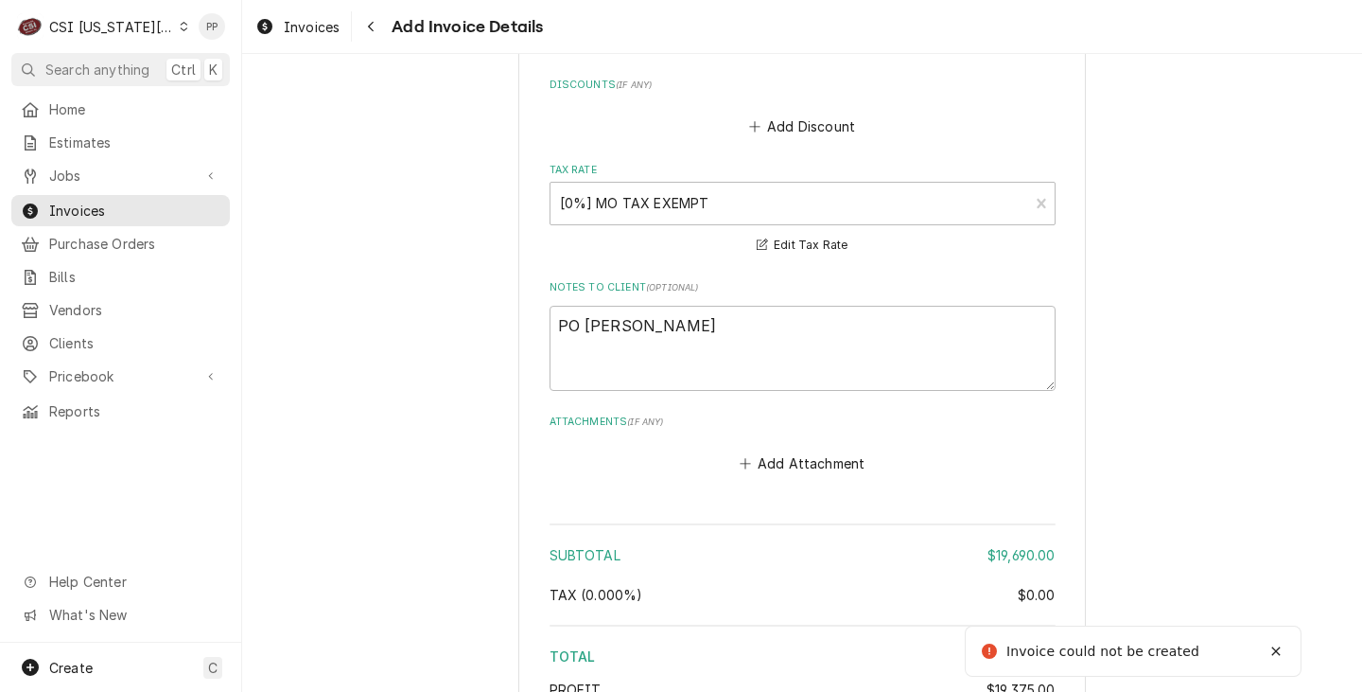
drag, startPoint x: 898, startPoint y: 539, endPoint x: 770, endPoint y: 461, distance: 149.9
click at [896, 545] on div "Subtotal" at bounding box center [769, 555] width 438 height 20
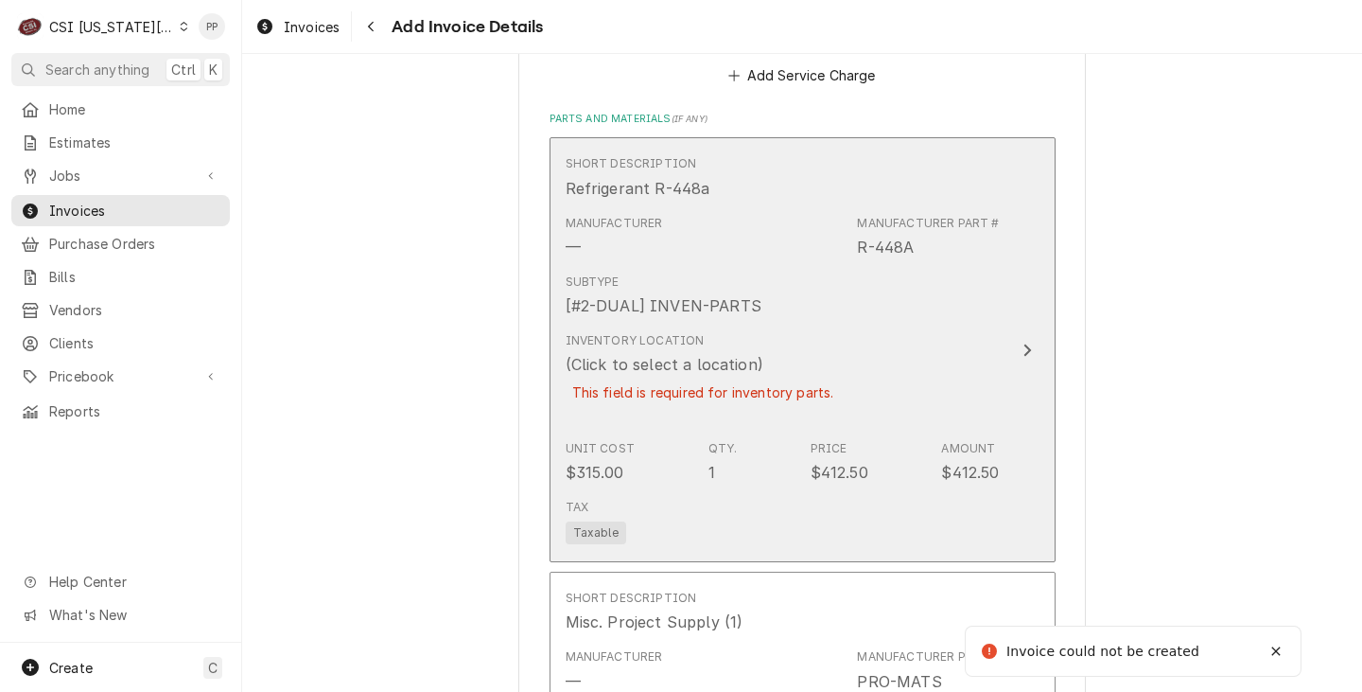
click at [830, 387] on div "Inventory Location (Click to select a location) This field is required for inve…" at bounding box center [783, 379] width 434 height 108
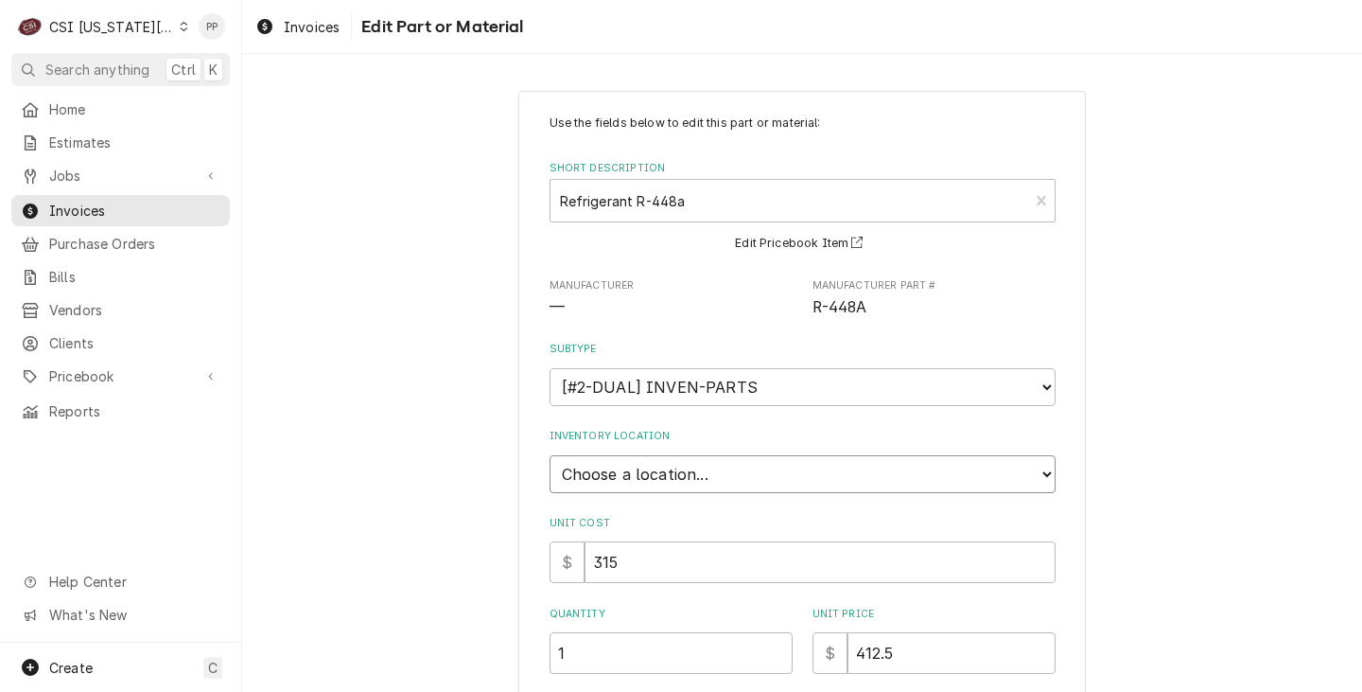
click at [763, 479] on select "Choose a location... 00 | KC WAREHOUSE 00 | MAIN WAREHOUSE 01 | BRIAN BREAZIER …" at bounding box center [803, 474] width 506 height 38
click at [550, 455] on select "Choose a location... 00 | KC WAREHOUSE 00 | MAIN WAREHOUSE 01 | BRIAN BREAZIER …" at bounding box center [803, 474] width 506 height 38
click at [1243, 381] on div "Use the fields below to edit this part or material: Short Description Refrigera…" at bounding box center [802, 608] width 1120 height 1069
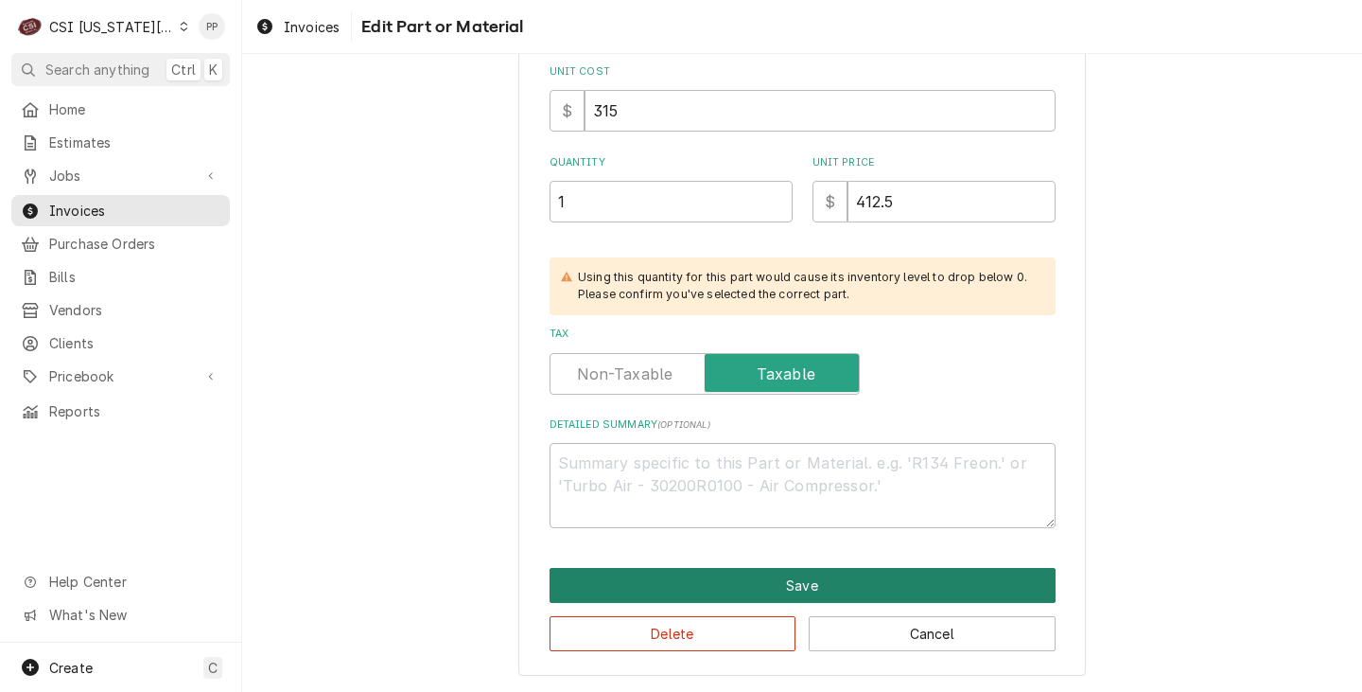
click at [815, 570] on button "Save" at bounding box center [803, 585] width 506 height 35
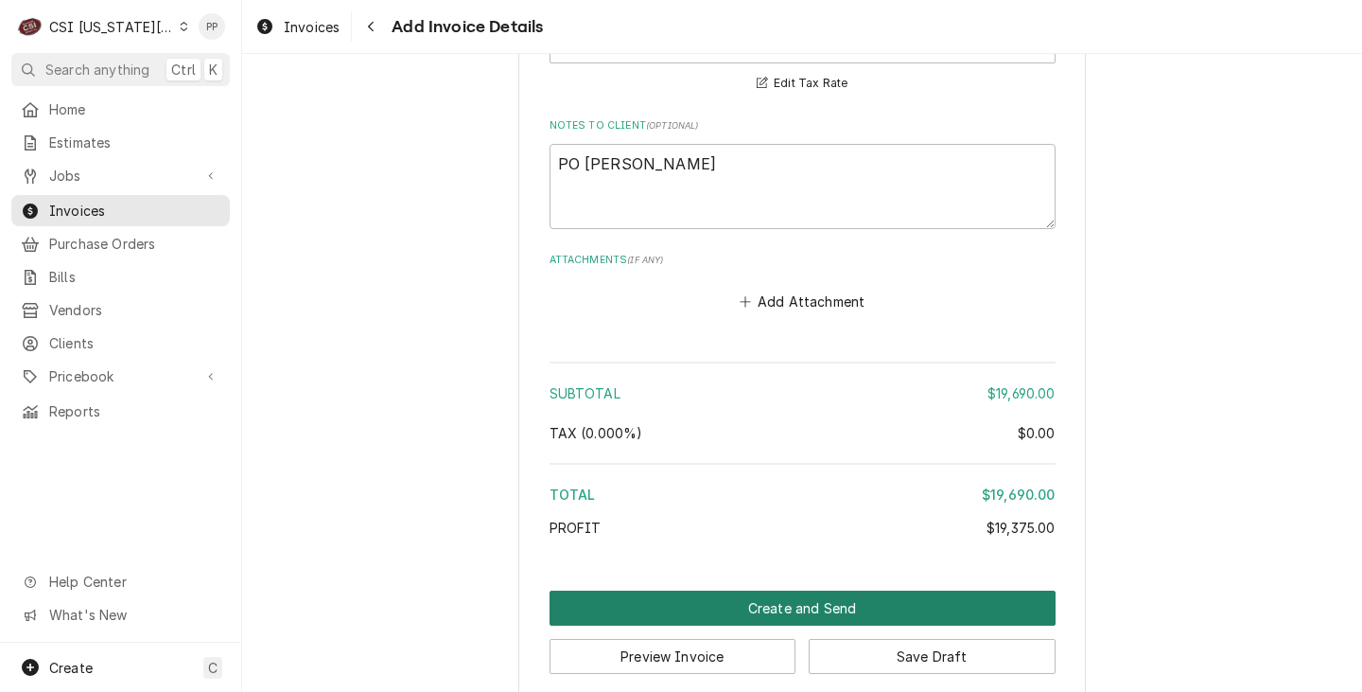
click at [913, 590] on button "Create and Send" at bounding box center [803, 607] width 506 height 35
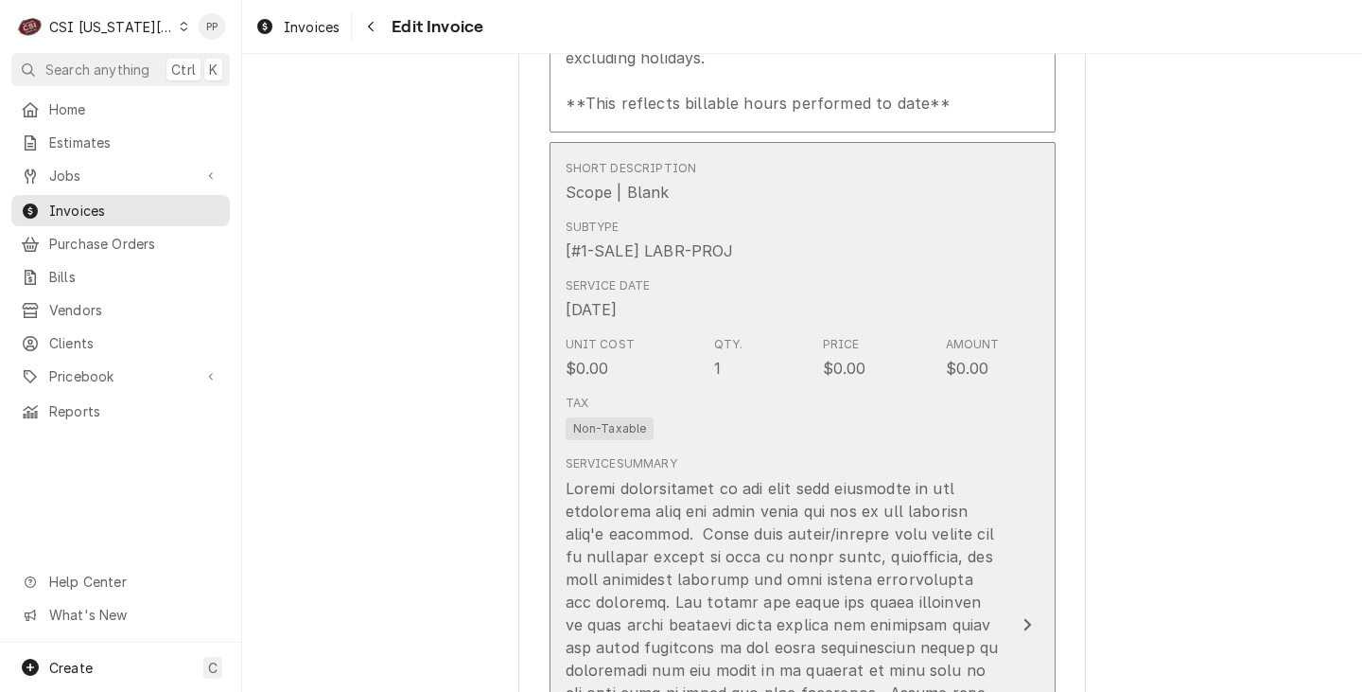
click at [916, 409] on div "Tax Non-Taxable" at bounding box center [783, 417] width 434 height 61
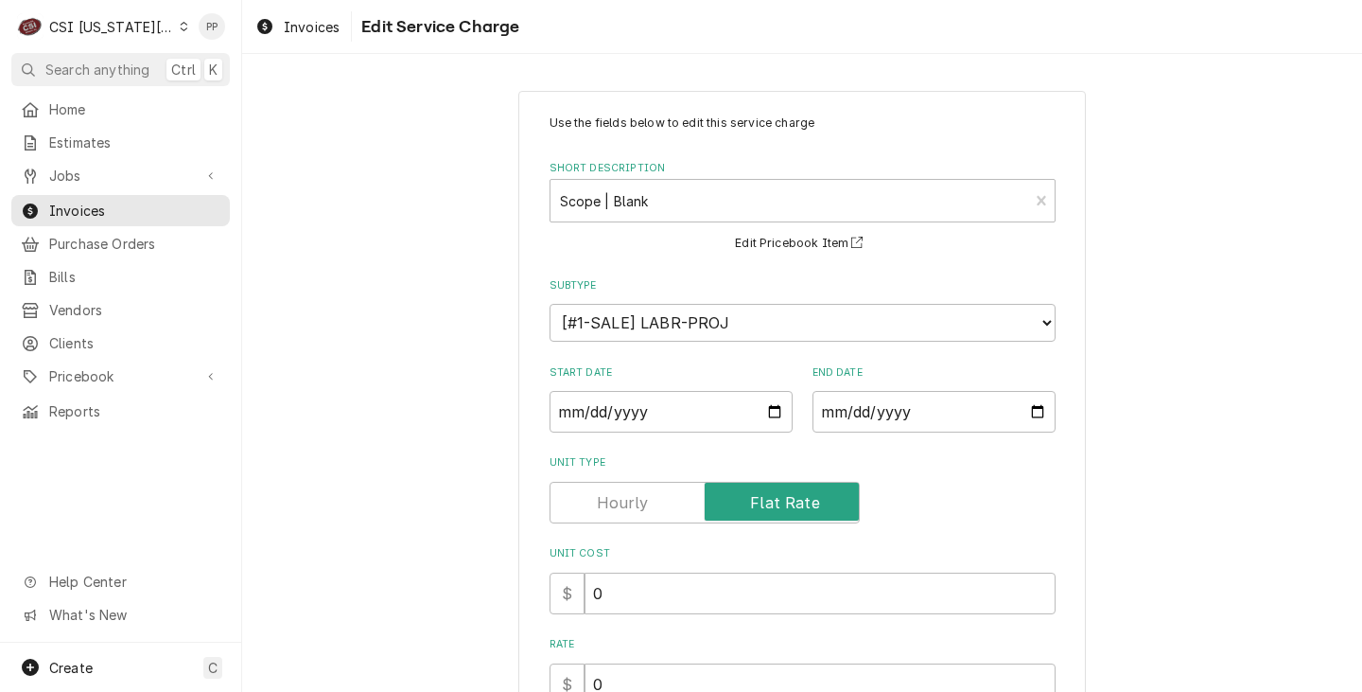
scroll to position [284, 0]
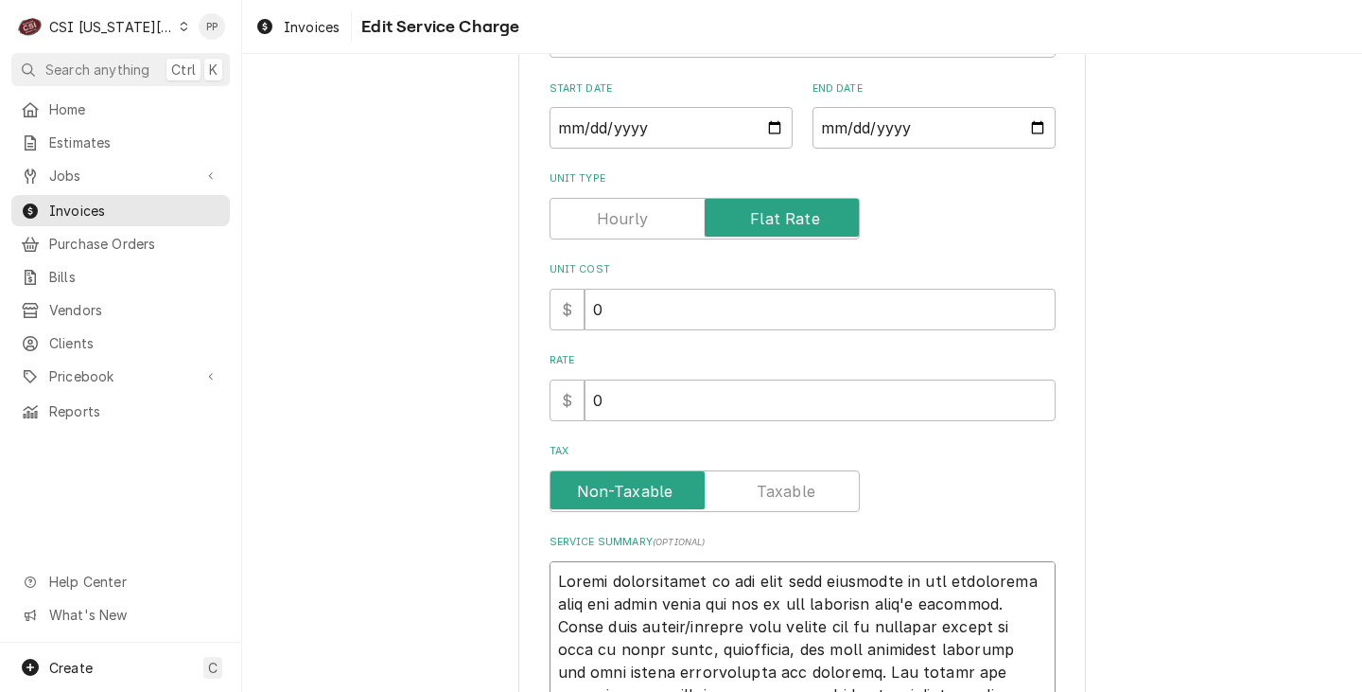
type textarea "x"
type textarea "IDuring coordination of the roof rail placement it was discovered that the unit…"
type textarea "x"
type textarea "InDuring coordination of the roof rail placement it was discovered that the uni…"
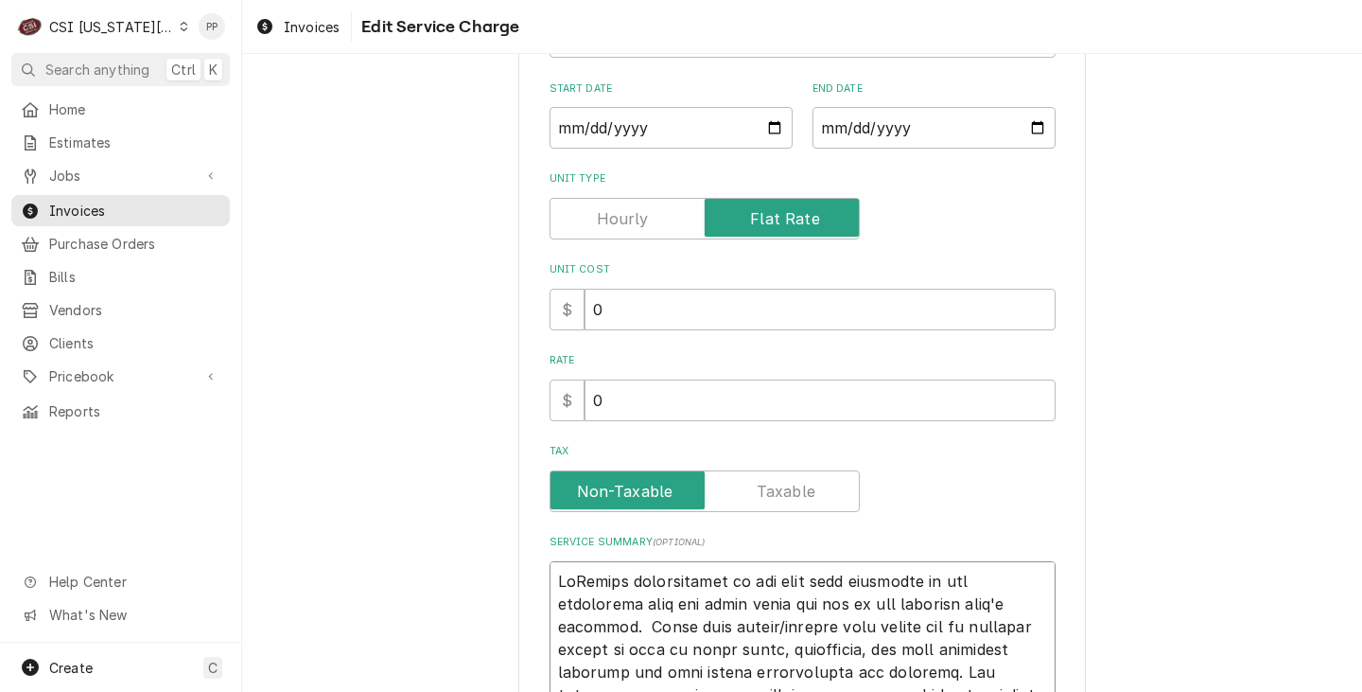
type textarea "x"
type textarea "InvDuring coordination of the roof rail placement it was discovered that the un…"
type textarea "x"
type textarea "InvoDuring coordination of the roof rail placement it was discovered that the u…"
type textarea "x"
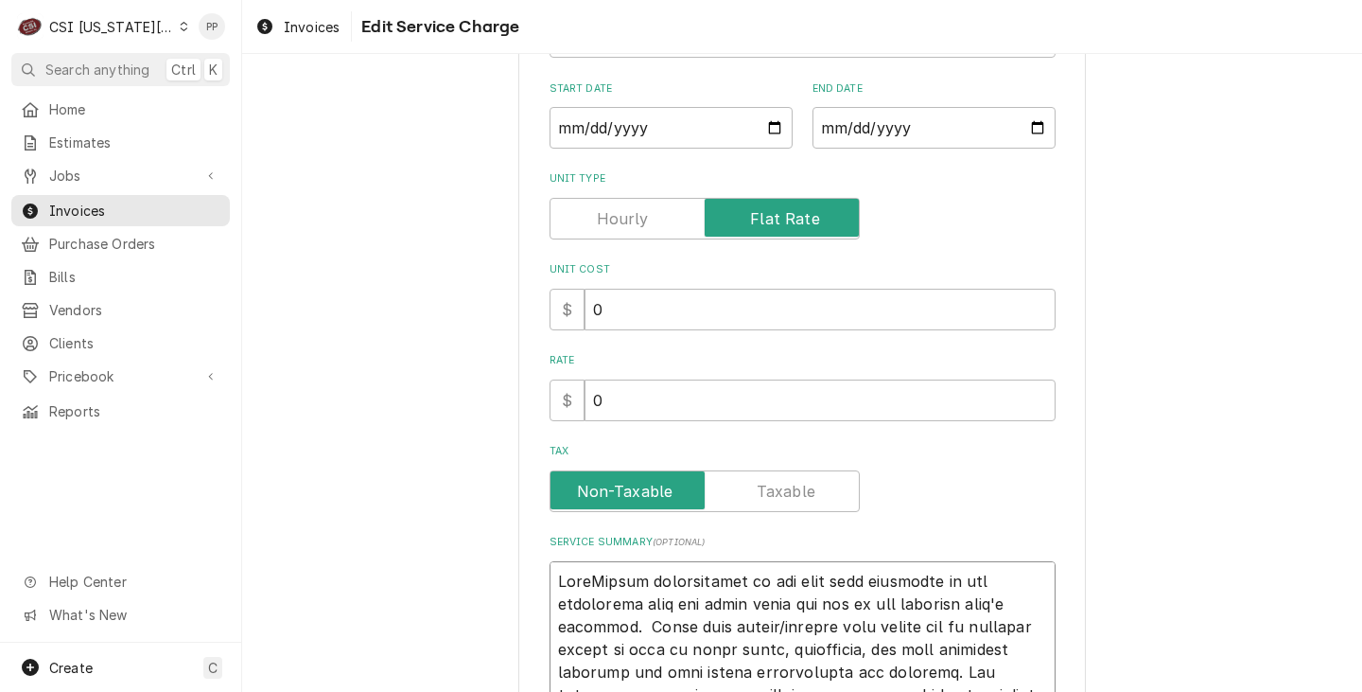
type textarea "InvoiDuring coordination of the roof rail placement it was discovered that the …"
type textarea "x"
type textarea "InvoicDuring coordination of the roof rail placement it was discovered that the…"
type textarea "x"
type textarea "InvoiceDuring coordination of the roof rail placement it was discovered that th…"
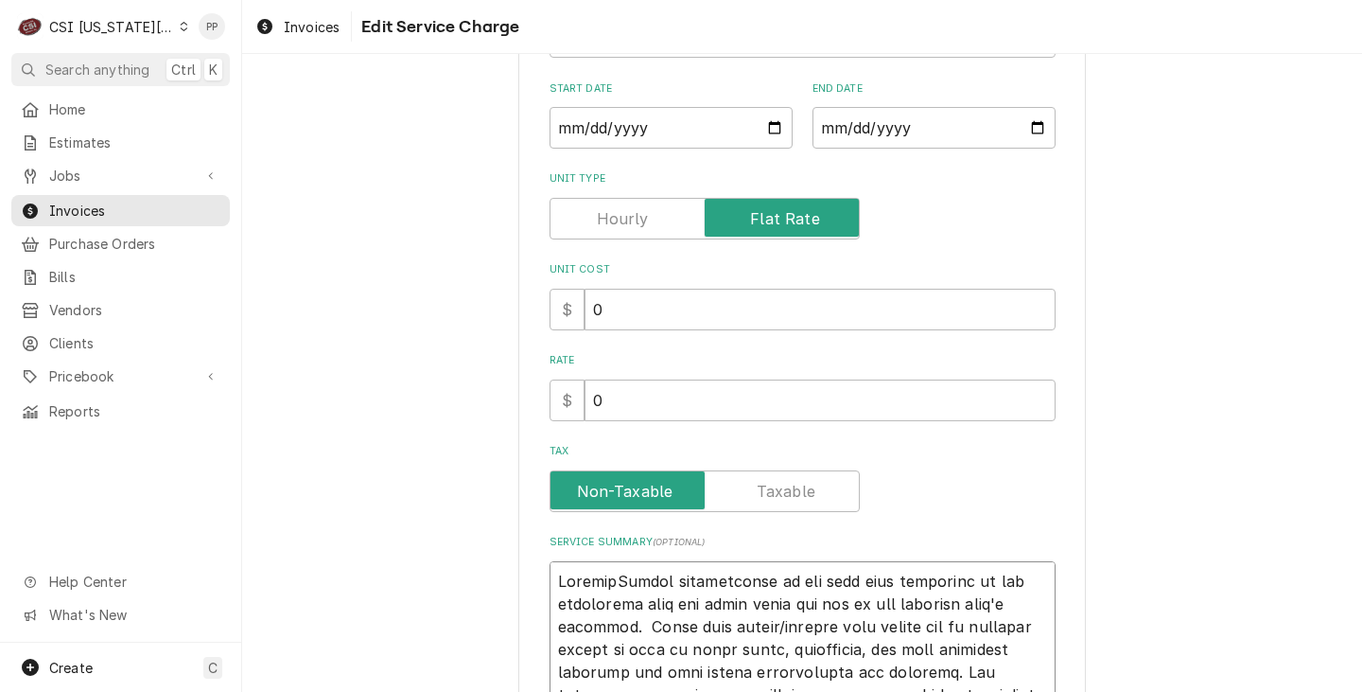
type textarea "x"
type textarea "Invoice During coordination of the roof rail placement it was discovered that t…"
type textarea "x"
type textarea "Invoice 1During coordination of the roof rail placement it was discovered that …"
type textarea "x"
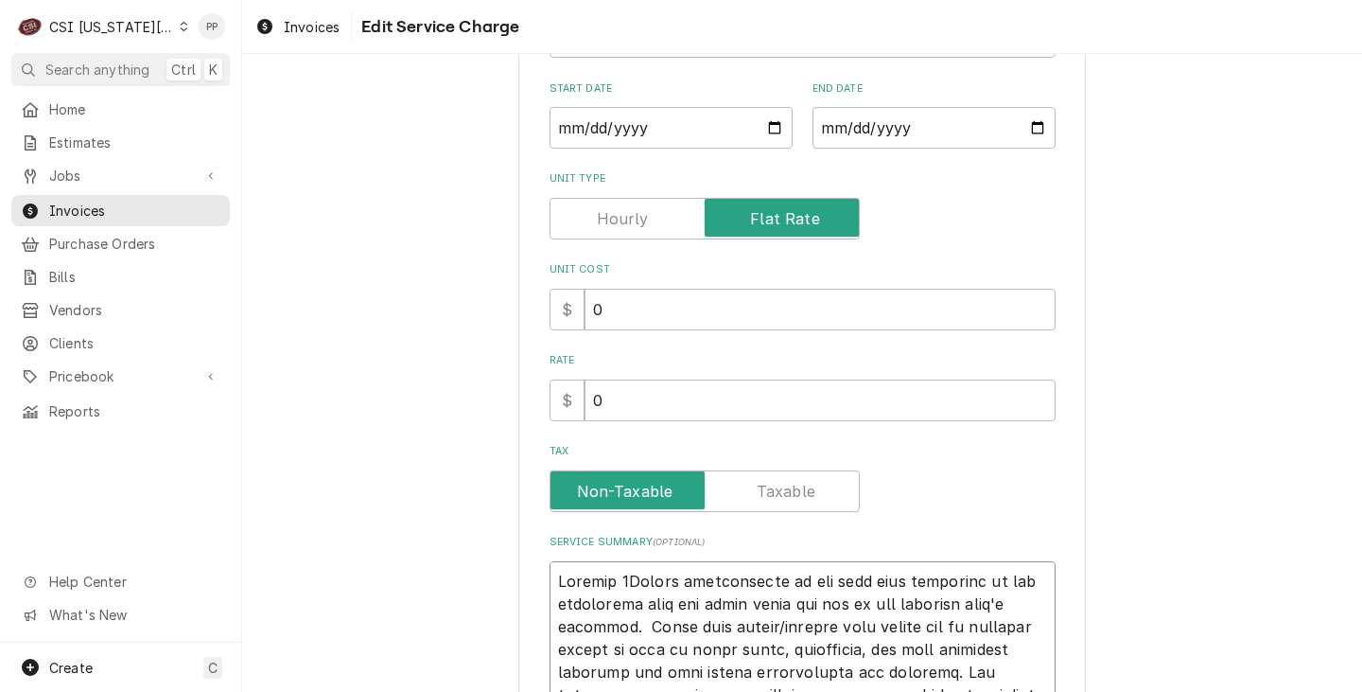
type textarea "Invoice 1 During coordination of the roof rail placement it was discovered that…"
type textarea "x"
type textarea "Invoice 1 oDuring coordination of the roof rail placement it was discovered tha…"
type textarea "x"
type textarea "Invoice 1 ofDuring coordination of the roof rail placement it was discovered th…"
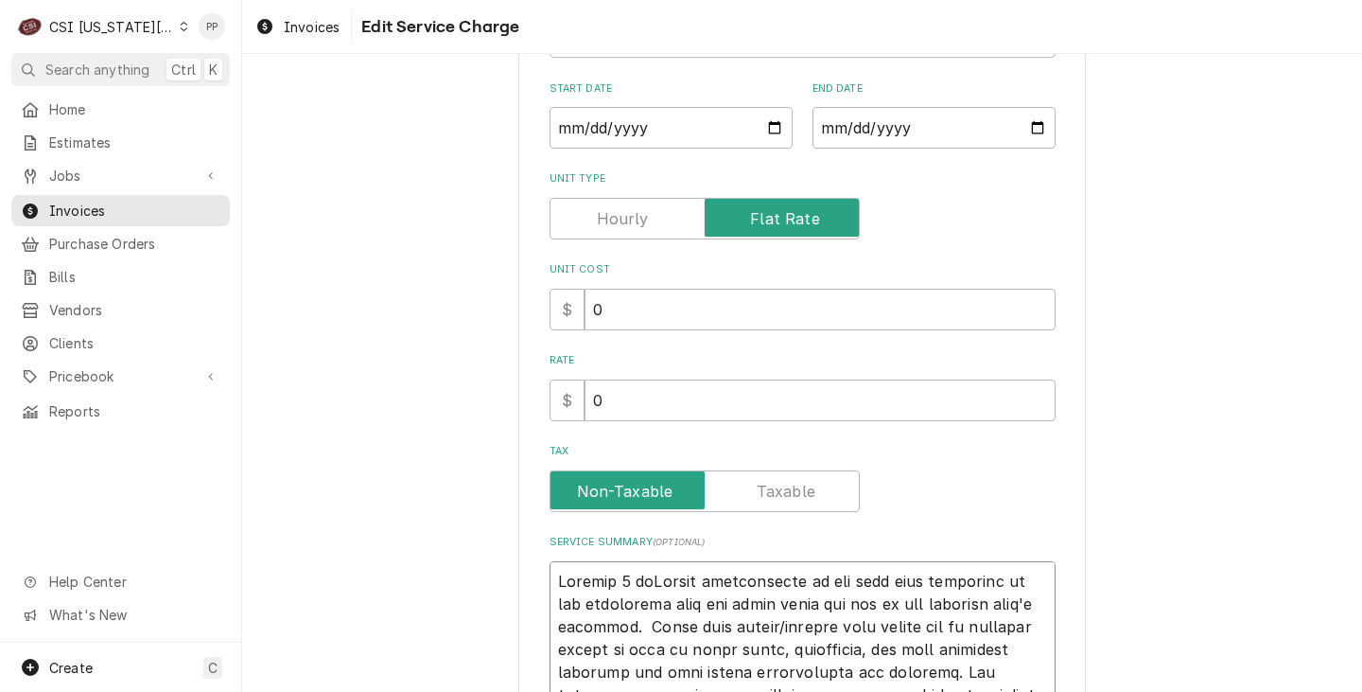
type textarea "x"
type textarea "Invoice 1 of During coordination of the roof rail placement it was discovered t…"
type textarea "x"
type textarea "Invoice 1 of 2During coordination of the roof rail placement it was discovered …"
type textarea "x"
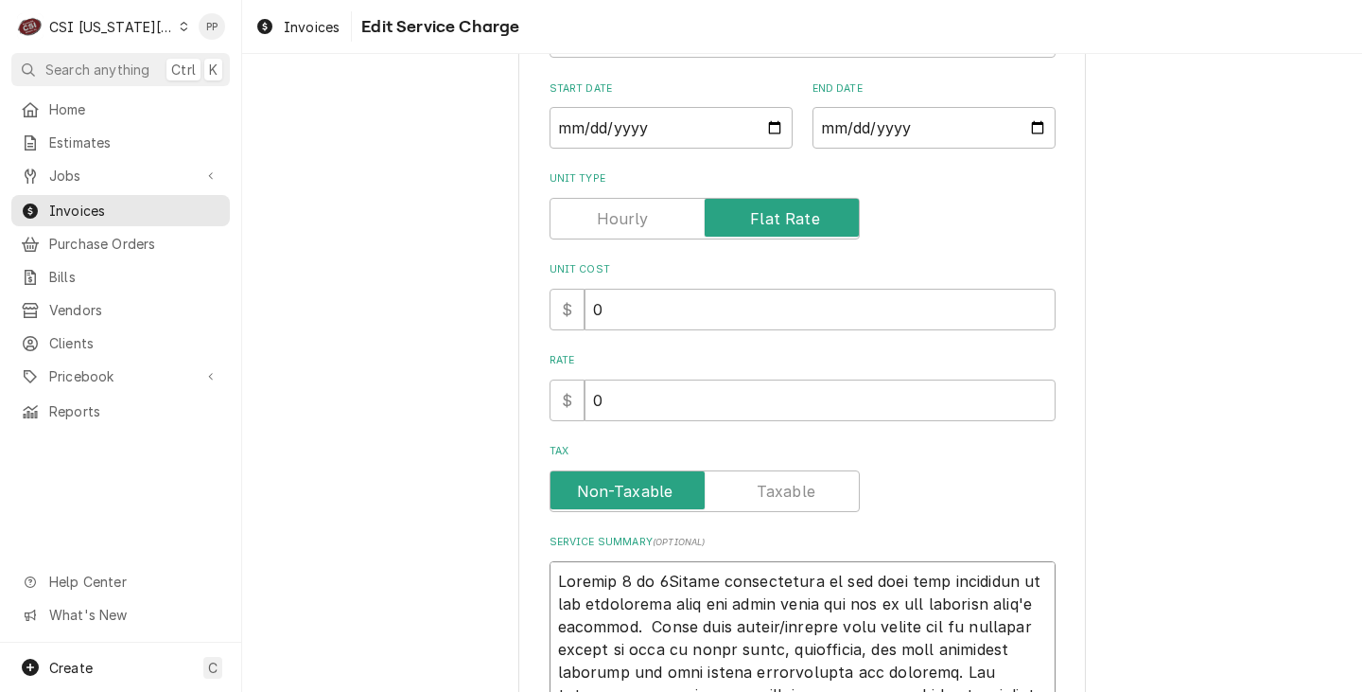
type textarea "Invoice 1 of 2 During coordination of the roof rail placement it was discovered…"
type textarea "x"
type textarea "Invoice 1 of 2 -During coordination of the roof rail placement it was discovere…"
type textarea "x"
type textarea "Invoice 1 of 2 - During coordination of the roof rail placement it was discover…"
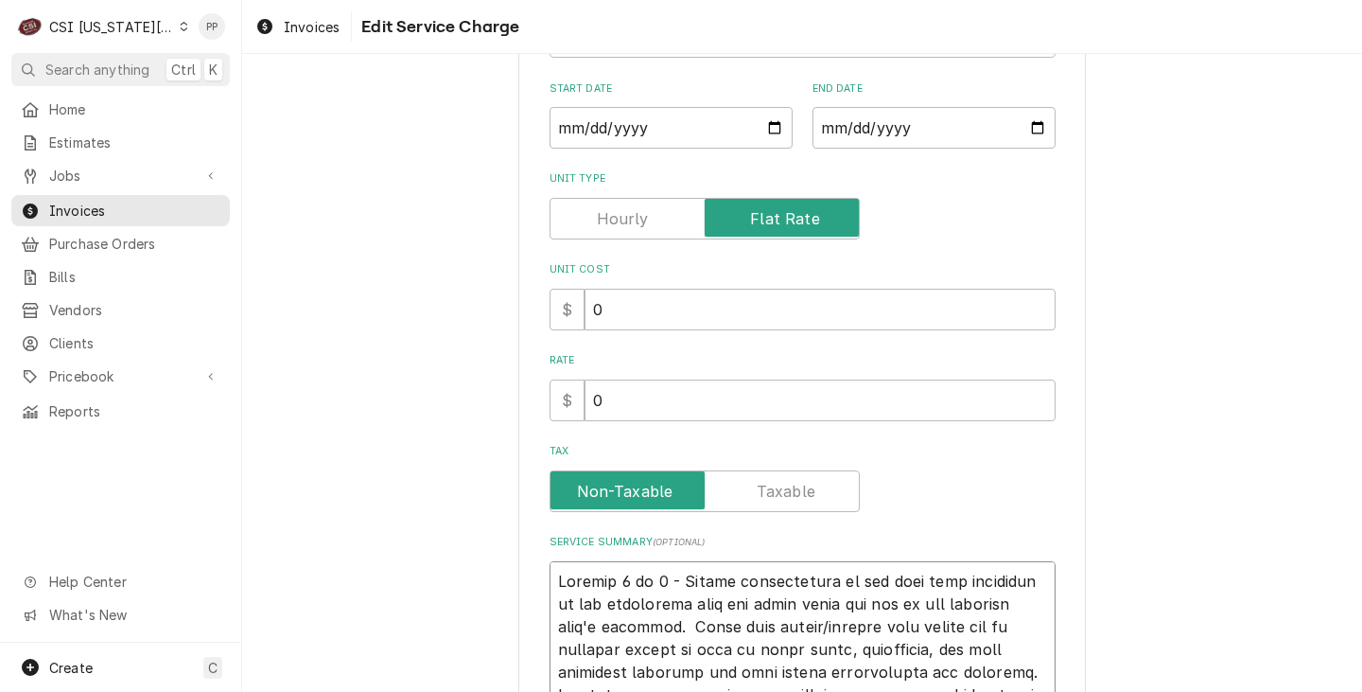
type textarea "x"
type textarea "Invoice 1 of 2 - sDuring coordination of the roof rail placement it was discove…"
type textarea "x"
type textarea "Invoice 1 of 2 - spDuring coordination of the roof rail placement it was discov…"
type textarea "x"
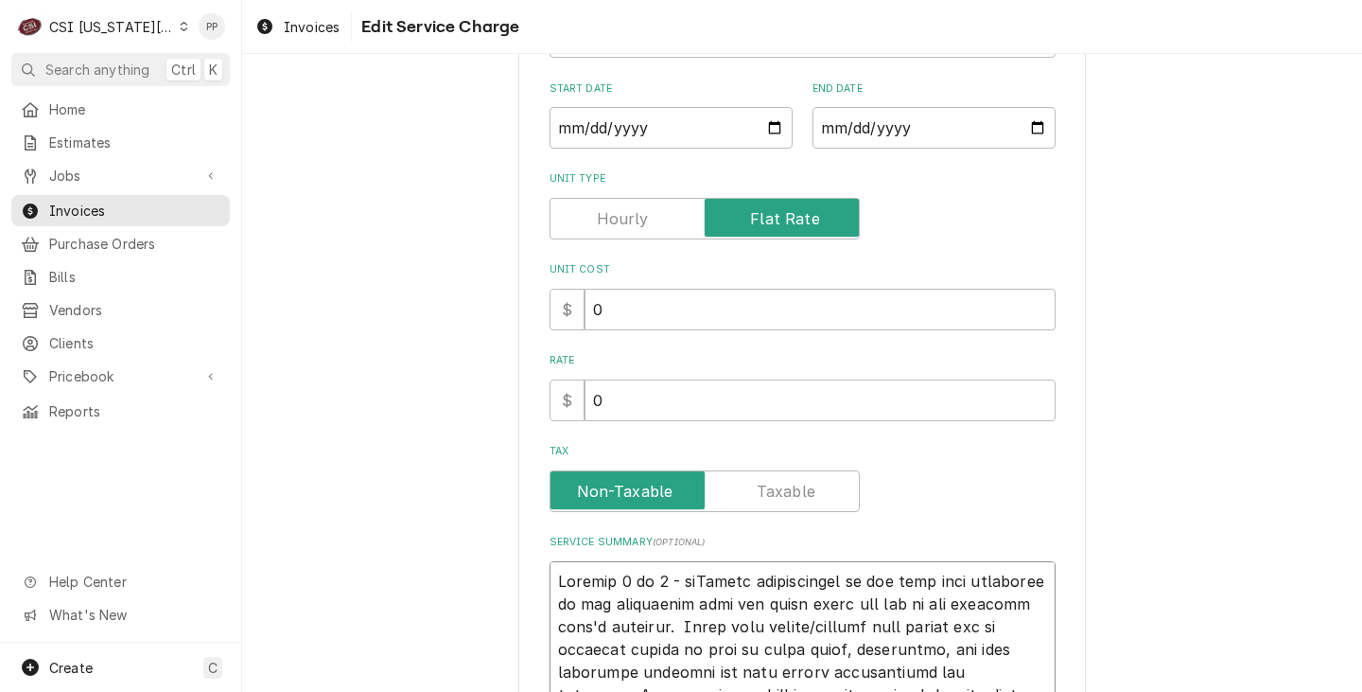
type textarea "Invoice 1 of 2 - splDuring coordination of the roof rail placement it was disco…"
type textarea "x"
type textarea "Invoice 1 of 2 - spliDuring coordination of the roof rail placement it was disc…"
type textarea "x"
type textarea "Invoice 1 of 2 - splitDuring coordination of the roof rail placement it was dis…"
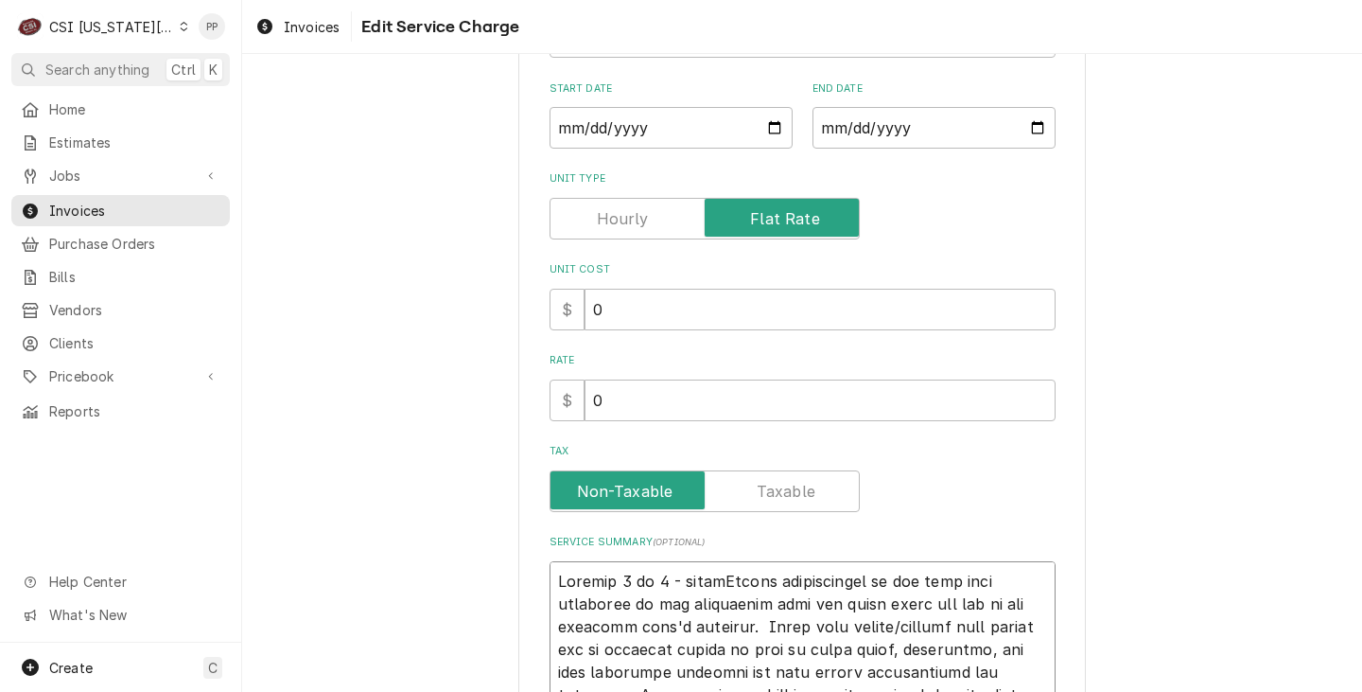
type textarea "x"
type textarea "Invoice 1 of 2 - split During coordination of the roof rail placement it was di…"
type textarea "x"
type textarea "Invoice 1 of 2 - split iDuring coordination of the roof rail placement it was d…"
type textarea "x"
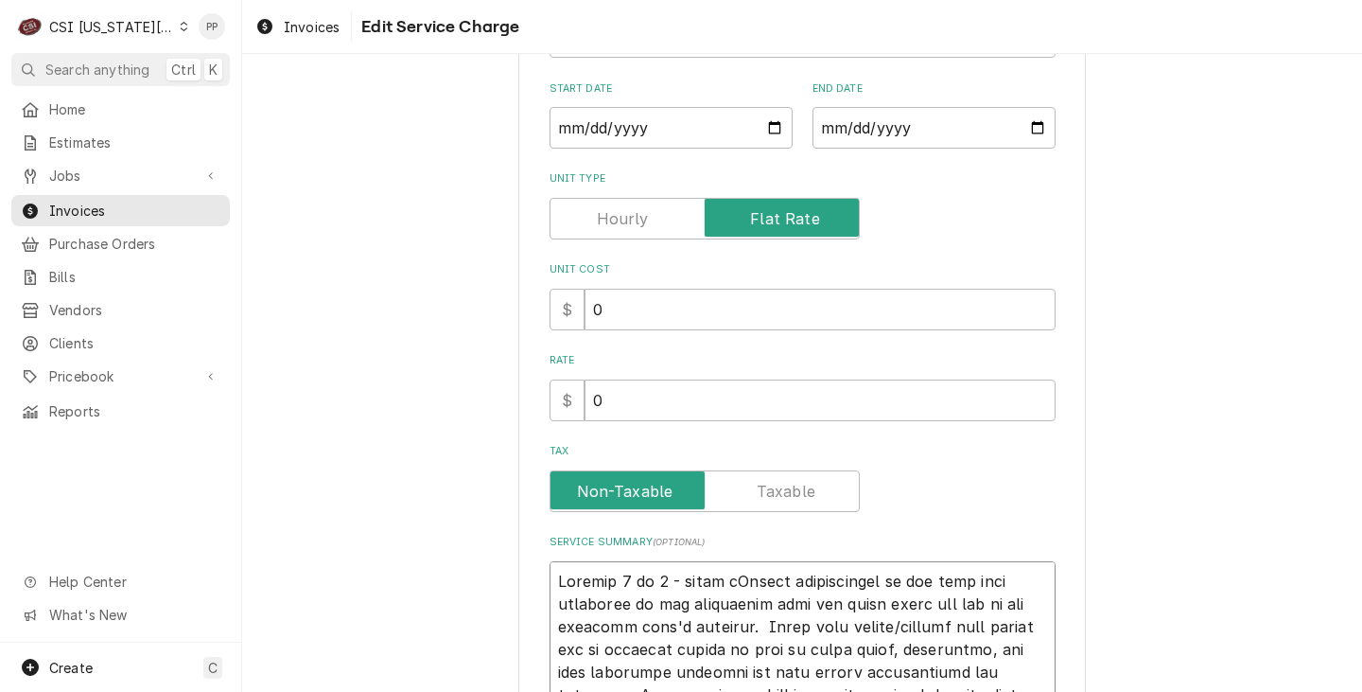
type textarea "Invoice 1 of 2 - split inDuring coordination of the roof rail placement it was …"
type textarea "x"
type textarea "Invoice 1 of 2 - split in During coordination of the roof rail placement it was…"
type textarea "x"
type textarea "Invoice 1 of 2 - split in During coordination of the roof rail placement it was…"
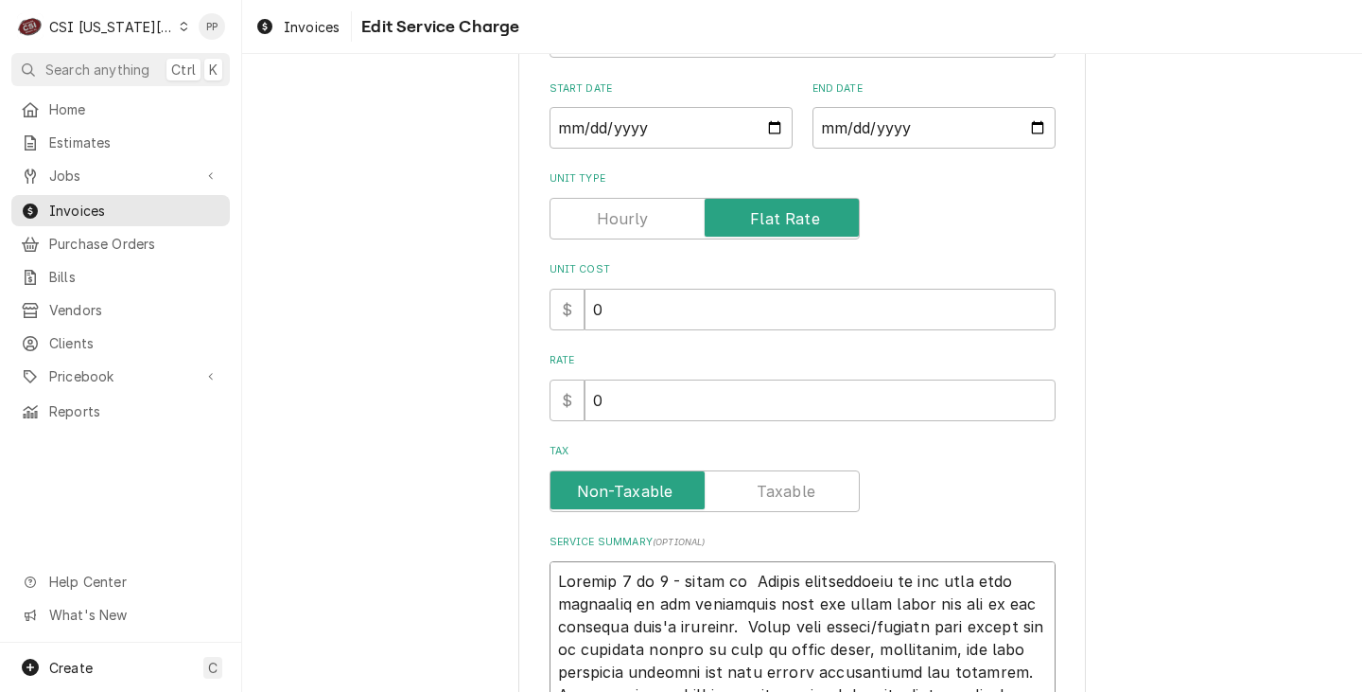
type textarea "x"
type textarea "Invoice 1 of 2 - split in tDuring coordination of the roof rail placement it wa…"
type textarea "x"
type textarea "Invoice 1 of 2 - split in During coordination of the roof rail placement it was…"
type textarea "x"
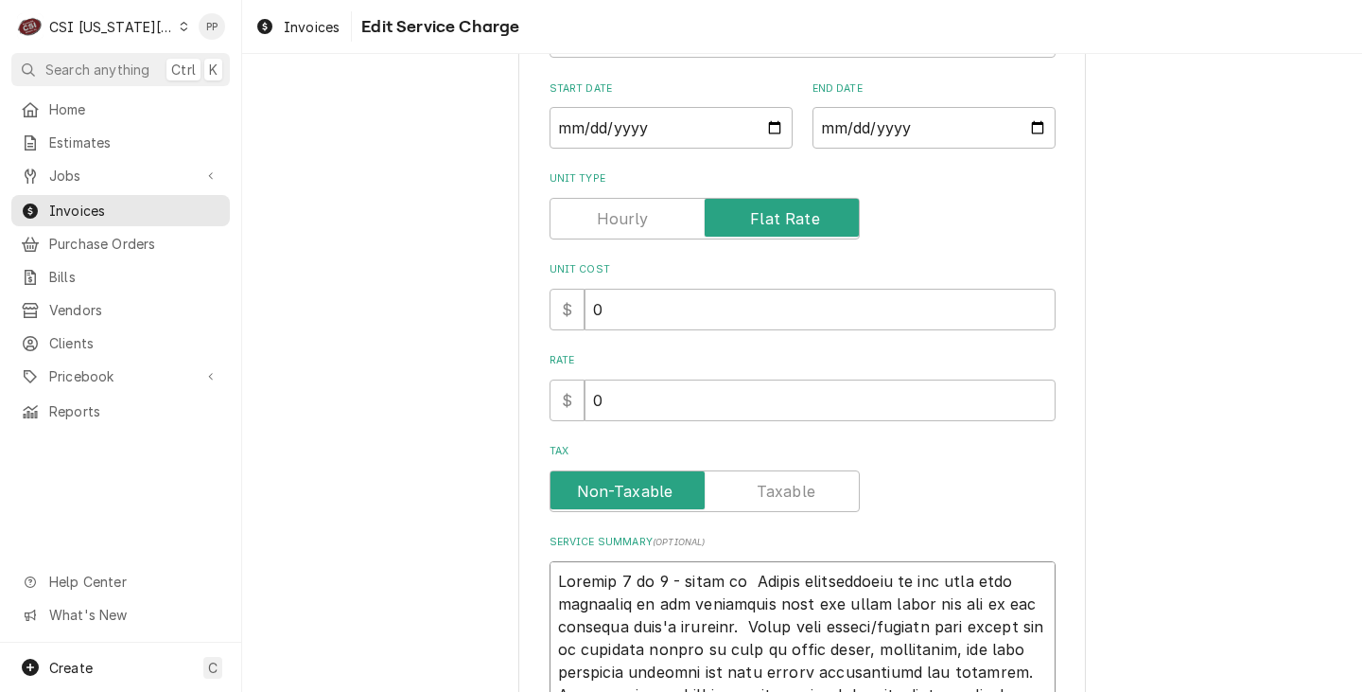
type textarea "Invoice 1 of 2 - split in During coordination of the roof rail placement it was…"
type textarea "x"
type textarea "Invoice 1 of 2 - split inDuring coordination of the roof rail placement it was …"
type textarea "x"
type textarea "Invoice 1 of 2 - split intDuring coordination of the roof rail placement it was…"
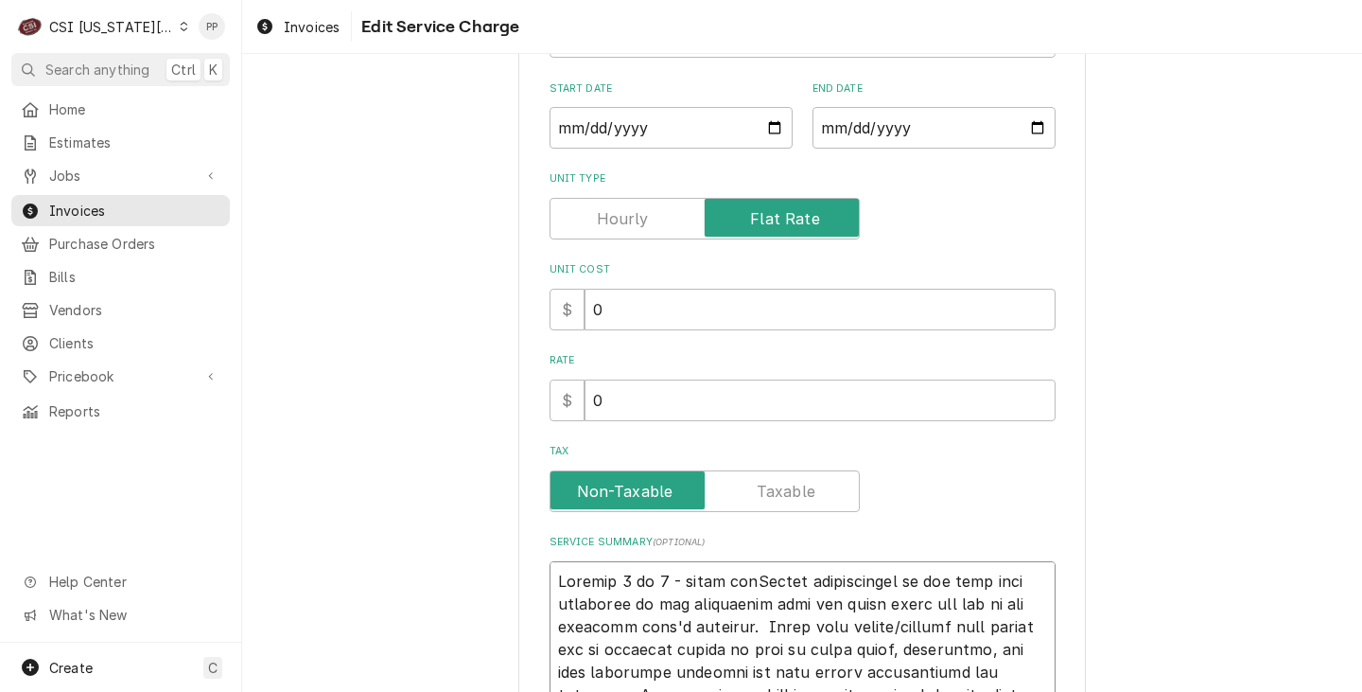
type textarea "x"
type textarea "Invoice 1 of 2 - split intoDuring coordination of the roof rail placement it wa…"
type textarea "x"
type textarea "Invoice 1 of 2 - split into During coordination of the roof rail placement it w…"
type textarea "x"
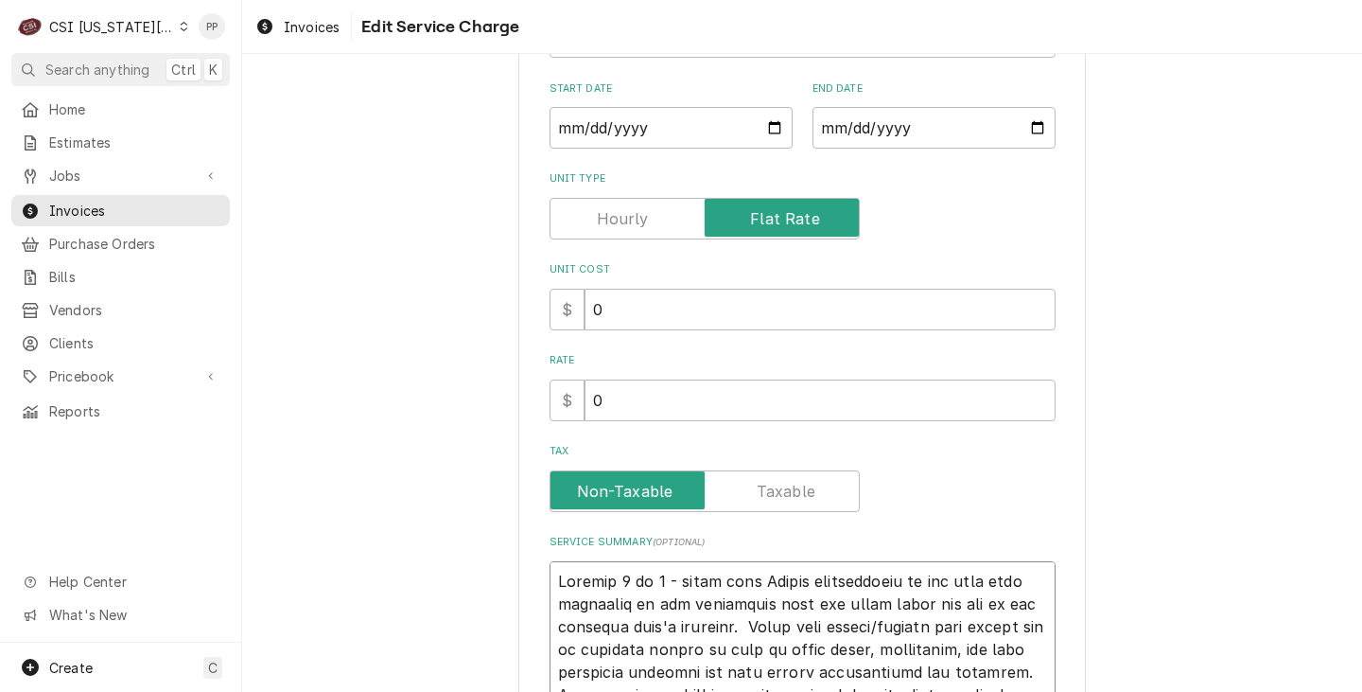
type textarea "Invoice 1 of 2 - split into tDuring coordination of the roof rail placement it …"
type textarea "x"
type textarea "Invoice 1 of 2 - split into twDuring coordination of the roof rail placement it…"
type textarea "x"
type textarea "Invoice 1 of 2 - split into twoDuring coordination of the roof rail placement i…"
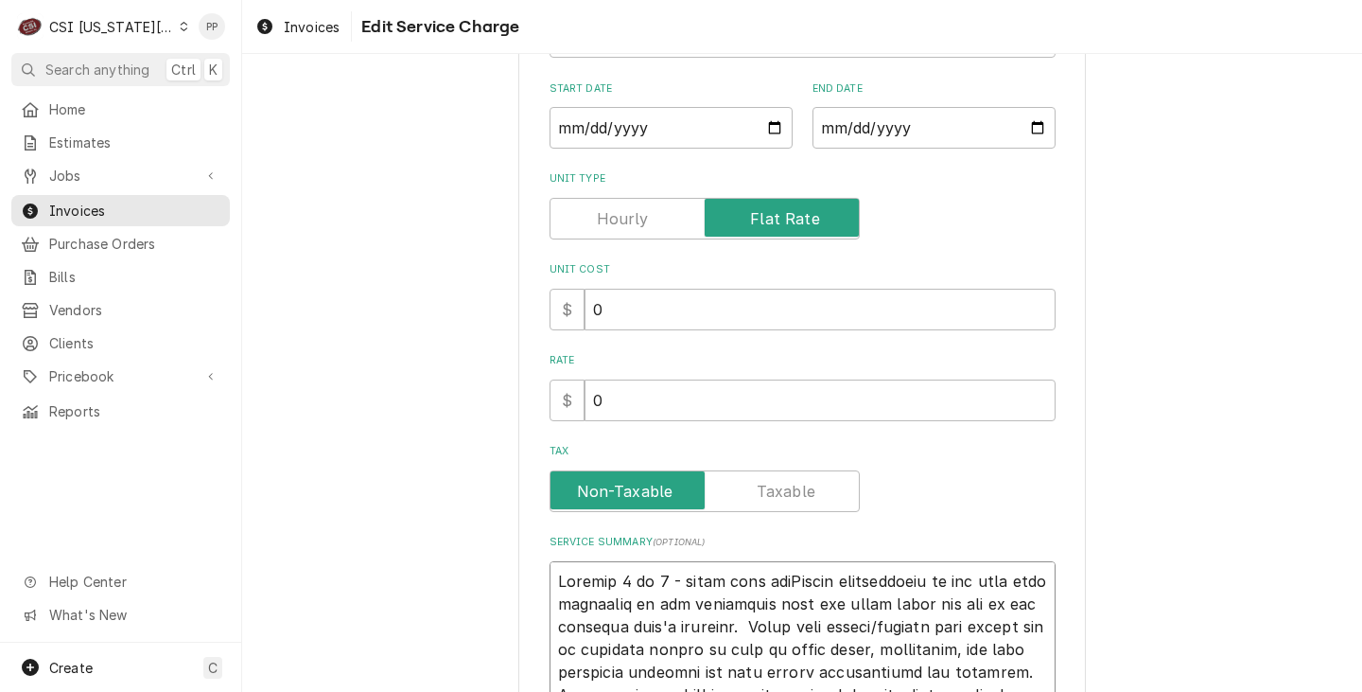
type textarea "x"
type textarea "Invoice 1 of 2 - split into two During coordination of the roof rail placement …"
type textarea "x"
type textarea "Invoice 1 of 2 - split into two During coordination of the roof rail placement …"
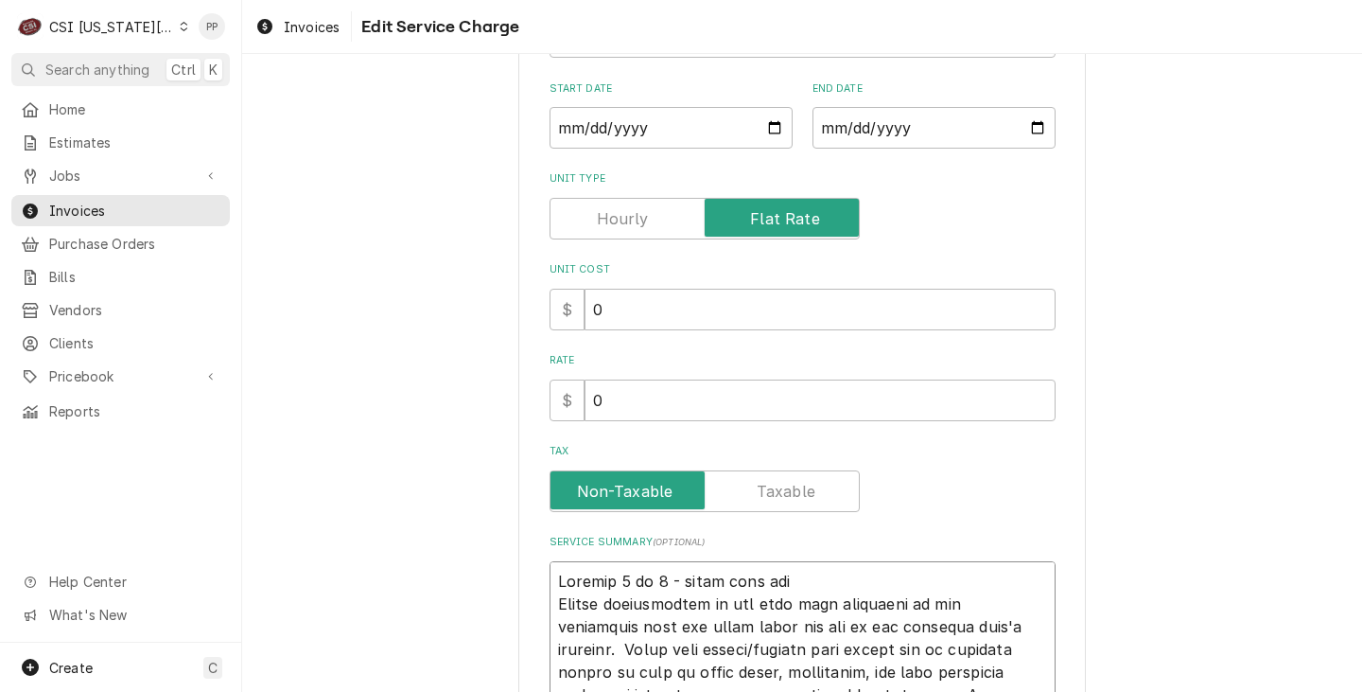
type textarea "x"
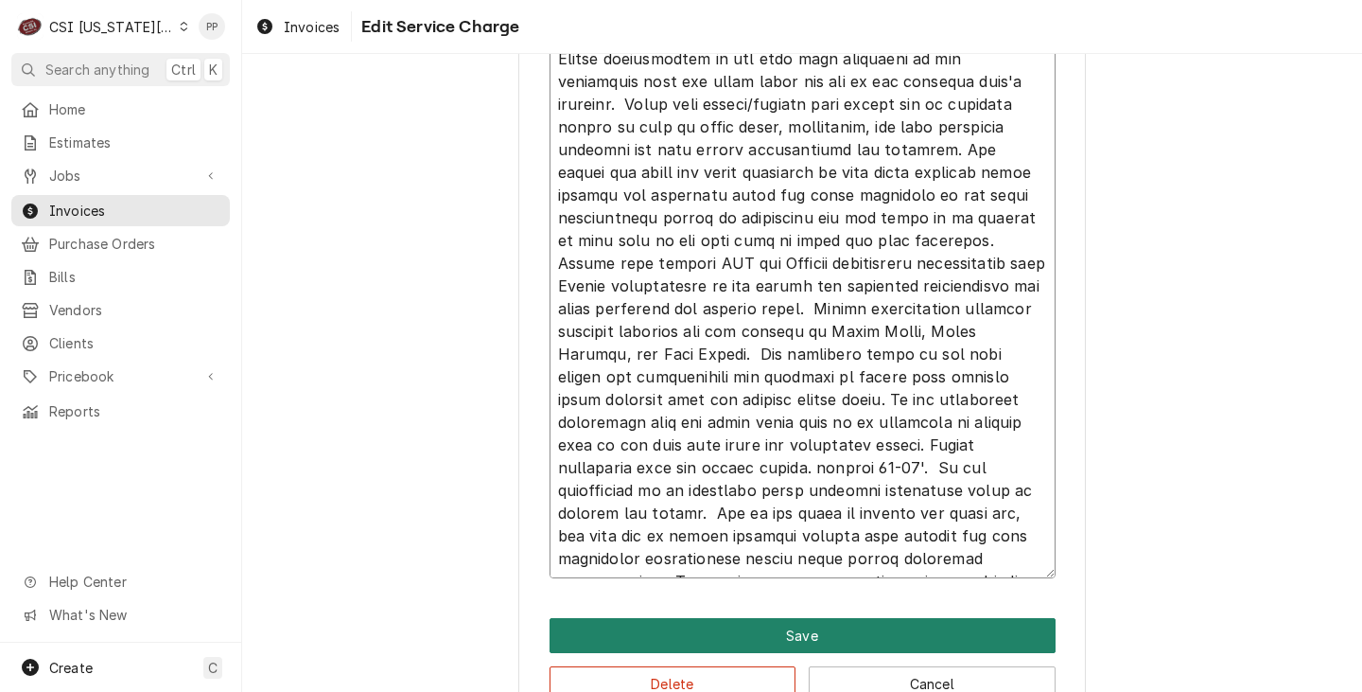
type textarea "Invoice 1 of 2 - split into two During coordination of the roof rail placement …"
click at [875, 637] on button "Save" at bounding box center [803, 635] width 506 height 35
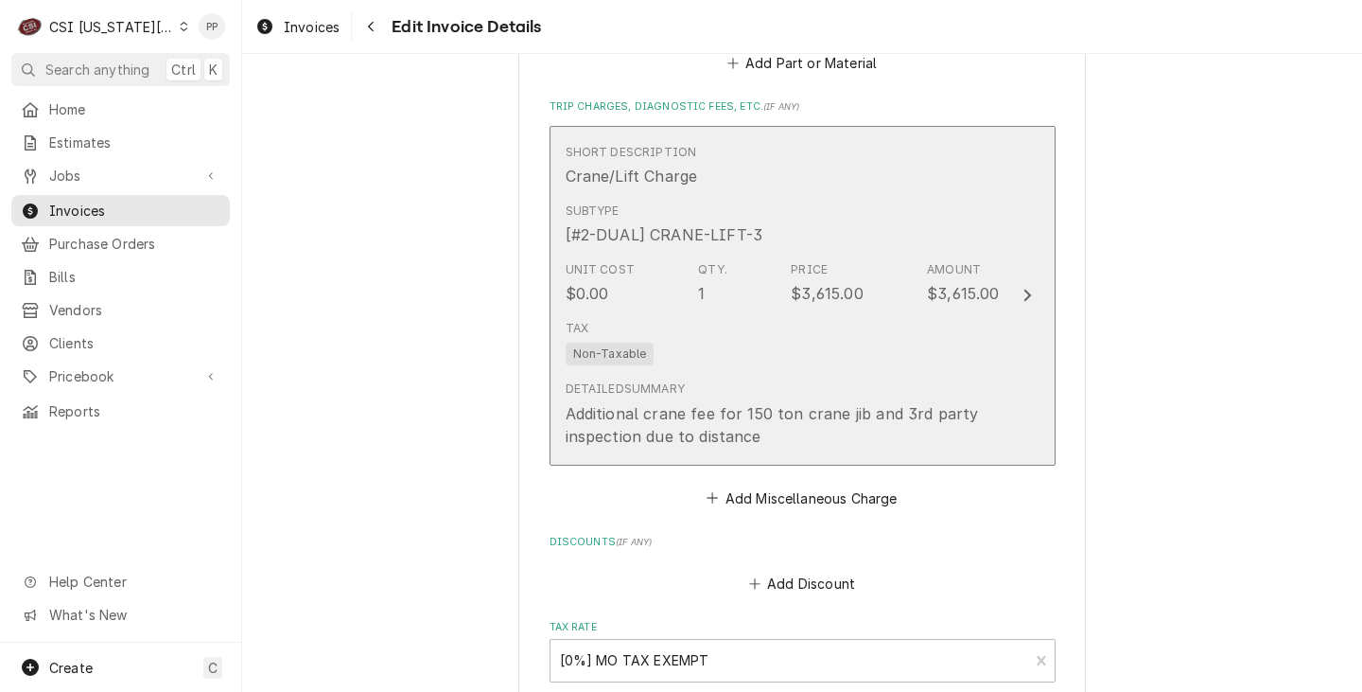
scroll to position [3821, 0]
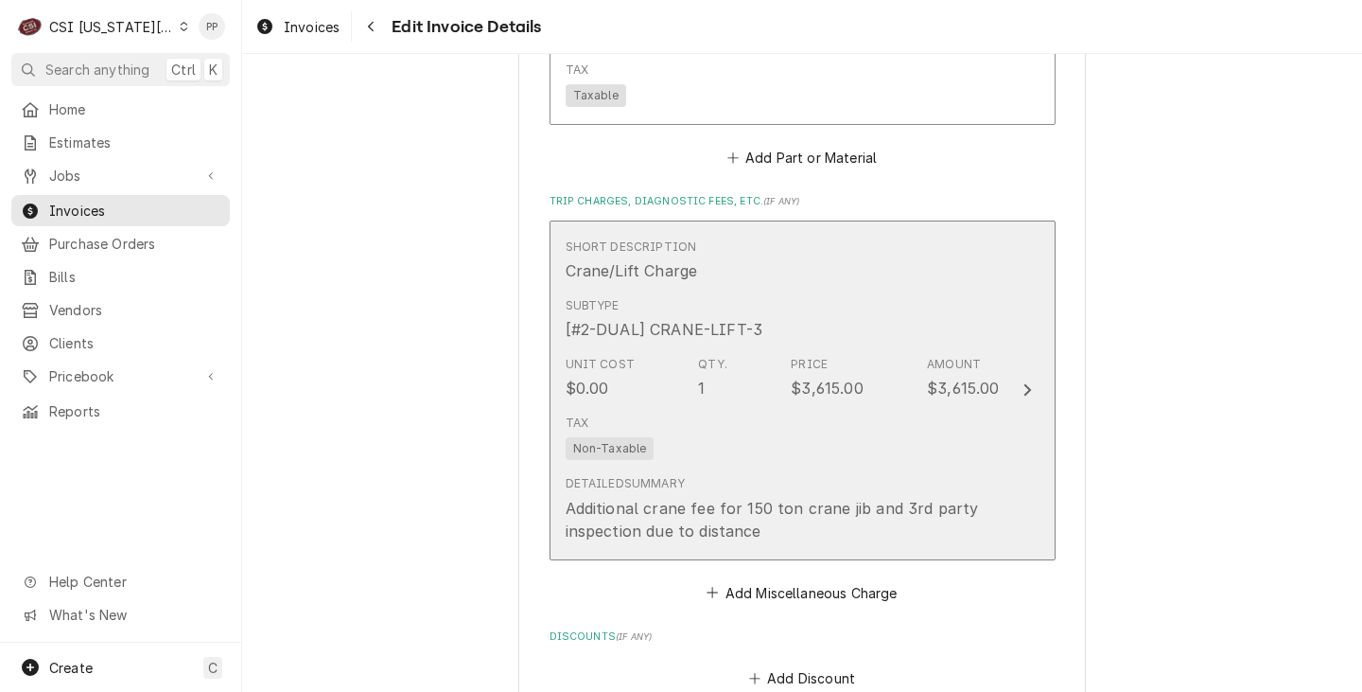
drag, startPoint x: 782, startPoint y: 513, endPoint x: 766, endPoint y: 510, distance: 16.3
click at [766, 510] on div "Additional crane fee for 150 ton crane jib and 3rd party inspection due to dist…" at bounding box center [783, 519] width 434 height 45
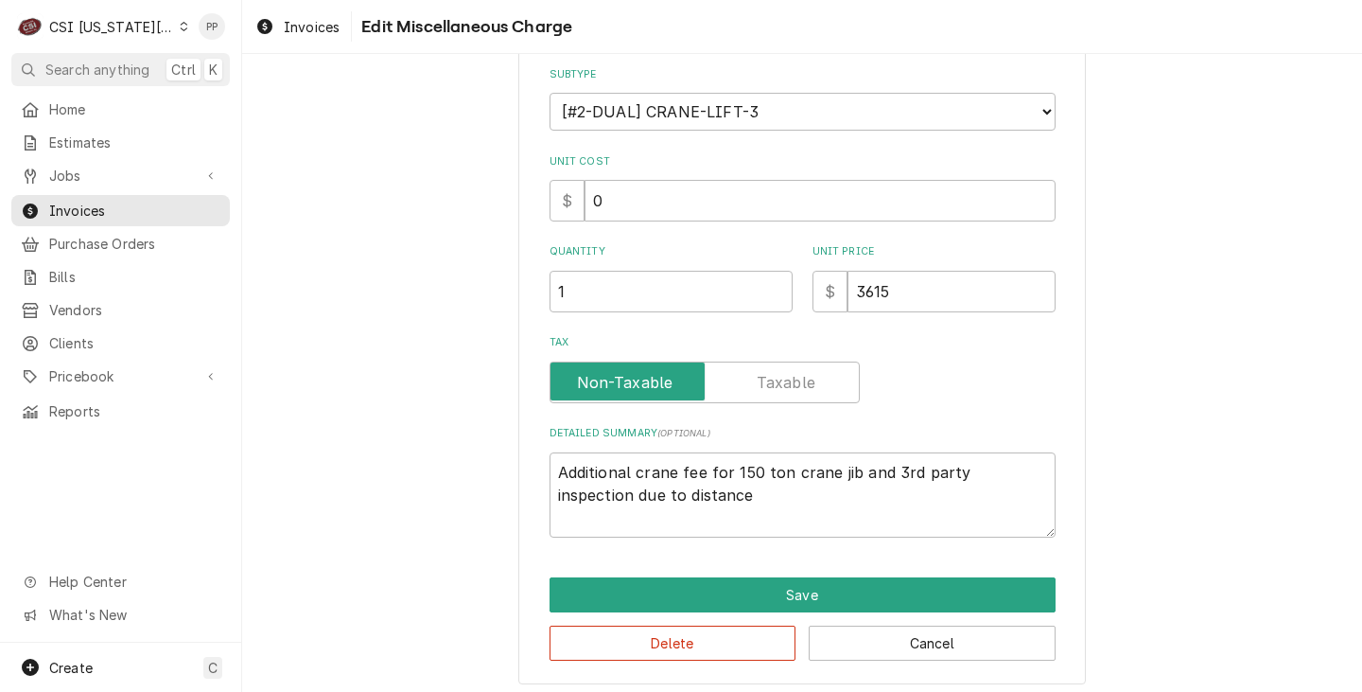
scroll to position [220, 0]
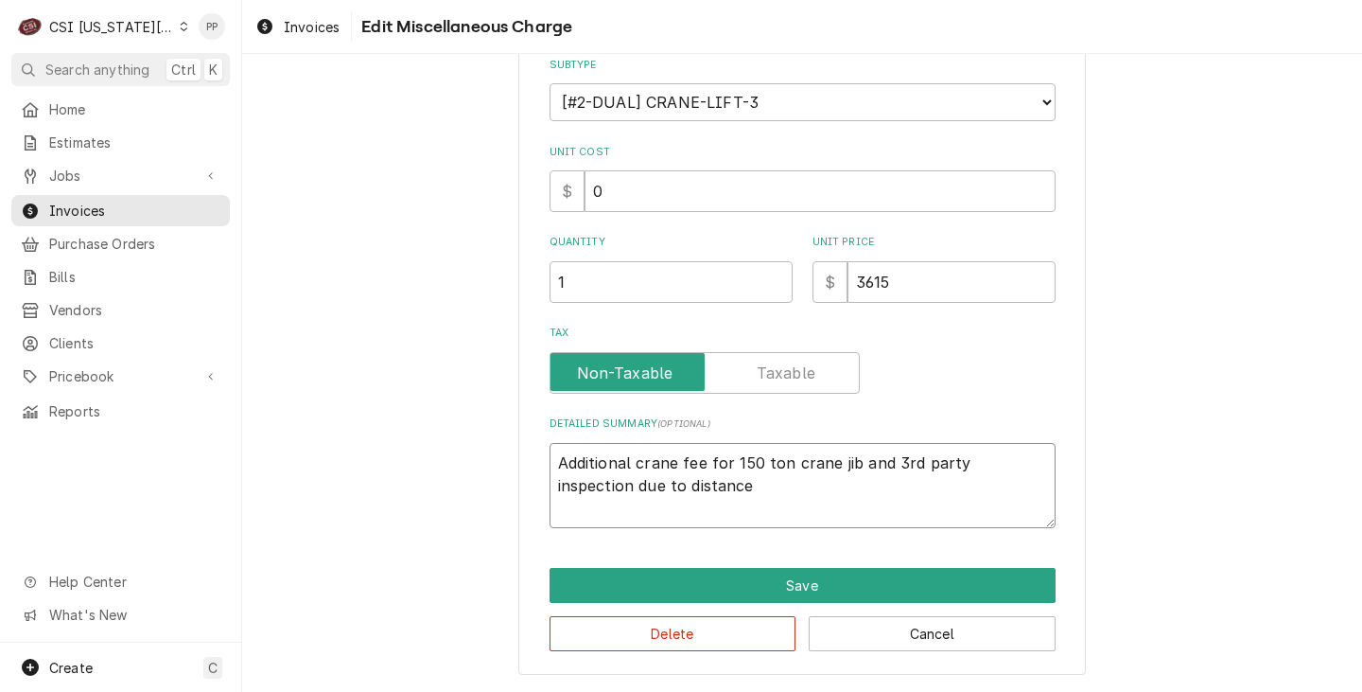
drag, startPoint x: 719, startPoint y: 485, endPoint x: 546, endPoint y: 446, distance: 177.6
click at [550, 446] on textarea "Additional crane fee for 150 ton crane jib and 3rd party inspection due to dist…" at bounding box center [803, 485] width 506 height 85
drag, startPoint x: 816, startPoint y: 523, endPoint x: 767, endPoint y: 472, distance: 70.3
click at [813, 522] on textarea "Additional crane fee for 150 ton crane jib and 3rd party inspection due to dist…" at bounding box center [803, 485] width 506 height 85
drag, startPoint x: 750, startPoint y: 499, endPoint x: 717, endPoint y: 434, distance: 72.4
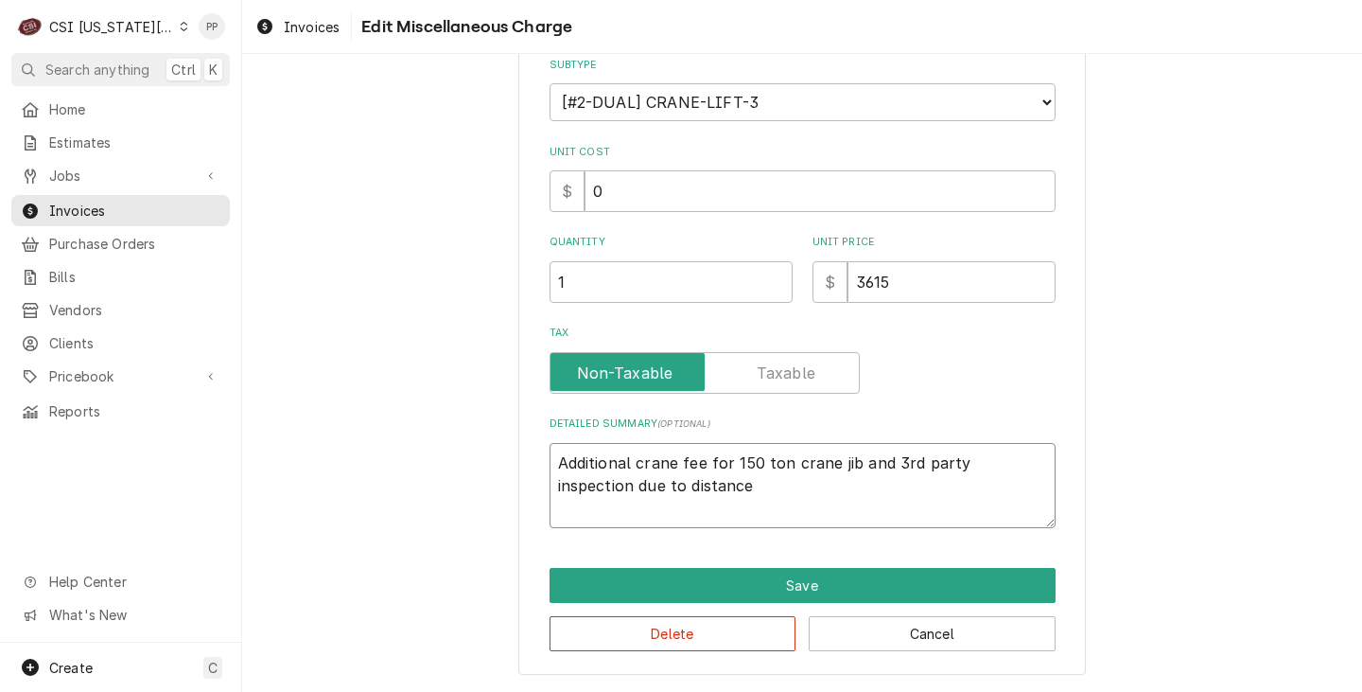
click at [749, 499] on textarea "Additional crane fee for 150 ton crane jib and 3rd party inspection due to dist…" at bounding box center [803, 485] width 506 height 85
click at [788, 510] on textarea "Additional crane fee for 150 ton crane jib and 3rd party inspection due to dist…" at bounding box center [803, 485] width 506 height 85
click at [775, 604] on div "Delete Cancel" at bounding box center [803, 627] width 506 height 48
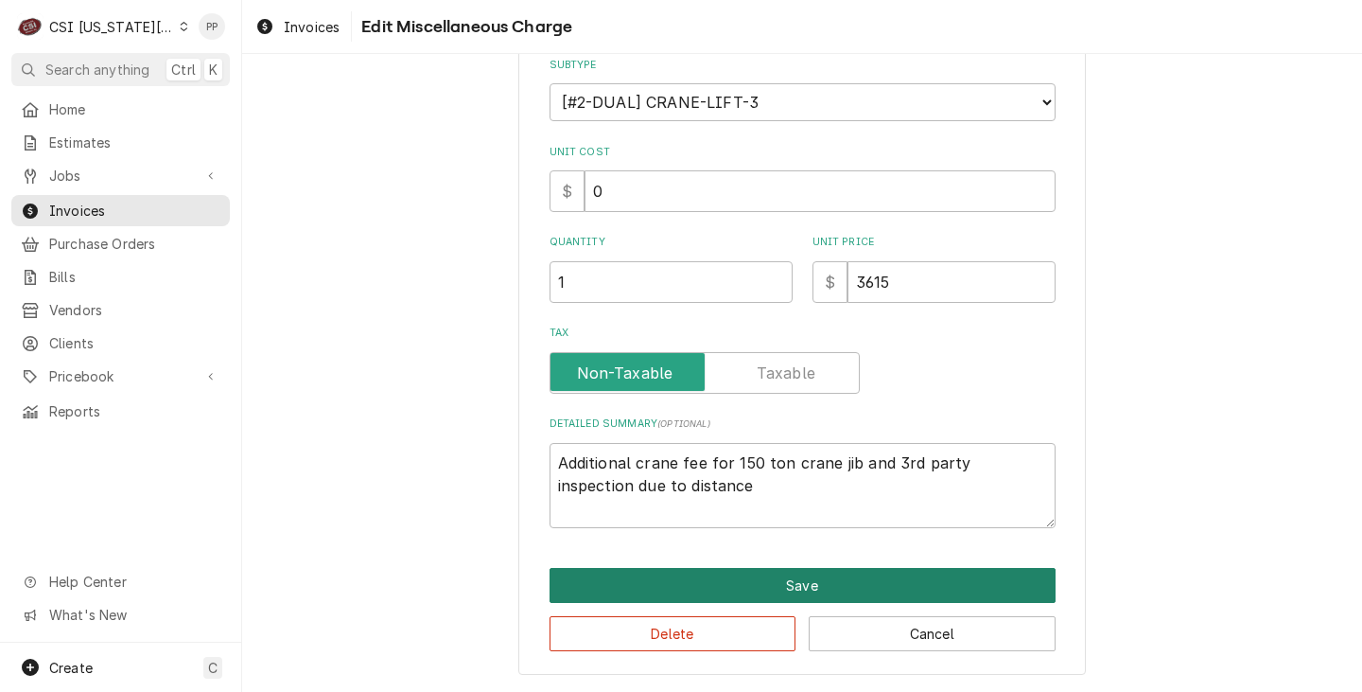
click at [780, 590] on button "Save" at bounding box center [803, 585] width 506 height 35
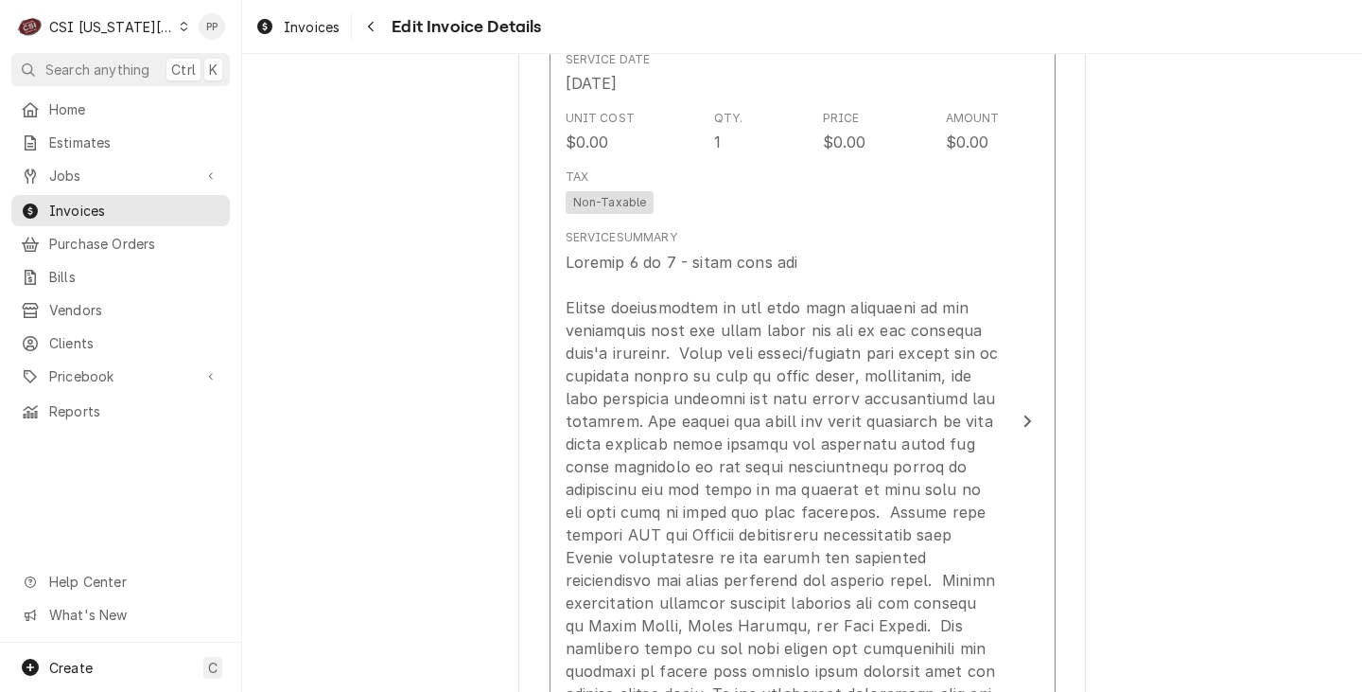
scroll to position [1832, 0]
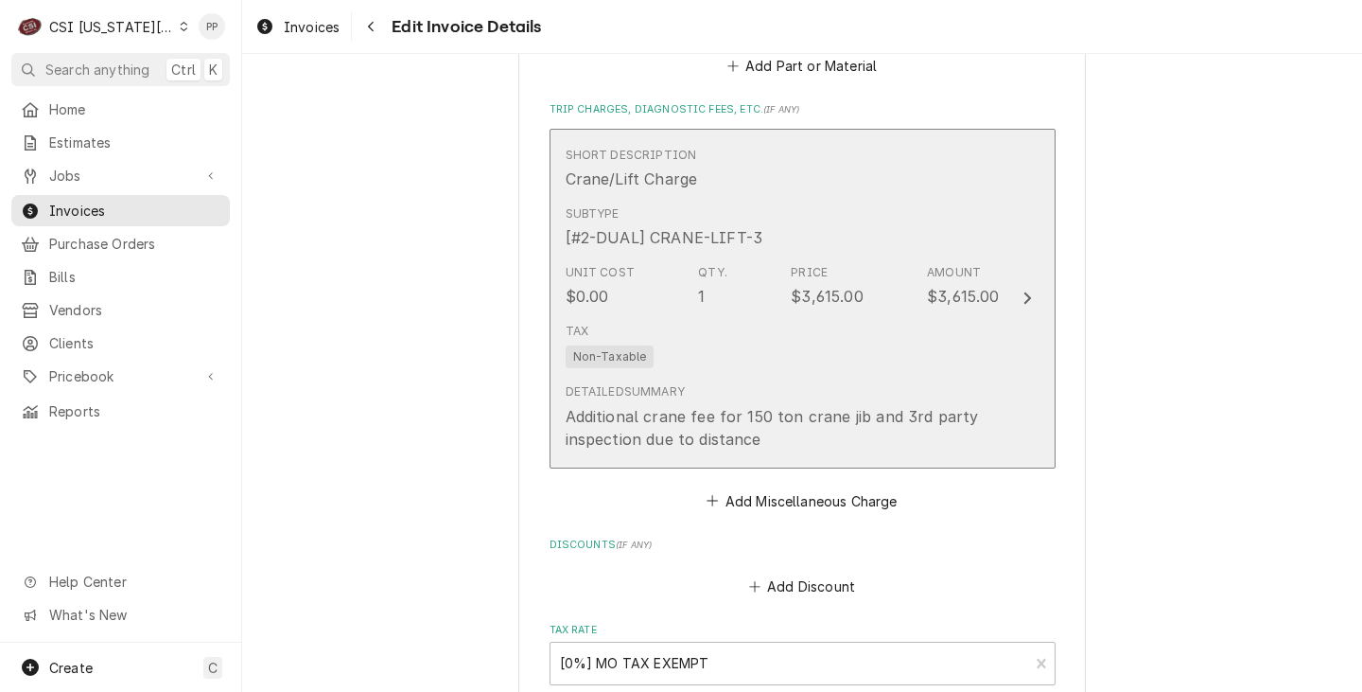
click at [873, 405] on div "Additional crane fee for 150 ton crane jib and 3rd party inspection due to dist…" at bounding box center [783, 427] width 434 height 45
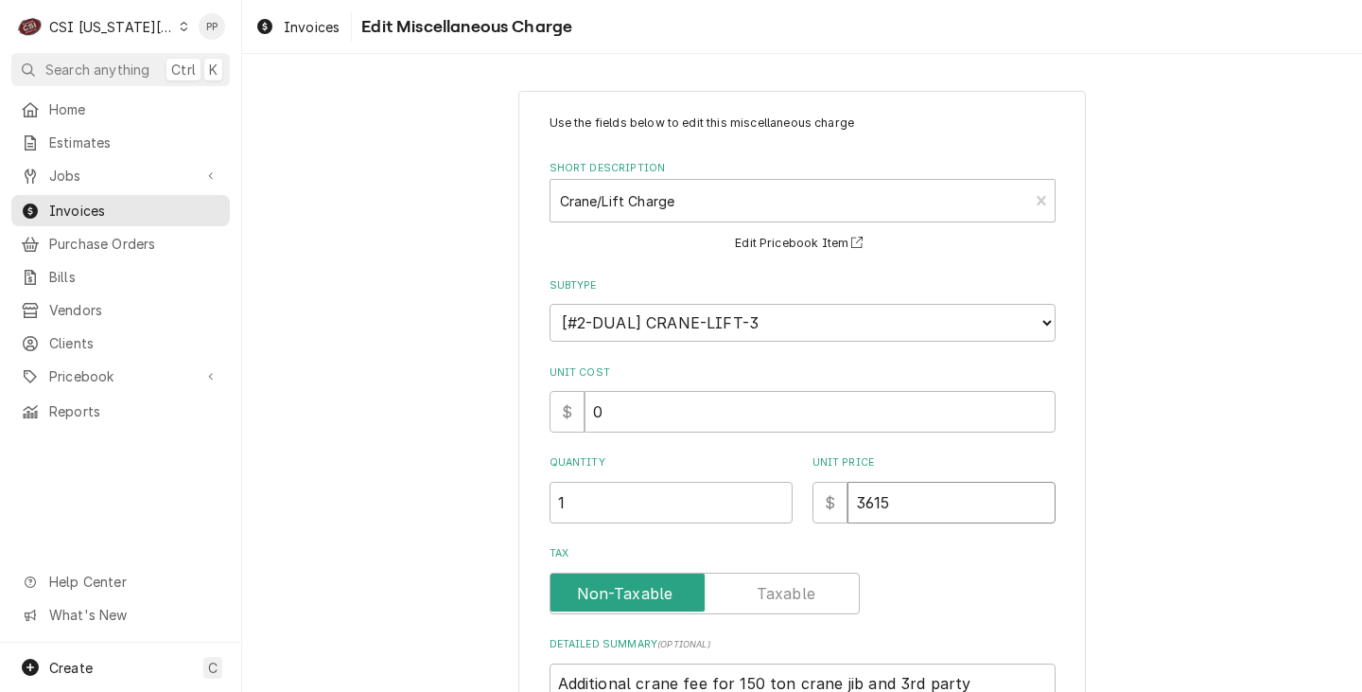
drag, startPoint x: 931, startPoint y: 511, endPoint x: 889, endPoint y: 509, distance: 41.7
click at [885, 509] on input "3615" at bounding box center [952, 503] width 208 height 42
drag, startPoint x: 879, startPoint y: 504, endPoint x: 914, endPoint y: 509, distance: 35.3
click at [818, 502] on div "$ 3615" at bounding box center [934, 503] width 243 height 42
type textarea "x"
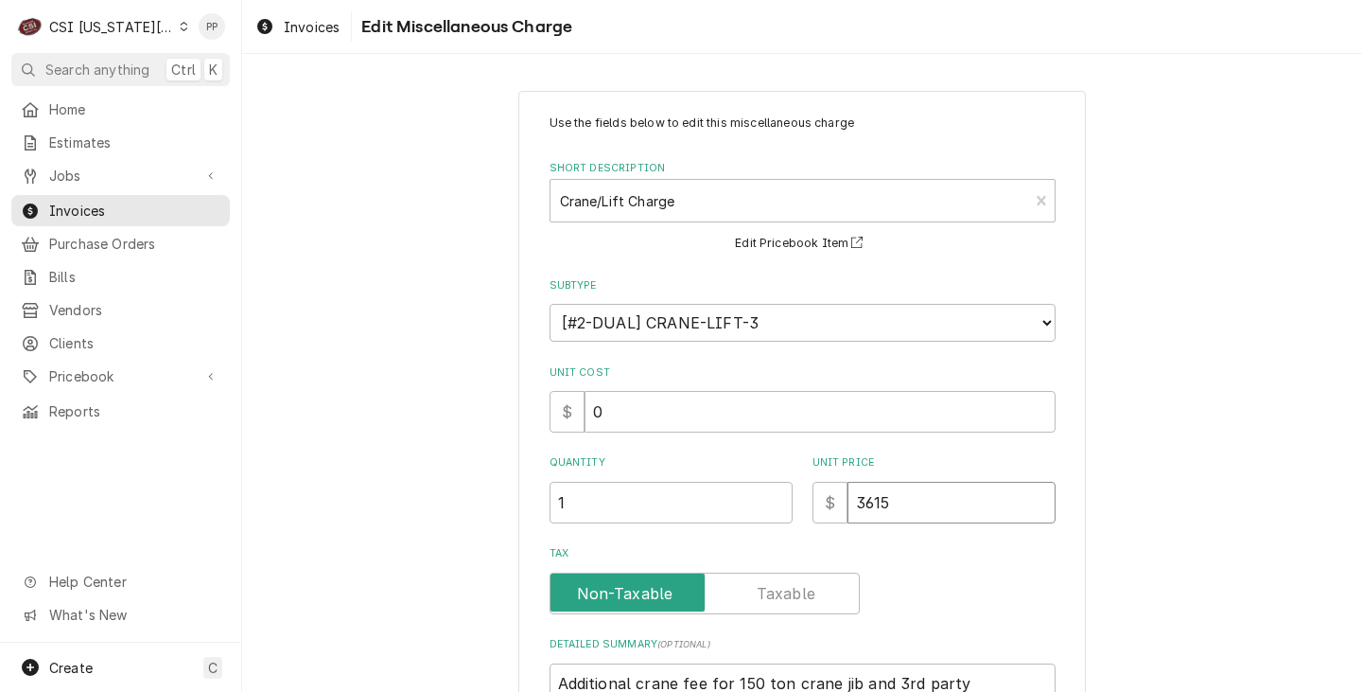
type input "1"
type textarea "x"
type input "18"
type textarea "x"
type input "180"
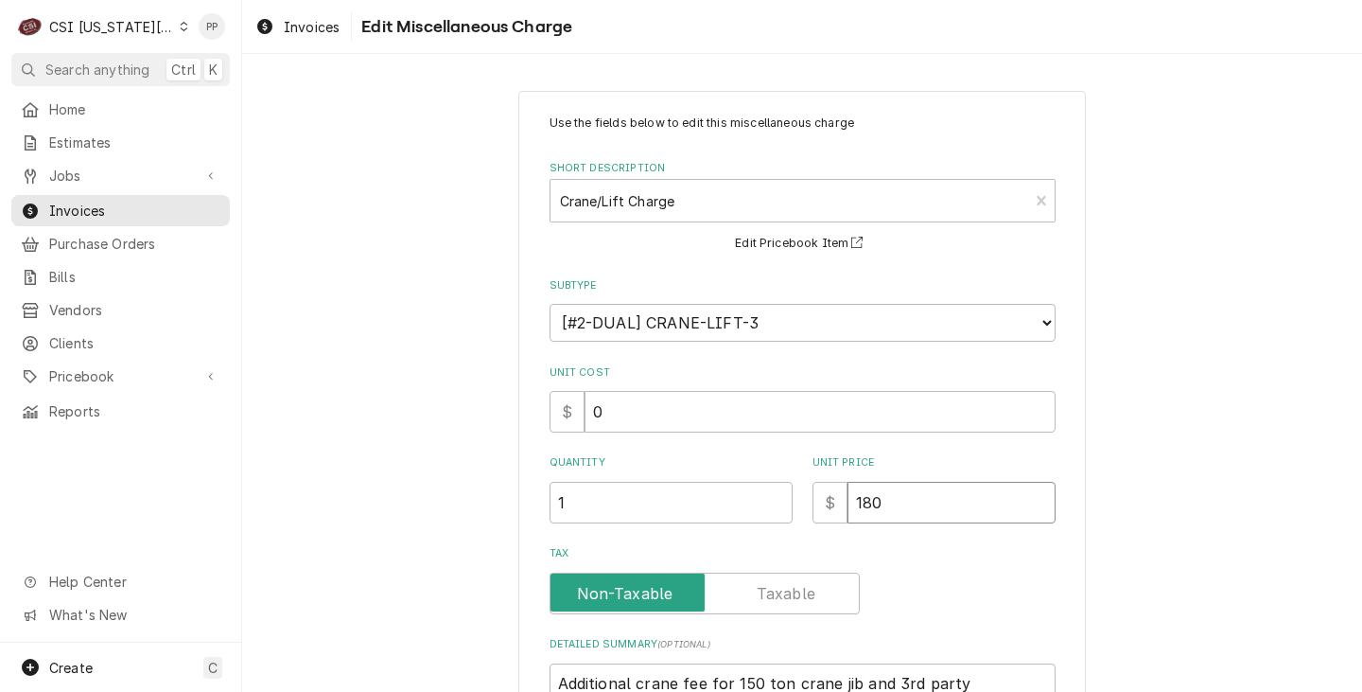
type textarea "x"
type input "1807"
type textarea "x"
type input "1807.5"
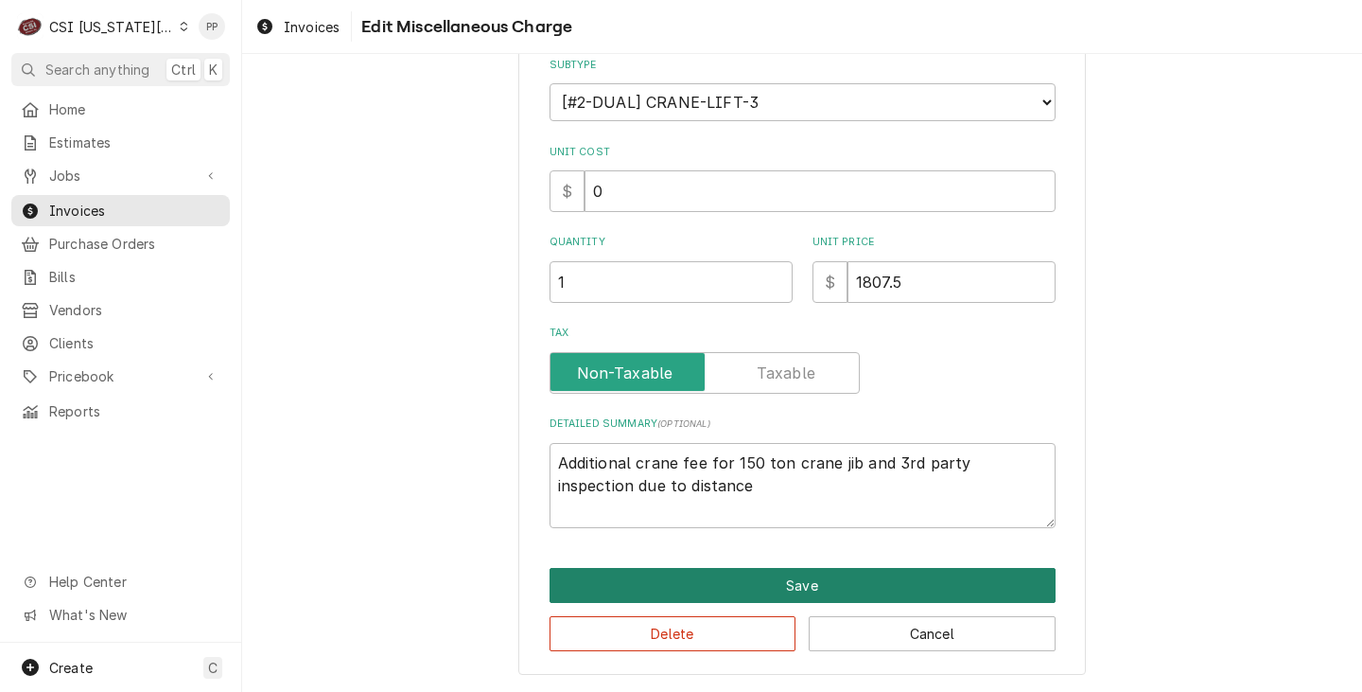
click at [704, 590] on button "Save" at bounding box center [803, 585] width 506 height 35
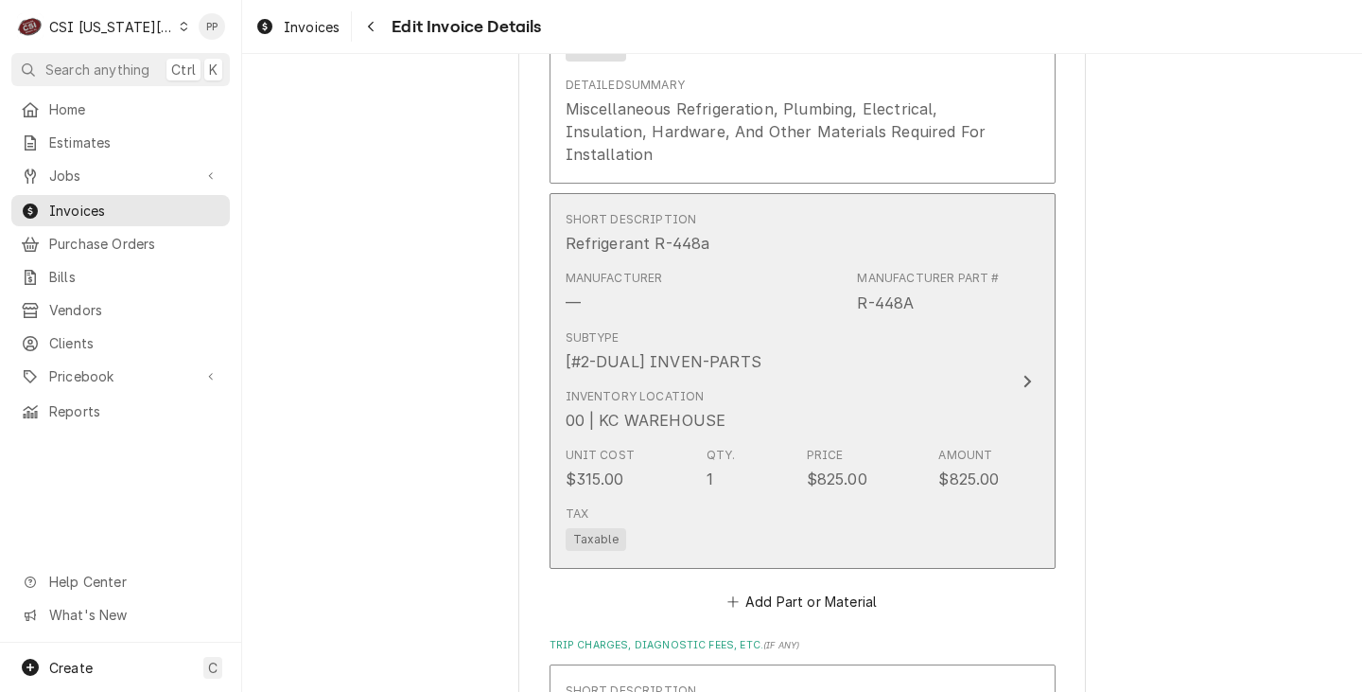
click at [900, 465] on div "Unit Cost $315.00 Qty. 1 Price $825.00 Amount $825.00" at bounding box center [783, 468] width 434 height 59
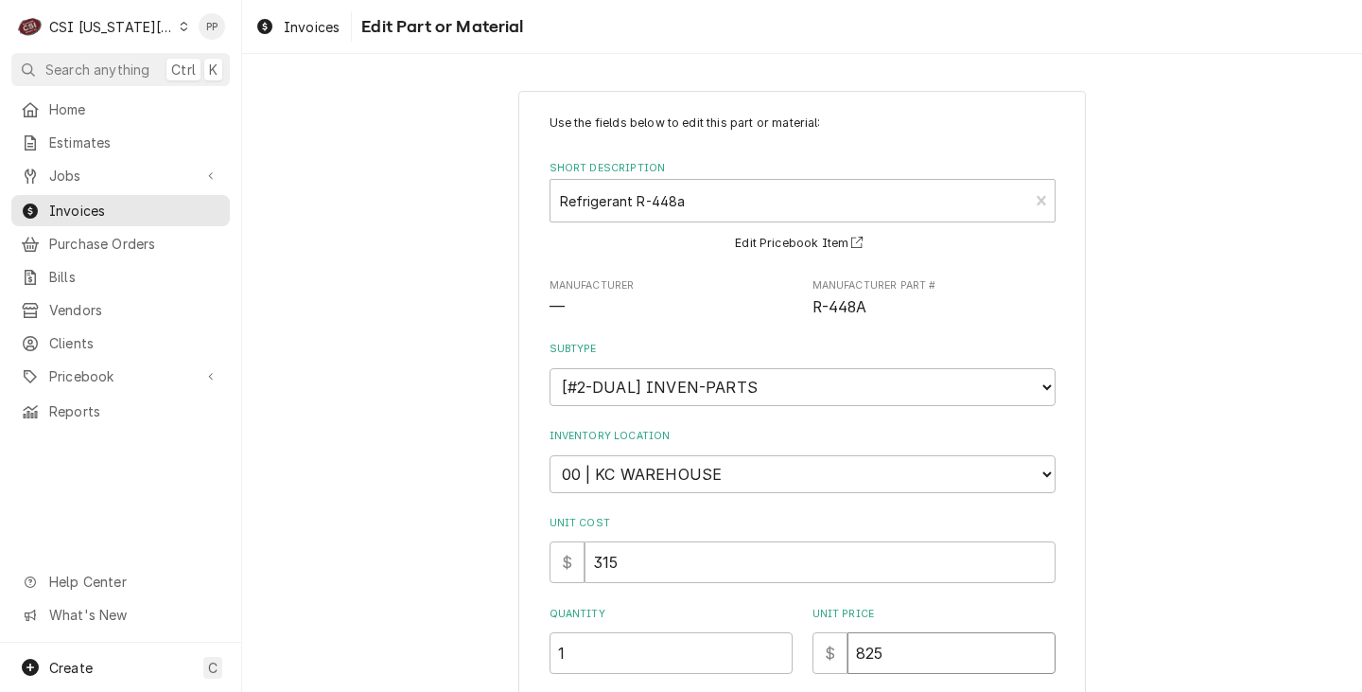
click at [795, 641] on div "Quantity 1 Unit Price $ 825" at bounding box center [803, 639] width 506 height 67
type textarea "x"
type input "4"
type textarea "x"
type input "41"
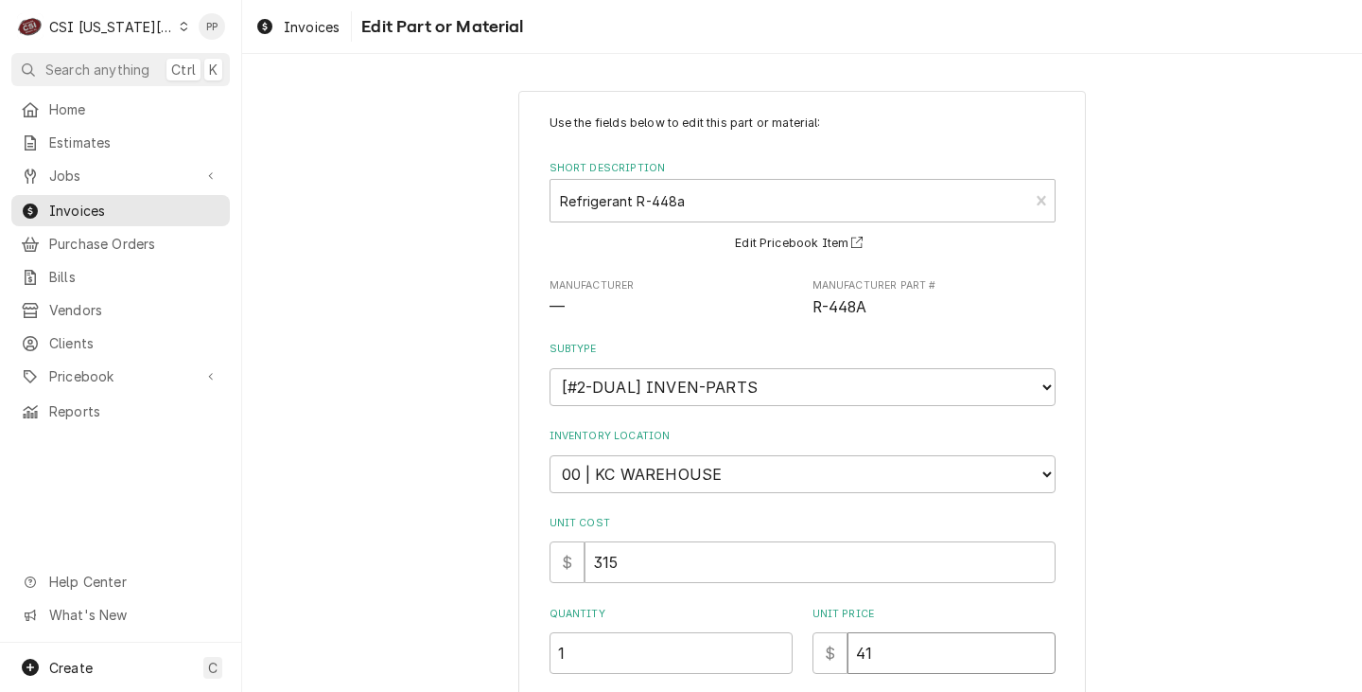
type textarea "x"
type input "412"
type textarea "x"
type input "412.5"
type textarea "x"
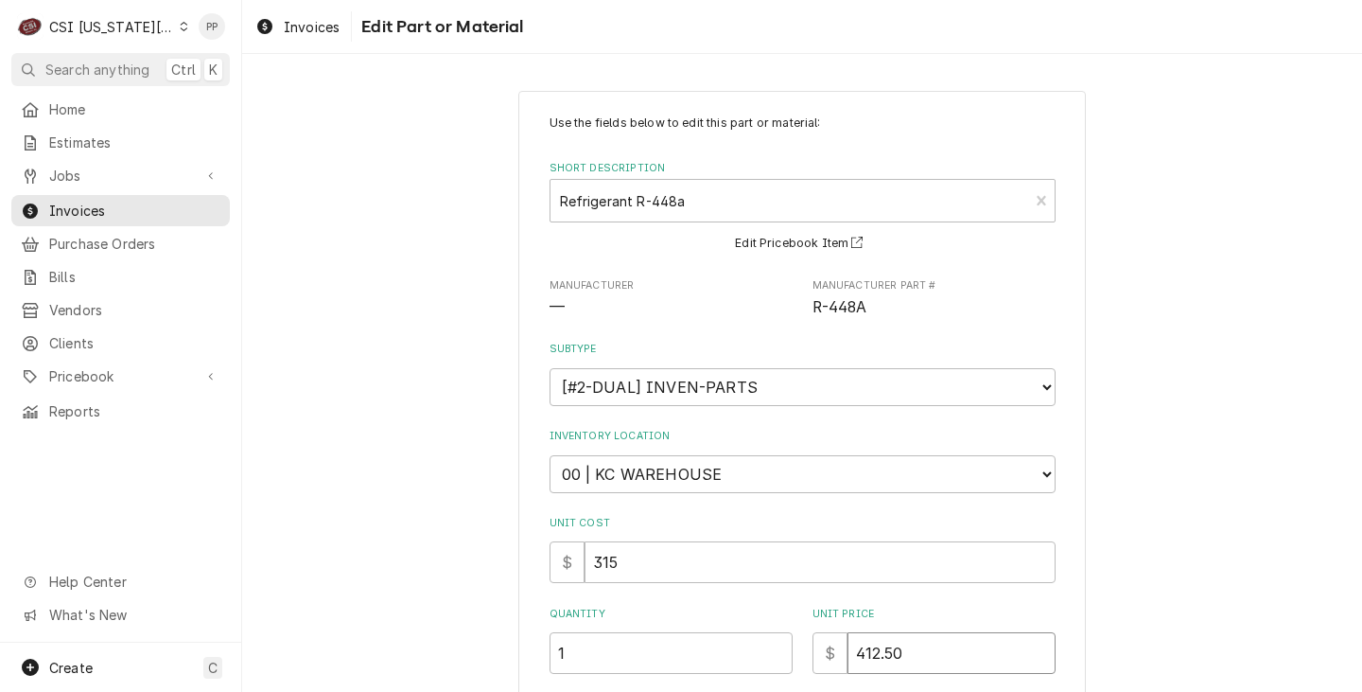
type input "412.50"
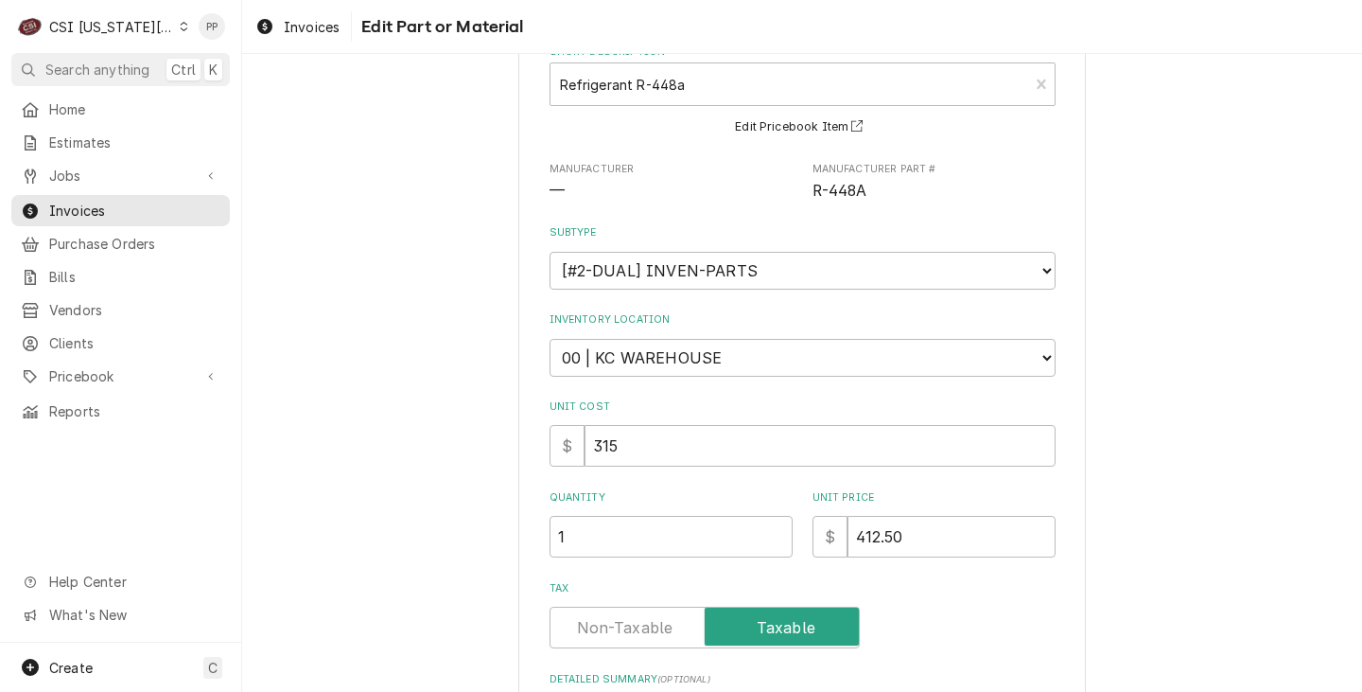
scroll to position [371, 0]
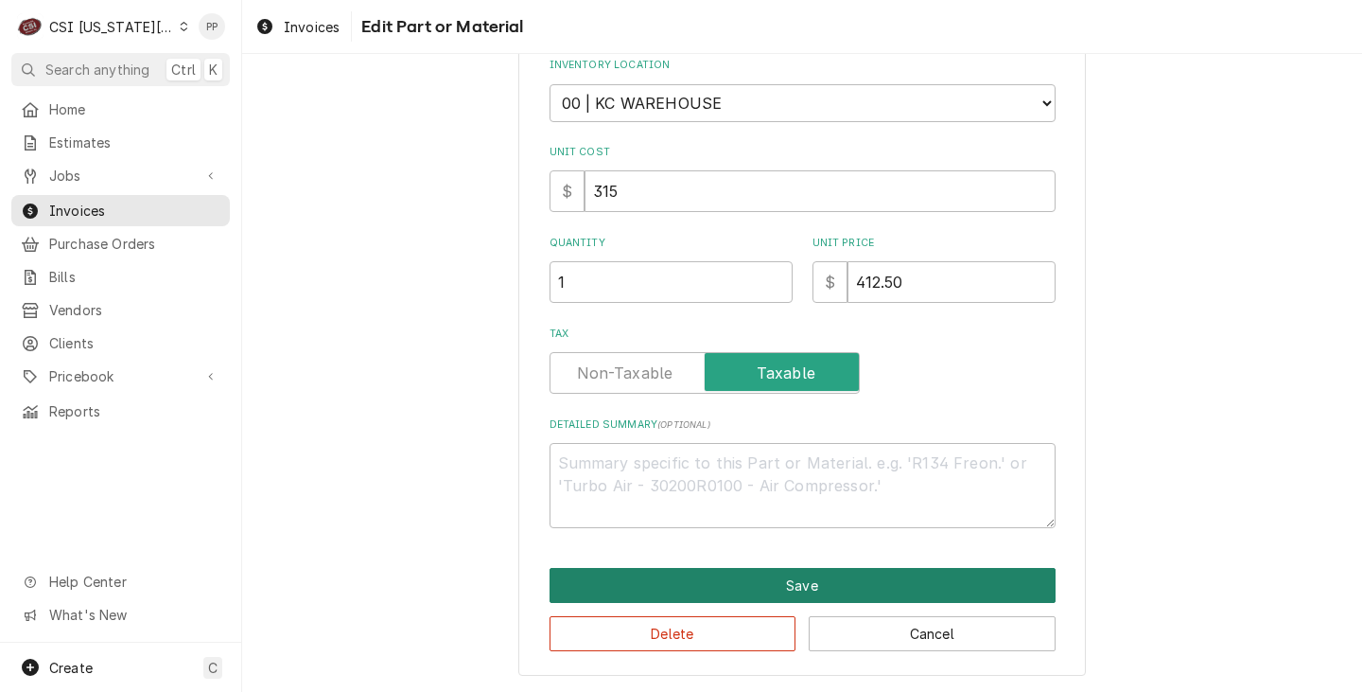
click at [771, 580] on button "Save" at bounding box center [803, 585] width 506 height 35
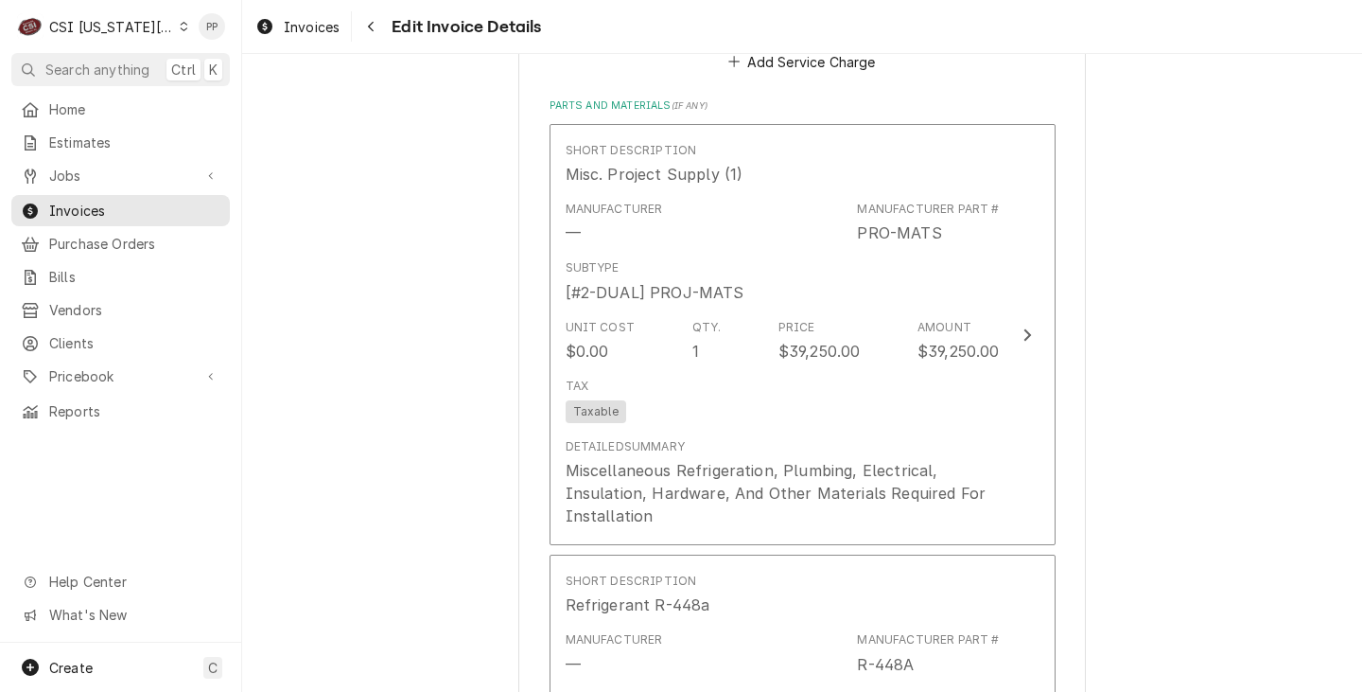
scroll to position [2914, 0]
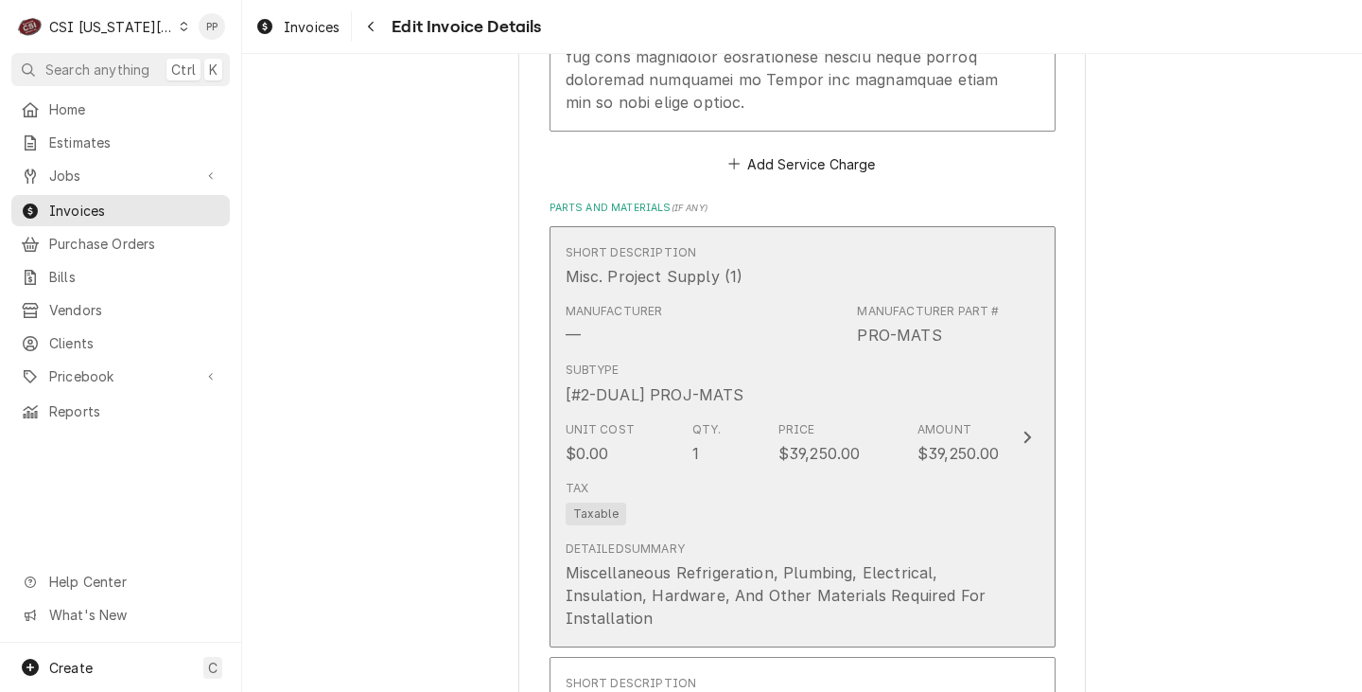
click at [964, 421] on div "Amount $39,250.00" at bounding box center [959, 443] width 82 height 44
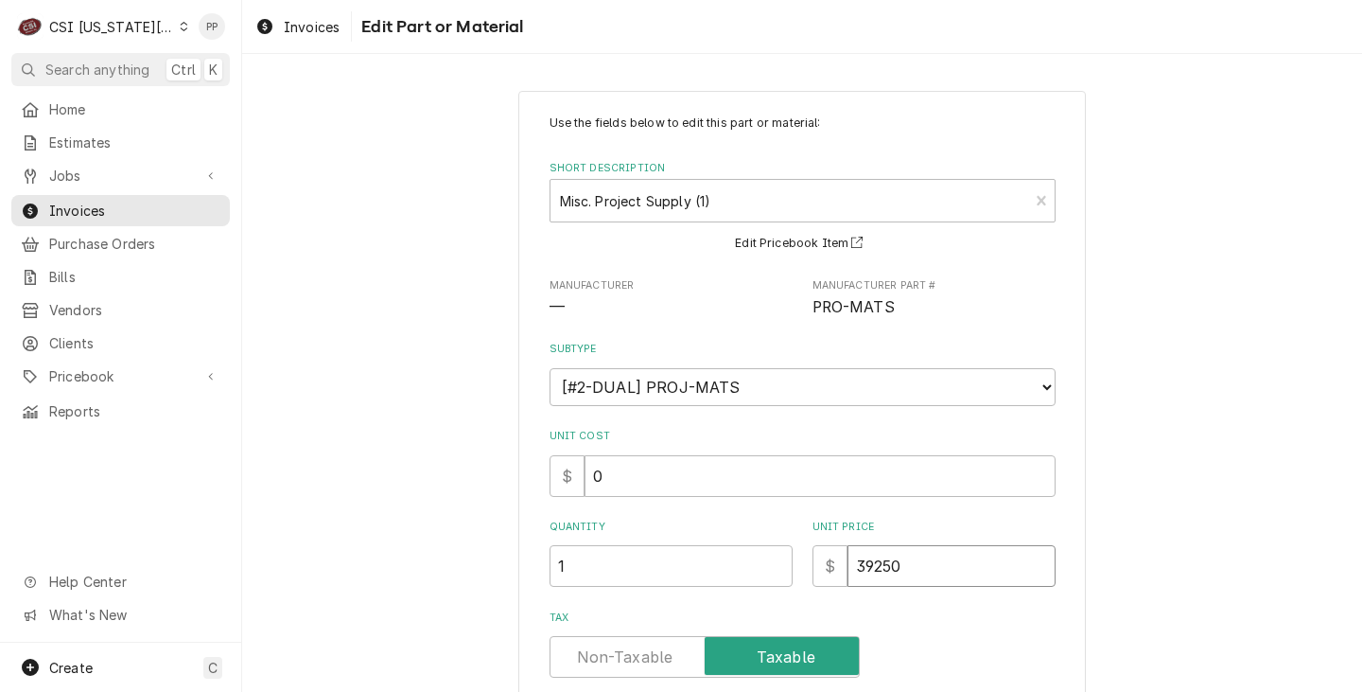
drag, startPoint x: 928, startPoint y: 553, endPoint x: 803, endPoint y: 555, distance: 124.9
click at [813, 555] on div "$ 39250" at bounding box center [934, 566] width 243 height 42
type textarea "x"
type input "3"
type textarea "x"
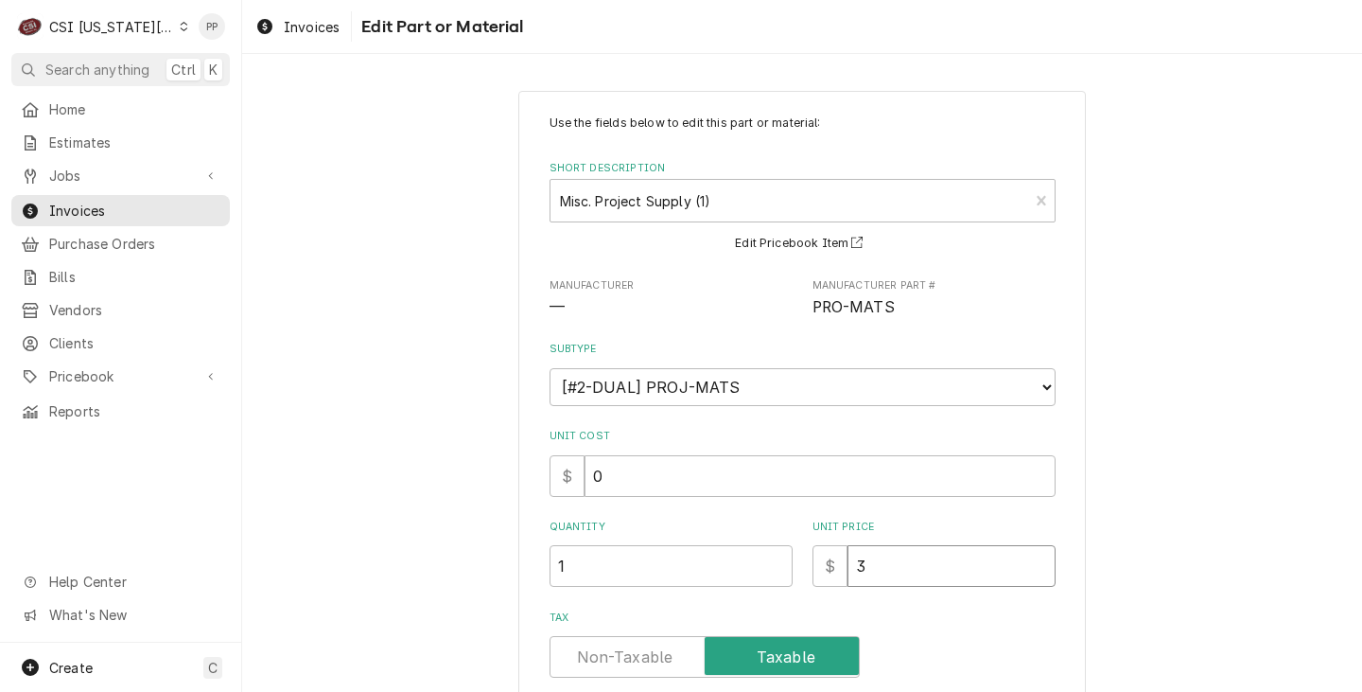
type input "30"
type textarea "x"
type input "304"
type textarea "x"
type input "3048"
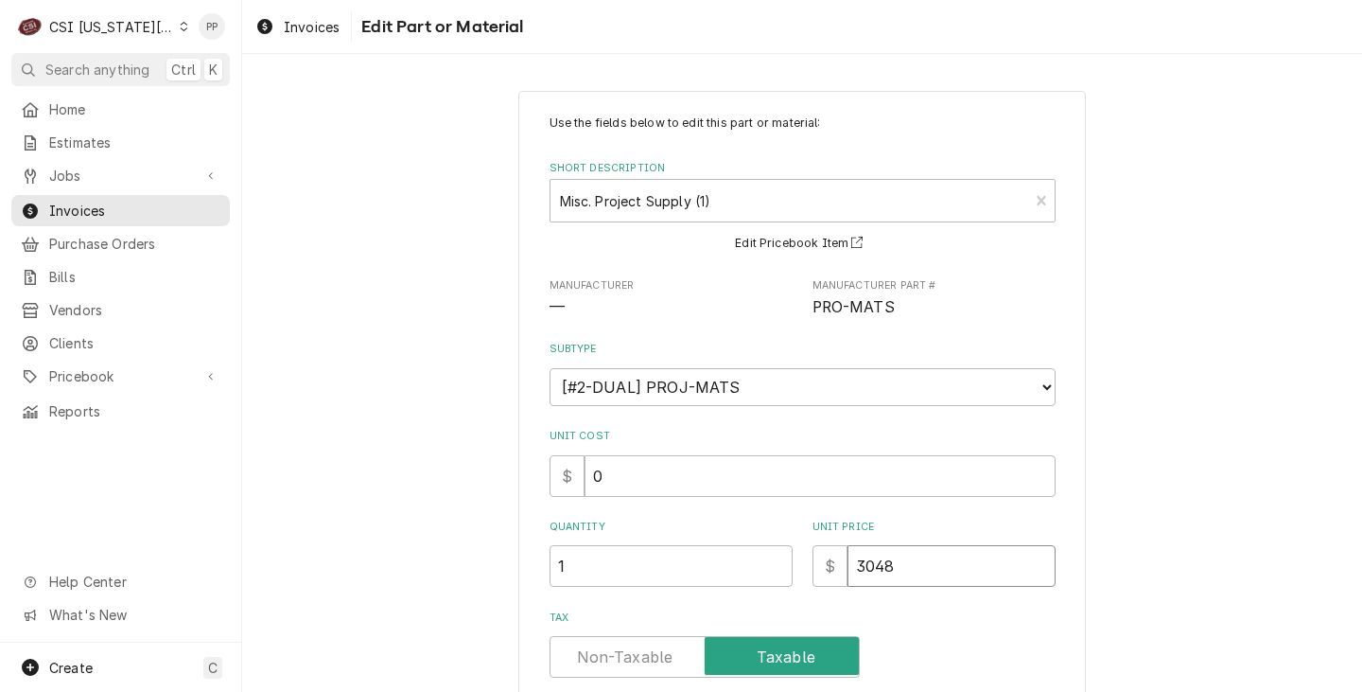
type textarea "x"
type input "30480"
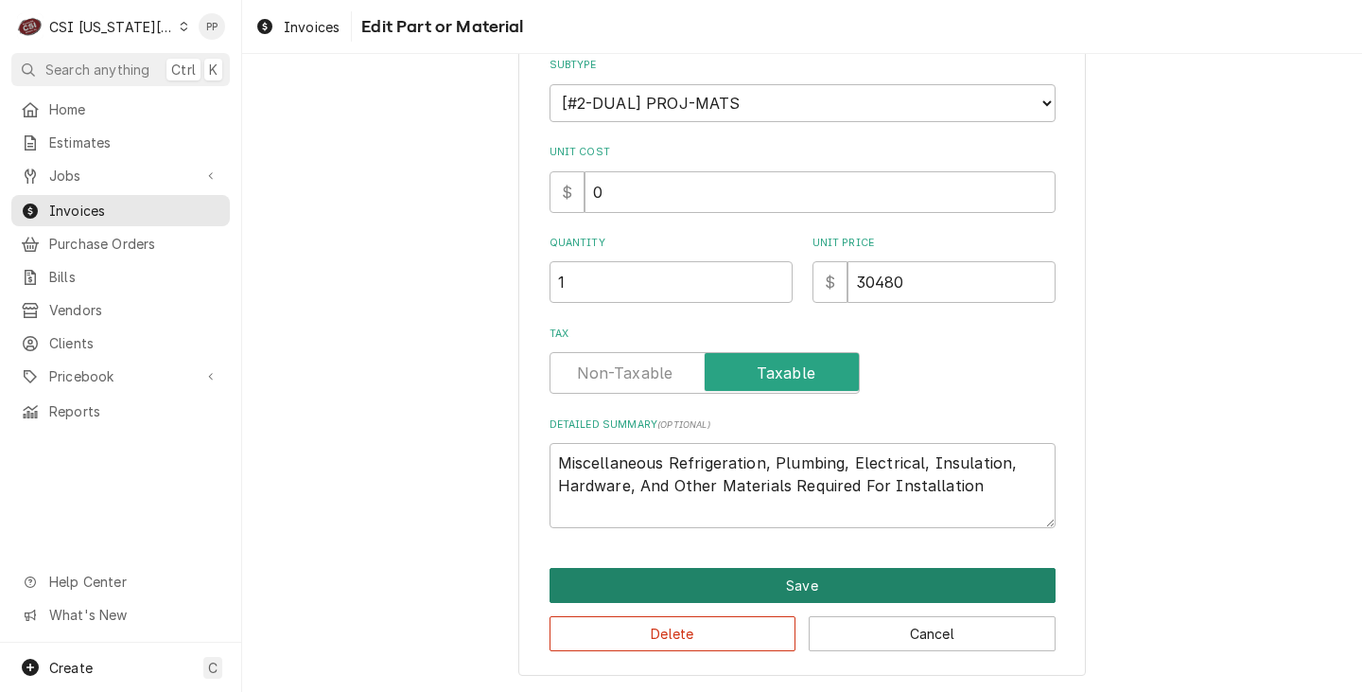
click at [834, 579] on button "Save" at bounding box center [803, 585] width 506 height 35
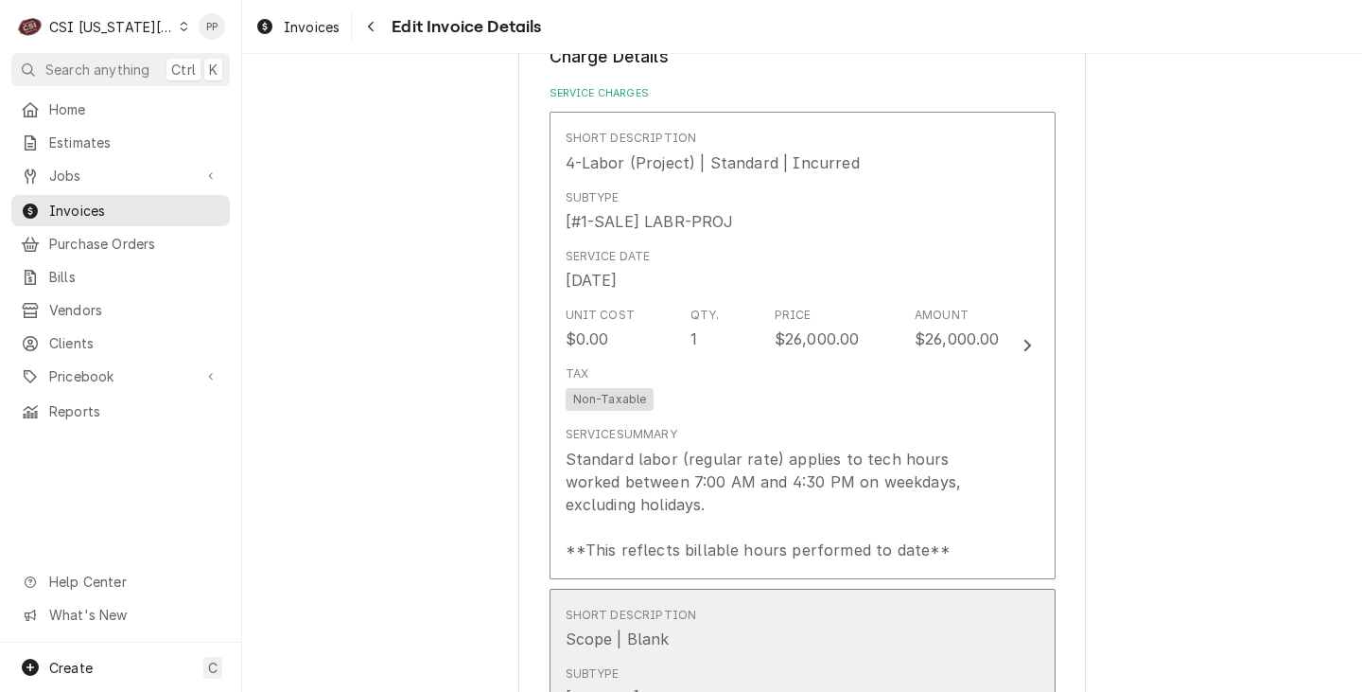
scroll to position [1424, 0]
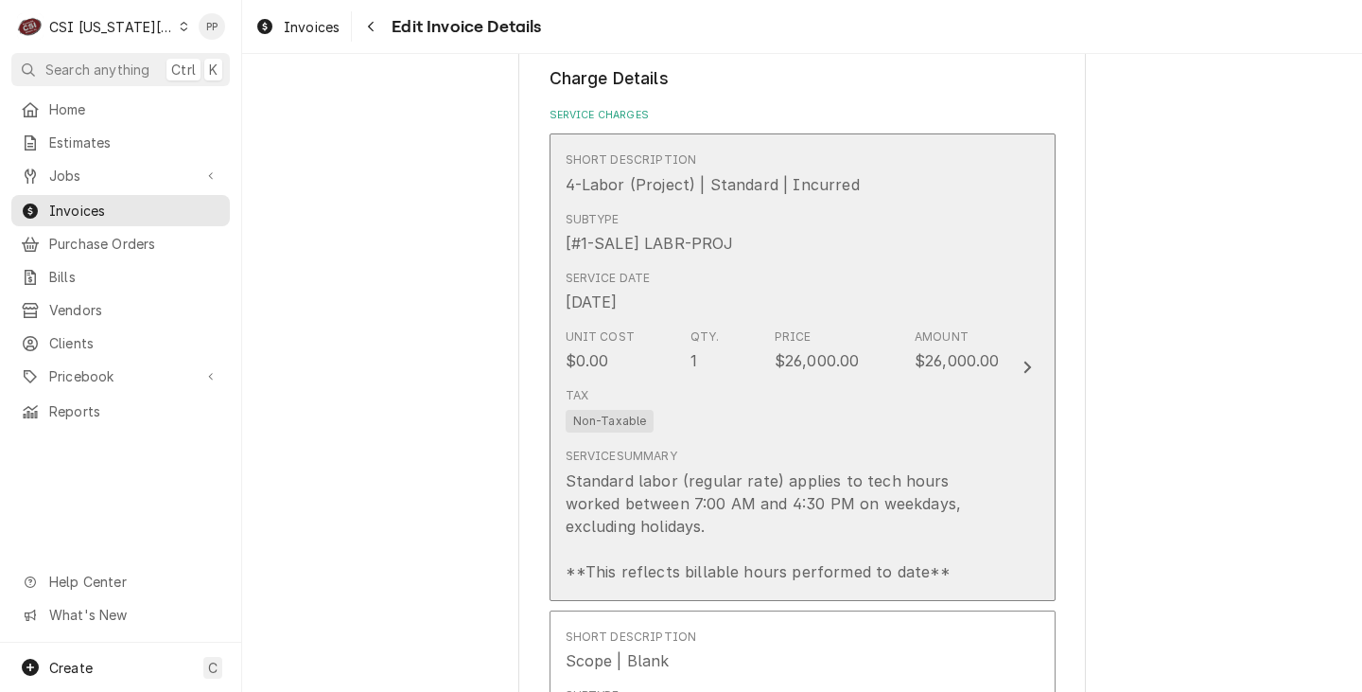
click at [897, 307] on div "Service Date Aug 22, 2025" at bounding box center [783, 291] width 434 height 59
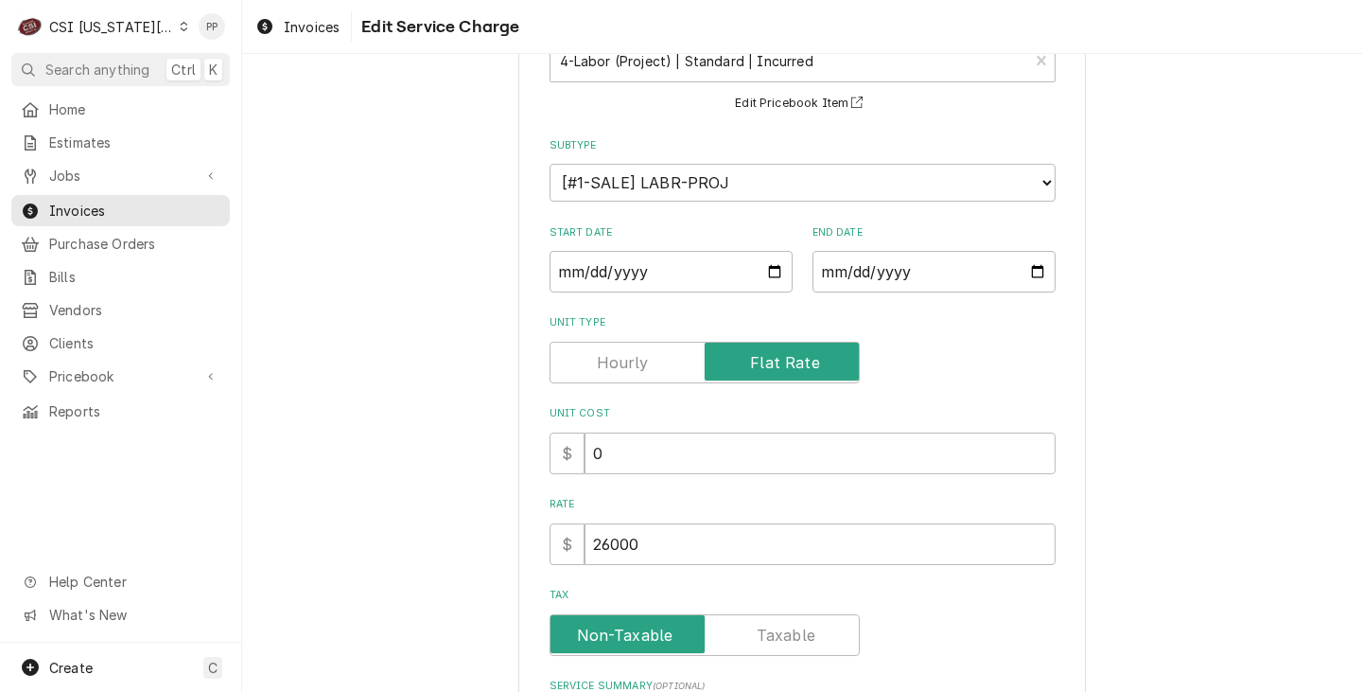
scroll to position [378, 0]
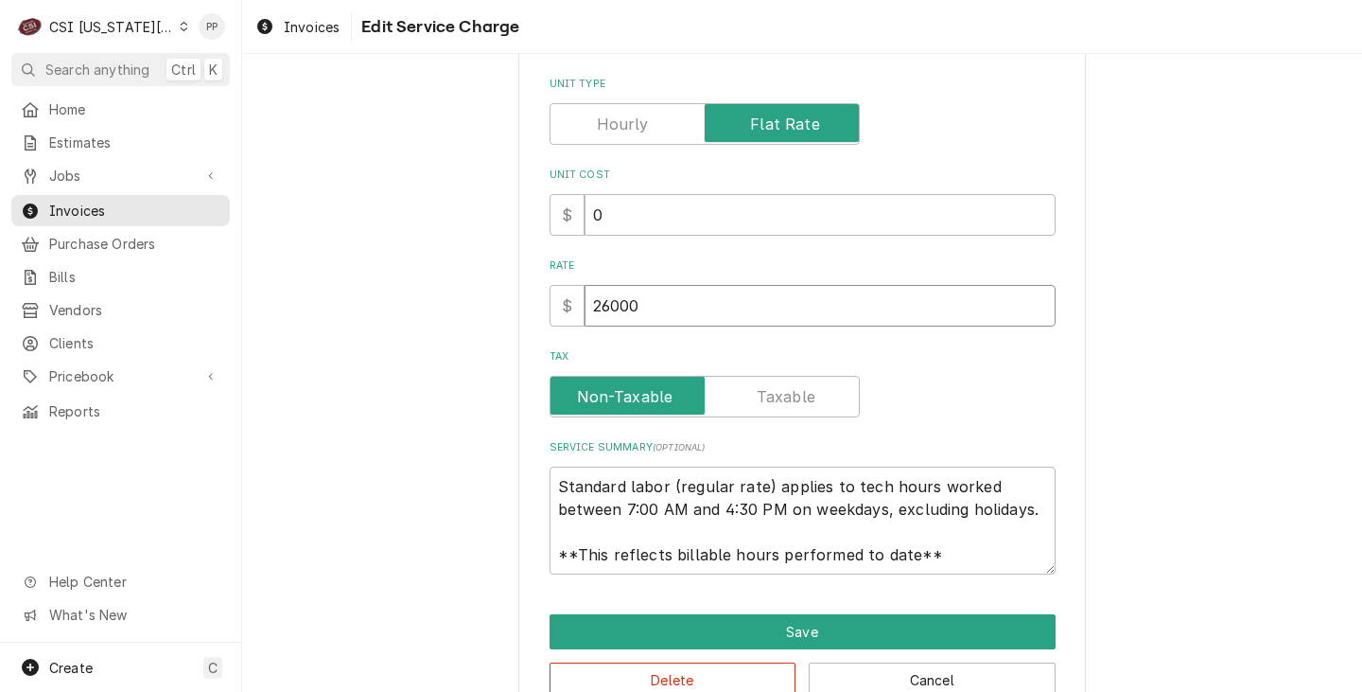
click at [501, 305] on div "Use the fields below to edit this service charge Short Description 4-Labor (Pro…" at bounding box center [802, 216] width 1120 height 1043
type textarea "x"
type input "1"
type textarea "x"
type input "17"
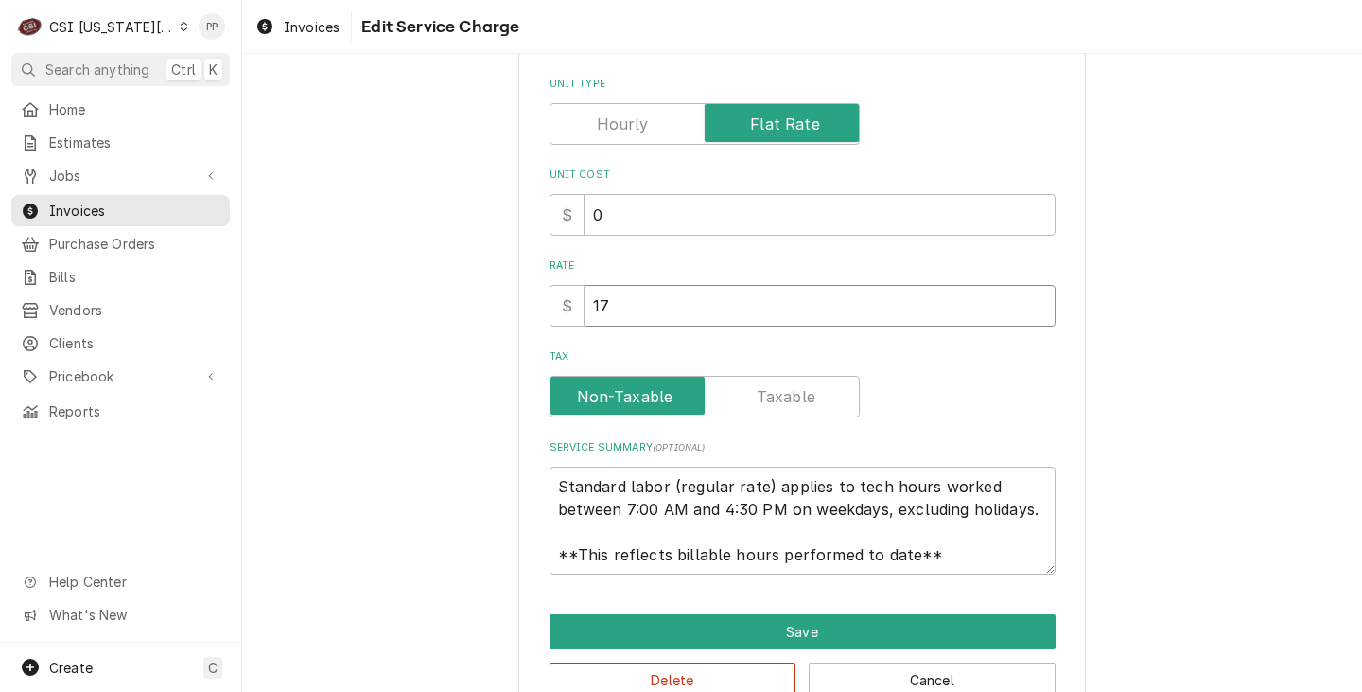
type textarea "x"
type input "173"
type textarea "x"
type input "1730"
type textarea "x"
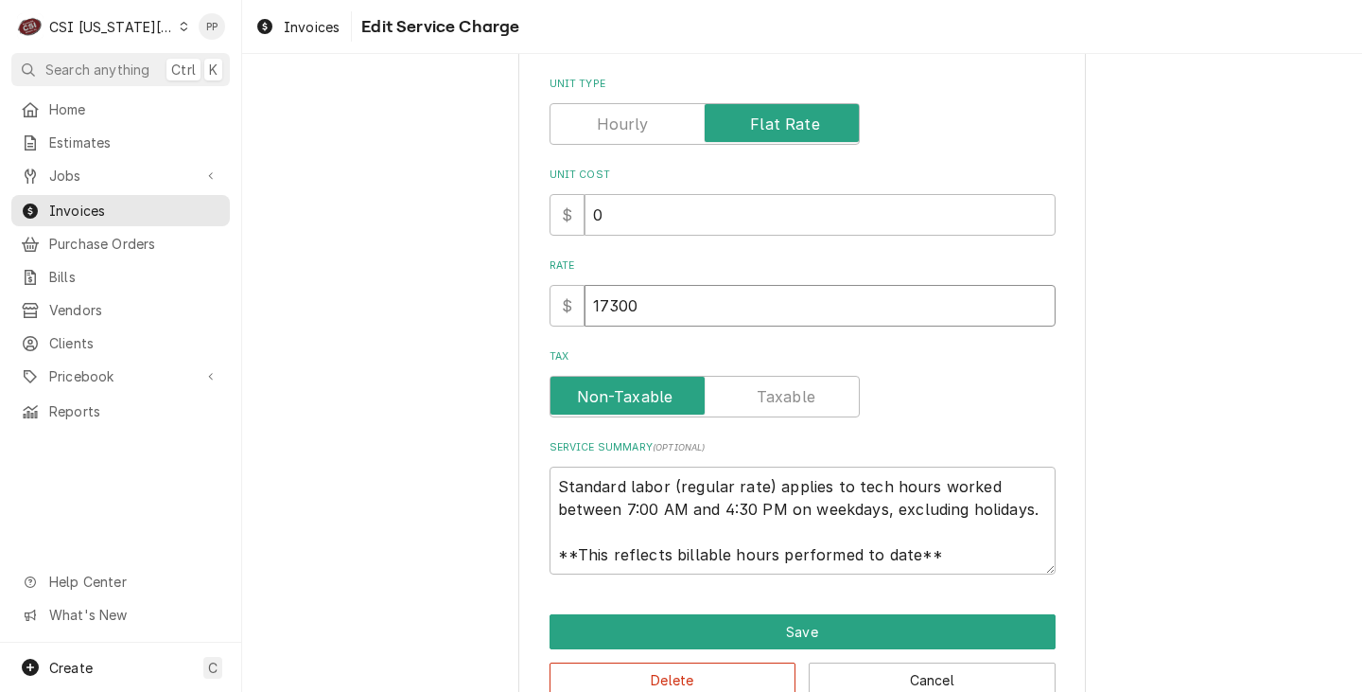
type input "17300"
click at [791, 611] on div "Use the fields below to edit this service charge Short Description 4-Labor (Pro…" at bounding box center [802, 216] width 568 height 1009
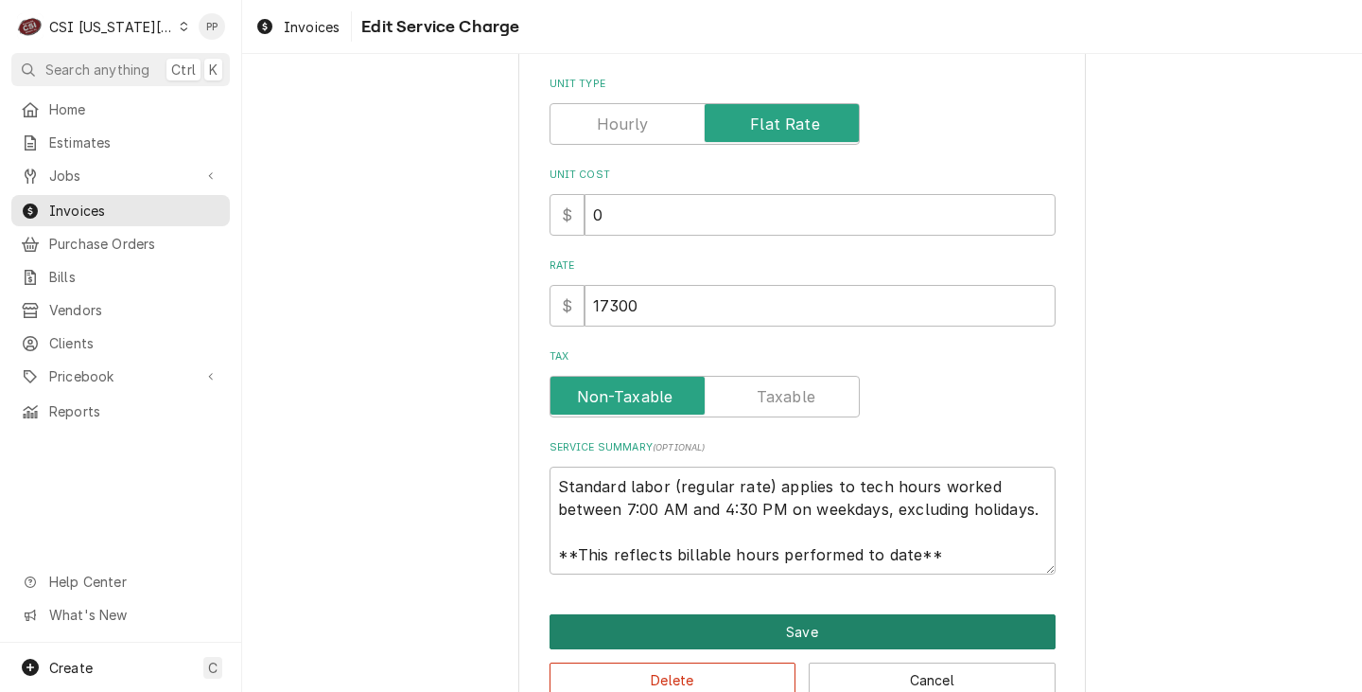
click at [786, 624] on button "Save" at bounding box center [803, 631] width 506 height 35
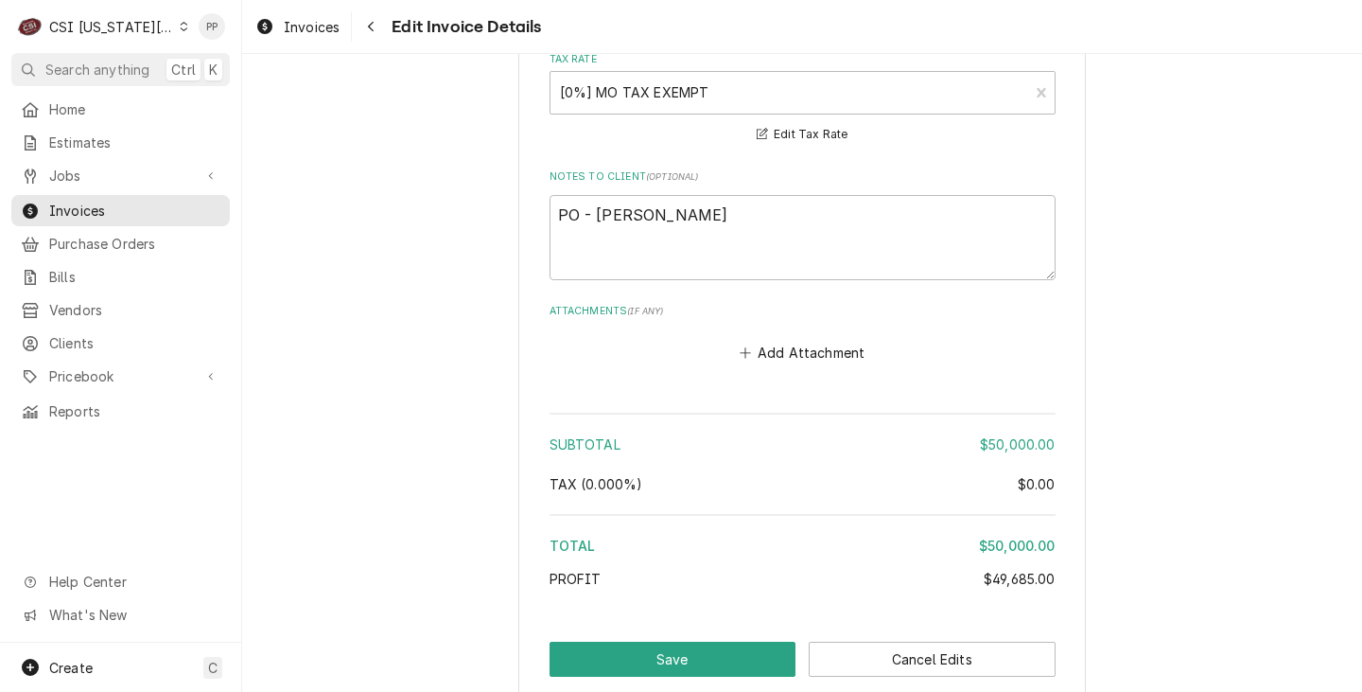
scroll to position [4575, 0]
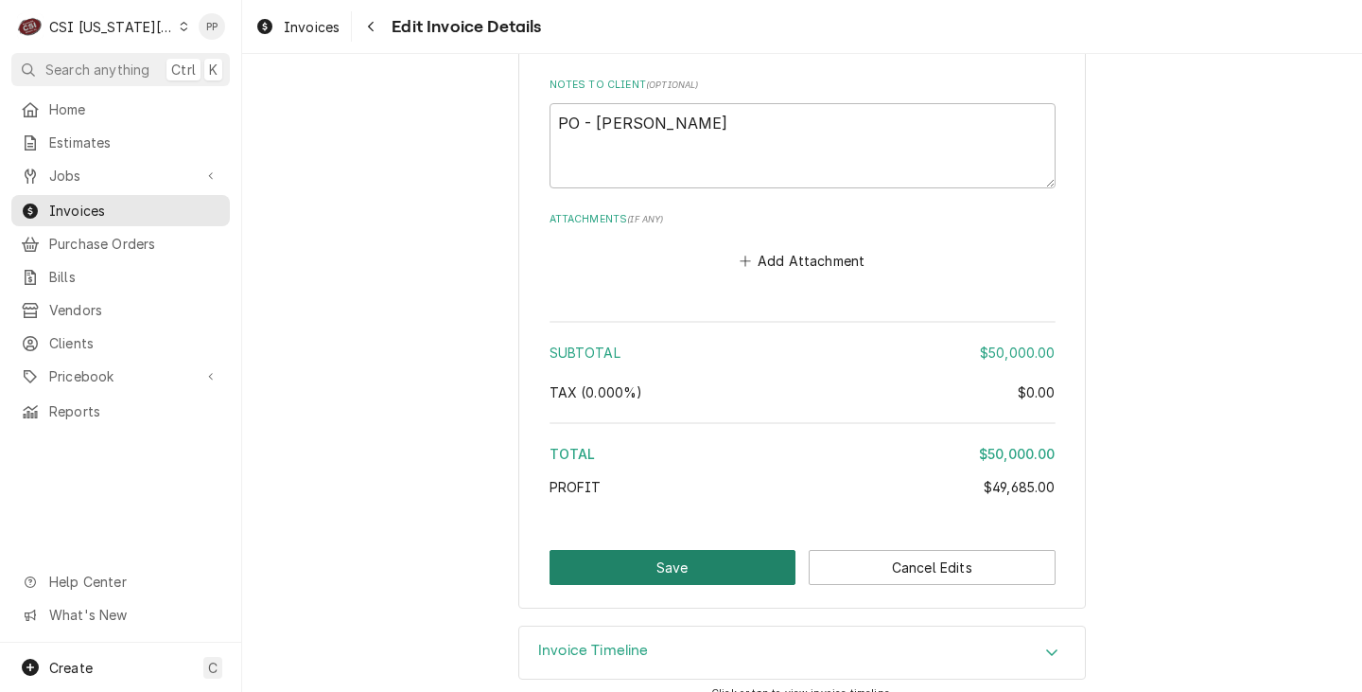
click at [672, 550] on button "Save" at bounding box center [673, 567] width 247 height 35
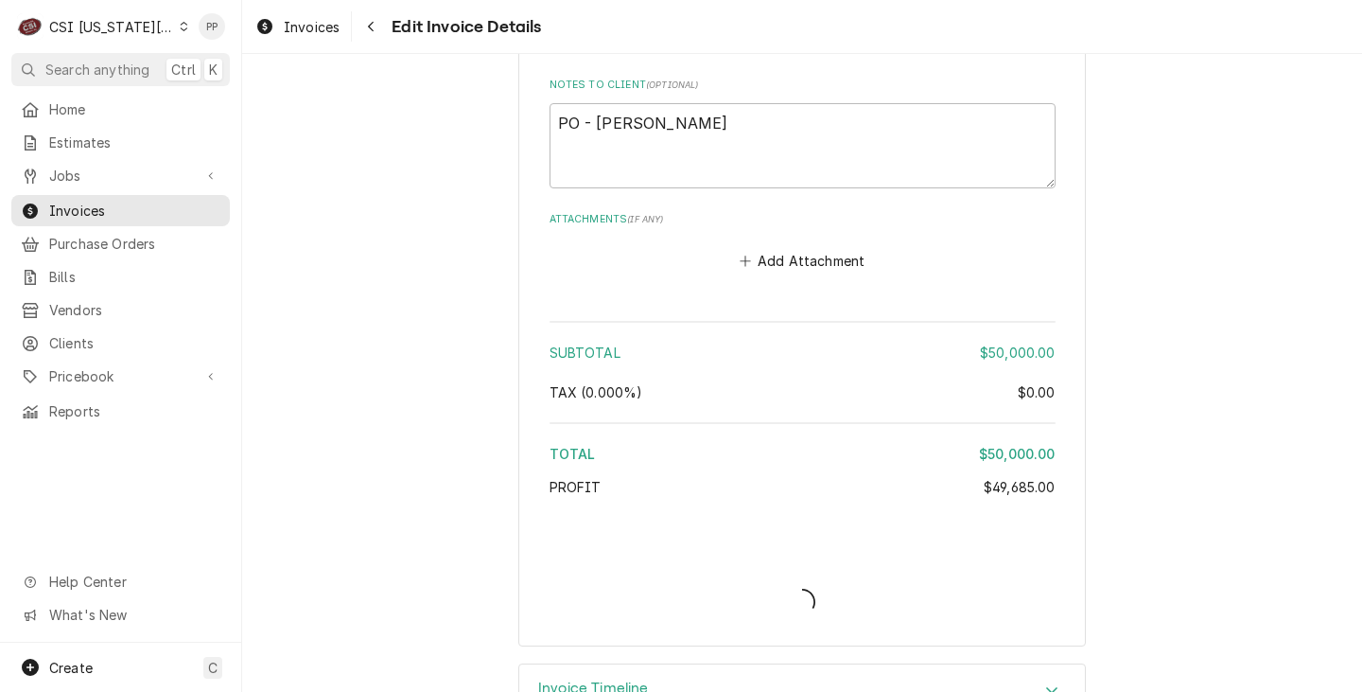
type textarea "x"
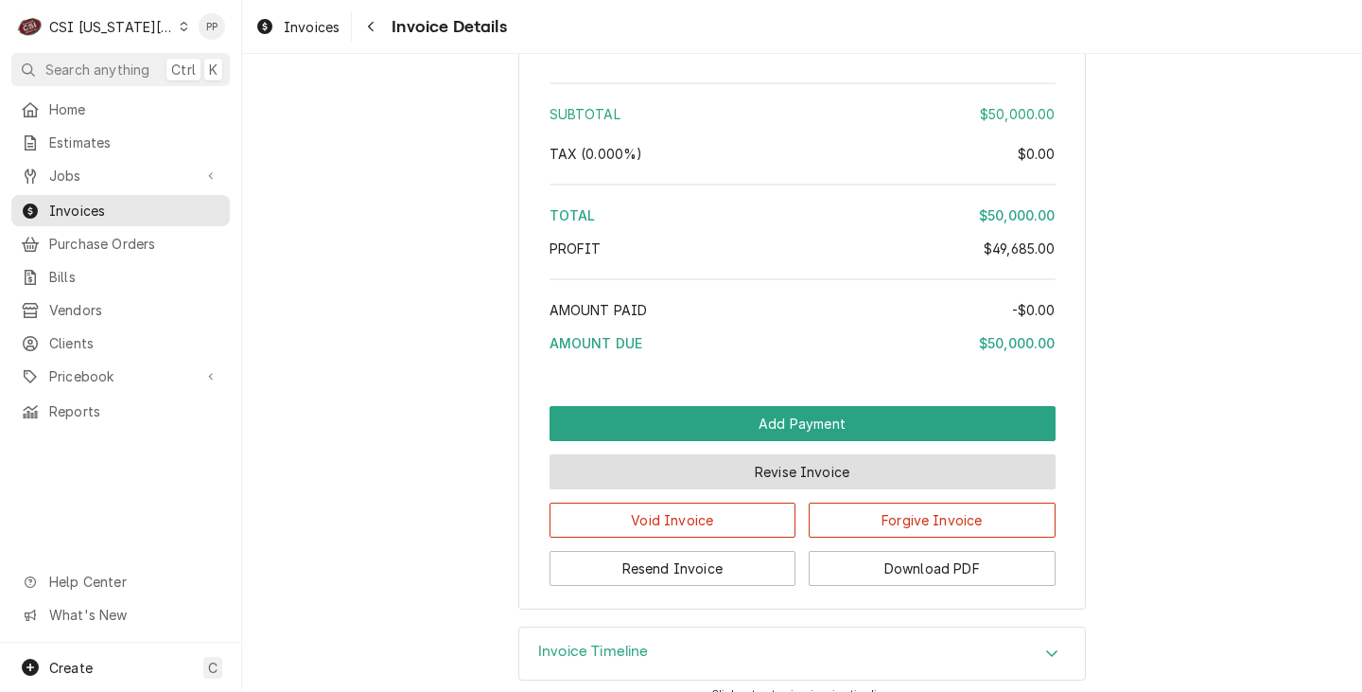
scroll to position [4613, 0]
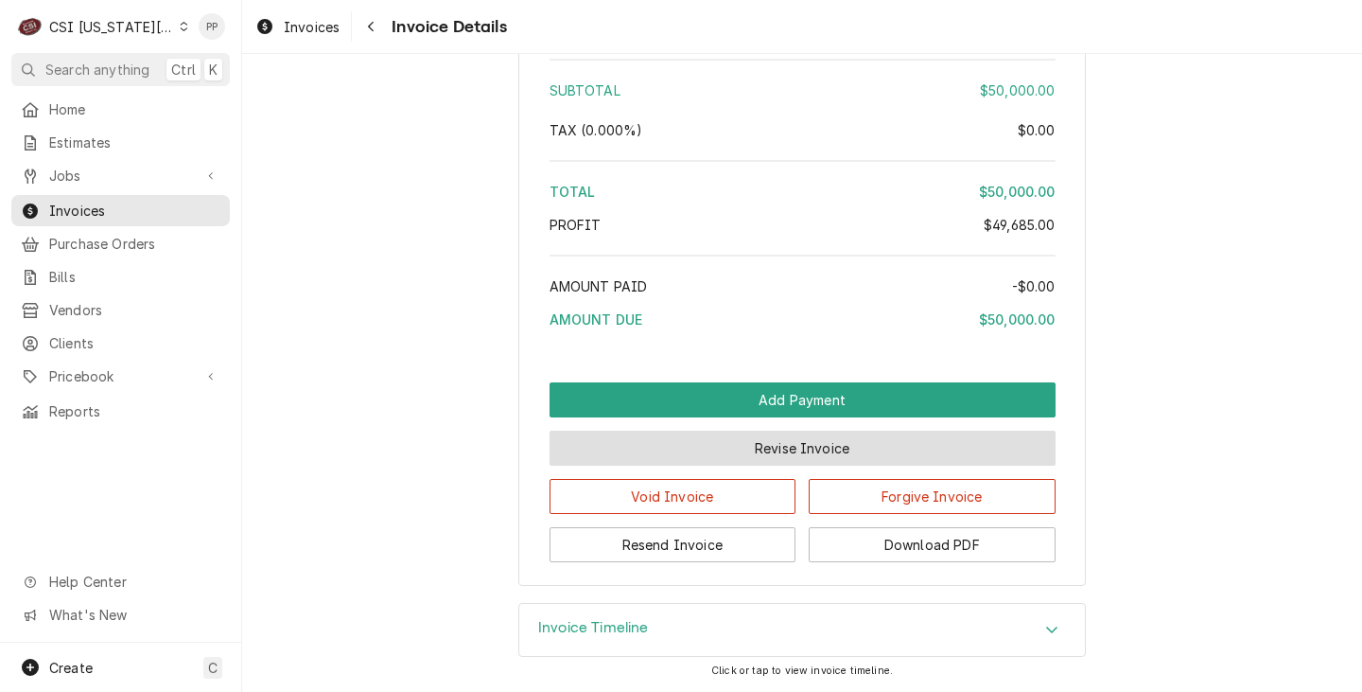
click at [762, 449] on button "Revise Invoice" at bounding box center [803, 447] width 506 height 35
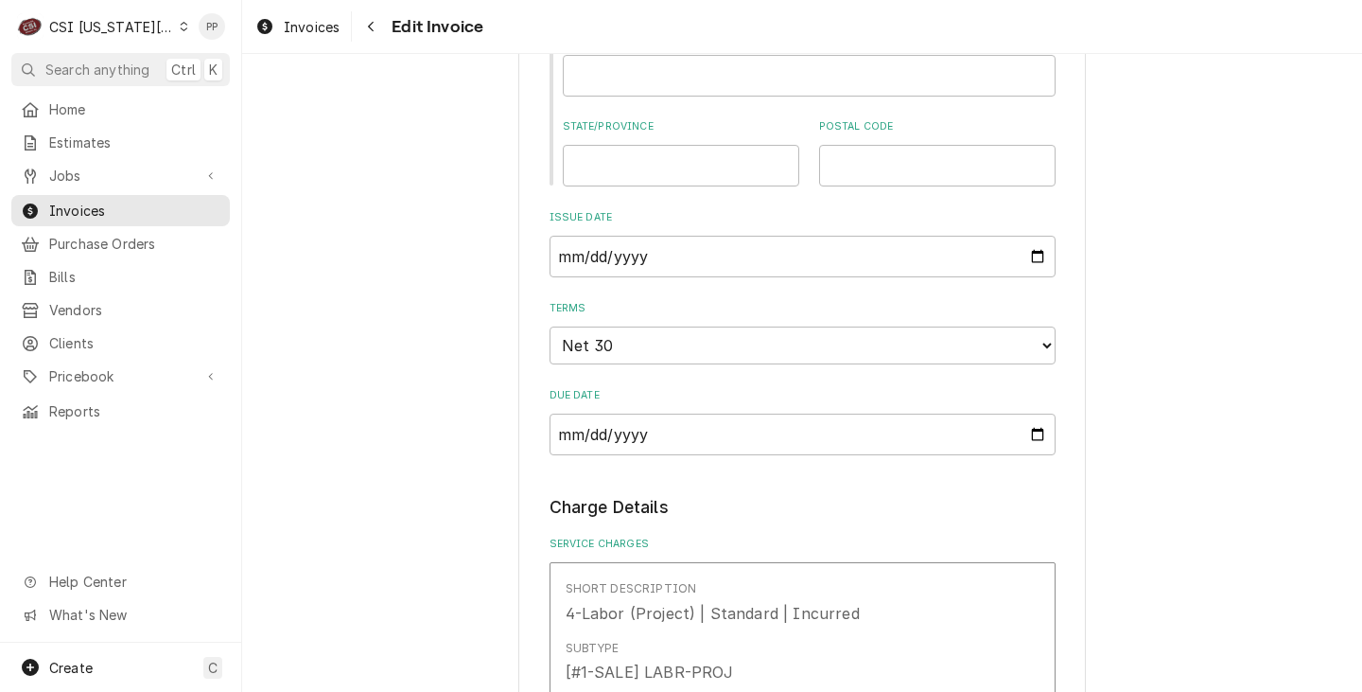
scroll to position [946, 0]
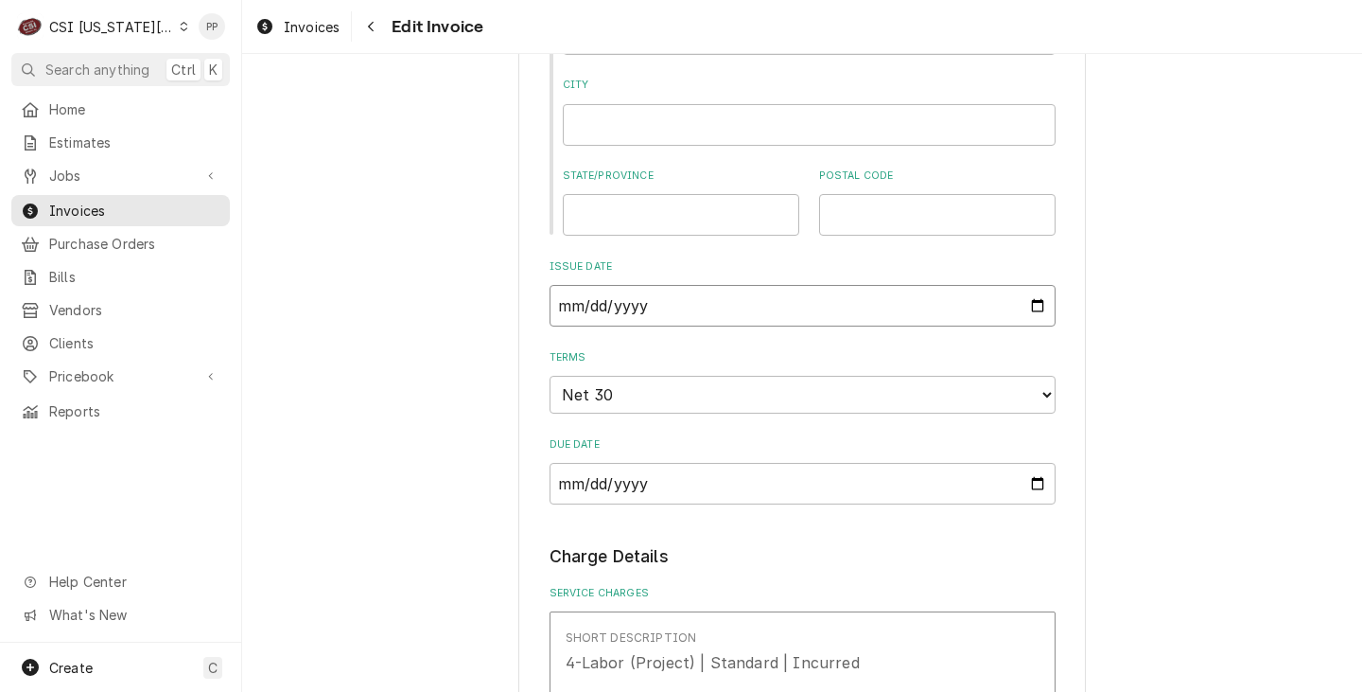
click at [1030, 306] on input "[DATE]" at bounding box center [803, 306] width 506 height 42
type textarea "x"
type input "[DATE]"
click at [1012, 483] on input "[DATE]" at bounding box center [803, 484] width 506 height 42
click at [1024, 483] on input "[DATE]" at bounding box center [803, 484] width 506 height 42
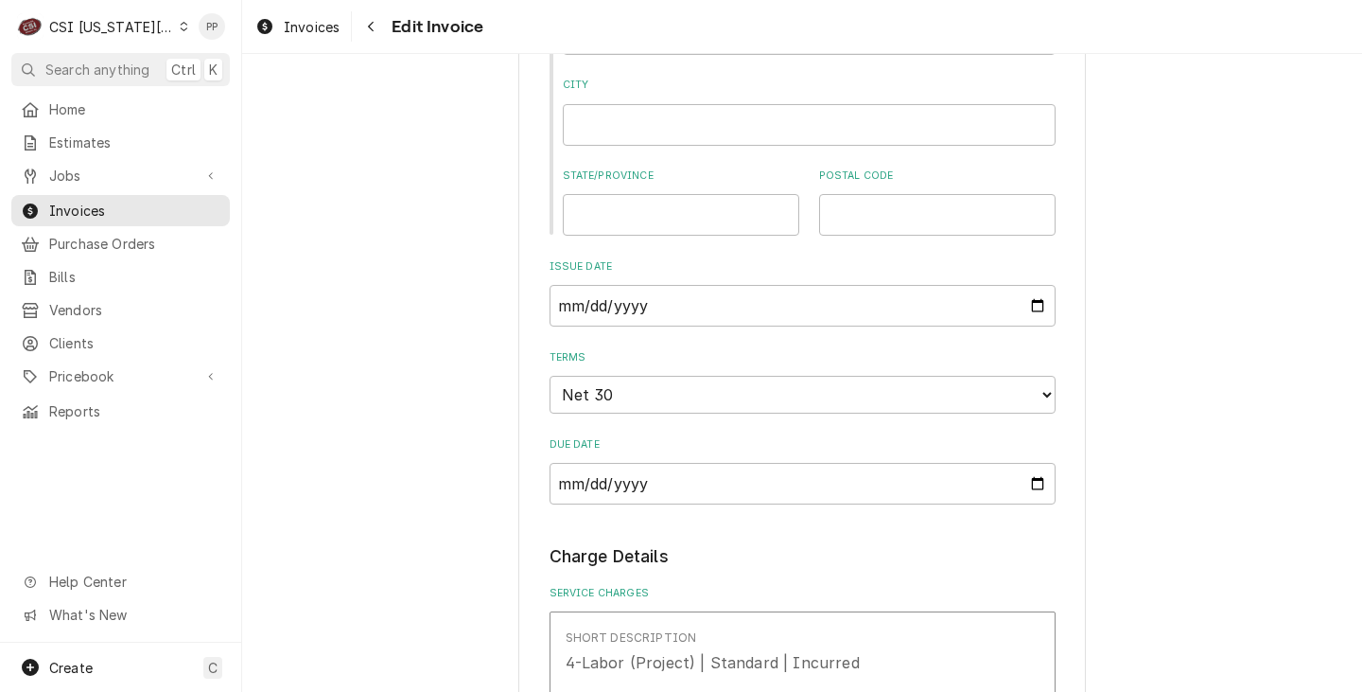
scroll to position [1033, 0]
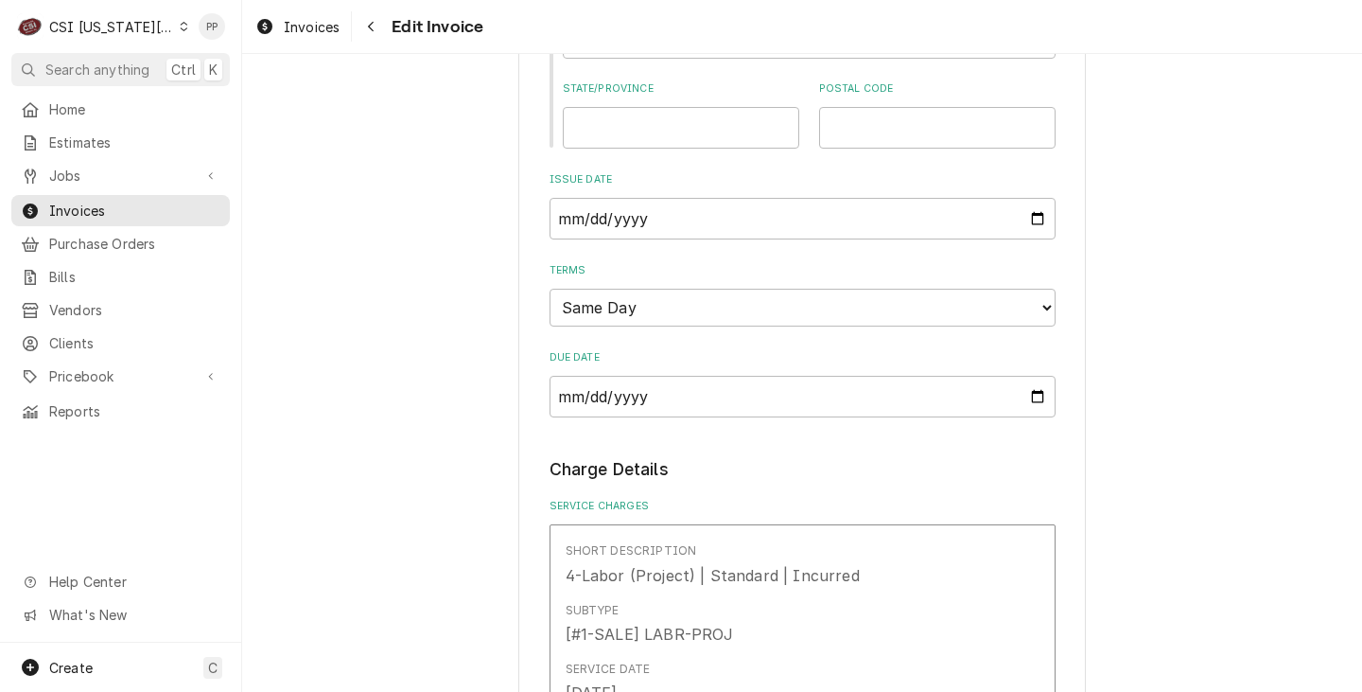
click at [817, 464] on legend "Charge Details" at bounding box center [803, 469] width 506 height 25
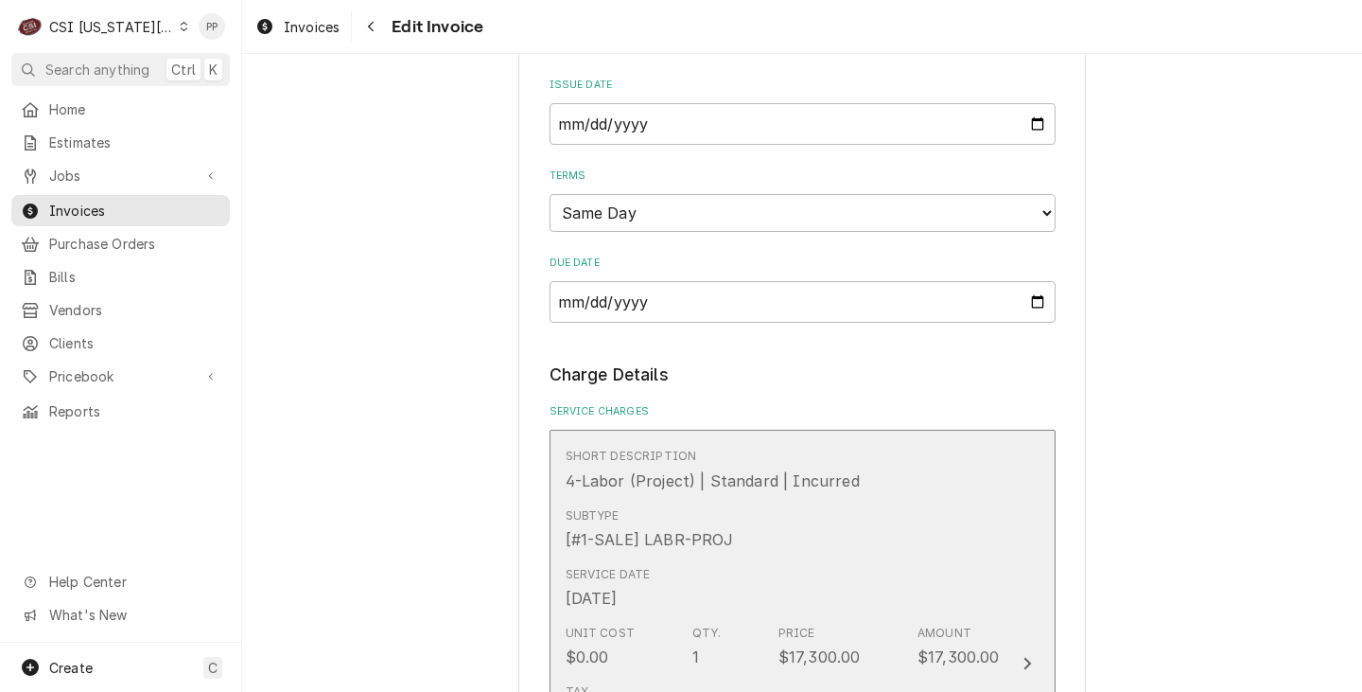
scroll to position [844, 0]
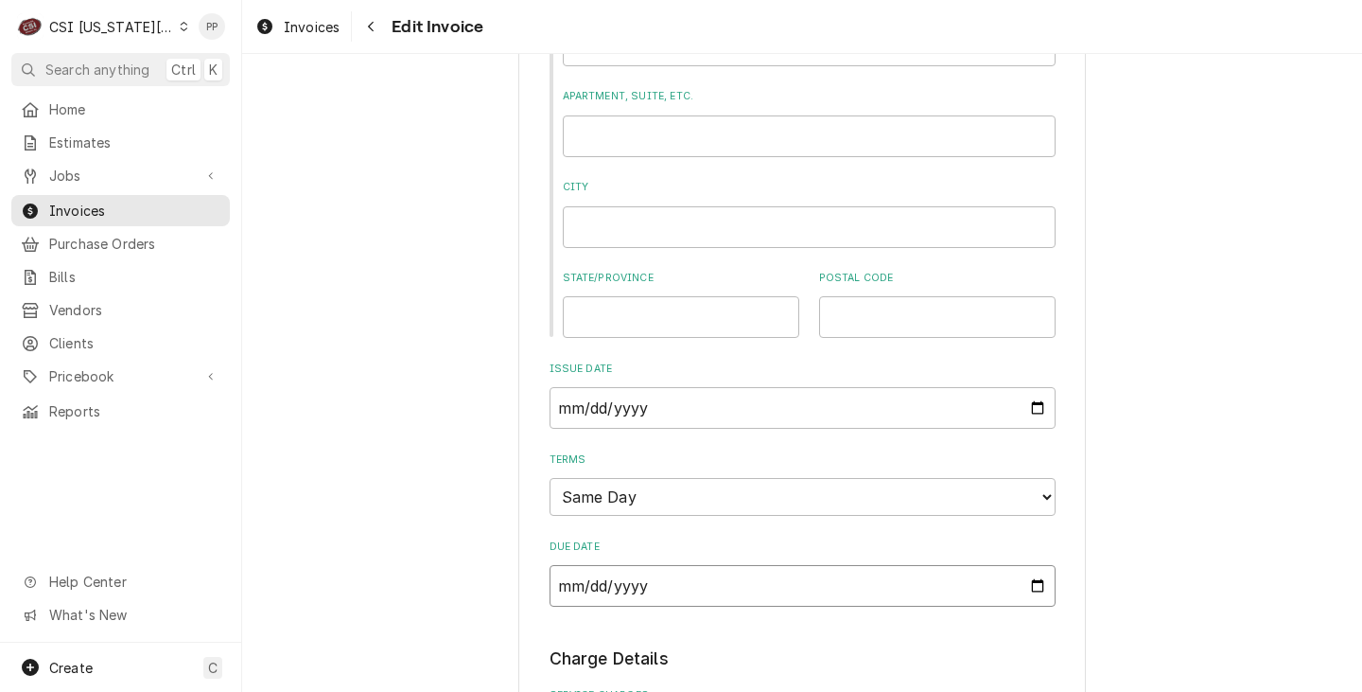
click at [1027, 593] on input "[DATE]" at bounding box center [803, 586] width 506 height 42
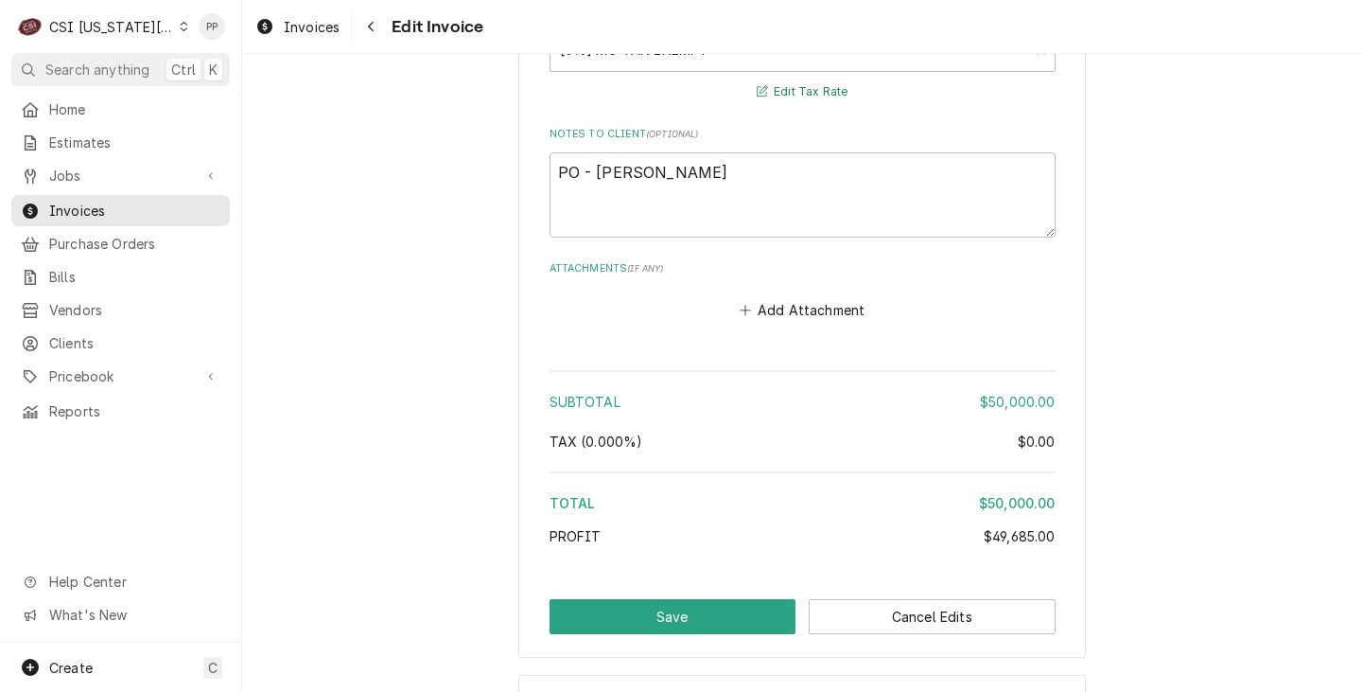
scroll to position [4575, 0]
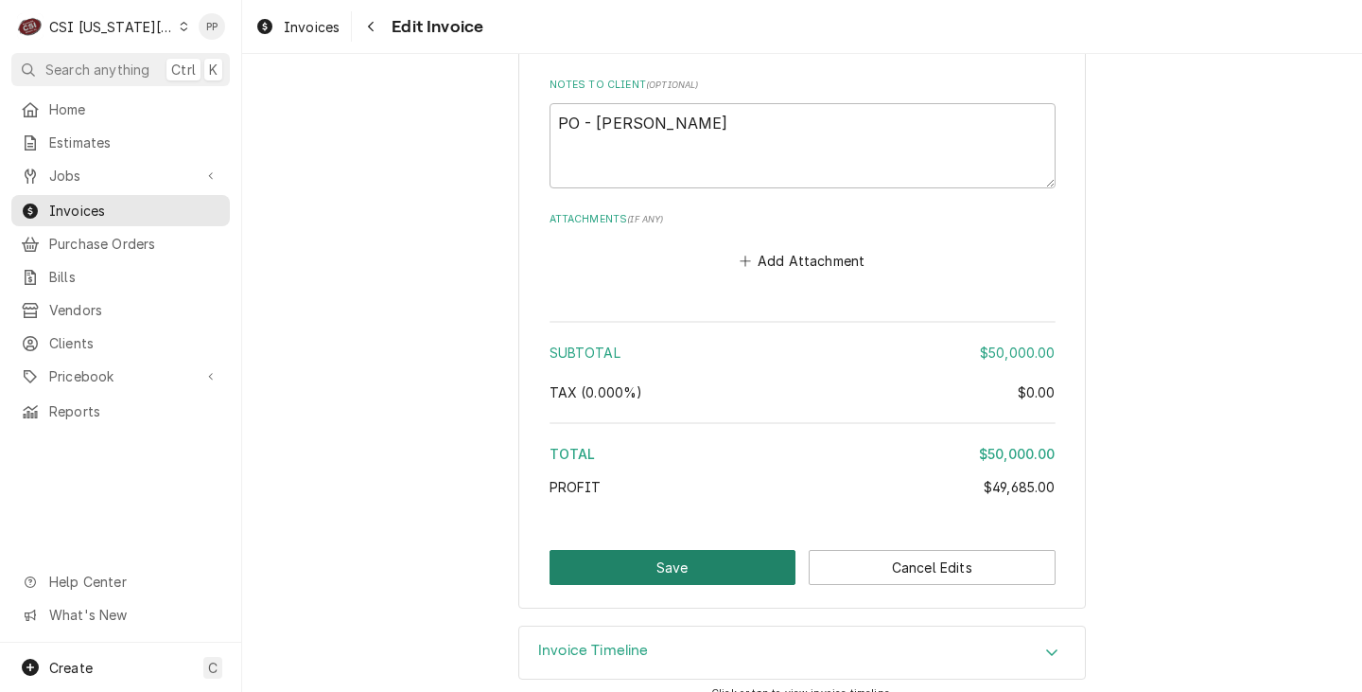
click at [667, 550] on button "Save" at bounding box center [673, 567] width 247 height 35
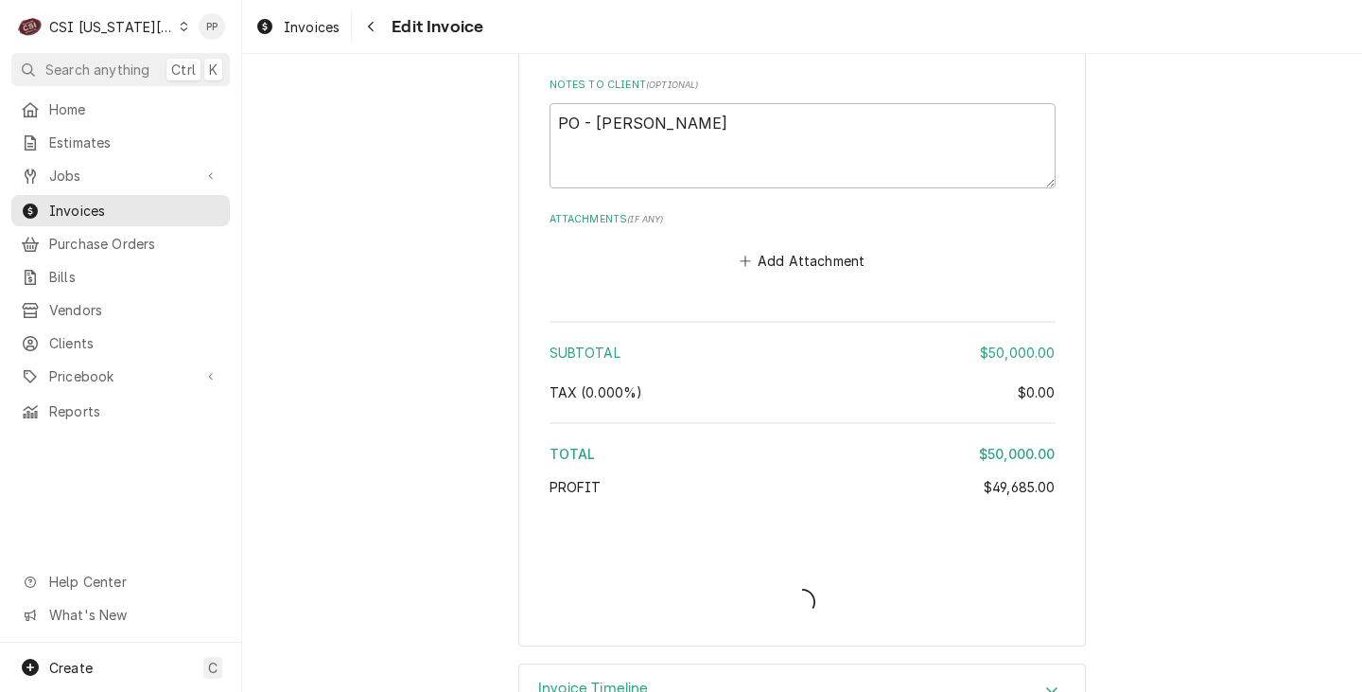
type textarea "x"
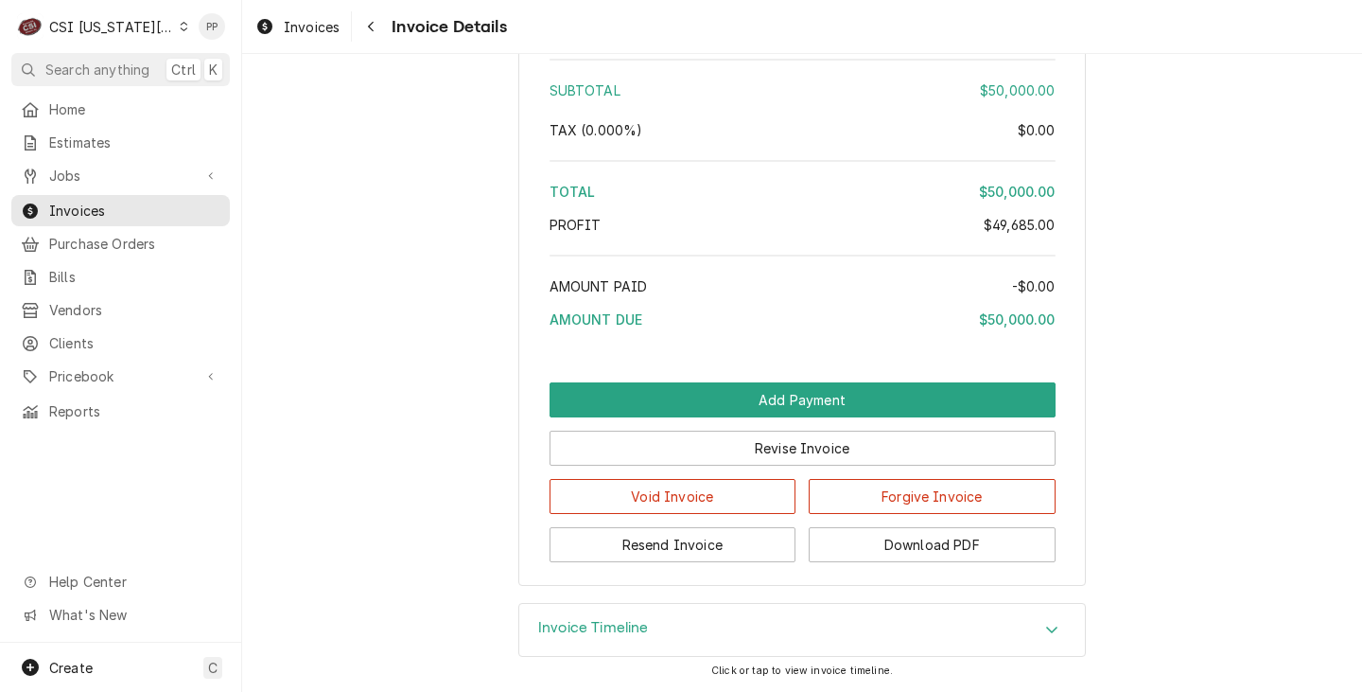
scroll to position [4613, 0]
click at [712, 543] on button "Resend Invoice" at bounding box center [673, 544] width 247 height 35
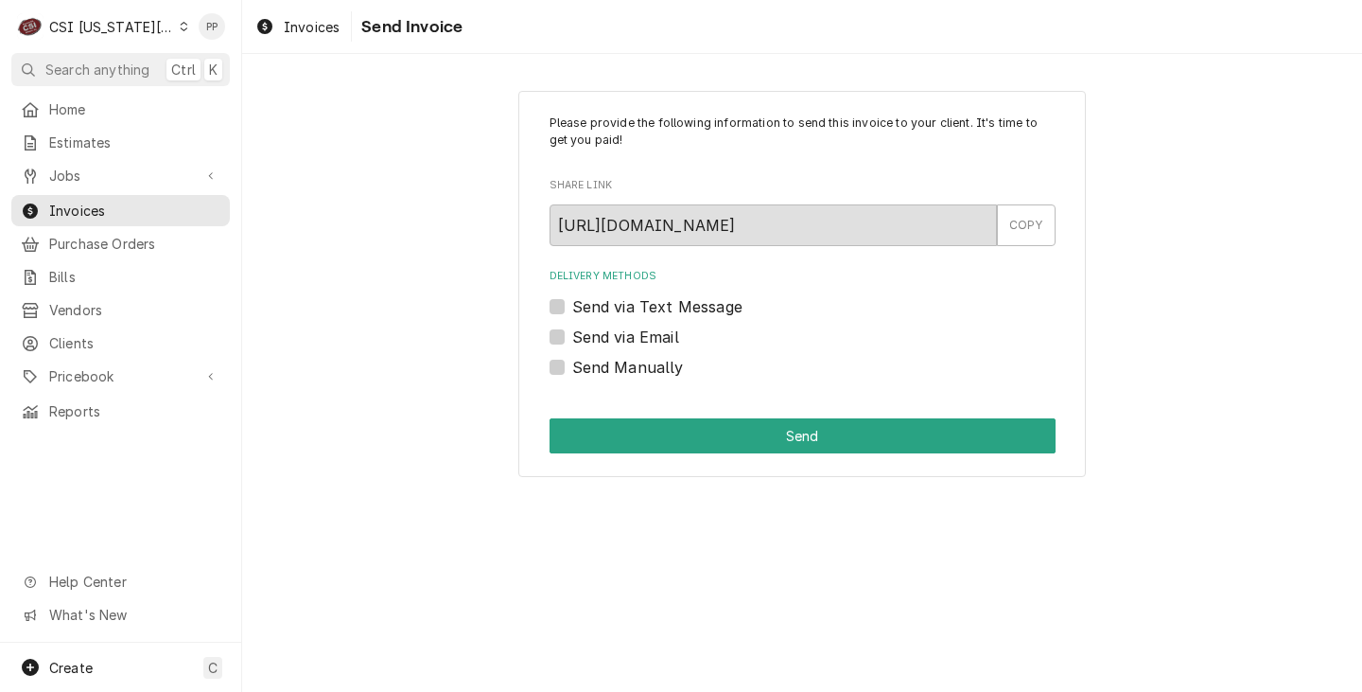
click at [572, 338] on label "Send via Email" at bounding box center [625, 336] width 107 height 23
click at [572, 338] on input "Send via Email" at bounding box center [825, 346] width 506 height 42
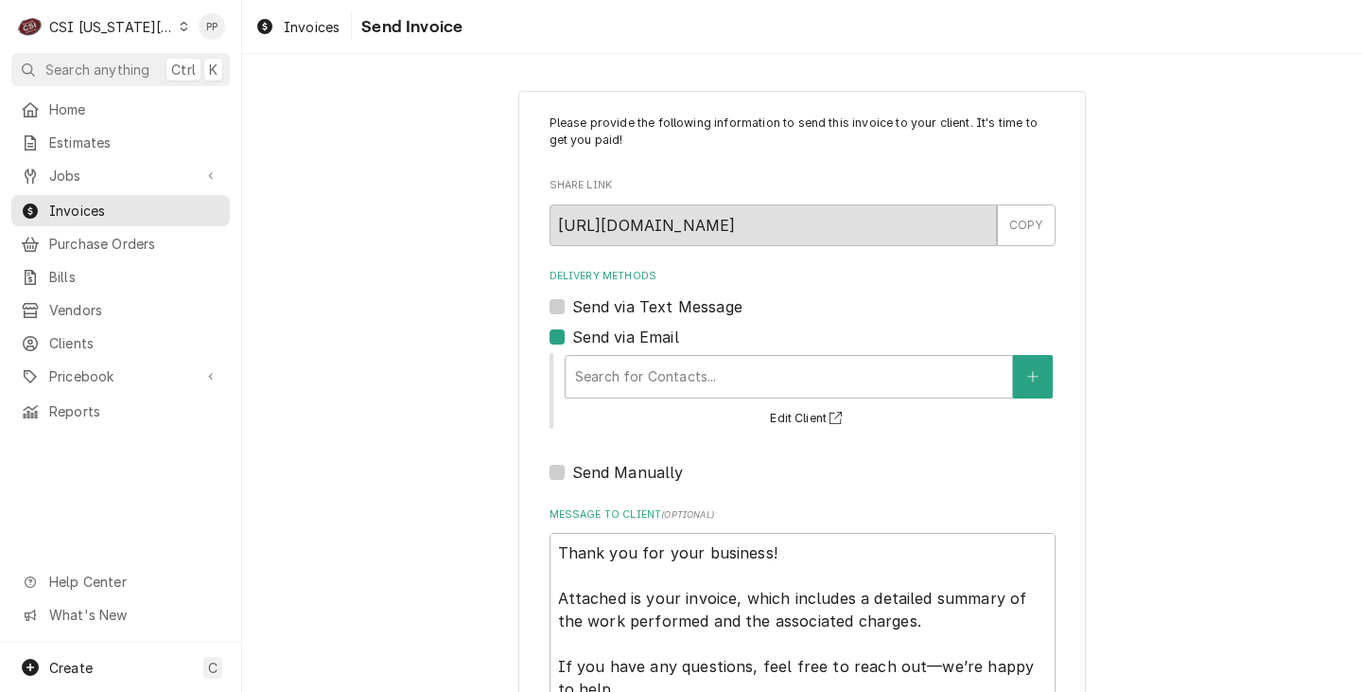
click at [634, 346] on label "Send via Email" at bounding box center [625, 336] width 107 height 23
click at [634, 346] on input "Send via Email" at bounding box center [825, 346] width 506 height 42
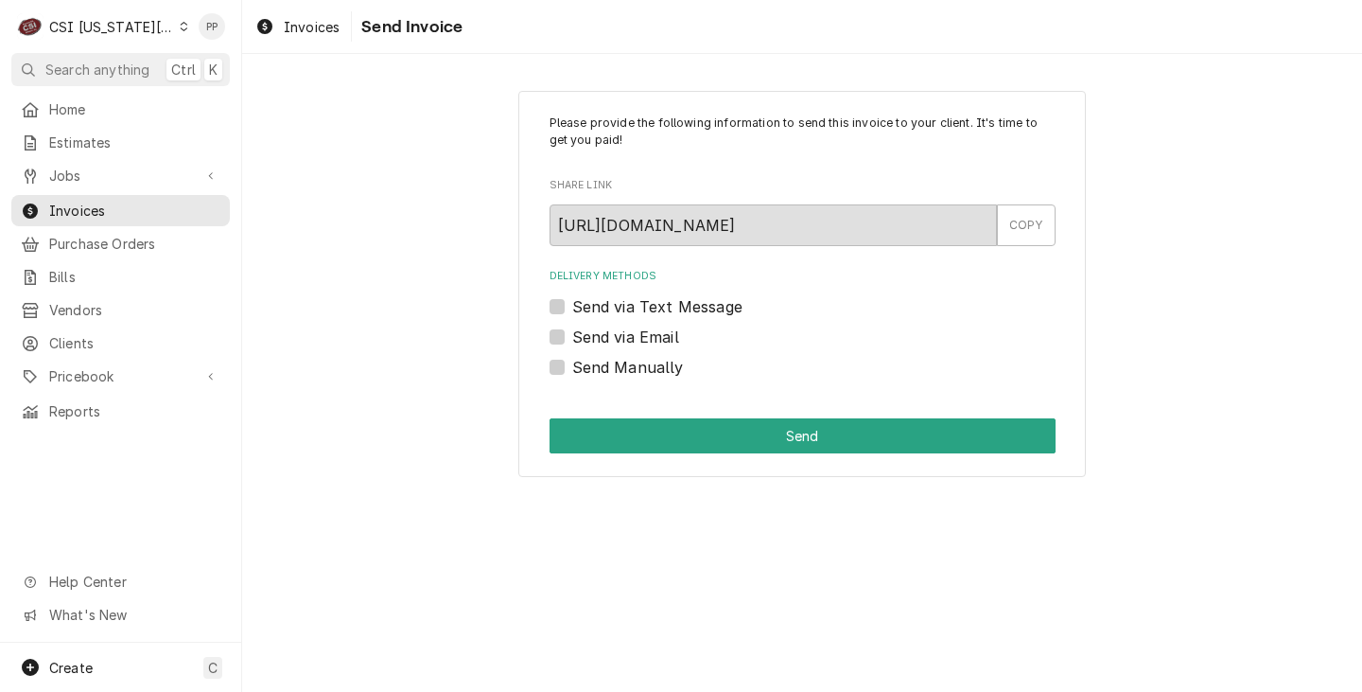
click at [572, 336] on label "Send via Email" at bounding box center [625, 336] width 107 height 23
click at [572, 336] on input "Send via Email" at bounding box center [825, 346] width 506 height 42
checkbox input "true"
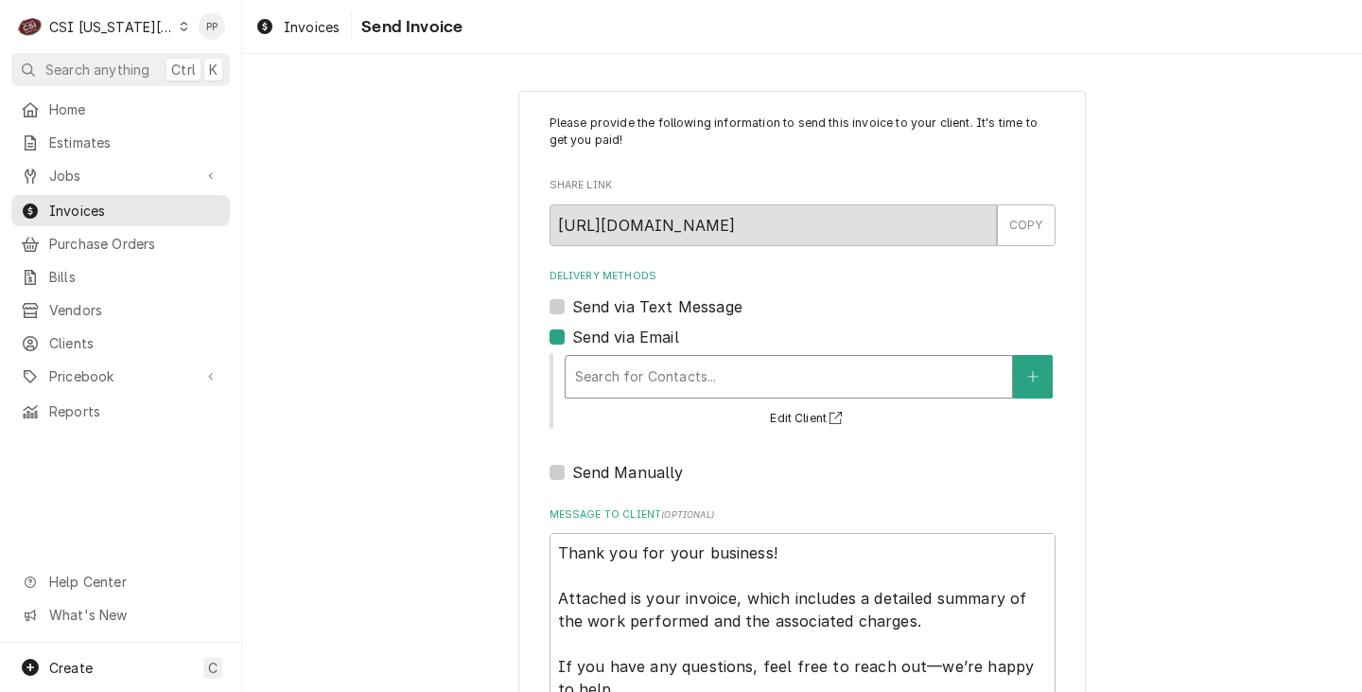
click at [671, 368] on div "Delivery Methods" at bounding box center [789, 377] width 428 height 34
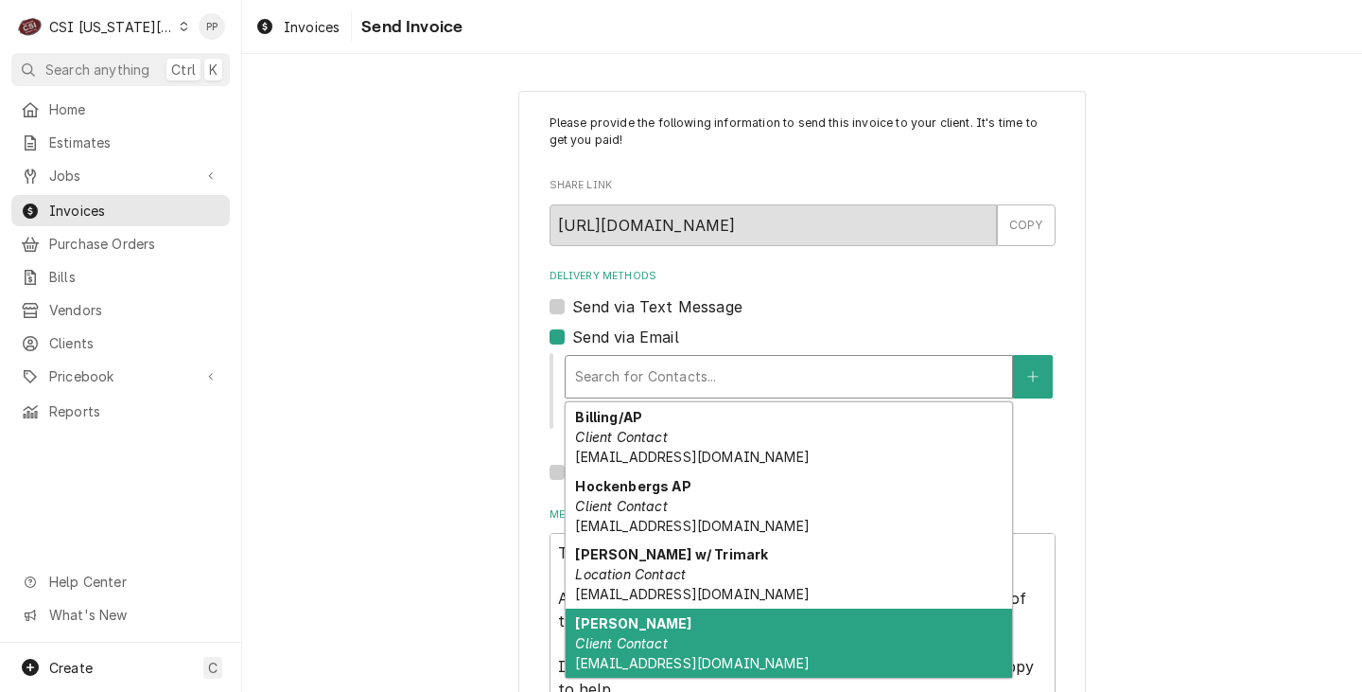
click at [669, 627] on div "[PERSON_NAME] Client Contact [EMAIL_ADDRESS][DOMAIN_NAME]" at bounding box center [789, 642] width 447 height 69
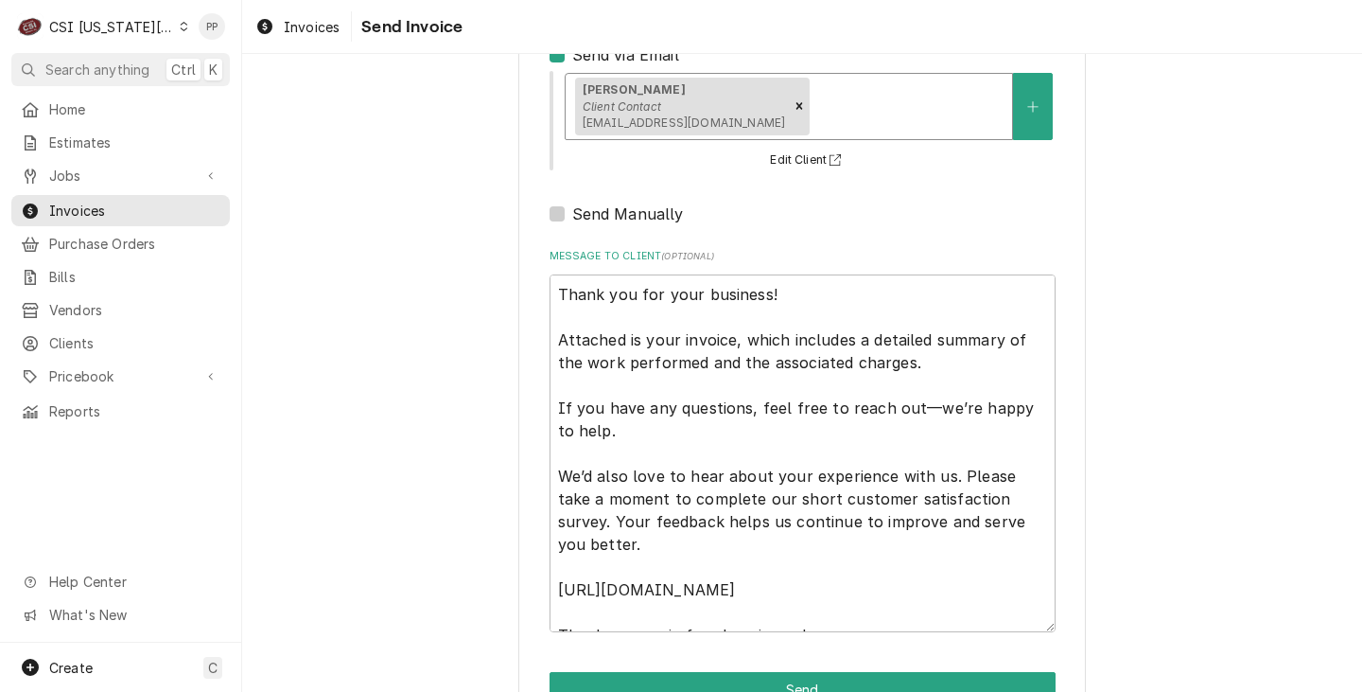
scroll to position [338, 0]
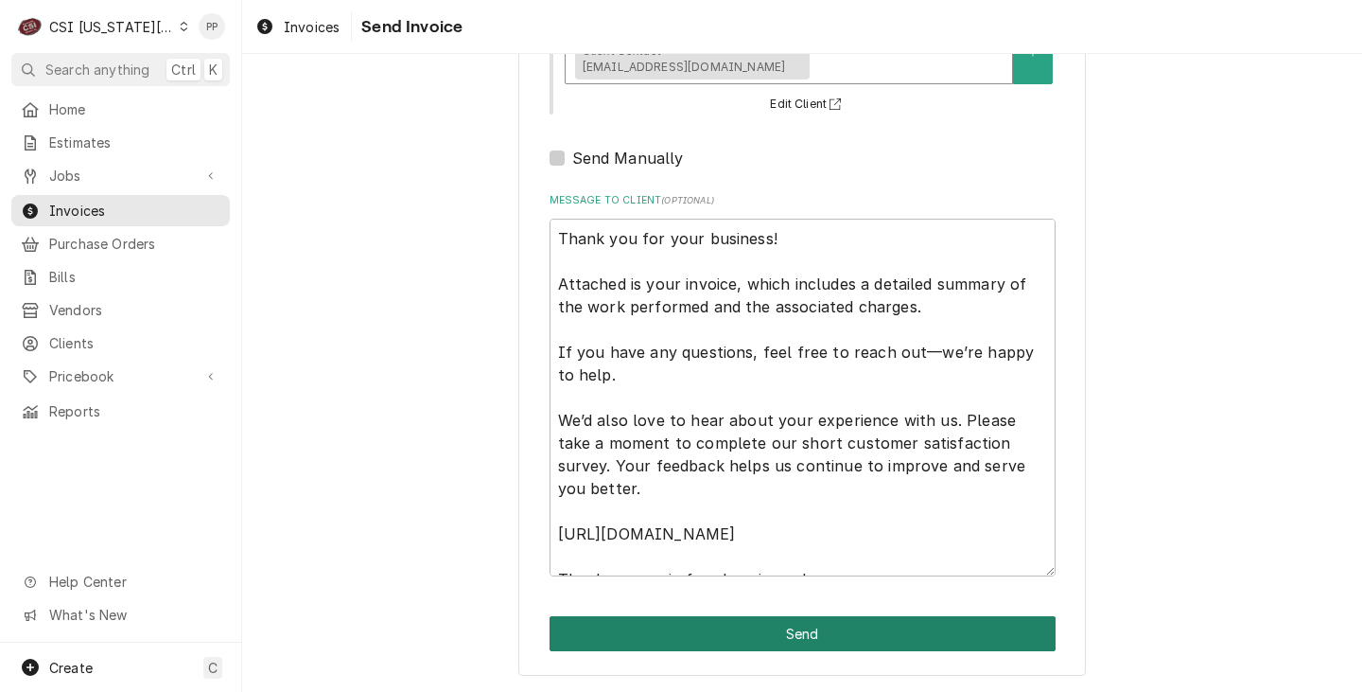
click at [879, 636] on button "Send" at bounding box center [803, 633] width 506 height 35
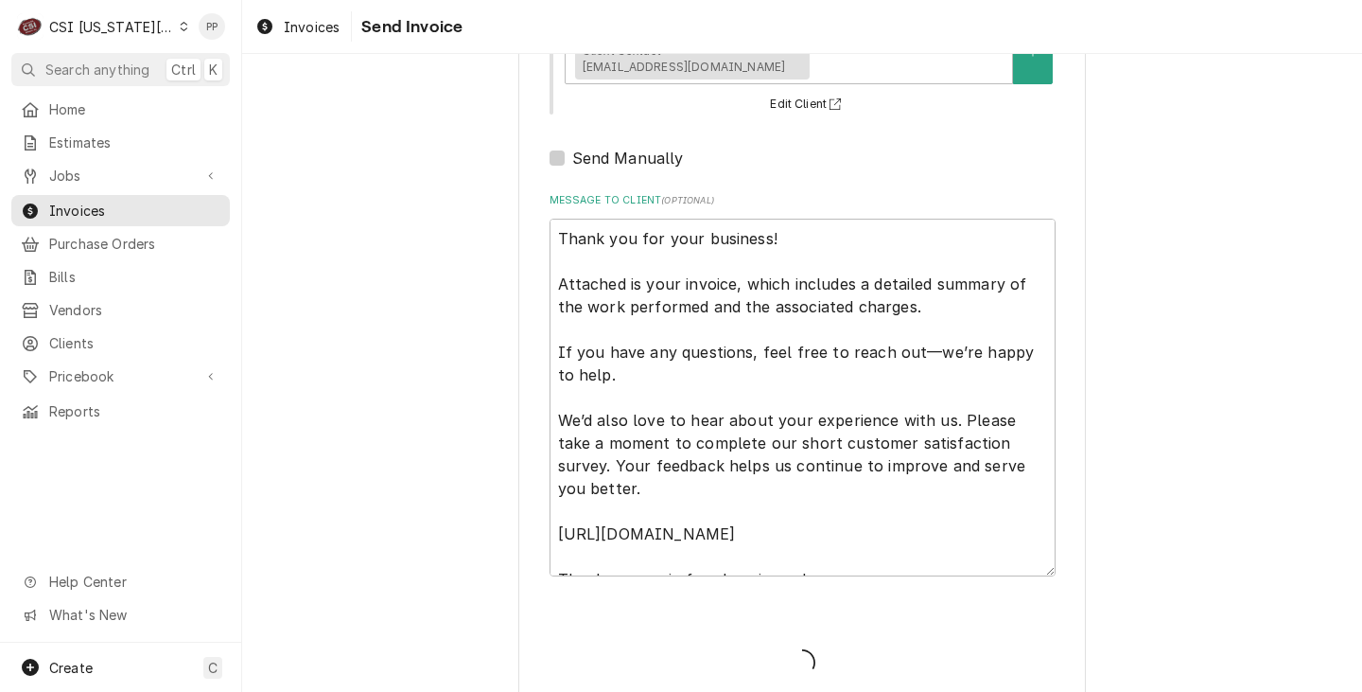
type textarea "x"
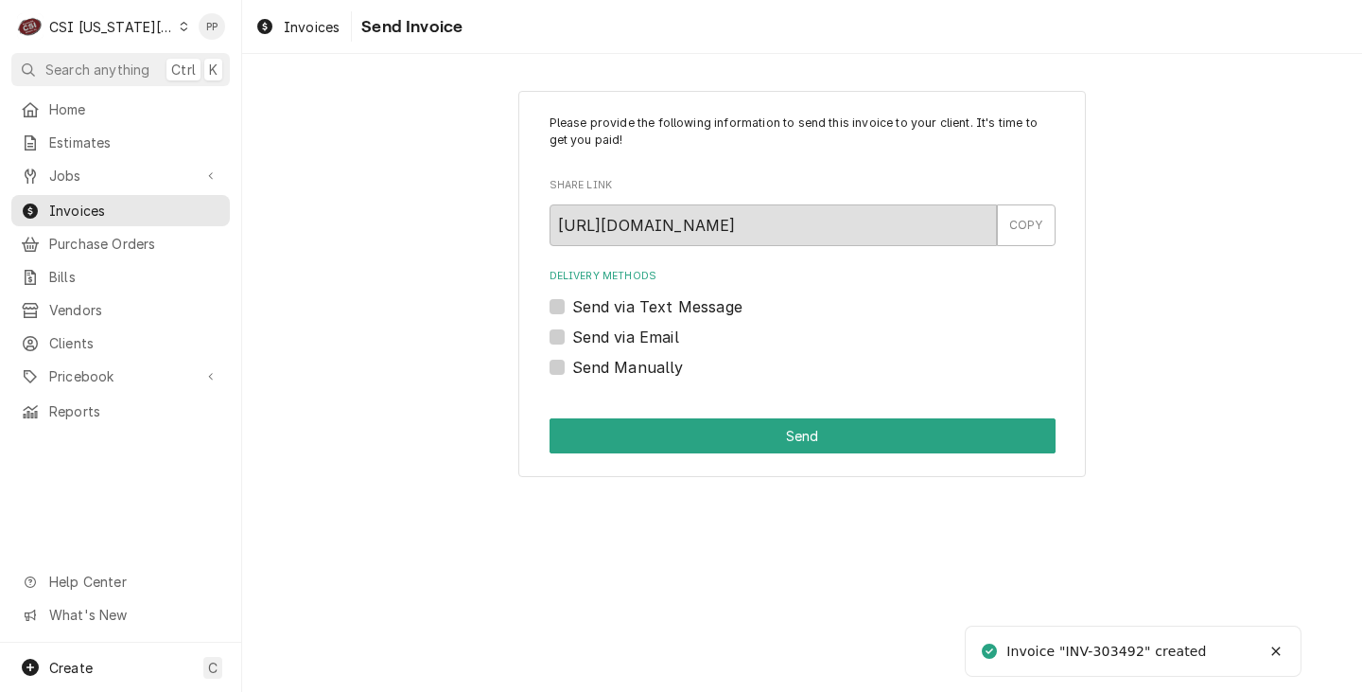
click at [572, 339] on label "Send via Email" at bounding box center [625, 336] width 107 height 23
click at [572, 339] on input "Send via Email" at bounding box center [825, 346] width 506 height 42
checkbox input "true"
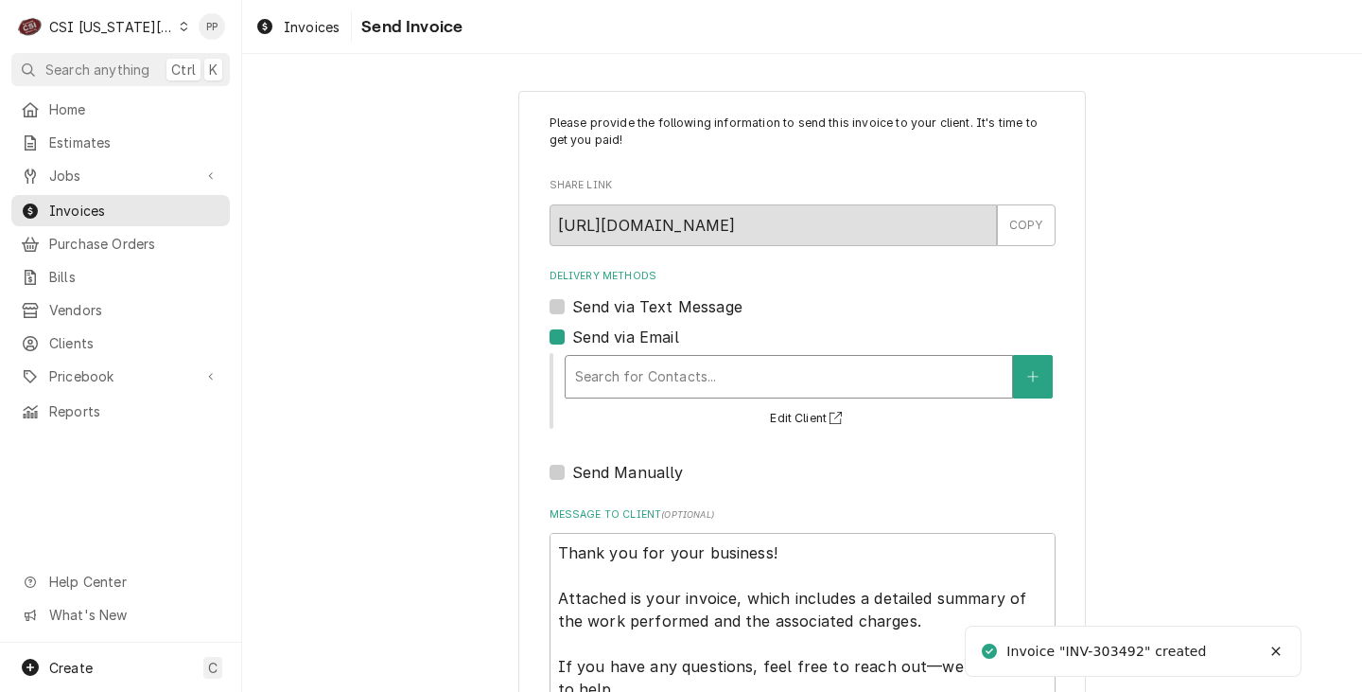
click at [662, 365] on div "Delivery Methods" at bounding box center [789, 377] width 428 height 34
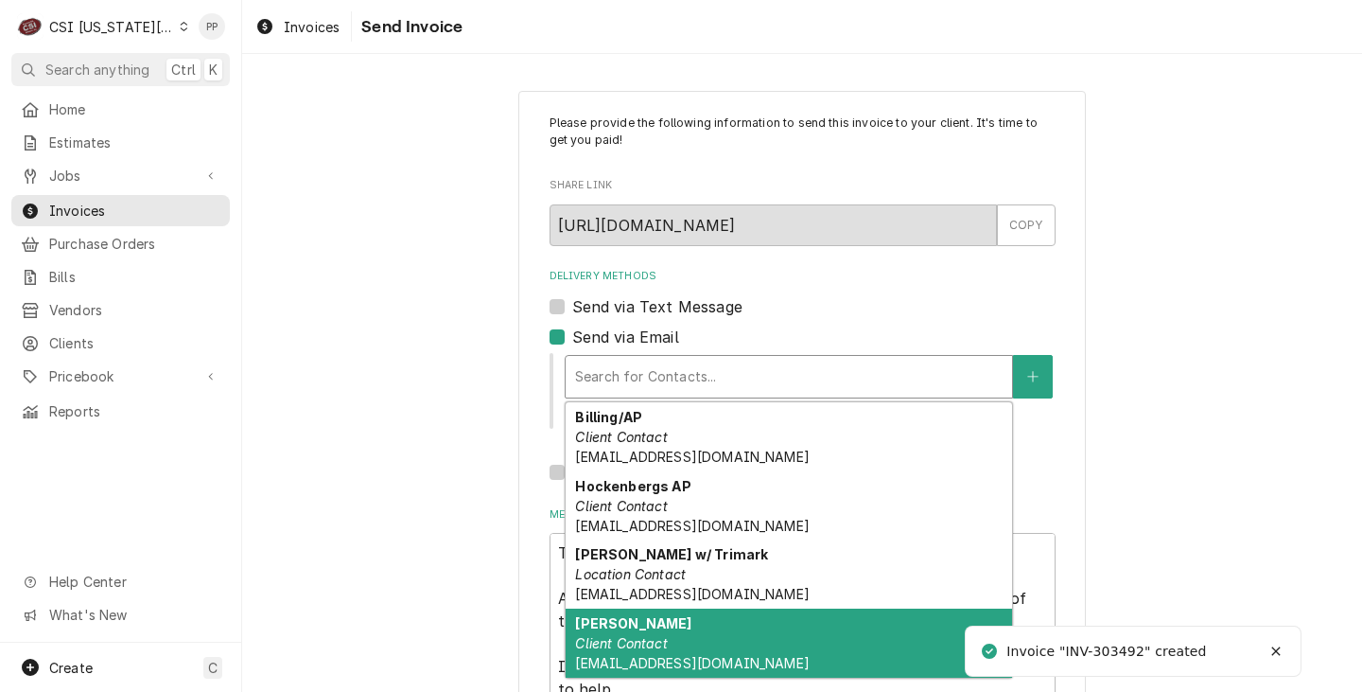
click at [680, 624] on div "[PERSON_NAME] Client Contact [EMAIL_ADDRESS][DOMAIN_NAME]" at bounding box center [789, 642] width 447 height 69
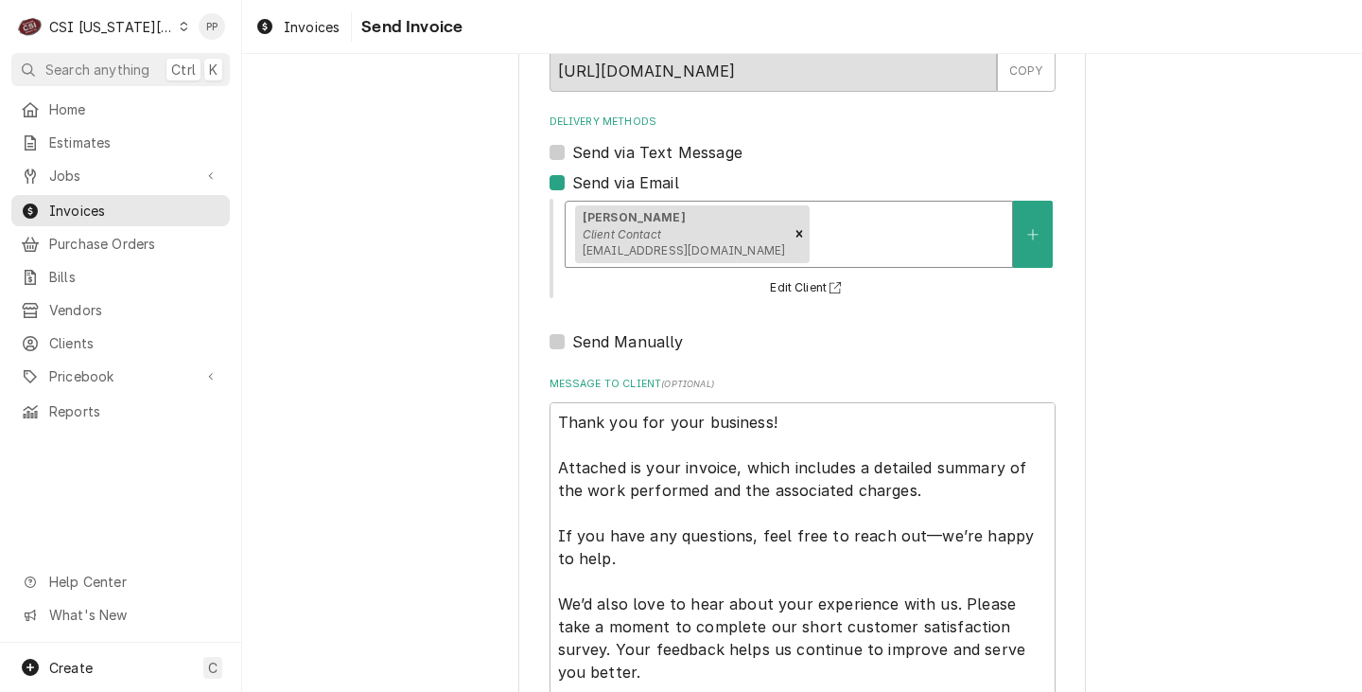
scroll to position [338, 0]
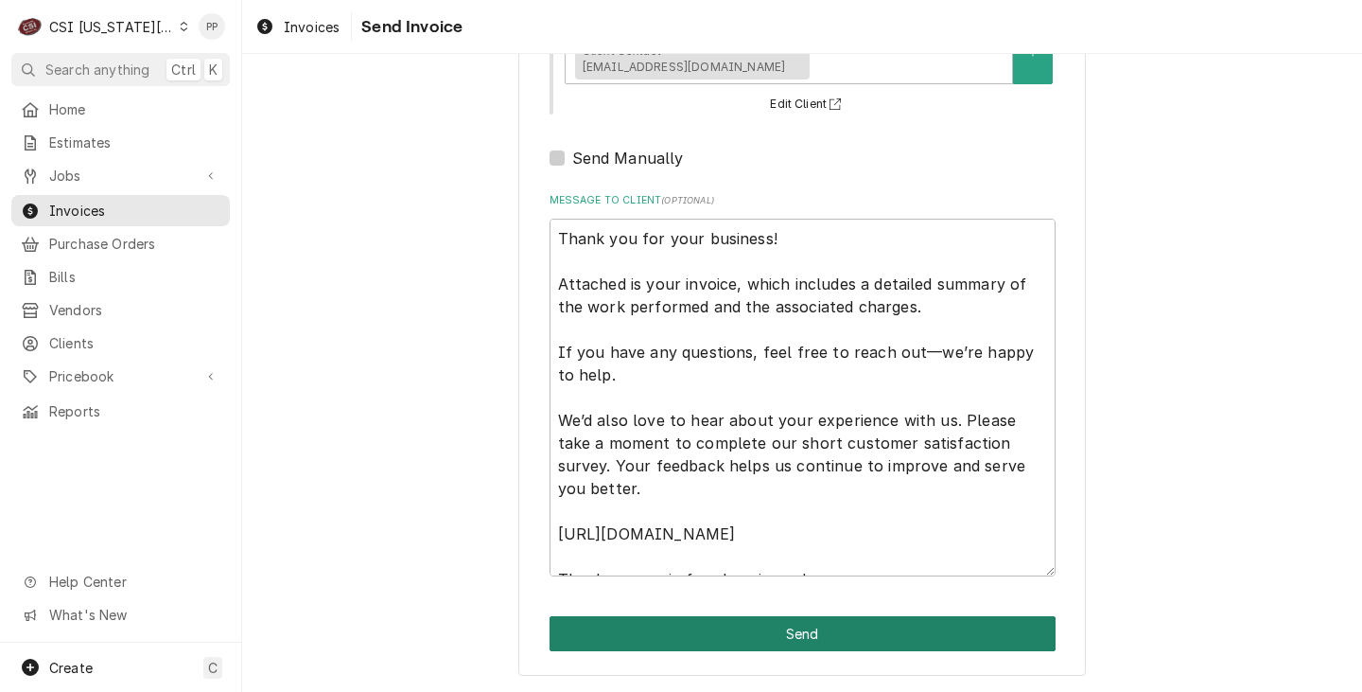
click at [825, 625] on button "Send" at bounding box center [803, 633] width 506 height 35
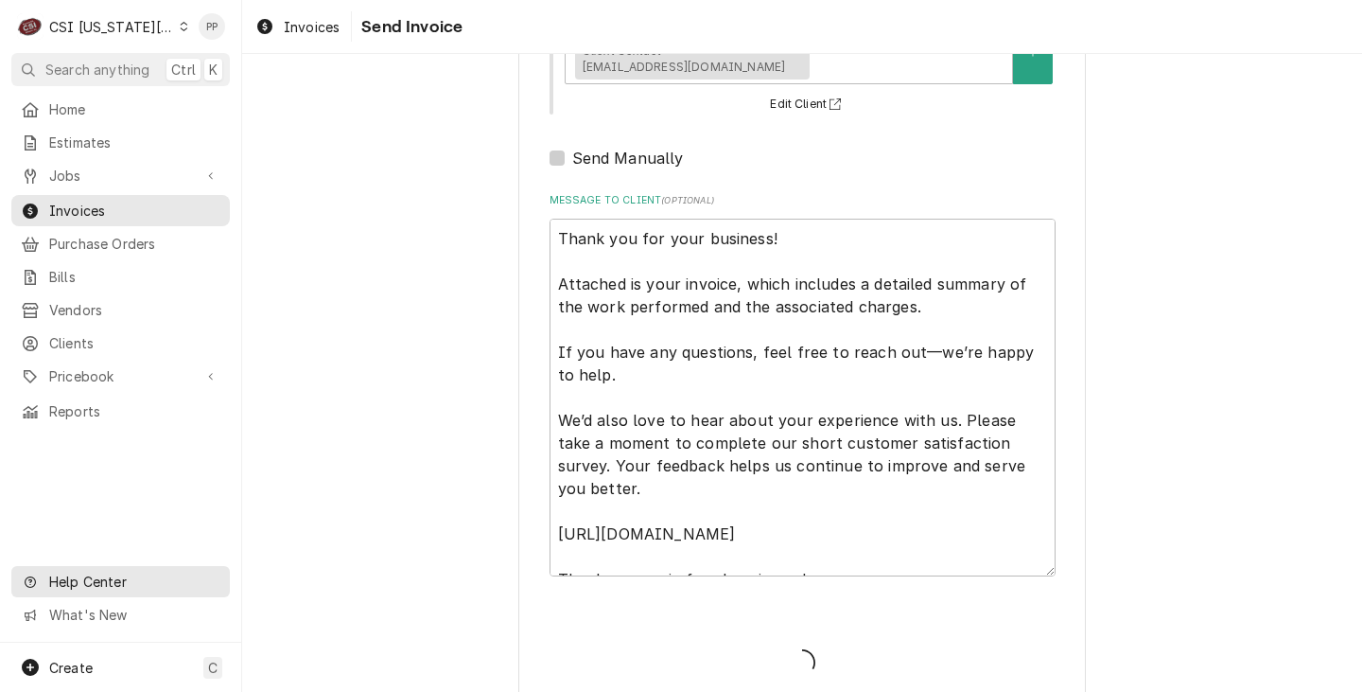
type textarea "x"
